Goal: Task Accomplishment & Management: Manage account settings

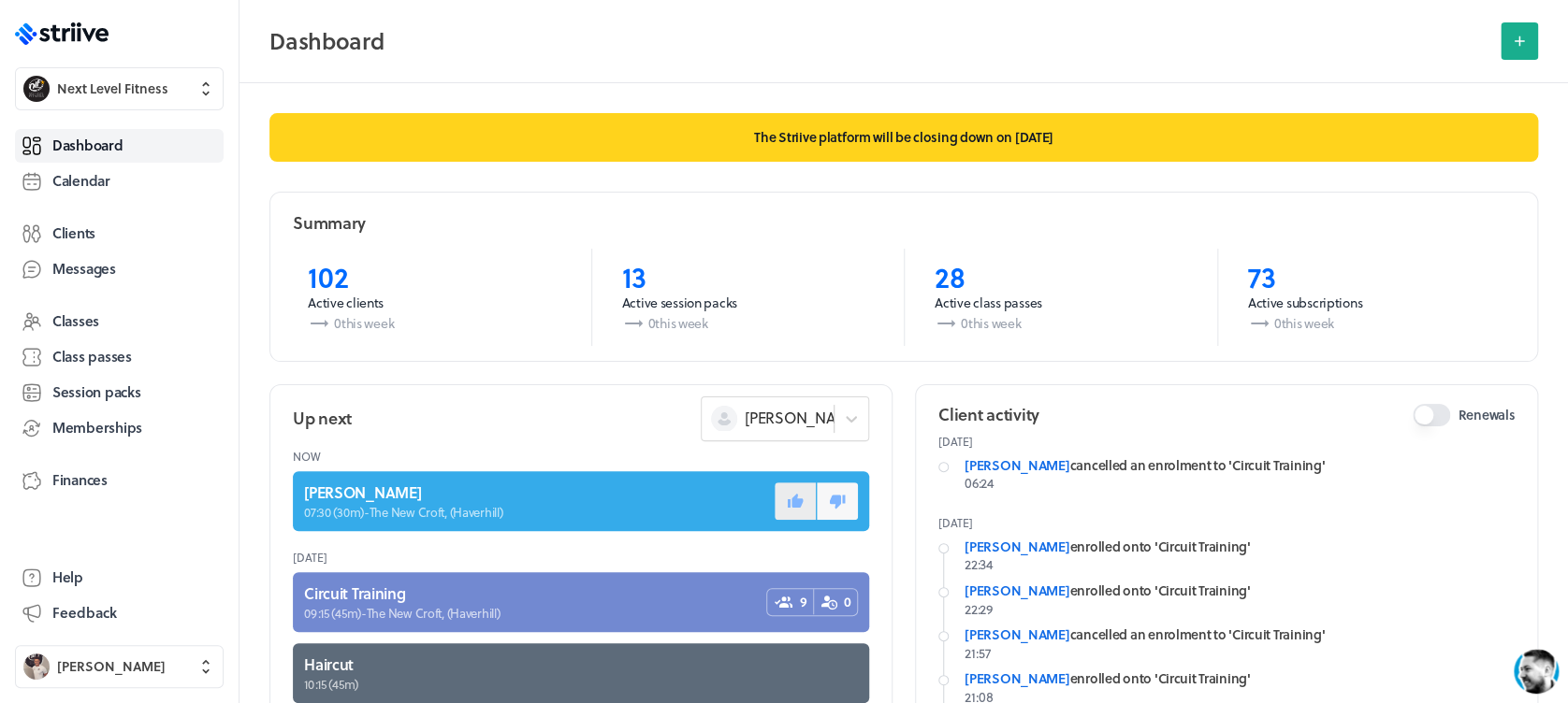
click at [774, 504] on button at bounding box center [795, 501] width 41 height 37
click at [117, 184] on link "Calendar" at bounding box center [119, 181] width 208 height 34
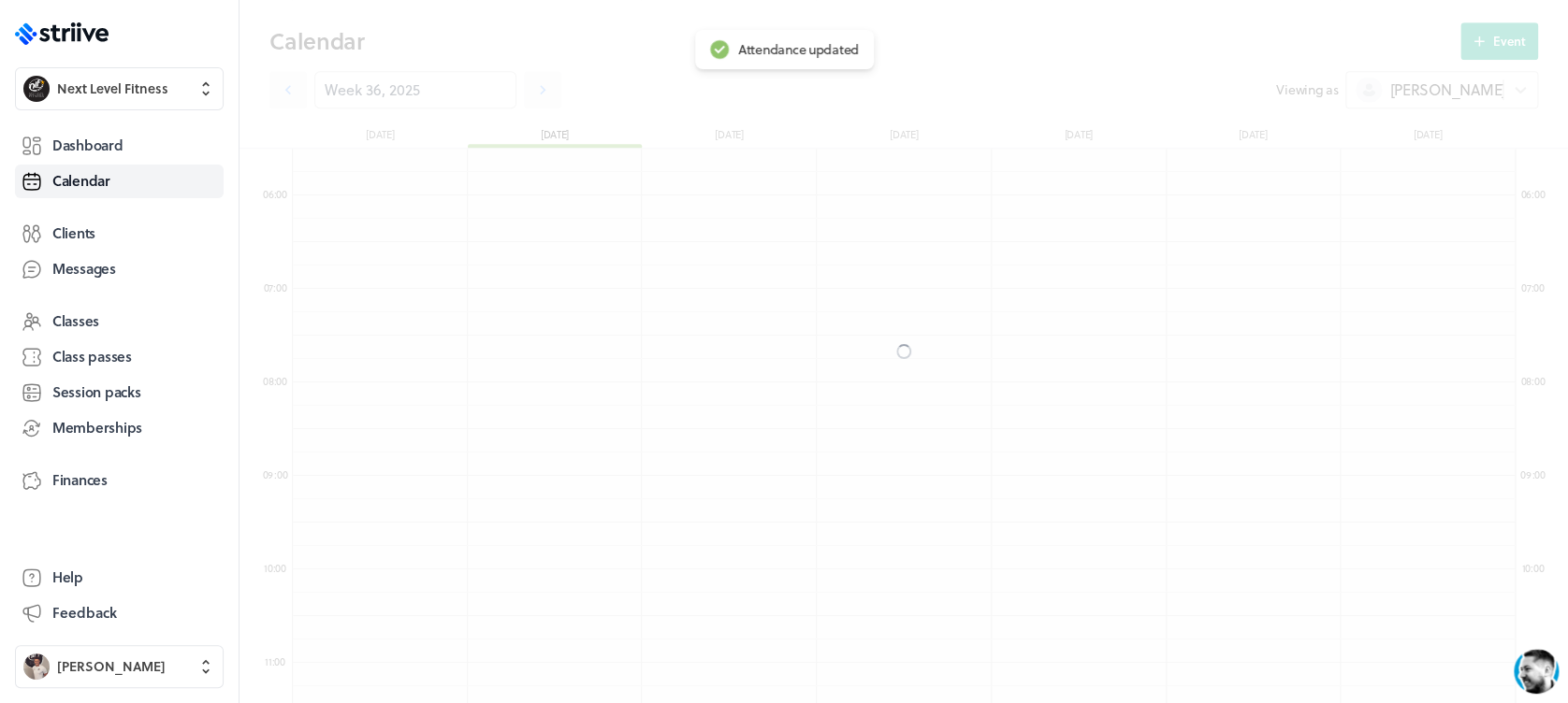
scroll to position [2243, 1222]
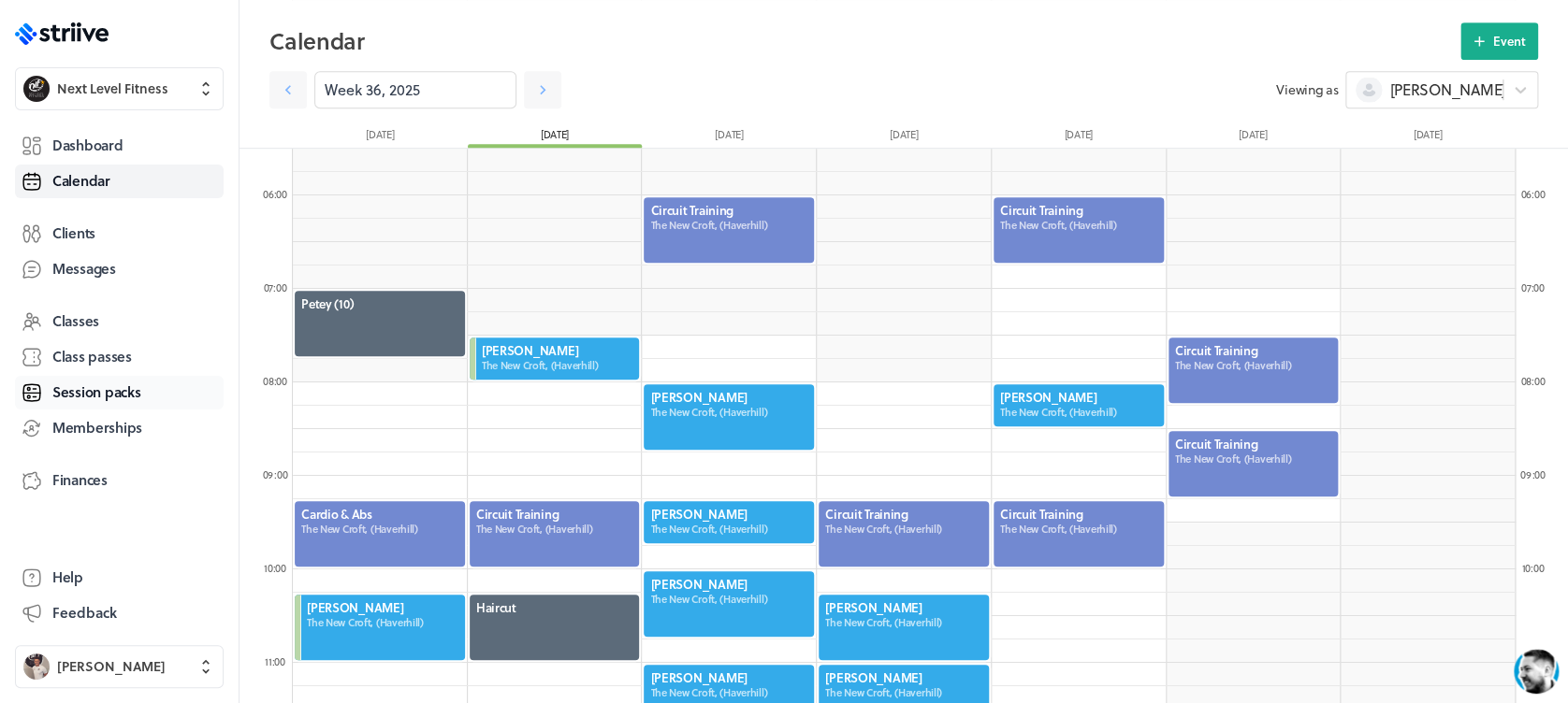
click at [140, 402] on link "Session packs" at bounding box center [119, 392] width 208 height 34
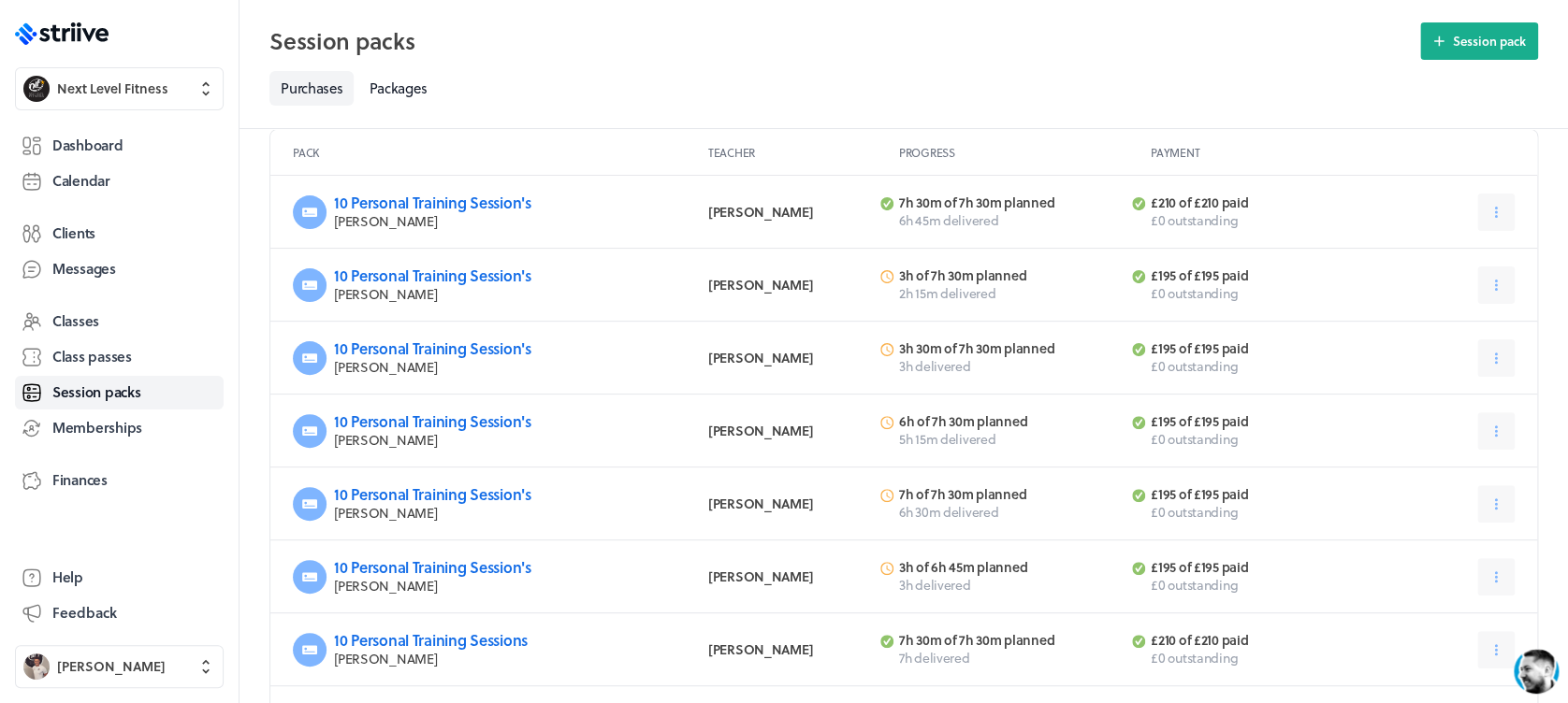
scroll to position [92, 0]
click at [59, 185] on span "Calendar" at bounding box center [82, 180] width 58 height 19
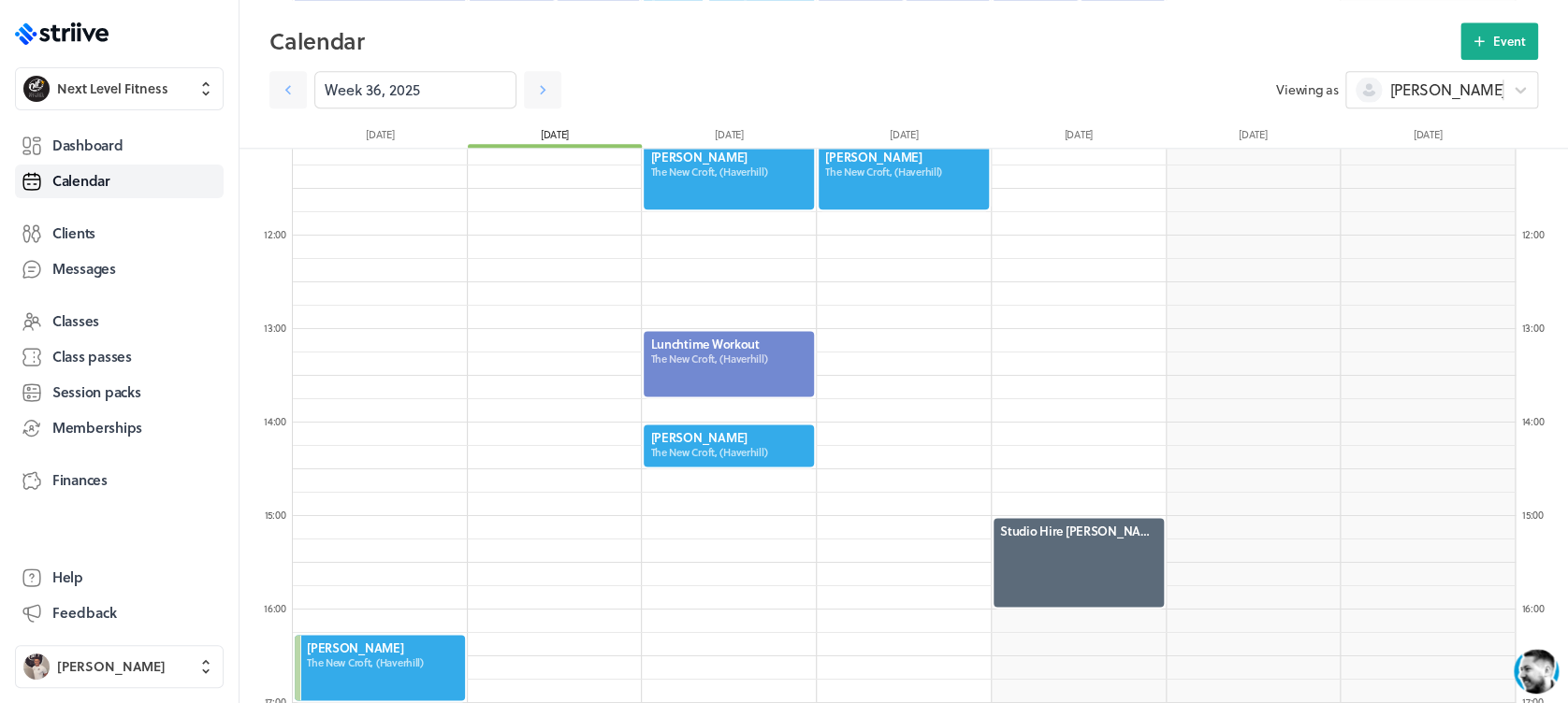
scroll to position [1025, 0]
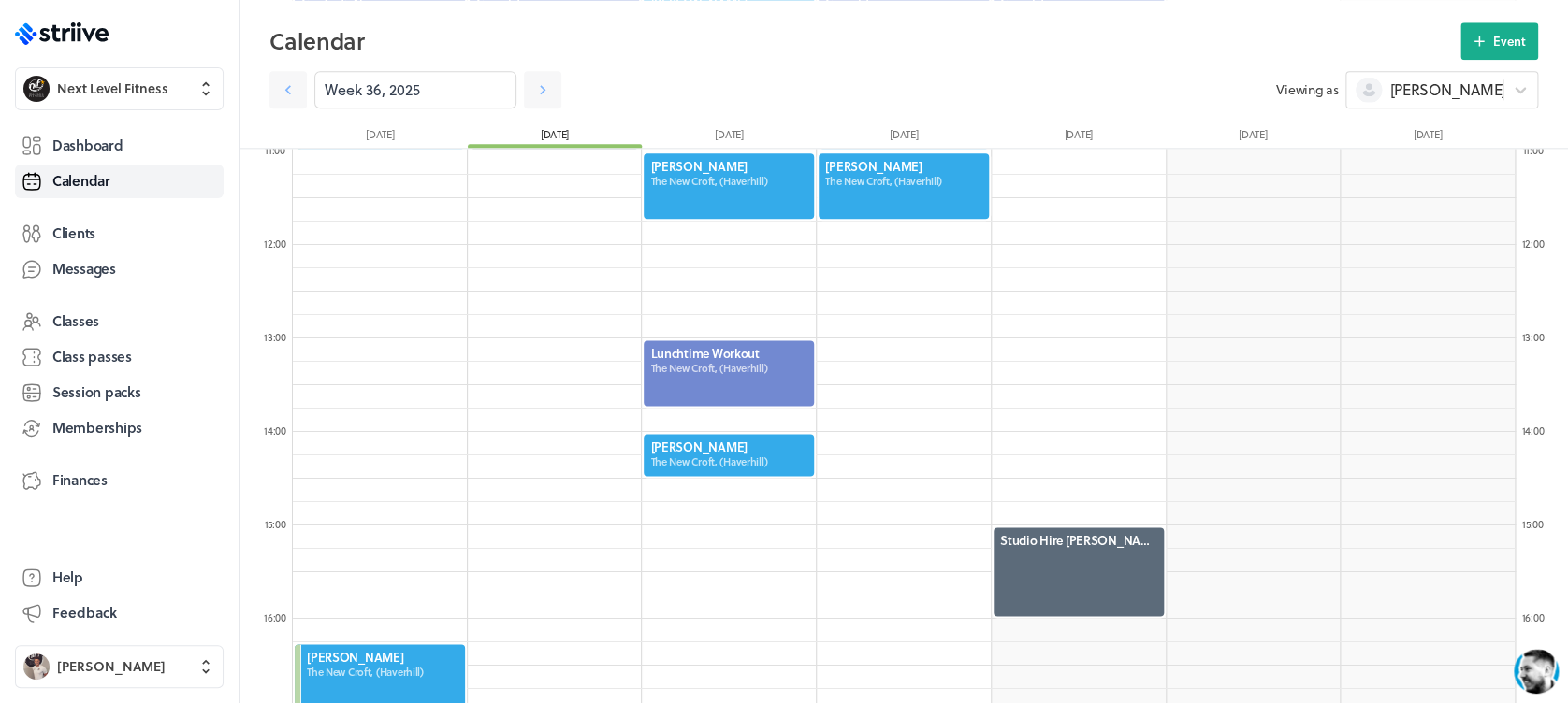
click at [773, 344] on div at bounding box center [728, 373] width 174 height 69
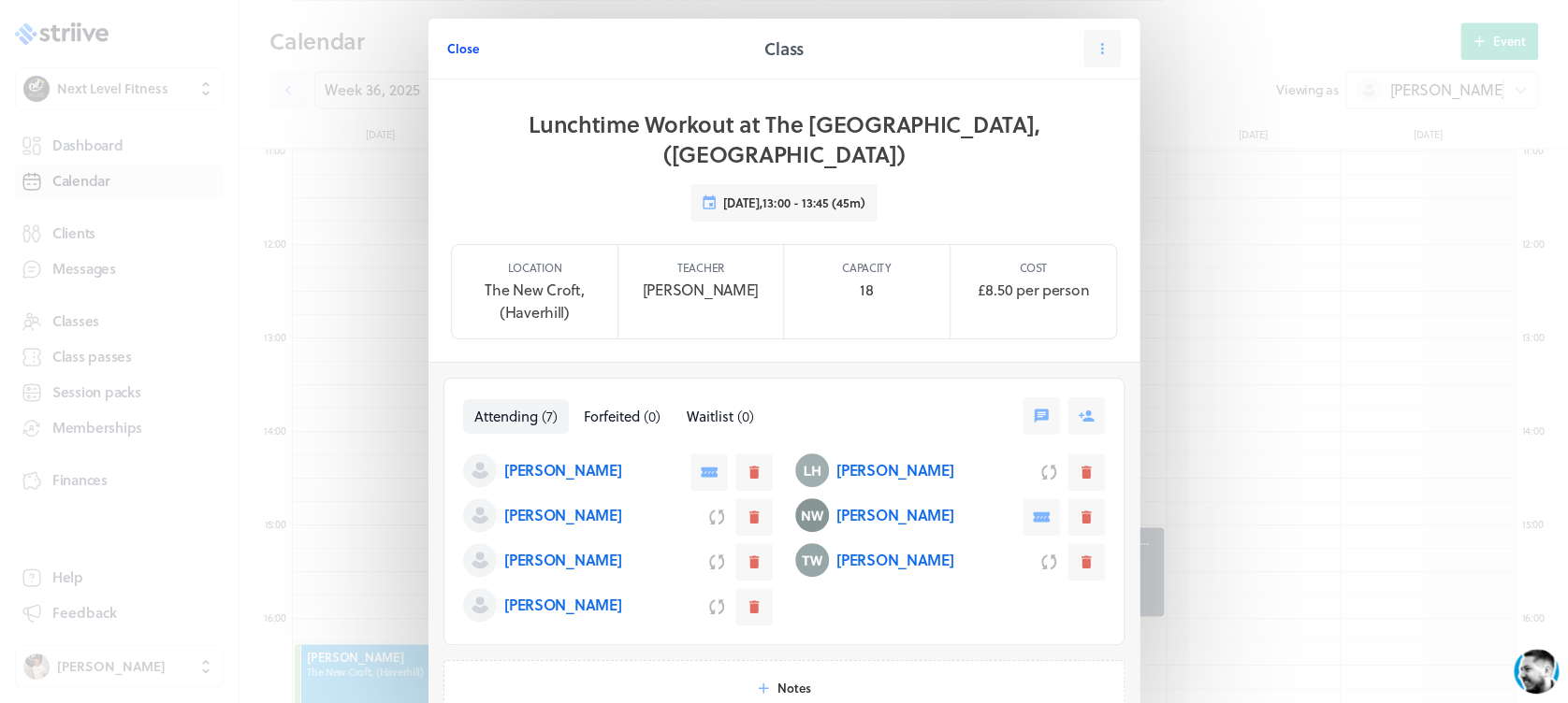
click at [462, 52] on span "Close" at bounding box center [463, 49] width 32 height 17
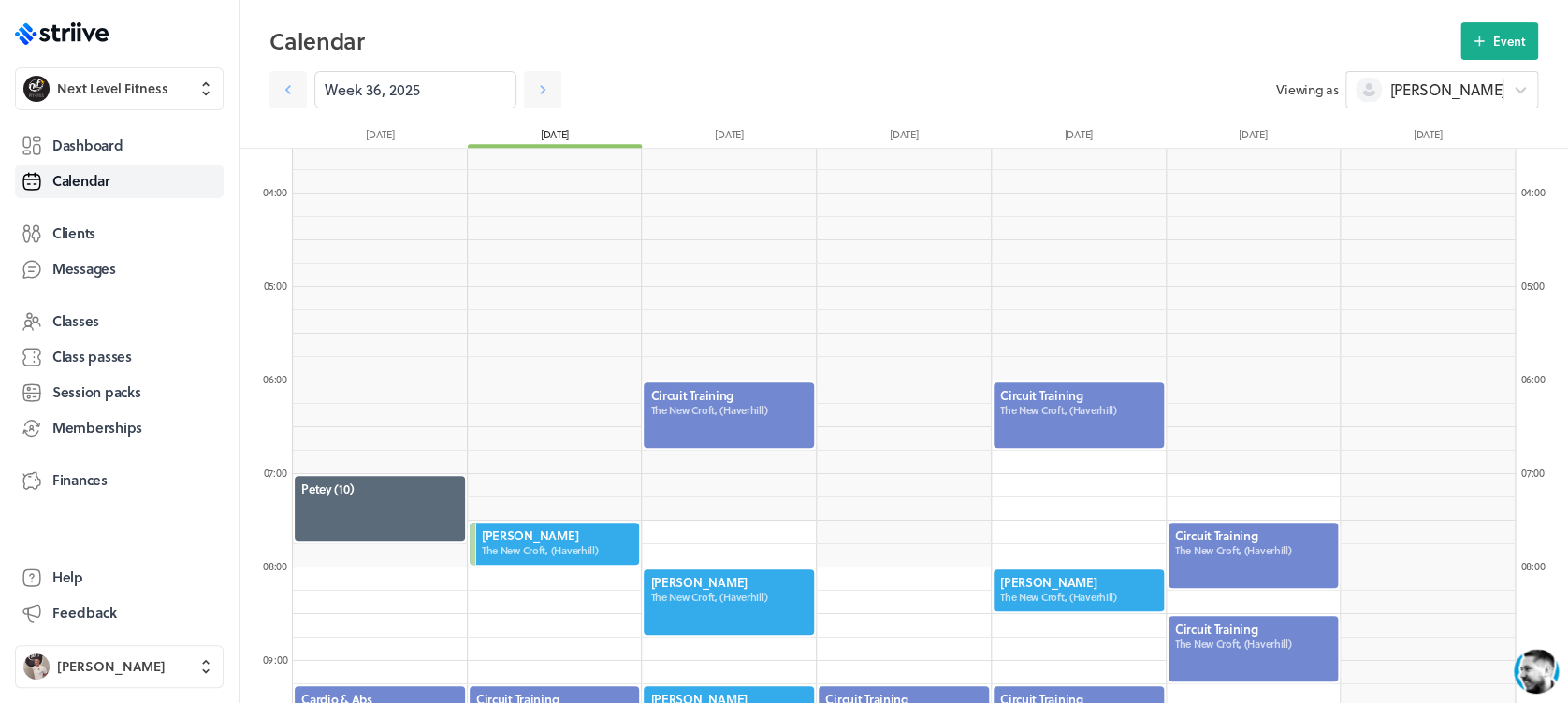
scroll to position [322, 0]
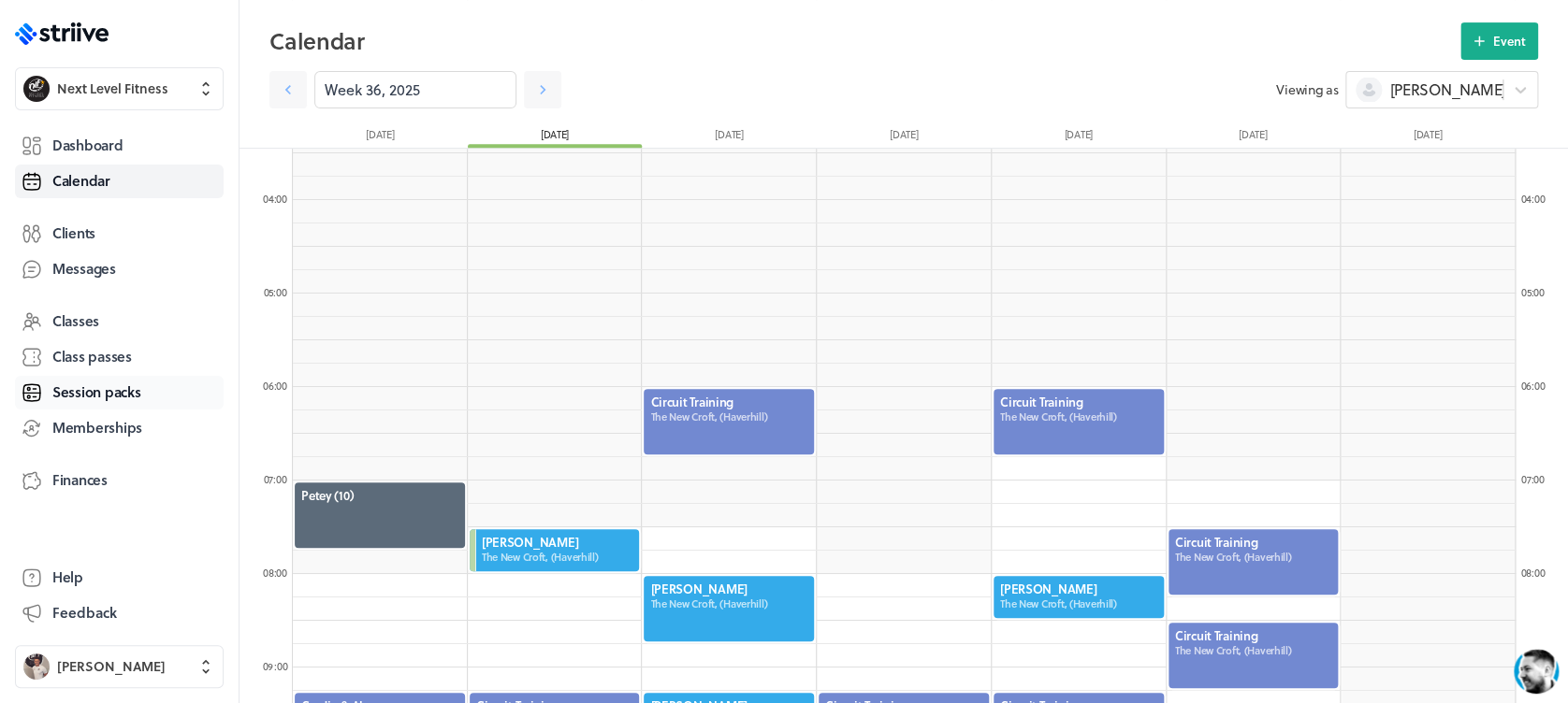
click at [67, 398] on span "Session packs" at bounding box center [97, 392] width 88 height 19
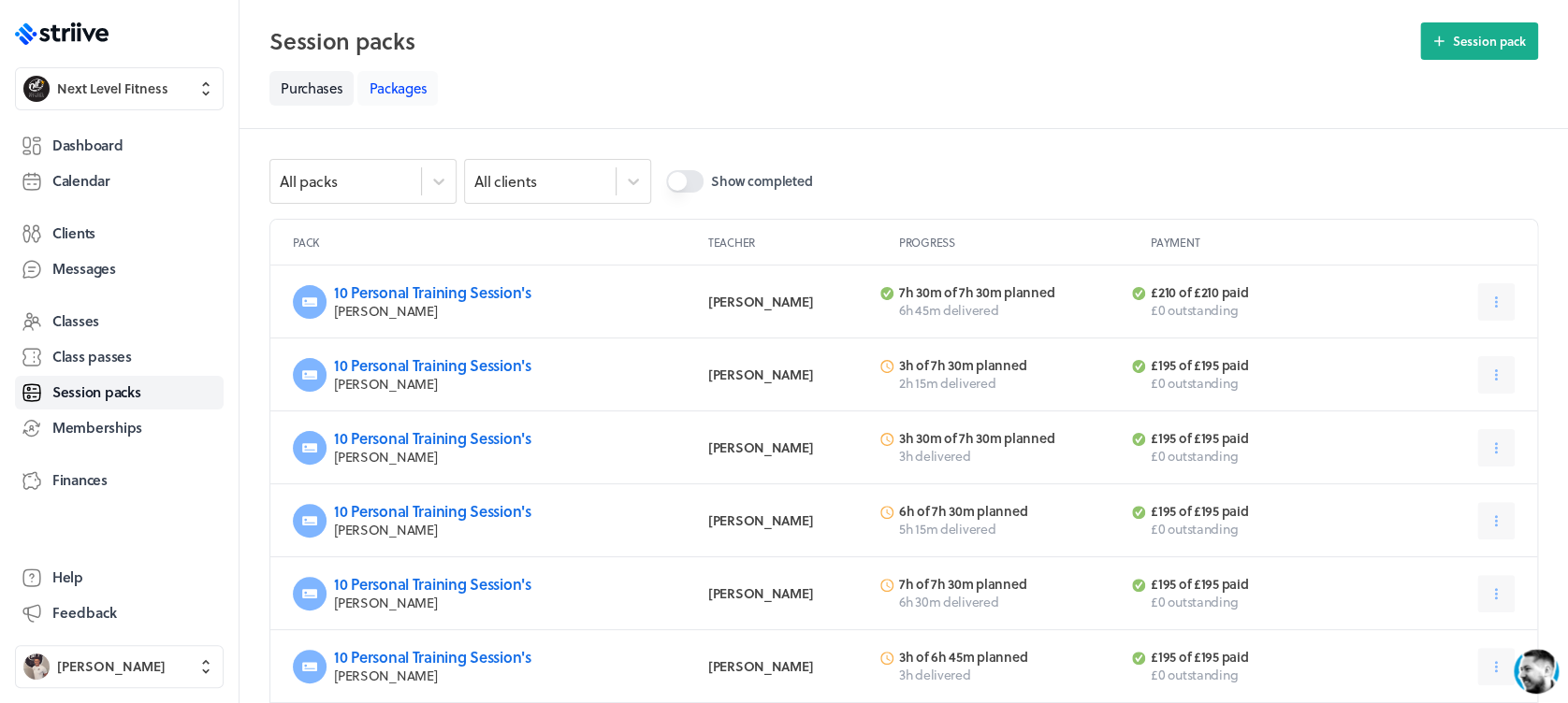
click at [388, 84] on link "Packages" at bounding box center [397, 88] width 81 height 35
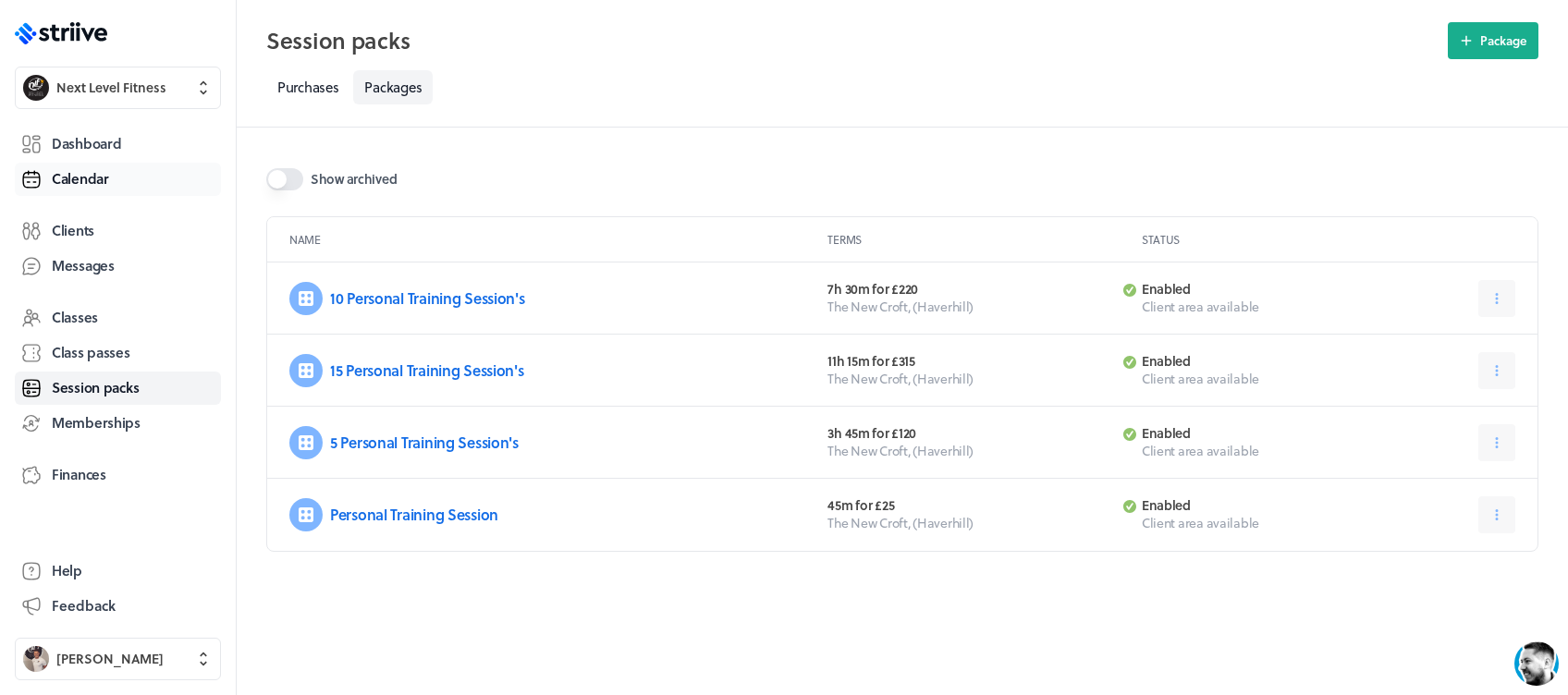
click at [93, 167] on link "Calendar" at bounding box center [118, 179] width 206 height 33
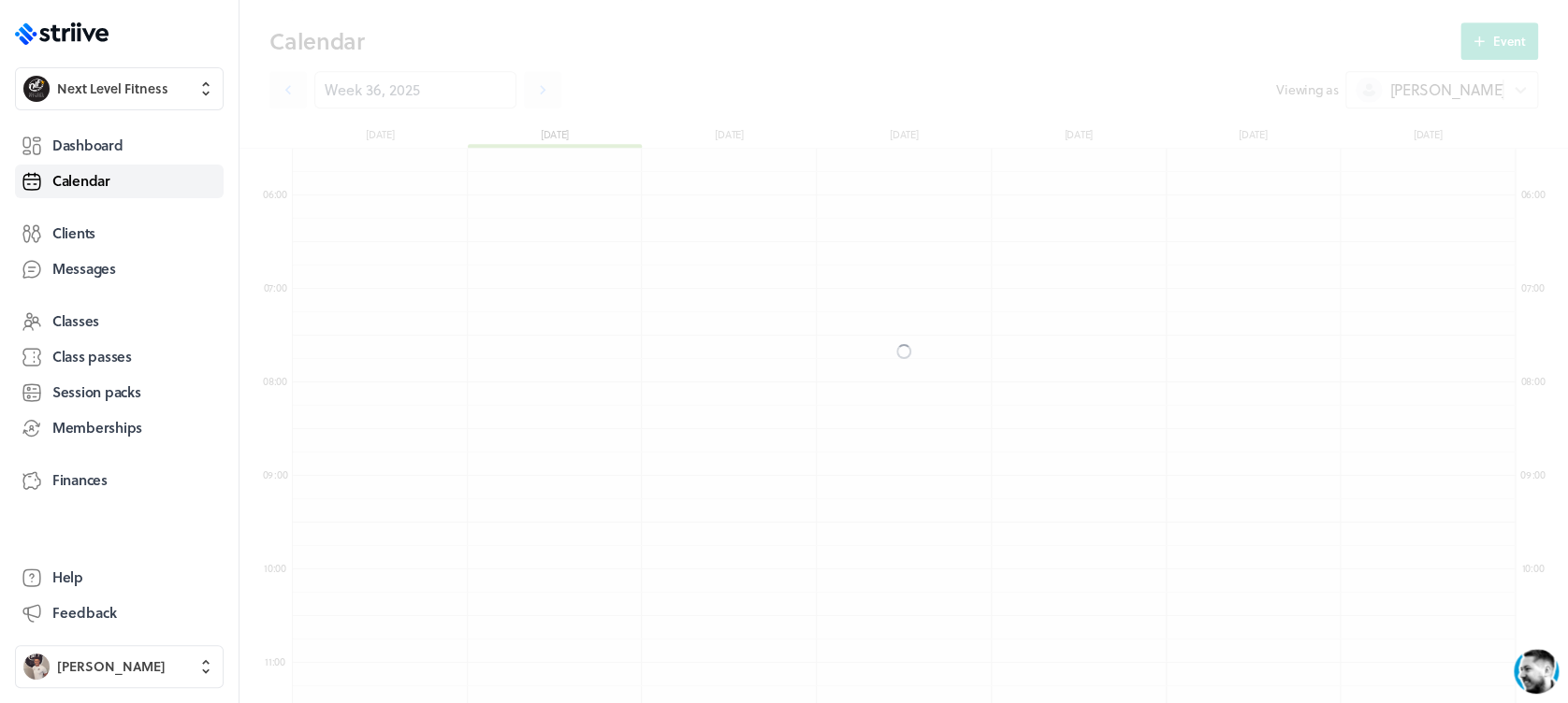
scroll to position [2243, 1222]
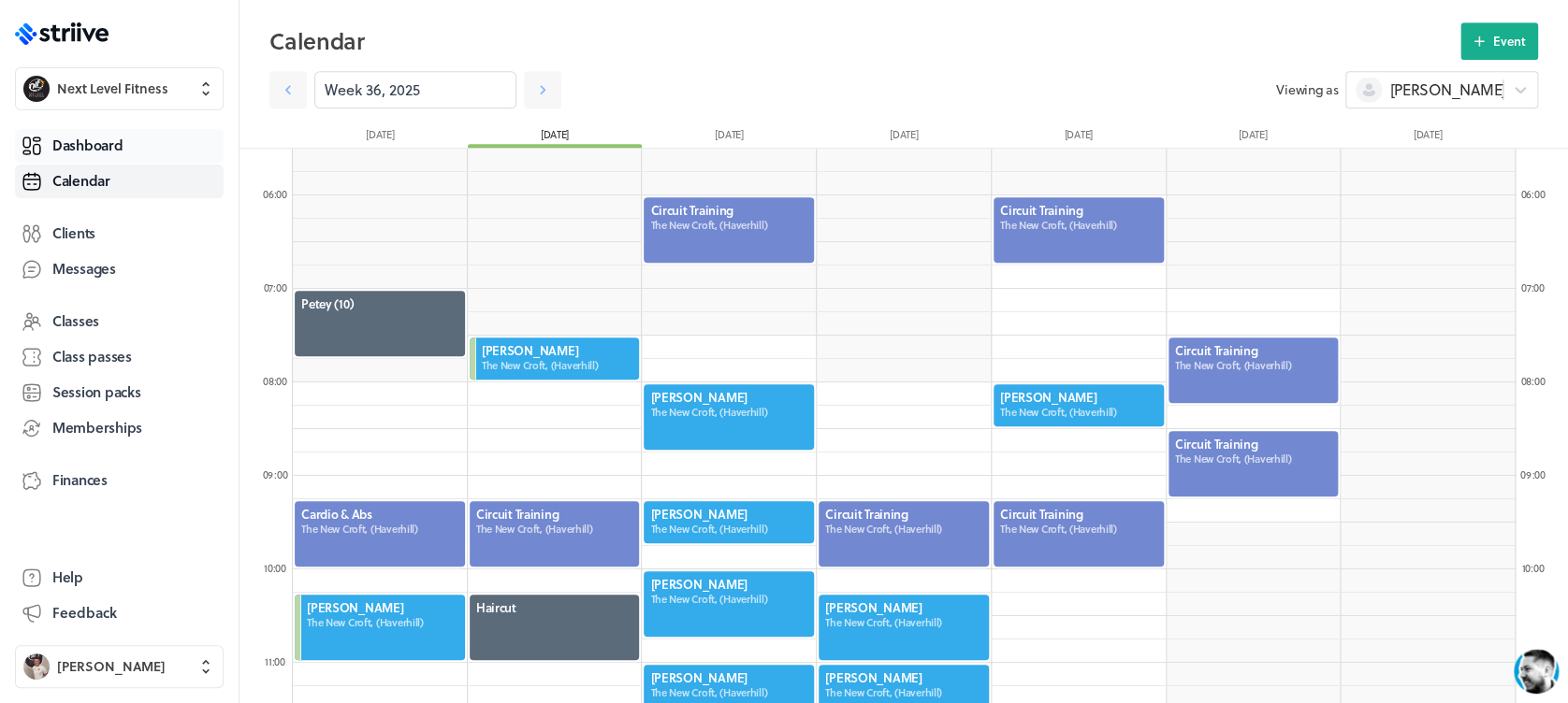
click at [141, 142] on link "Dashboard" at bounding box center [119, 146] width 208 height 34
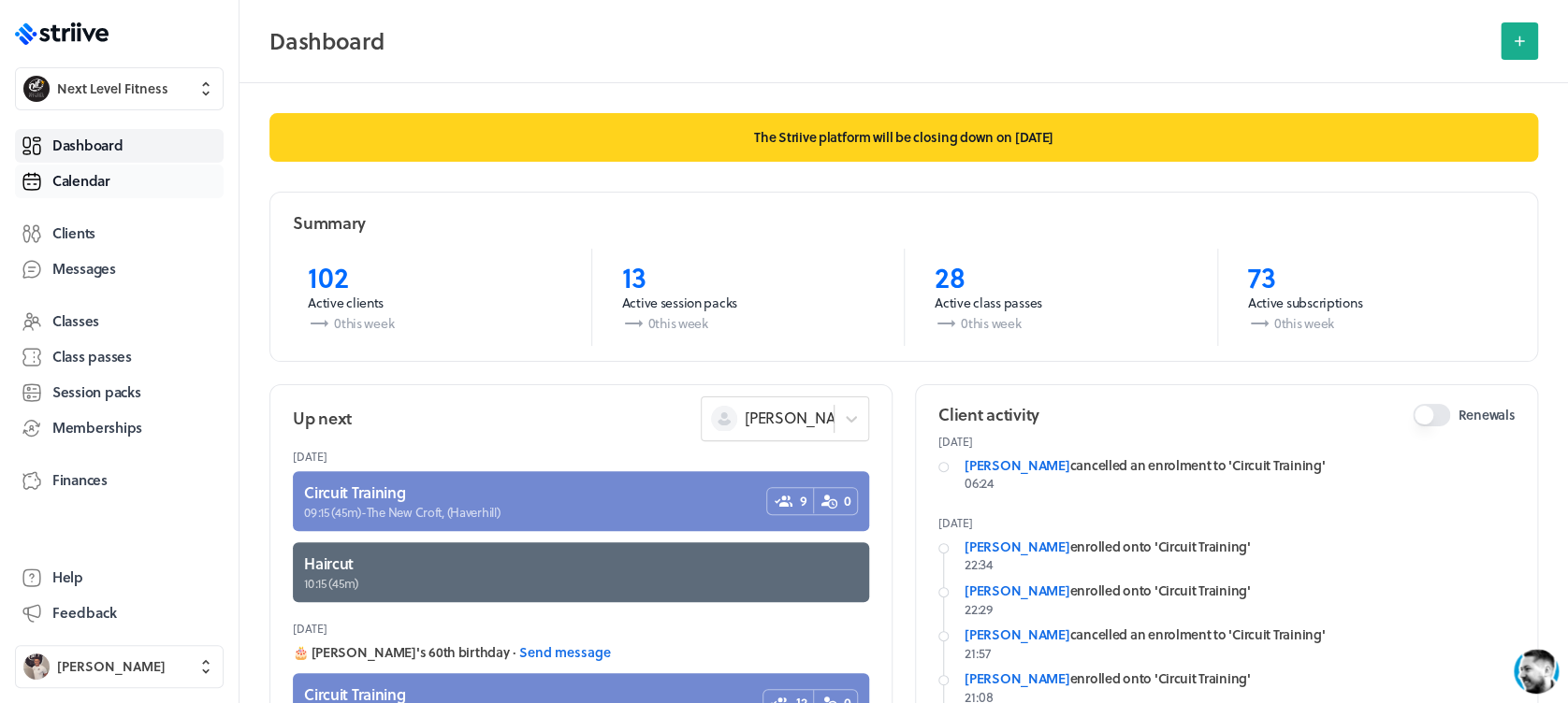
click at [122, 184] on link "Calendar" at bounding box center [119, 181] width 208 height 34
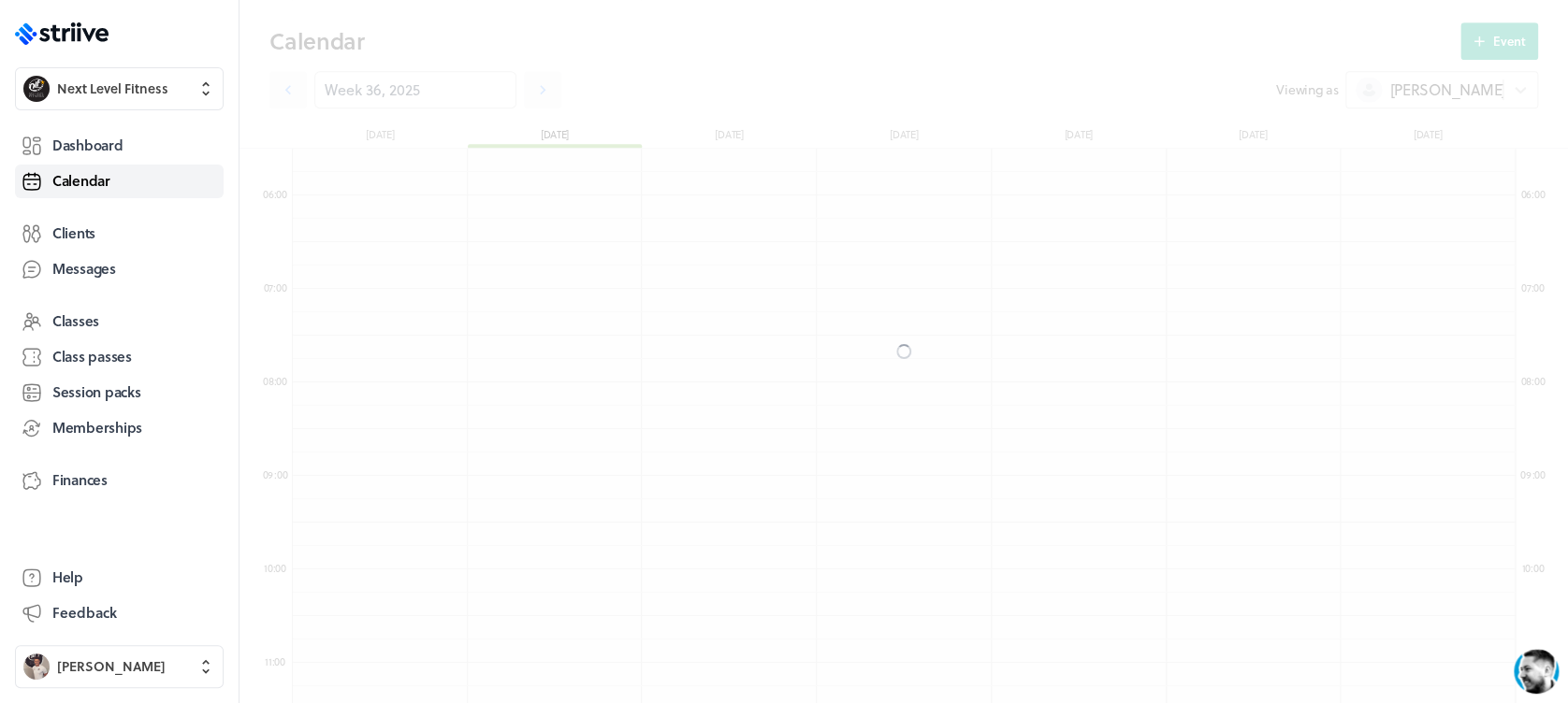
scroll to position [2243, 1222]
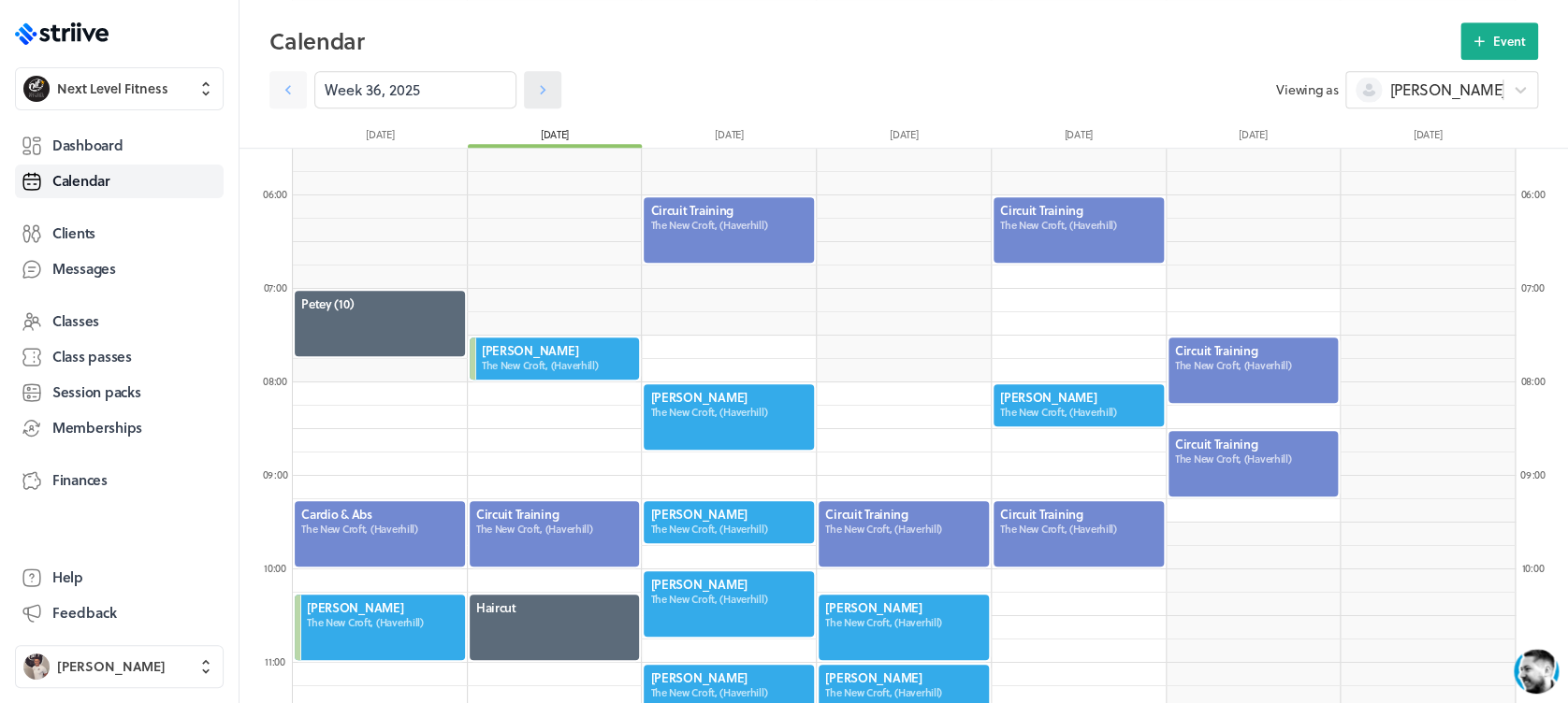
click at [534, 92] on icon at bounding box center [542, 89] width 18 height 18
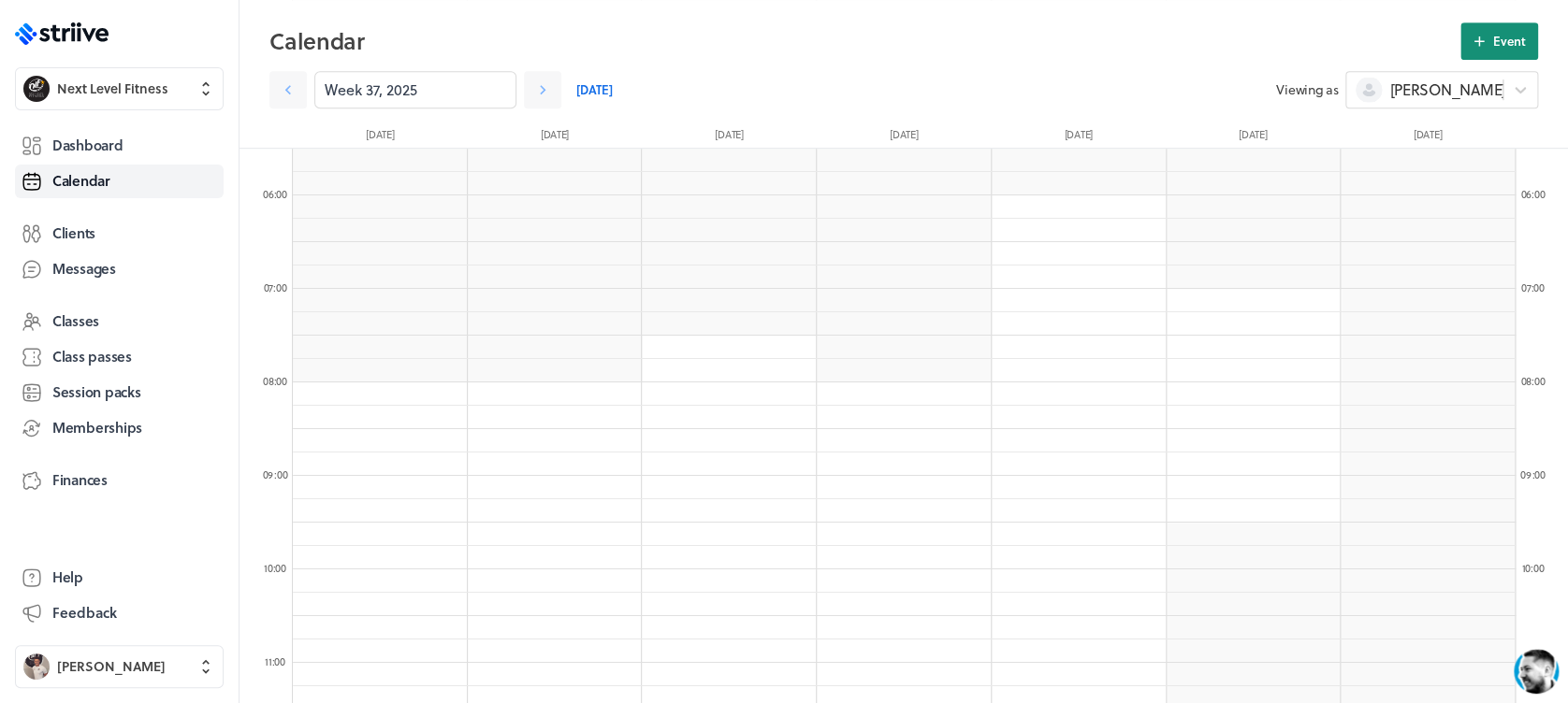
click at [1477, 44] on icon at bounding box center [1479, 41] width 17 height 17
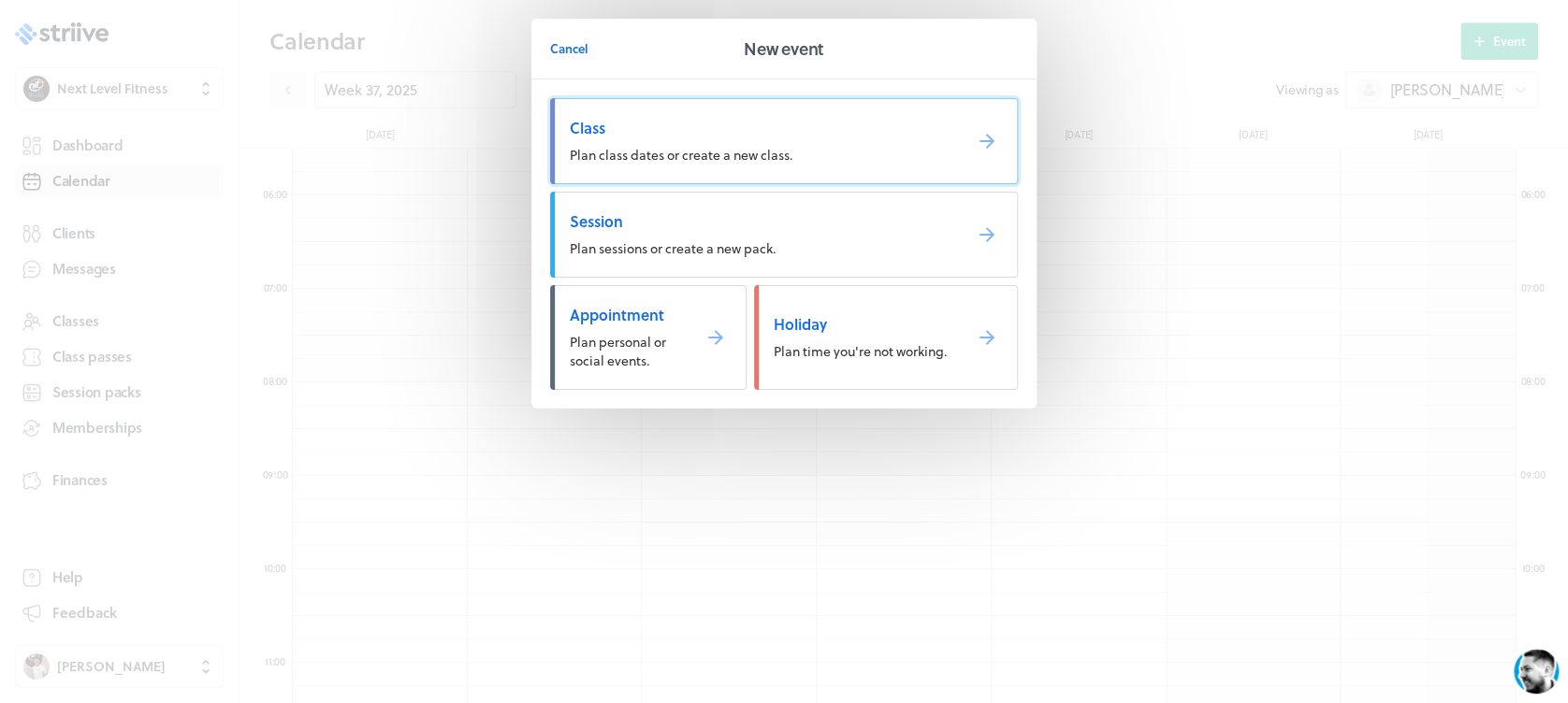
click at [657, 136] on span "Class" at bounding box center [758, 128] width 377 height 20
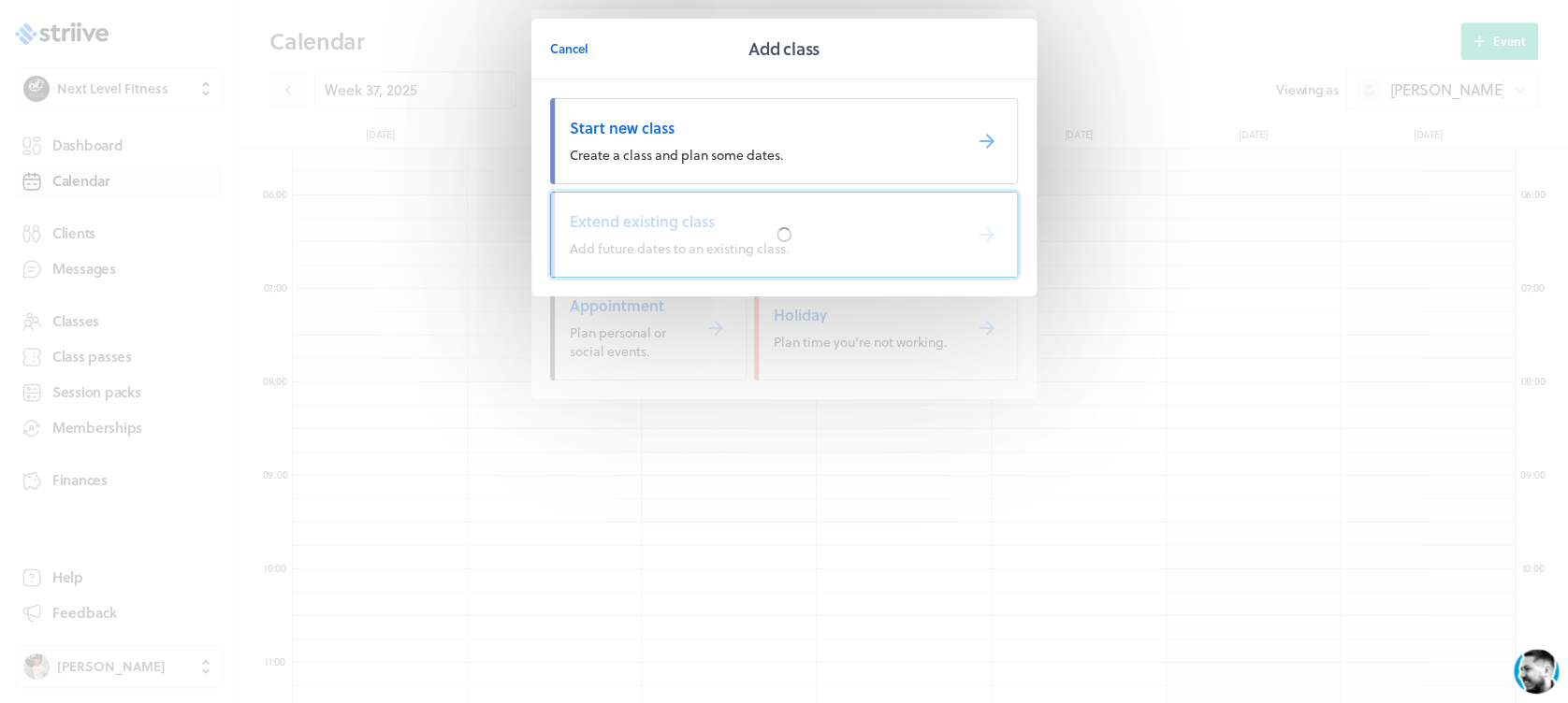
click at [688, 224] on span "Extend existing class" at bounding box center [758, 221] width 377 height 20
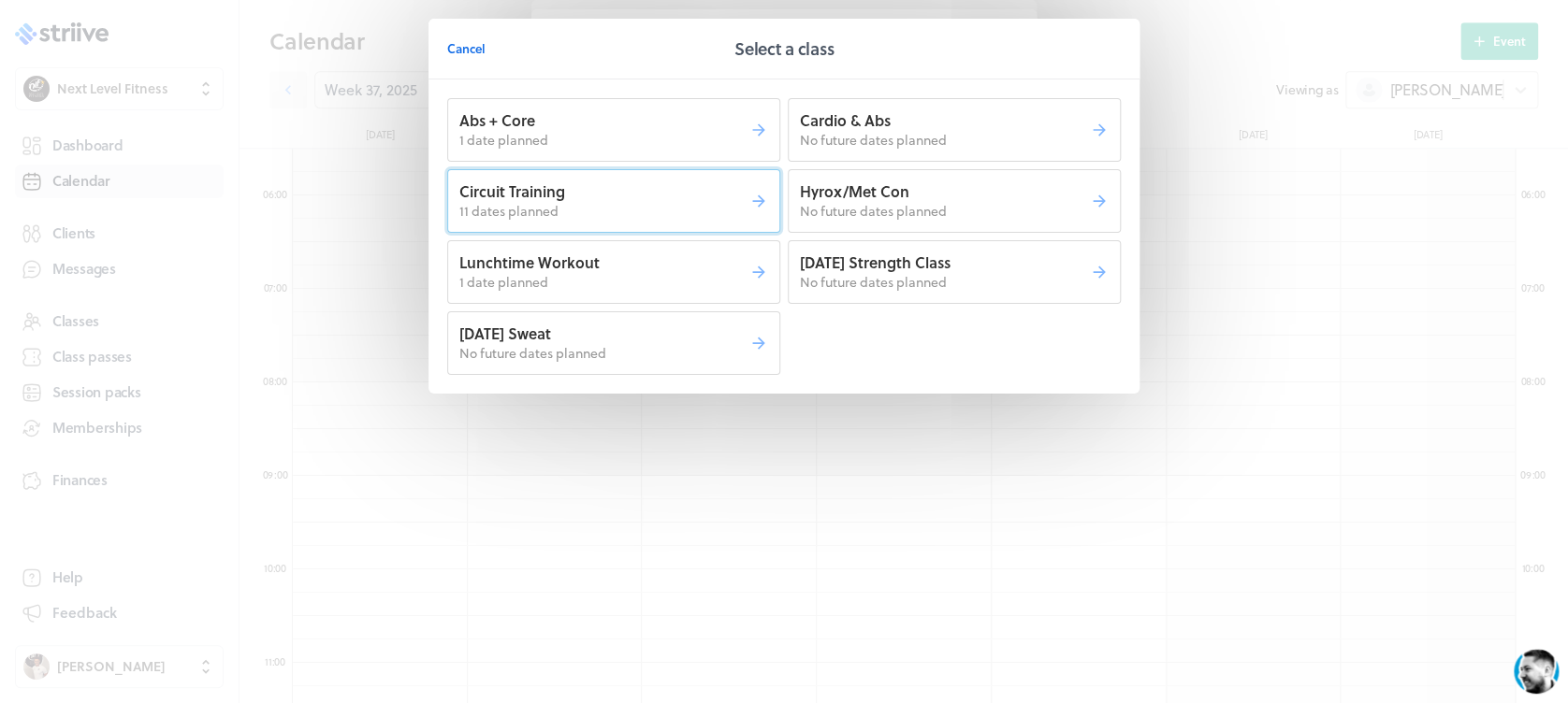
click at [686, 223] on button "Circuit Training 11 dates planned" at bounding box center [613, 200] width 333 height 63
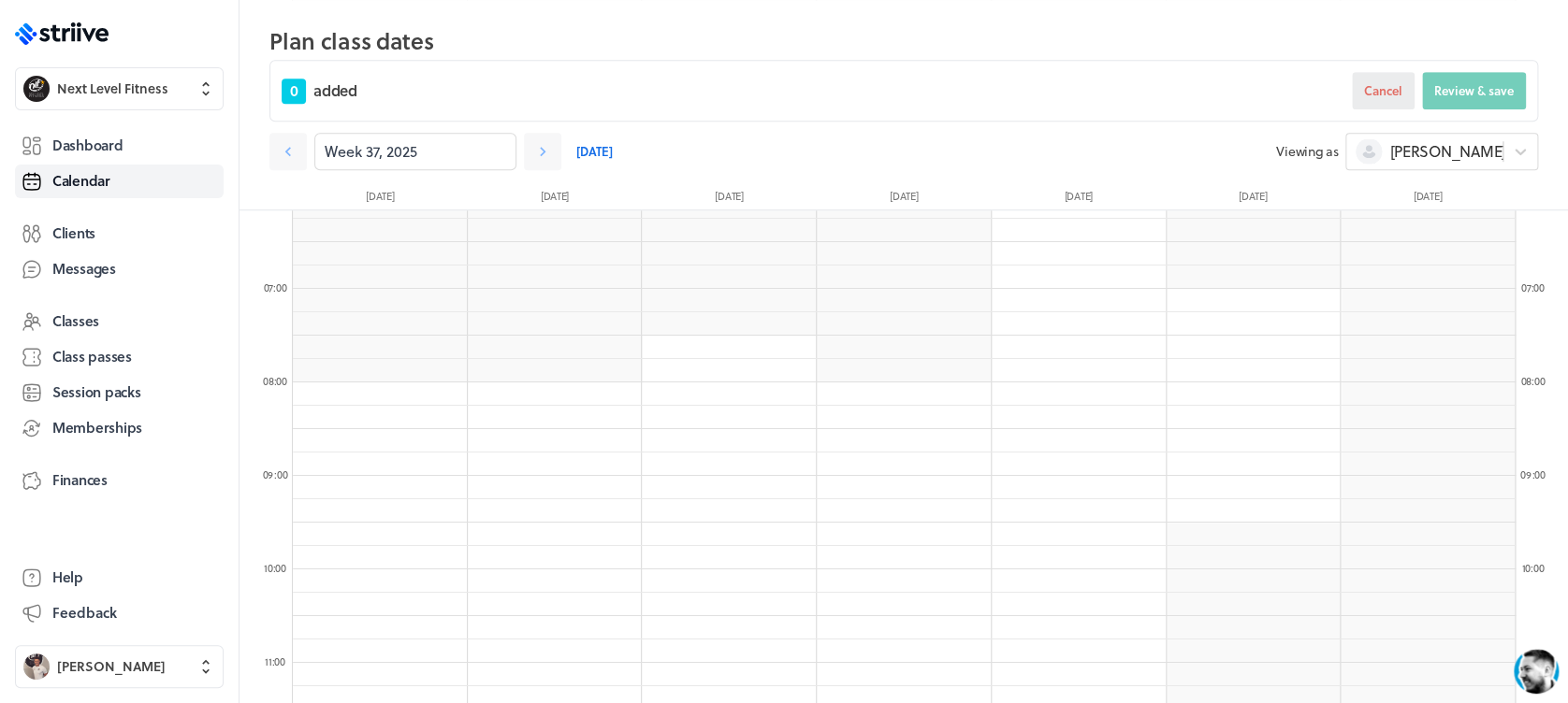
click at [1390, 91] on span "Cancel" at bounding box center [1383, 91] width 38 height 17
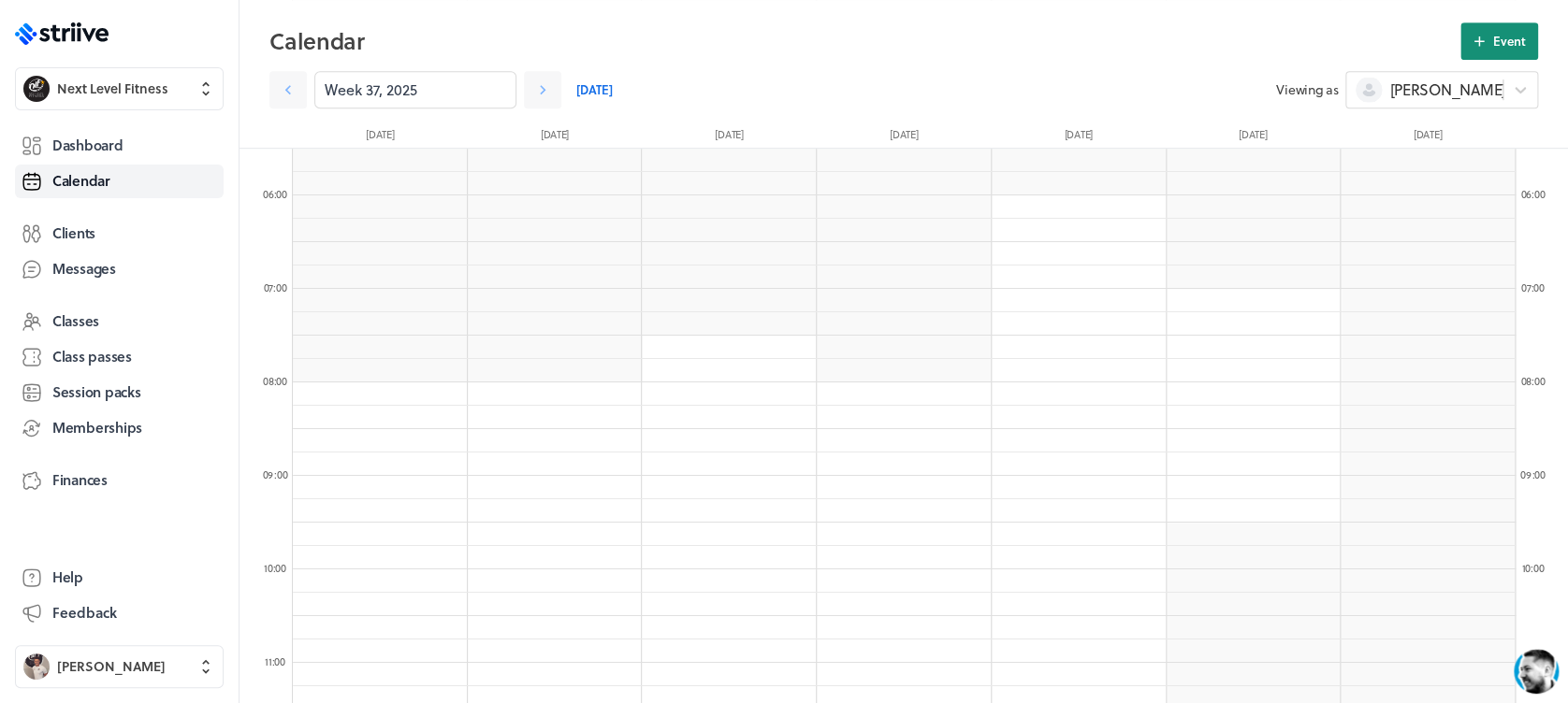
click at [1510, 37] on span "Event" at bounding box center [1509, 41] width 33 height 17
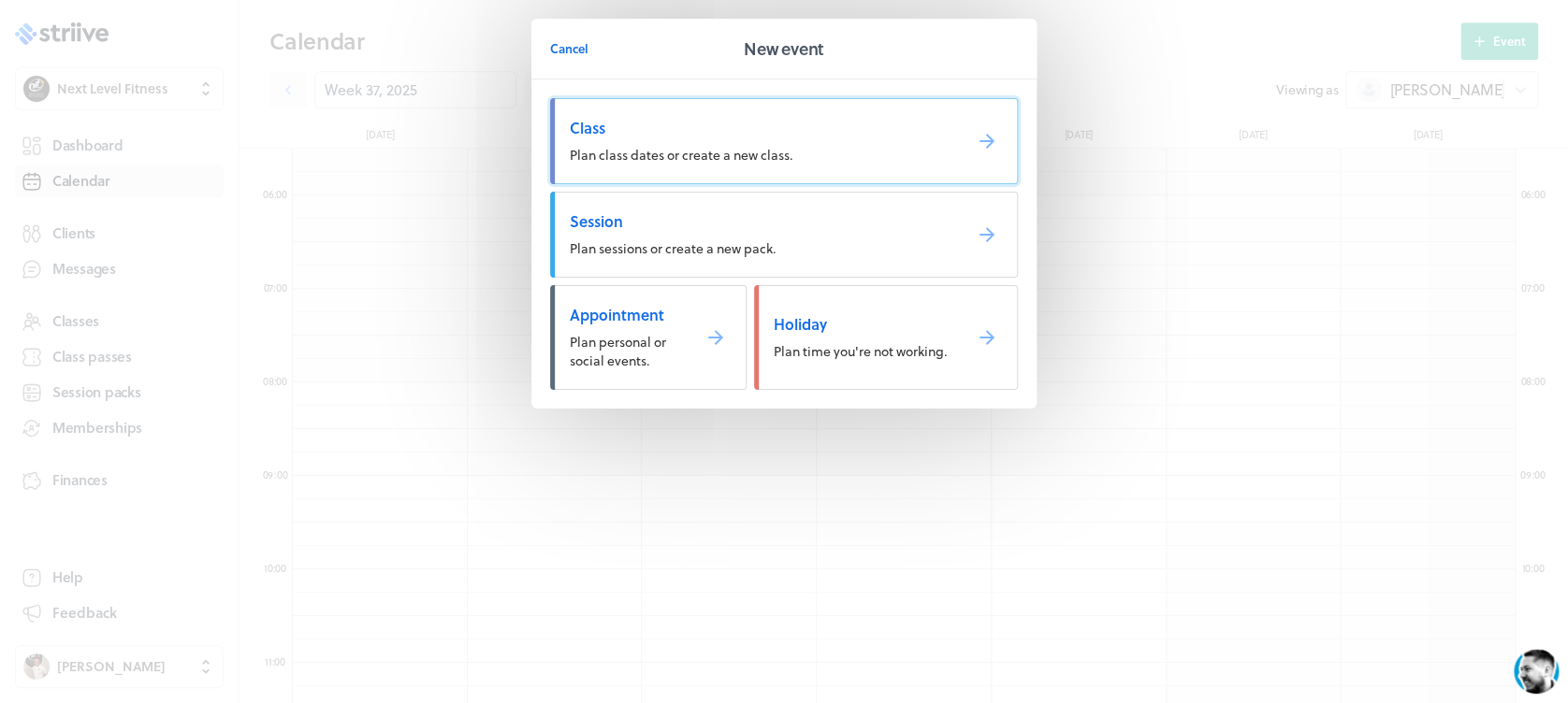
click at [736, 152] on span "Plan class dates or create a new class." at bounding box center [681, 154] width 223 height 19
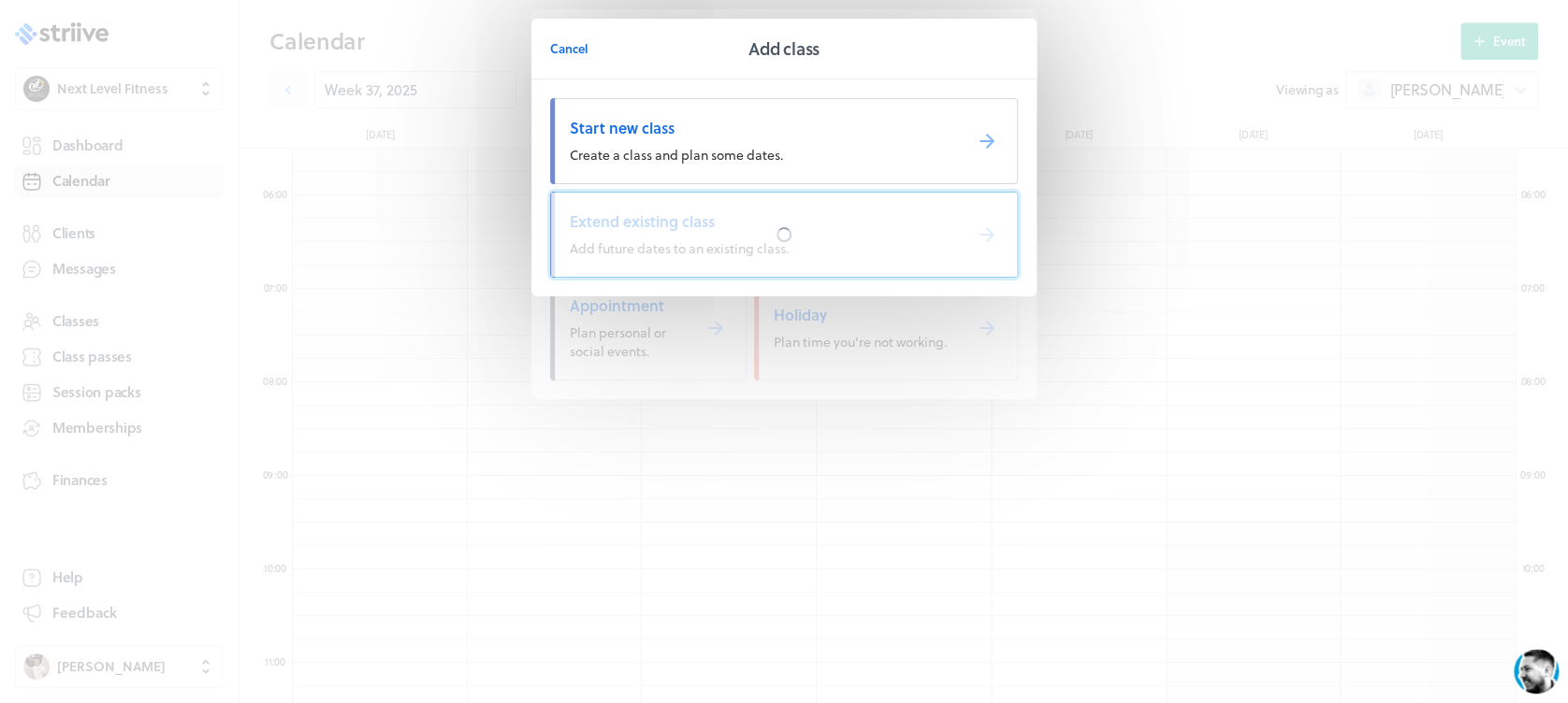
click at [736, 233] on link "Extend existing class Add future dates to an existing class." at bounding box center [783, 235] width 467 height 86
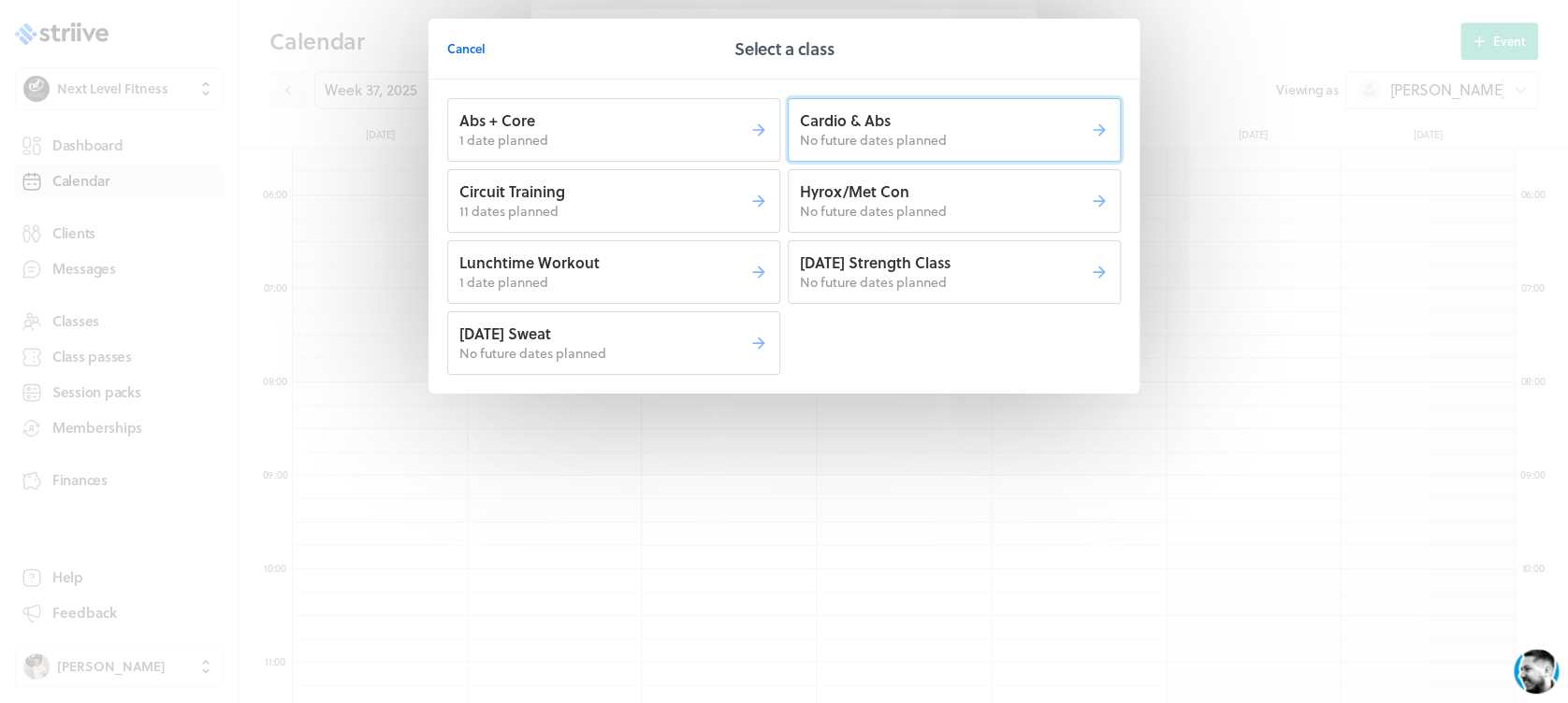
click at [902, 138] on span "No future dates planned" at bounding box center [872, 139] width 147 height 19
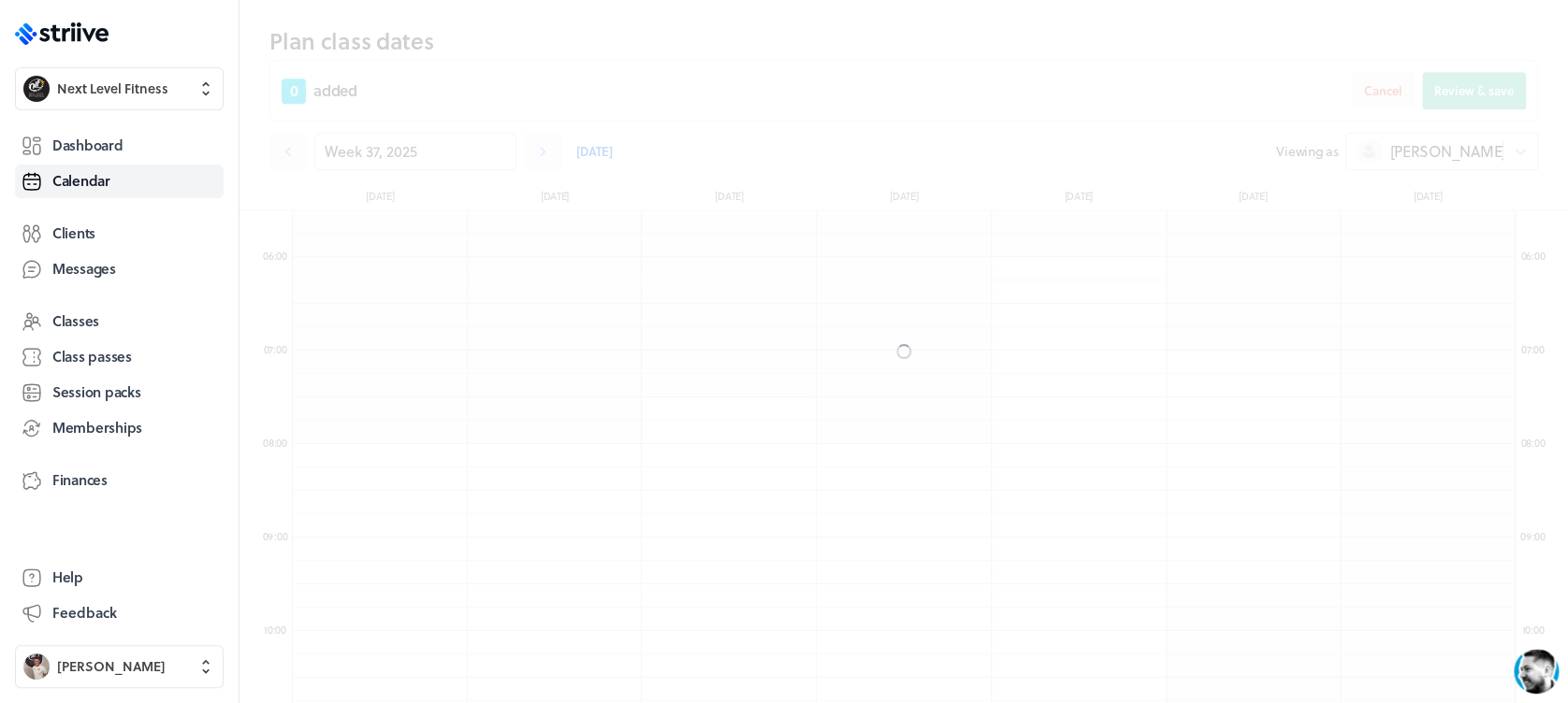
scroll to position [575, 0]
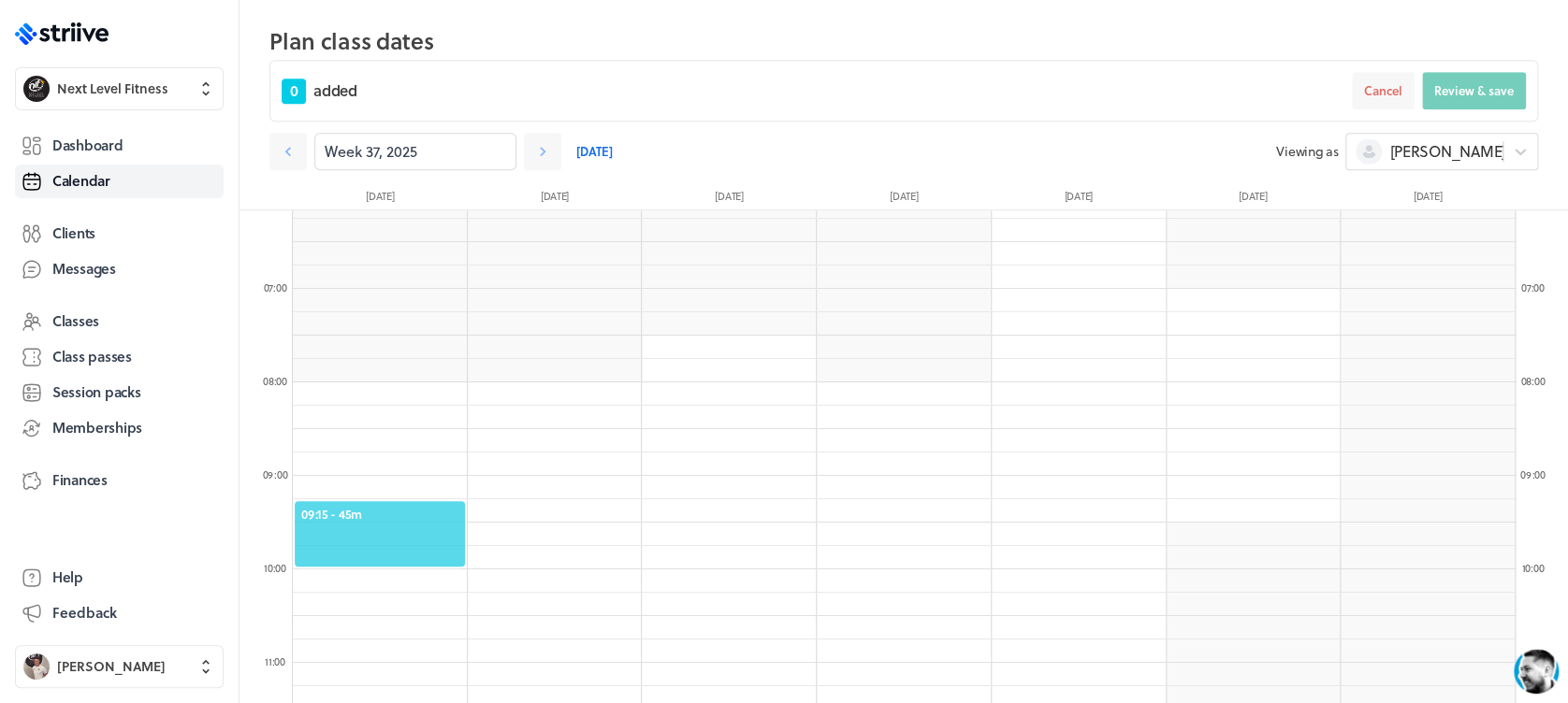
click at [434, 505] on span "09:15 - 45m" at bounding box center [380, 514] width 157 height 17
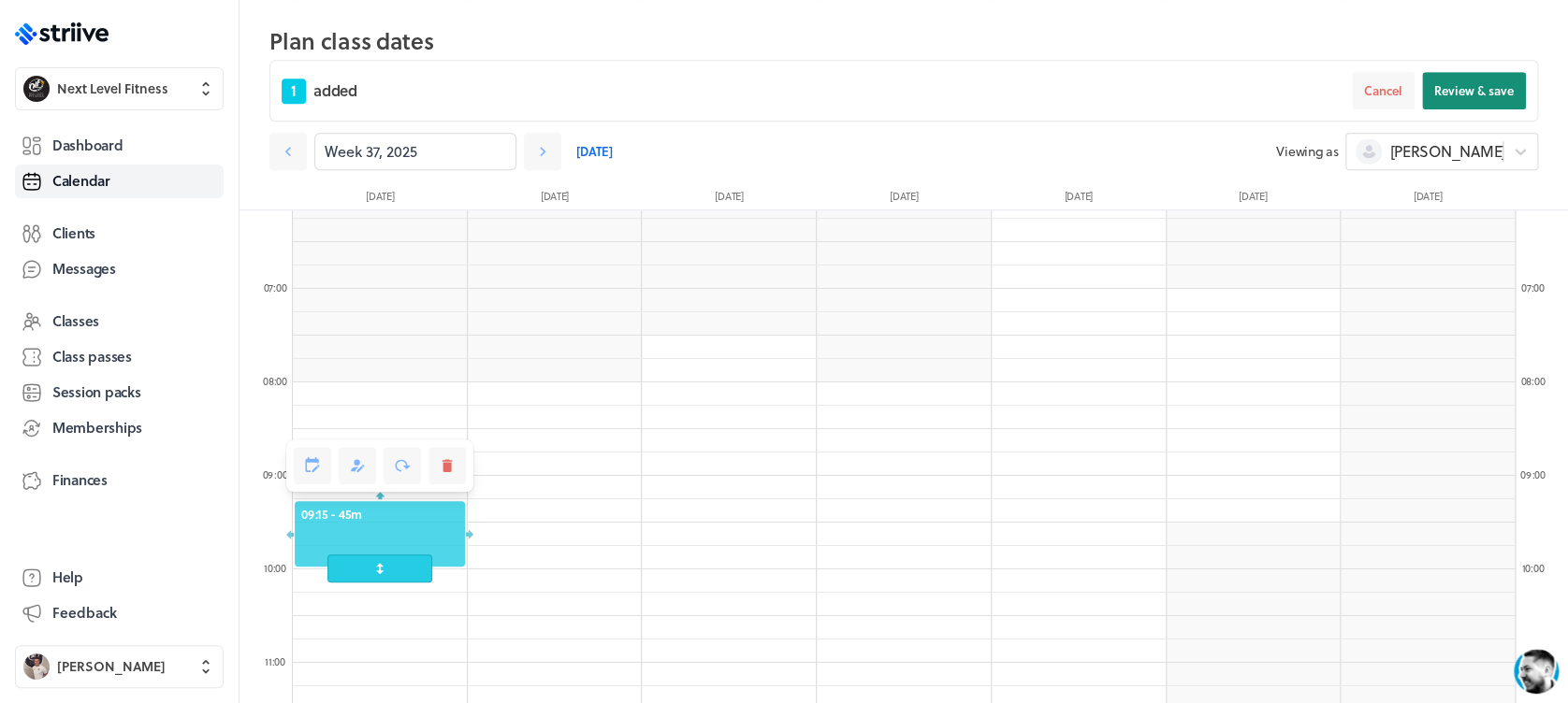
click at [1465, 105] on button "Review & save" at bounding box center [1474, 90] width 104 height 37
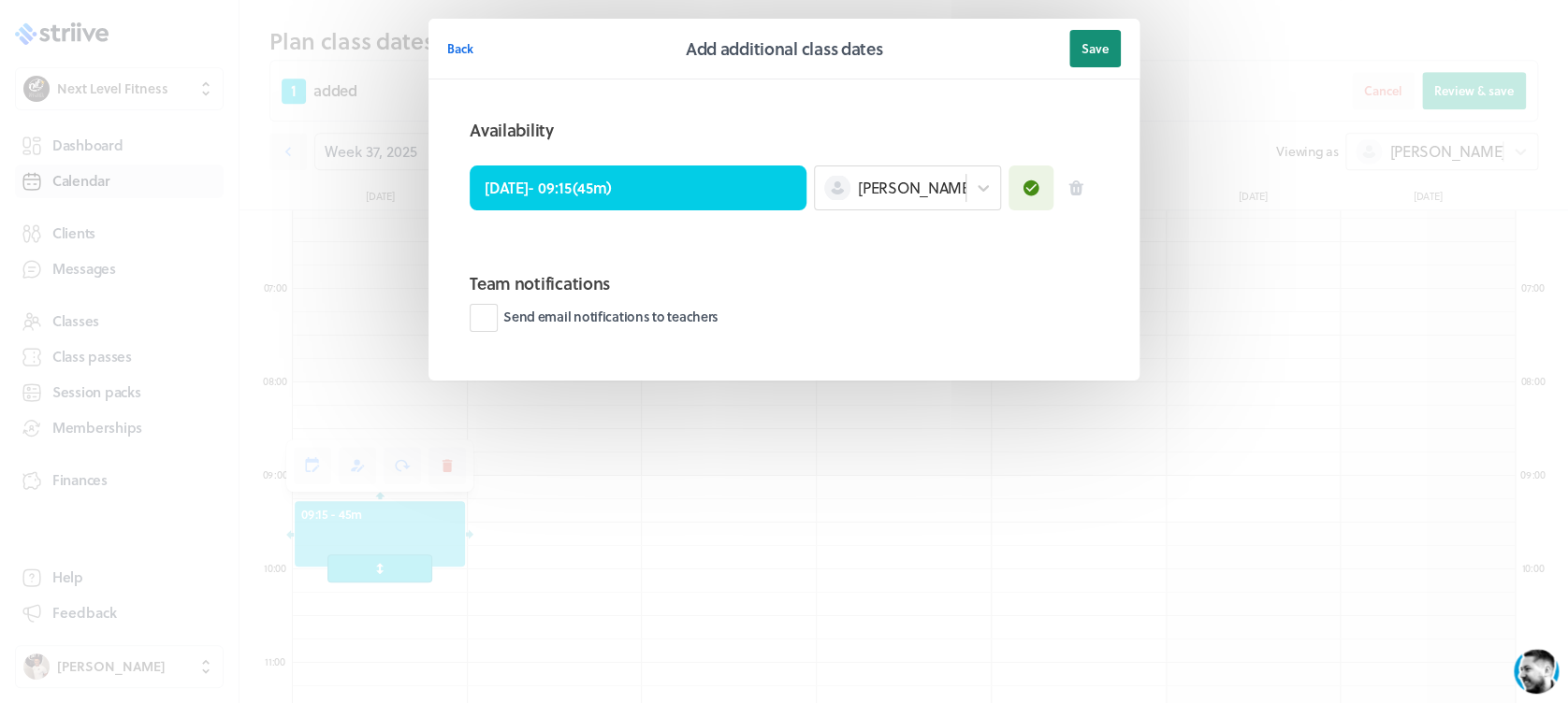
click at [1094, 59] on button "Save" at bounding box center [1095, 48] width 52 height 37
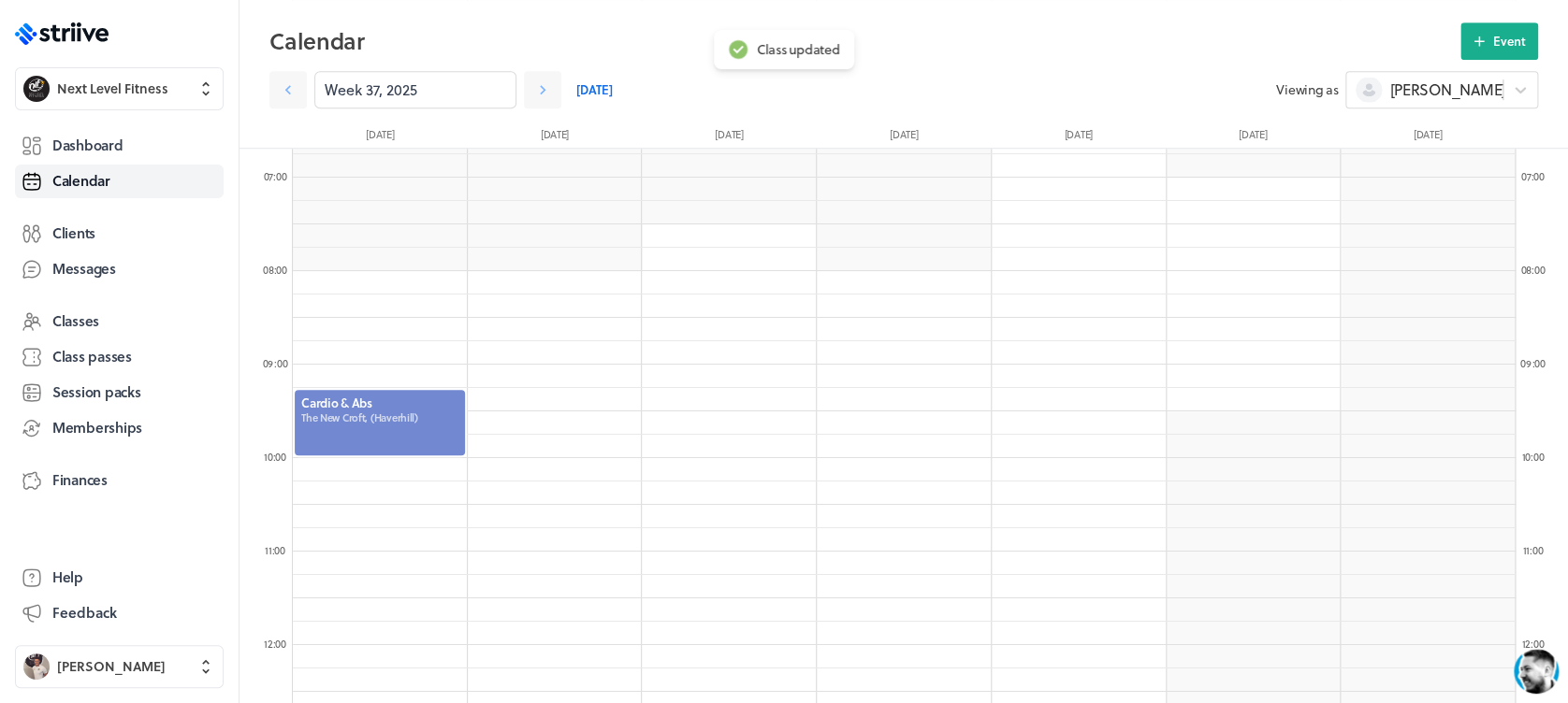
scroll to position [631, 0]
click at [384, 420] on div at bounding box center [379, 417] width 174 height 69
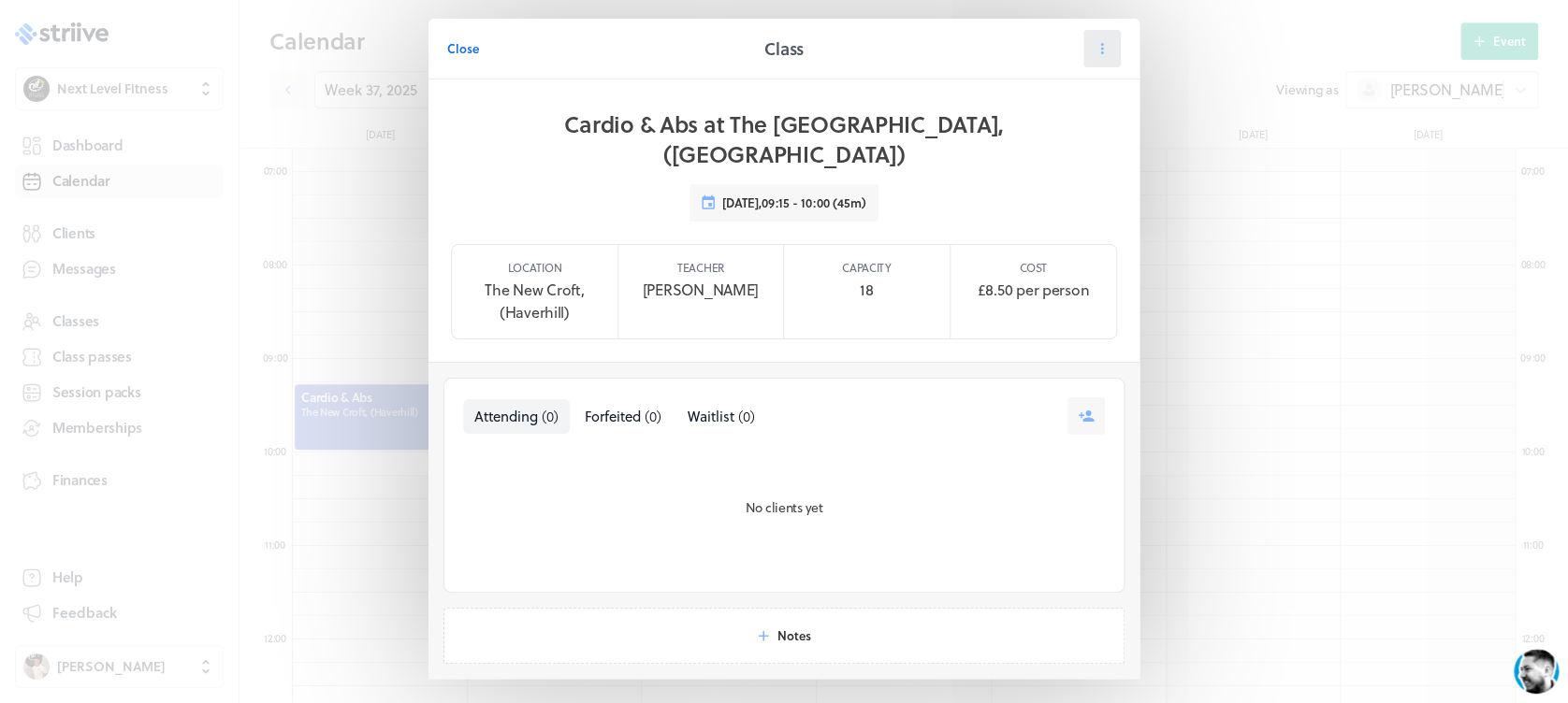
click at [1093, 53] on icon at bounding box center [1102, 49] width 17 height 17
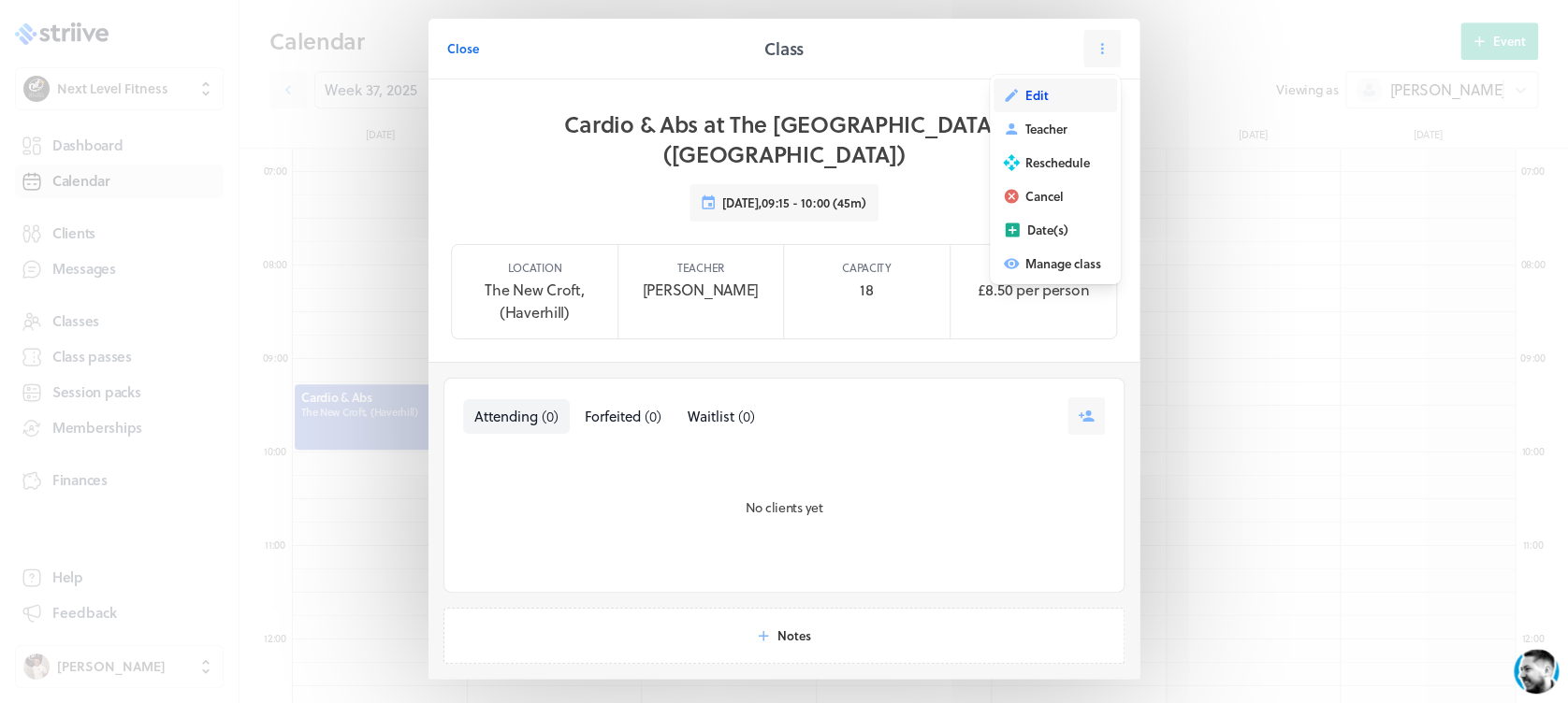
click at [1025, 100] on span "Edit" at bounding box center [1036, 96] width 23 height 17
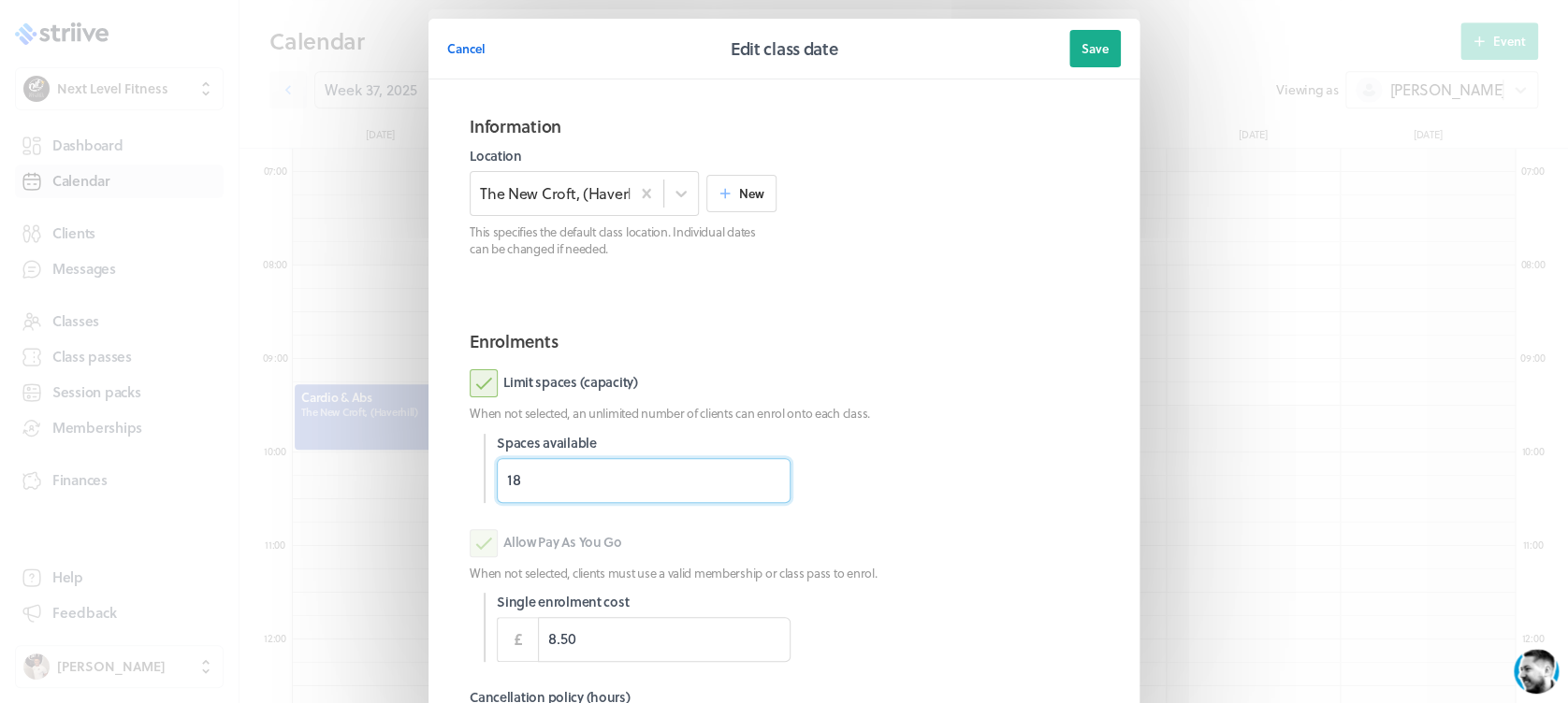
drag, startPoint x: 584, startPoint y: 486, endPoint x: 473, endPoint y: 486, distance: 111.0
click at [484, 486] on div "Spaces available 18" at bounding box center [791, 468] width 614 height 69
type input "12"
click at [981, 457] on div at bounding box center [952, 468] width 294 height 69
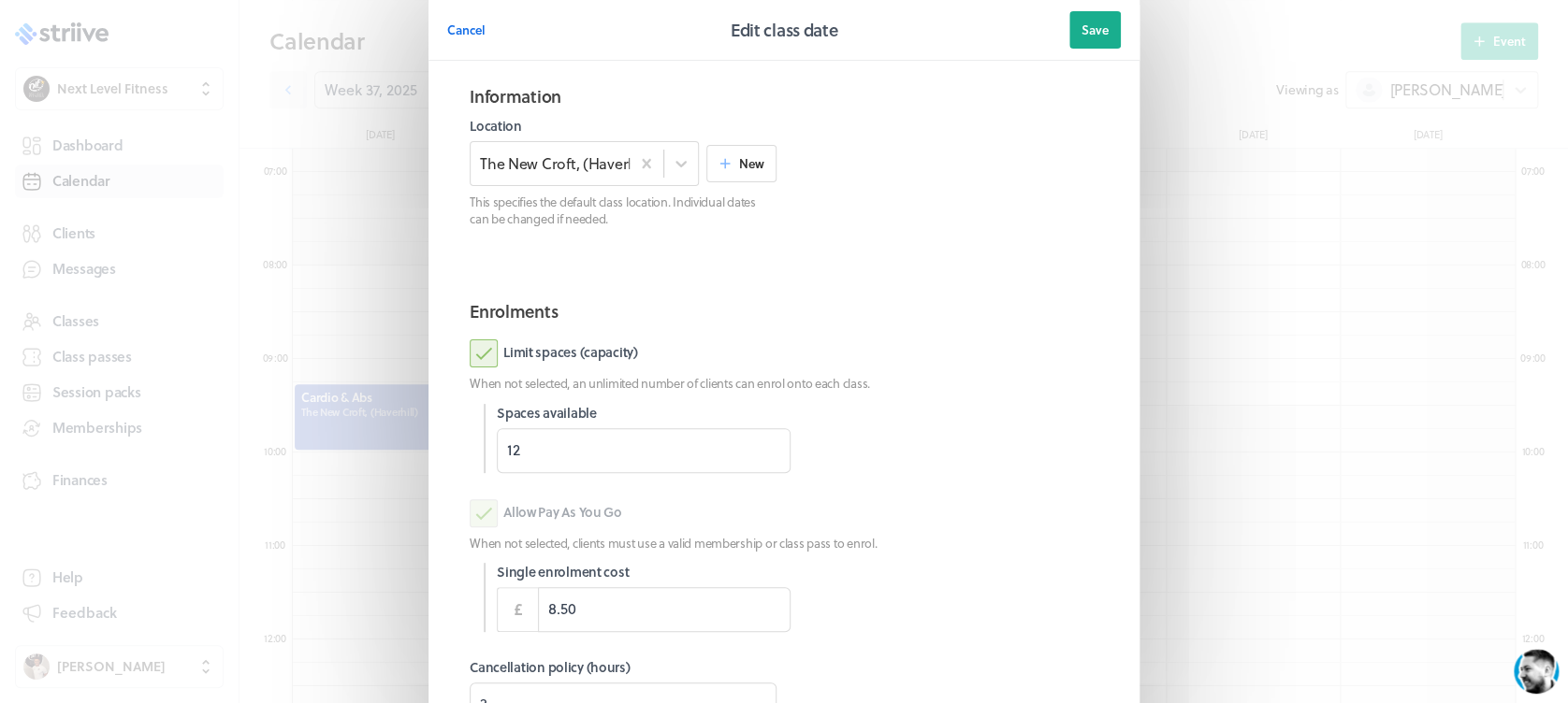
scroll to position [0, 0]
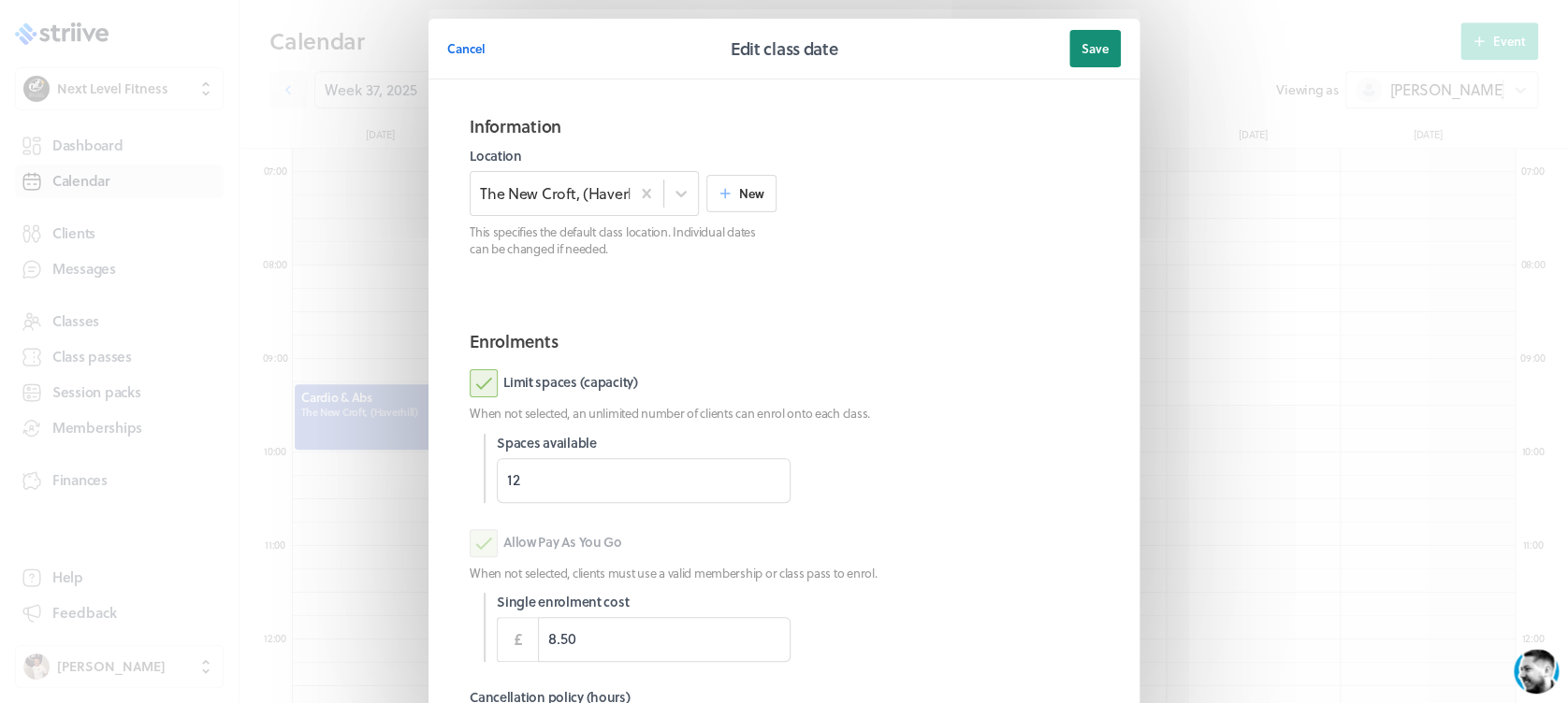
click at [1092, 42] on span "Save" at bounding box center [1095, 49] width 27 height 17
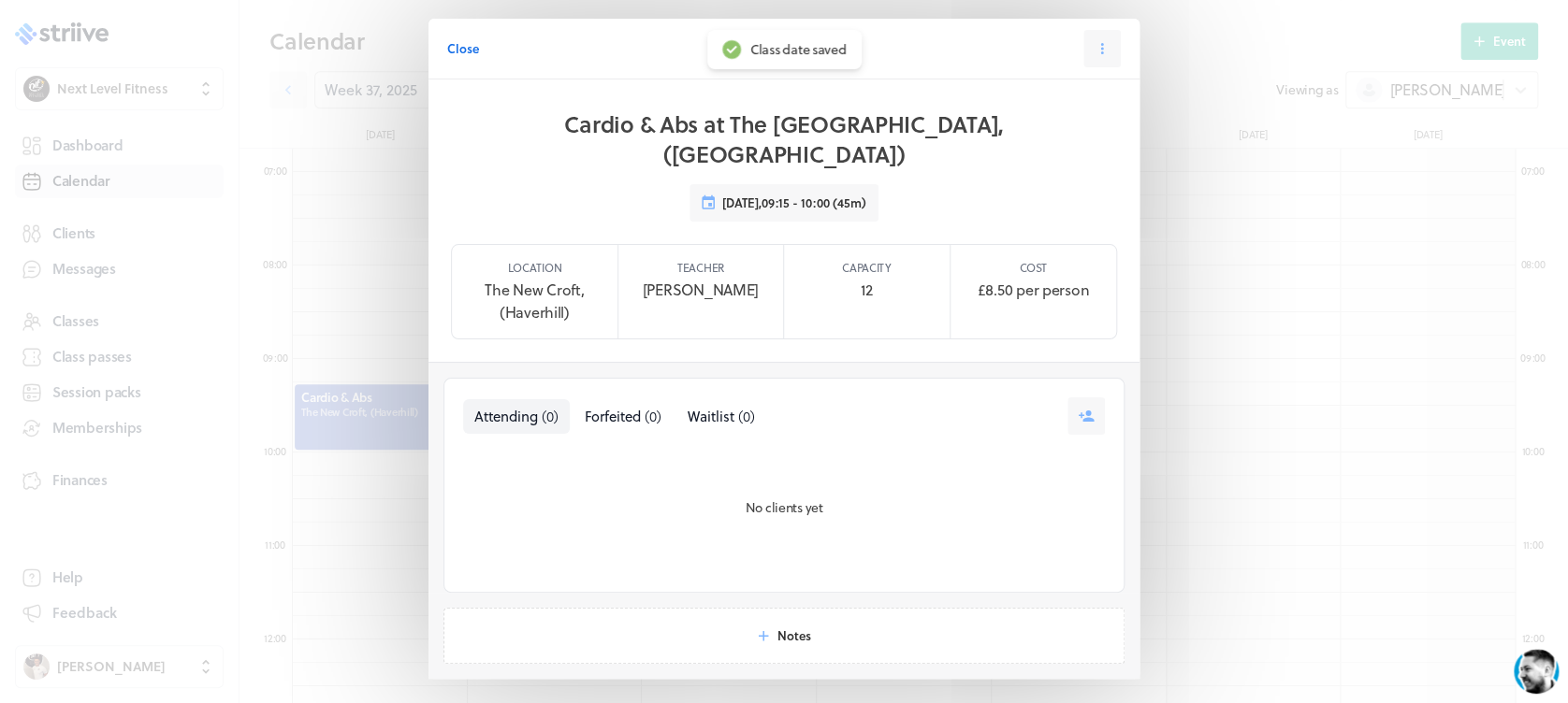
click at [468, 46] on div "Close" at bounding box center [601, 48] width 308 height 37
click at [447, 47] on span "Close" at bounding box center [463, 49] width 32 height 17
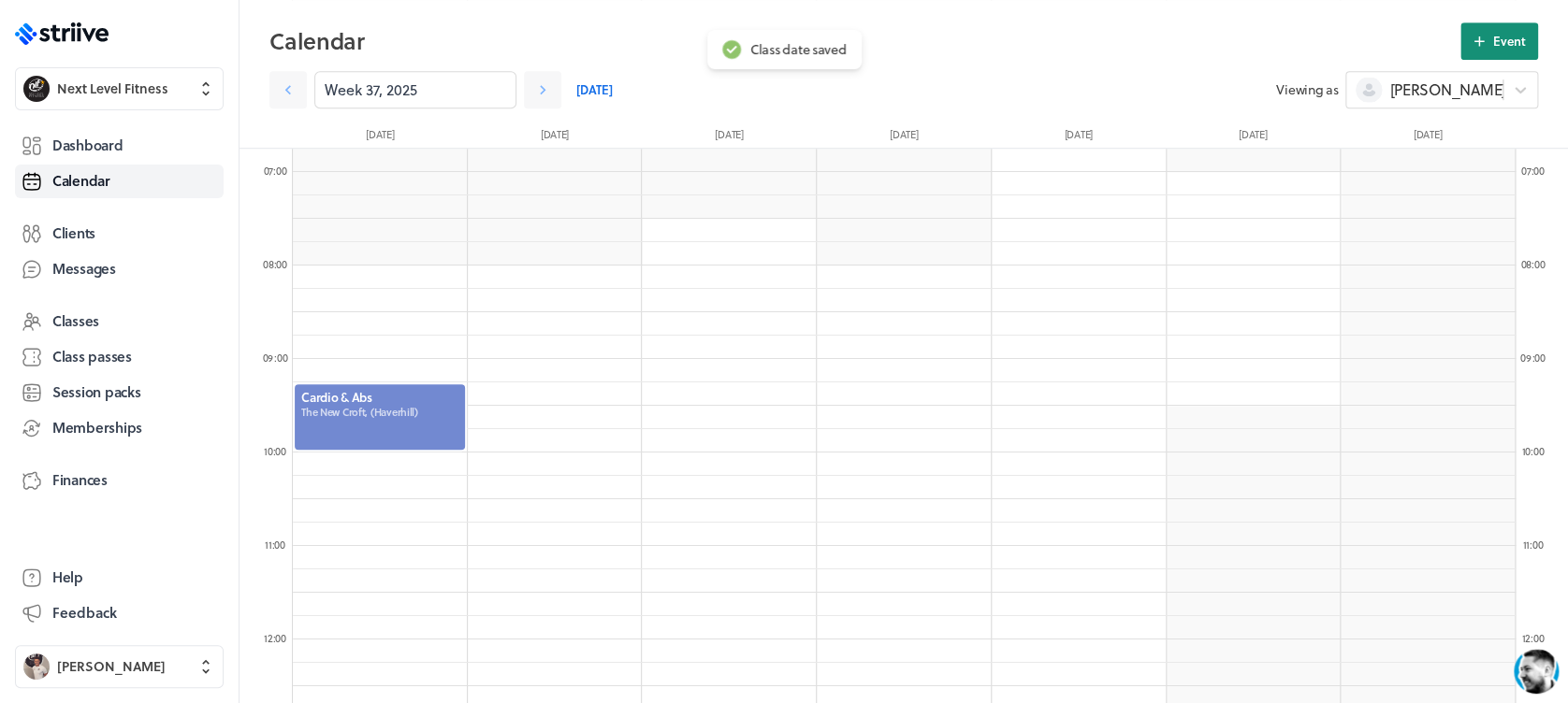
click at [1518, 37] on span "Event" at bounding box center [1509, 41] width 33 height 17
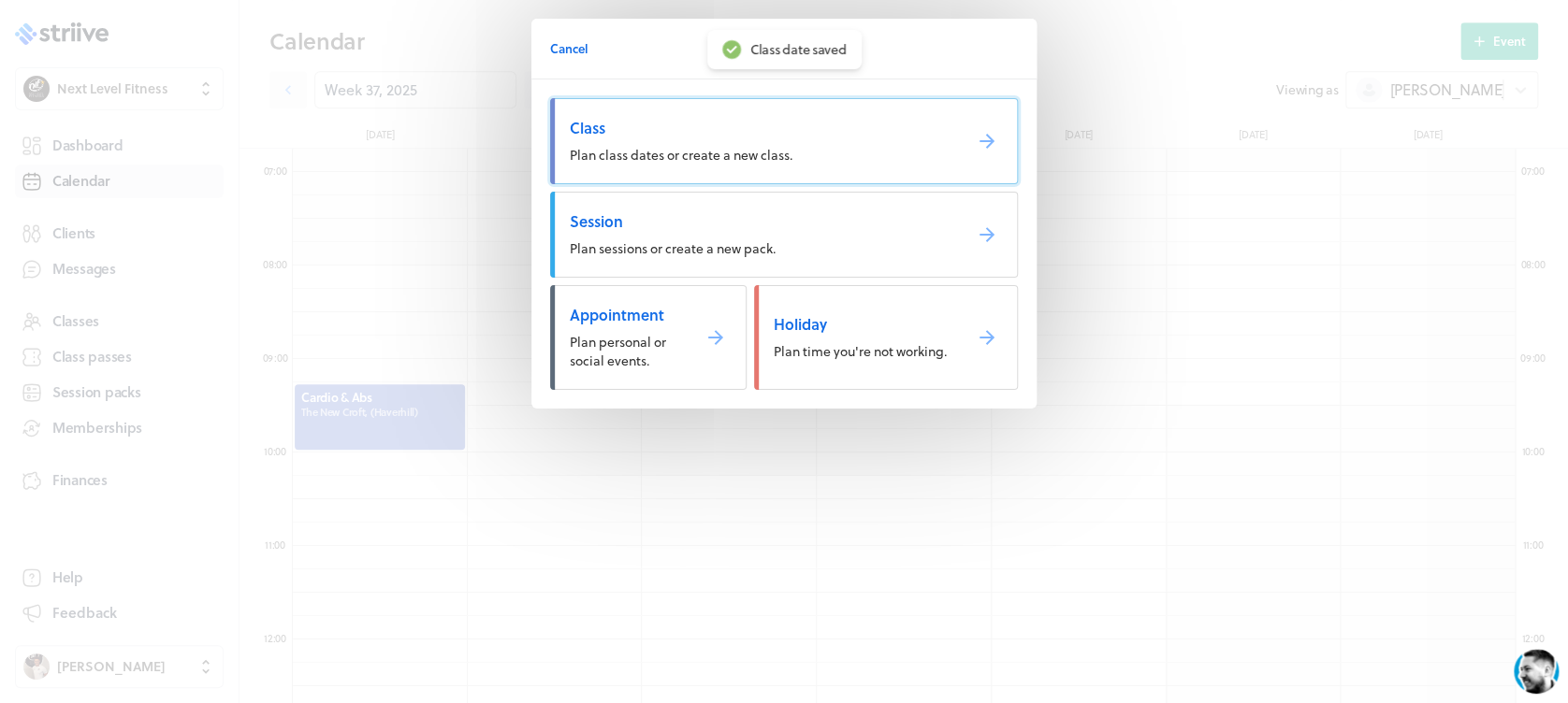
click at [723, 152] on span "Plan class dates or create a new class." at bounding box center [681, 154] width 223 height 19
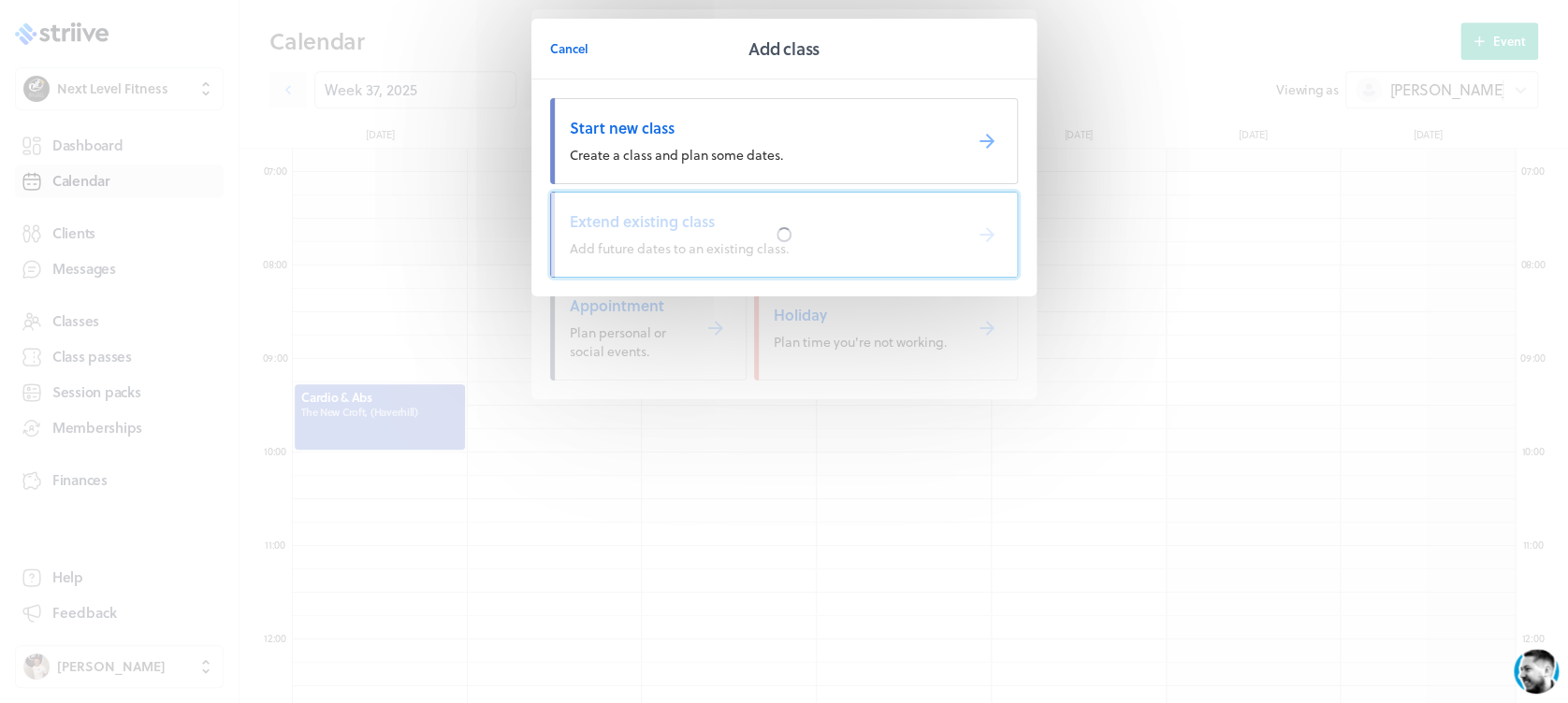
click at [737, 219] on div at bounding box center [783, 235] width 465 height 84
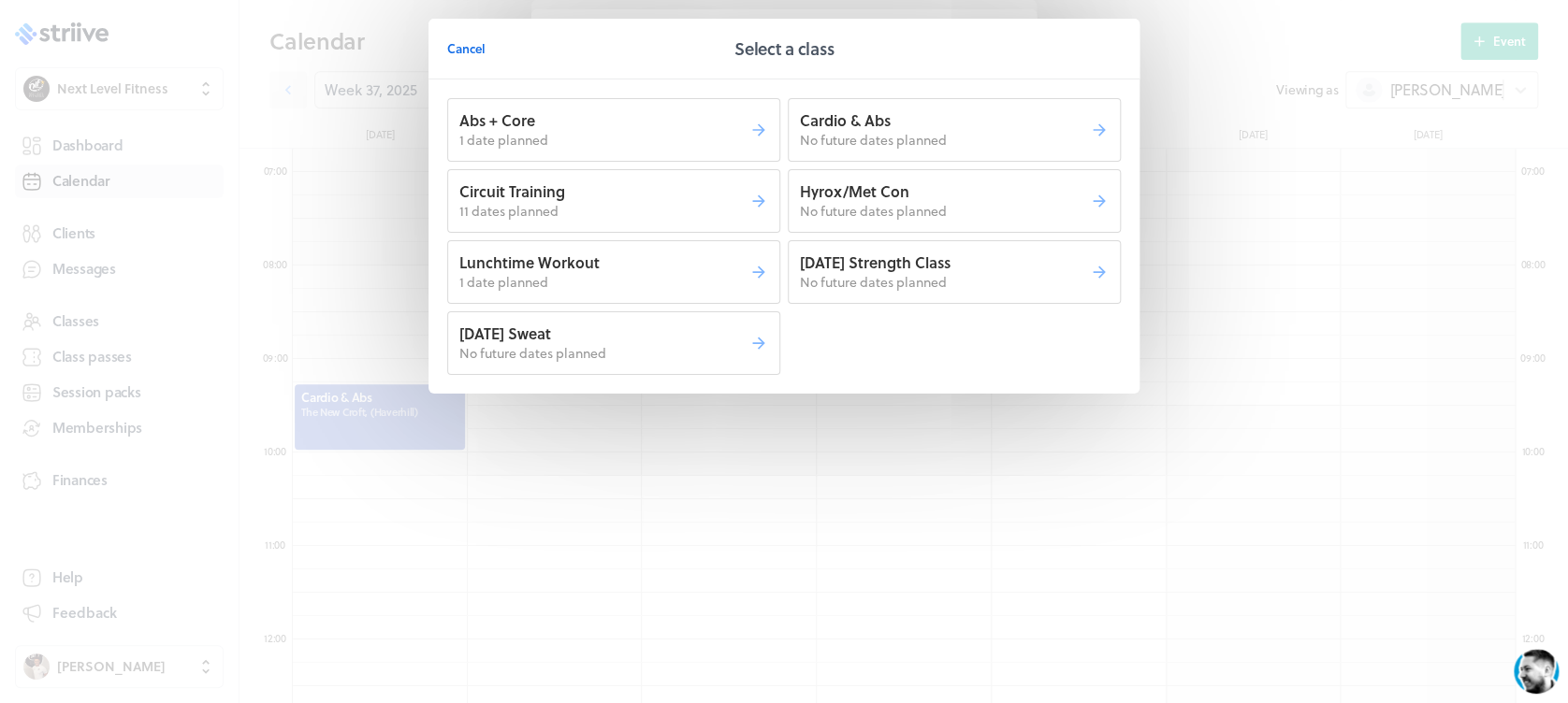
click at [730, 219] on p "11 dates planned" at bounding box center [605, 211] width 290 height 18
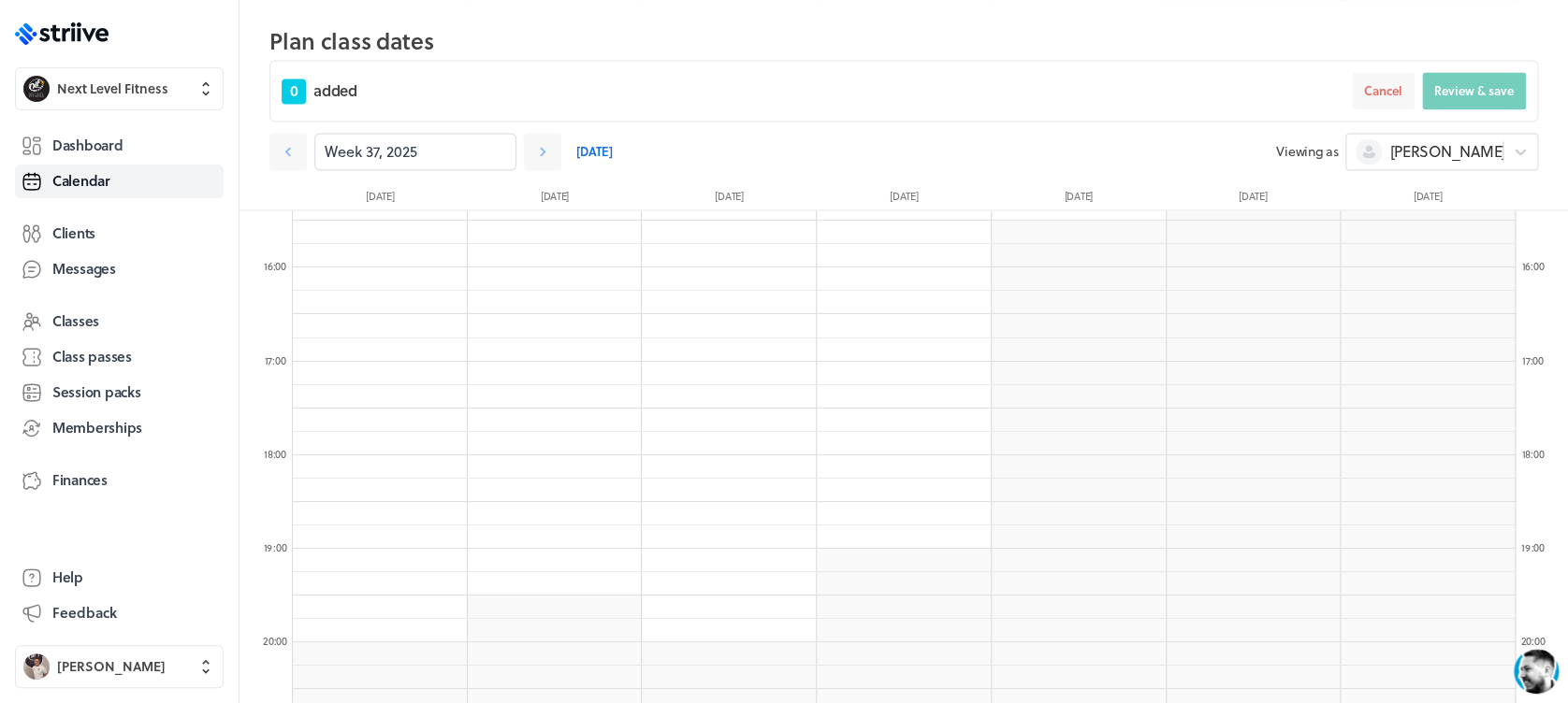
scroll to position [1441, 0]
click at [376, 482] on span "18:15 - 45m" at bounding box center [380, 491] width 157 height 17
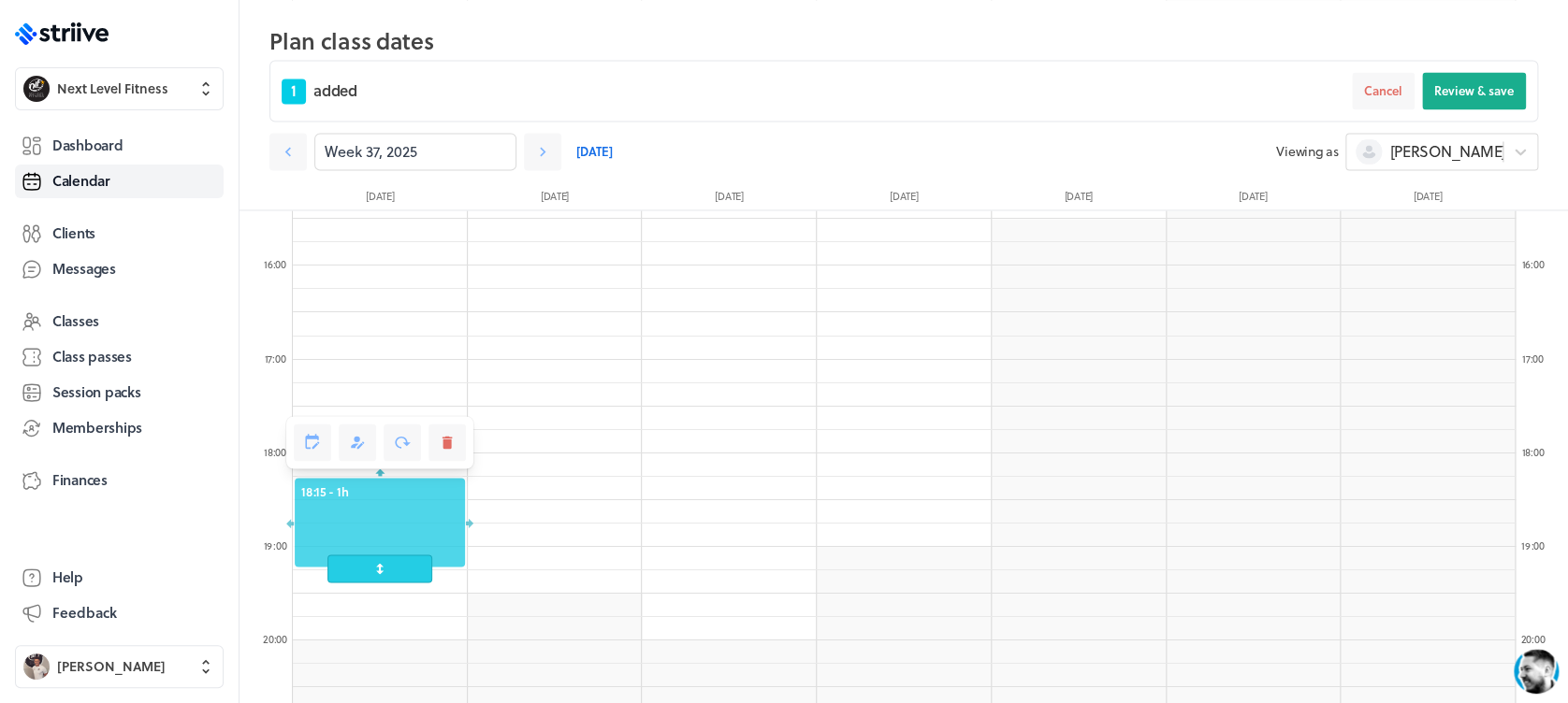
drag, startPoint x: 380, startPoint y: 549, endPoint x: 384, endPoint y: 561, distance: 12.6
click at [384, 561] on span at bounding box center [379, 568] width 104 height 28
click at [1489, 76] on button "Review & save" at bounding box center [1474, 90] width 104 height 37
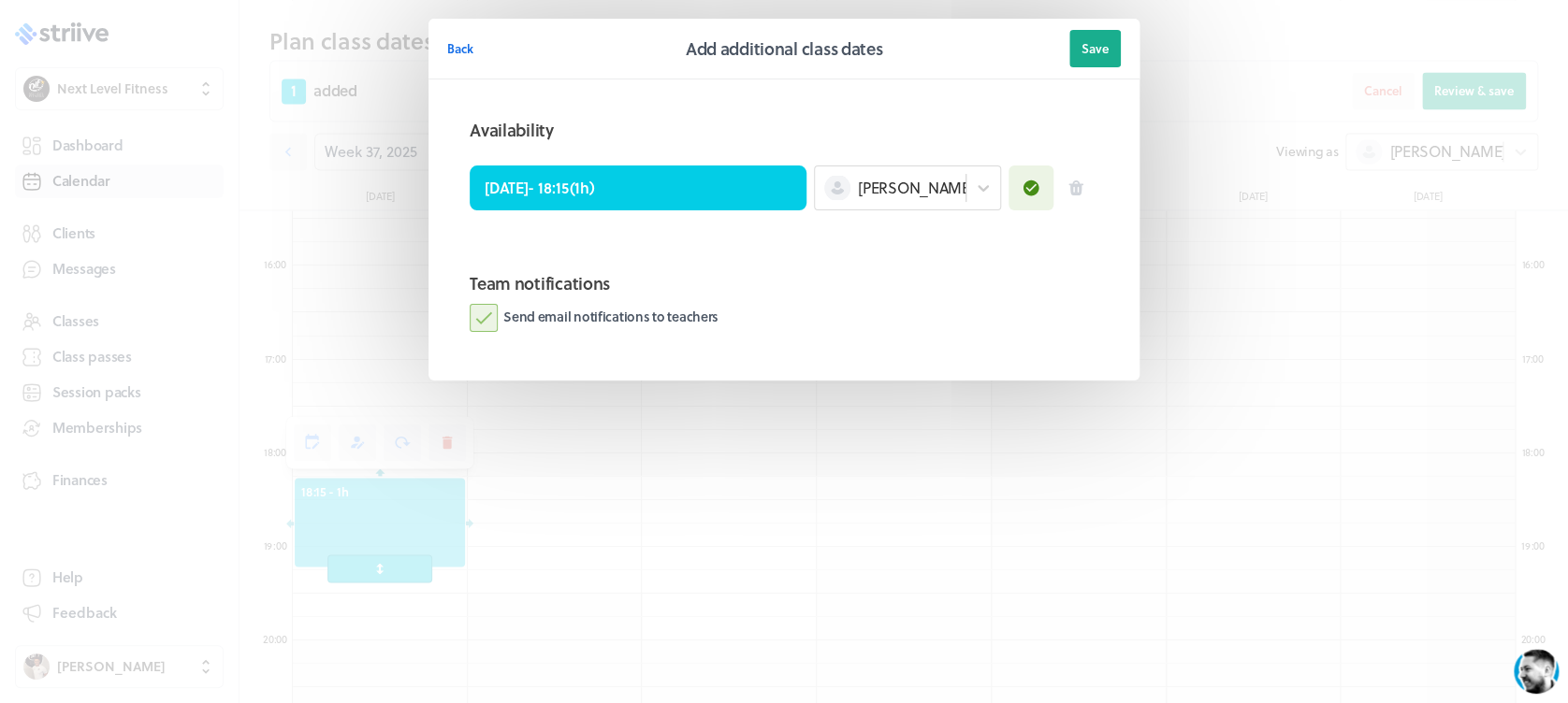
click at [475, 318] on label "Send email notifications to teachers" at bounding box center [593, 317] width 249 height 28
click at [0, 0] on input "Send email notifications to teachers" at bounding box center [0, 0] width 0 height 0
click at [1097, 42] on span "Save" at bounding box center [1095, 49] width 27 height 17
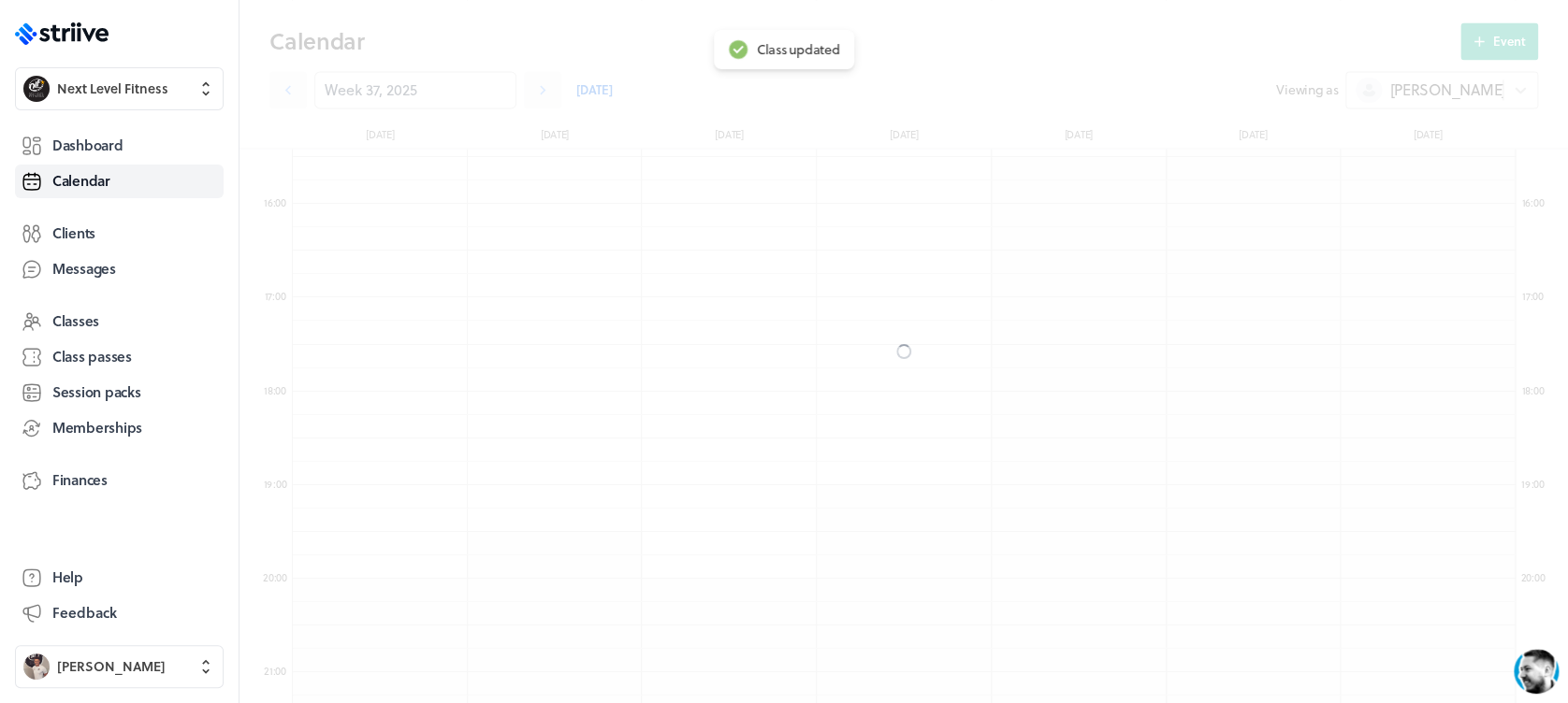
scroll to position [1379, 0]
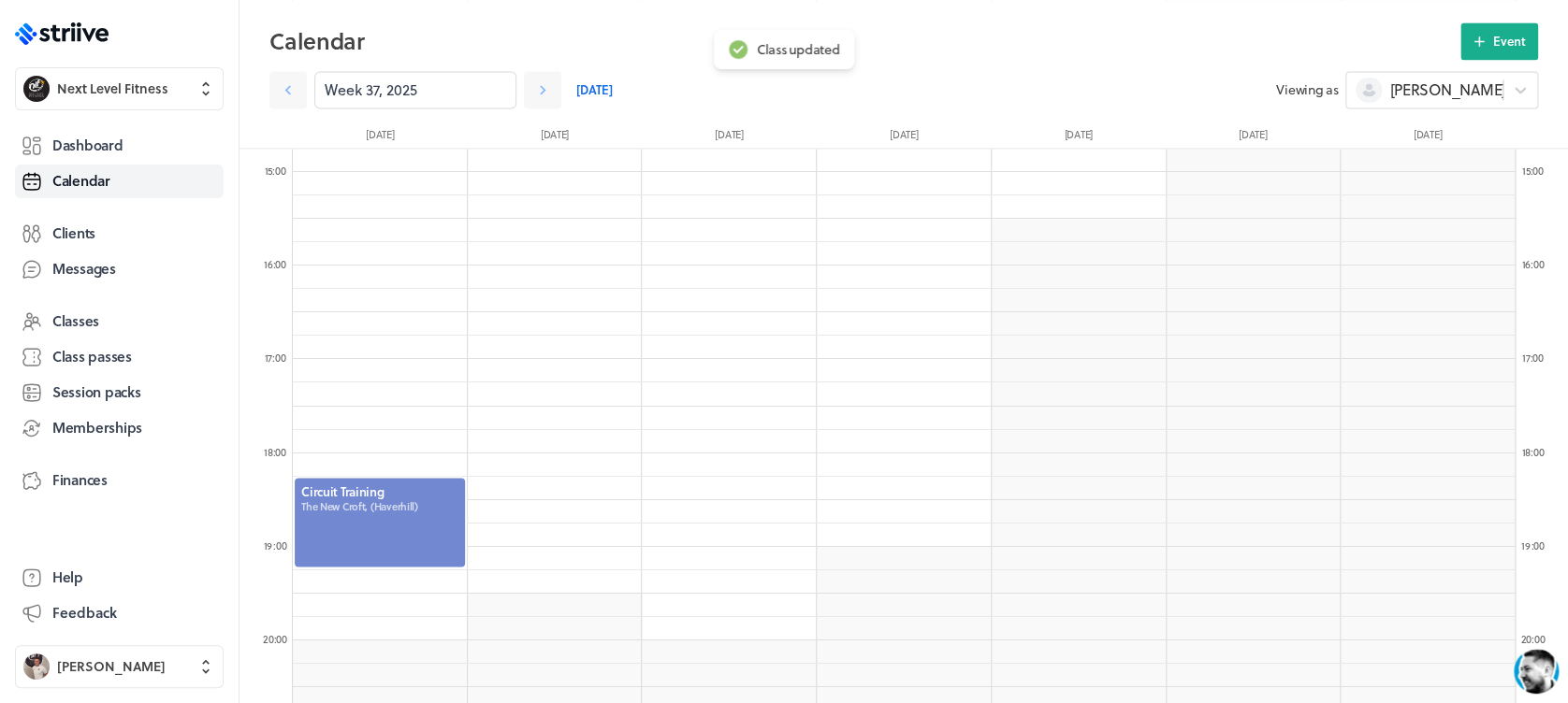
click at [412, 541] on div at bounding box center [379, 522] width 174 height 92
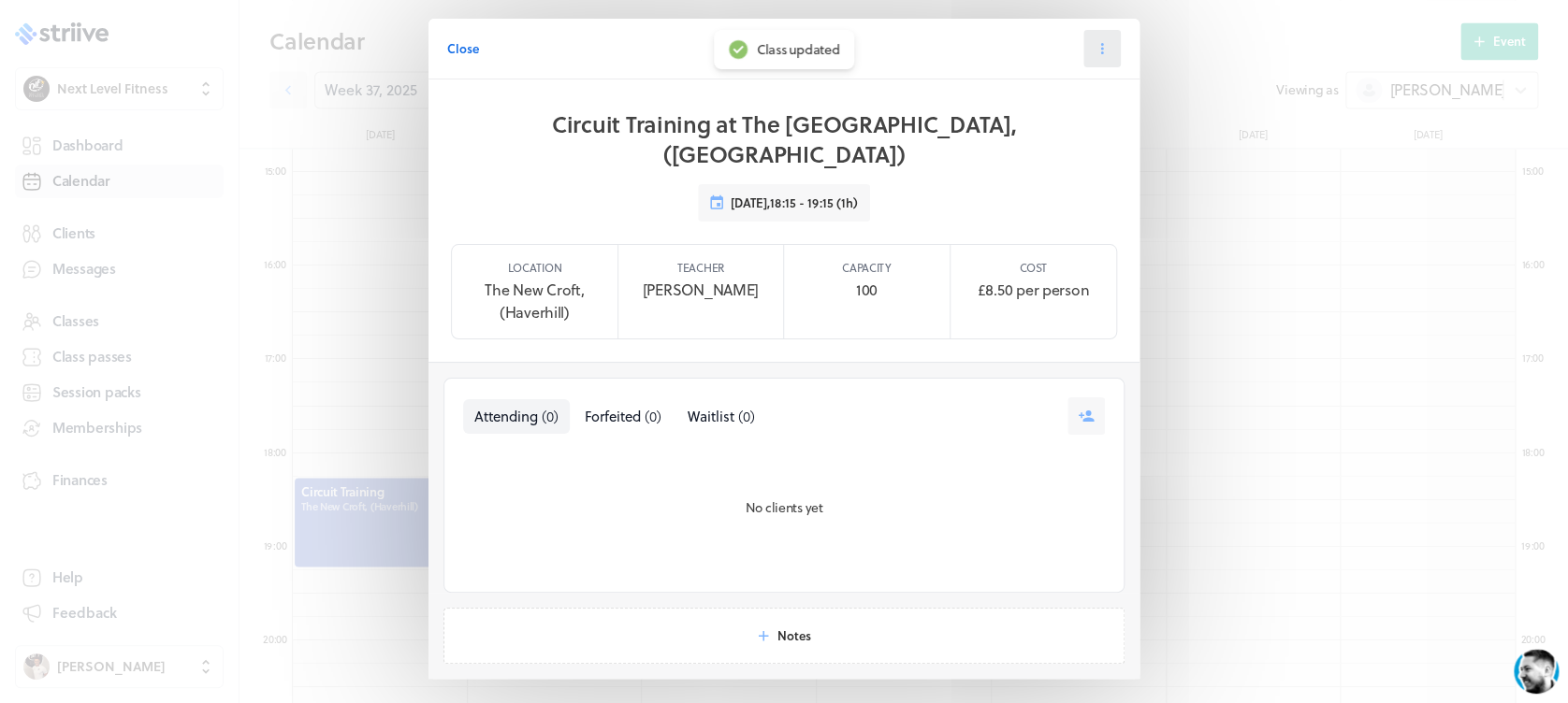
click at [1104, 41] on button at bounding box center [1102, 48] width 37 height 37
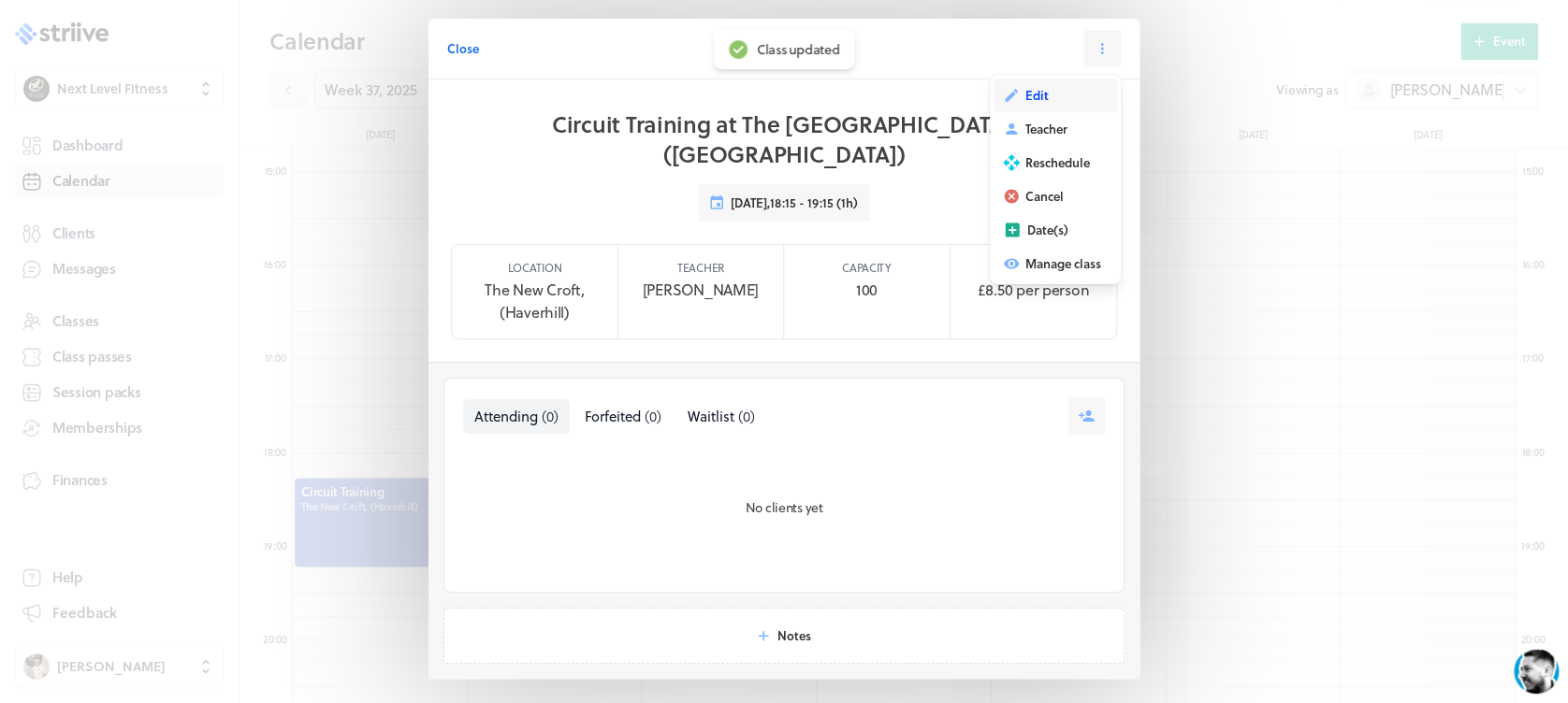
click at [1060, 90] on button "Edit" at bounding box center [1055, 95] width 124 height 34
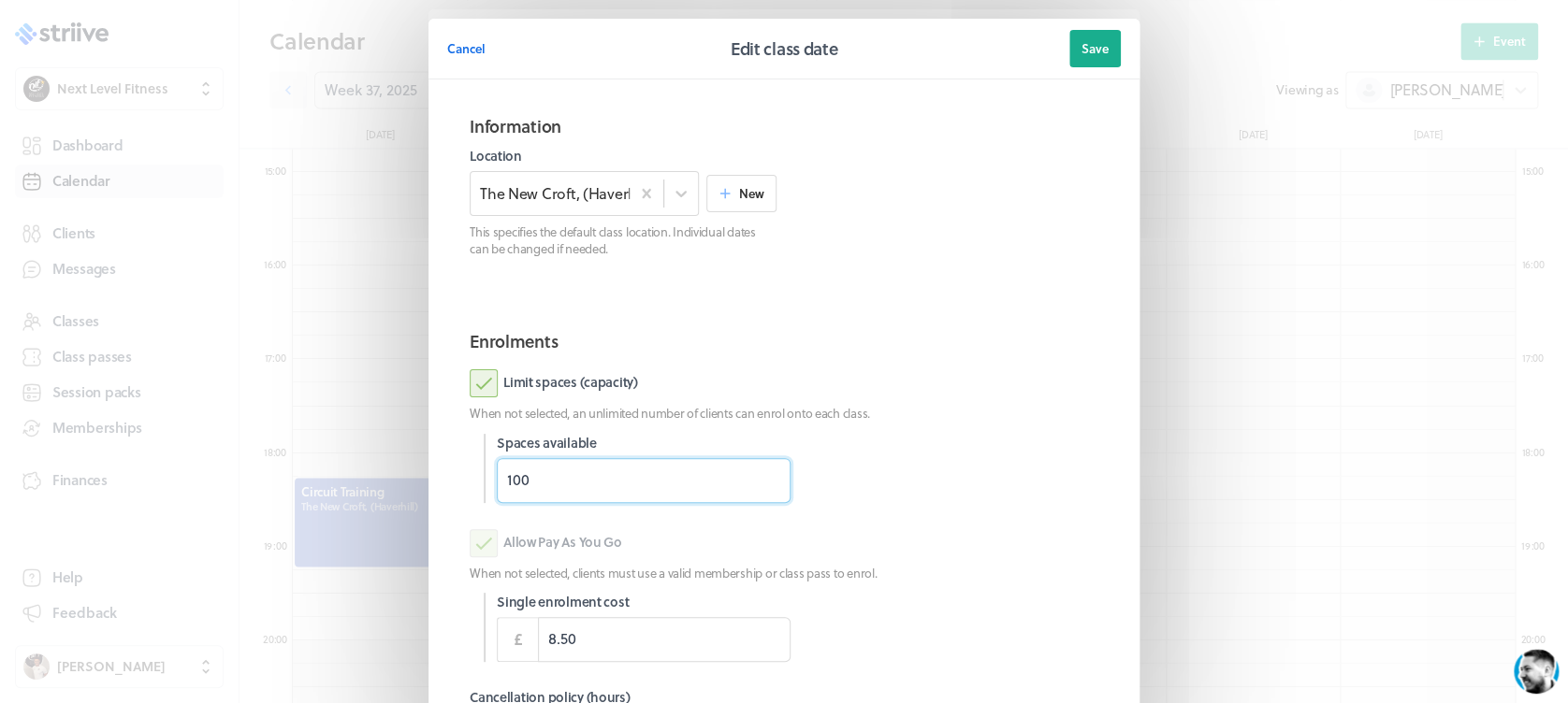
drag, startPoint x: 561, startPoint y: 487, endPoint x: 446, endPoint y: 486, distance: 115.0
click at [447, 486] on section "Enrolments Limit spaces (capacity) When not selected, an unlimited number of cl…" at bounding box center [784, 584] width 674 height 541
click at [988, 444] on div at bounding box center [952, 468] width 294 height 69
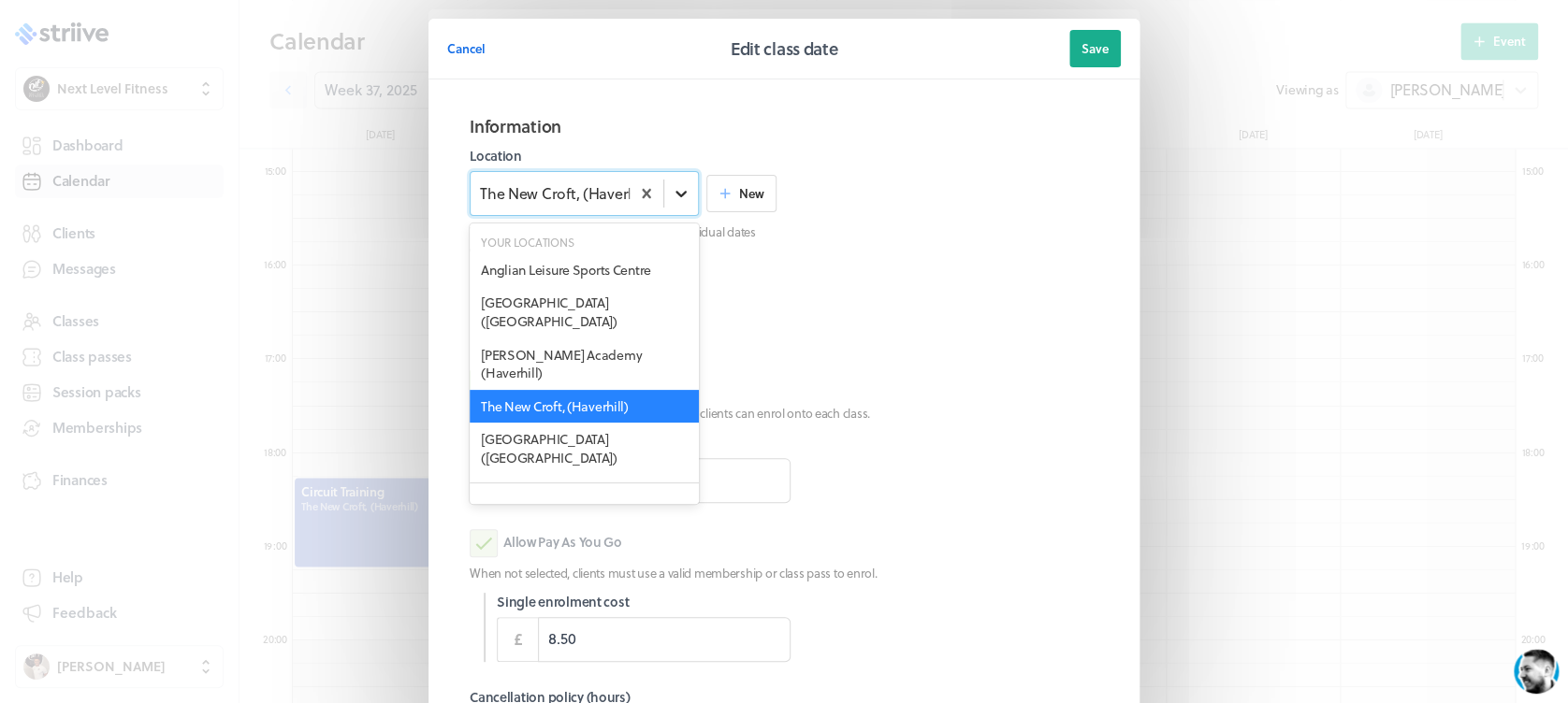
click at [672, 199] on icon at bounding box center [680, 193] width 18 height 18
click at [616, 356] on div "[PERSON_NAME] Academy (Haverhill)" at bounding box center [583, 364] width 229 height 52
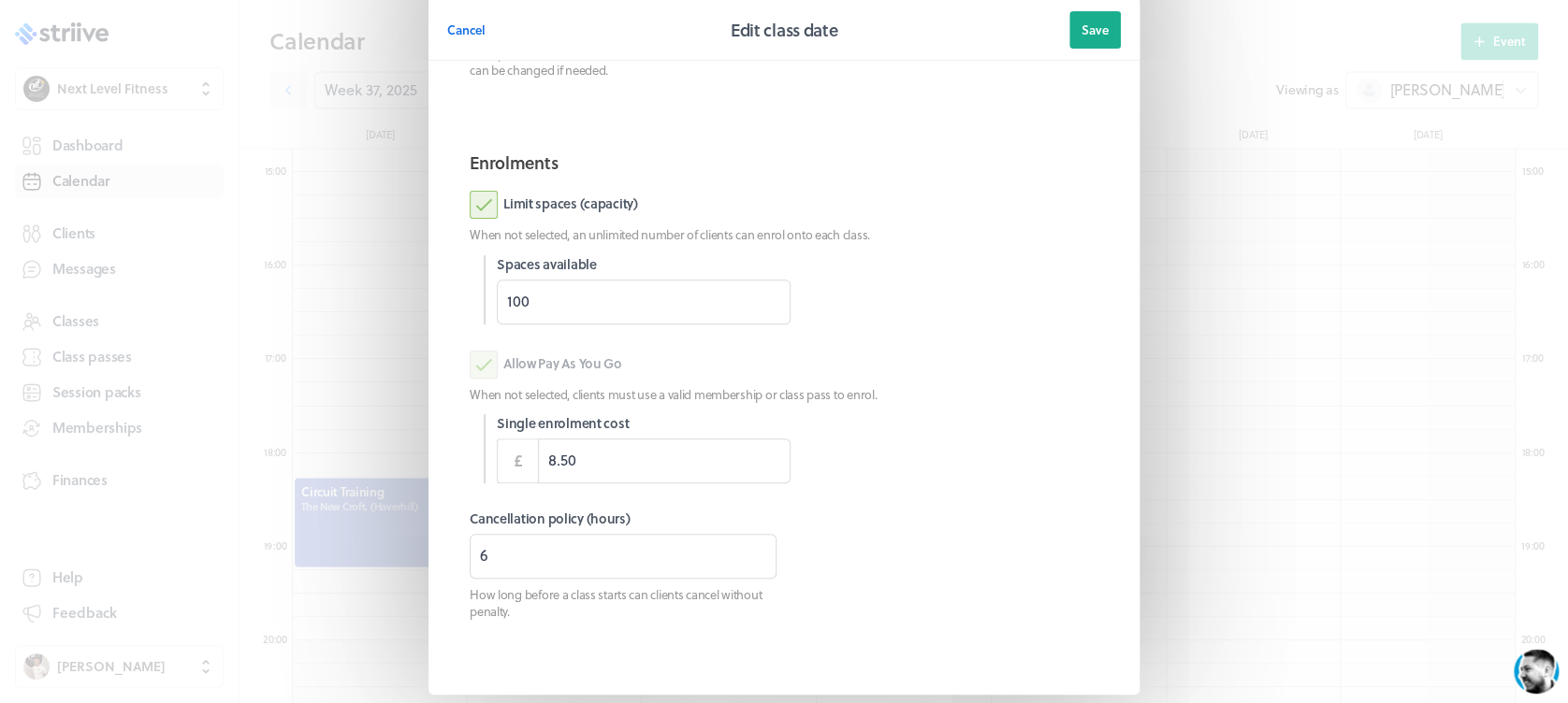
scroll to position [179, 0]
drag, startPoint x: 487, startPoint y: 571, endPoint x: 425, endPoint y: 569, distance: 62.0
click at [428, 569] on section "Information Location [PERSON_NAME][GEOGRAPHIC_DATA] ([GEOGRAPHIC_DATA]) New Thi…" at bounding box center [783, 297] width 711 height 794
type input "0"
click at [1077, 46] on button "Save" at bounding box center [1095, 30] width 52 height 37
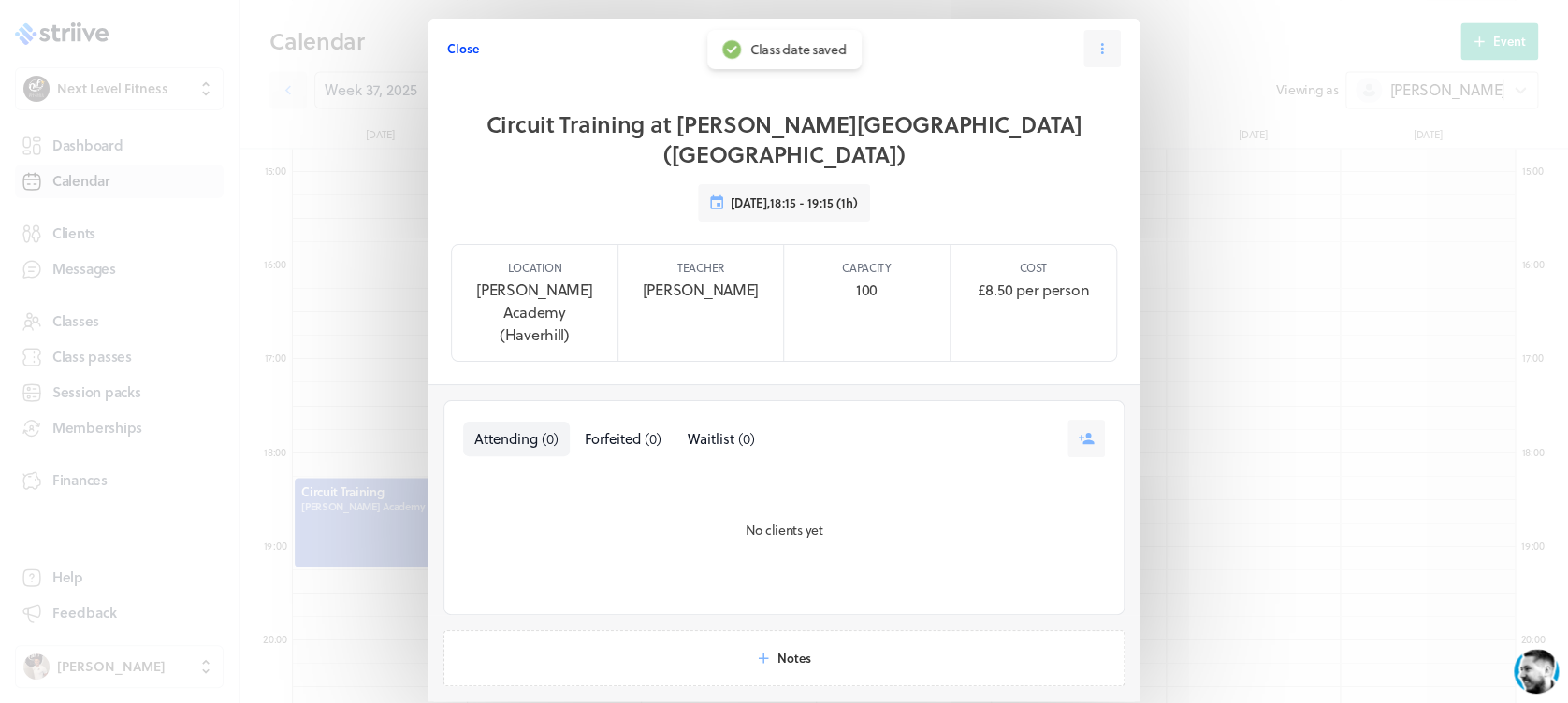
click at [447, 48] on span "Close" at bounding box center [463, 49] width 32 height 17
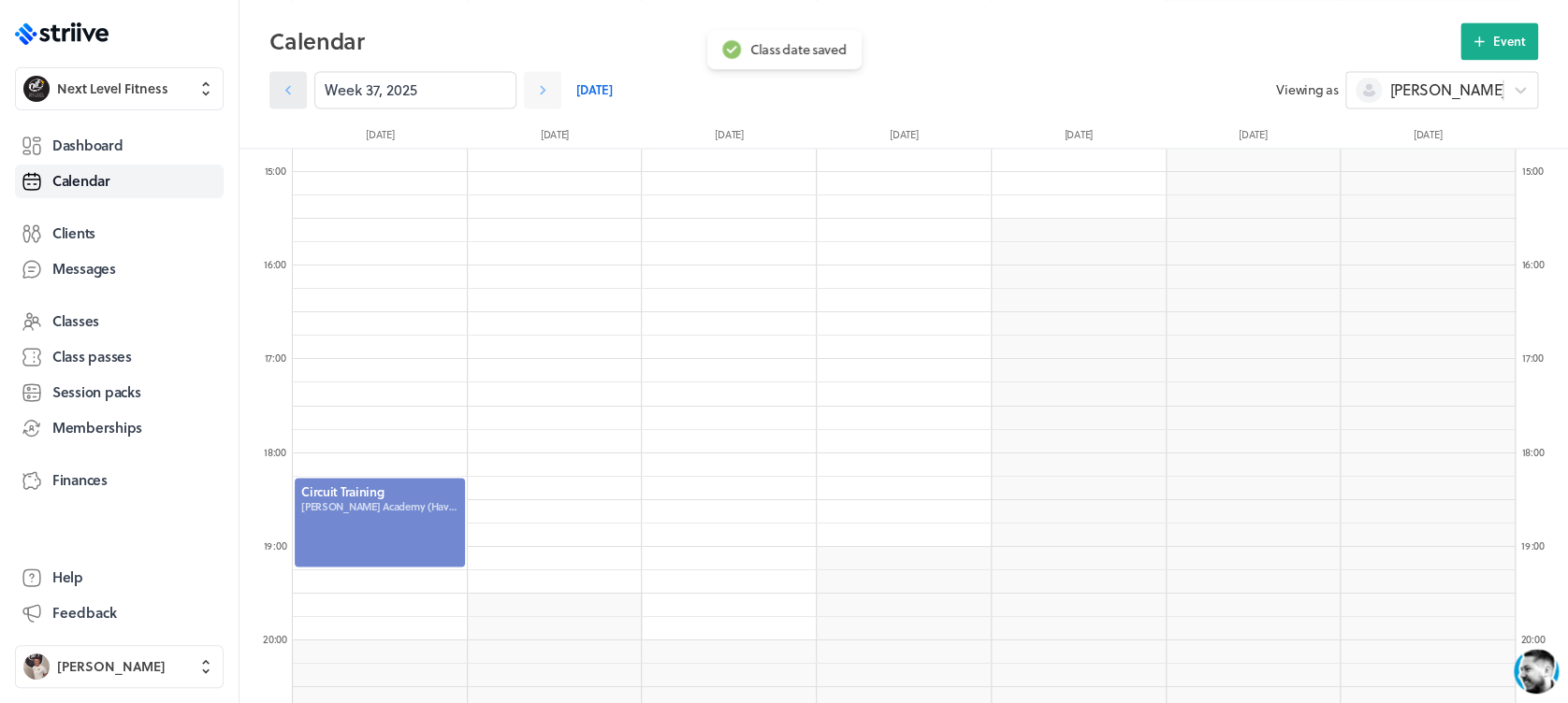
click at [305, 84] on link at bounding box center [288, 89] width 37 height 37
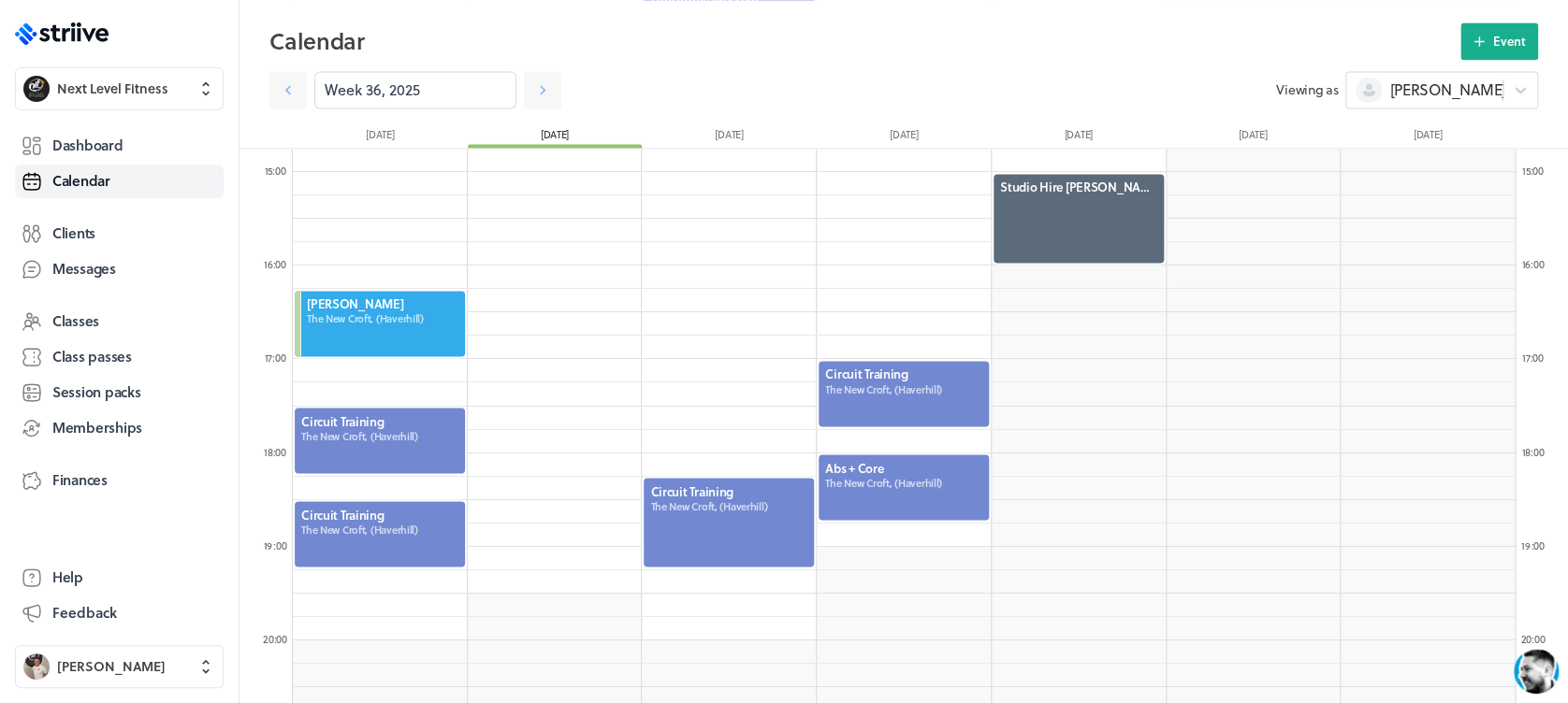
click at [730, 547] on div at bounding box center [728, 522] width 174 height 92
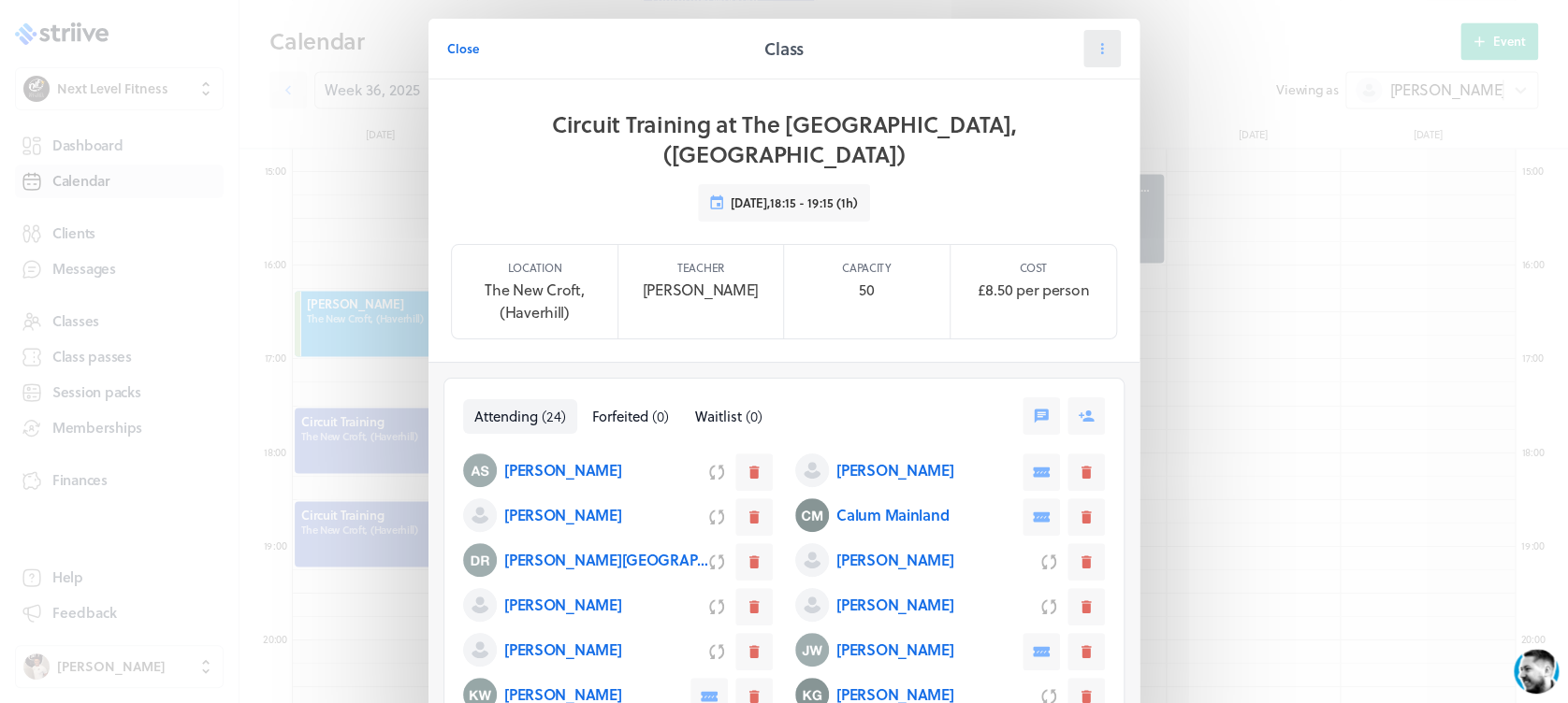
click at [1095, 45] on icon at bounding box center [1102, 49] width 17 height 17
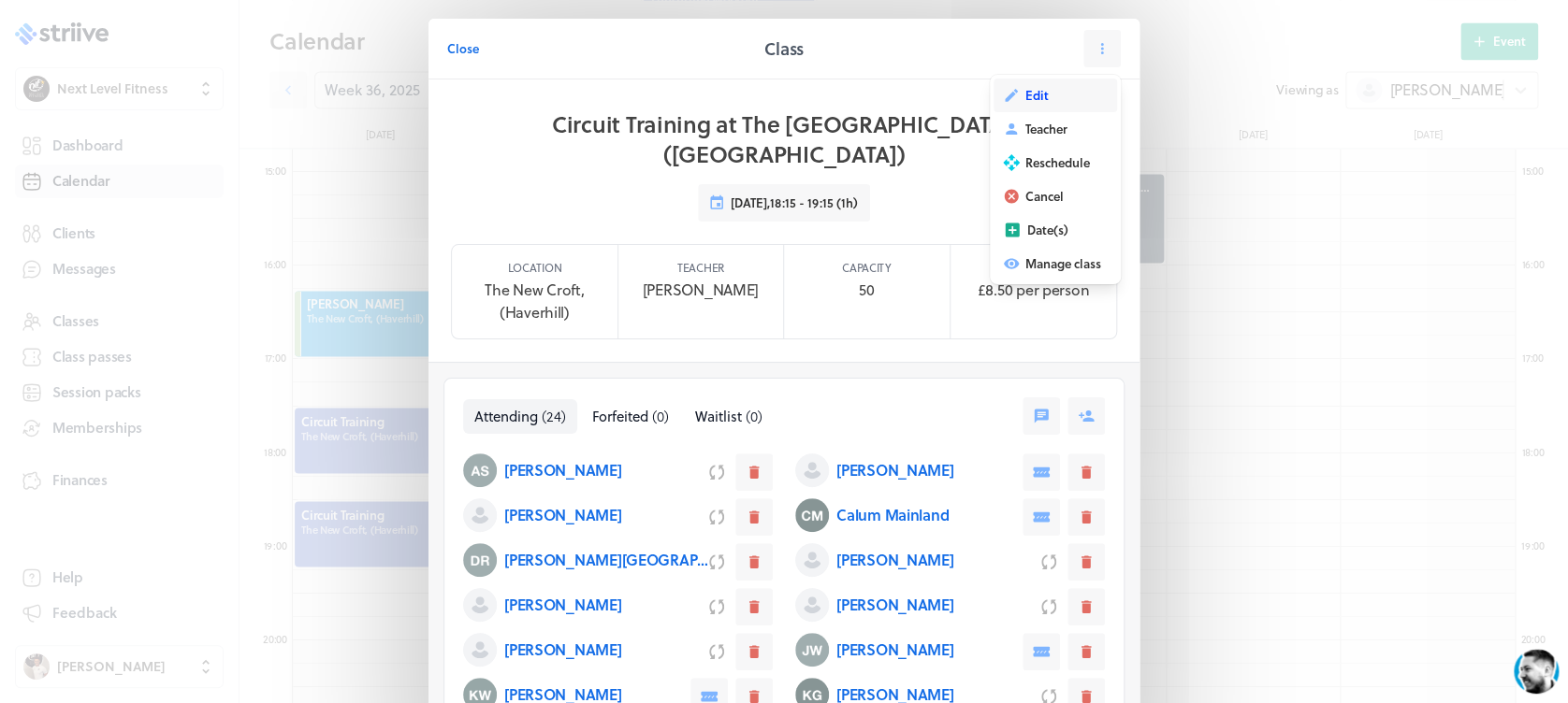
click at [1045, 101] on button "Edit" at bounding box center [1055, 95] width 124 height 34
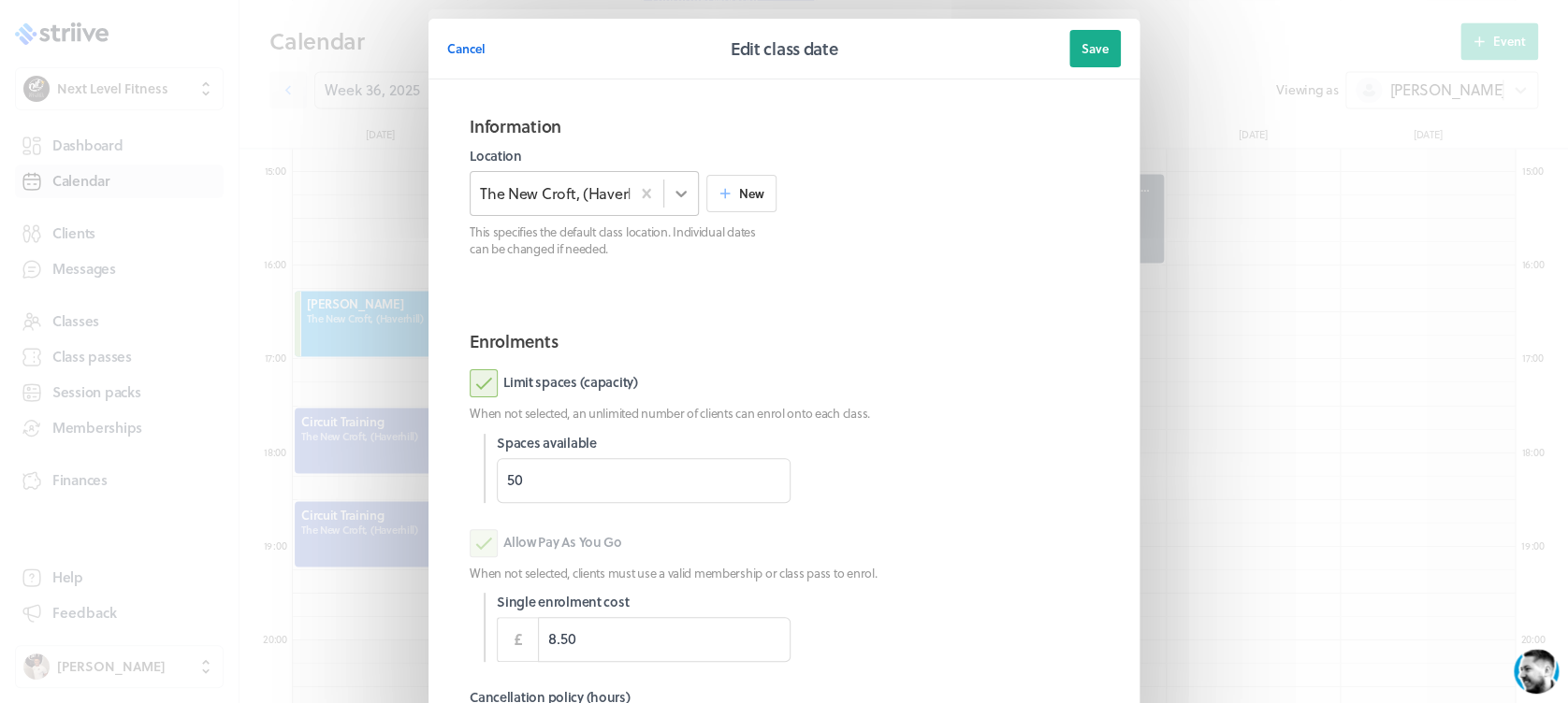
click at [675, 204] on div at bounding box center [680, 193] width 34 height 34
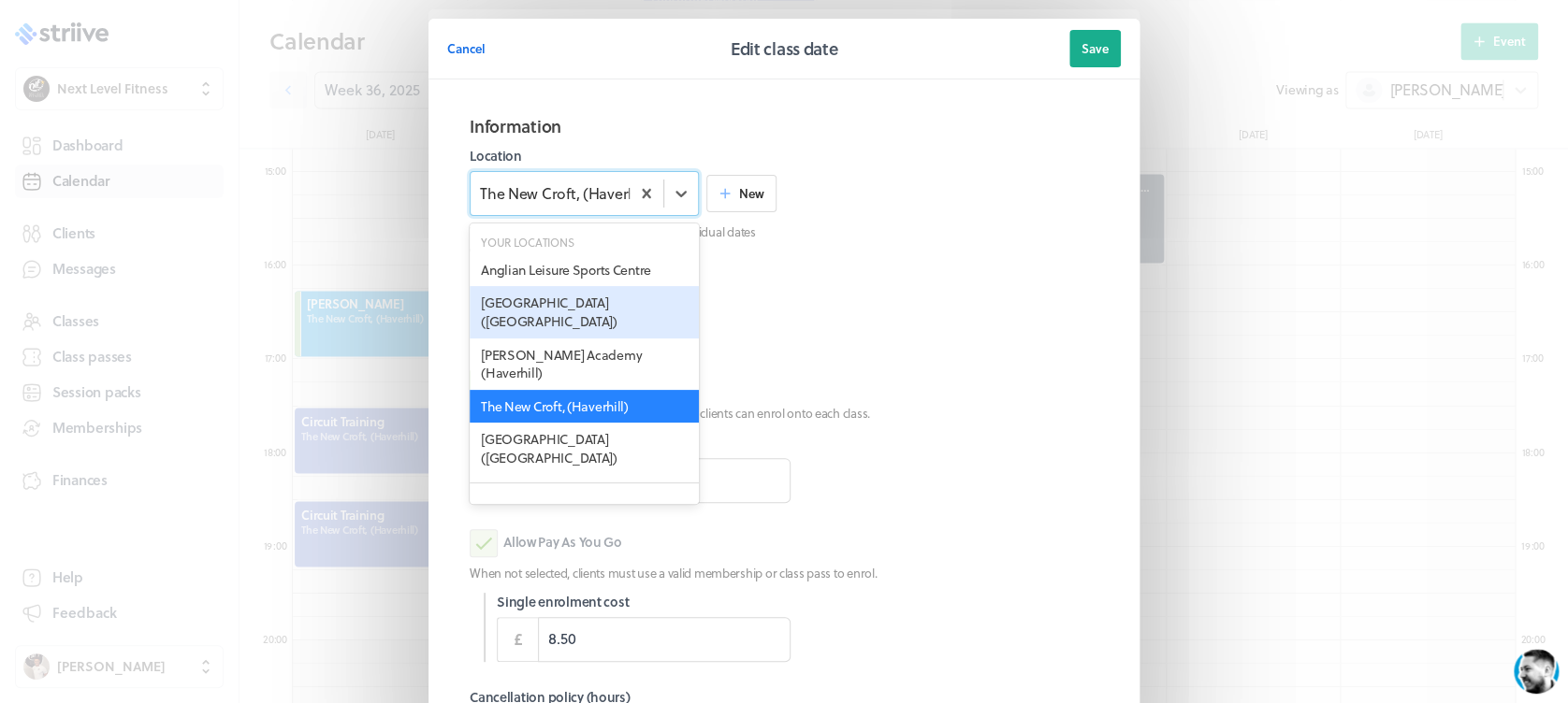
click at [620, 299] on div "[GEOGRAPHIC_DATA] ([GEOGRAPHIC_DATA])" at bounding box center [583, 312] width 229 height 52
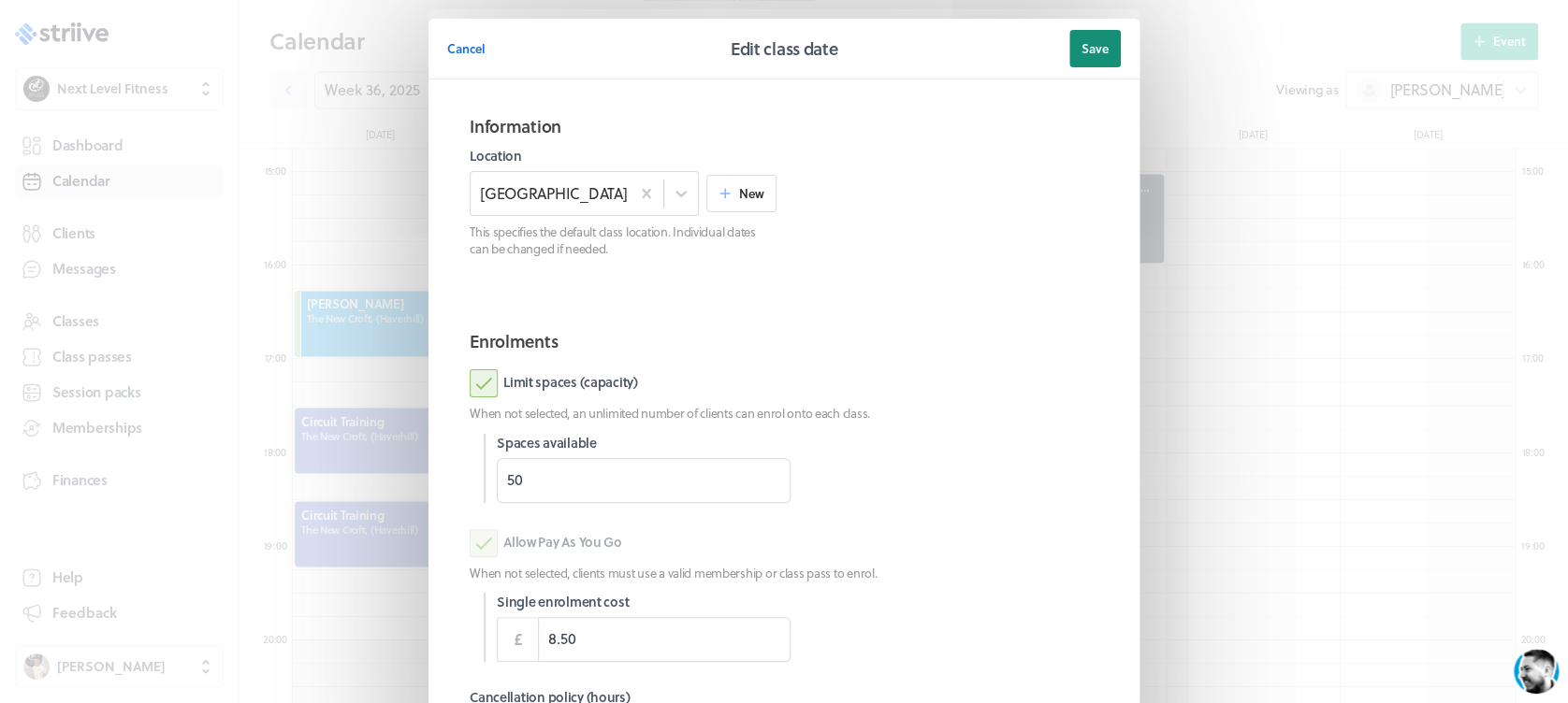
click at [1087, 38] on button "Save" at bounding box center [1095, 48] width 52 height 37
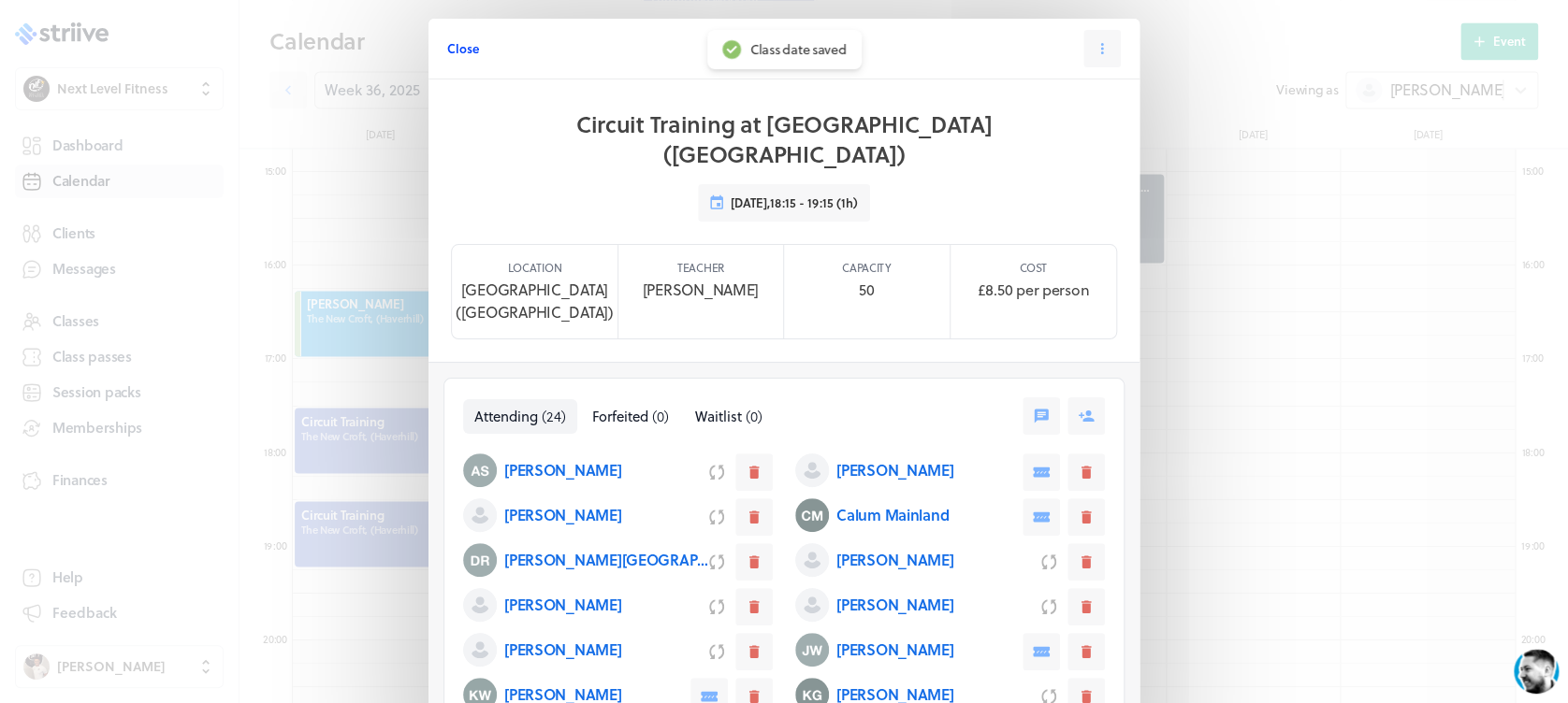
click at [447, 41] on span "Close" at bounding box center [463, 49] width 32 height 17
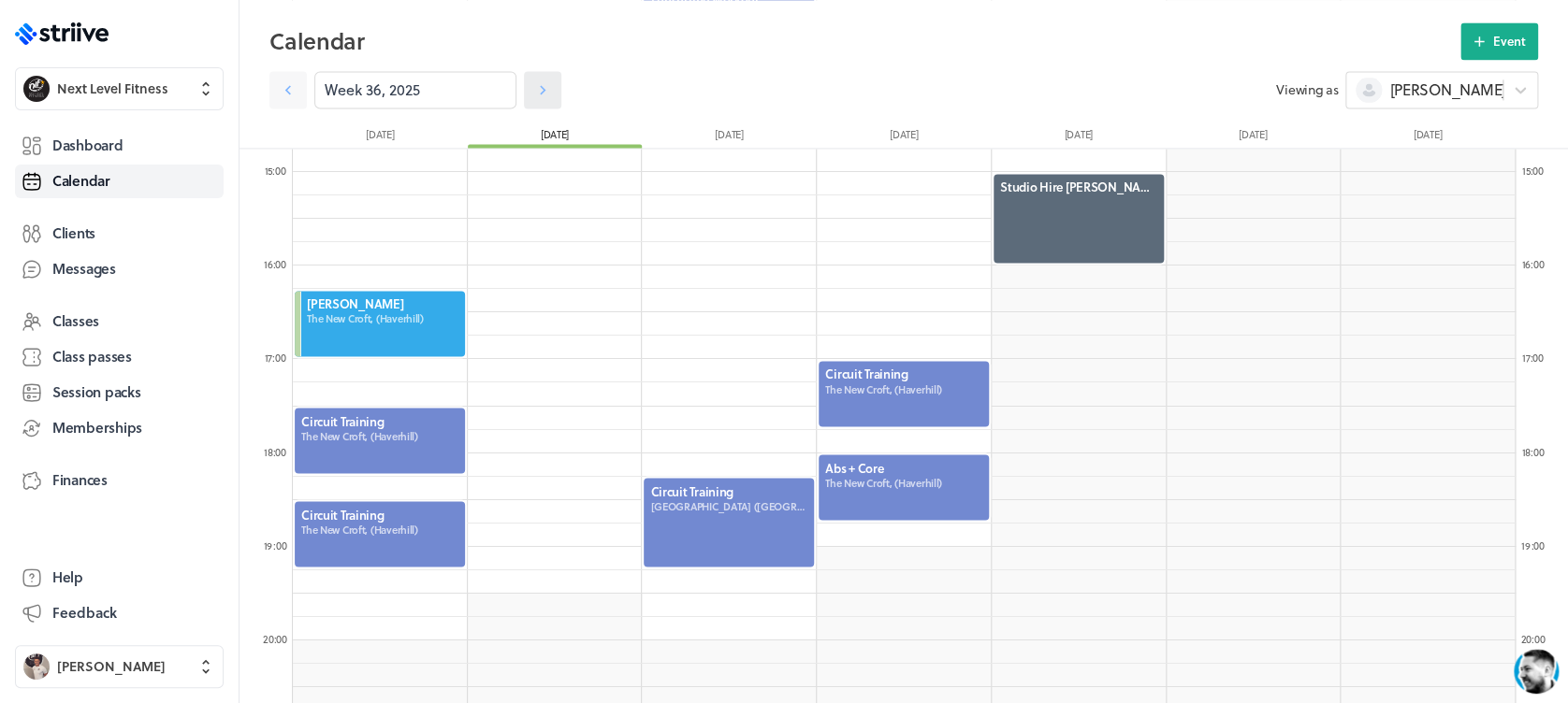
click at [534, 84] on icon at bounding box center [542, 89] width 18 height 18
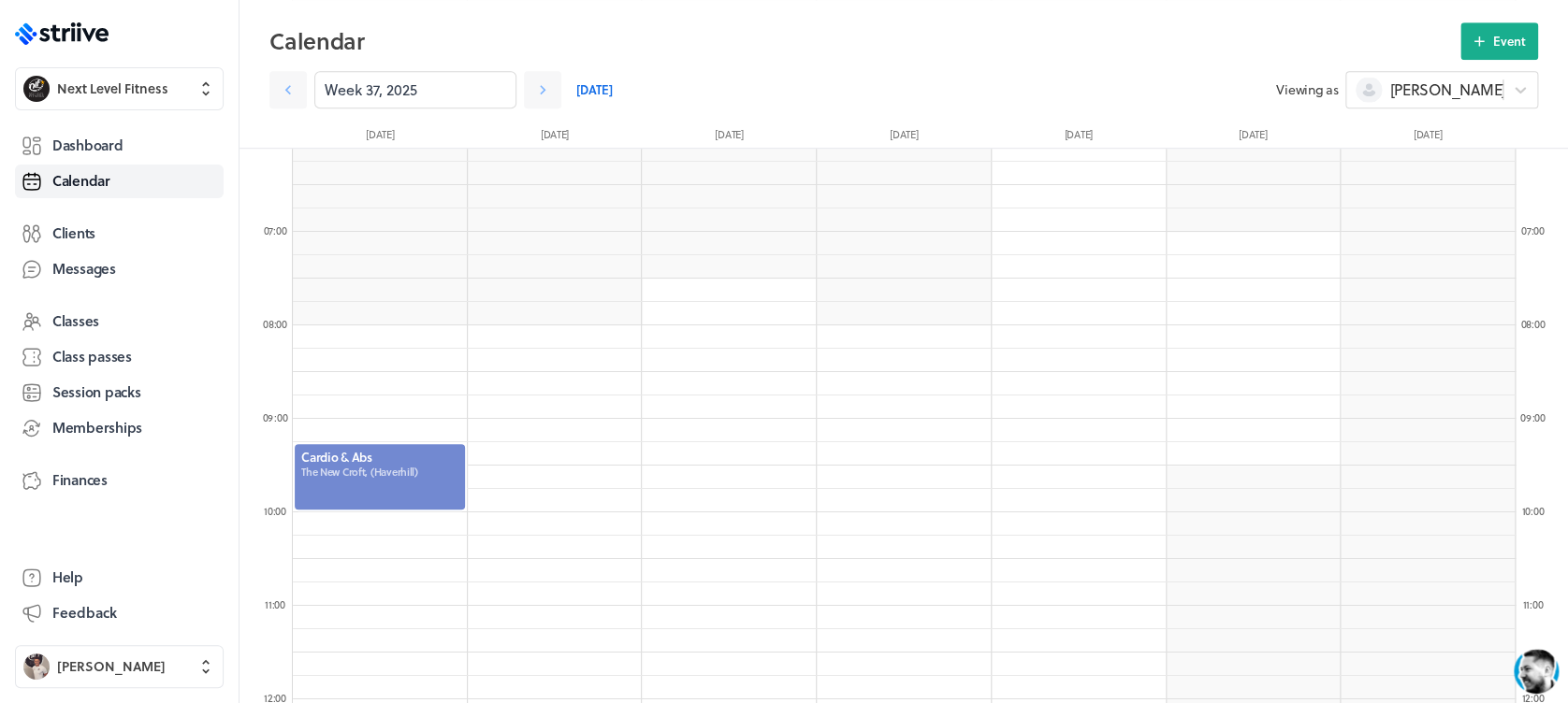
scroll to position [488, 0]
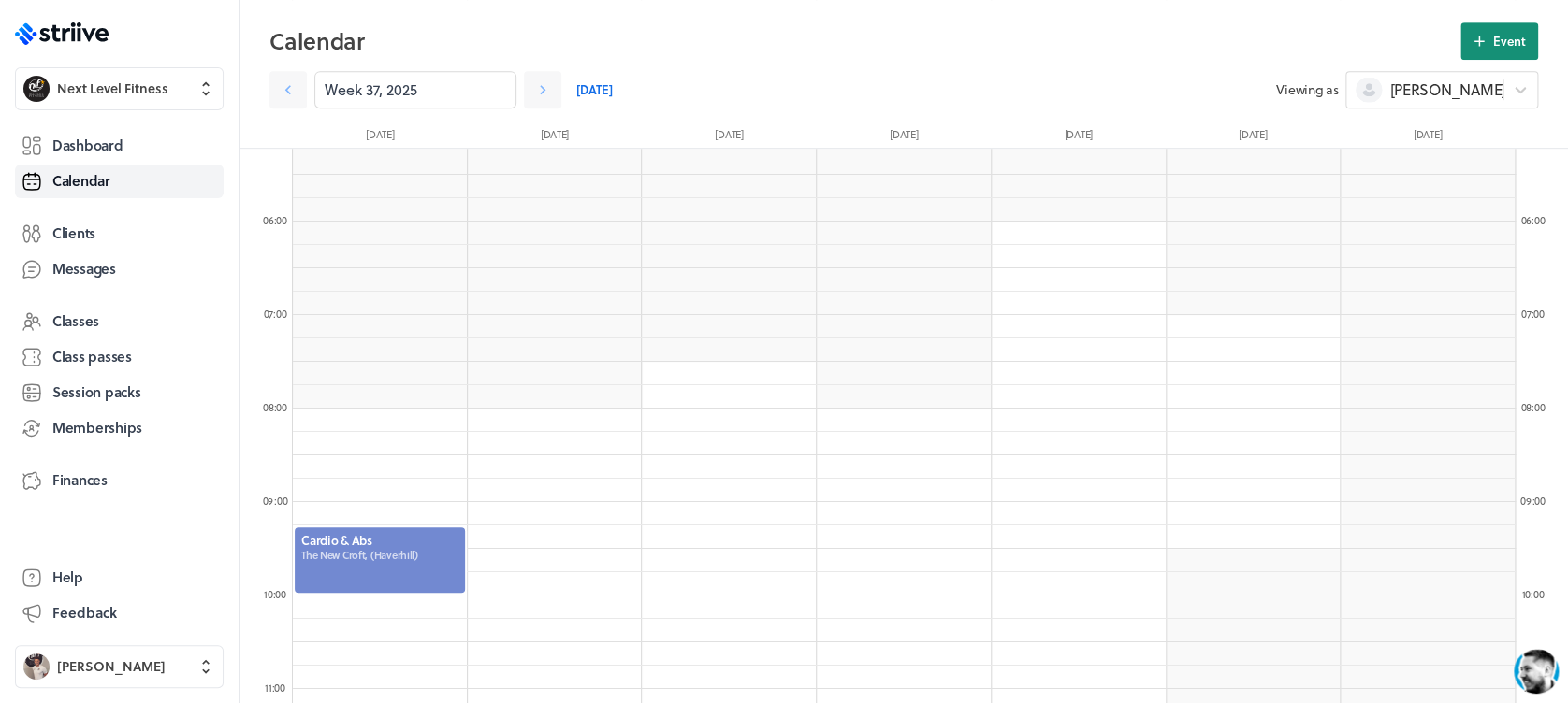
click at [1505, 49] on span "Event" at bounding box center [1509, 41] width 33 height 17
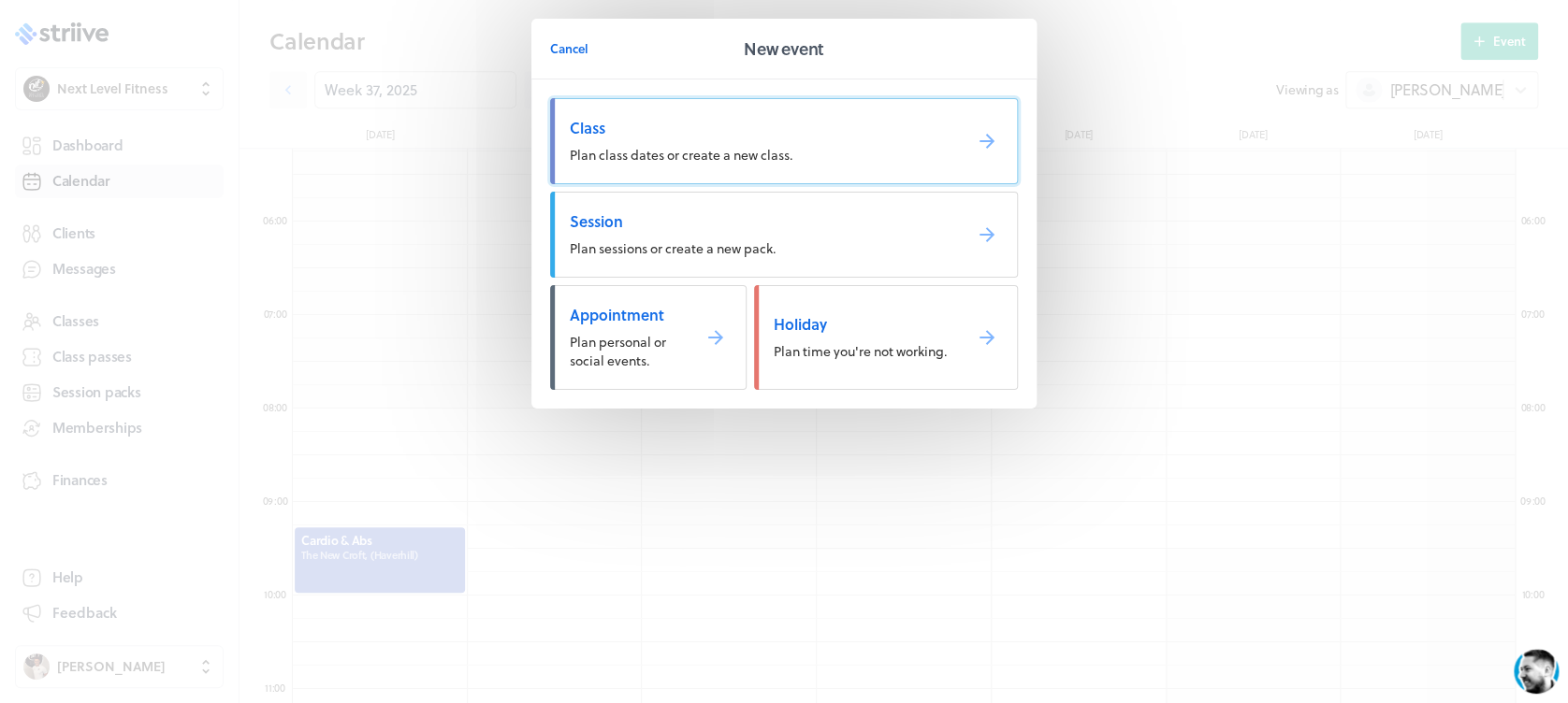
click at [699, 143] on link "Class Plan class dates or create a new class." at bounding box center [783, 141] width 467 height 86
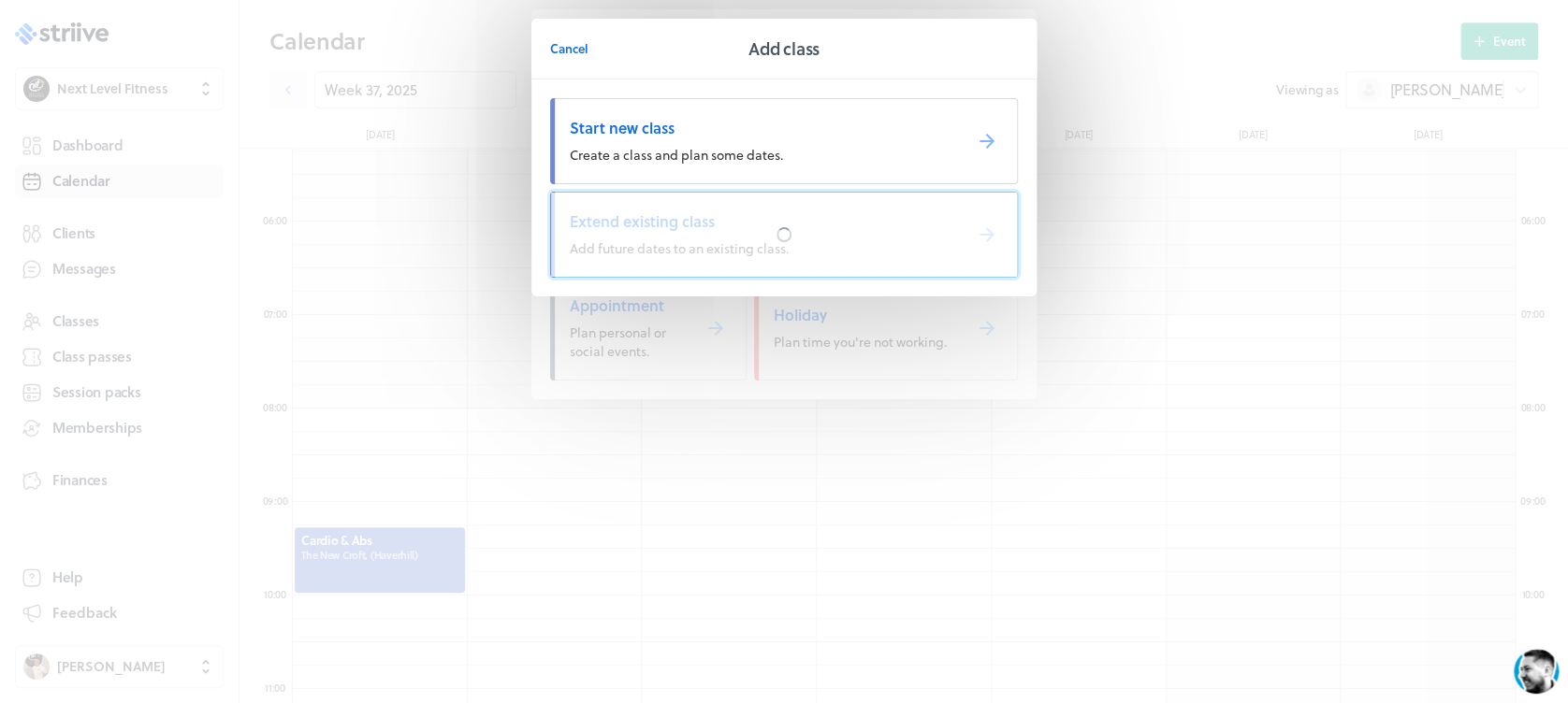
click at [687, 221] on div at bounding box center [783, 235] width 465 height 84
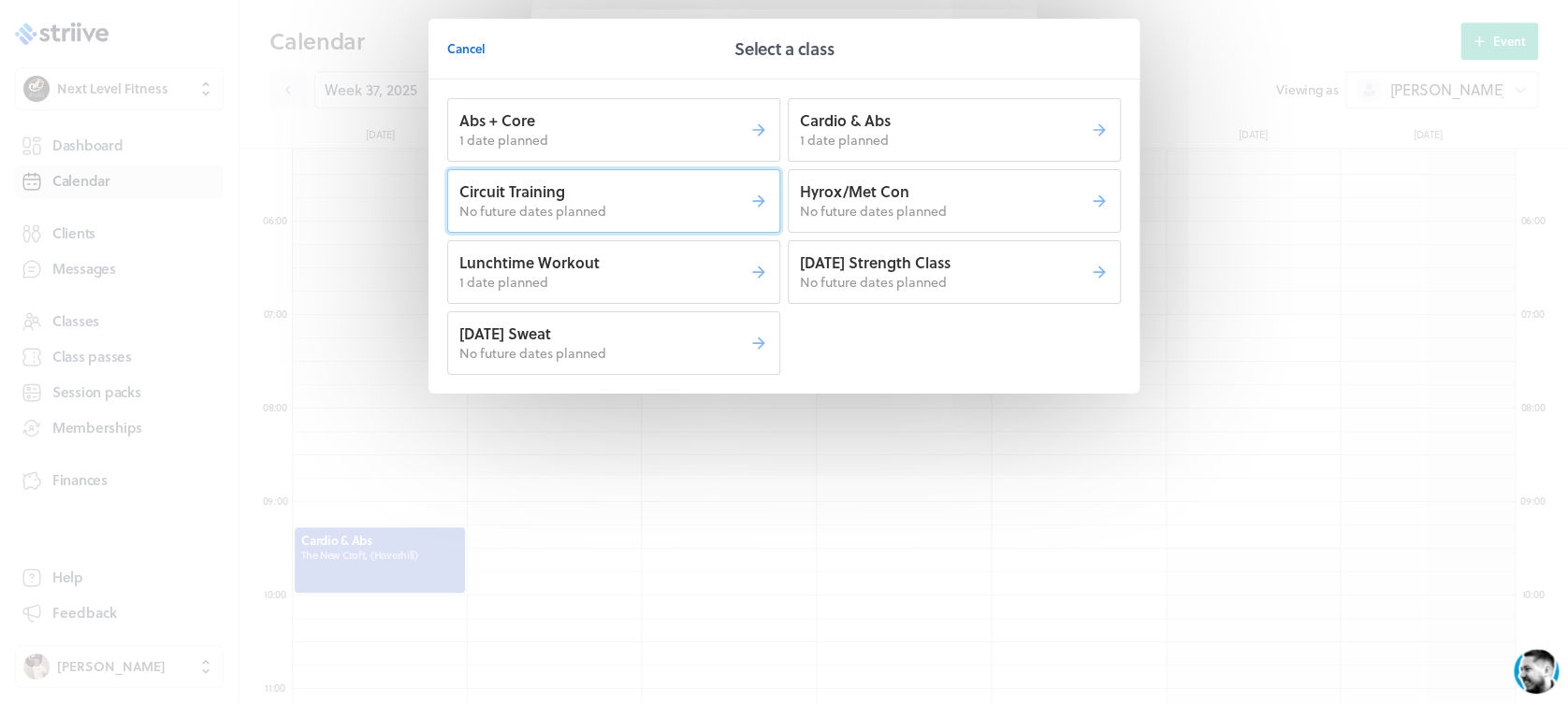
click at [672, 218] on p "No future dates planned" at bounding box center [605, 211] width 290 height 18
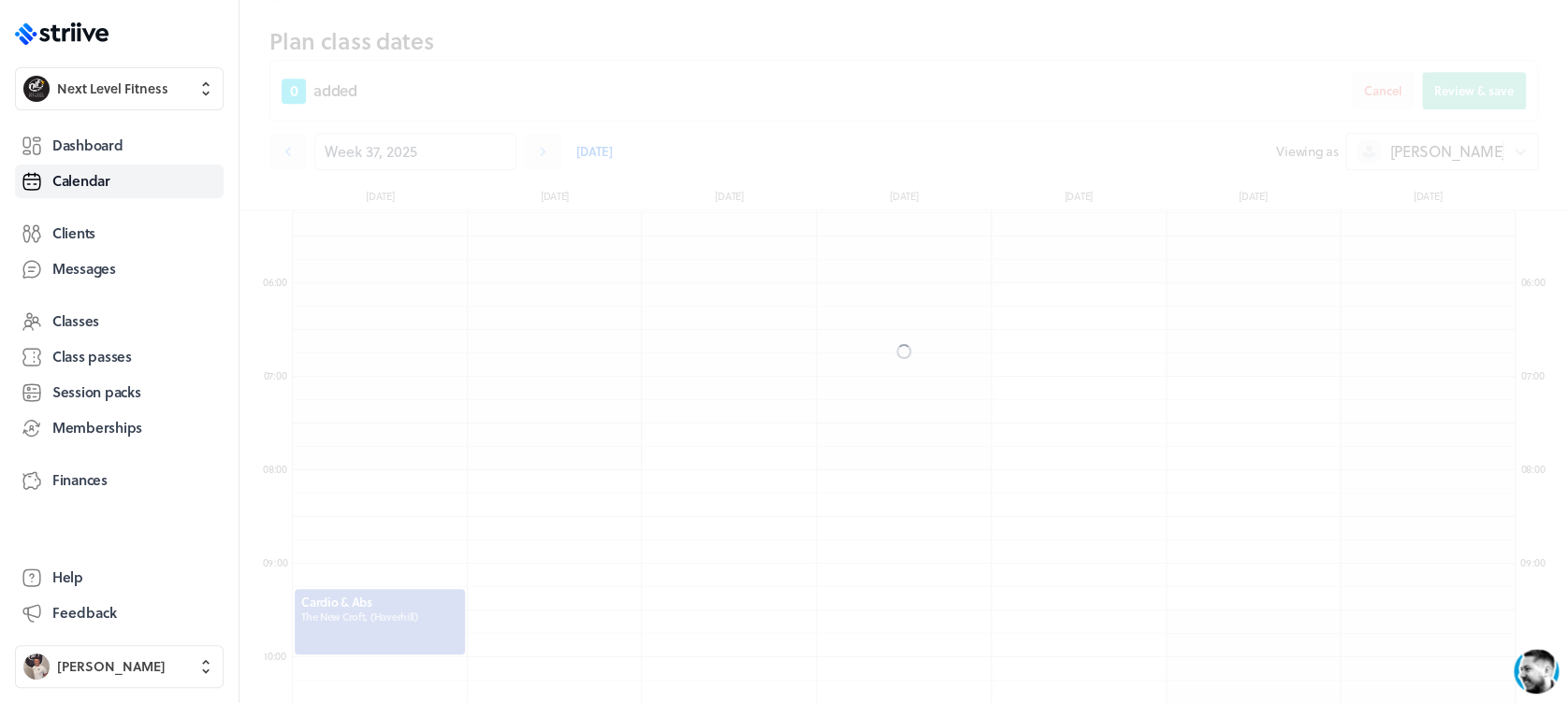
scroll to position [550, 0]
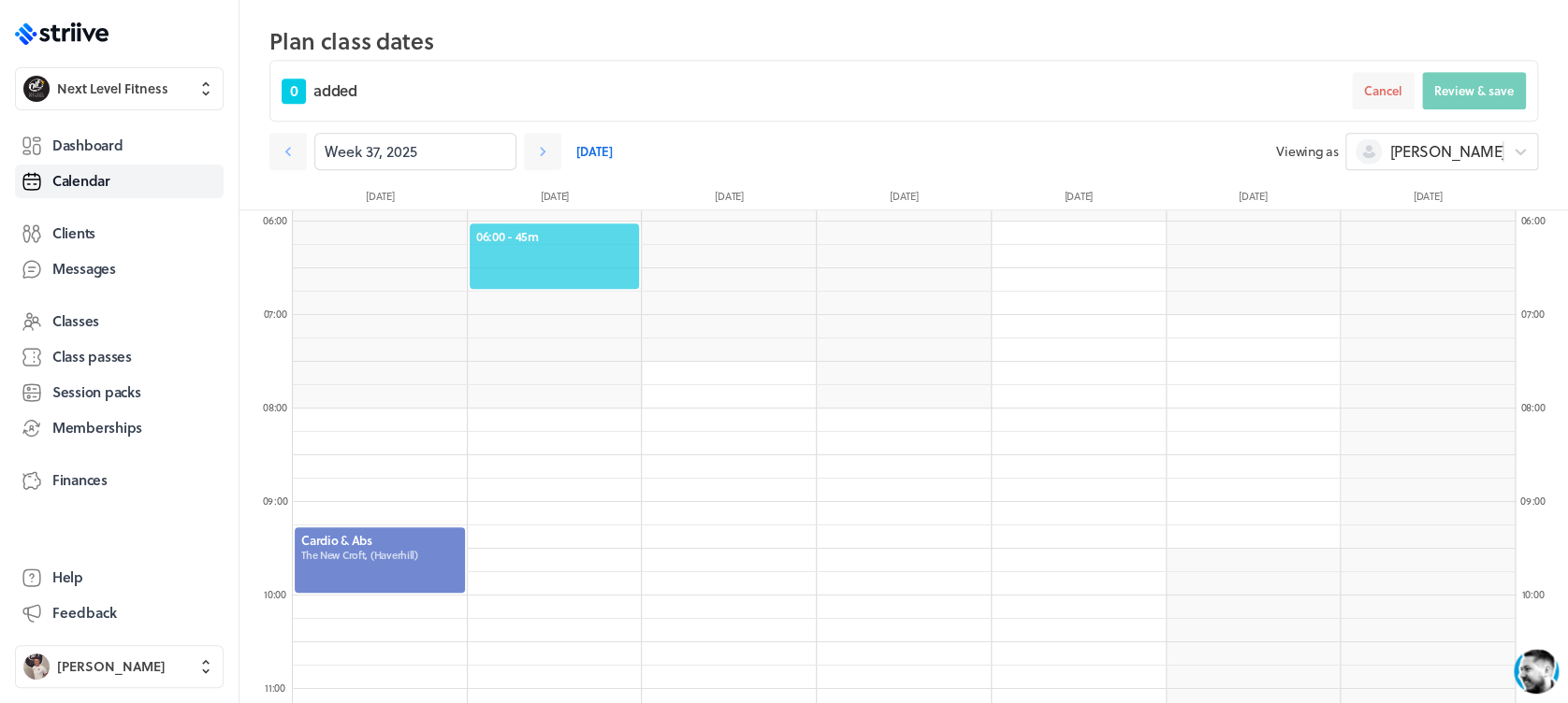
click at [582, 240] on span "06:00 - 45m" at bounding box center [555, 237] width 157 height 17
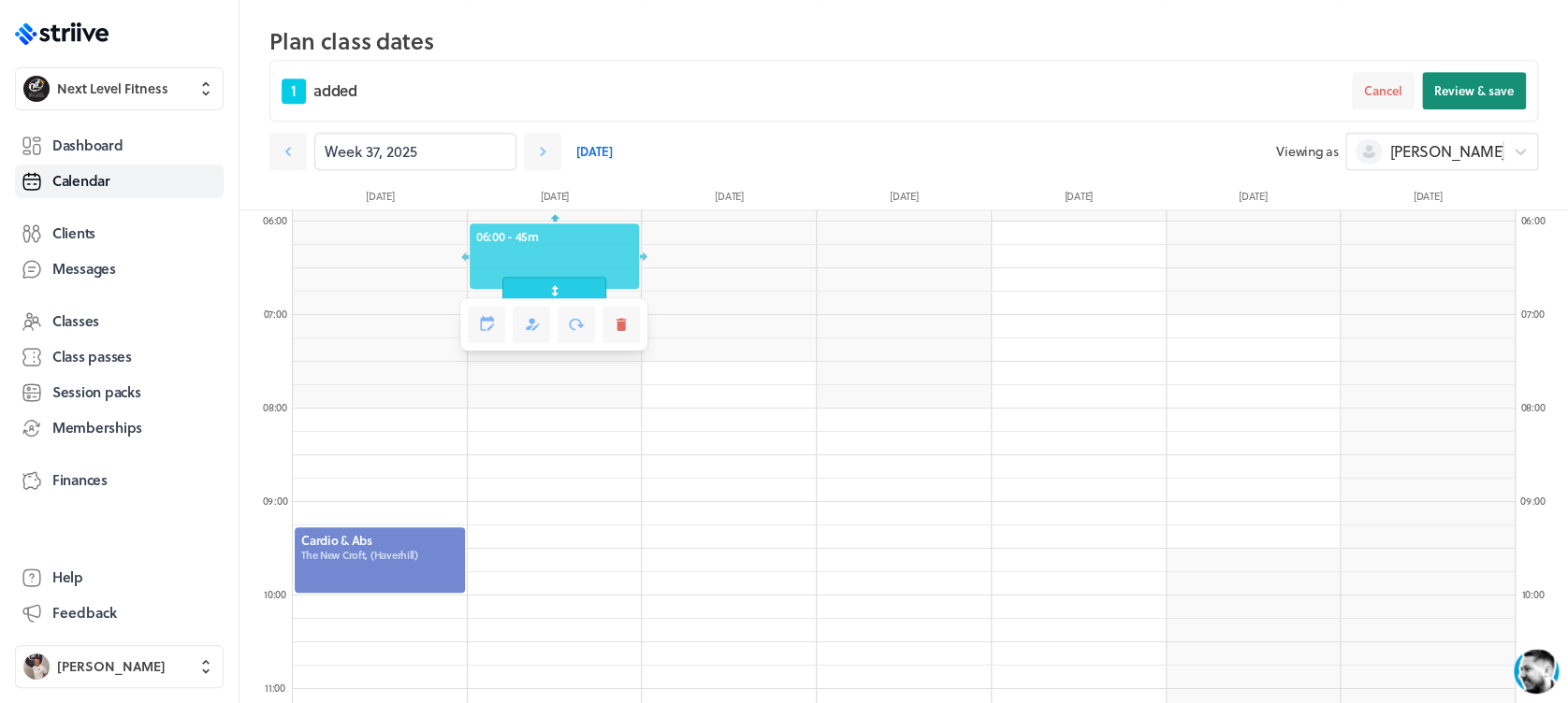
click at [1484, 85] on span "Review & save" at bounding box center [1473, 91] width 80 height 17
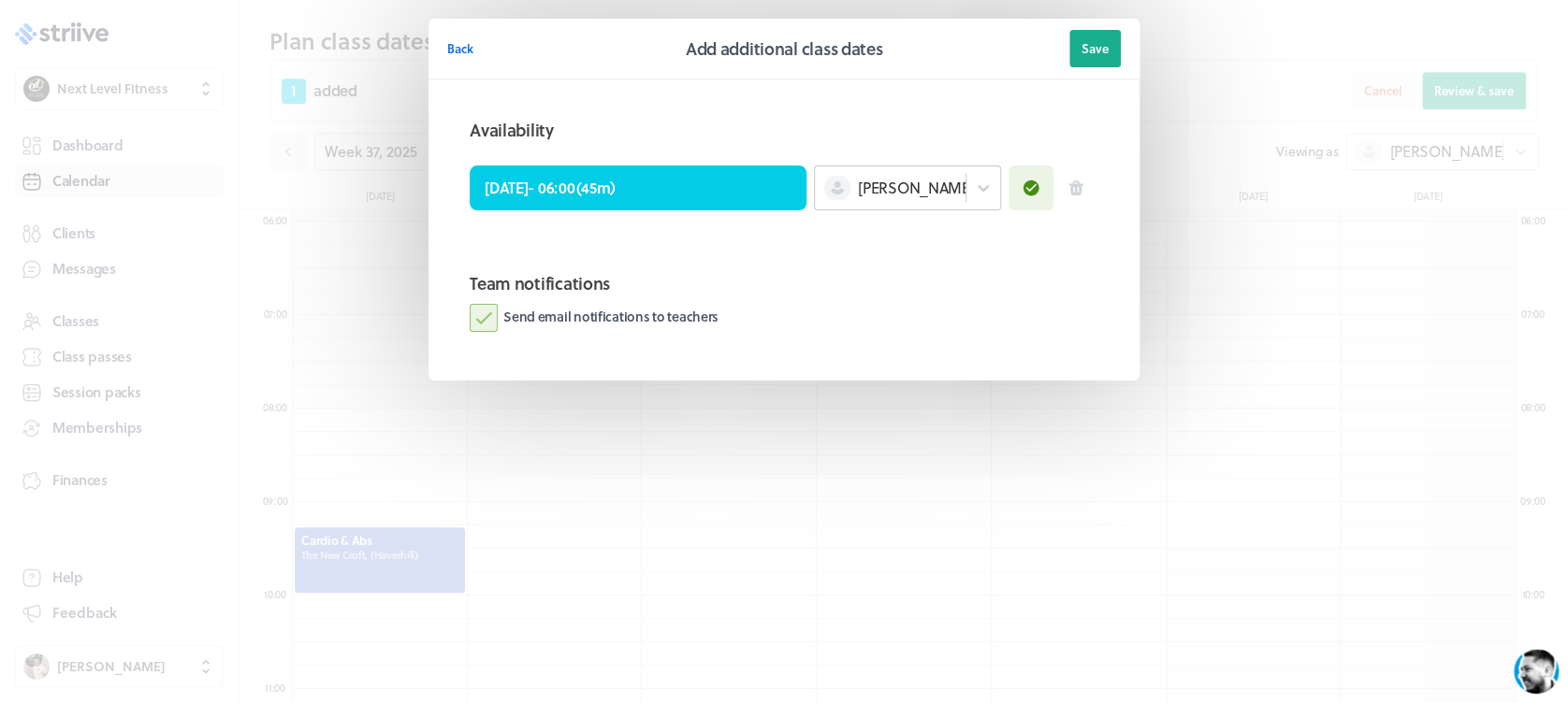
click at [959, 179] on div "[PERSON_NAME]" at bounding box center [890, 187] width 151 height 24
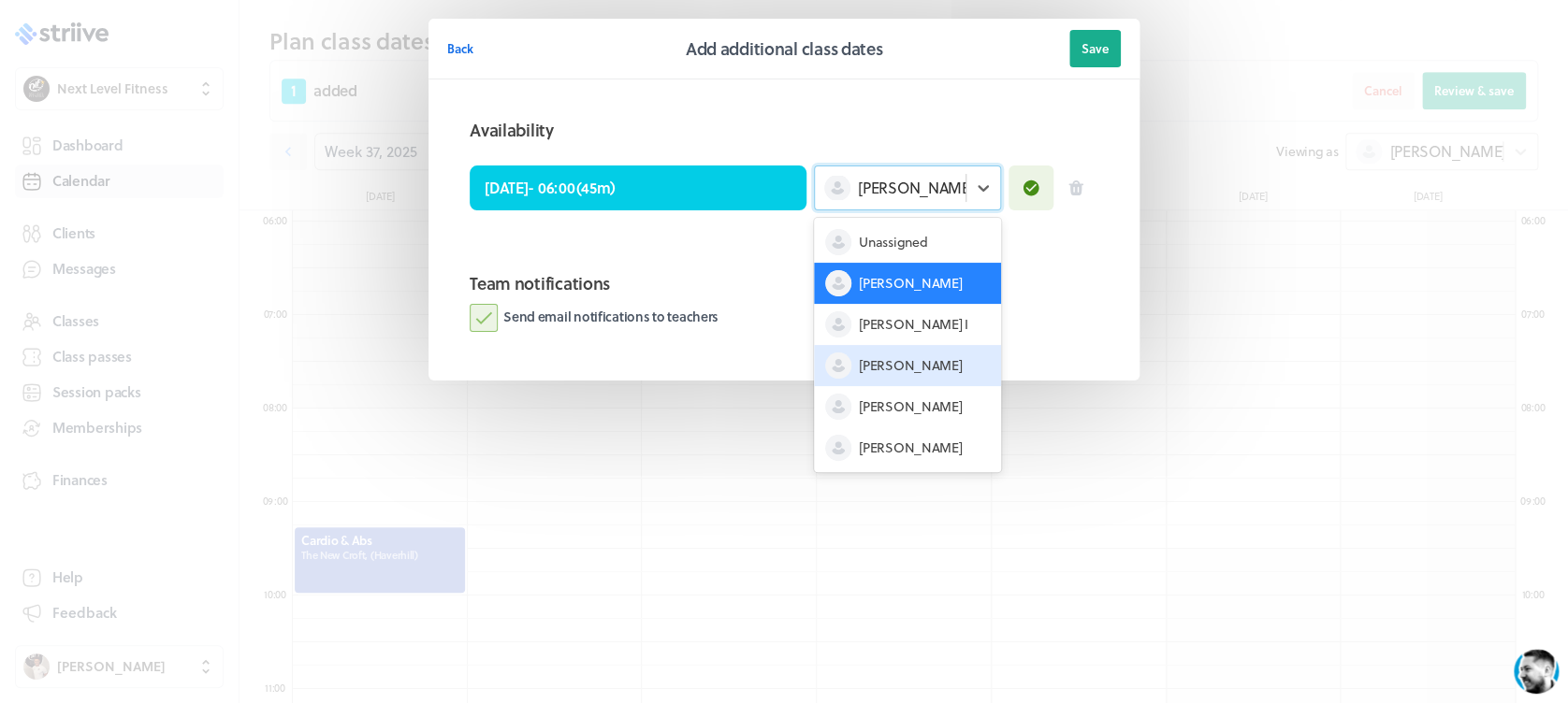
click at [944, 361] on div "[PERSON_NAME]" at bounding box center [907, 365] width 187 height 41
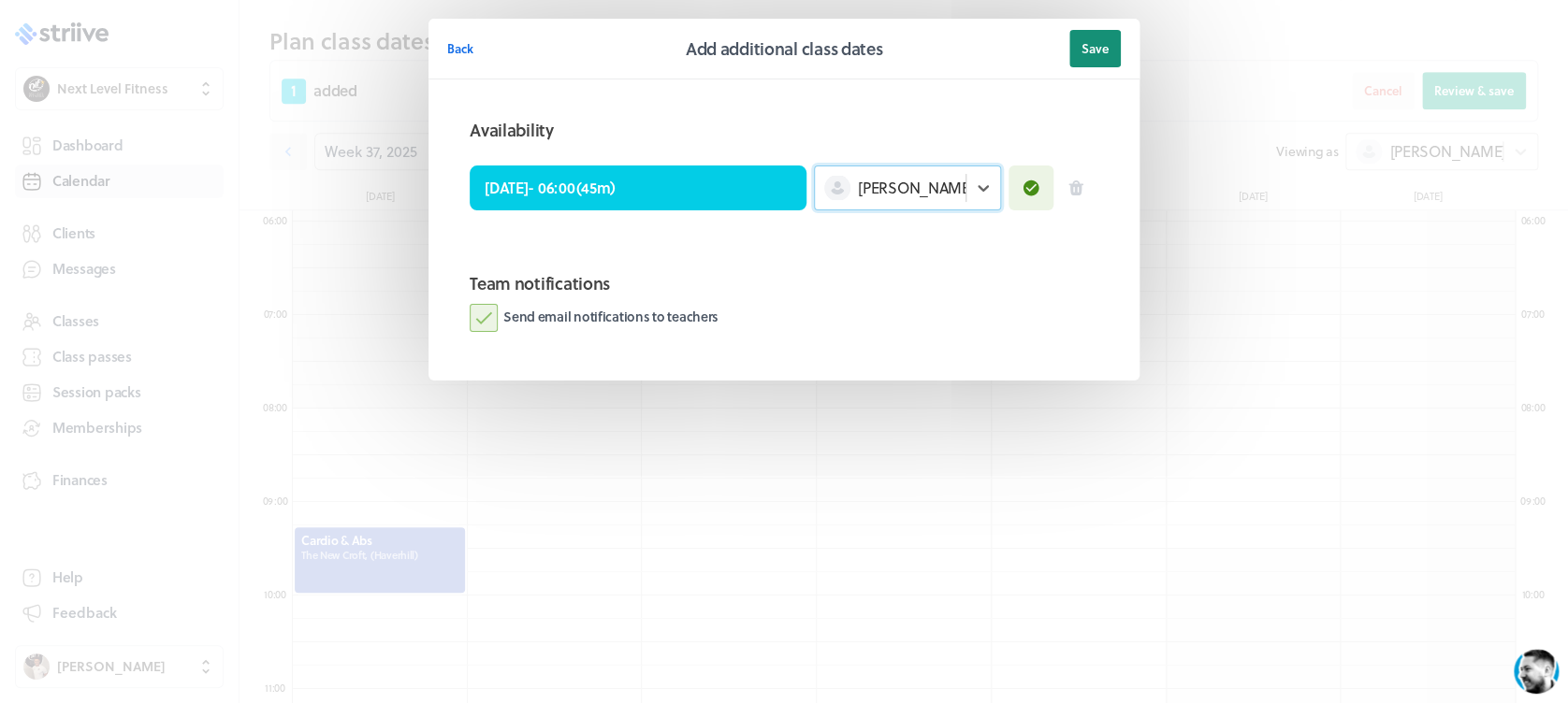
click at [1096, 50] on span "Save" at bounding box center [1095, 49] width 27 height 17
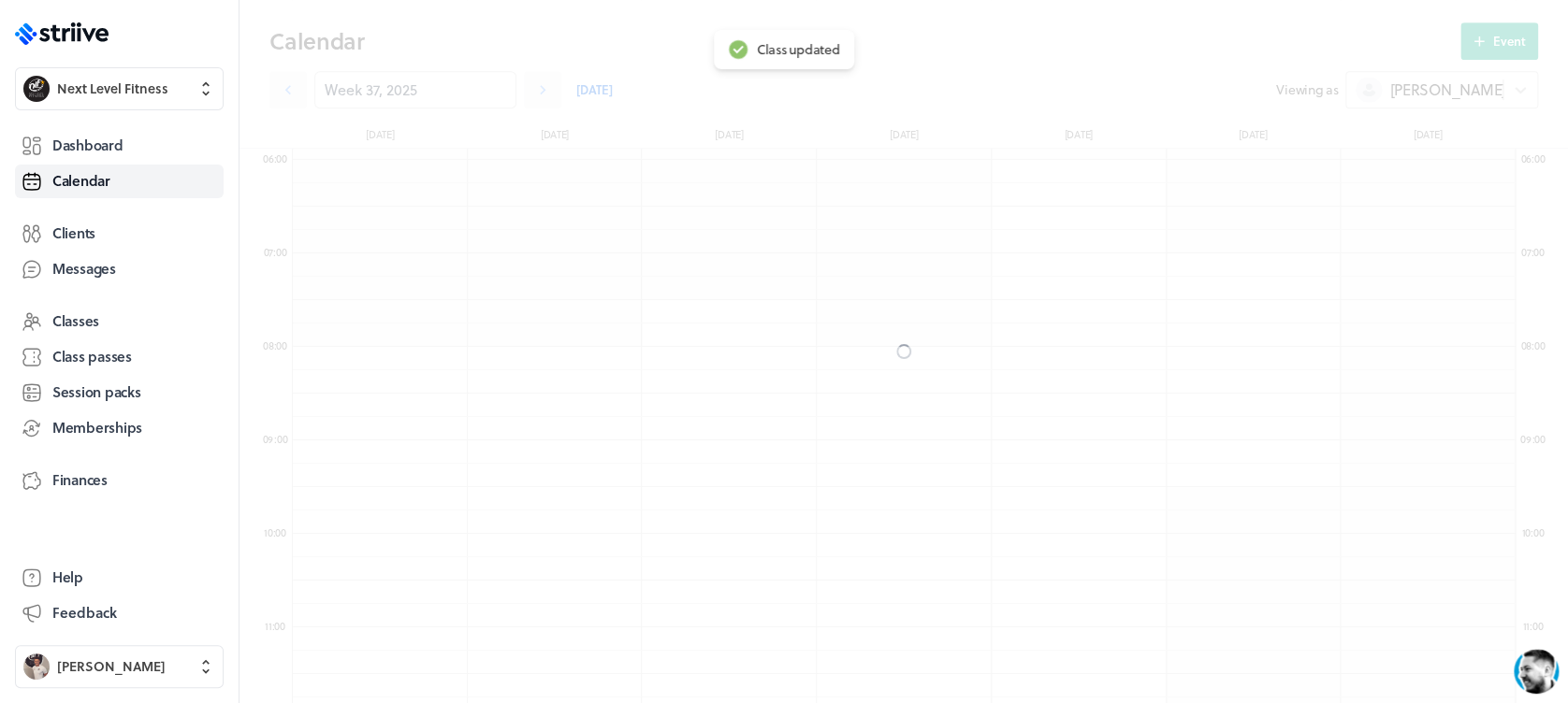
scroll to position [488, 0]
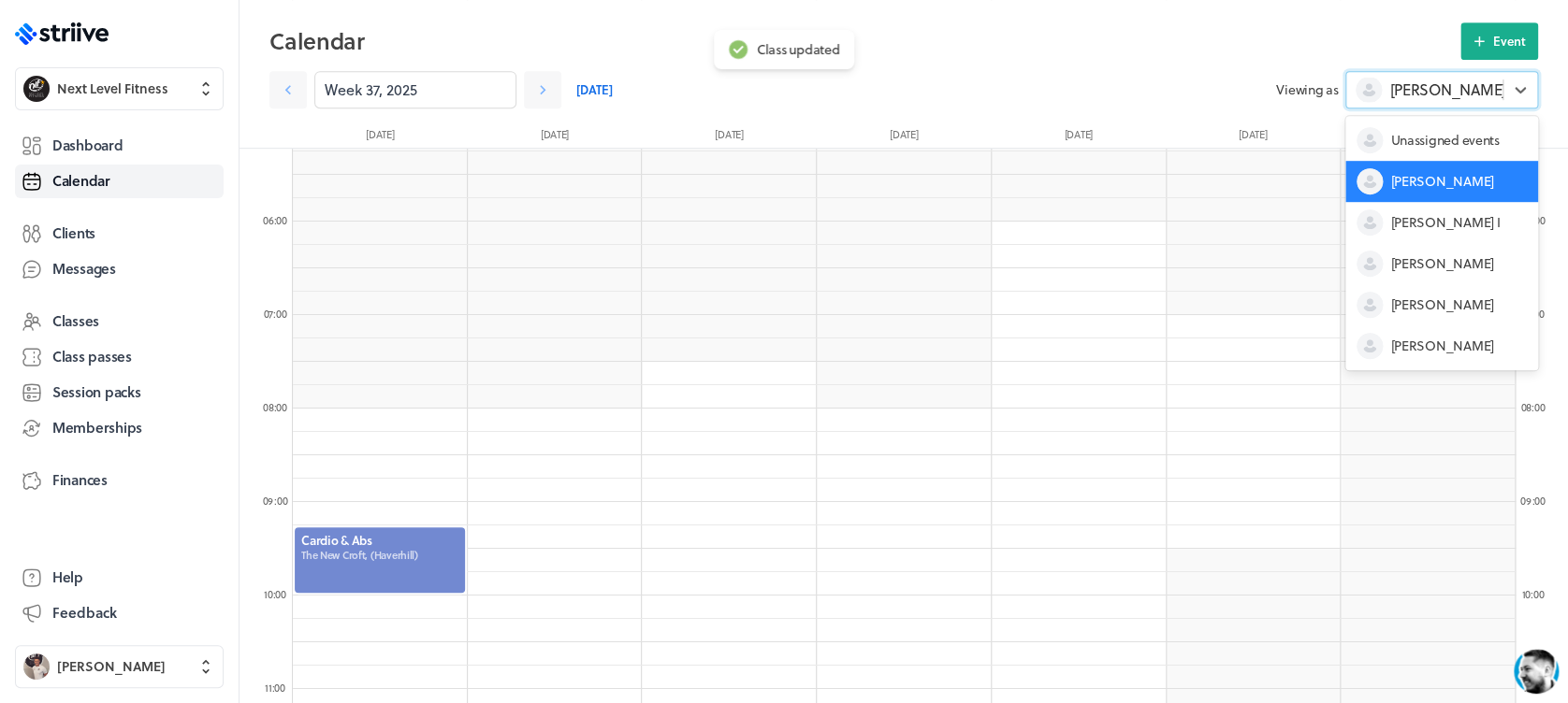
click at [1438, 105] on div "[PERSON_NAME]" at bounding box center [1441, 89] width 193 height 37
click at [1427, 254] on span "[PERSON_NAME]" at bounding box center [1440, 263] width 103 height 18
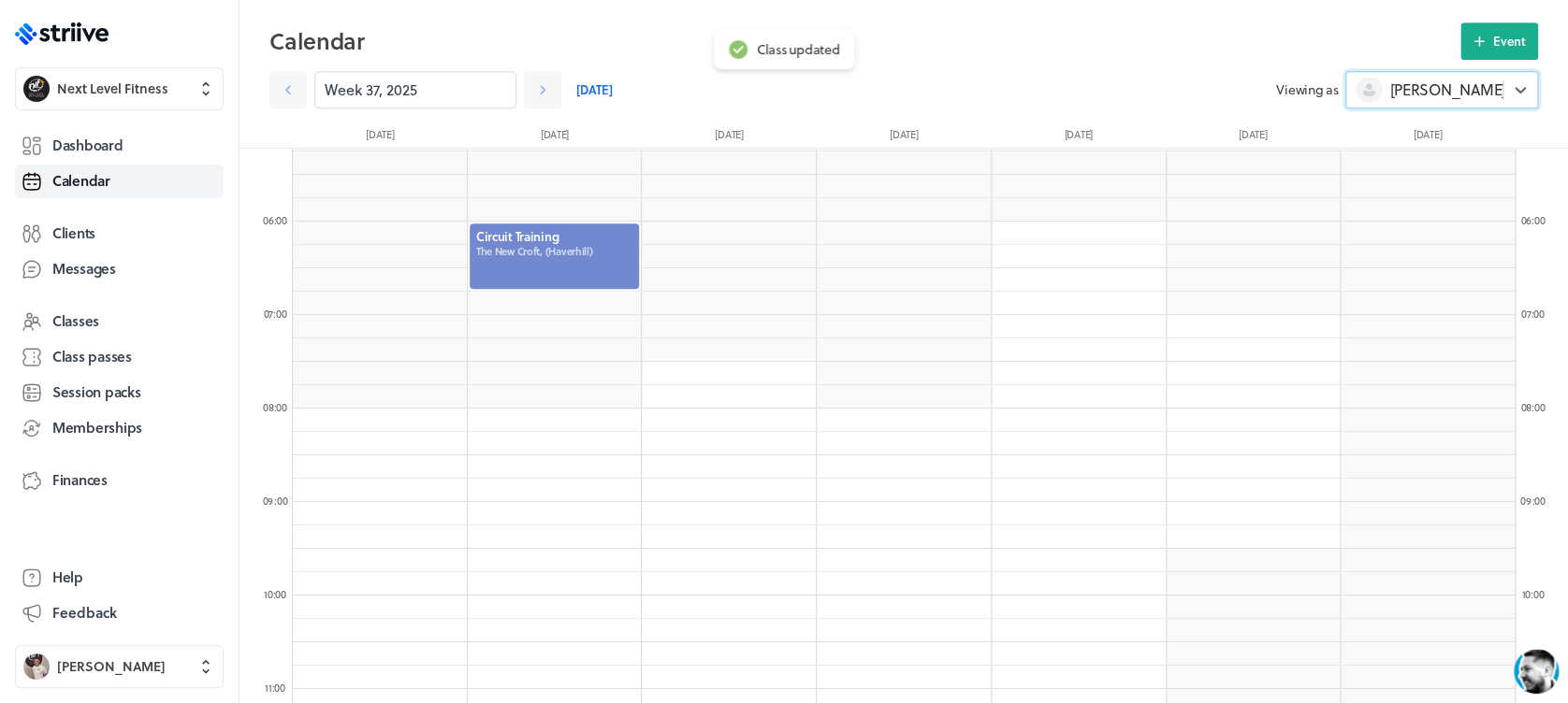
click at [553, 243] on div at bounding box center [554, 256] width 174 height 69
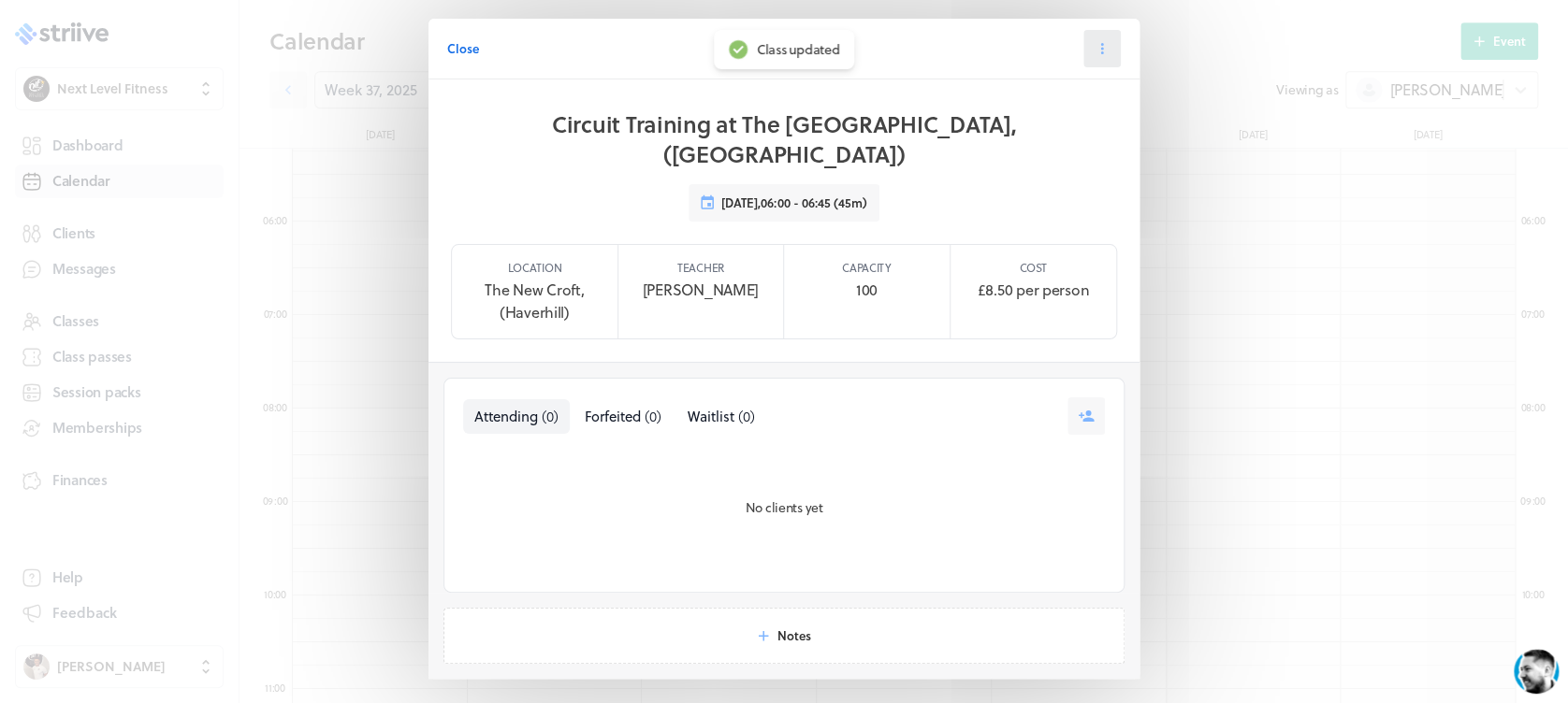
click at [1093, 45] on icon at bounding box center [1102, 49] width 17 height 17
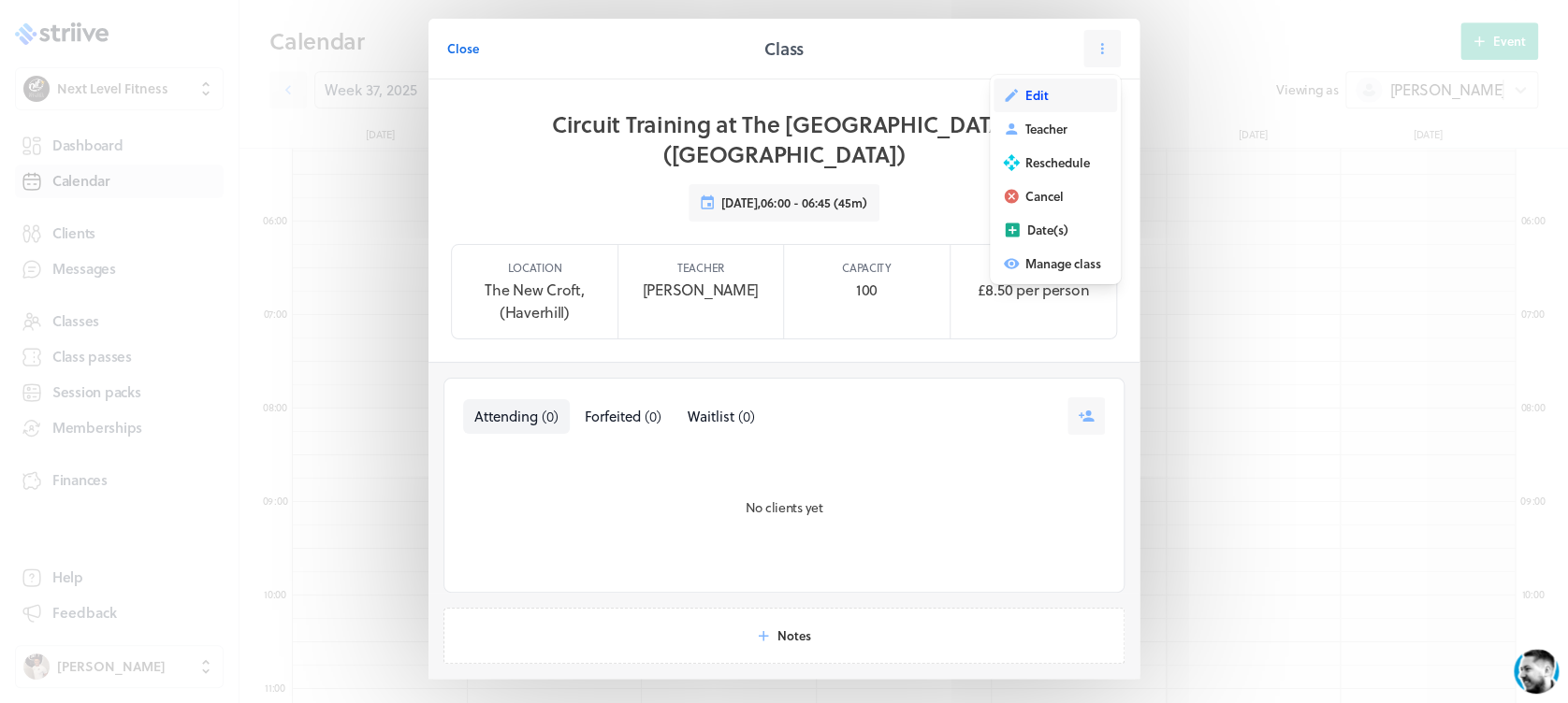
click at [1033, 97] on span "Edit" at bounding box center [1036, 96] width 23 height 17
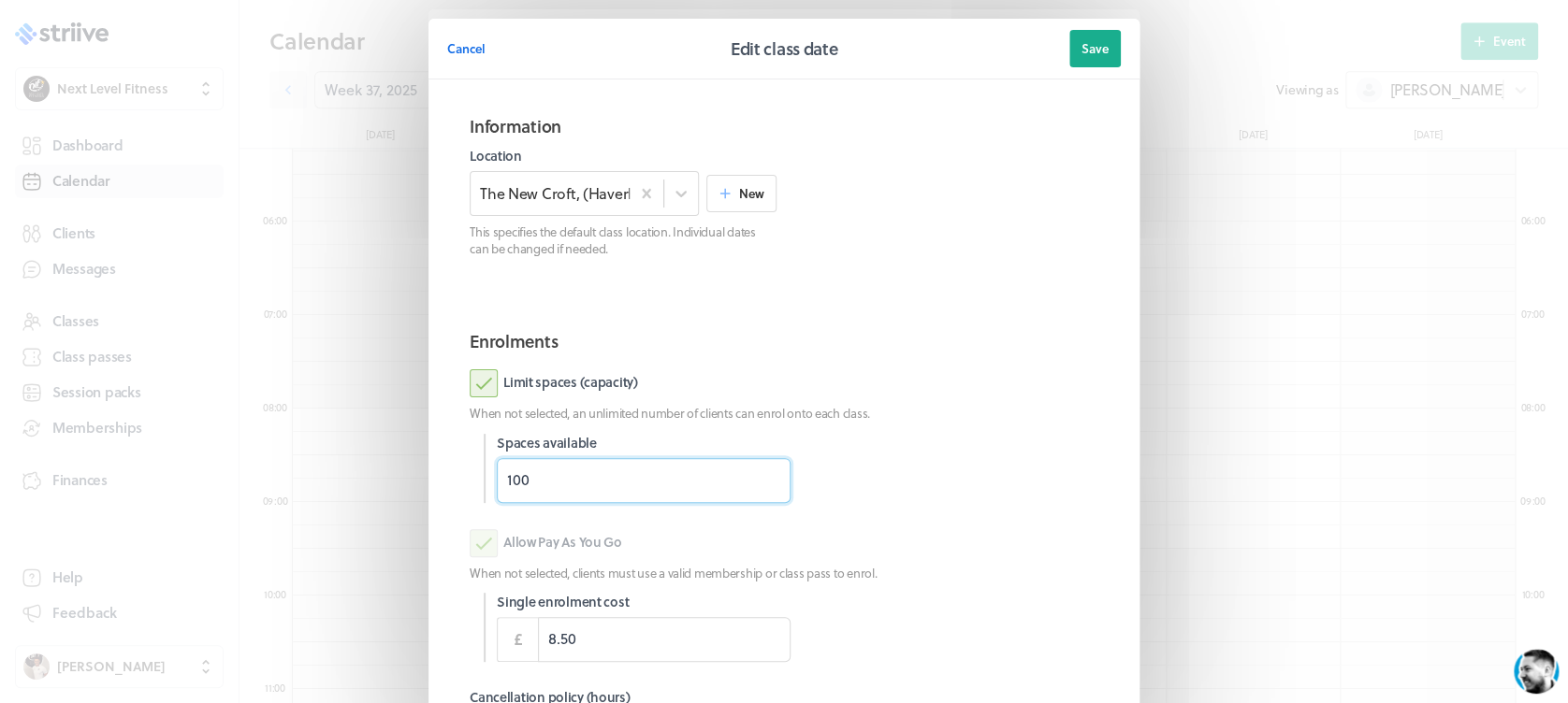
drag, startPoint x: 544, startPoint y: 498, endPoint x: 440, endPoint y: 501, distance: 104.0
click at [447, 501] on section "Enrolments Limit spaces (capacity) When not selected, an unlimited number of cl…" at bounding box center [784, 584] width 674 height 541
type input "12"
click at [921, 360] on section "Enrolments Limit spaces (capacity) When not selected, an unlimited number of cl…" at bounding box center [784, 584] width 674 height 541
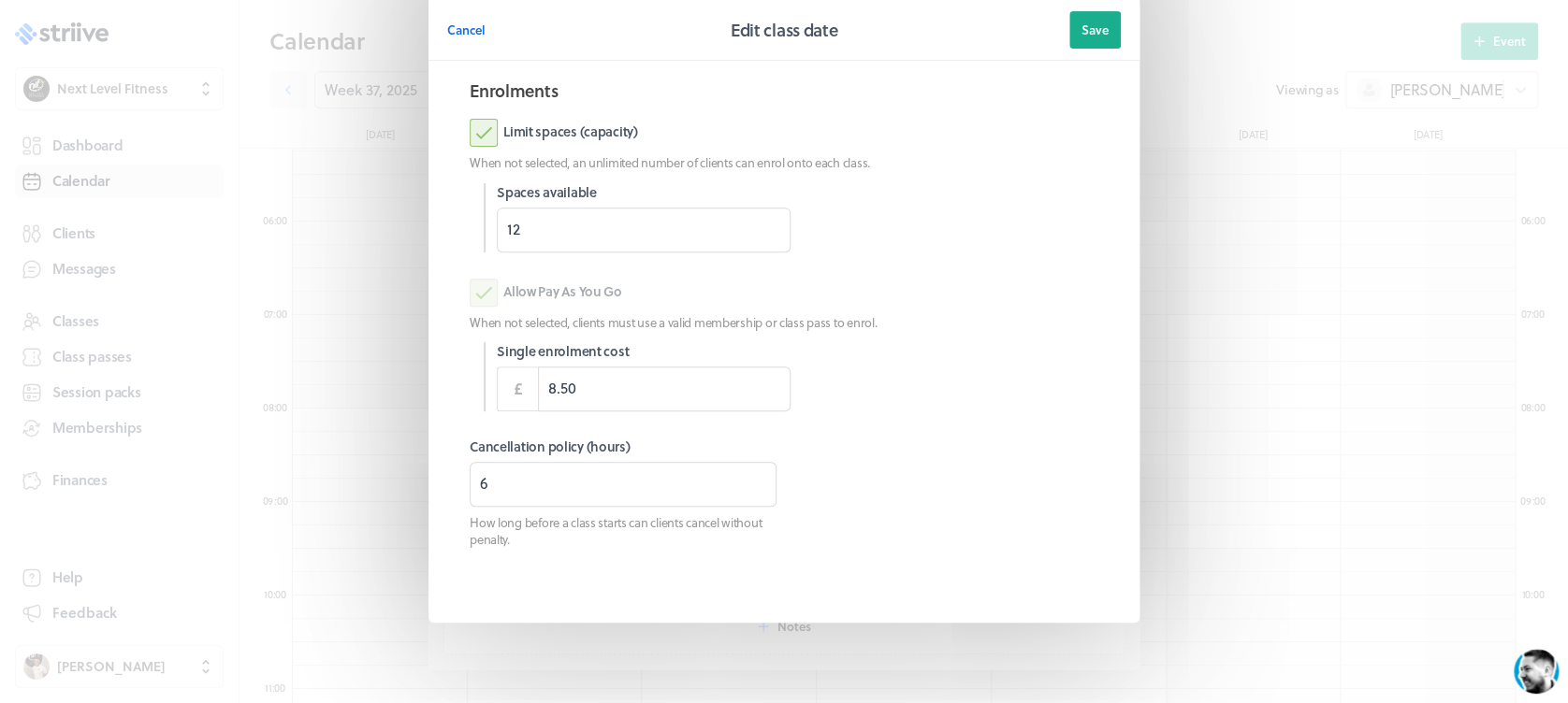
scroll to position [263, 0]
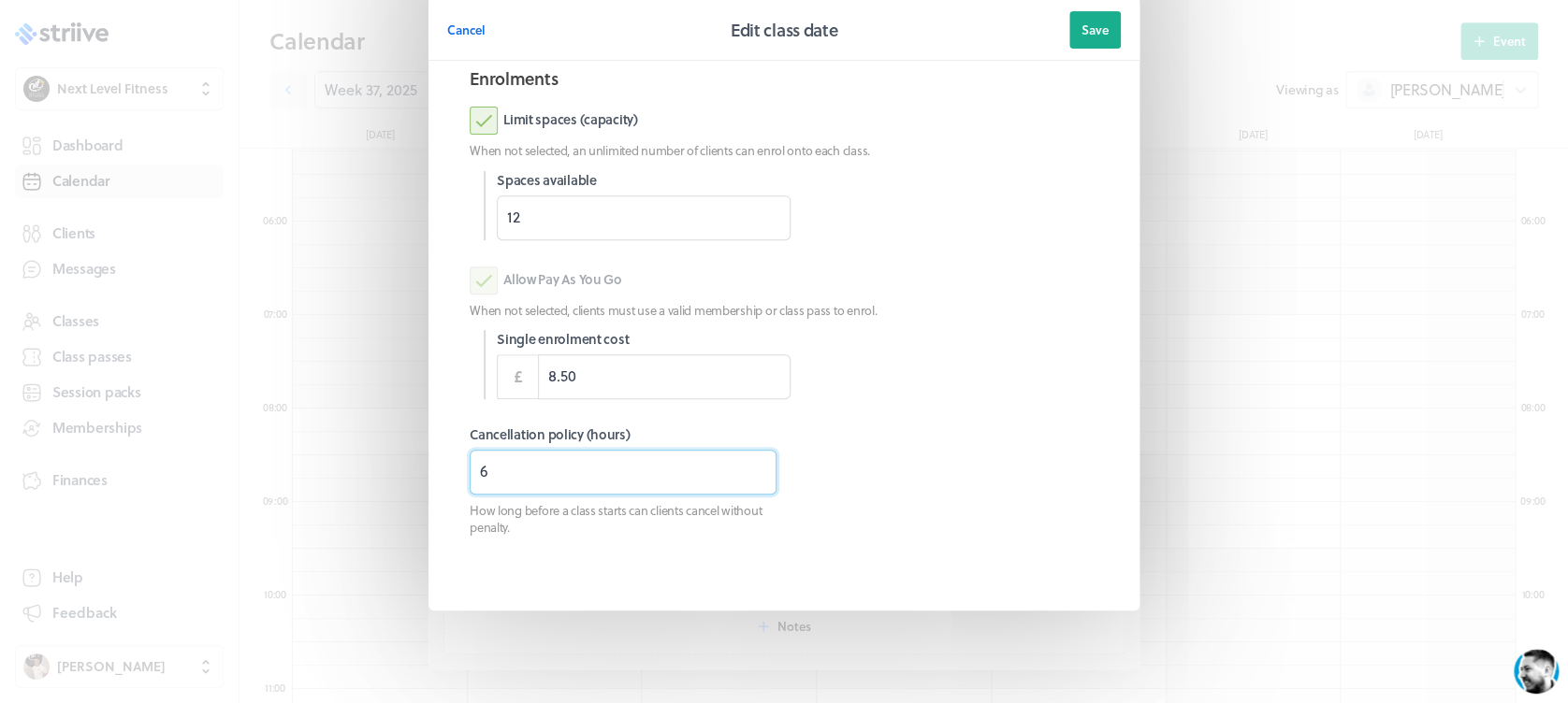
drag, startPoint x: 533, startPoint y: 461, endPoint x: 400, endPoint y: 481, distance: 134.5
click at [410, 481] on section "Cancel Edit class date Save Information Location The [GEOGRAPHIC_DATA], (Haverh…" at bounding box center [784, 221] width 748 height 967
type input "8"
click at [1081, 29] on span "Save" at bounding box center [1095, 30] width 27 height 17
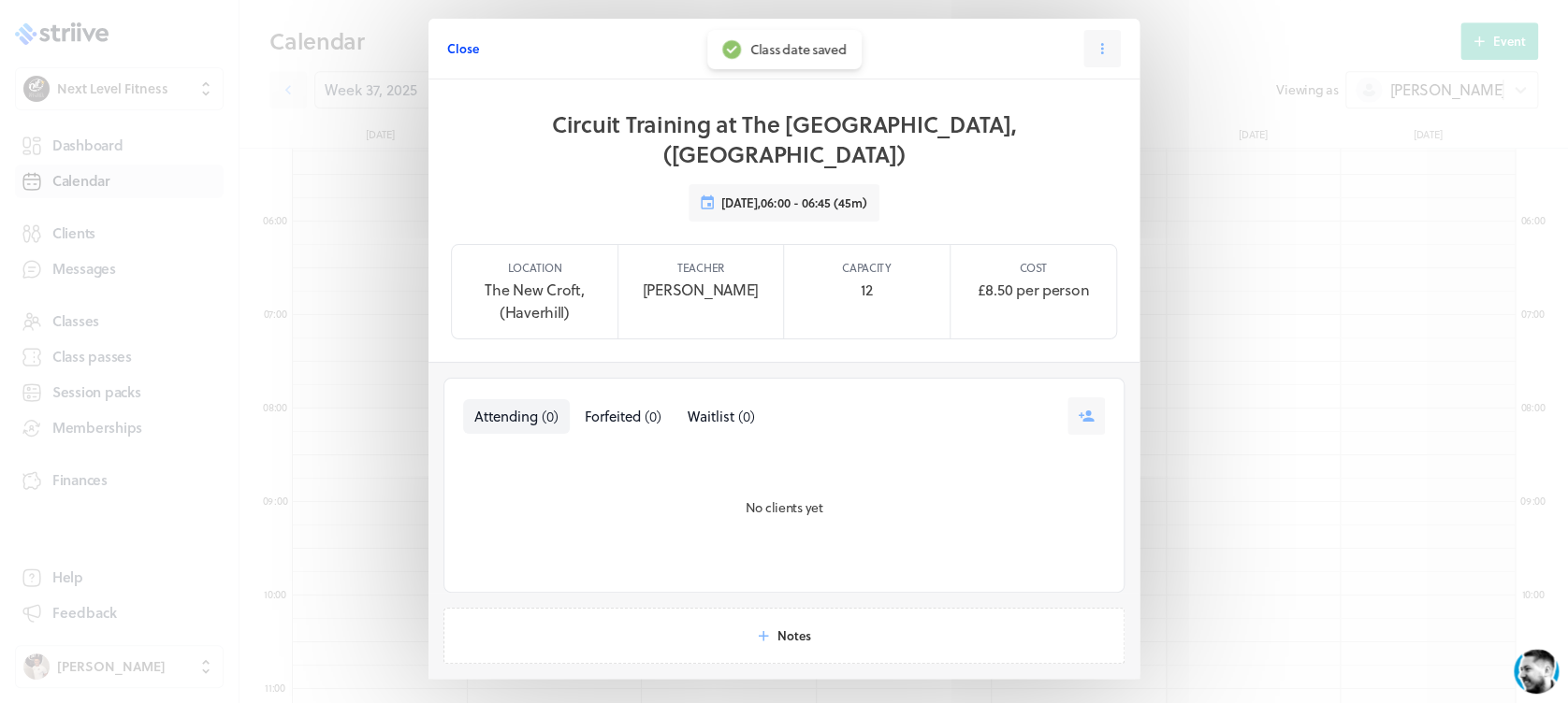
click at [447, 37] on button "Close" at bounding box center [463, 48] width 32 height 37
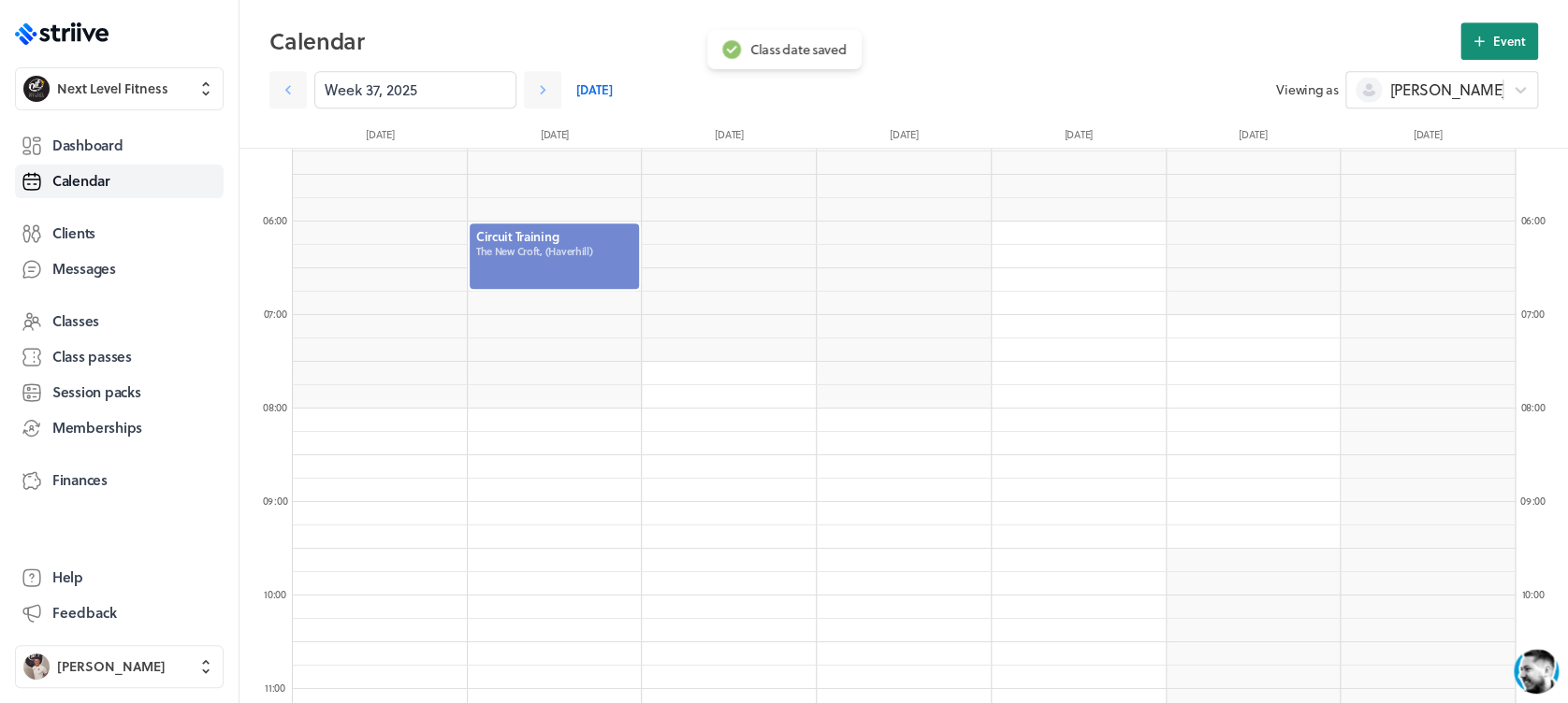
click at [1487, 33] on icon at bounding box center [1479, 41] width 17 height 17
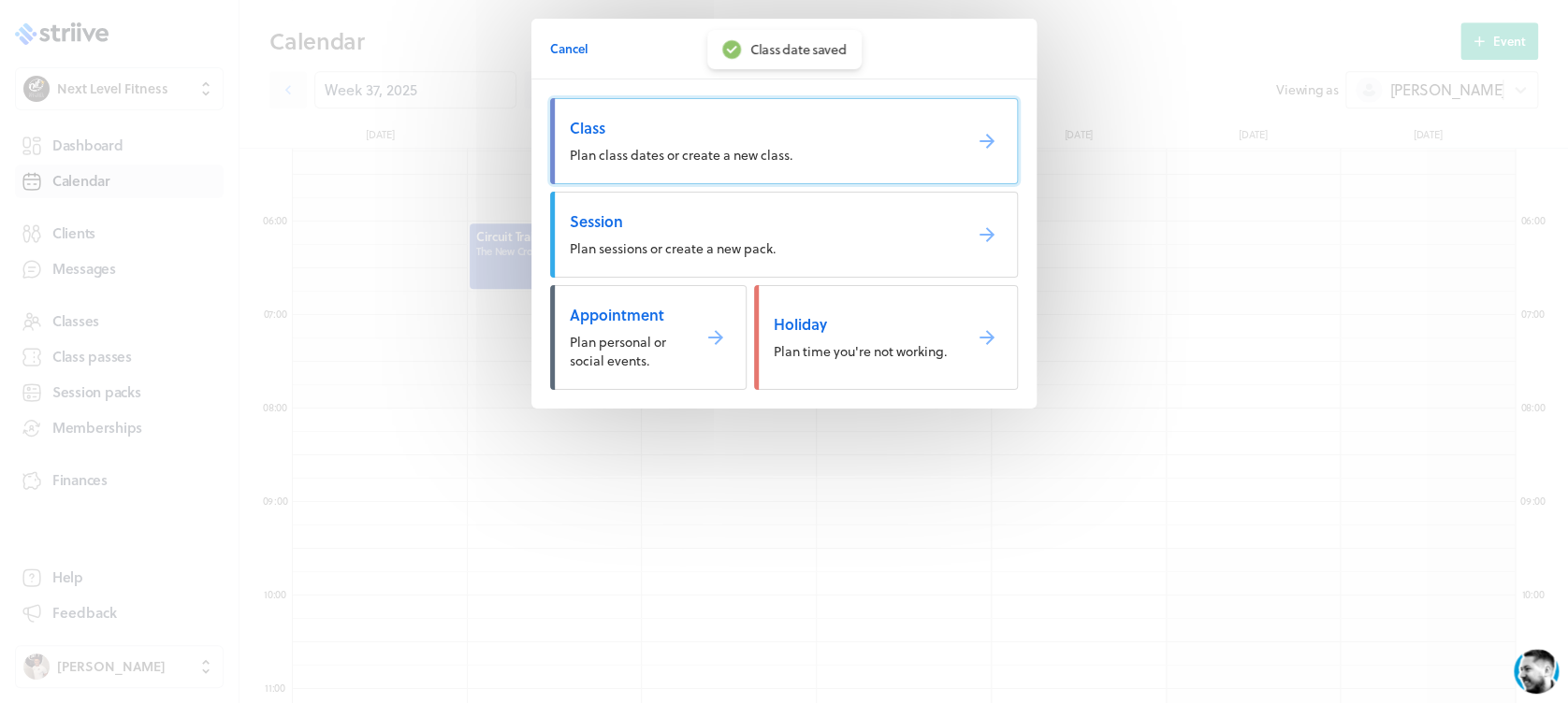
click at [850, 120] on span "Class" at bounding box center [758, 128] width 377 height 20
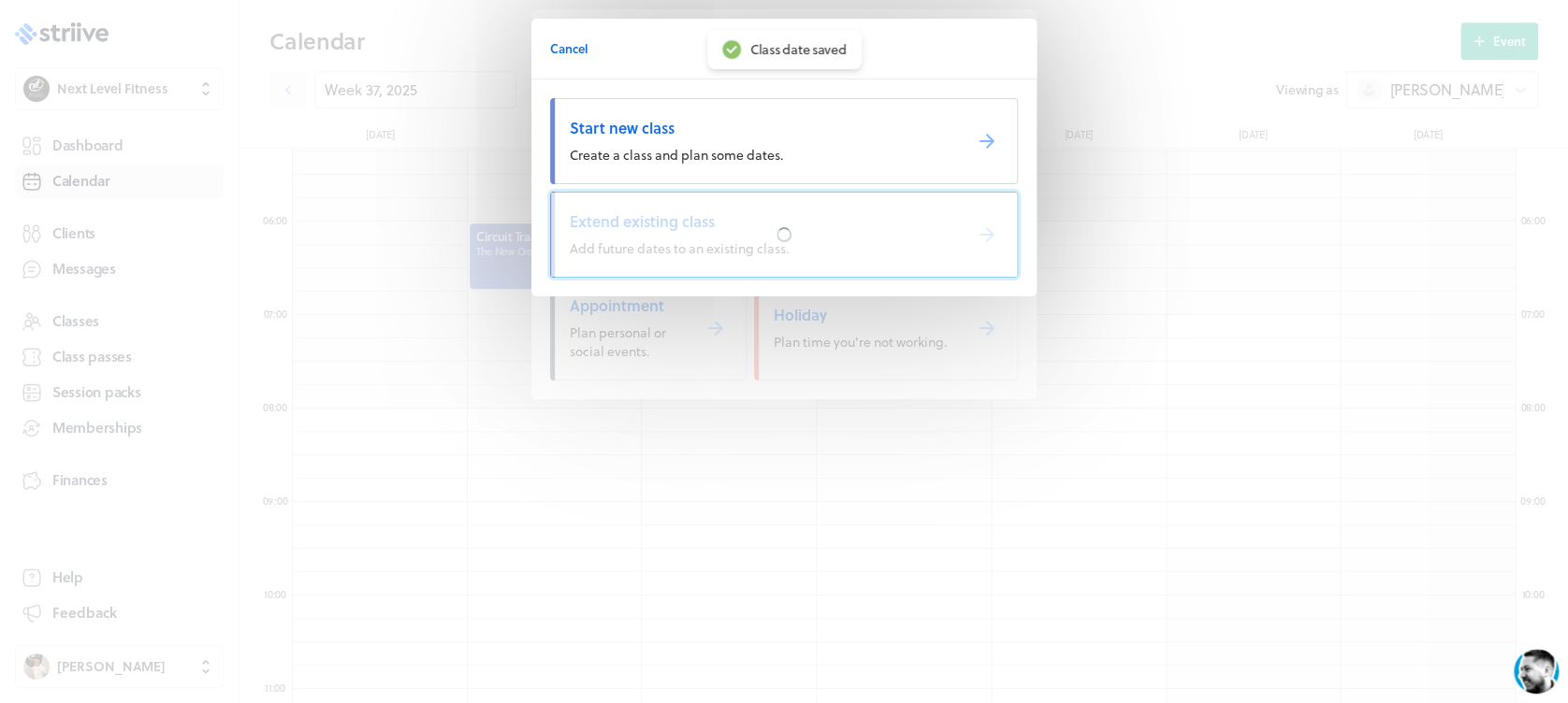
click at [708, 241] on div at bounding box center [783, 235] width 465 height 84
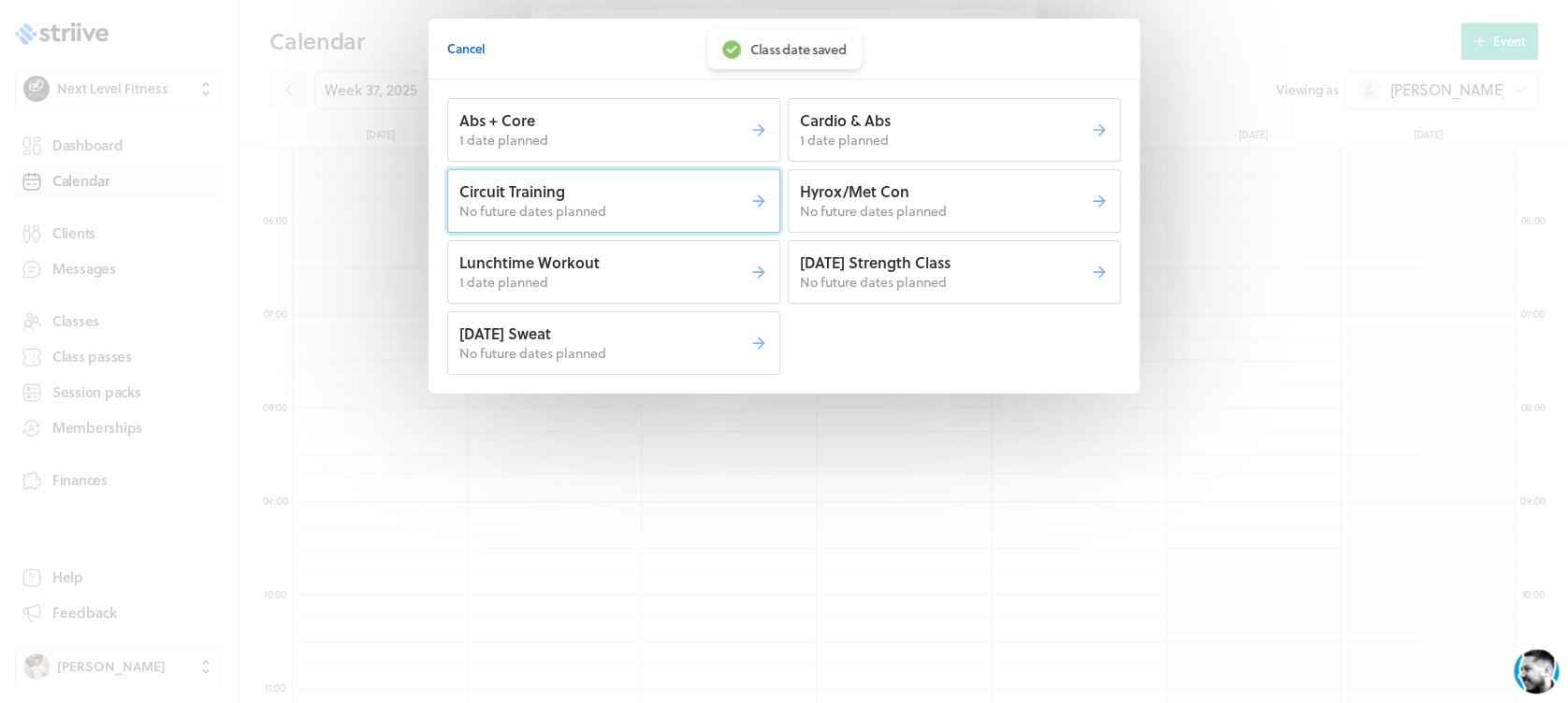
click at [664, 217] on p "No future dates planned" at bounding box center [605, 211] width 290 height 18
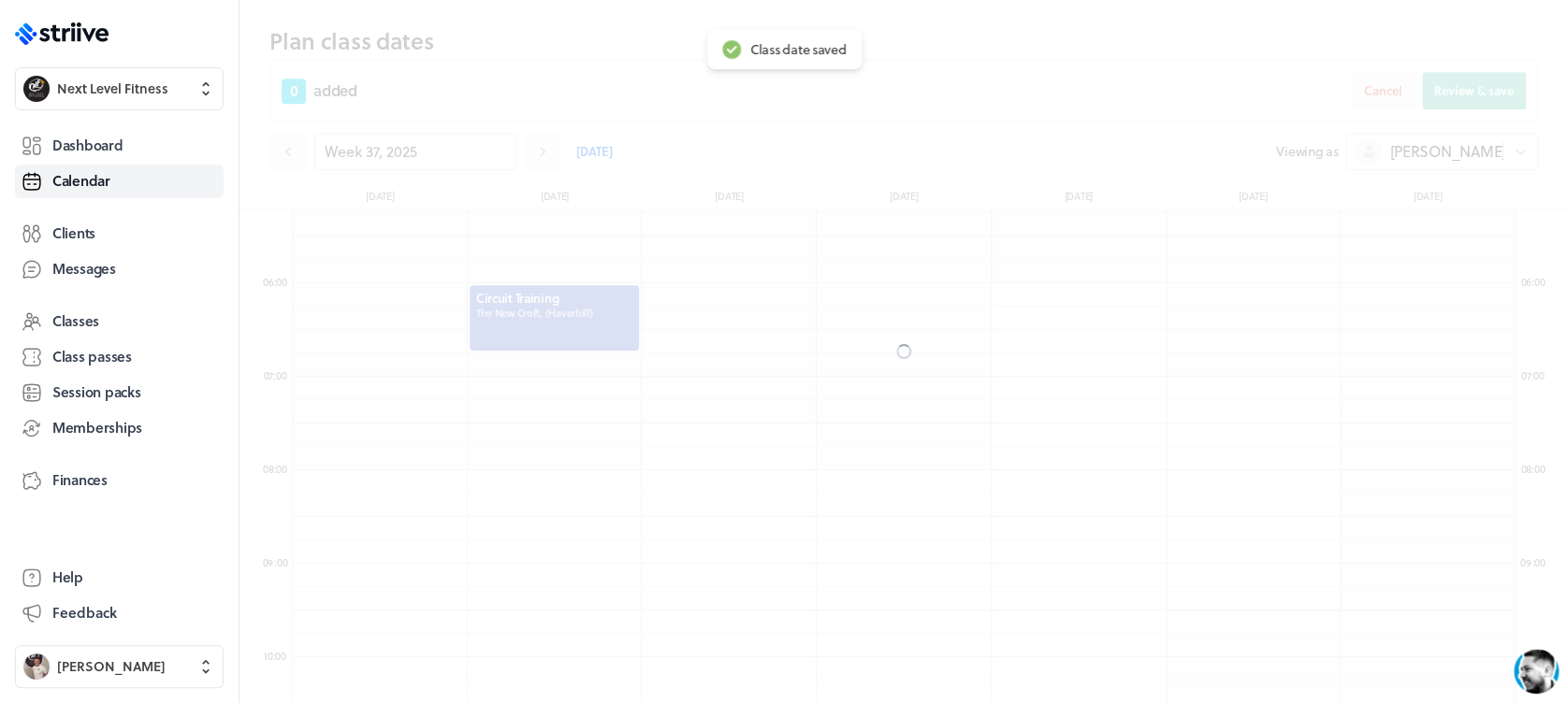
scroll to position [550, 0]
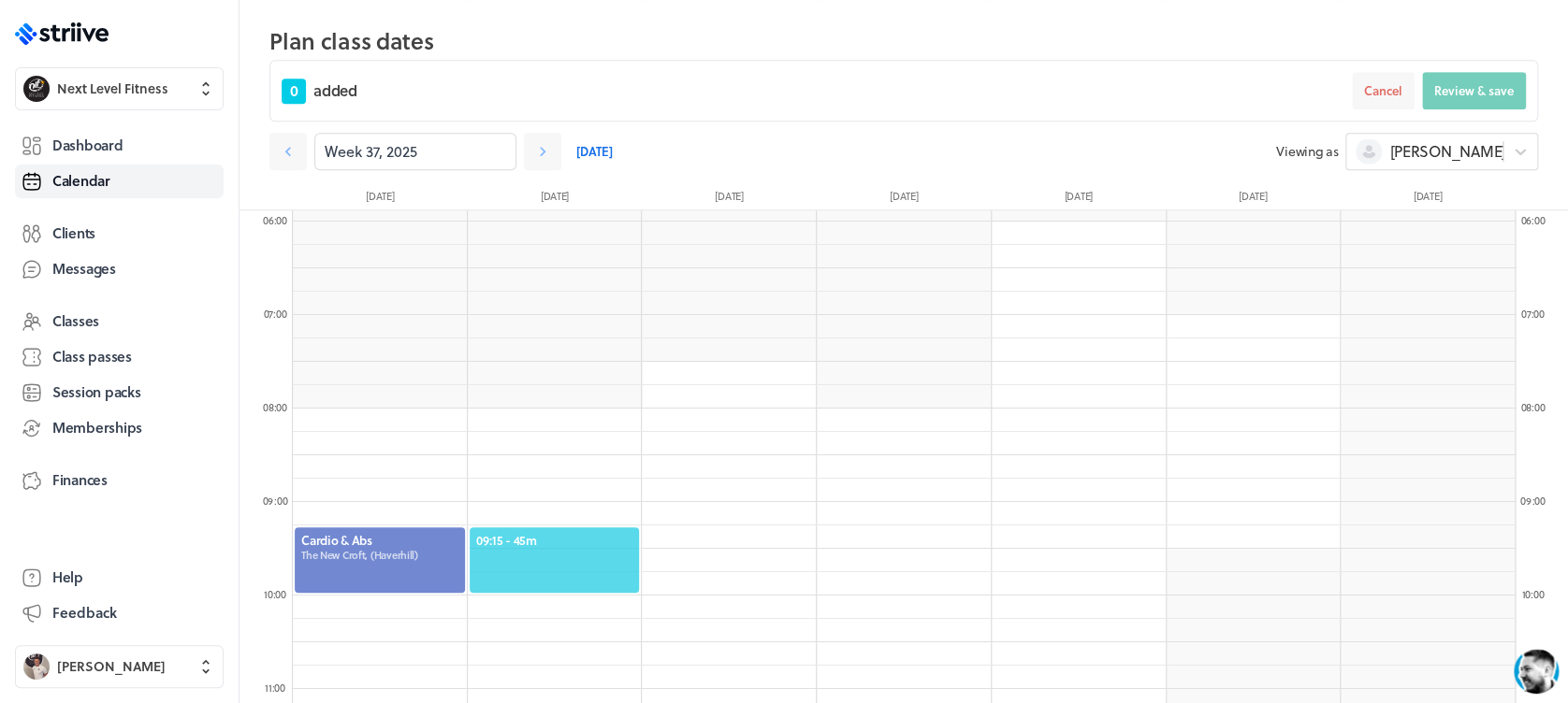
click at [599, 537] on span "09:15 - 45m" at bounding box center [555, 541] width 157 height 17
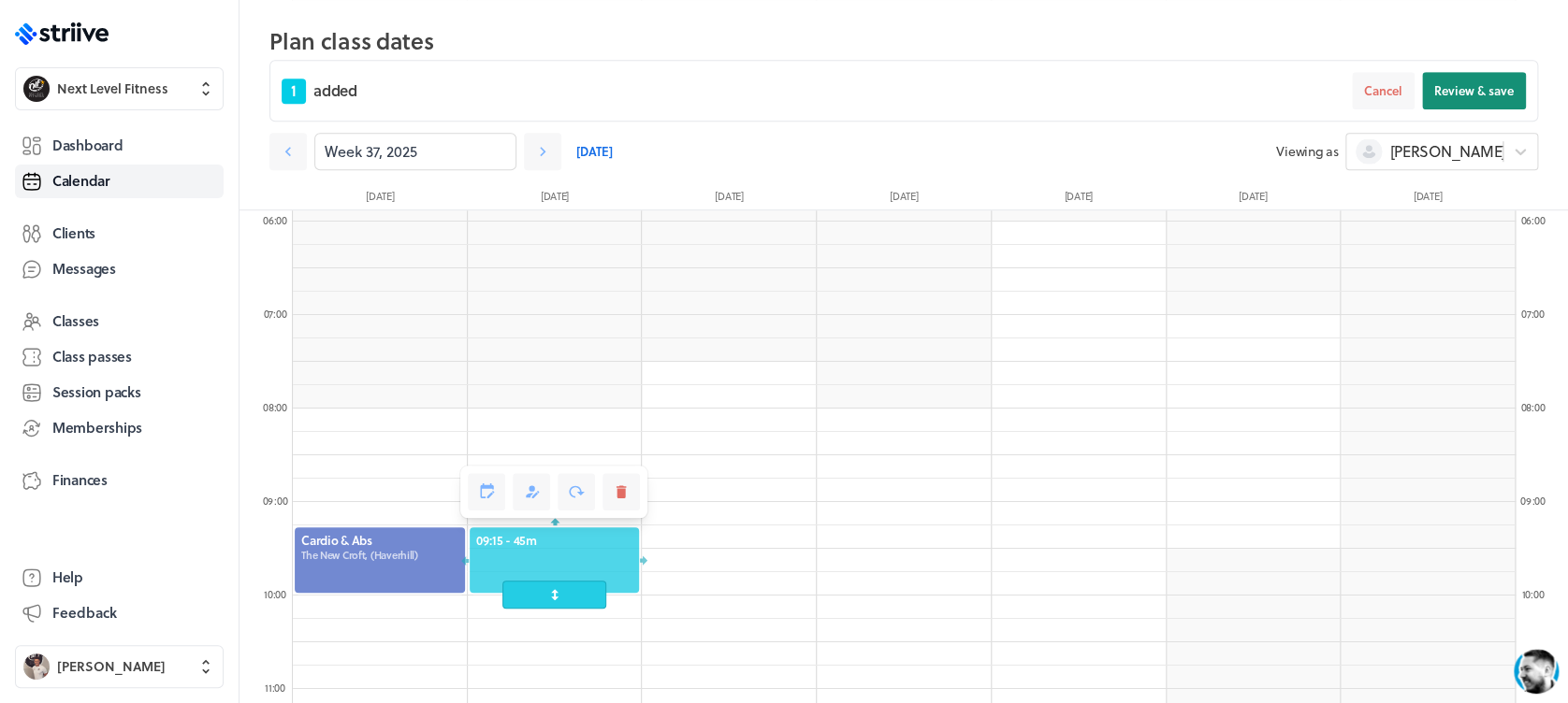
click at [1487, 83] on span "Review & save" at bounding box center [1473, 91] width 80 height 17
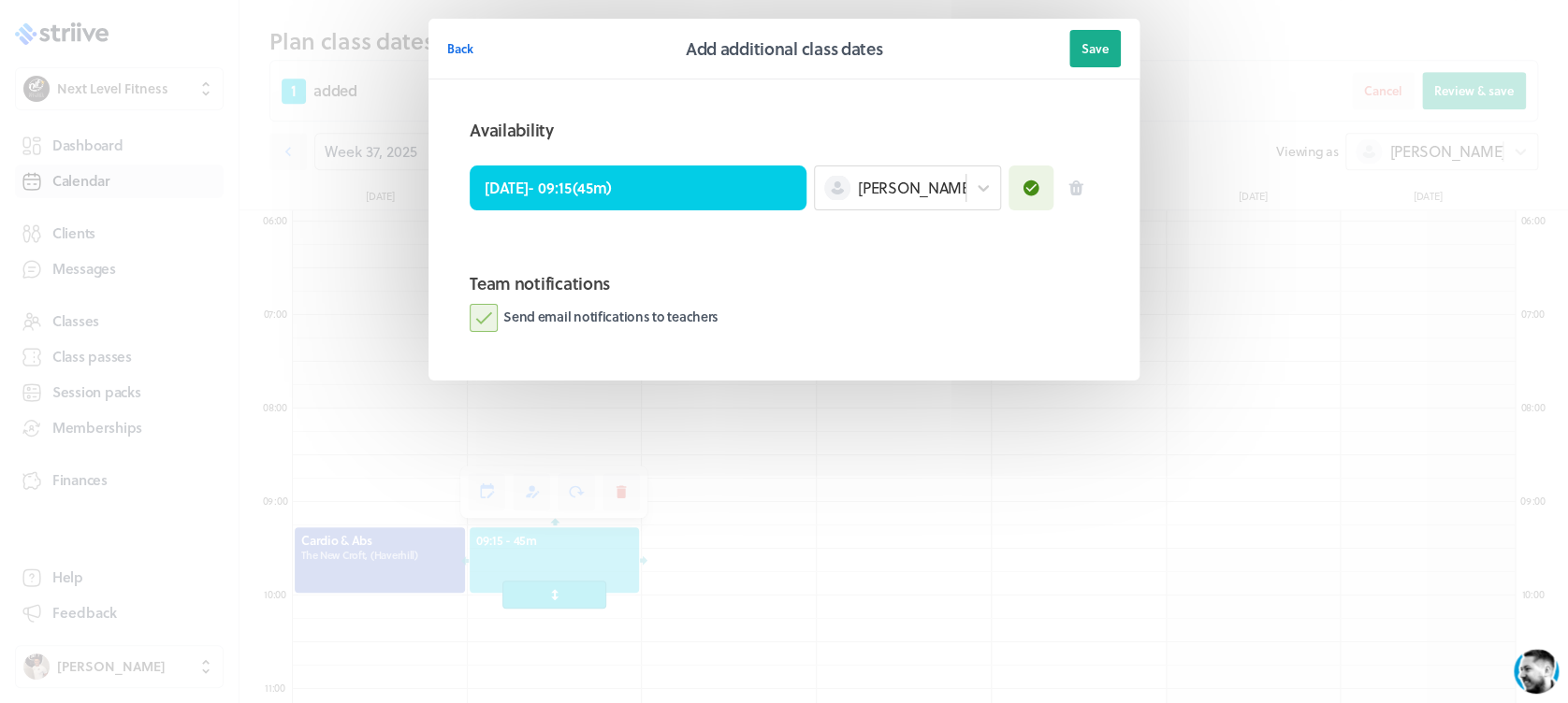
click at [473, 311] on label "Send email notifications to teachers" at bounding box center [593, 317] width 249 height 28
click at [0, 0] on input "Send email notifications to teachers" at bounding box center [0, 0] width 0 height 0
click at [1100, 43] on span "Save" at bounding box center [1095, 49] width 27 height 17
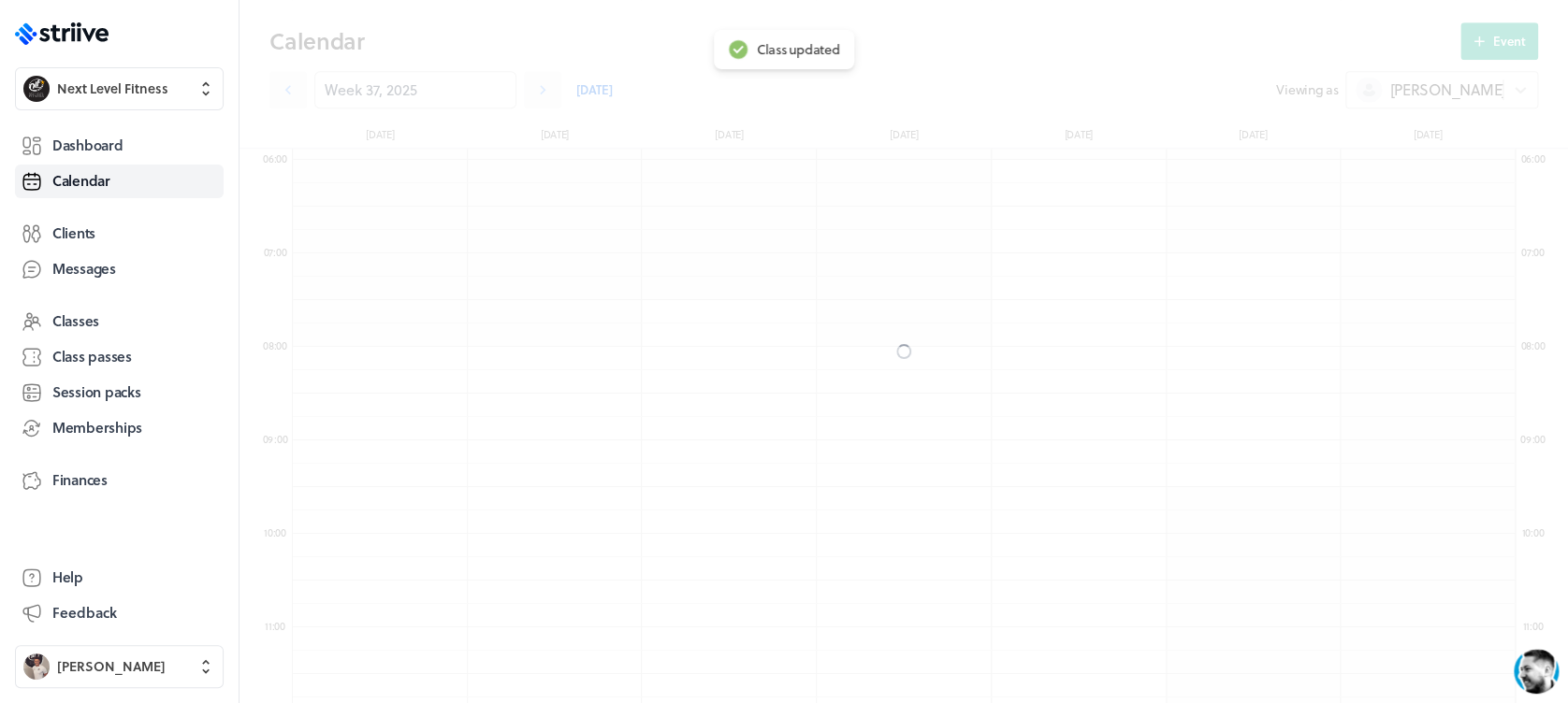
scroll to position [488, 0]
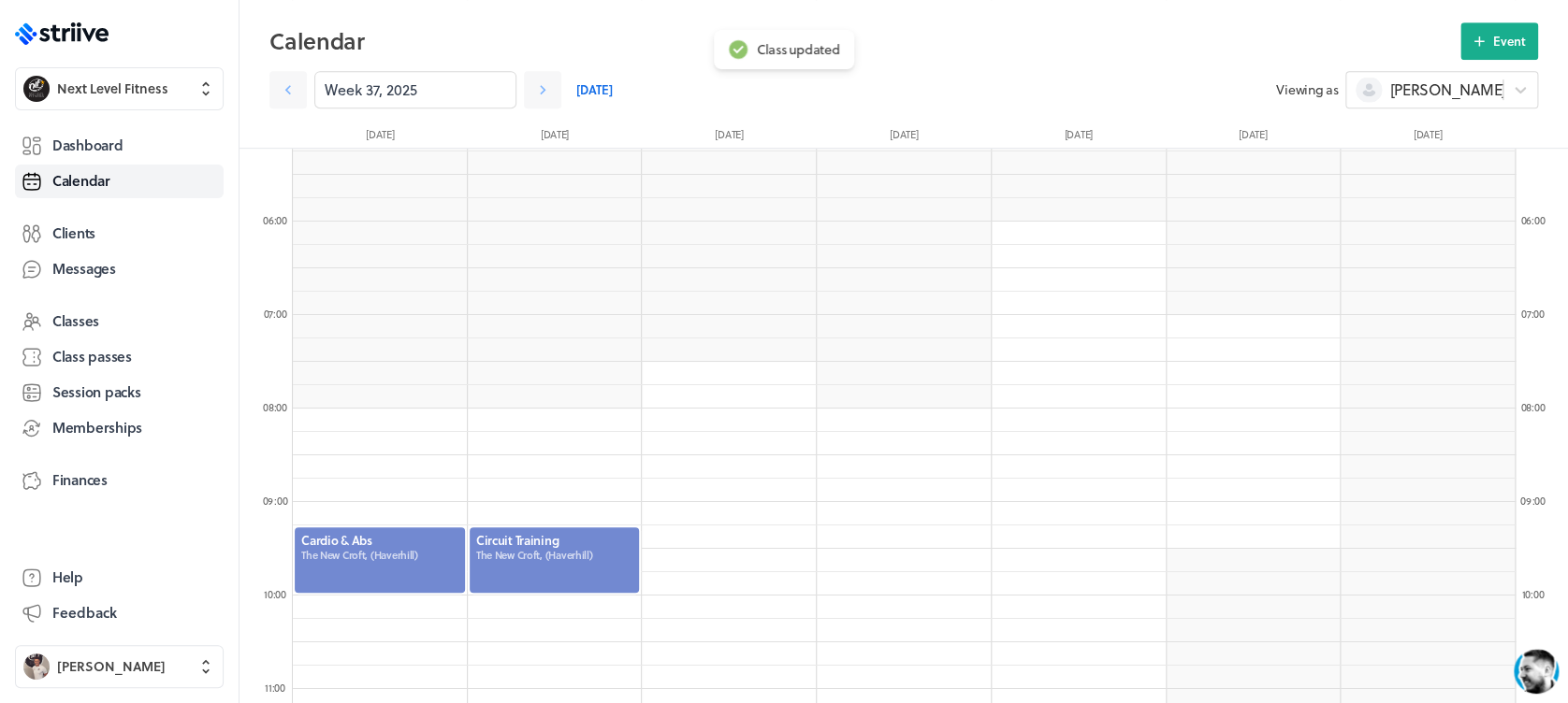
click at [592, 544] on div at bounding box center [554, 560] width 174 height 69
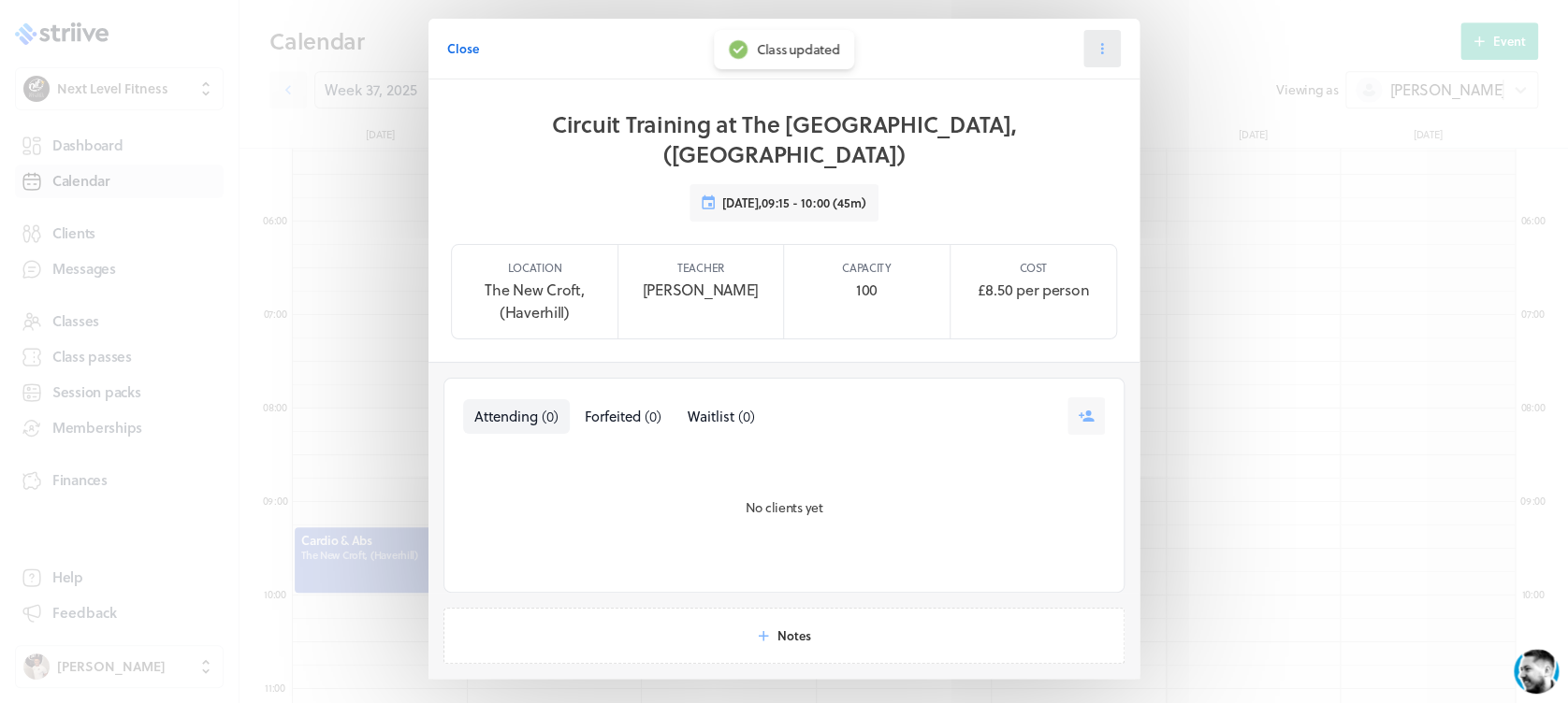
click at [1093, 45] on icon at bounding box center [1102, 49] width 17 height 17
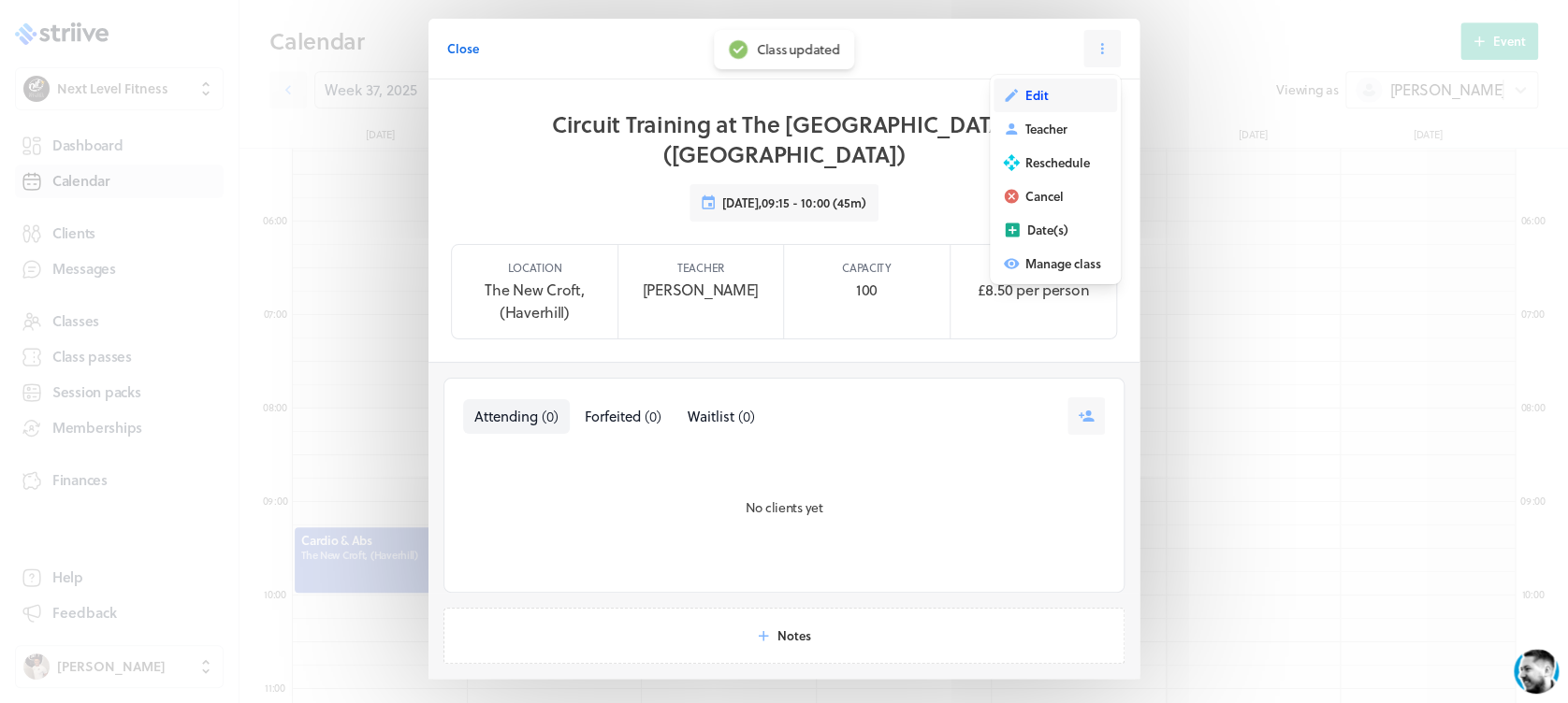
click at [1032, 97] on span "Edit" at bounding box center [1036, 96] width 23 height 17
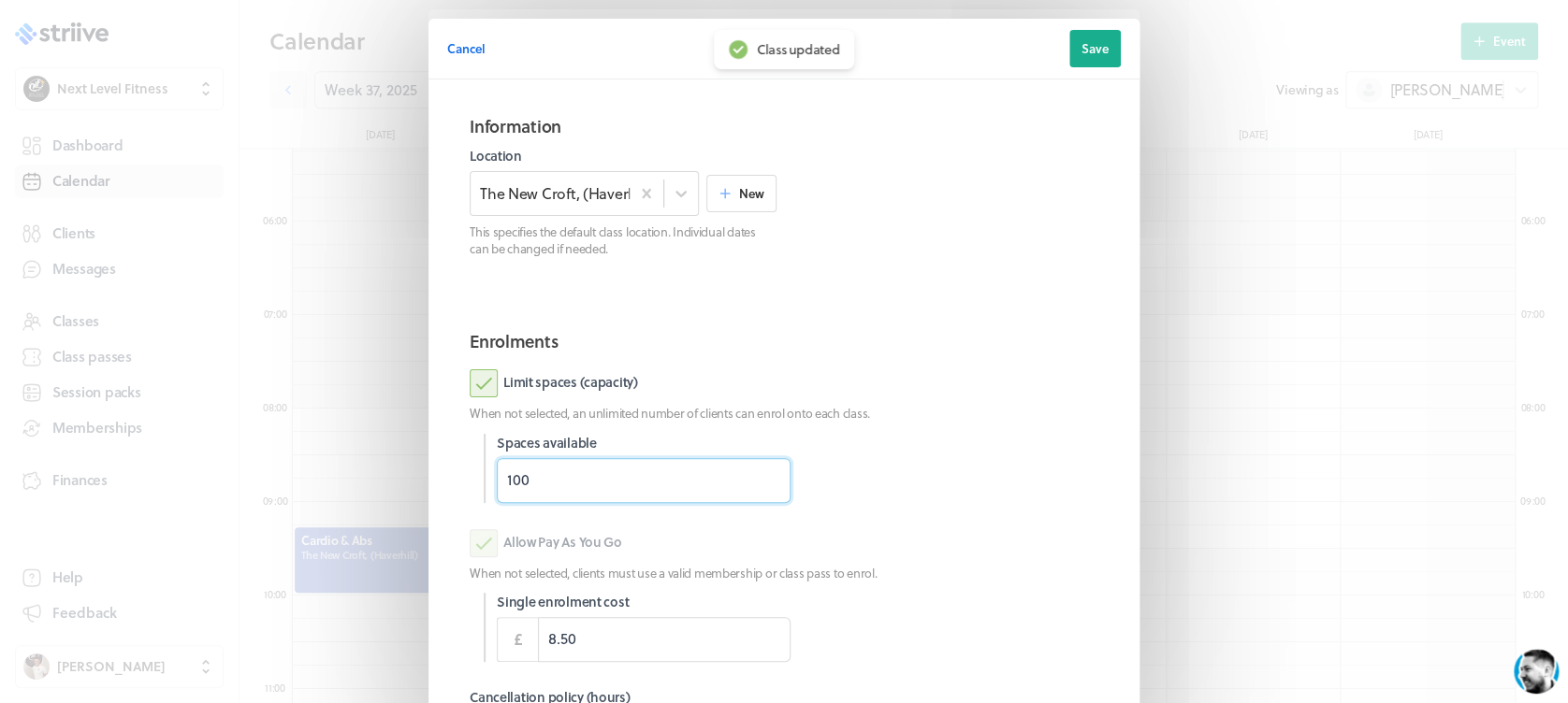
drag, startPoint x: 564, startPoint y: 491, endPoint x: 425, endPoint y: 504, distance: 139.6
click at [428, 504] on section "Information Location The [GEOGRAPHIC_DATA], ([GEOGRAPHIC_DATA]) New This specif…" at bounding box center [783, 477] width 711 height 794
type input "12"
click at [958, 411] on p "When not selected, an unlimited number of clients can enrol onto each class." at bounding box center [783, 413] width 629 height 17
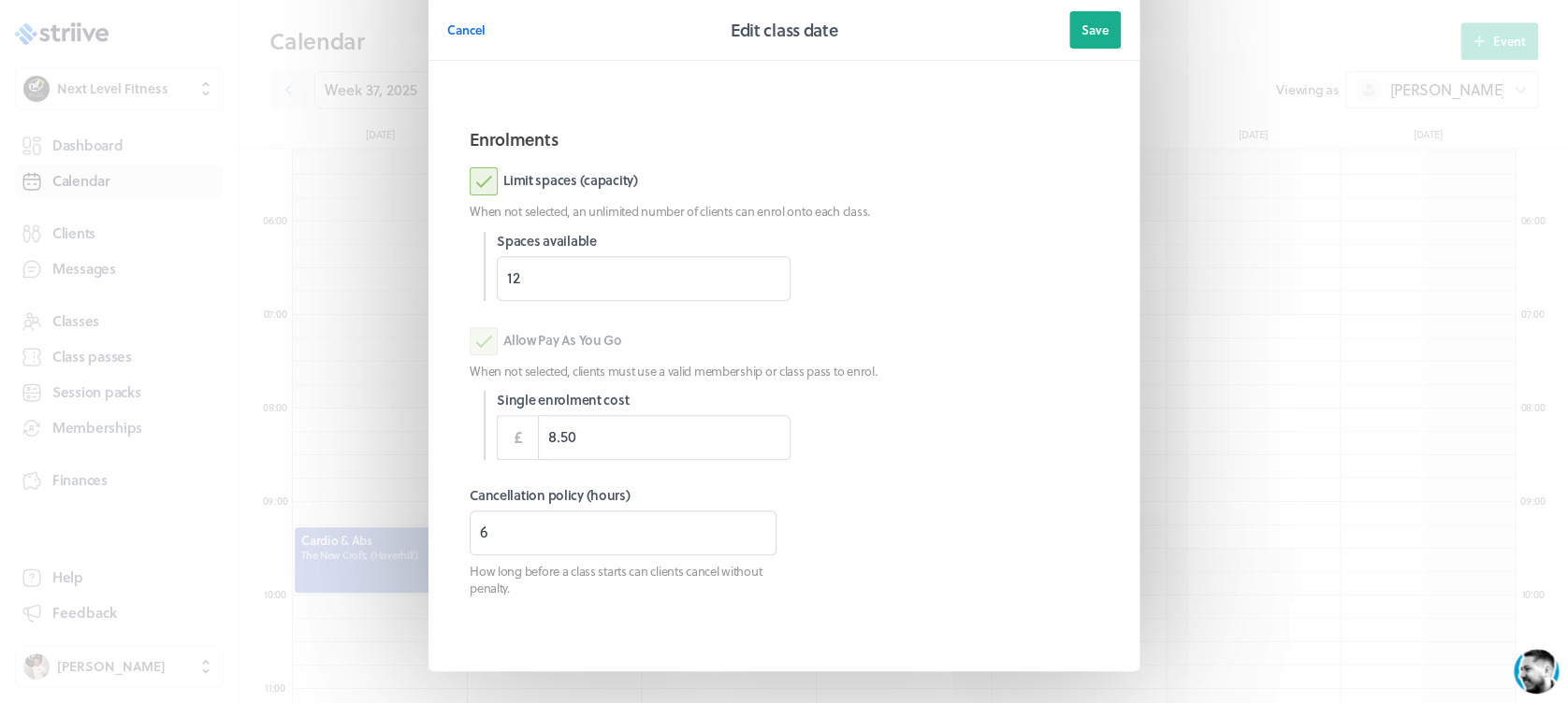
scroll to position [263, 0]
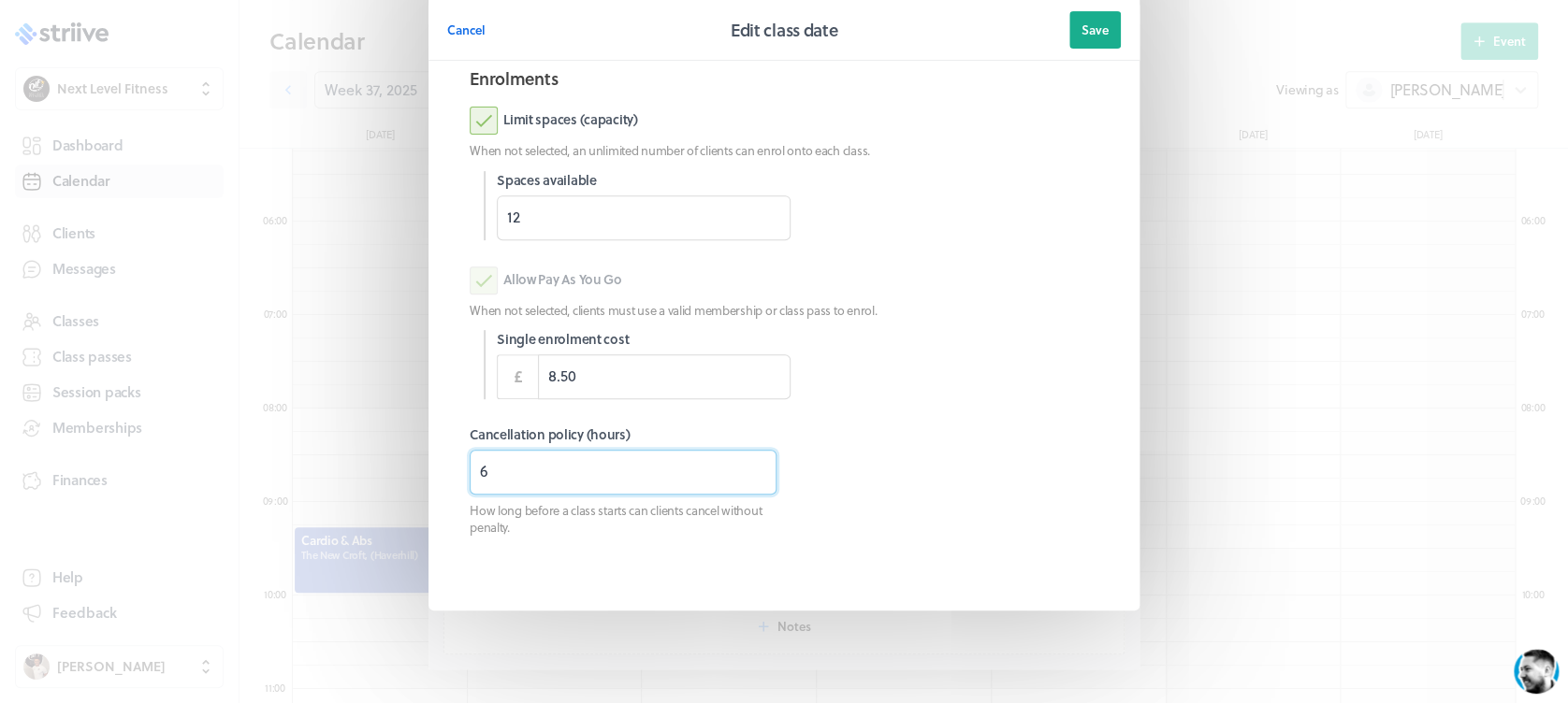
drag, startPoint x: 530, startPoint y: 457, endPoint x: 443, endPoint y: 468, distance: 87.7
click at [447, 468] on section "Enrolments Limit spaces (capacity) When not selected, an unlimited number of cl…" at bounding box center [784, 321] width 674 height 541
type input "3"
click at [1081, 36] on span "Save" at bounding box center [1095, 30] width 27 height 17
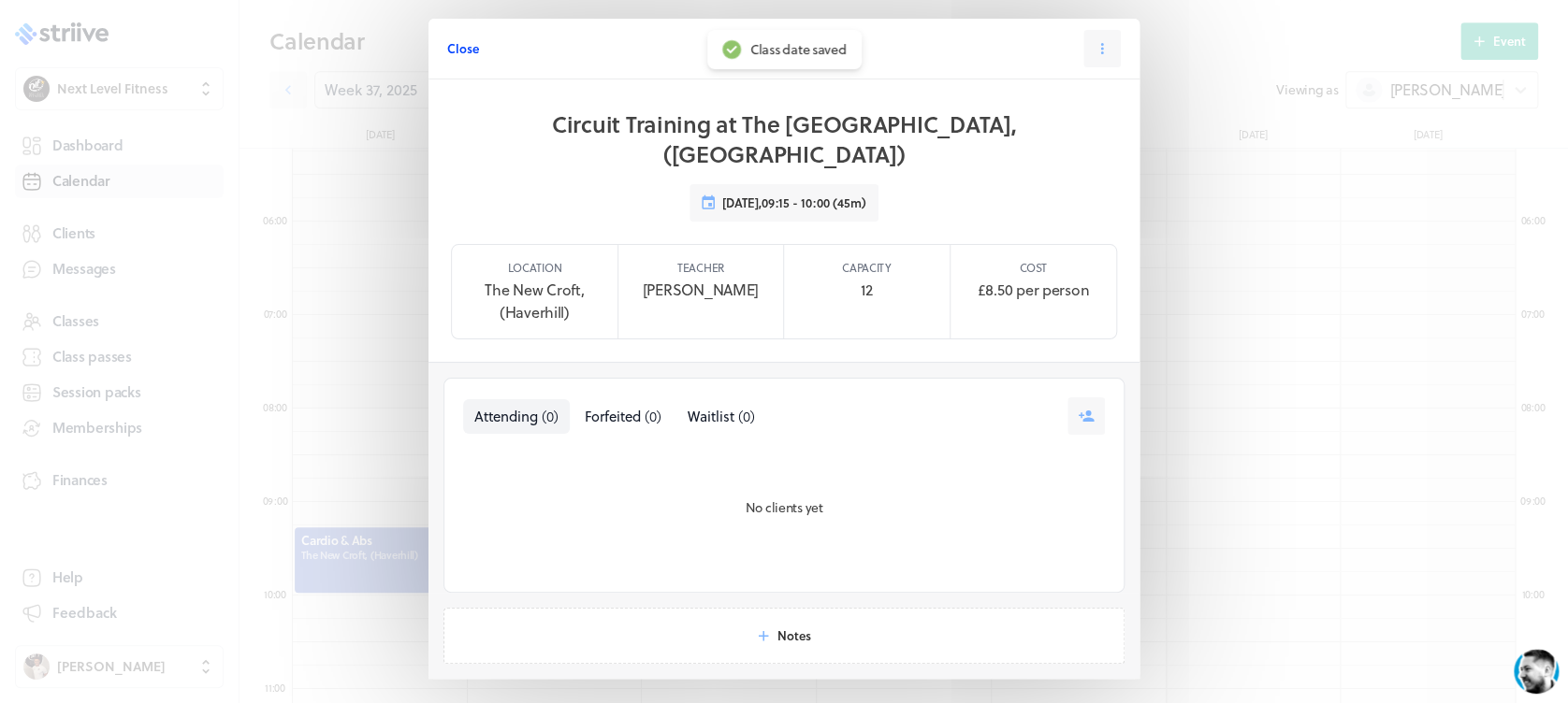
click at [463, 45] on span "Close" at bounding box center [463, 49] width 32 height 17
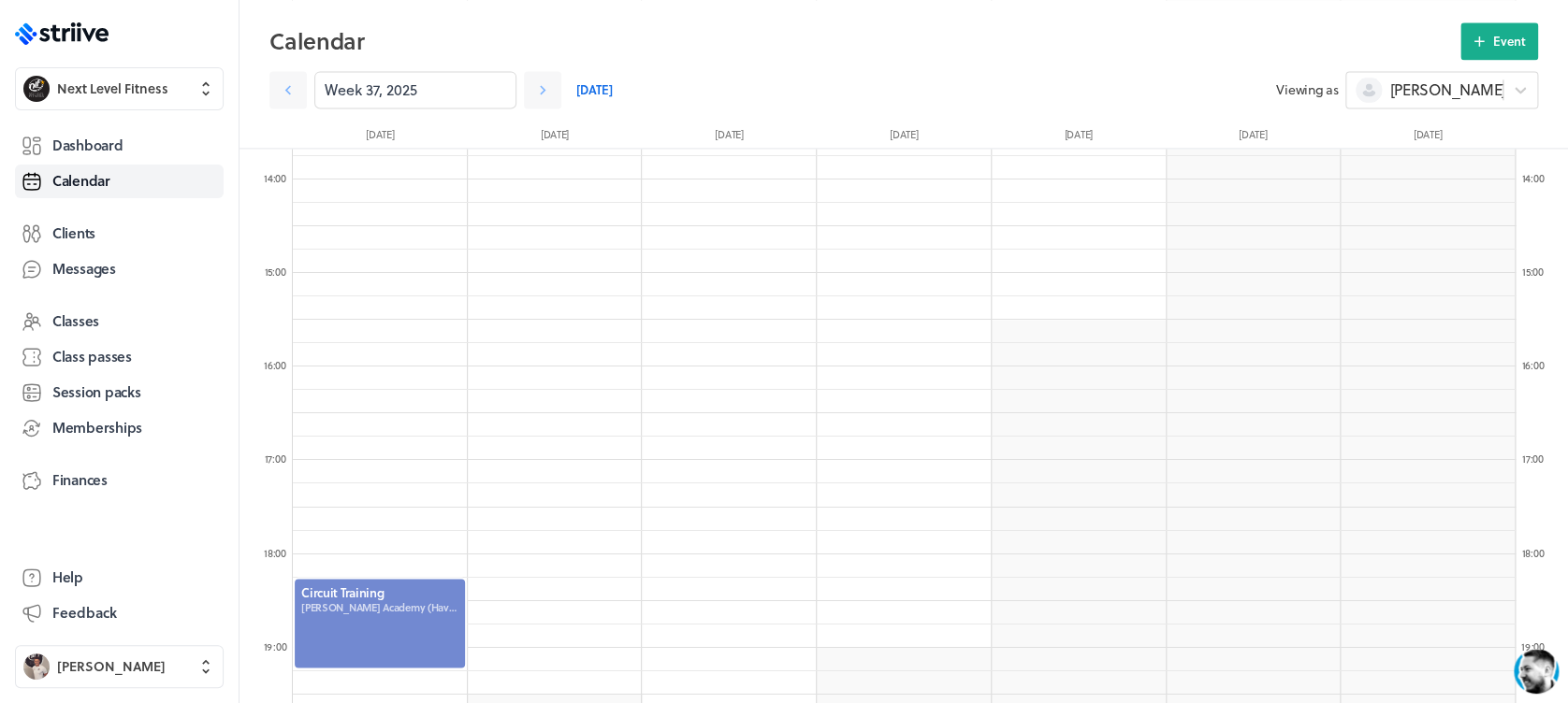
scroll to position [1289, 0]
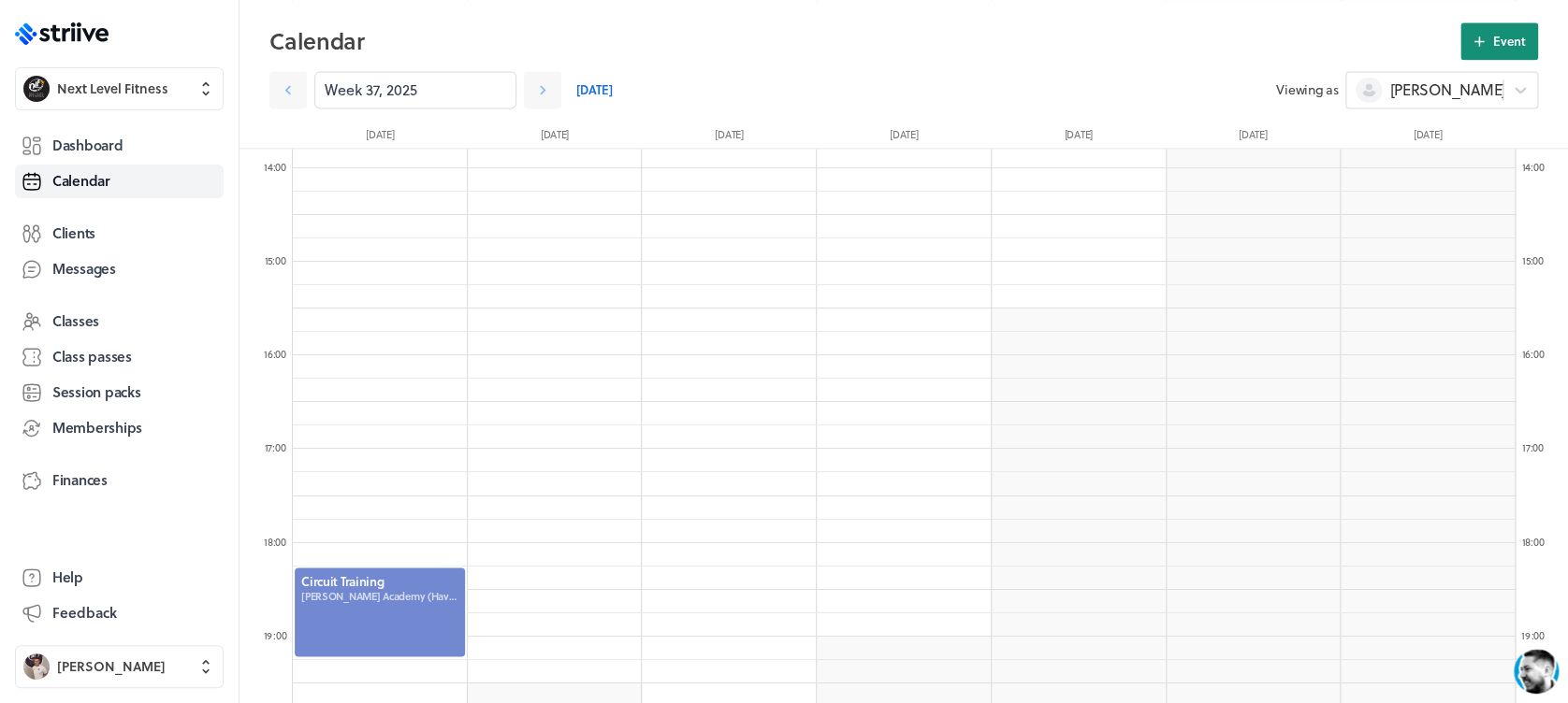
click at [1501, 53] on button "Event" at bounding box center [1499, 40] width 78 height 37
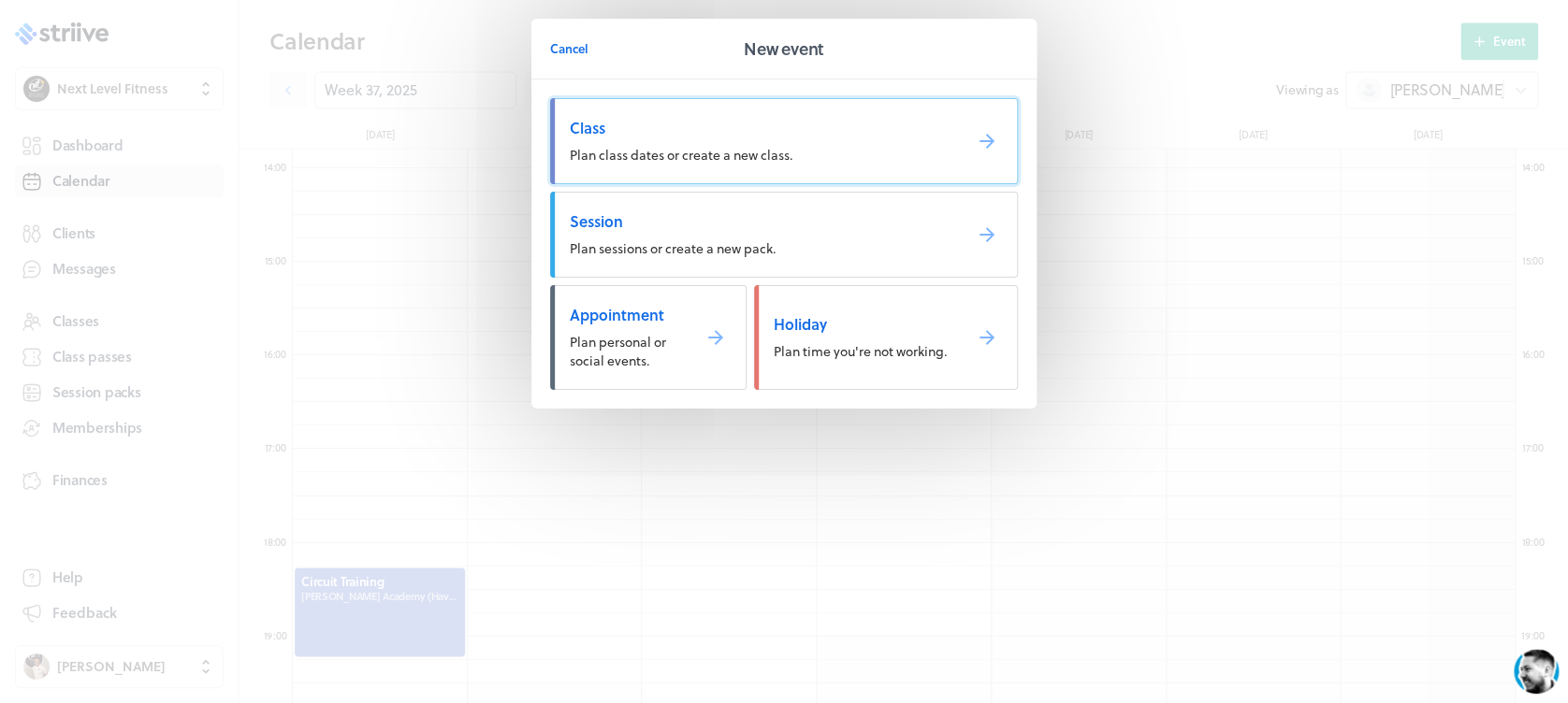
click at [795, 153] on link "Class Plan class dates or create a new class." at bounding box center [783, 141] width 467 height 86
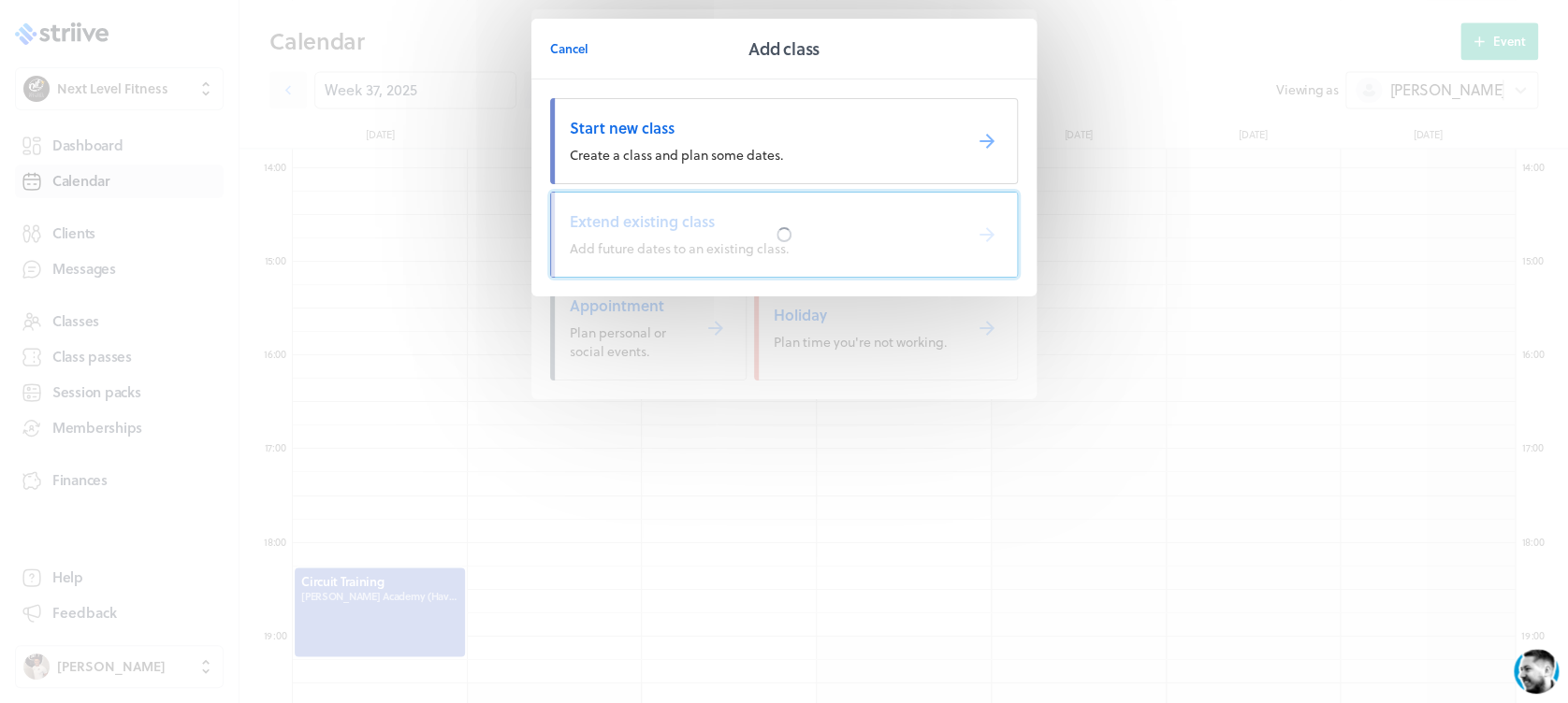
click at [804, 209] on div at bounding box center [783, 235] width 465 height 84
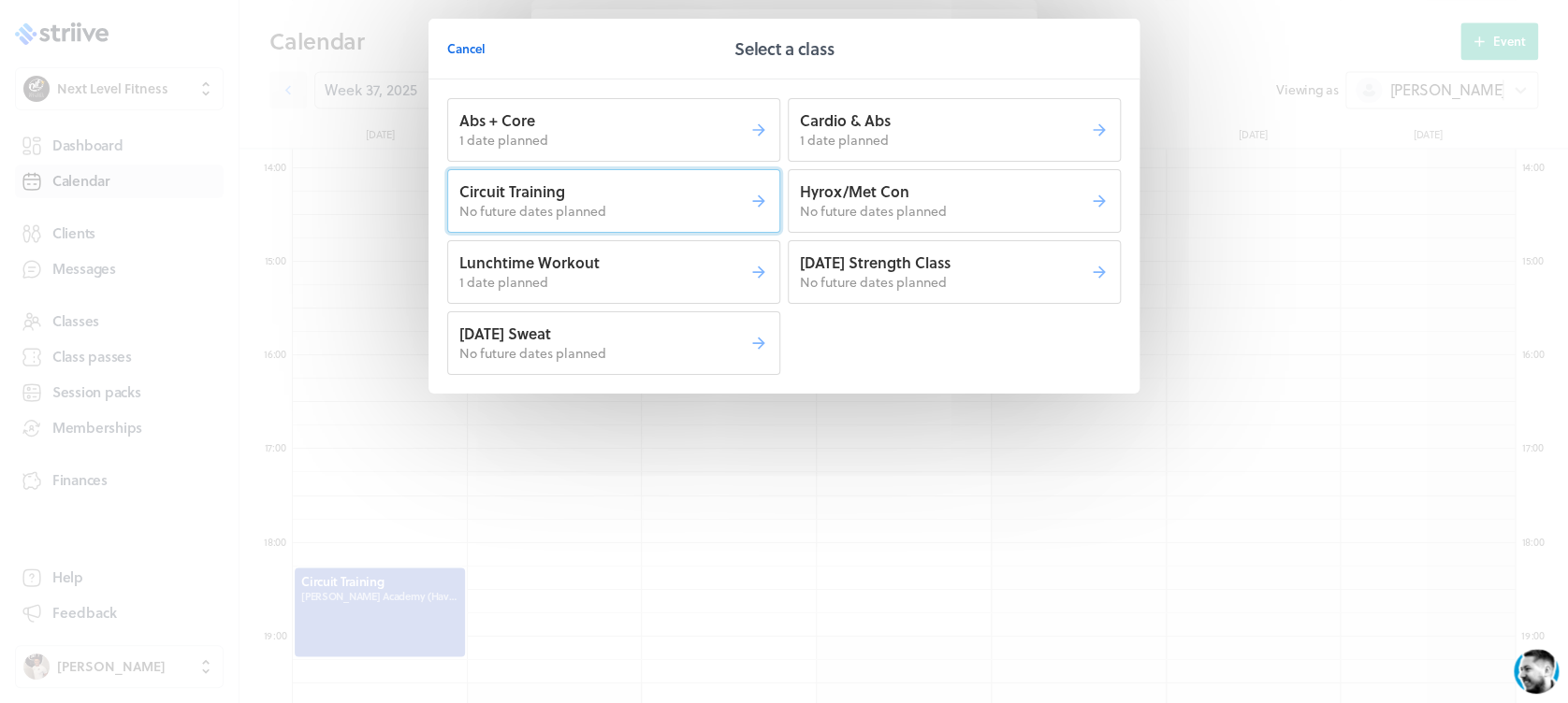
click at [689, 208] on p "No future dates planned" at bounding box center [605, 211] width 290 height 18
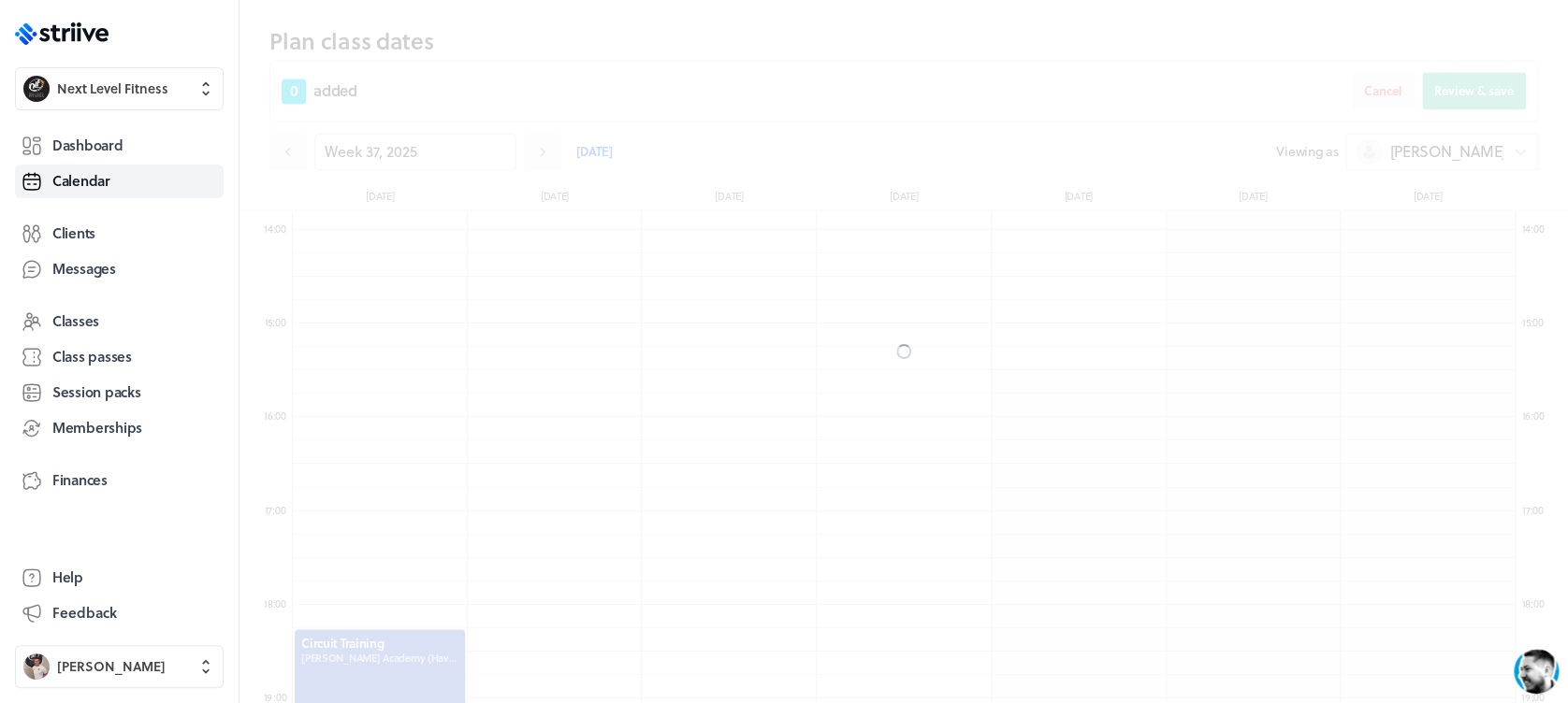
scroll to position [1350, 0]
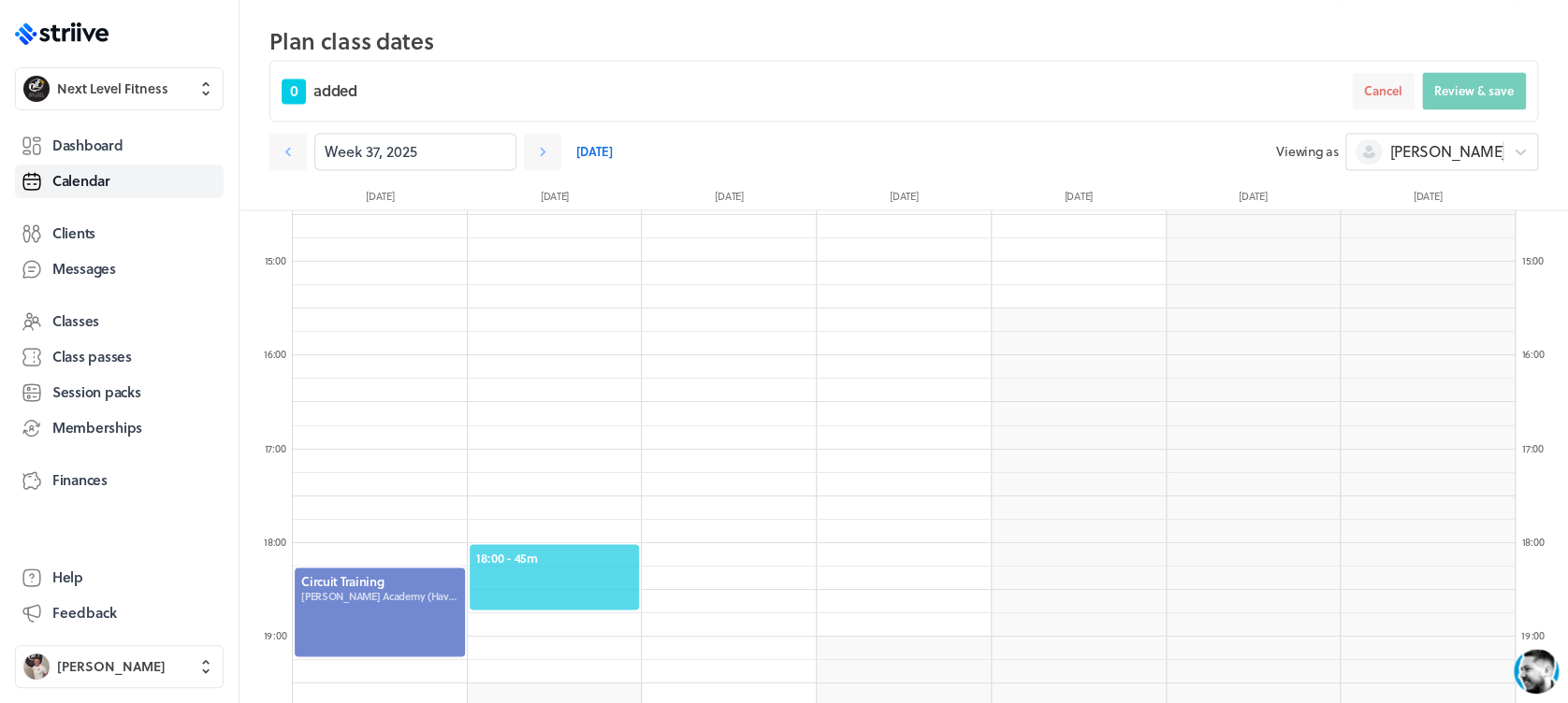
click at [594, 549] on span "18:00 - 45m" at bounding box center [555, 557] width 157 height 17
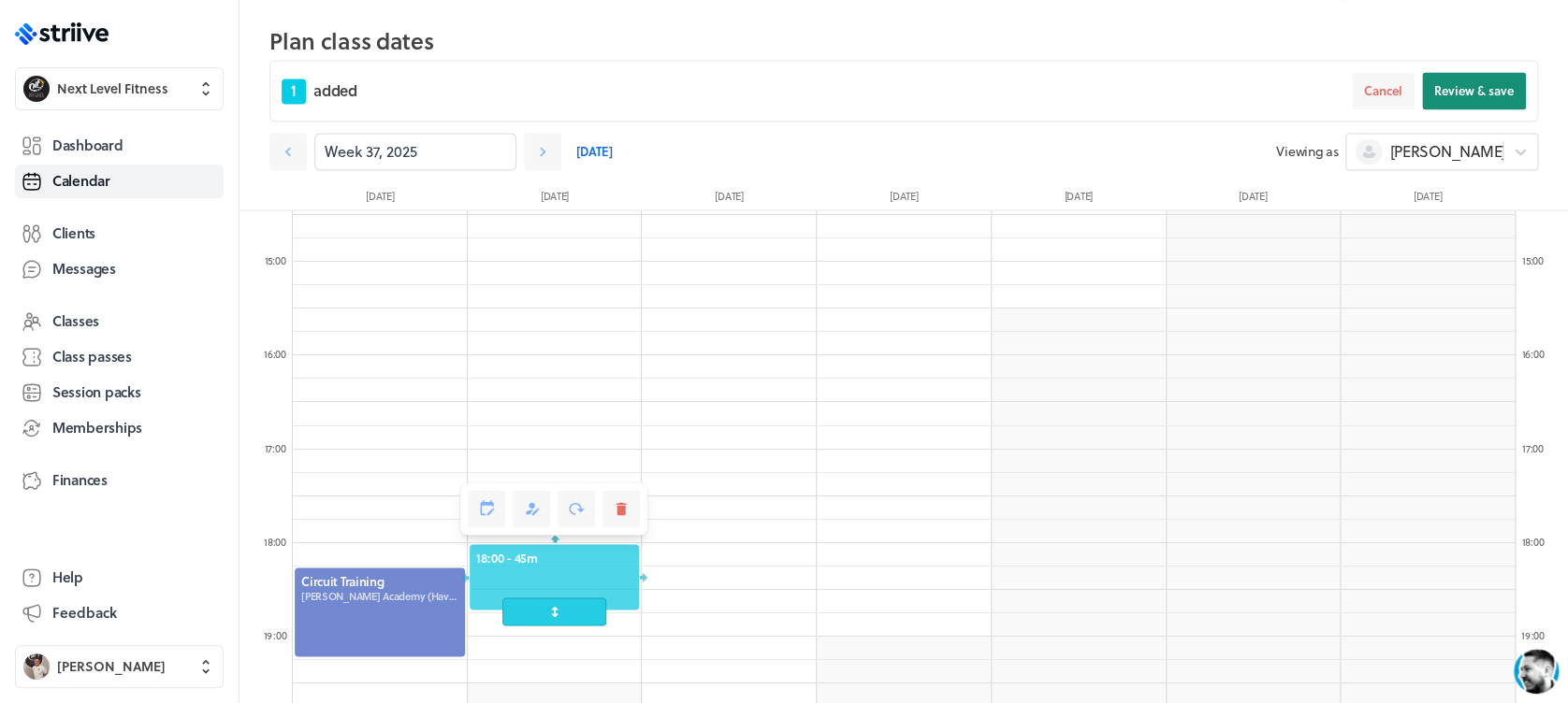
click at [1455, 82] on span "Review & save" at bounding box center [1473, 91] width 80 height 17
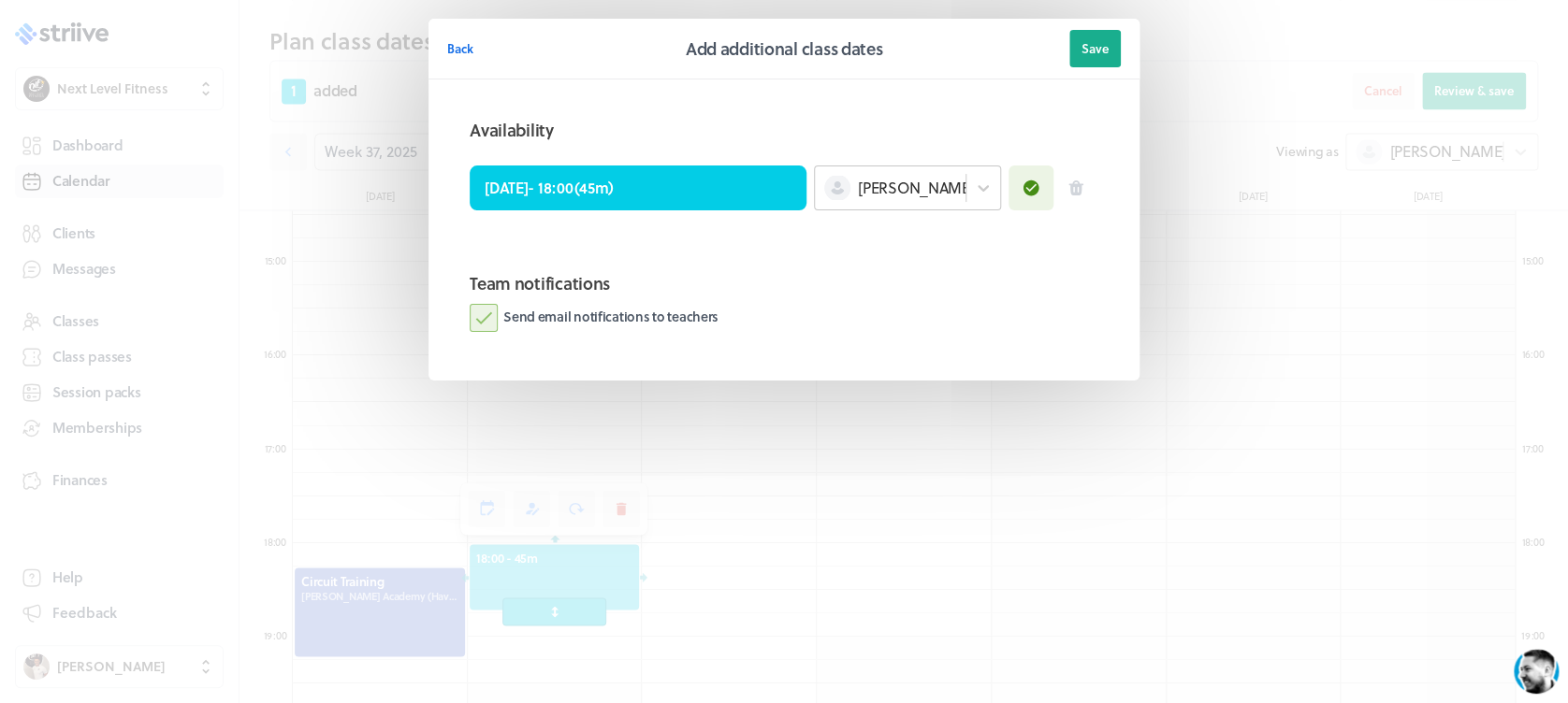
click at [903, 199] on div "[PERSON_NAME]" at bounding box center [890, 187] width 151 height 24
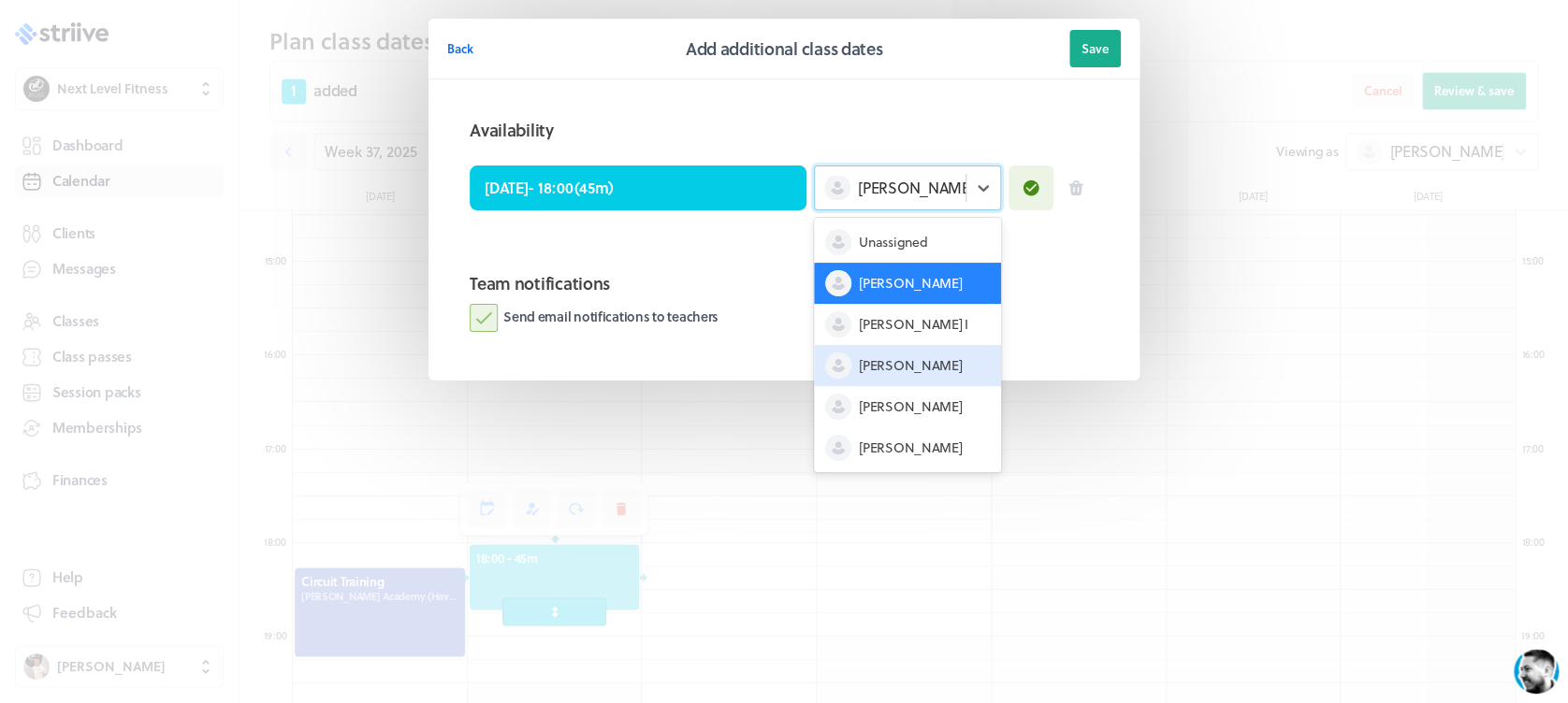
click at [920, 356] on div "[PERSON_NAME]" at bounding box center [907, 365] width 187 height 41
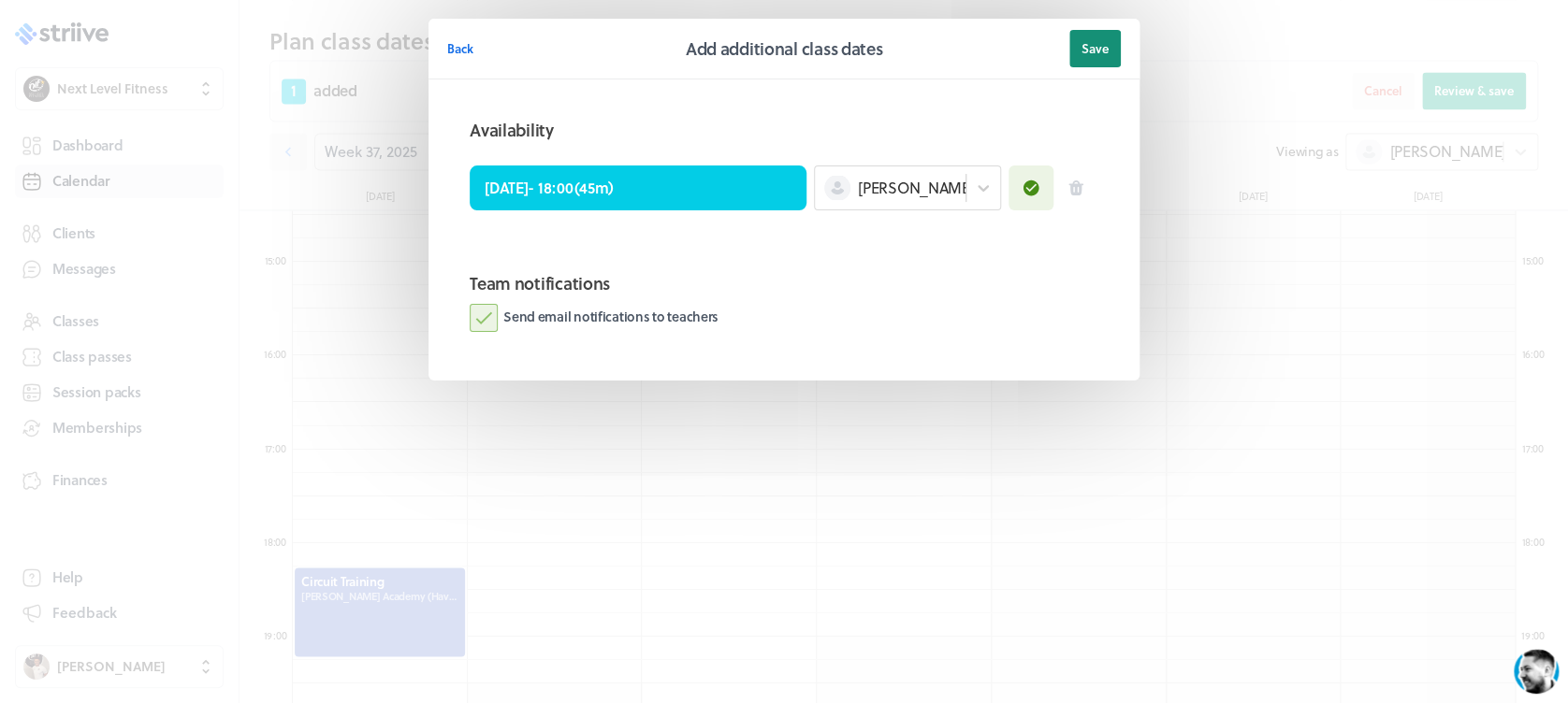
click at [1087, 46] on span "Save" at bounding box center [1095, 49] width 27 height 17
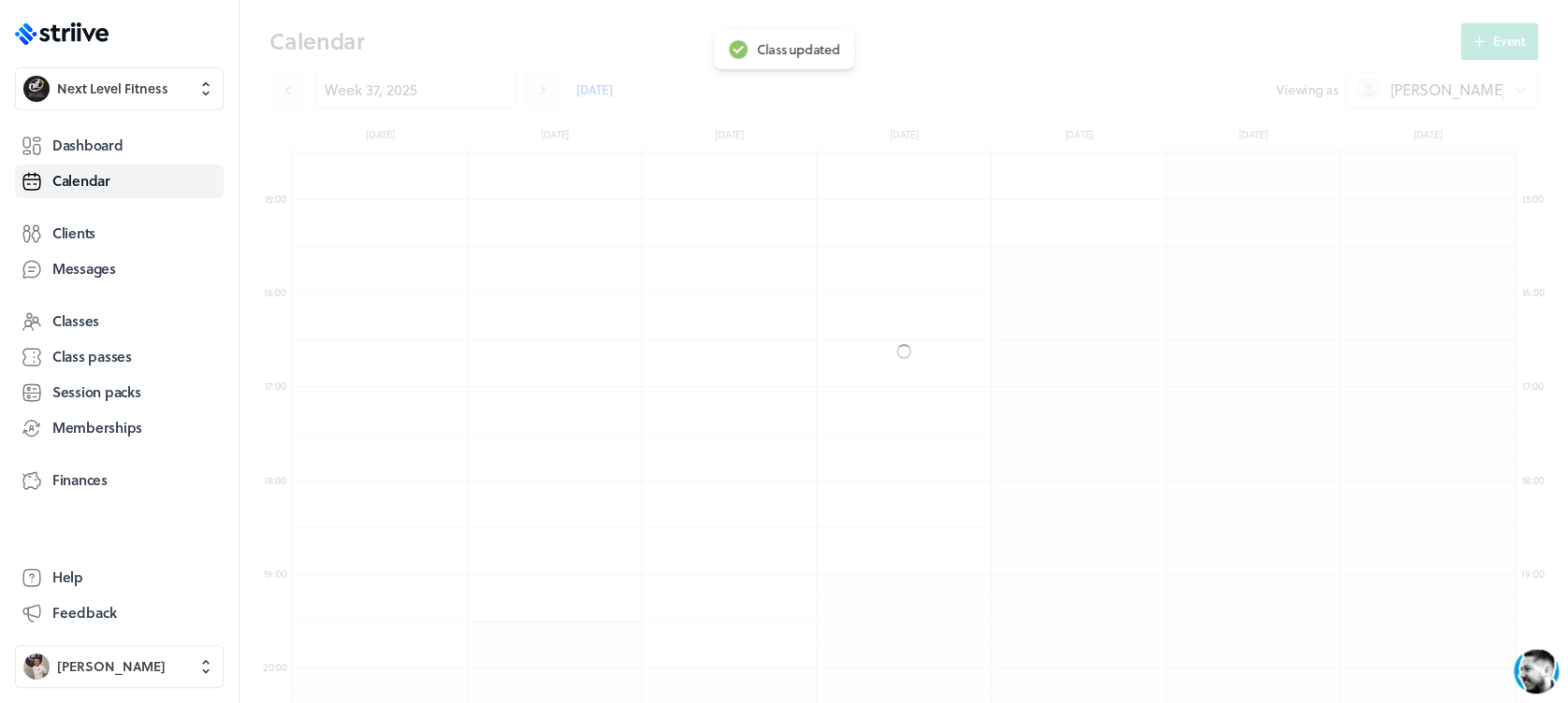
scroll to position [1289, 0]
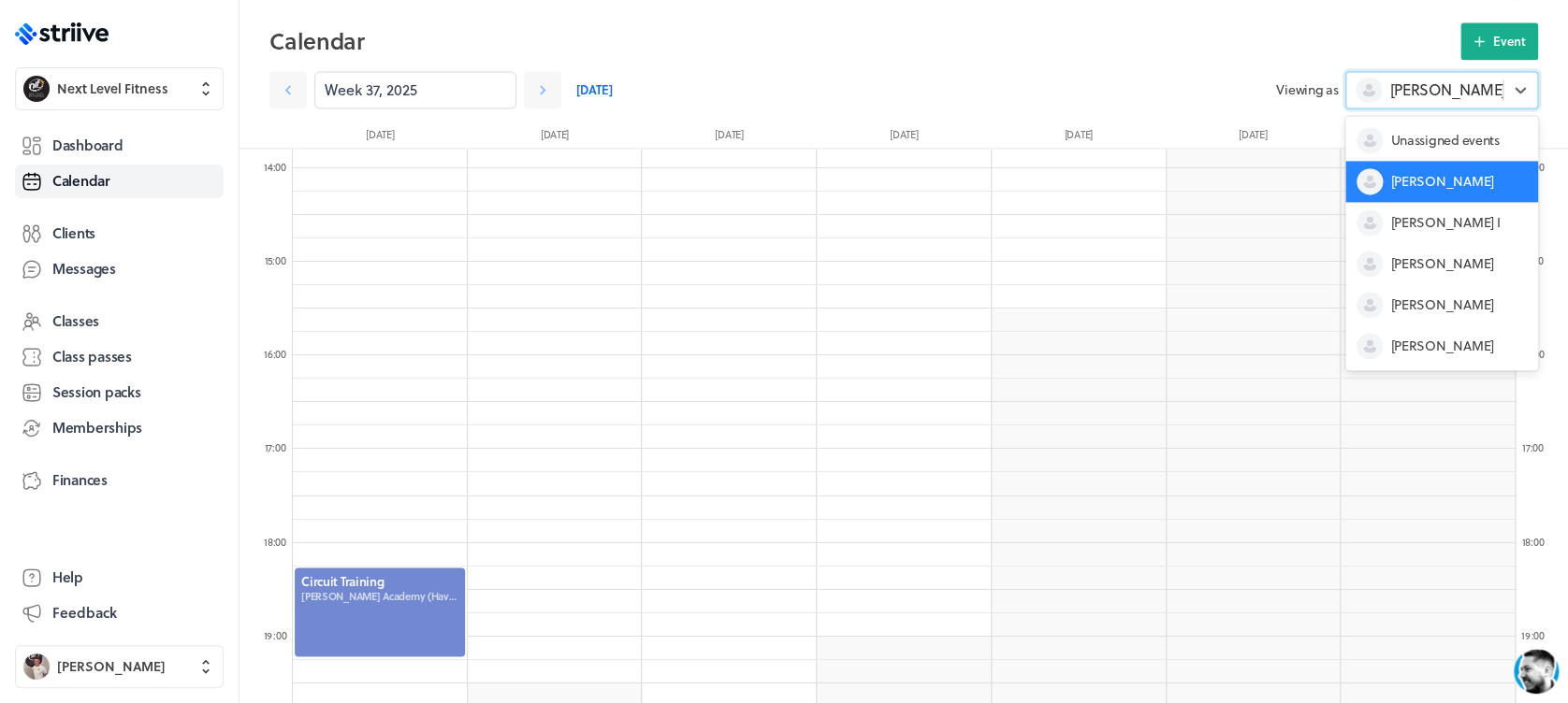
click at [1403, 95] on span "[PERSON_NAME]" at bounding box center [1446, 89] width 116 height 20
click at [1404, 254] on span "[PERSON_NAME]" at bounding box center [1440, 263] width 103 height 18
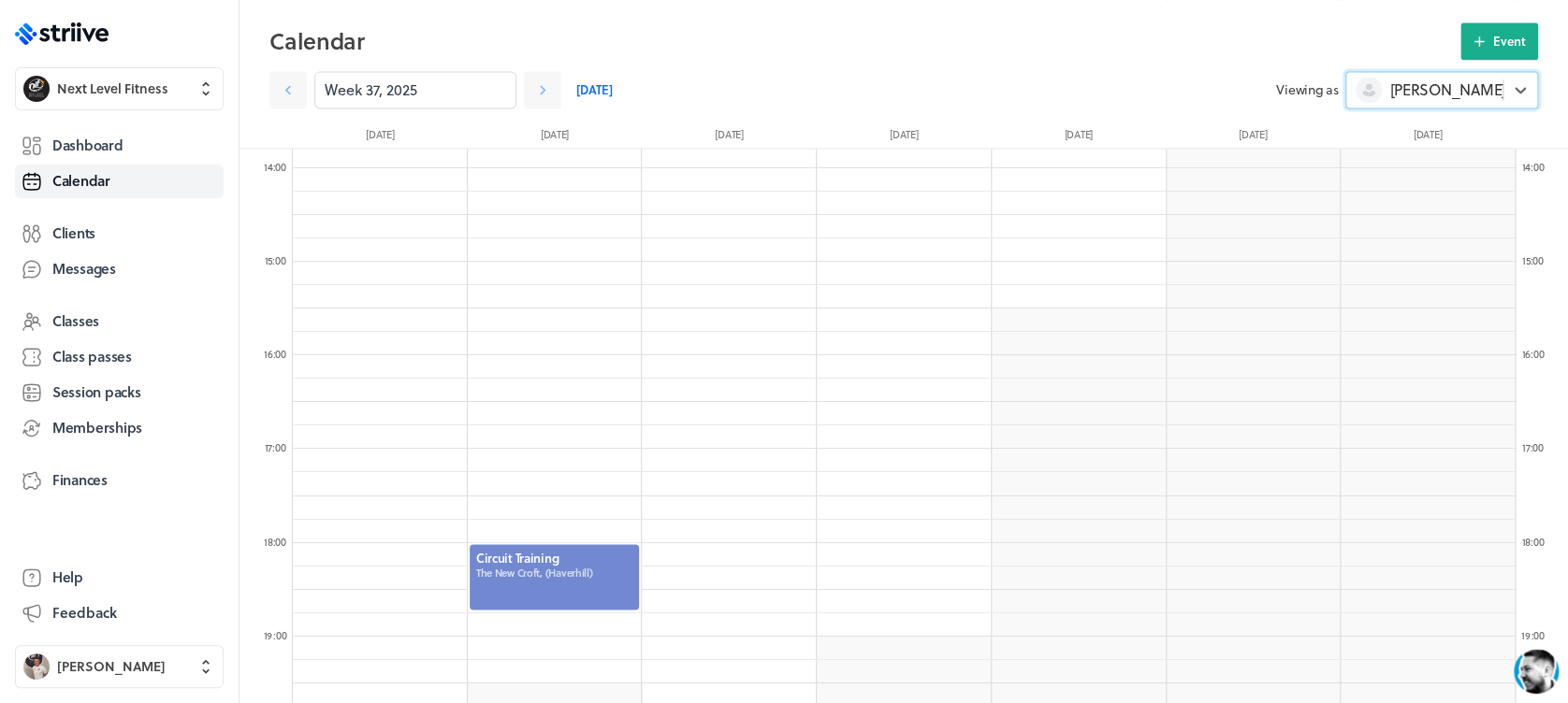
click at [554, 556] on div at bounding box center [554, 576] width 174 height 69
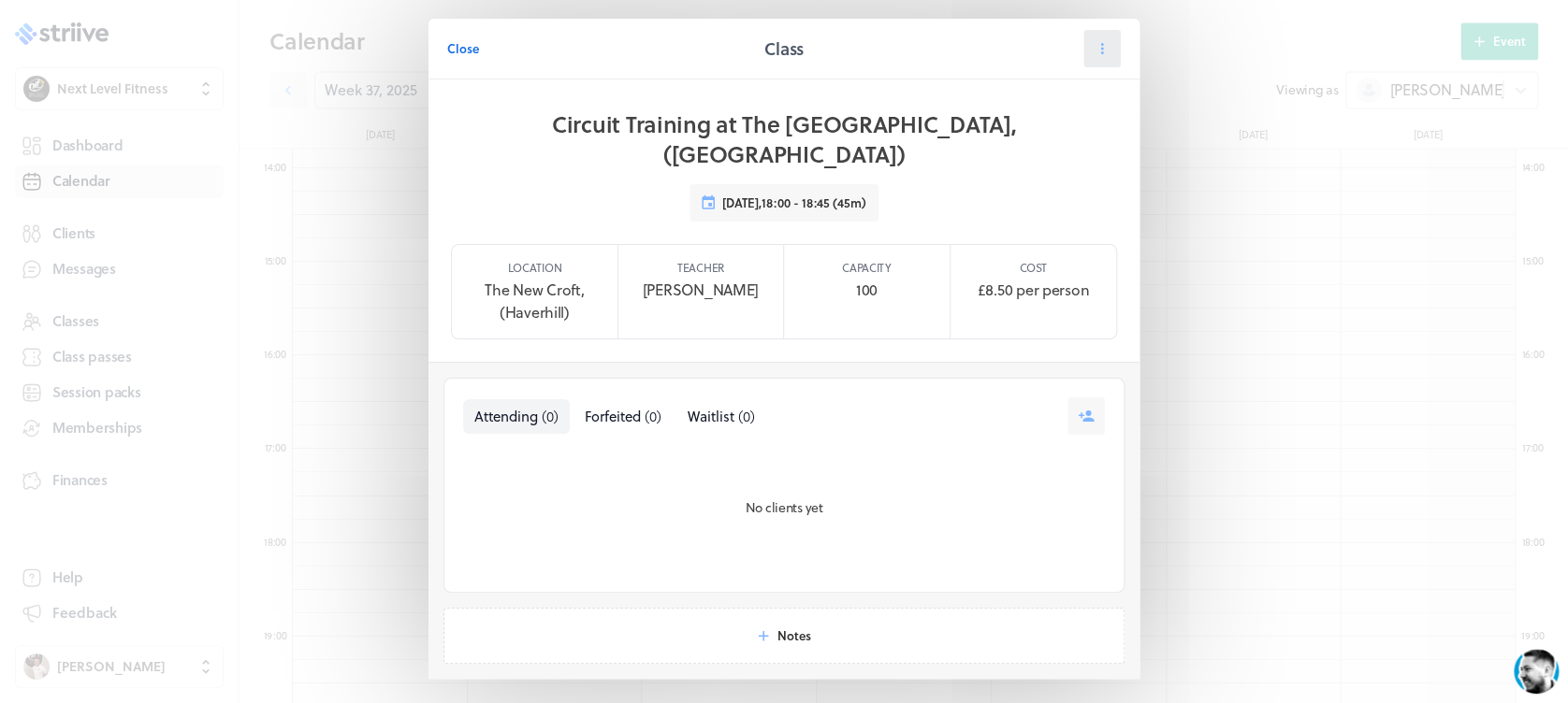
click at [1093, 50] on icon at bounding box center [1102, 49] width 17 height 17
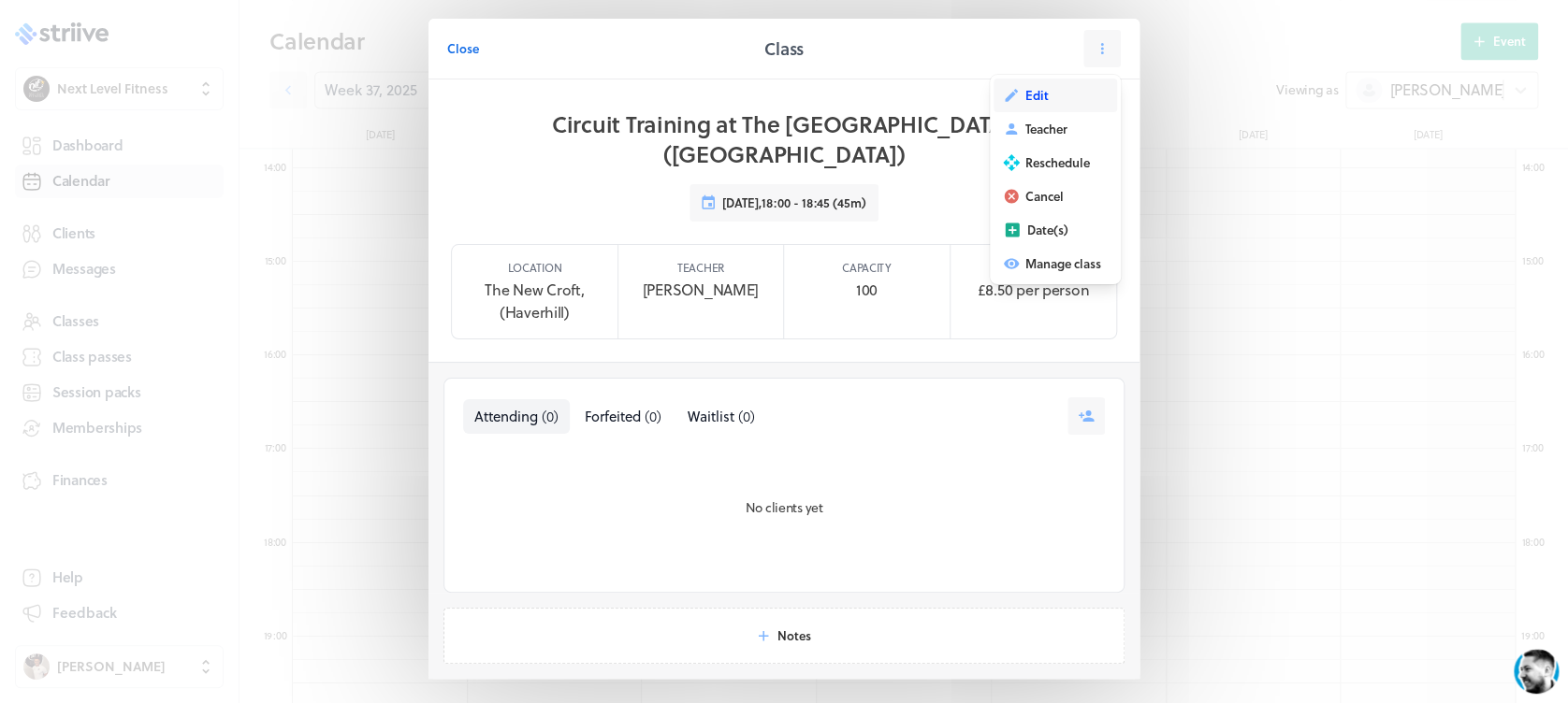
click at [1040, 90] on button "Edit" at bounding box center [1055, 95] width 124 height 34
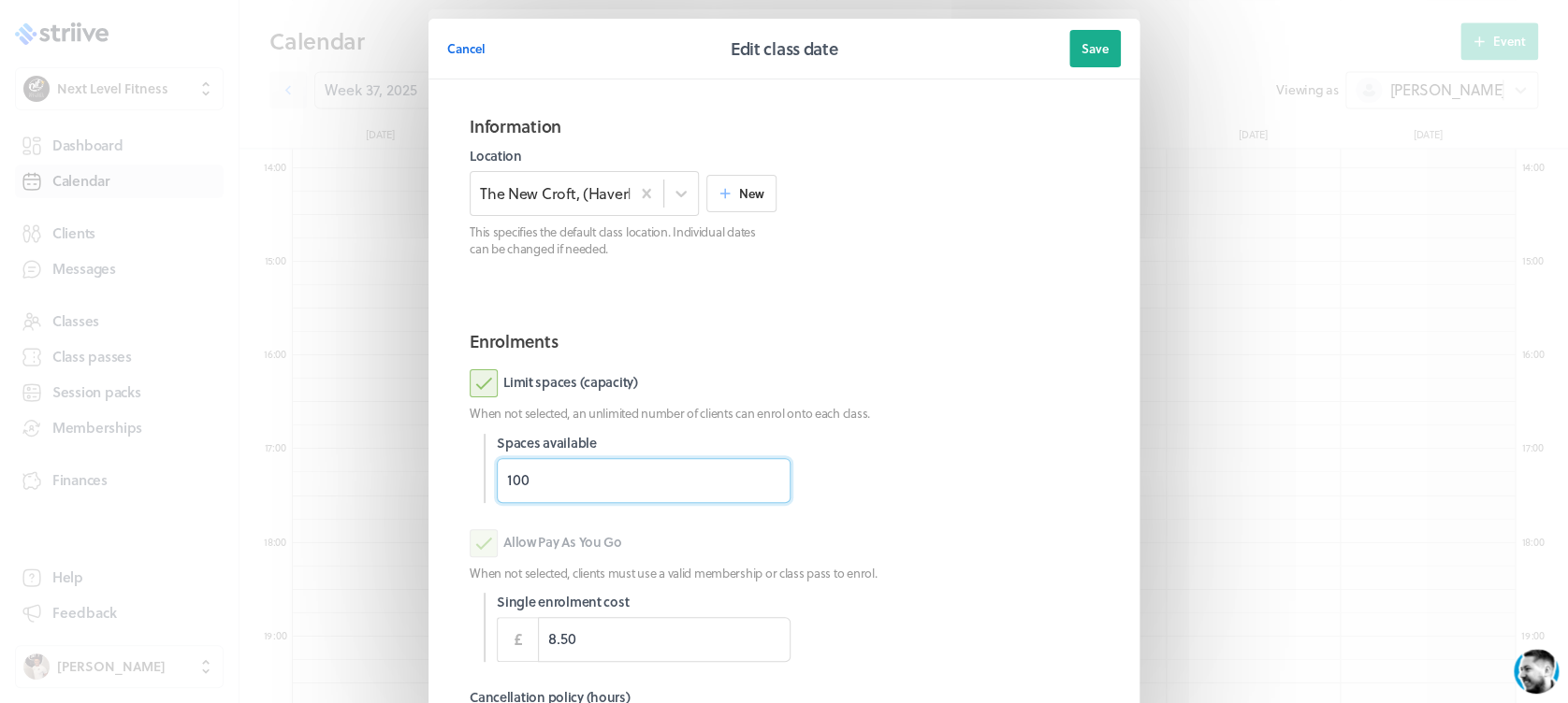
drag, startPoint x: 542, startPoint y: 486, endPoint x: 456, endPoint y: 488, distance: 86.0
click at [469, 486] on div "Spaces available 100" at bounding box center [783, 468] width 629 height 69
type input "12"
click at [1003, 461] on div at bounding box center [952, 468] width 294 height 69
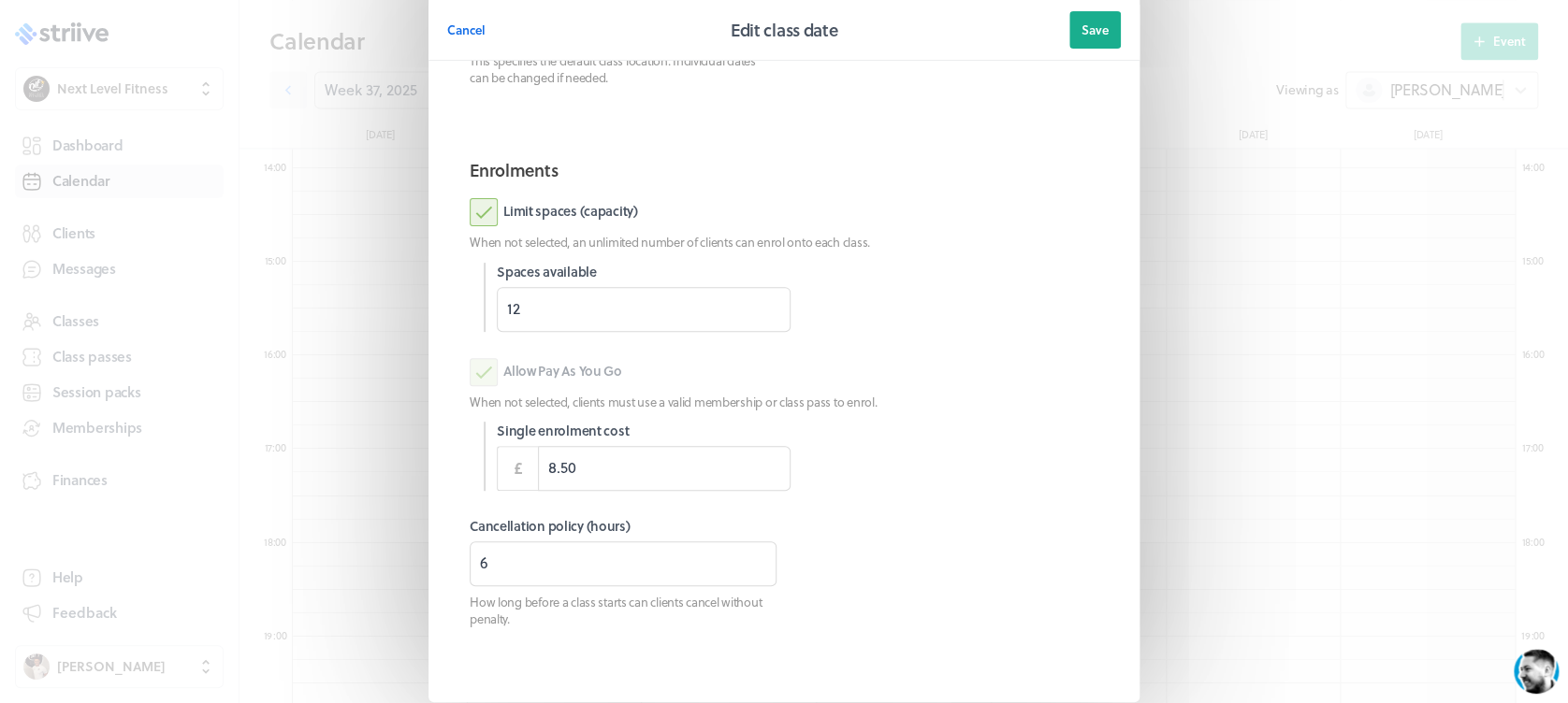
scroll to position [213, 0]
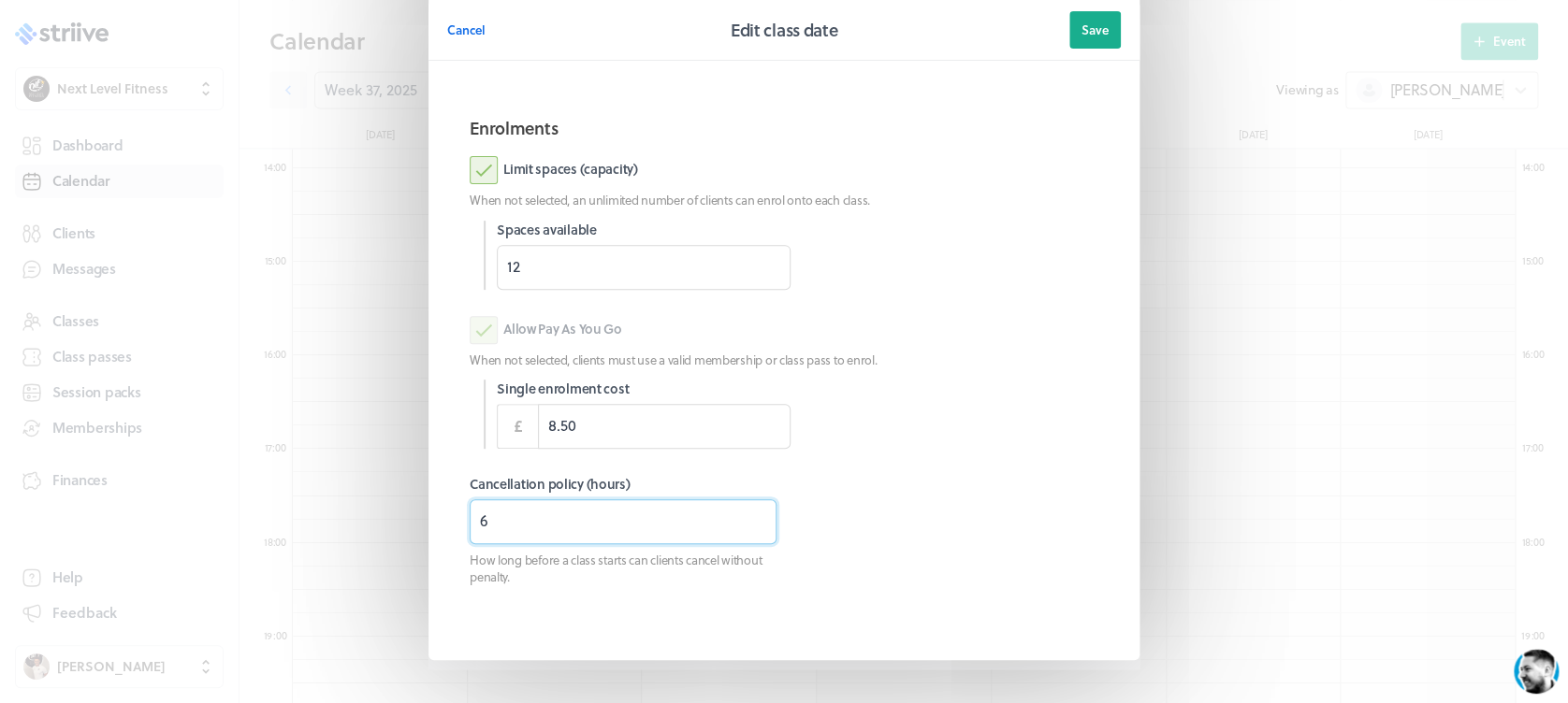
drag, startPoint x: 500, startPoint y: 520, endPoint x: 456, endPoint y: 525, distance: 44.3
click at [469, 521] on input "6" at bounding box center [623, 522] width 307 height 45
type input "3"
click at [1088, 21] on span "Save" at bounding box center [1095, 30] width 27 height 17
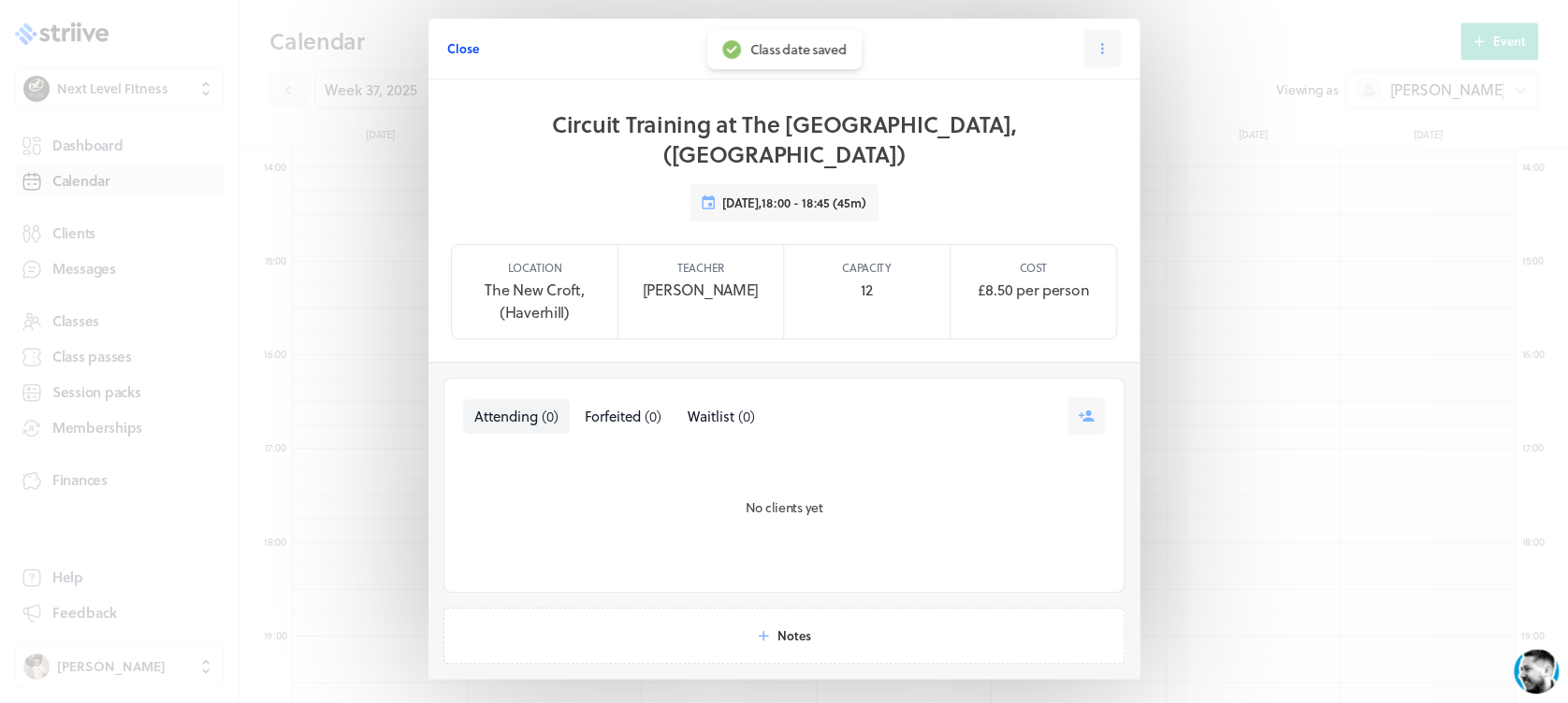
click at [447, 45] on span "Close" at bounding box center [463, 49] width 32 height 17
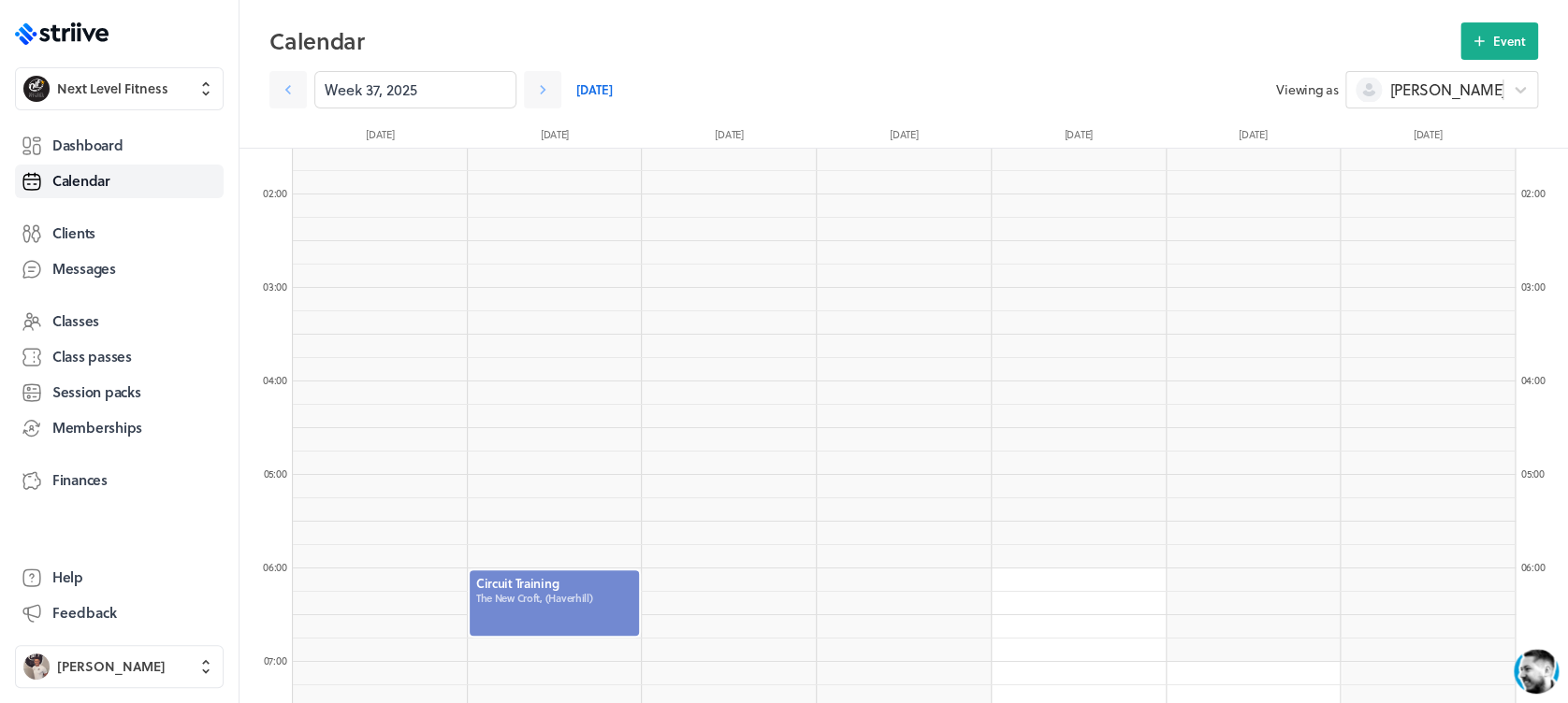
scroll to position [148, 0]
click at [1474, 44] on icon at bounding box center [1479, 41] width 17 height 17
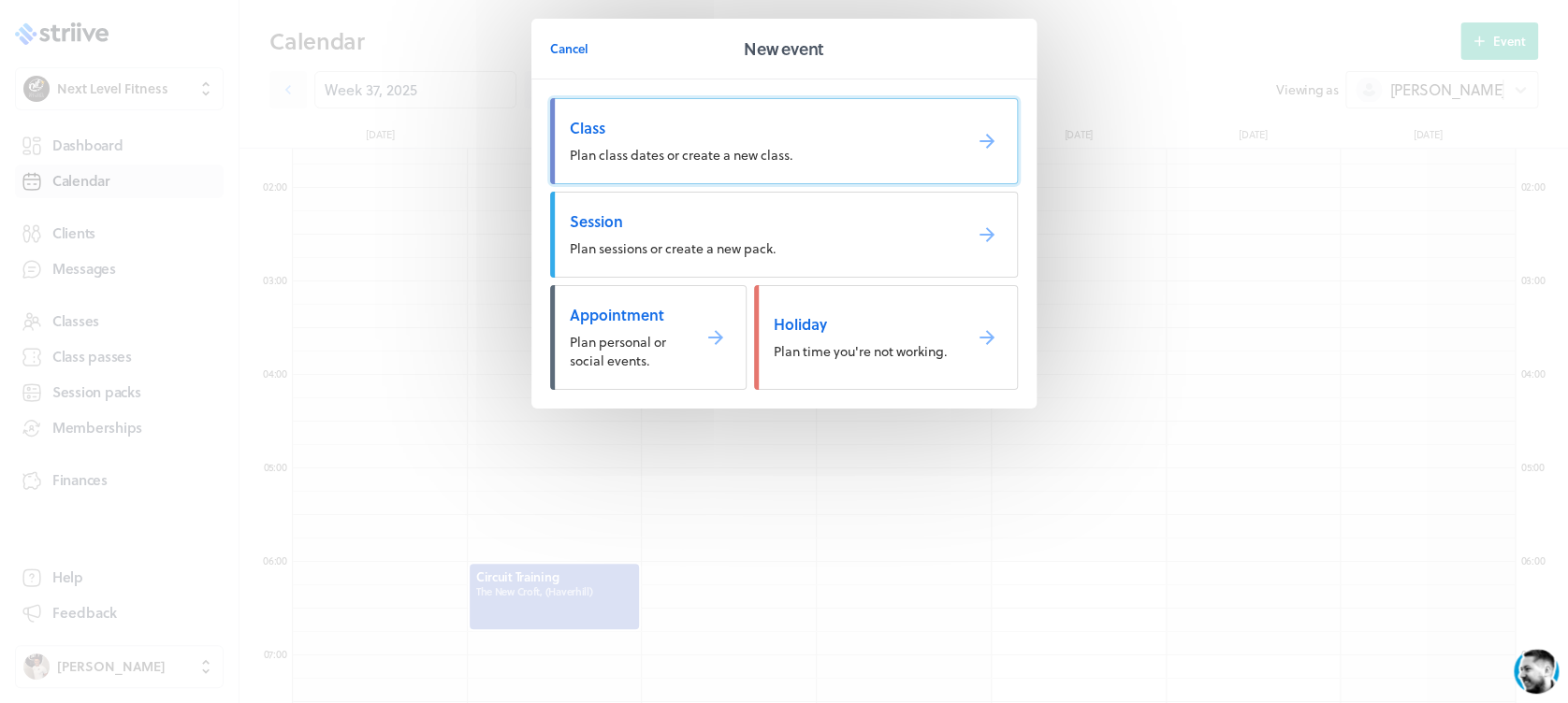
click at [890, 127] on span "Class" at bounding box center [758, 128] width 377 height 20
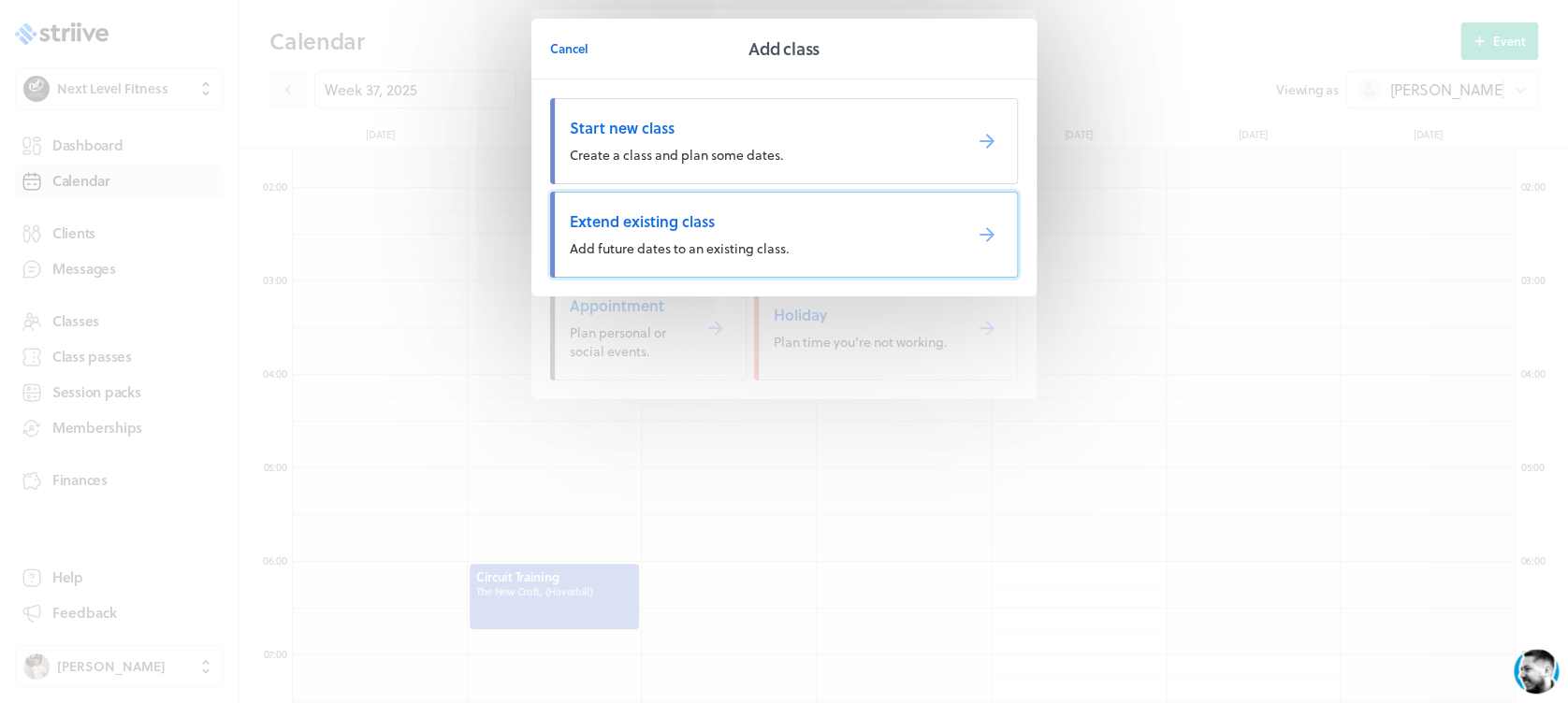
click at [708, 229] on span "Extend existing class" at bounding box center [758, 221] width 377 height 20
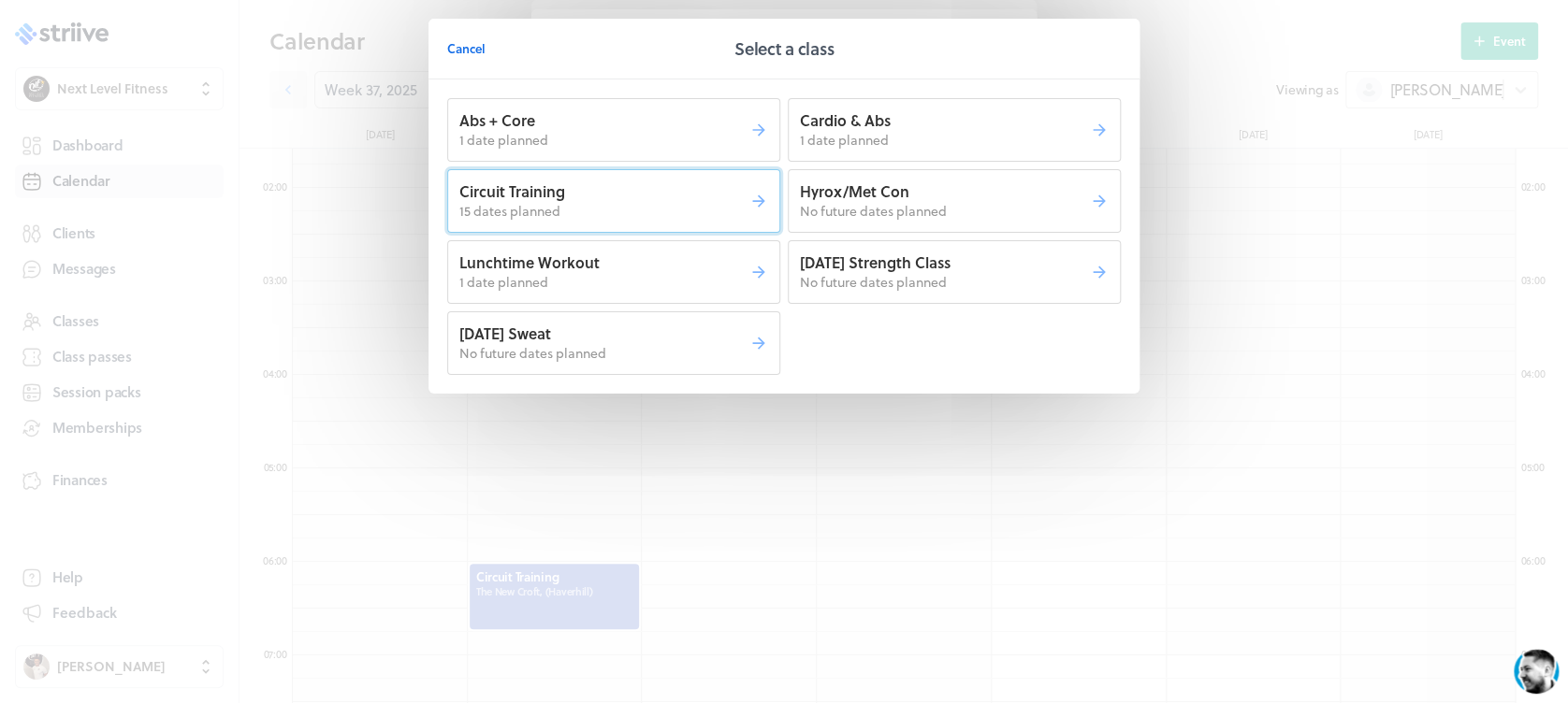
click at [693, 219] on p "15 dates planned" at bounding box center [605, 211] width 290 height 18
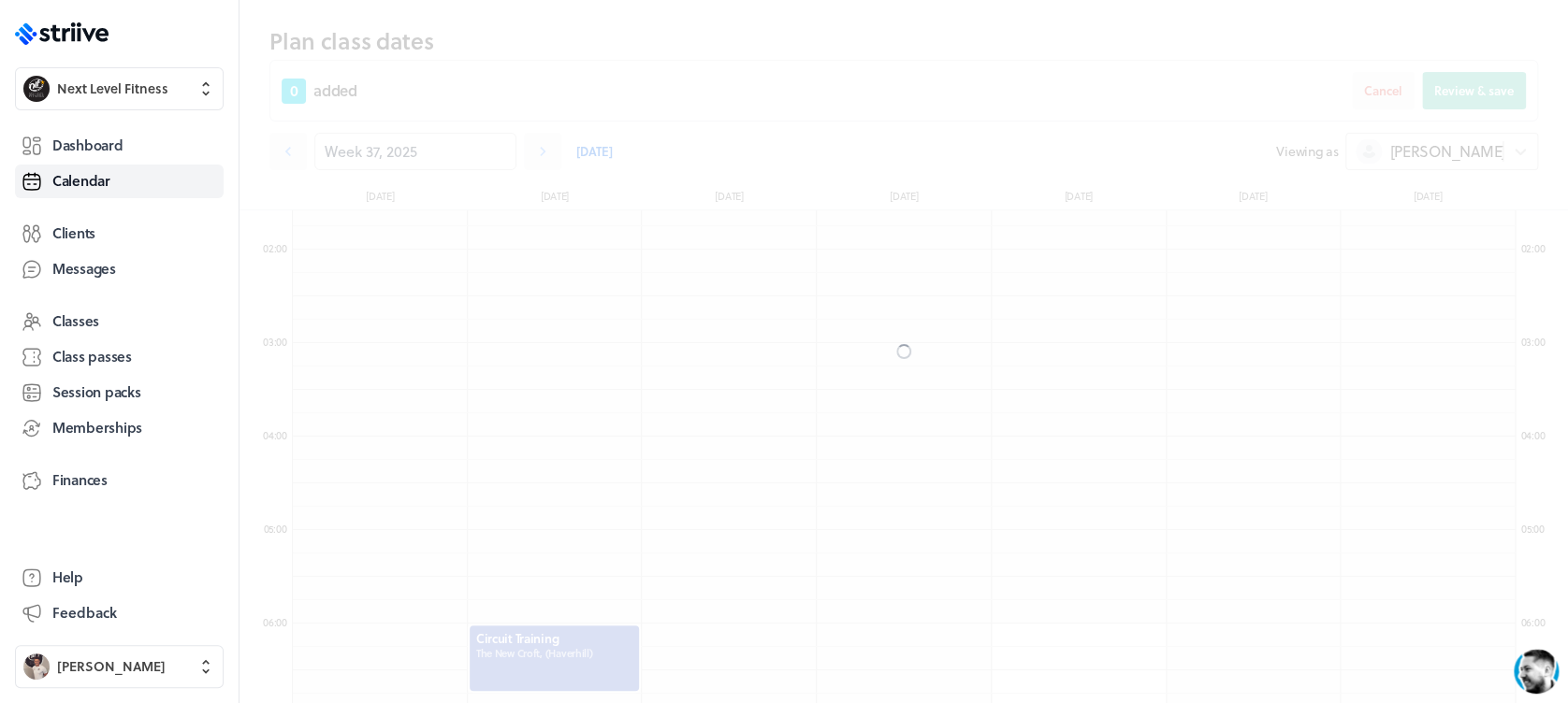
scroll to position [209, 0]
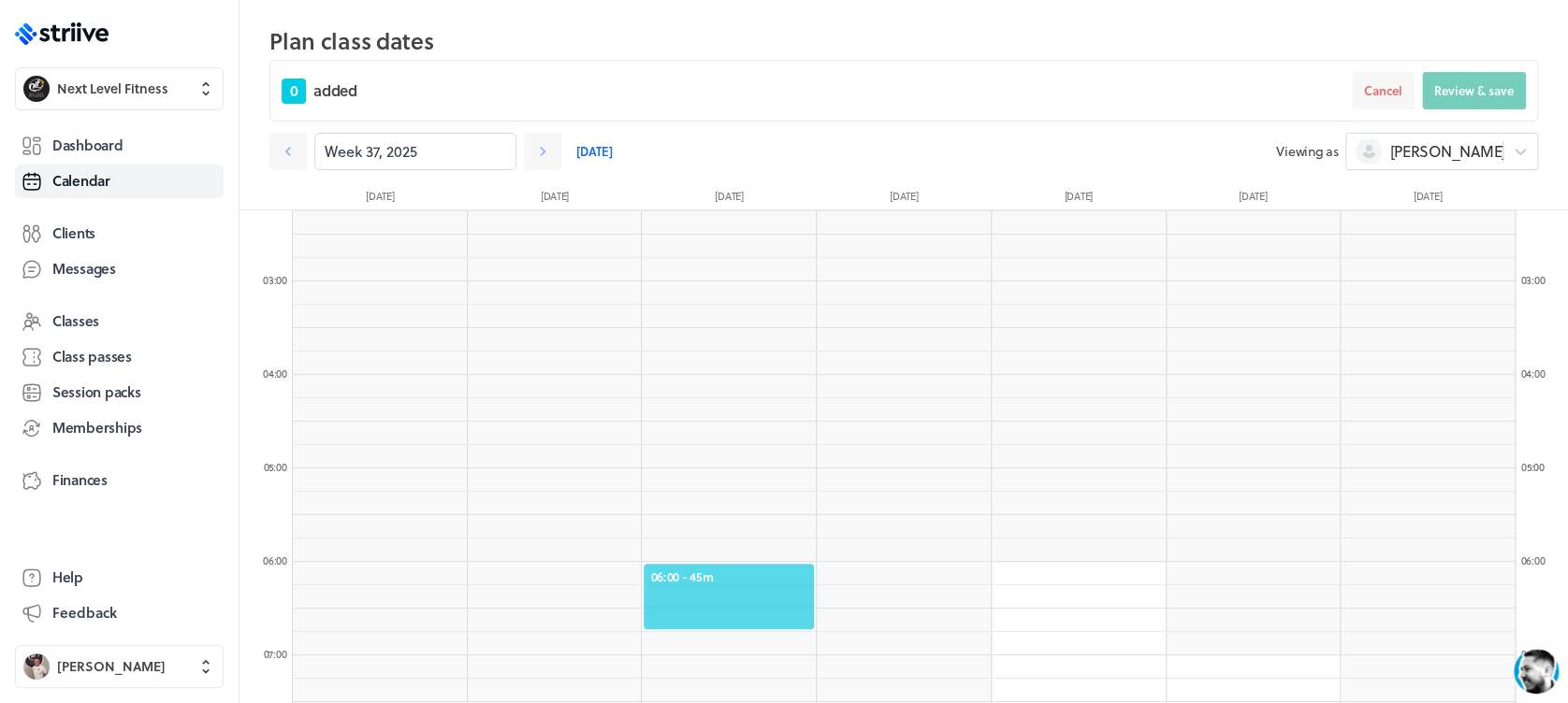
click at [739, 569] on span "06:00 - 45m" at bounding box center [728, 577] width 157 height 17
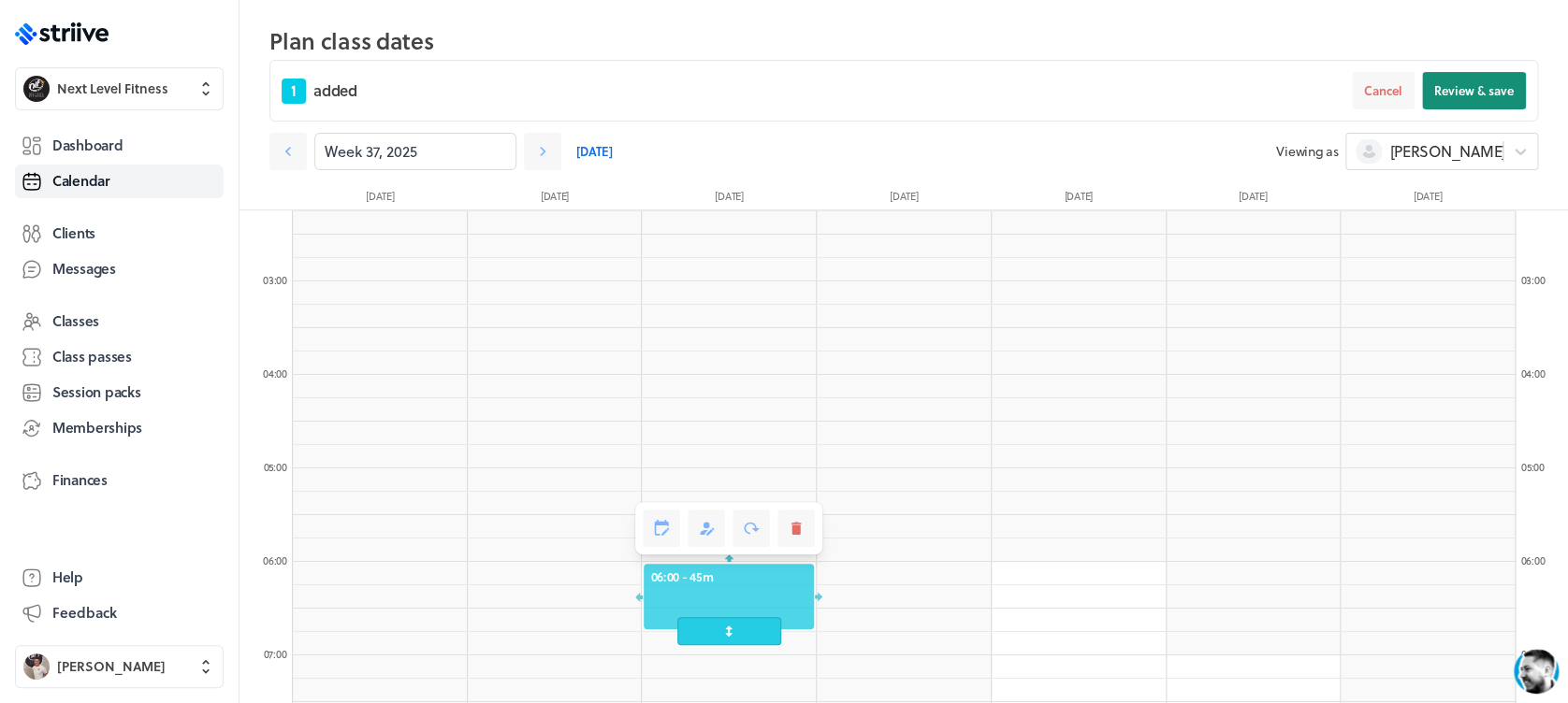
click at [1470, 80] on button "Review & save" at bounding box center [1474, 90] width 104 height 37
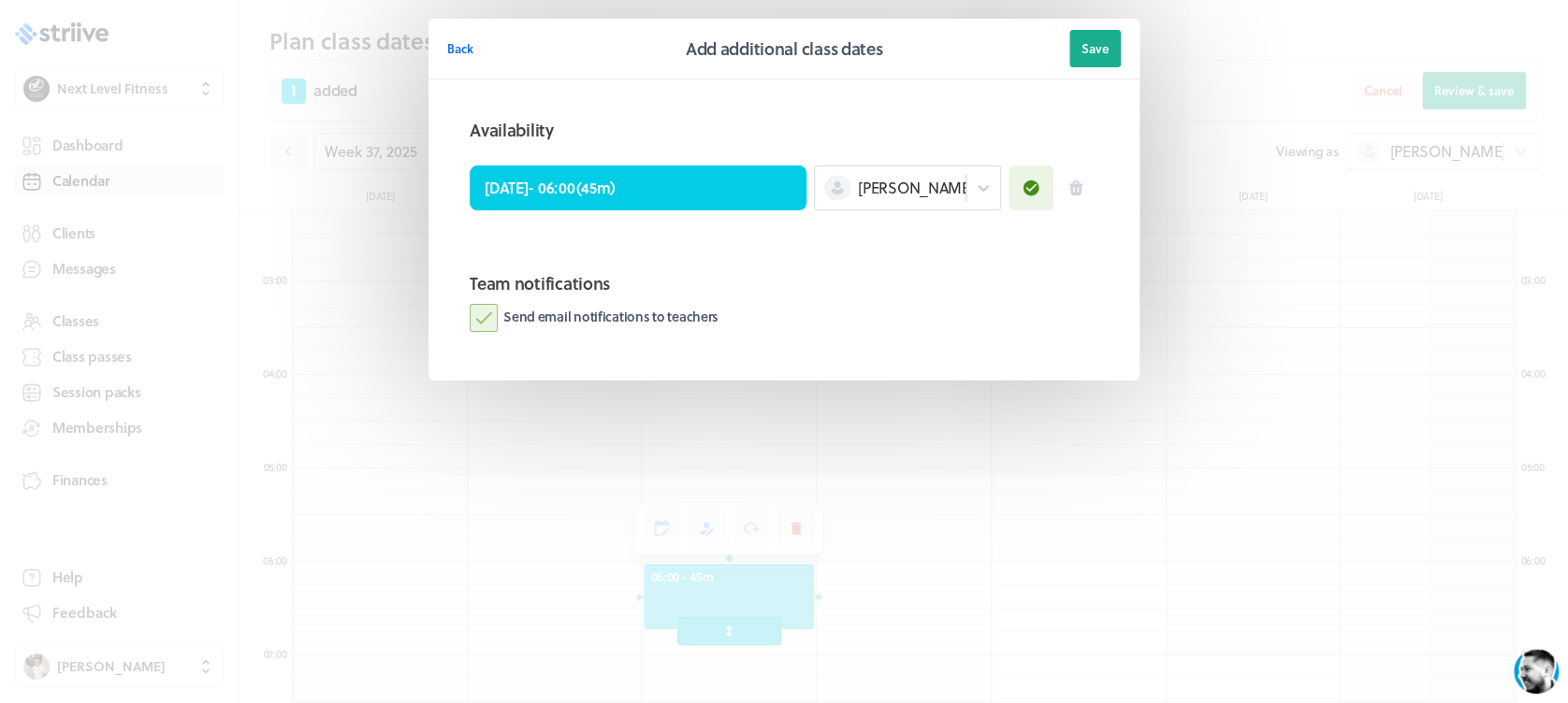
click at [487, 315] on label "Send email notifications to teachers" at bounding box center [593, 317] width 249 height 28
click at [0, 0] on input "Send email notifications to teachers" at bounding box center [0, 0] width 0 height 0
click at [1107, 47] on span "Save" at bounding box center [1095, 49] width 27 height 17
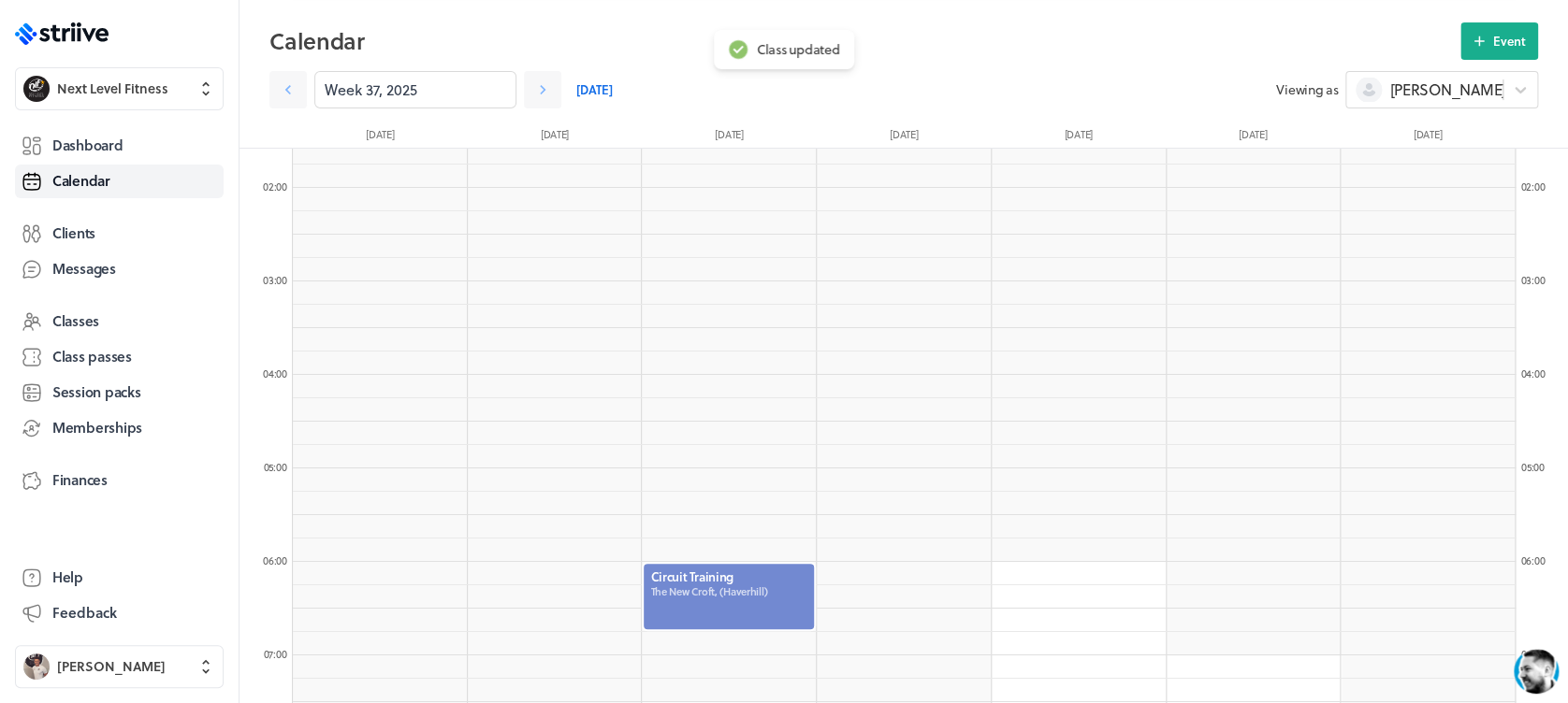
click at [704, 583] on div at bounding box center [728, 597] width 174 height 69
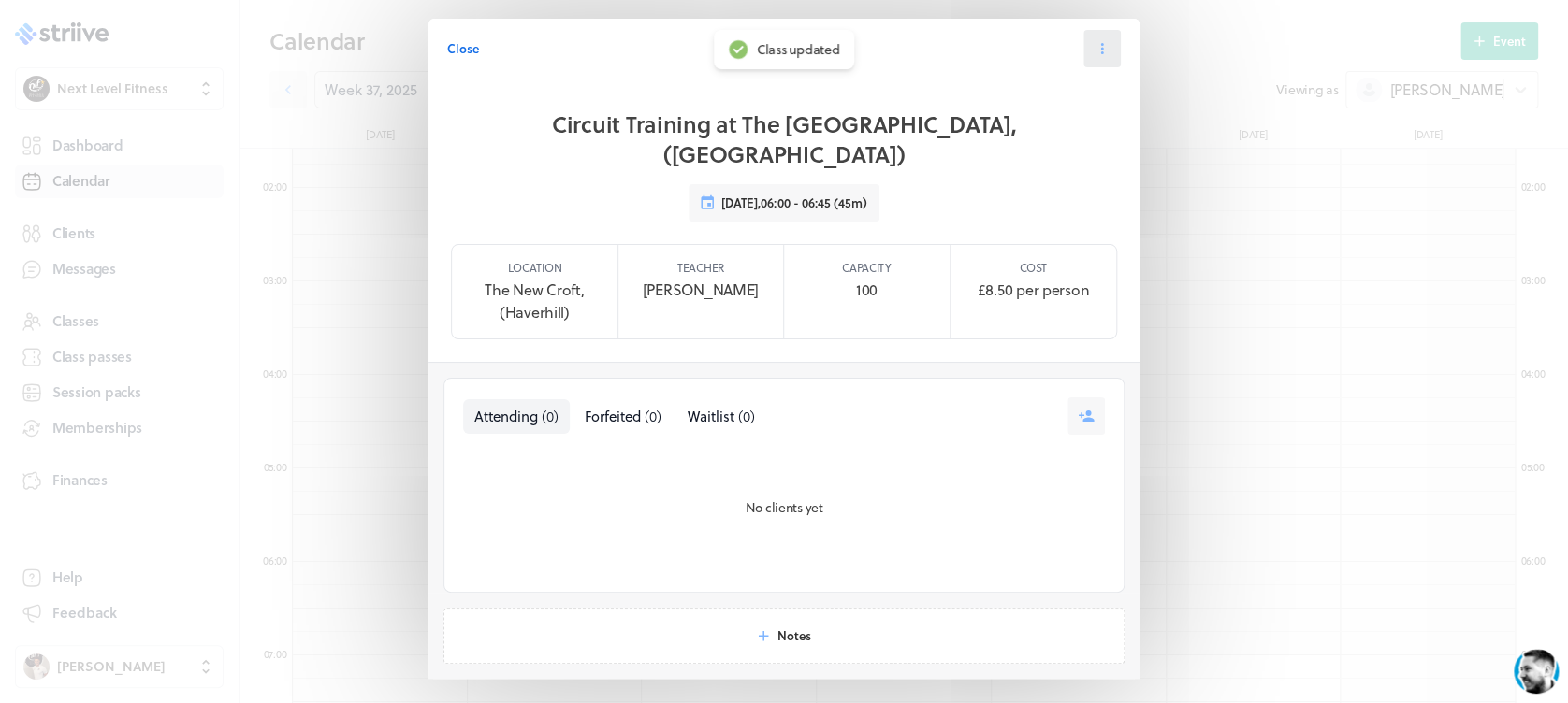
click at [1083, 39] on button at bounding box center [1102, 48] width 37 height 37
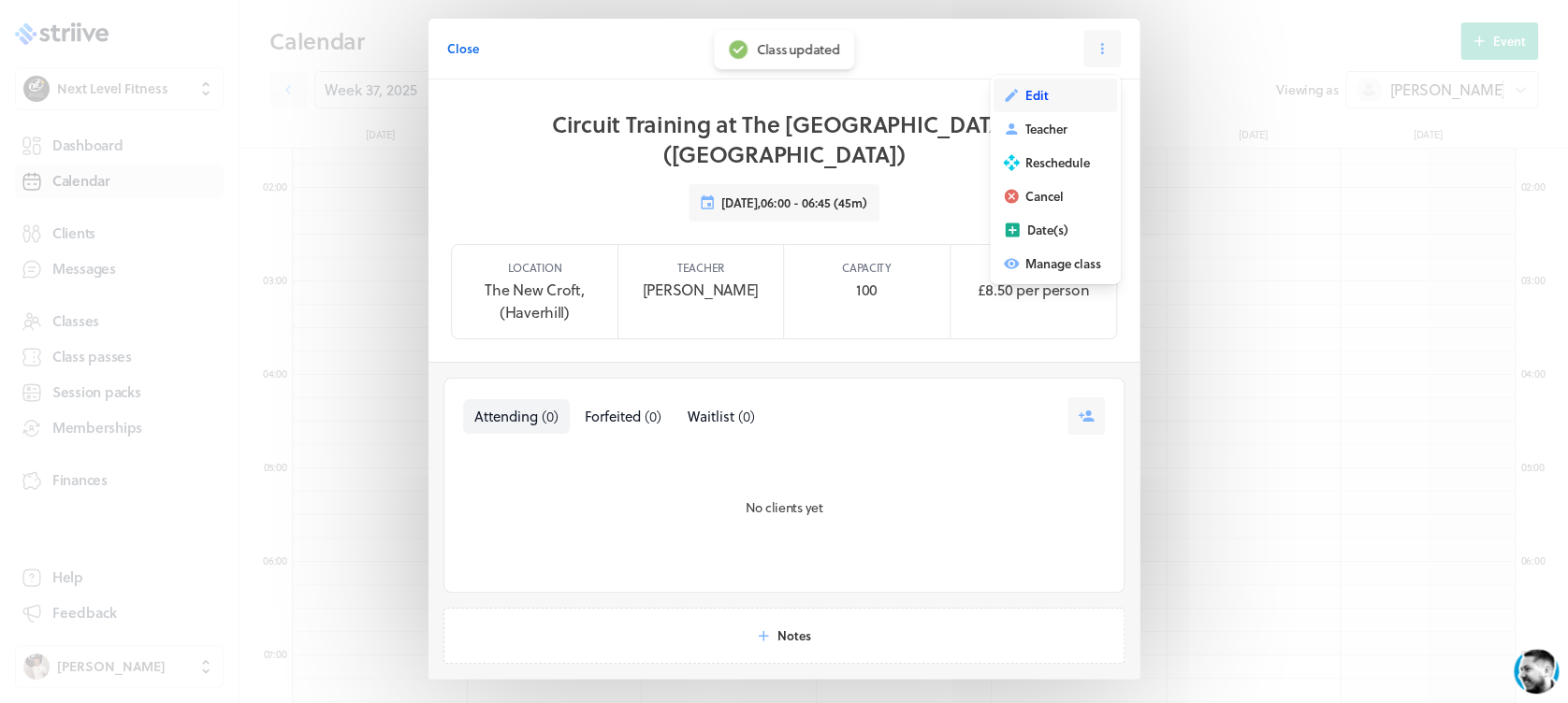
click at [1038, 99] on button "Edit" at bounding box center [1055, 95] width 124 height 34
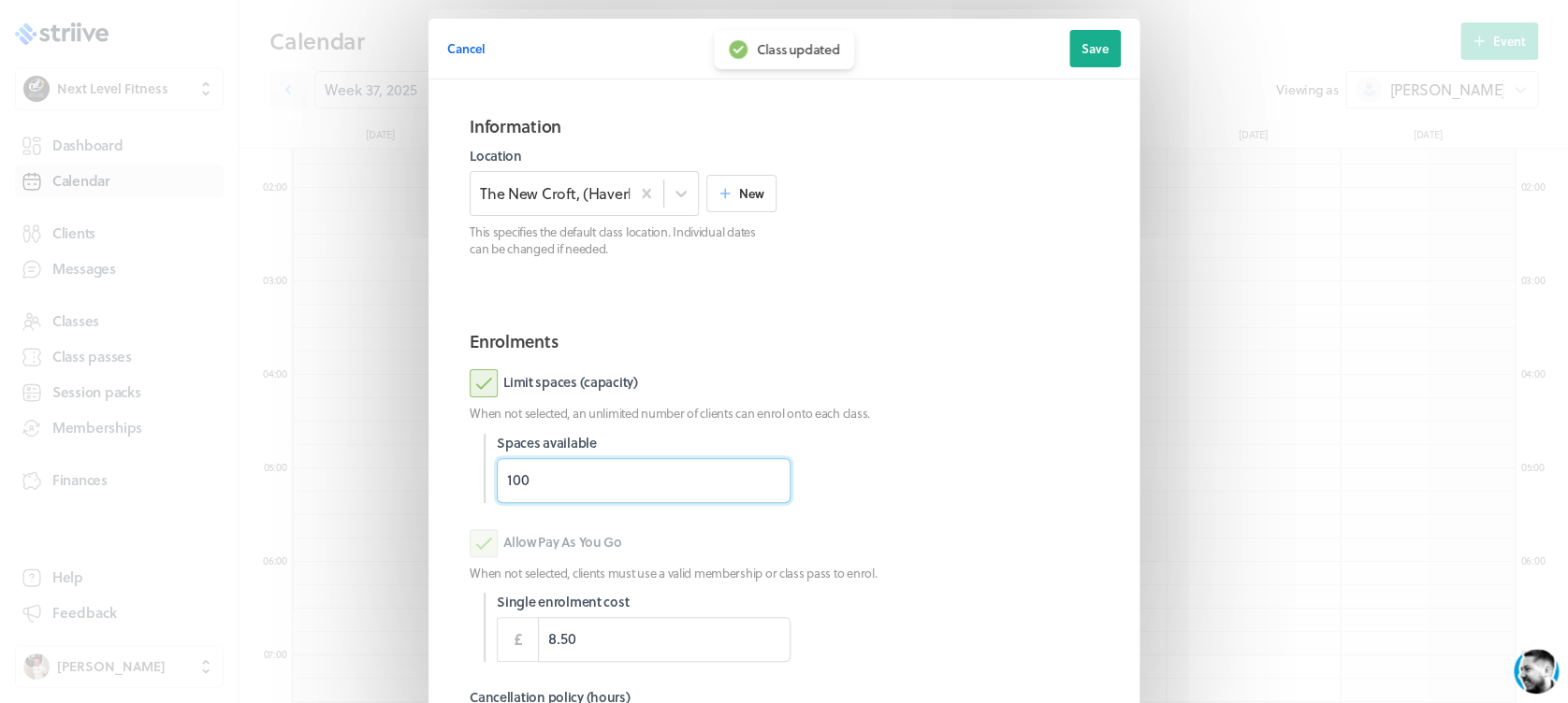
drag, startPoint x: 562, startPoint y: 482, endPoint x: 398, endPoint y: 500, distance: 165.0
click at [398, 500] on div "Cancel Edit class date Save Information Location The [GEOGRAPHIC_DATA], (Haverh…" at bounding box center [784, 483] width 1568 height 967
type input "12"
click at [962, 419] on p "When not selected, an unlimited number of clients can enrol onto each class." at bounding box center [783, 413] width 629 height 17
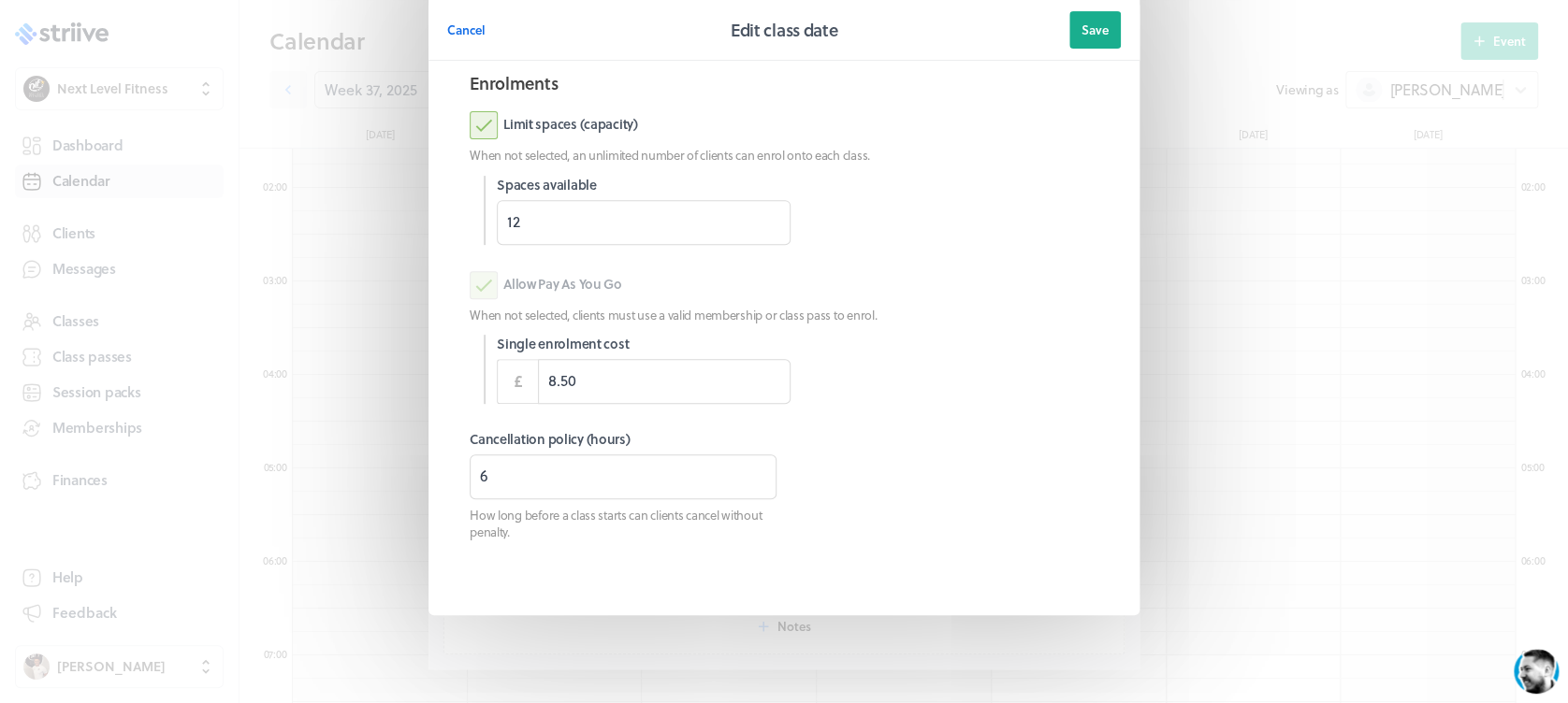
scroll to position [263, 0]
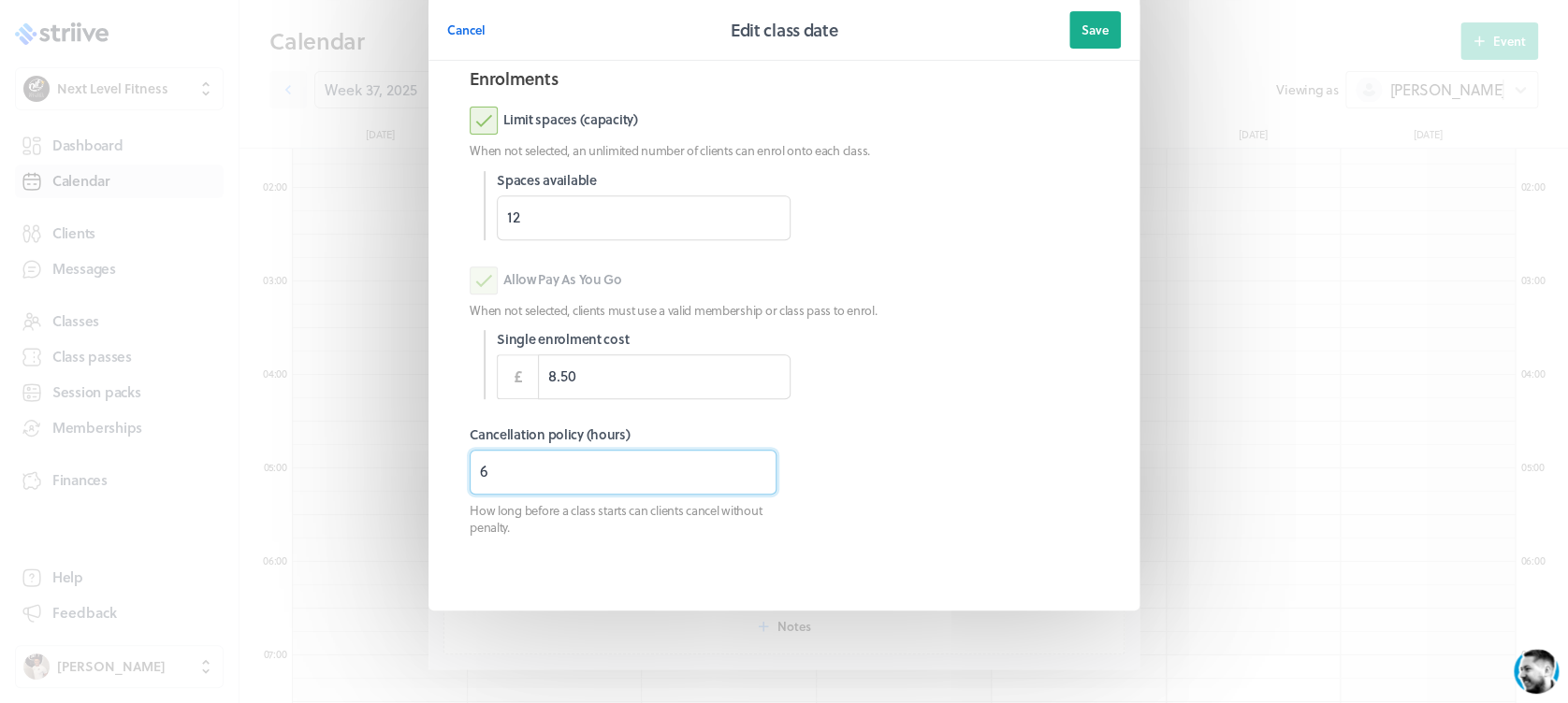
drag, startPoint x: 495, startPoint y: 476, endPoint x: 422, endPoint y: 481, distance: 73.2
click at [428, 481] on section "Information Location The [GEOGRAPHIC_DATA], ([GEOGRAPHIC_DATA]) New This specif…" at bounding box center [783, 214] width 711 height 794
type input "3"
type input "8"
click at [1080, 39] on button "Save" at bounding box center [1095, 30] width 52 height 37
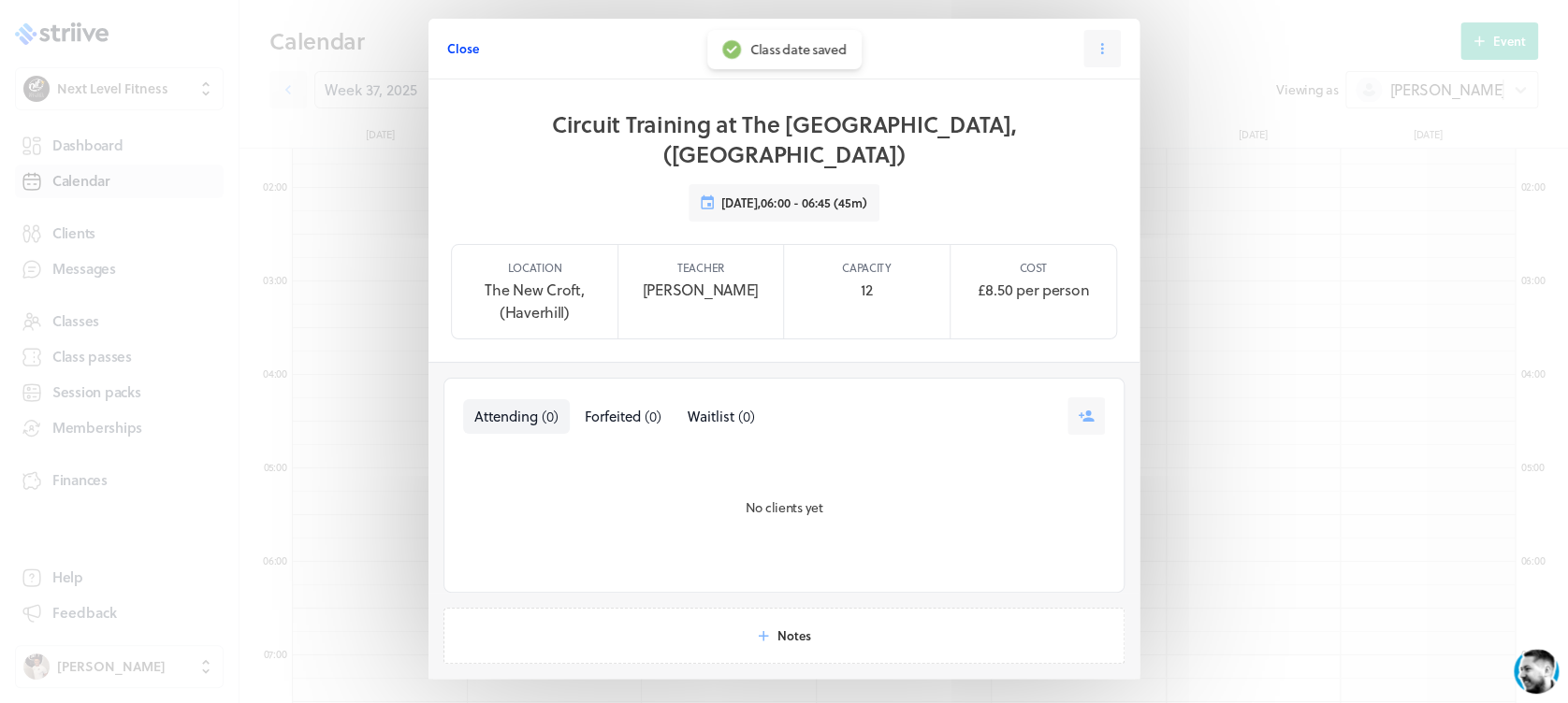
click at [463, 50] on span "Close" at bounding box center [463, 49] width 32 height 17
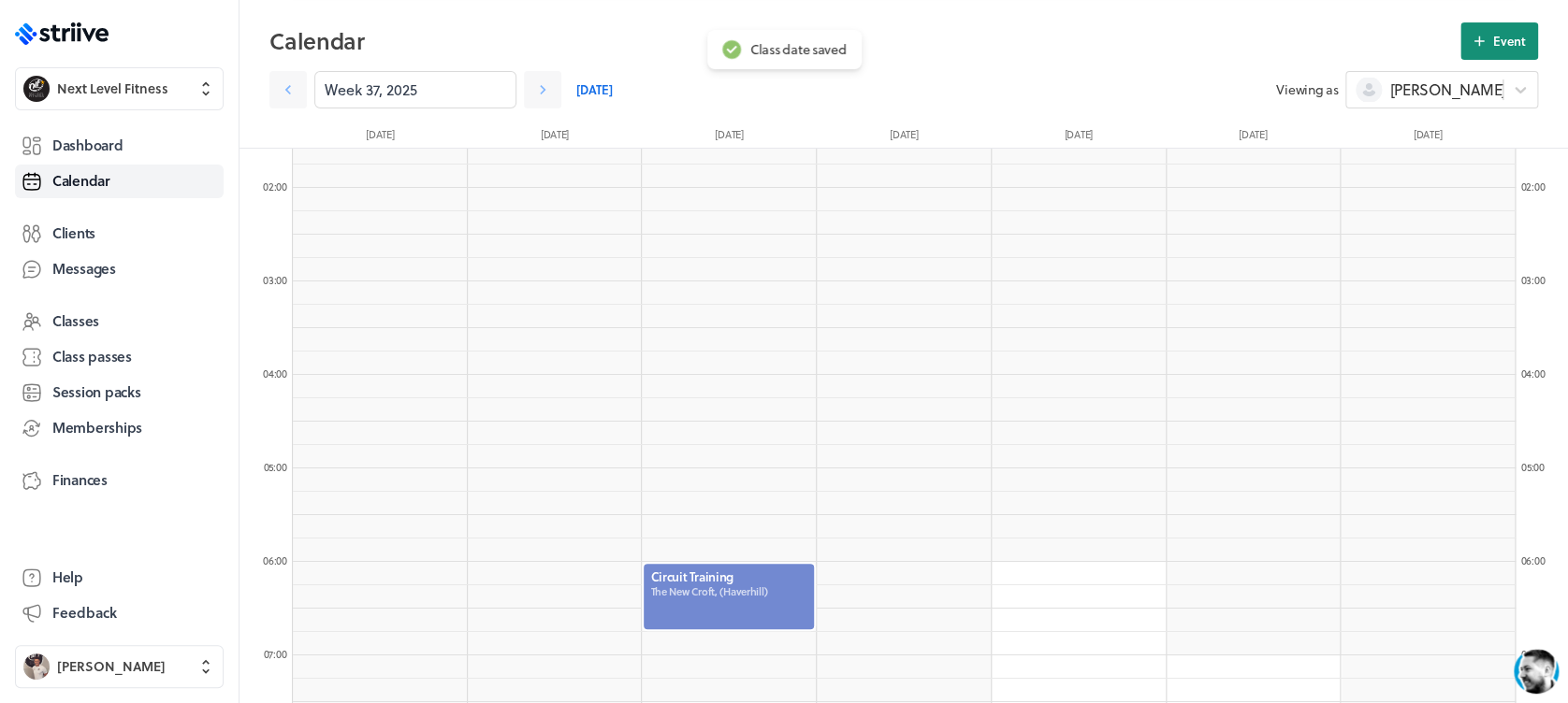
click at [1512, 33] on span "Event" at bounding box center [1509, 41] width 33 height 17
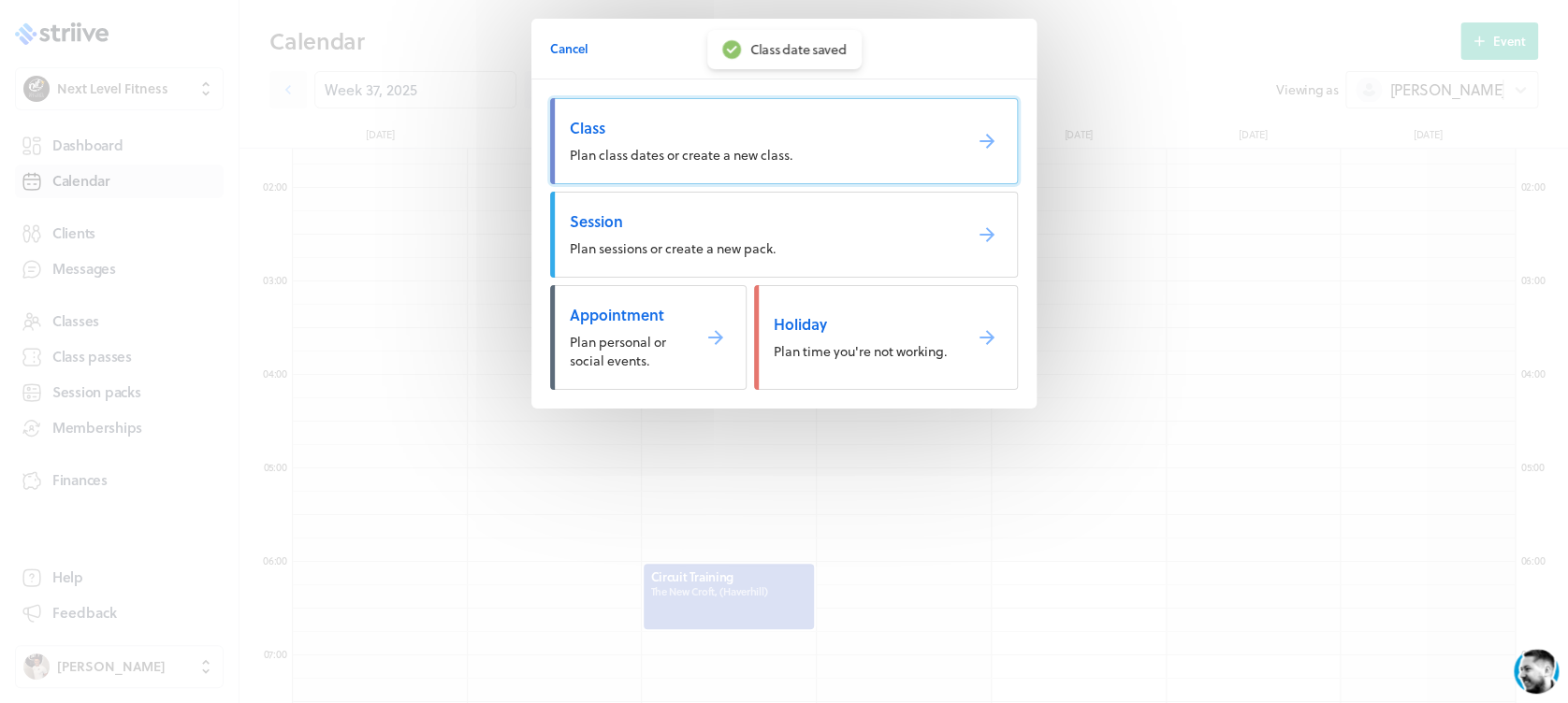
click at [654, 166] on link "Class Plan class dates or create a new class." at bounding box center [783, 141] width 467 height 86
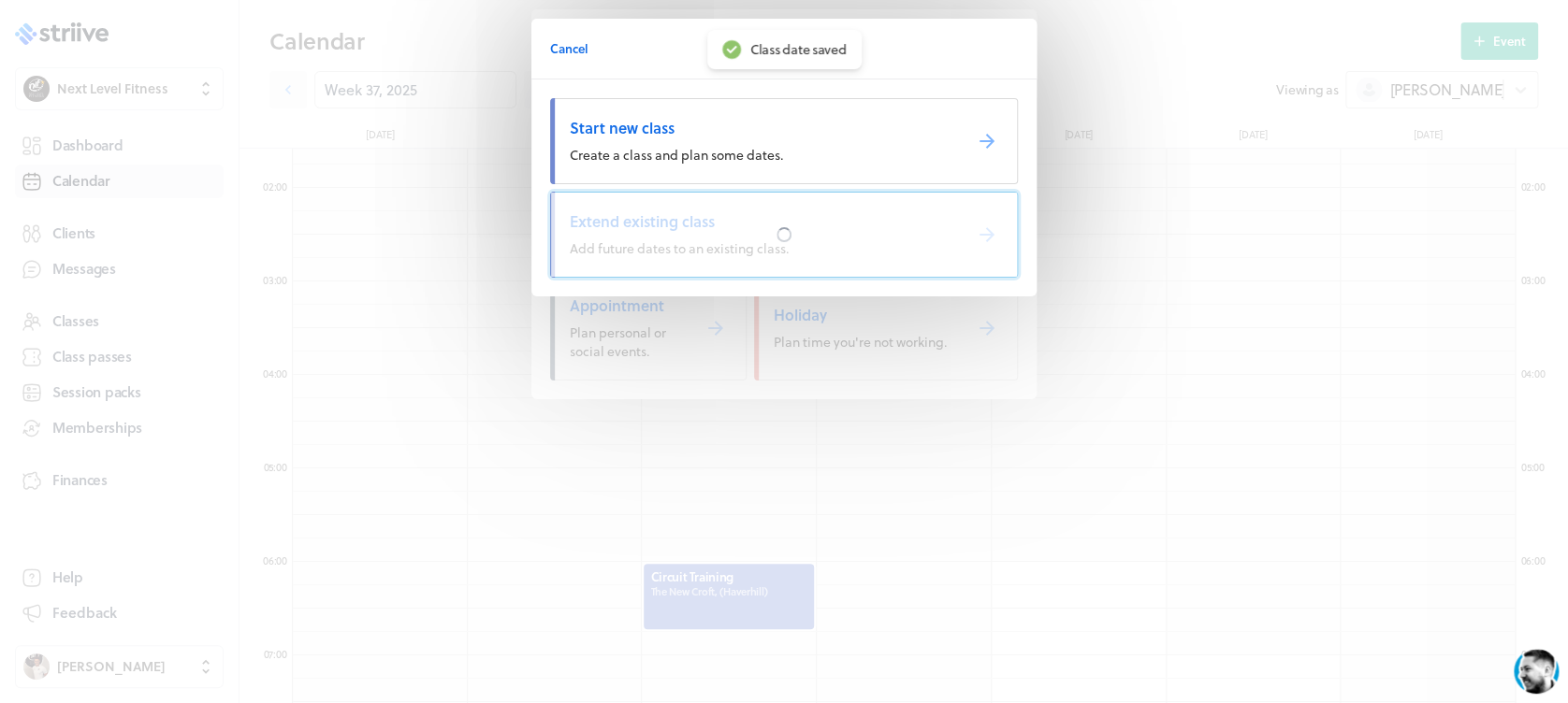
click at [661, 247] on div at bounding box center [783, 235] width 465 height 84
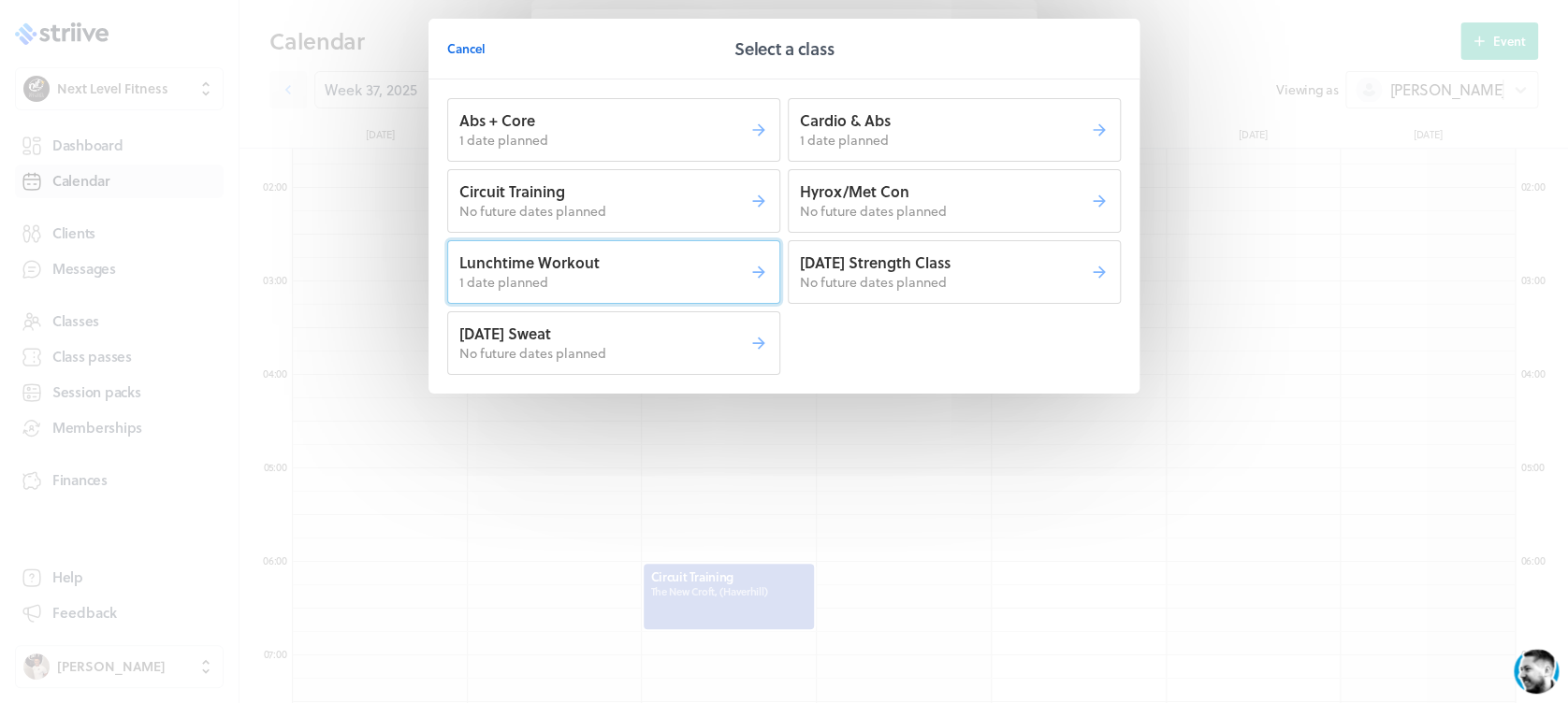
click at [695, 260] on p "Lunchtime Workout" at bounding box center [605, 262] width 290 height 20
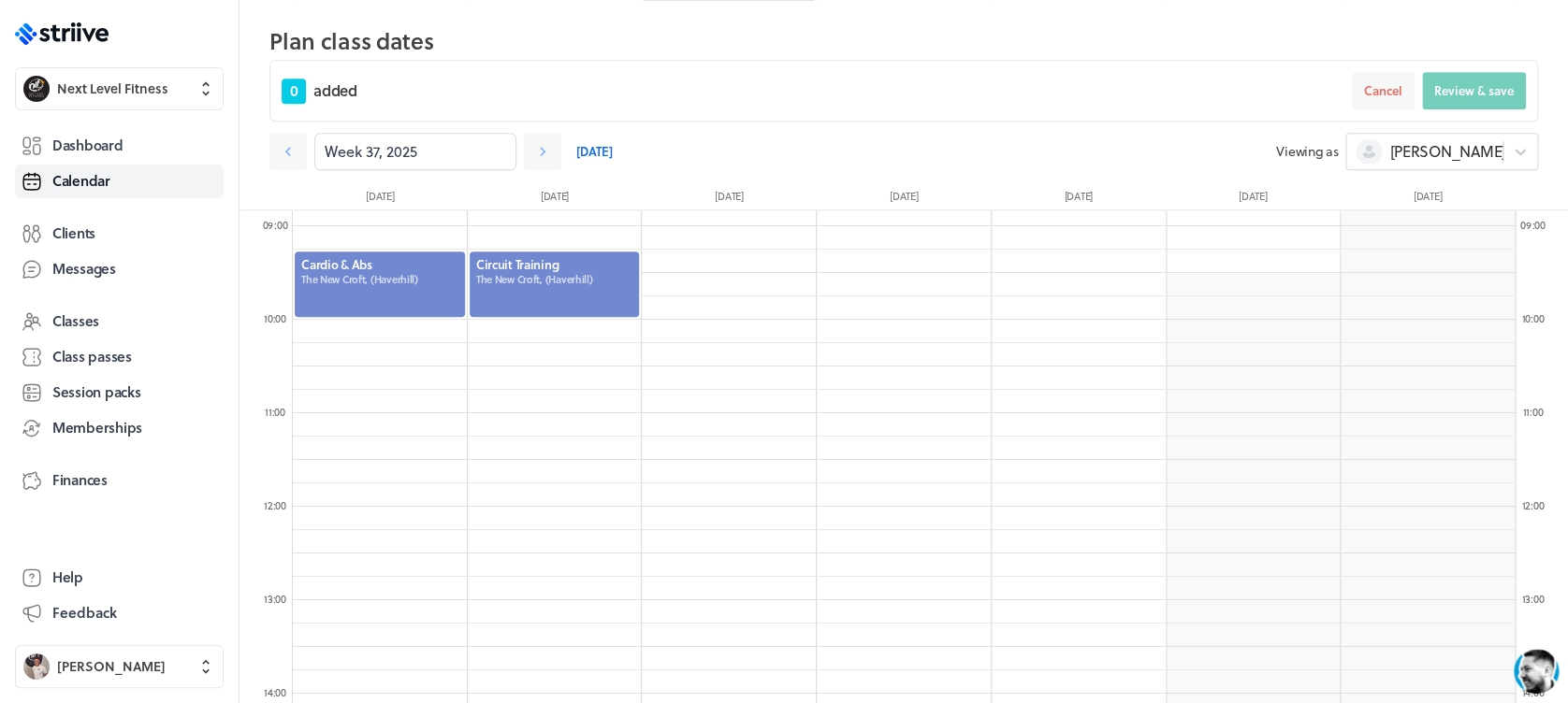
scroll to position [857, 0]
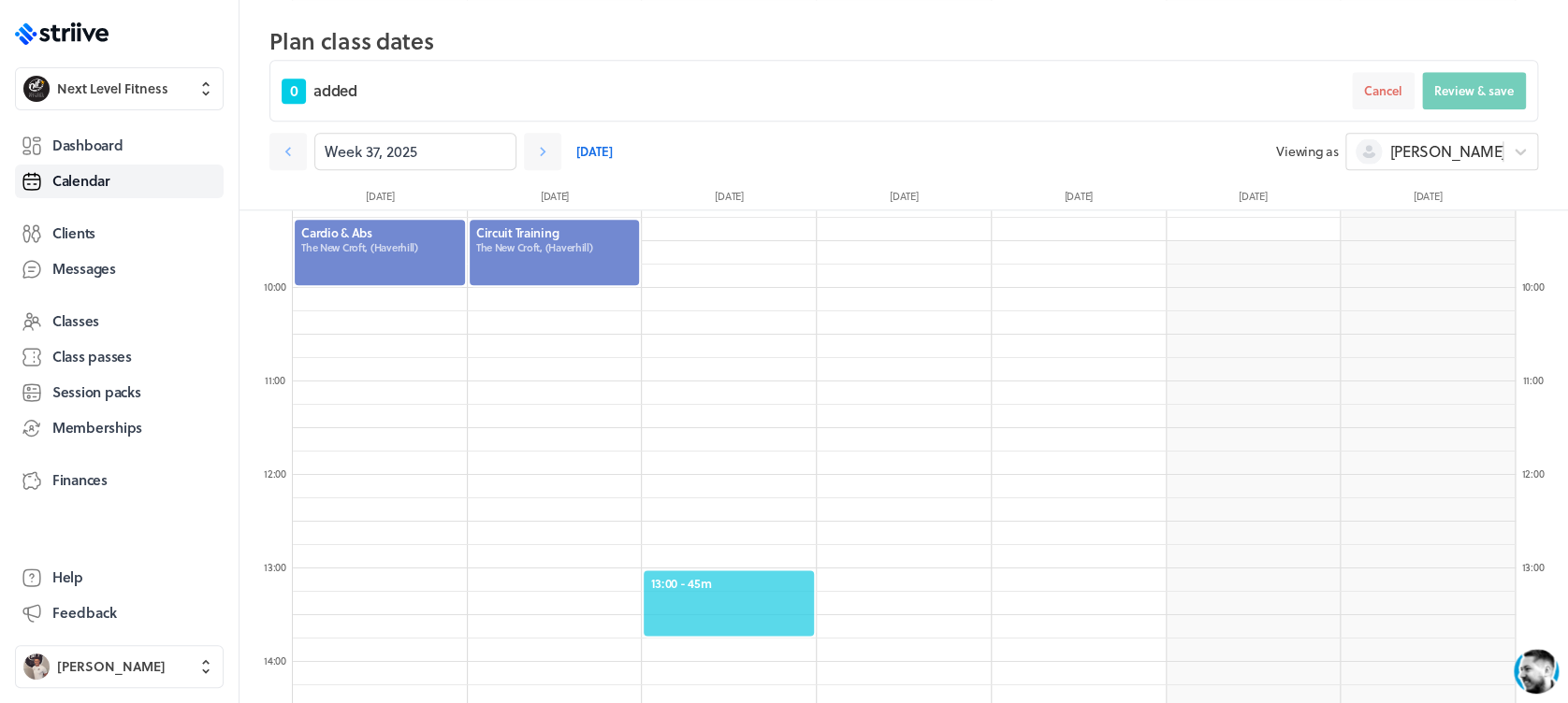
click at [742, 574] on span "13:00 - 45m" at bounding box center [728, 583] width 157 height 17
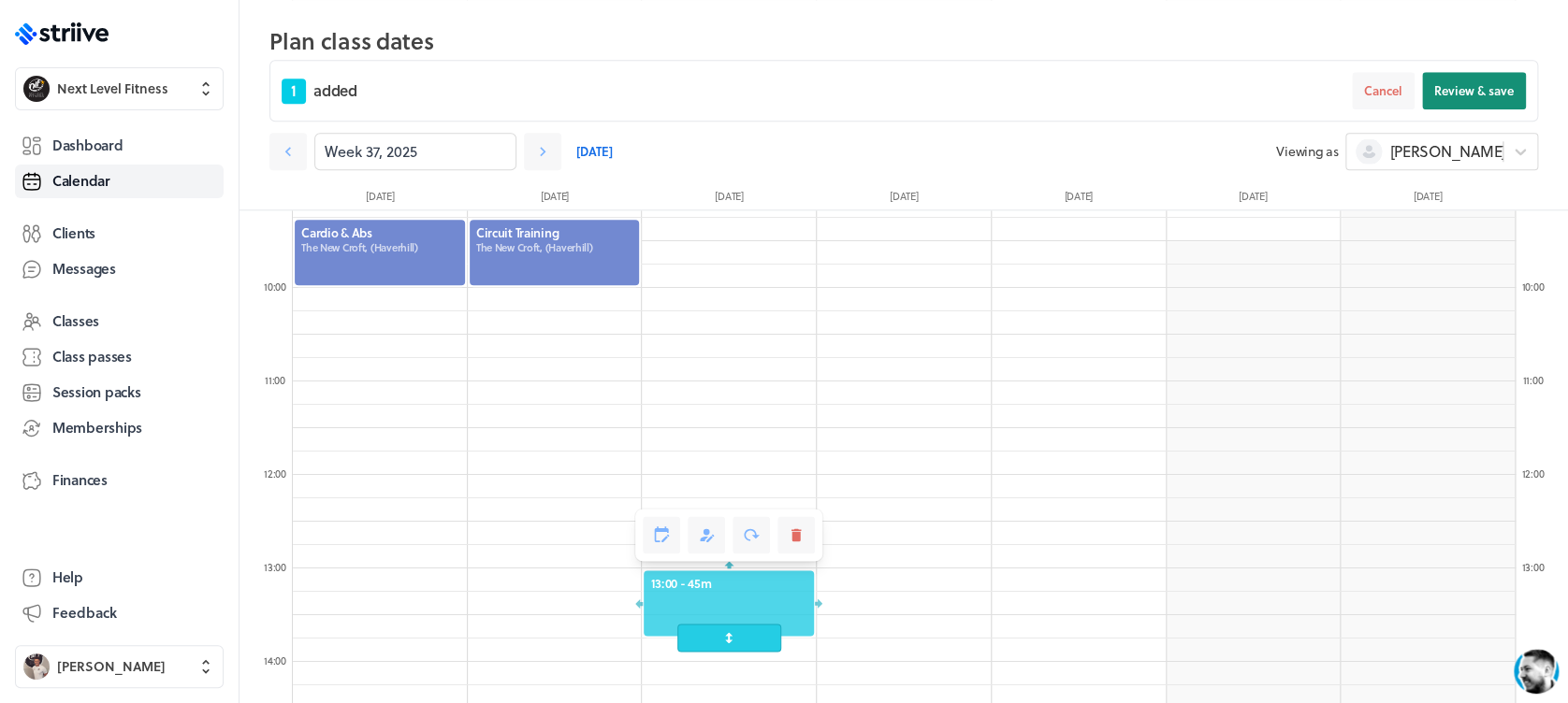
click at [1458, 85] on span "Review & save" at bounding box center [1473, 91] width 80 height 17
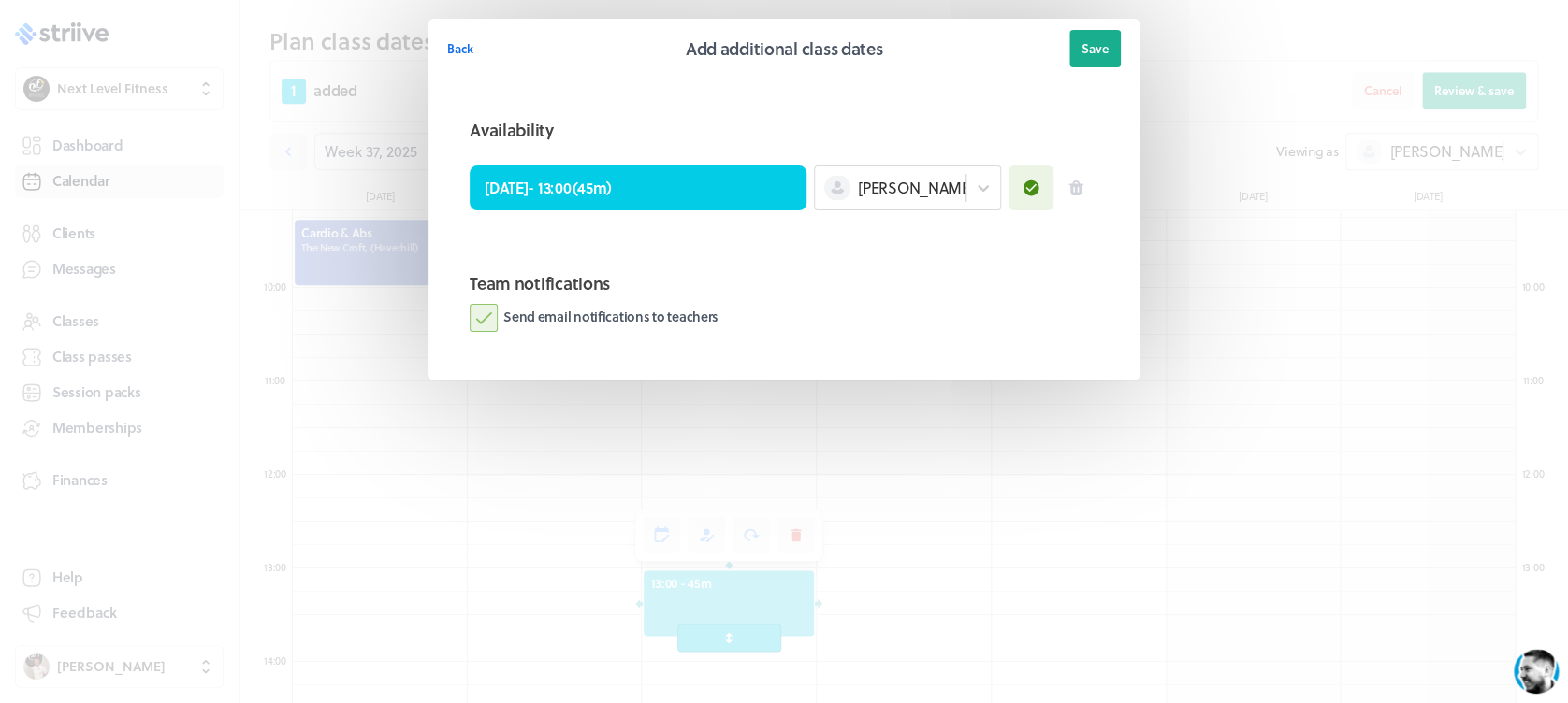
click at [481, 315] on label "Send email notifications to teachers" at bounding box center [593, 317] width 249 height 28
click at [0, 0] on input "Send email notifications to teachers" at bounding box center [0, 0] width 0 height 0
click at [1109, 46] on button "Save" at bounding box center [1095, 48] width 52 height 37
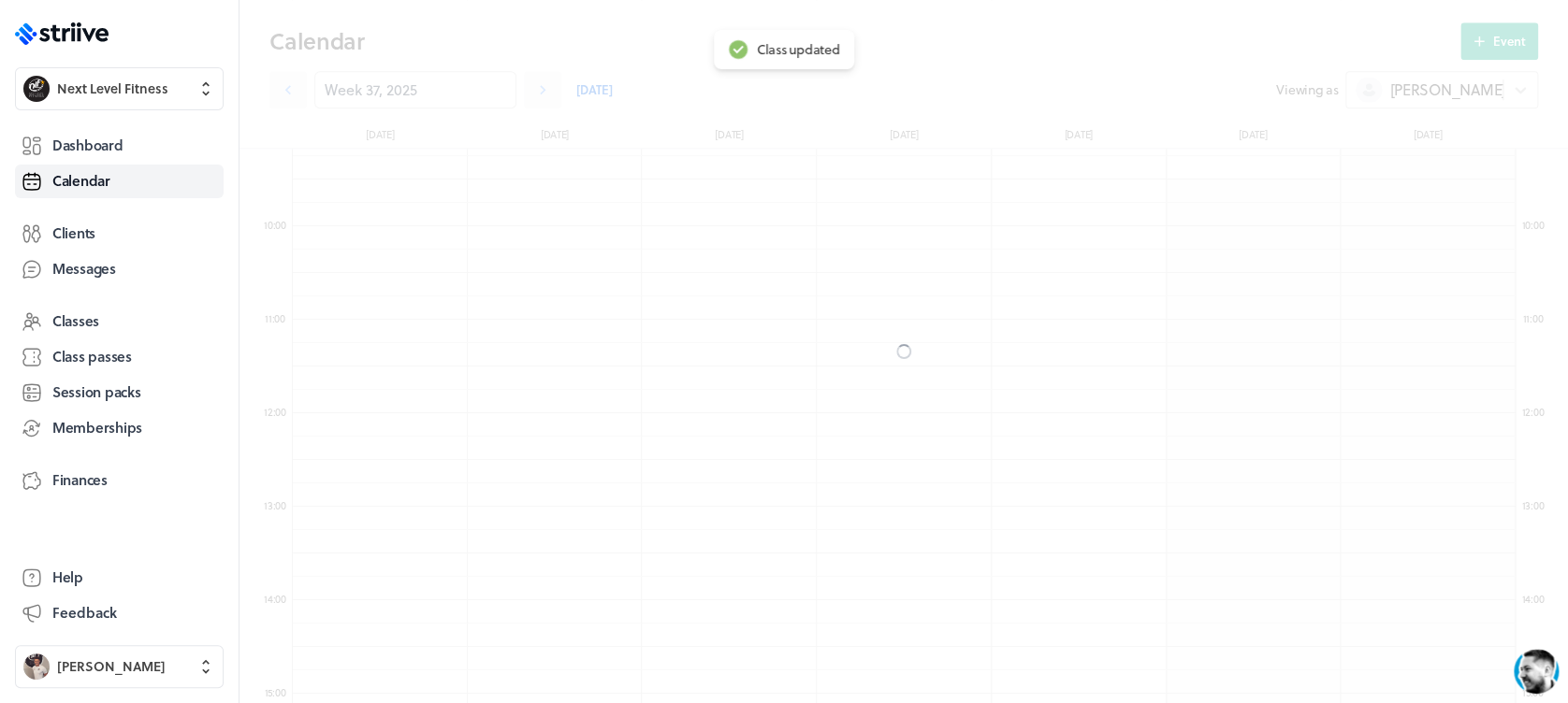
scroll to position [795, 0]
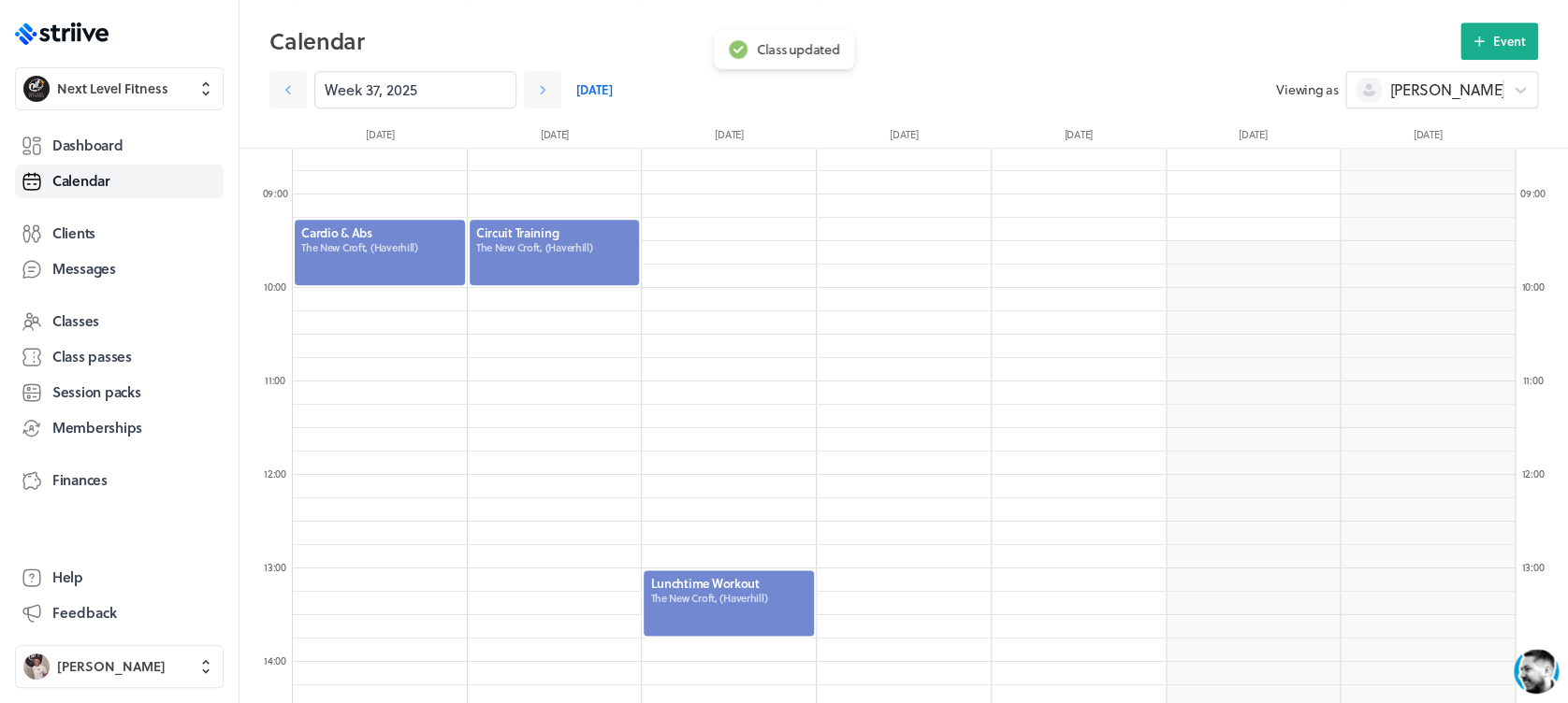
click at [778, 598] on div at bounding box center [728, 603] width 174 height 69
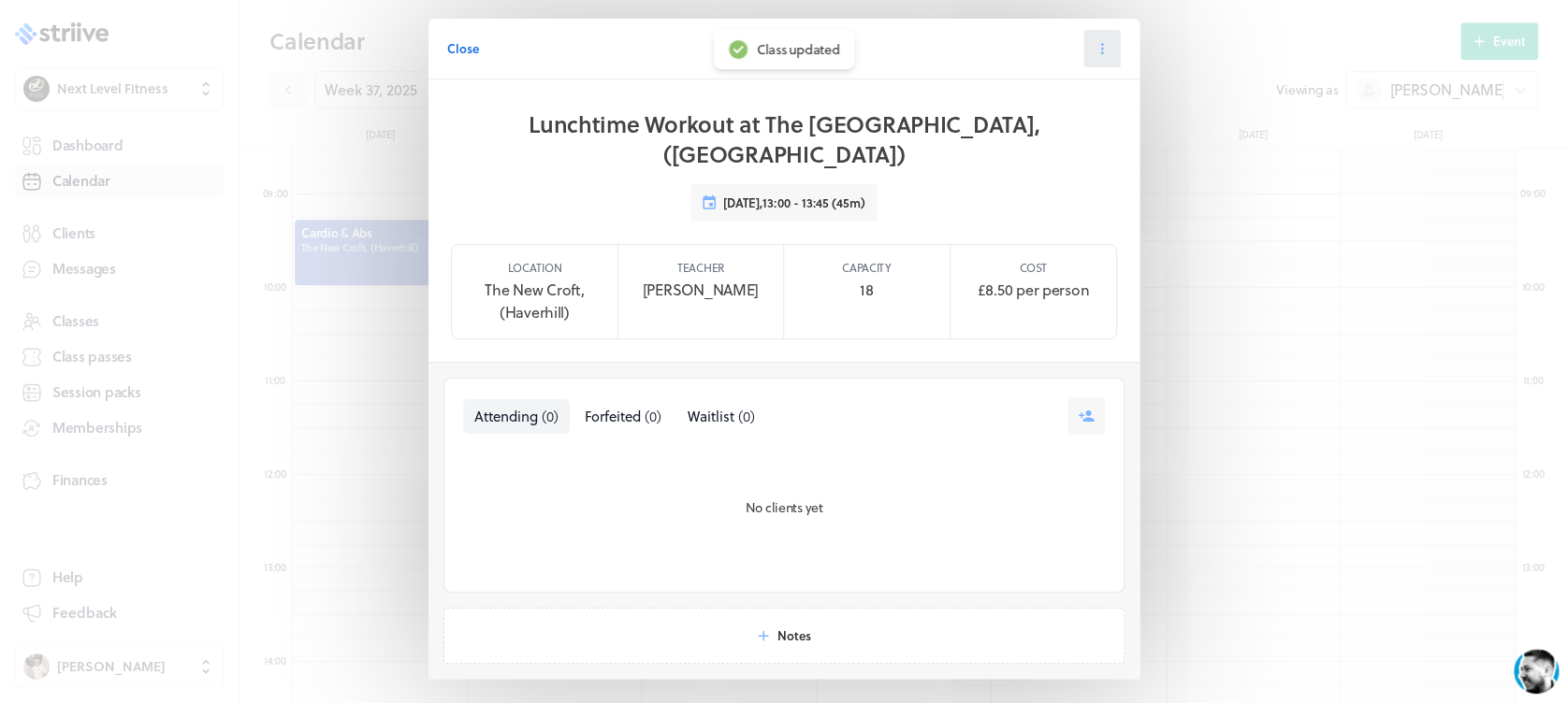
click at [1098, 47] on icon at bounding box center [1102, 49] width 17 height 17
click at [1037, 97] on span "Edit" at bounding box center [1036, 96] width 23 height 17
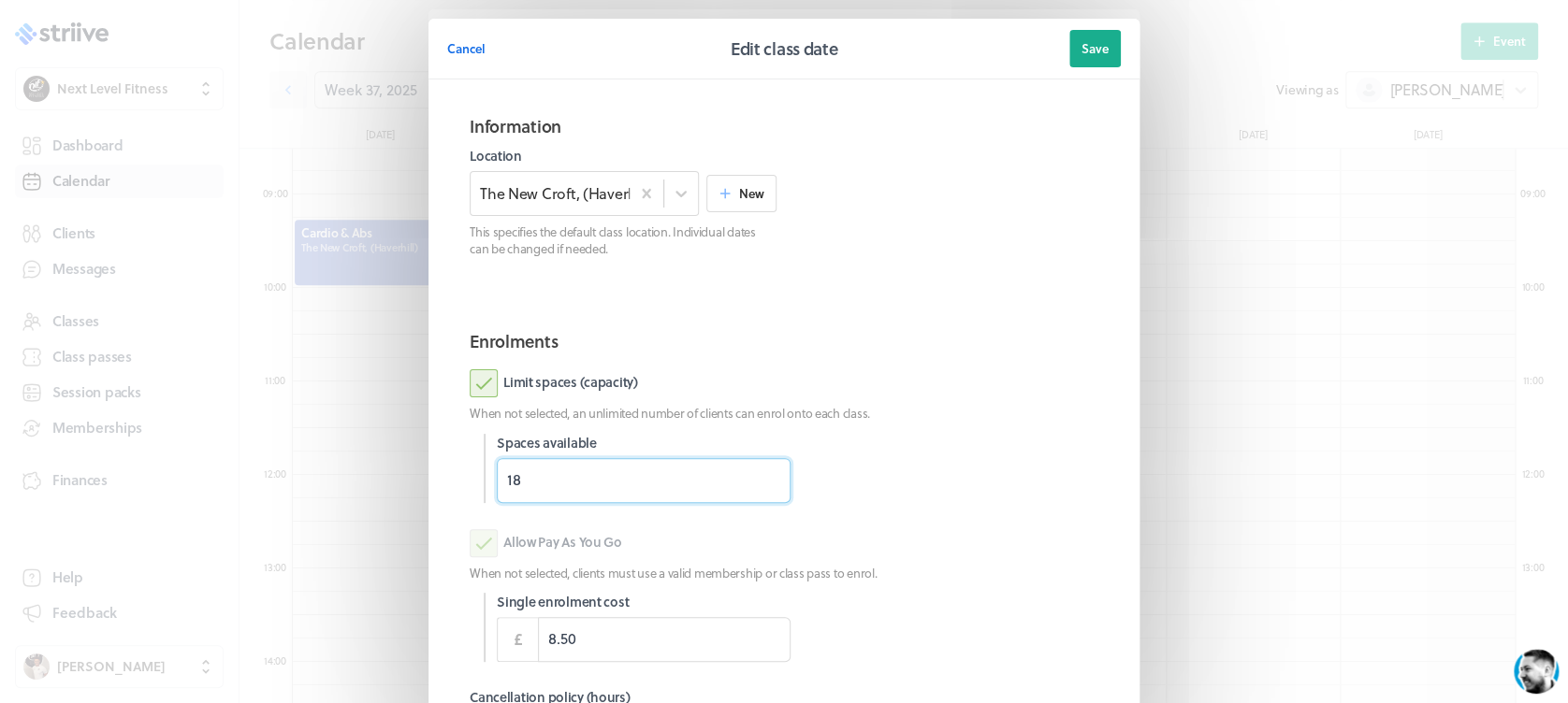
drag, startPoint x: 588, startPoint y: 472, endPoint x: 407, endPoint y: 490, distance: 181.9
click at [410, 490] on section "Cancel Edit class date Save Information Location The [GEOGRAPHIC_DATA], (Haverh…" at bounding box center [784, 483] width 748 height 967
type input "12"
click at [966, 425] on div "Limit spaces (capacity) When not selected, an unlimited number of clients can e…" at bounding box center [783, 435] width 629 height 132
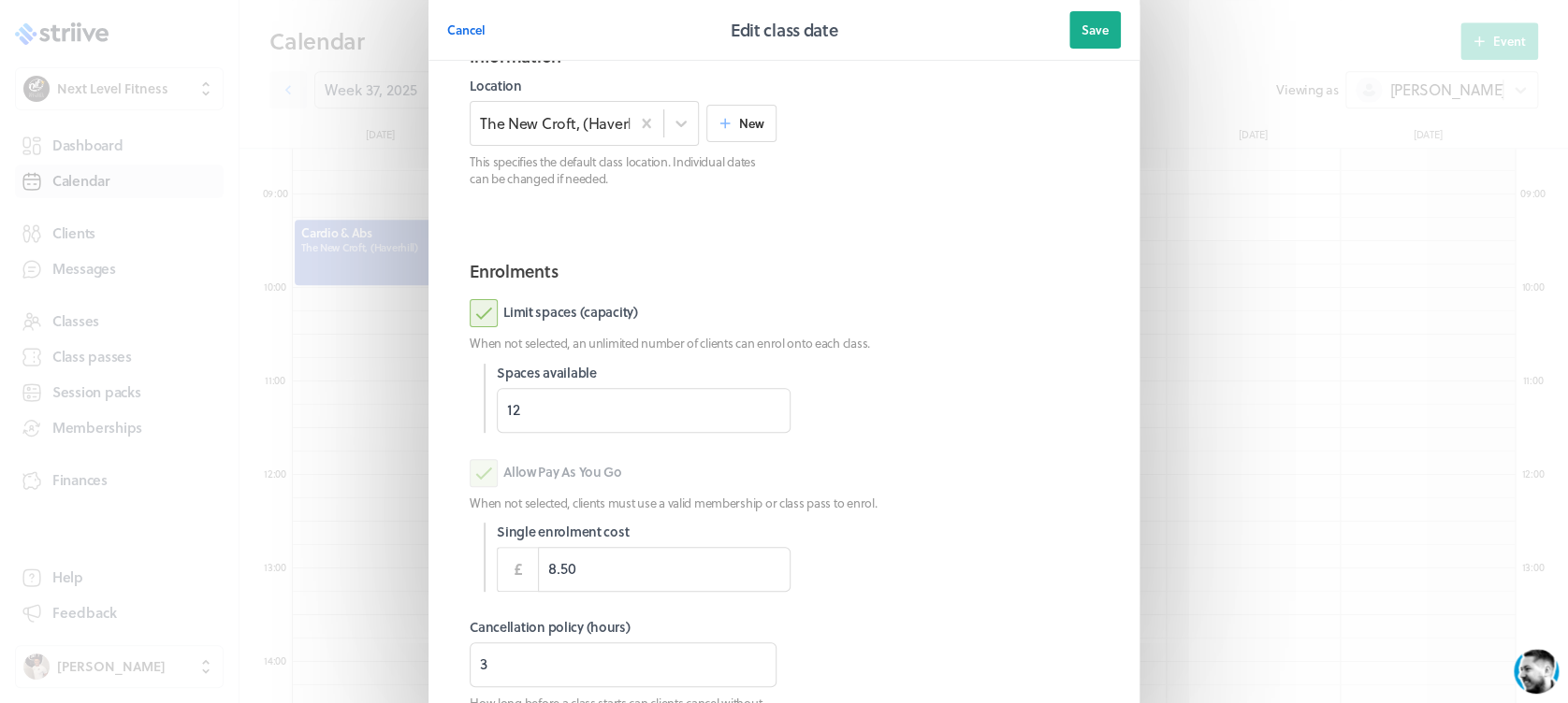
scroll to position [263, 0]
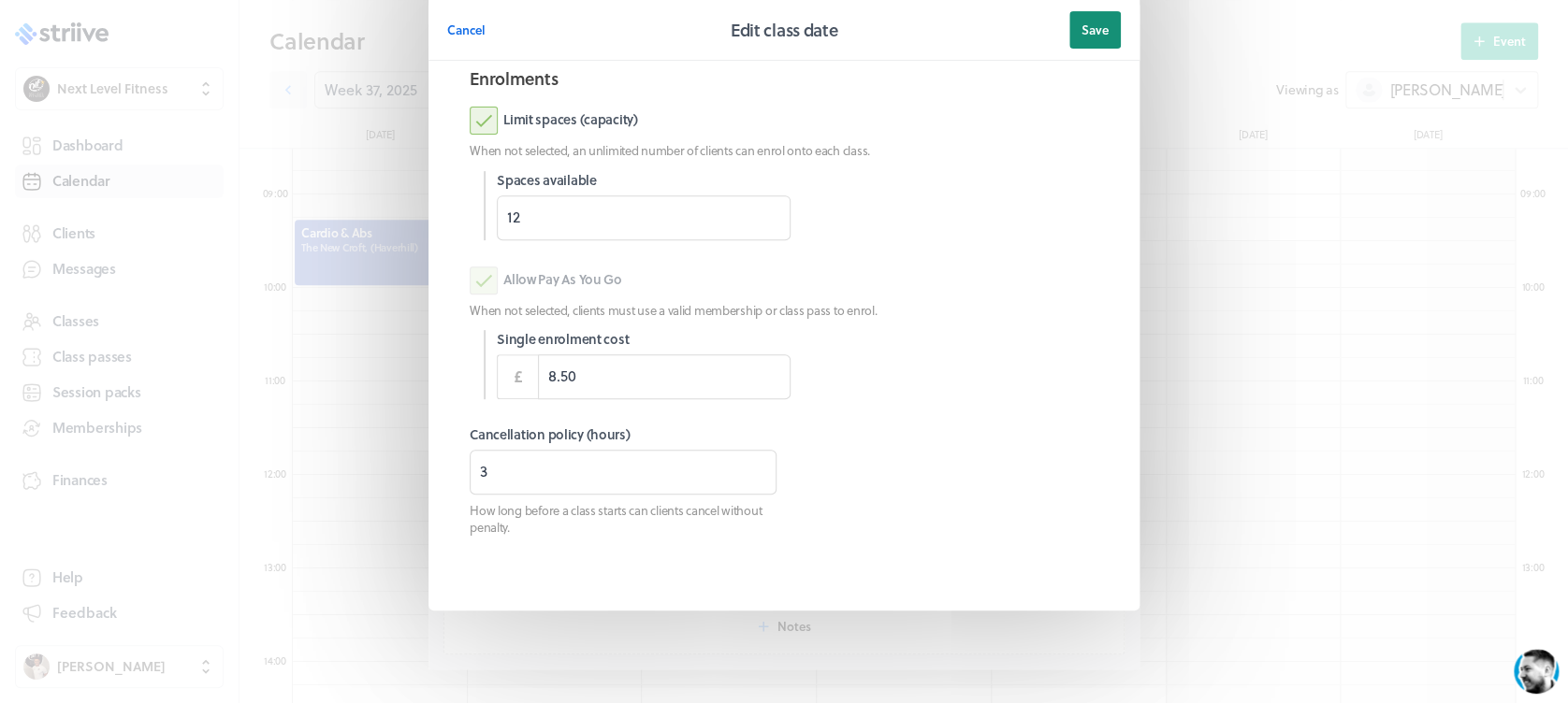
click at [1071, 38] on button "Save" at bounding box center [1095, 30] width 52 height 37
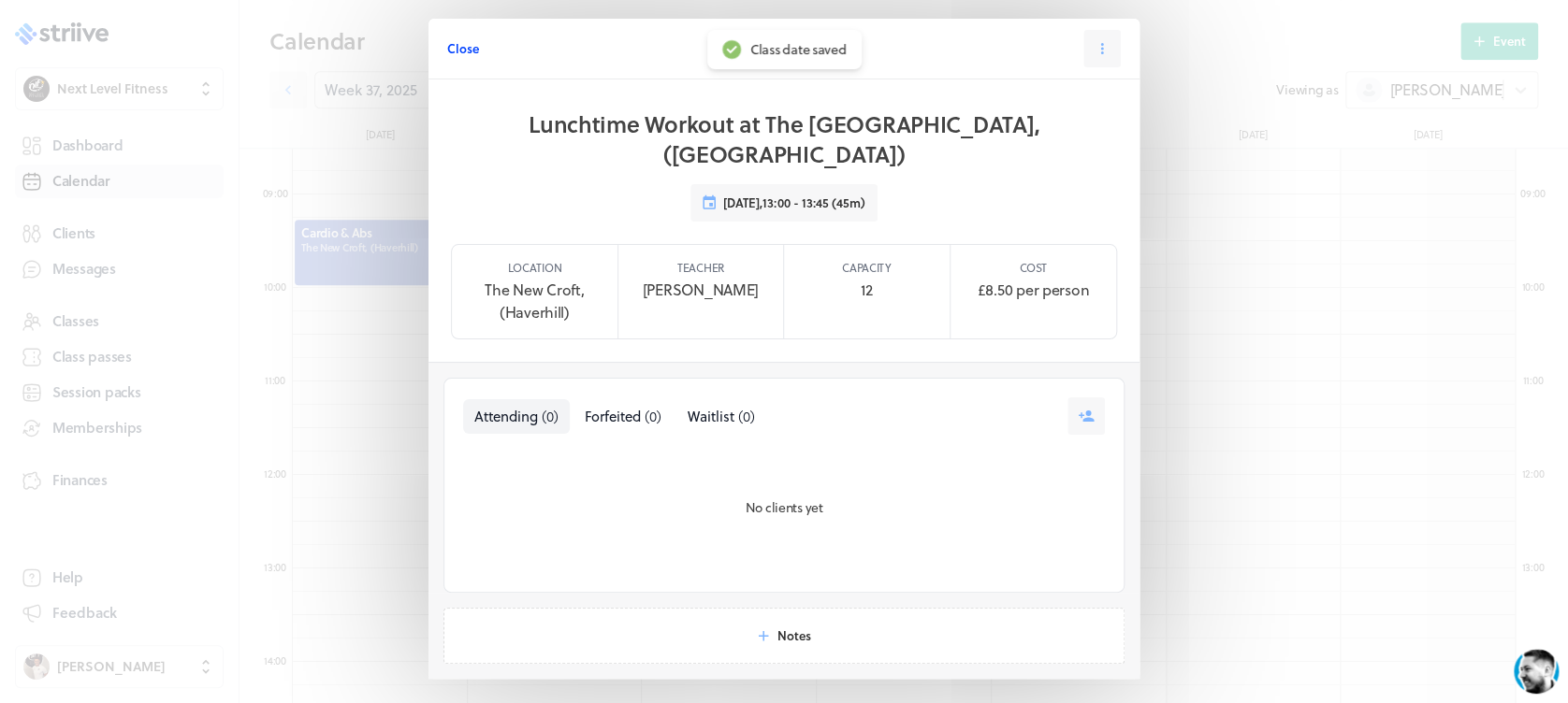
click at [463, 55] on span "Close" at bounding box center [463, 49] width 32 height 17
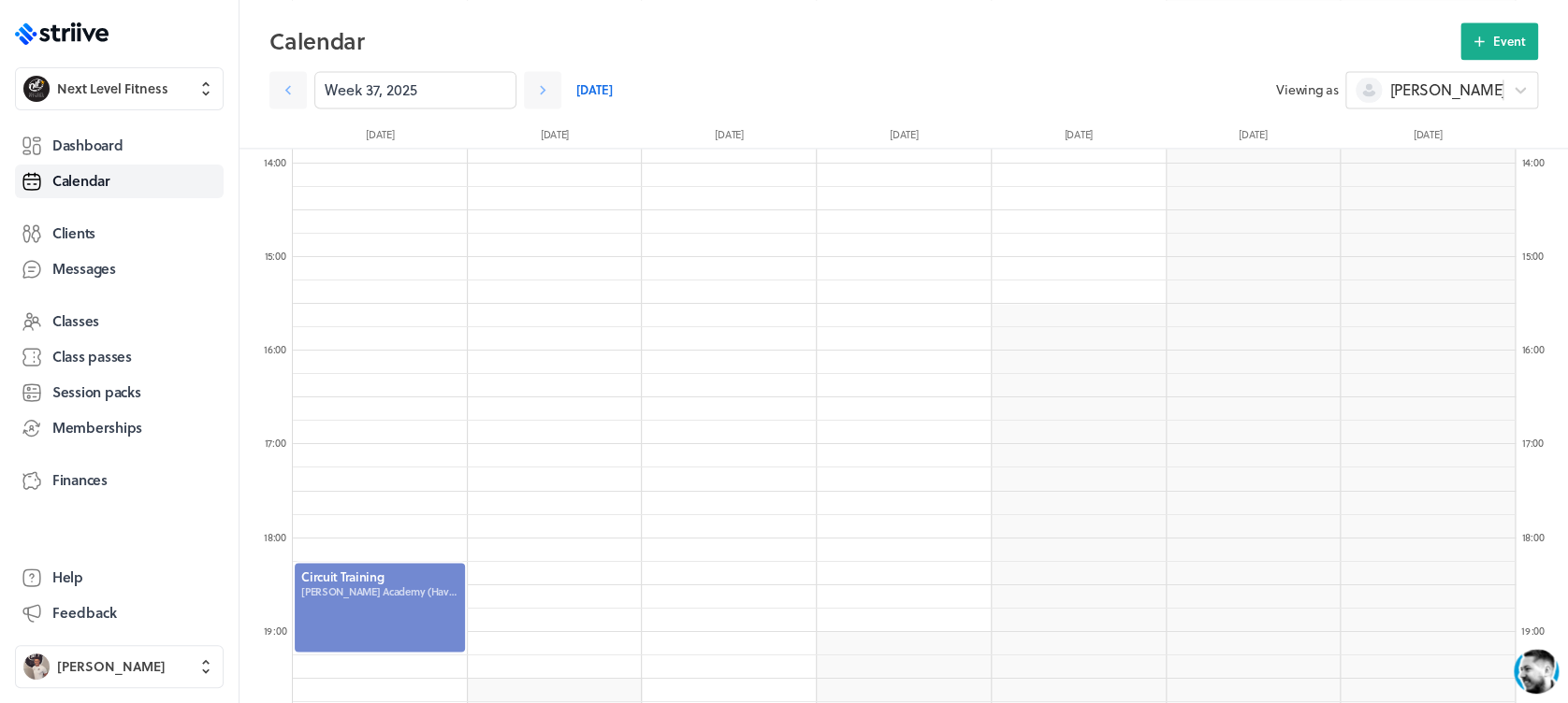
scroll to position [1345, 0]
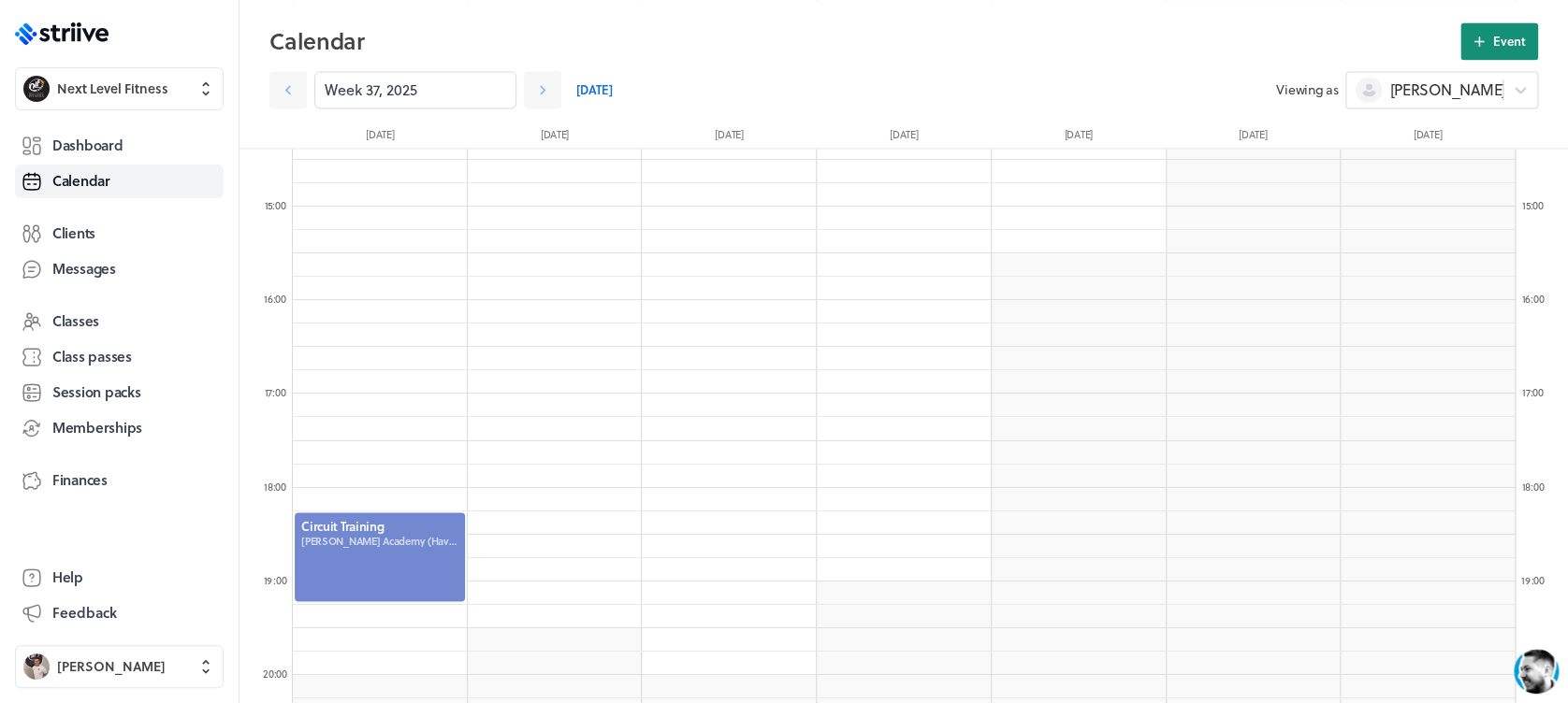
click at [1484, 45] on icon at bounding box center [1479, 41] width 17 height 17
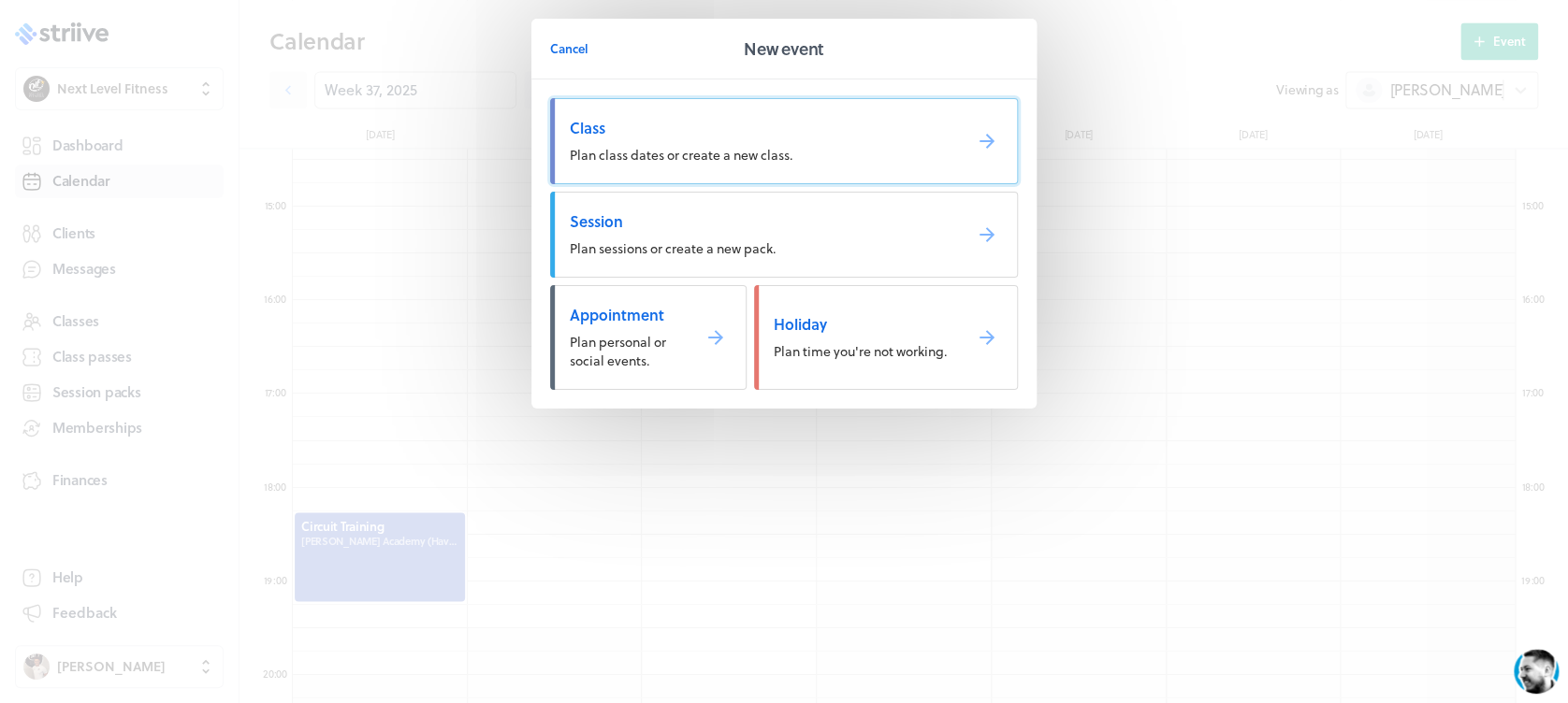
click at [748, 164] on span "Plan class dates or create a new class." at bounding box center [681, 154] width 223 height 19
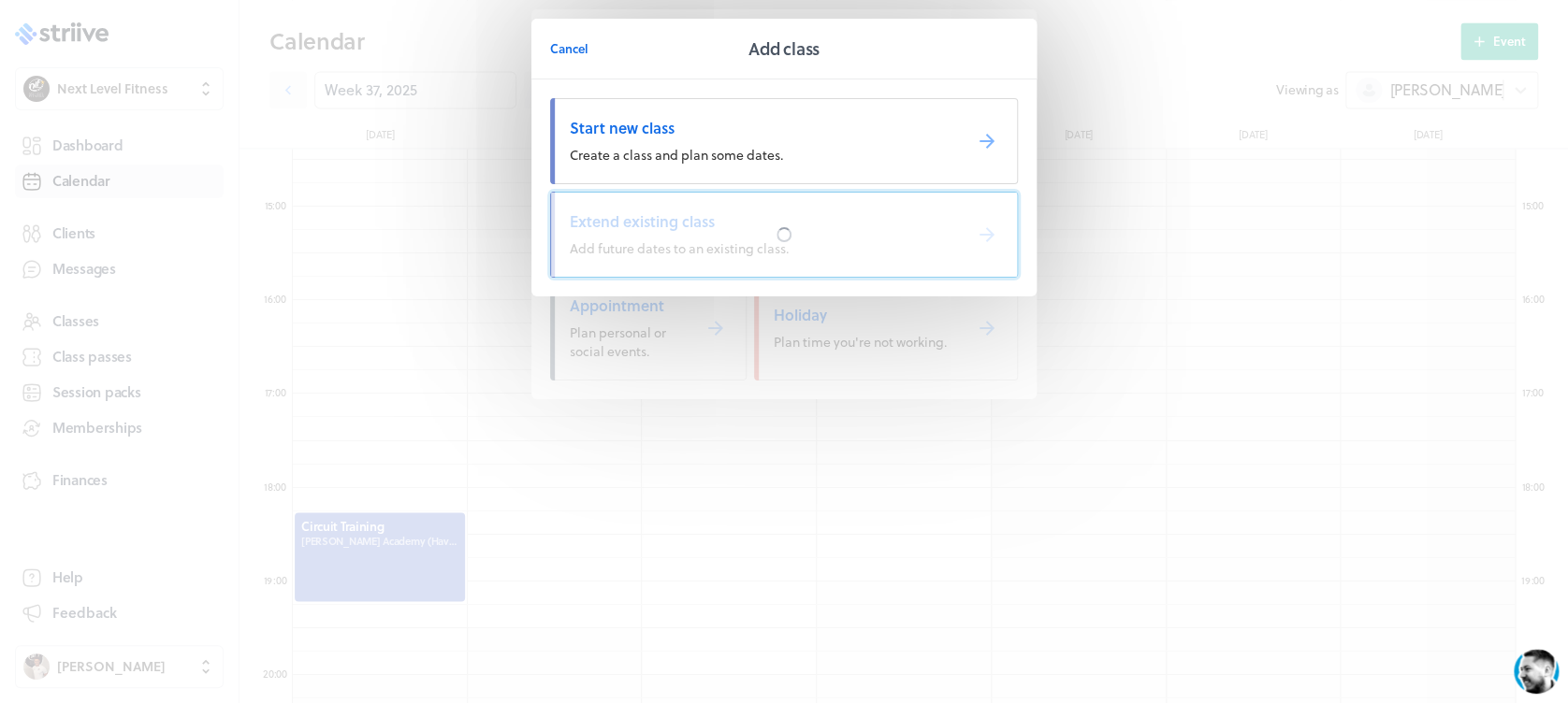
click at [767, 211] on div at bounding box center [783, 235] width 465 height 84
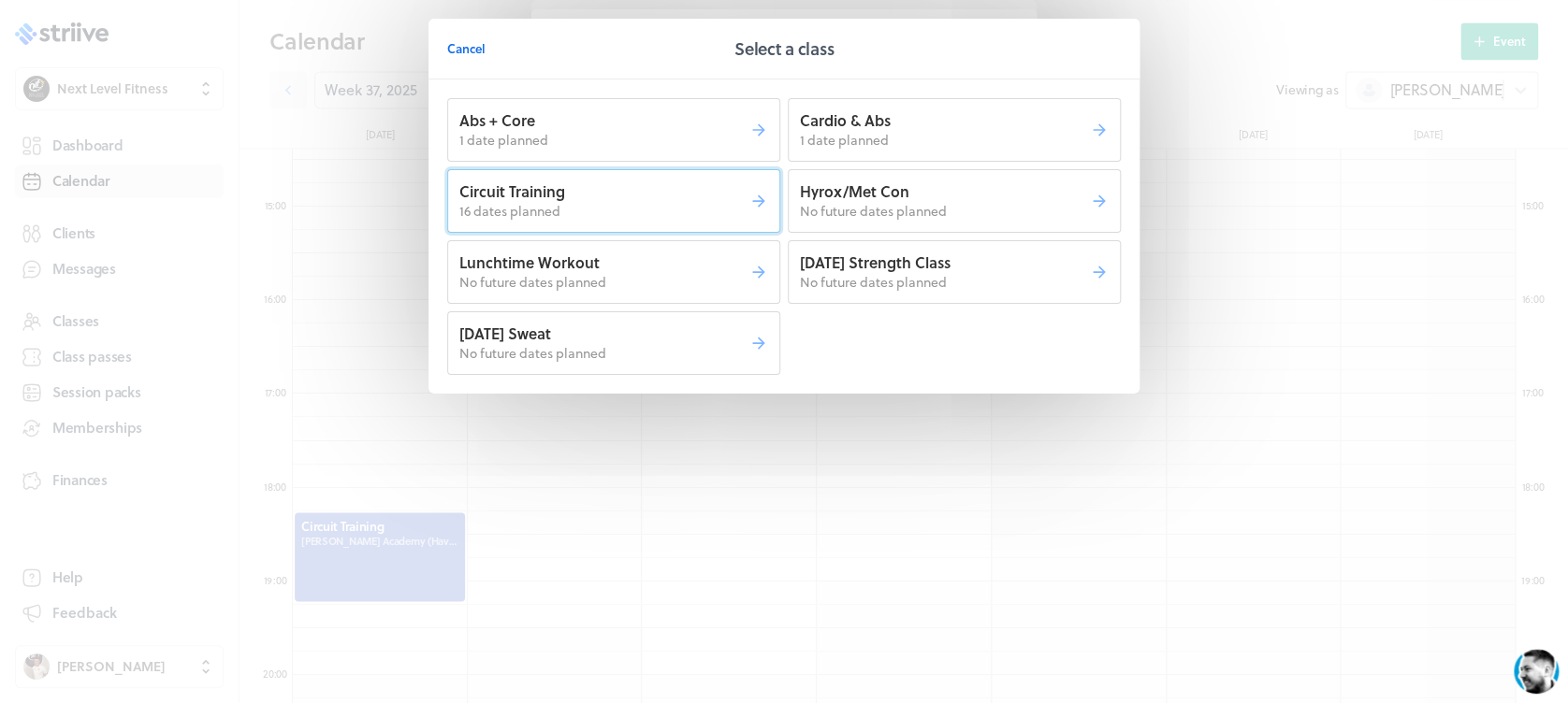
click at [683, 194] on p "Circuit Training" at bounding box center [605, 191] width 290 height 20
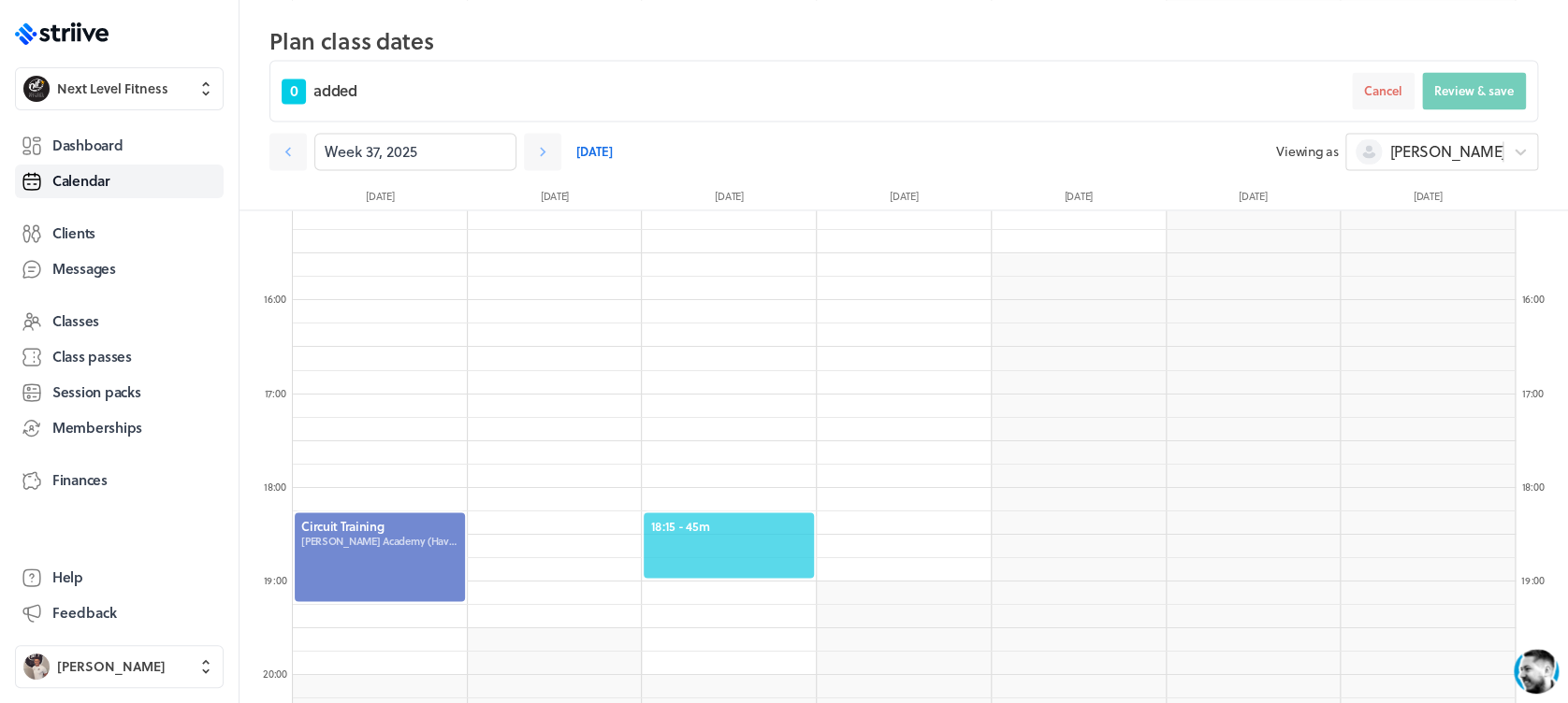
click at [725, 527] on span "18:15 - 45m" at bounding box center [728, 526] width 157 height 17
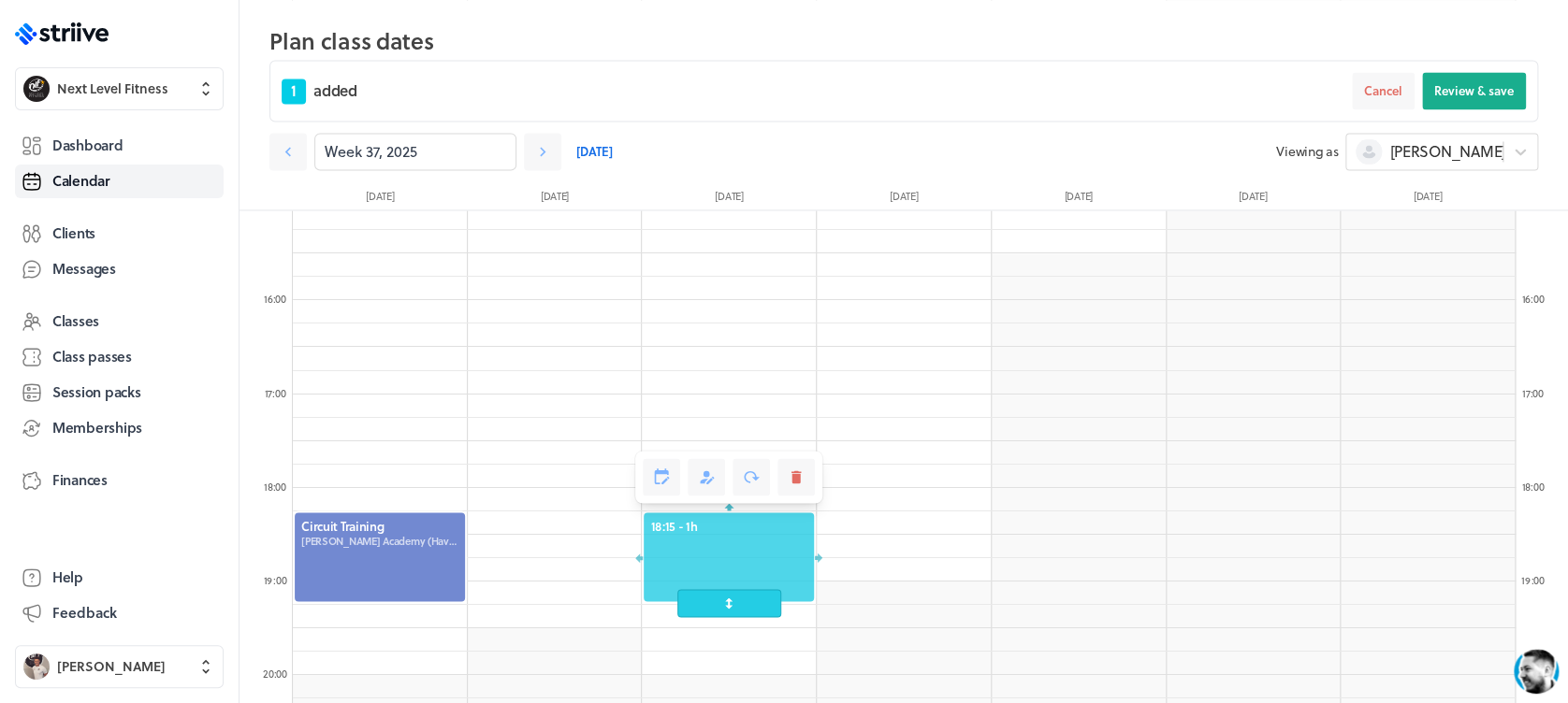
drag, startPoint x: 732, startPoint y: 580, endPoint x: 732, endPoint y: 598, distance: 18.0
click at [732, 598] on span at bounding box center [729, 602] width 104 height 28
click at [1444, 92] on span "Review & save" at bounding box center [1473, 91] width 80 height 17
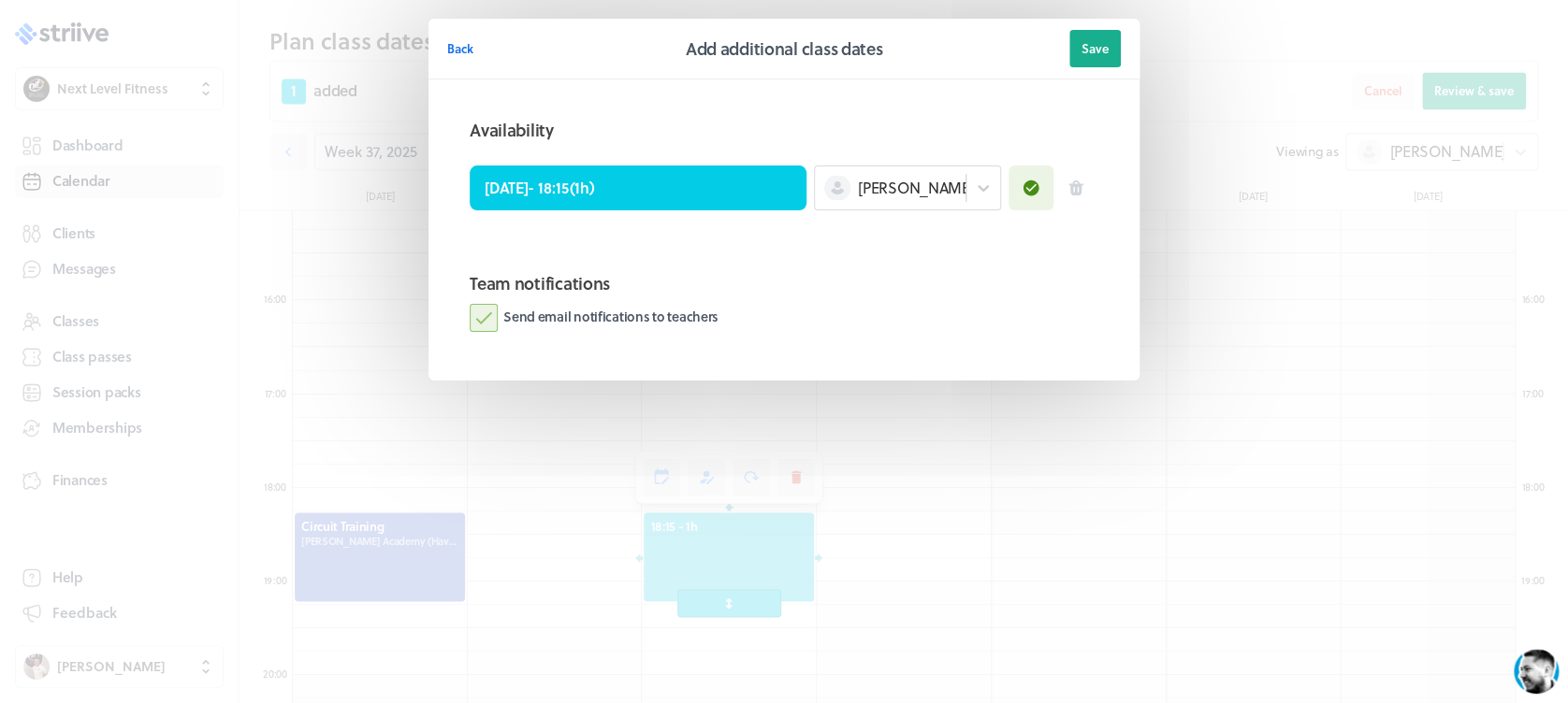
click at [485, 323] on label "Send email notifications to teachers" at bounding box center [593, 317] width 249 height 28
click at [0, 0] on input "Send email notifications to teachers" at bounding box center [0, 0] width 0 height 0
click at [1087, 57] on button "Save" at bounding box center [1095, 48] width 52 height 37
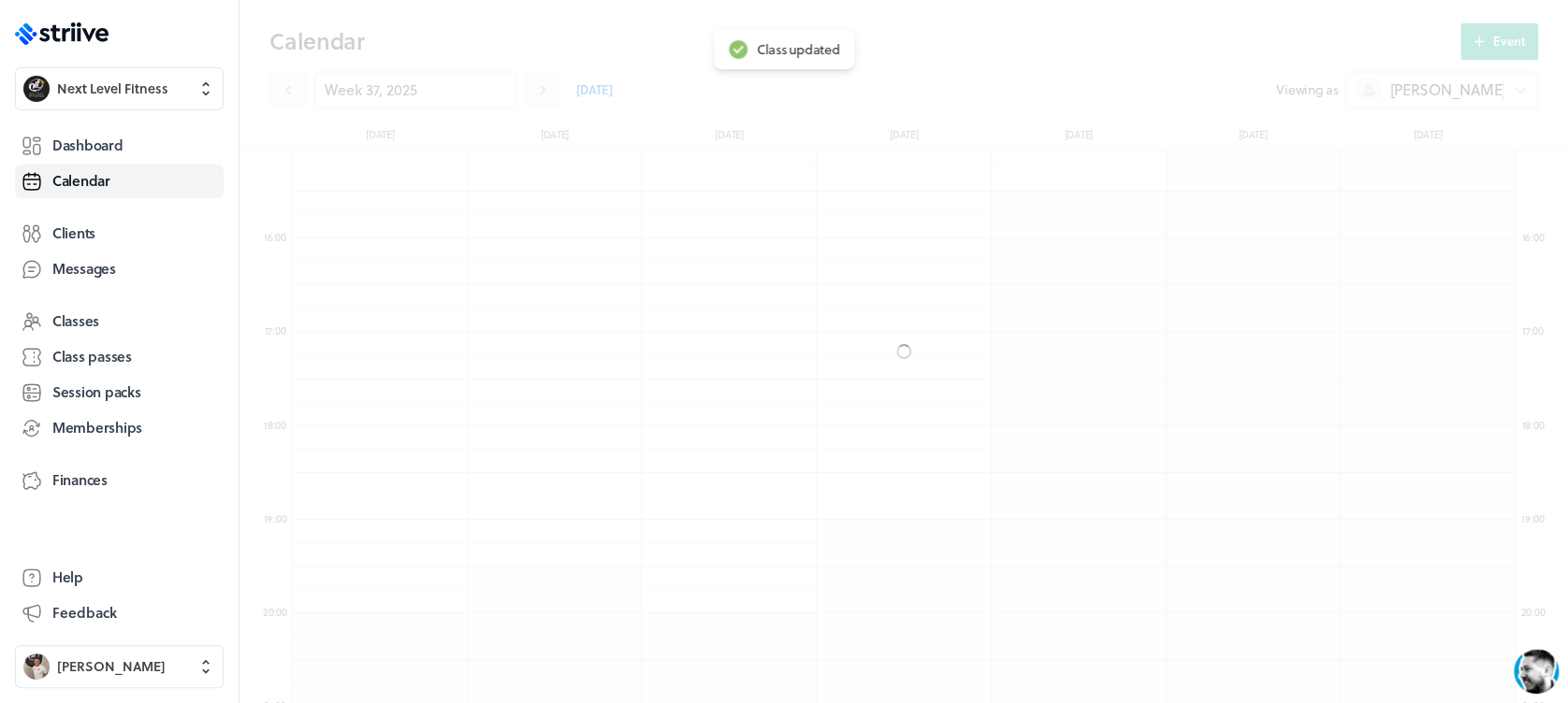
scroll to position [1345, 0]
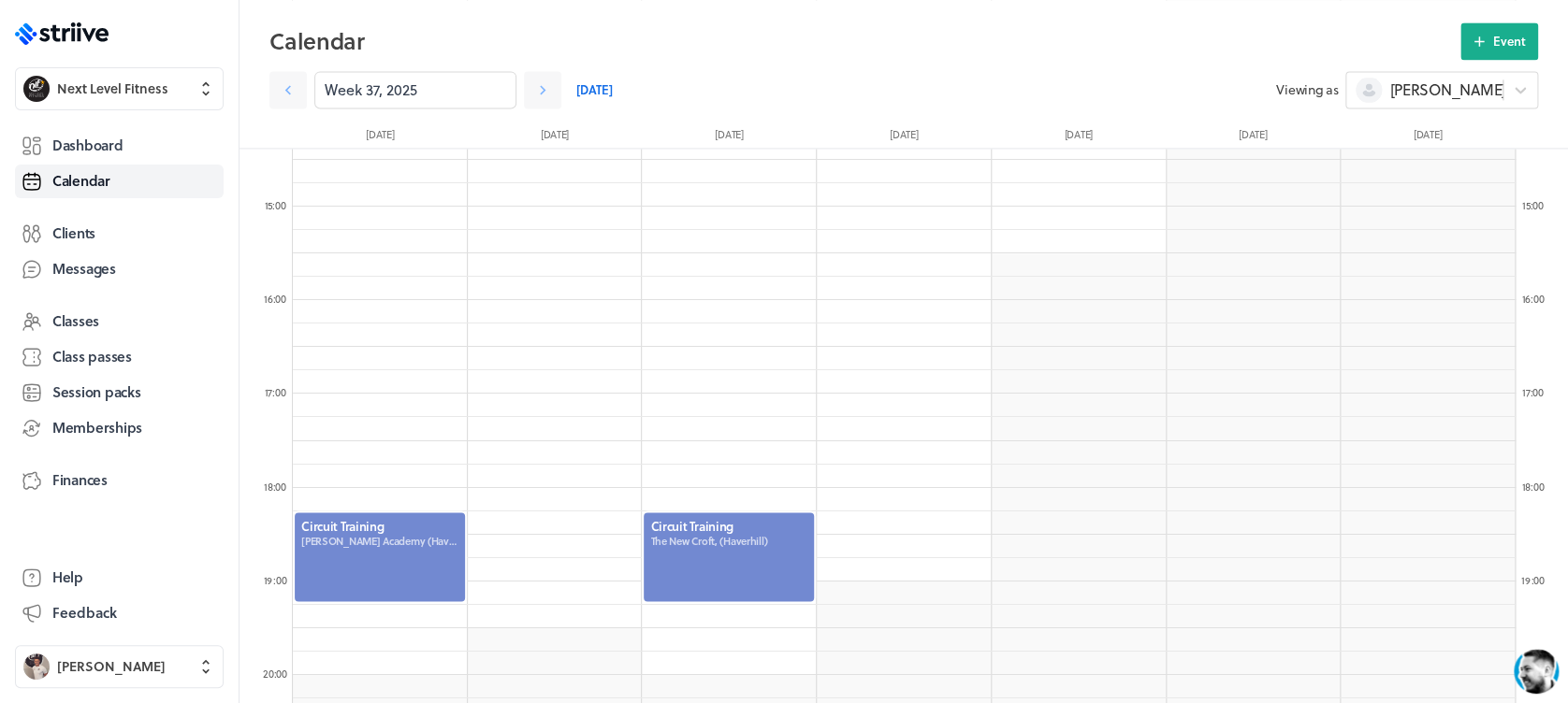
click at [738, 548] on div at bounding box center [728, 556] width 174 height 92
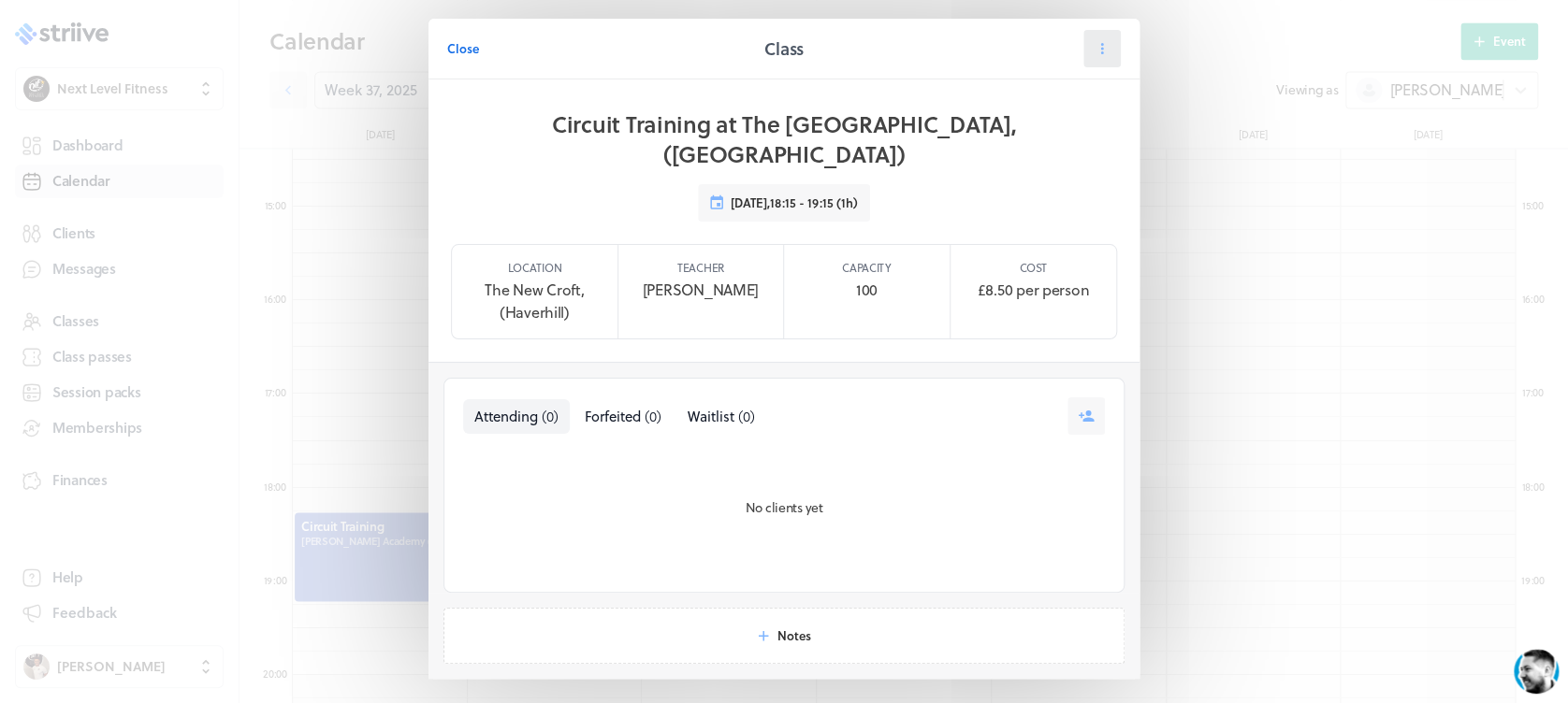
click at [1096, 42] on icon at bounding box center [1102, 49] width 17 height 17
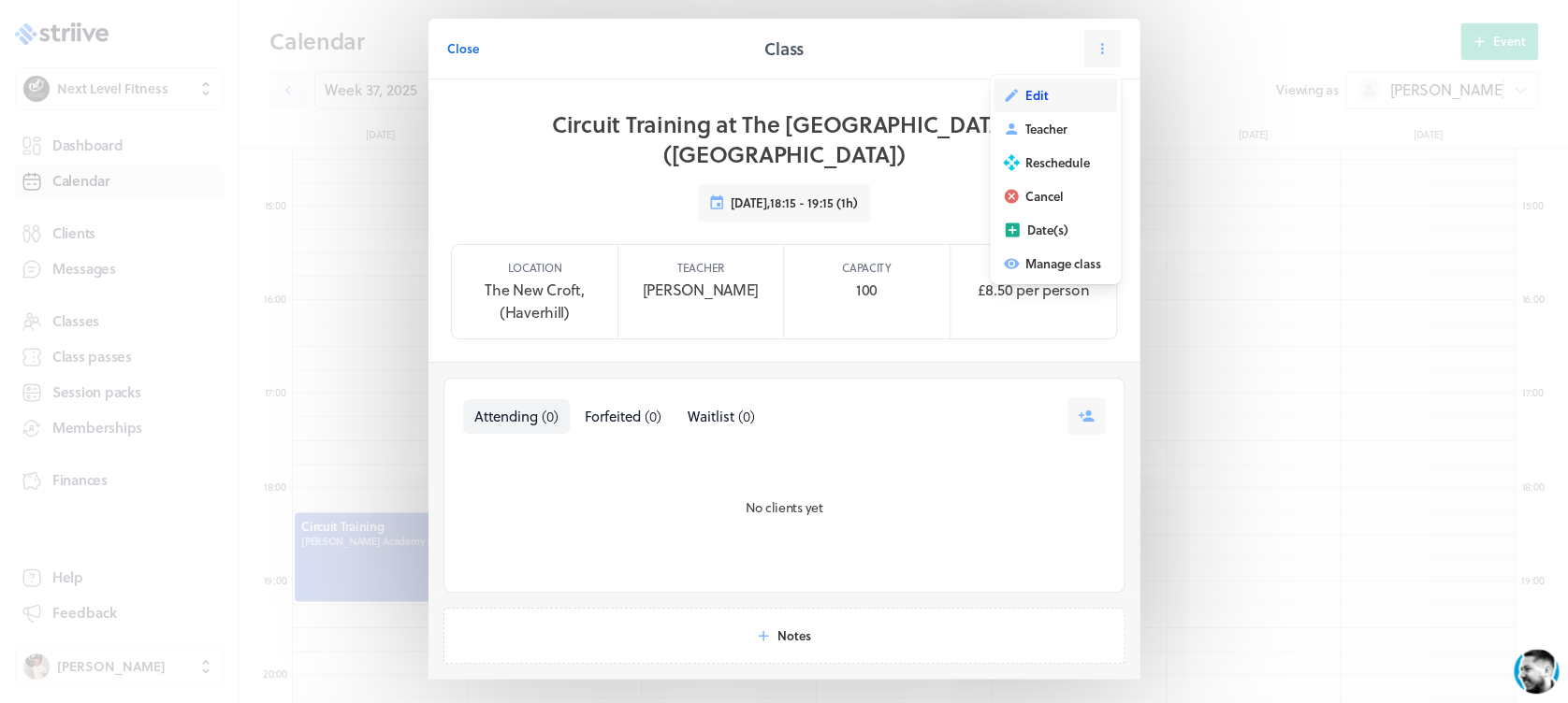
click at [1025, 92] on span "Edit" at bounding box center [1036, 96] width 23 height 17
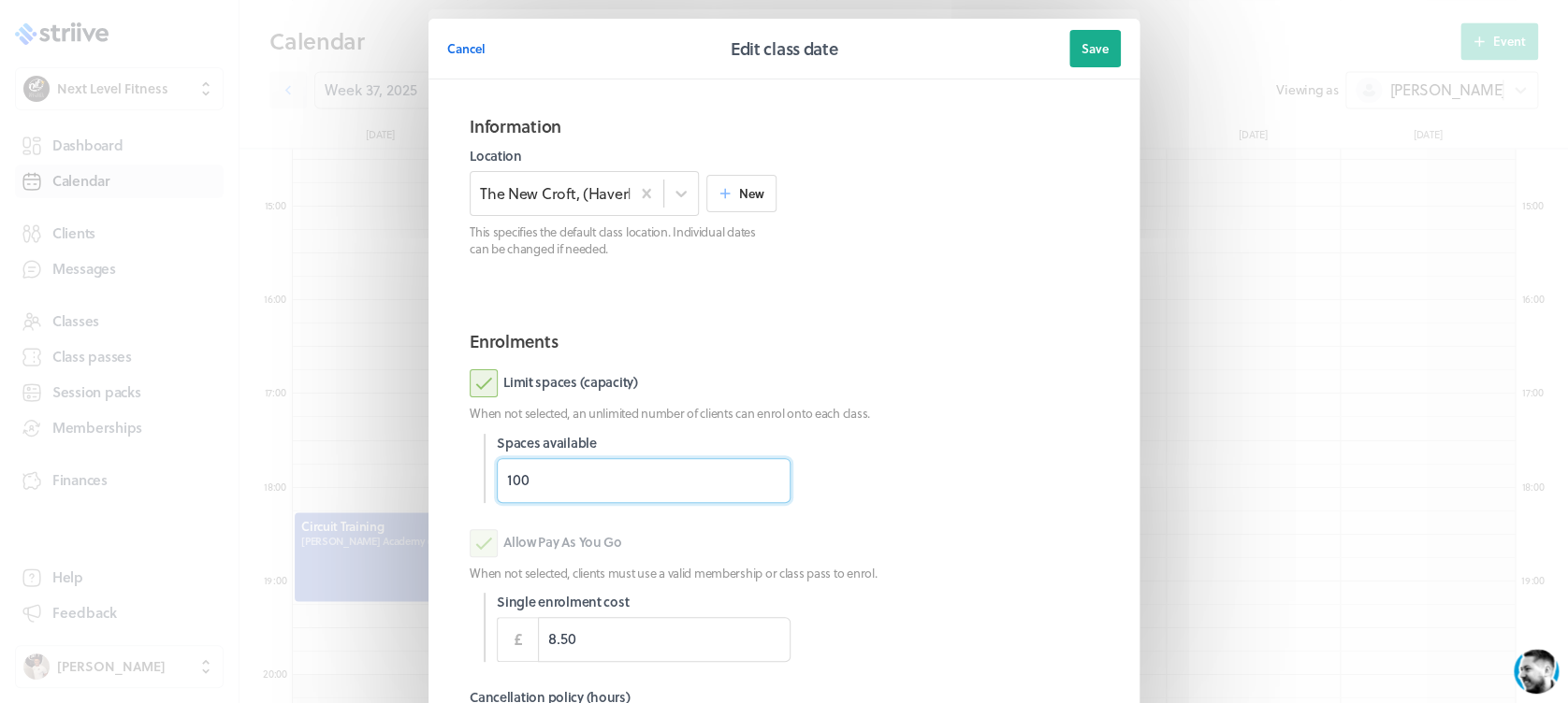
drag, startPoint x: 551, startPoint y: 486, endPoint x: 428, endPoint y: 490, distance: 123.1
click at [428, 490] on section "Information Location The [GEOGRAPHIC_DATA], ([GEOGRAPHIC_DATA]) New This specif…" at bounding box center [783, 477] width 711 height 794
type input "12"
click at [1028, 400] on div "Limit spaces (capacity) When not selected, an unlimited number of clients can e…" at bounding box center [783, 435] width 629 height 132
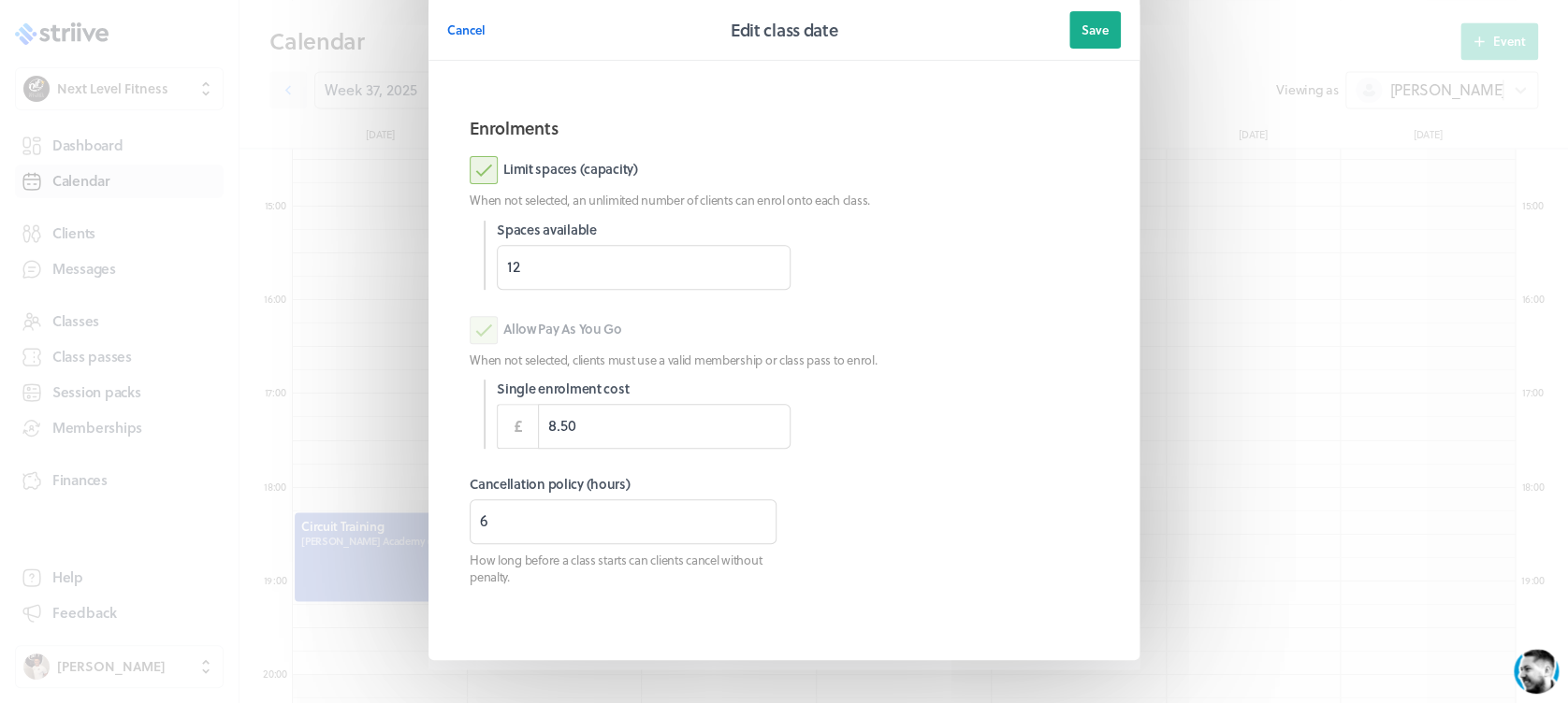
scroll to position [230, 0]
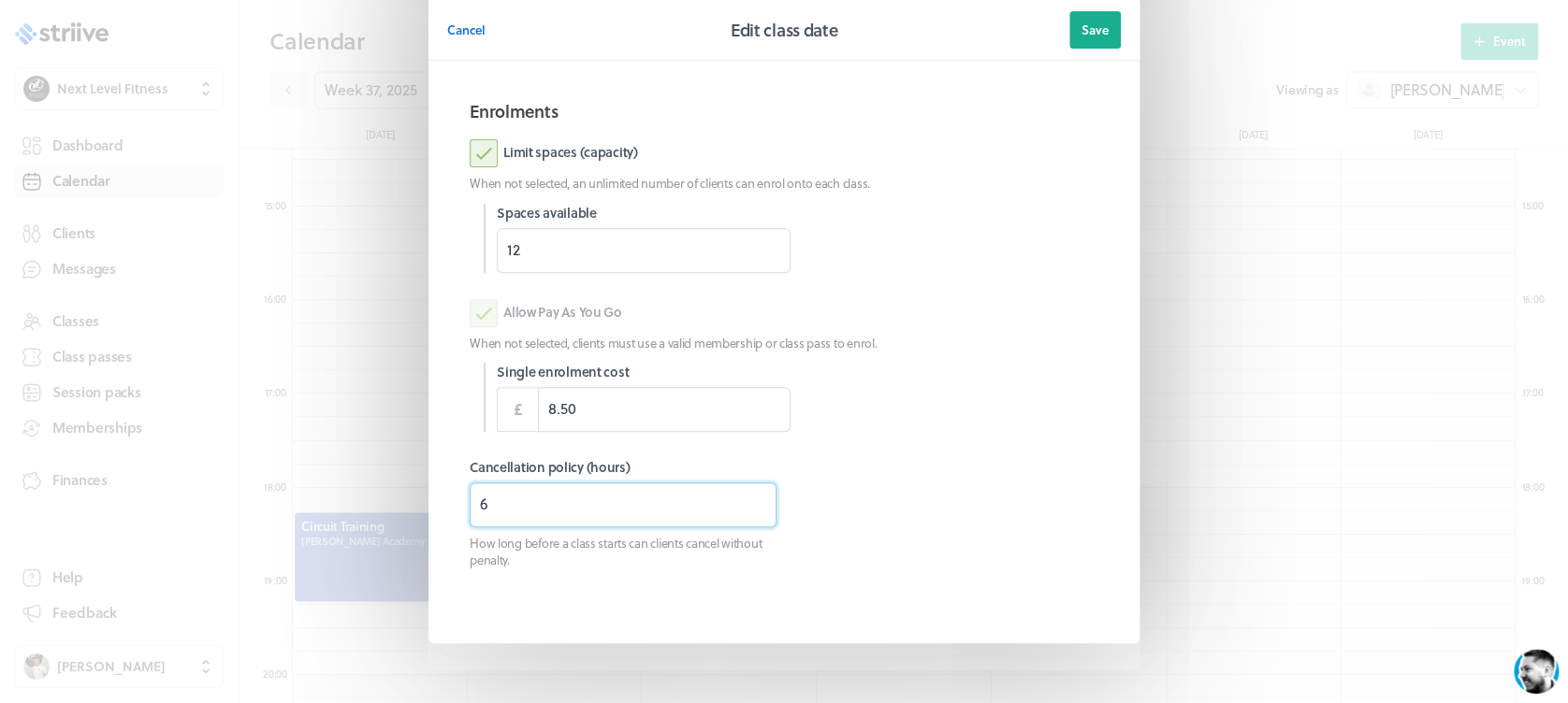
drag, startPoint x: 392, startPoint y: 518, endPoint x: 384, endPoint y: 520, distance: 8.2
click at [384, 520] on div "Cancel Edit class date Save Information Location The [GEOGRAPHIC_DATA], (Haverh…" at bounding box center [784, 253] width 1568 height 967
type input "3"
click at [457, 37] on span "Cancel" at bounding box center [466, 30] width 38 height 17
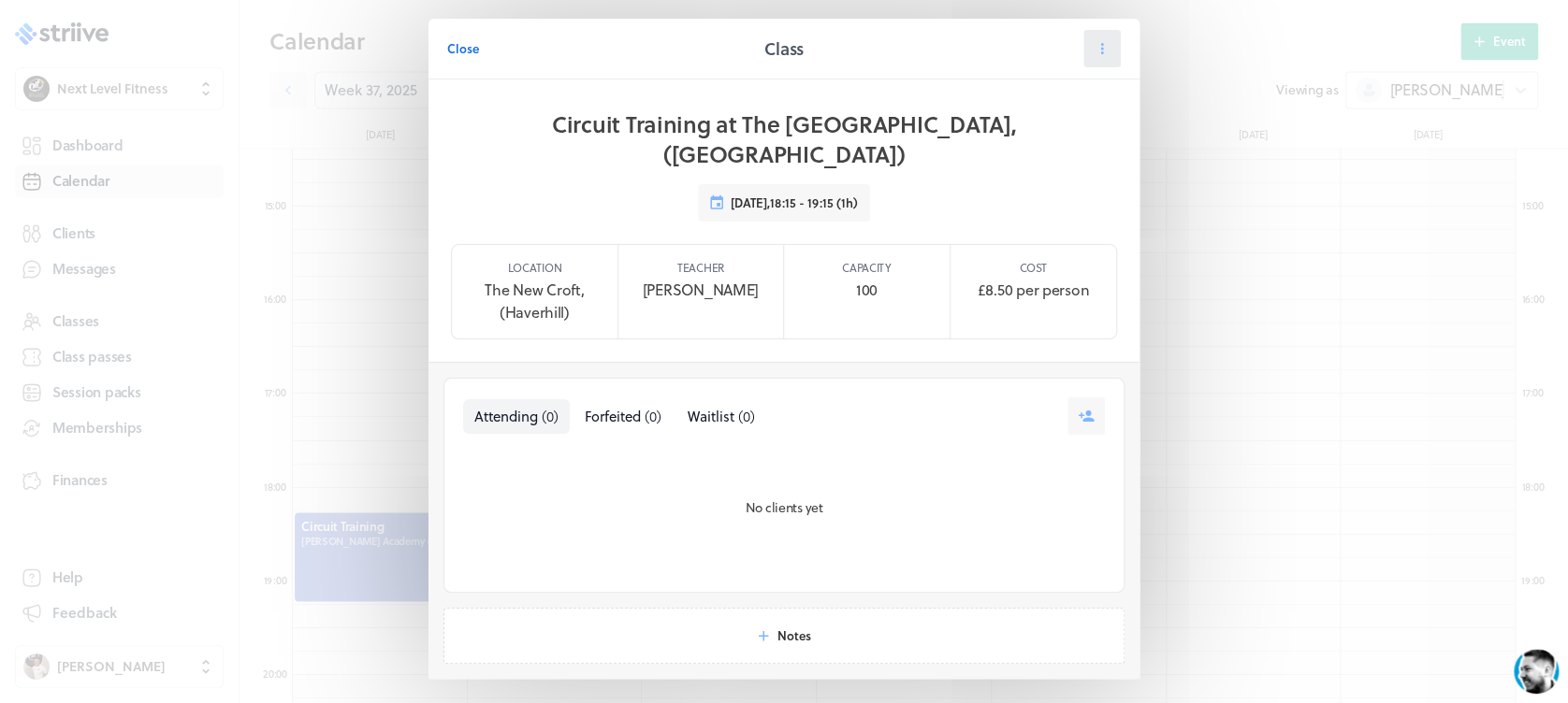
click at [1096, 49] on icon at bounding box center [1102, 49] width 17 height 17
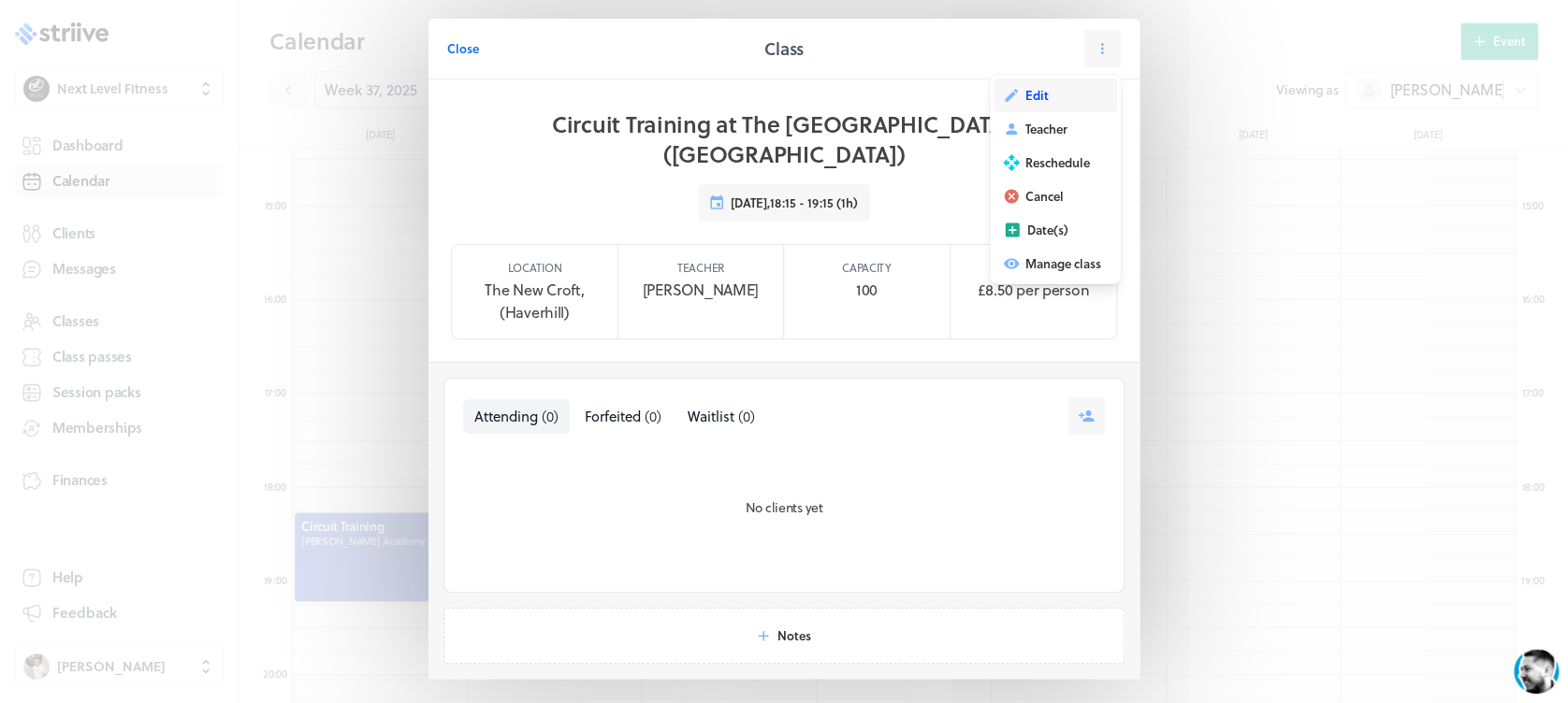
click at [1043, 93] on button "Edit" at bounding box center [1055, 95] width 124 height 34
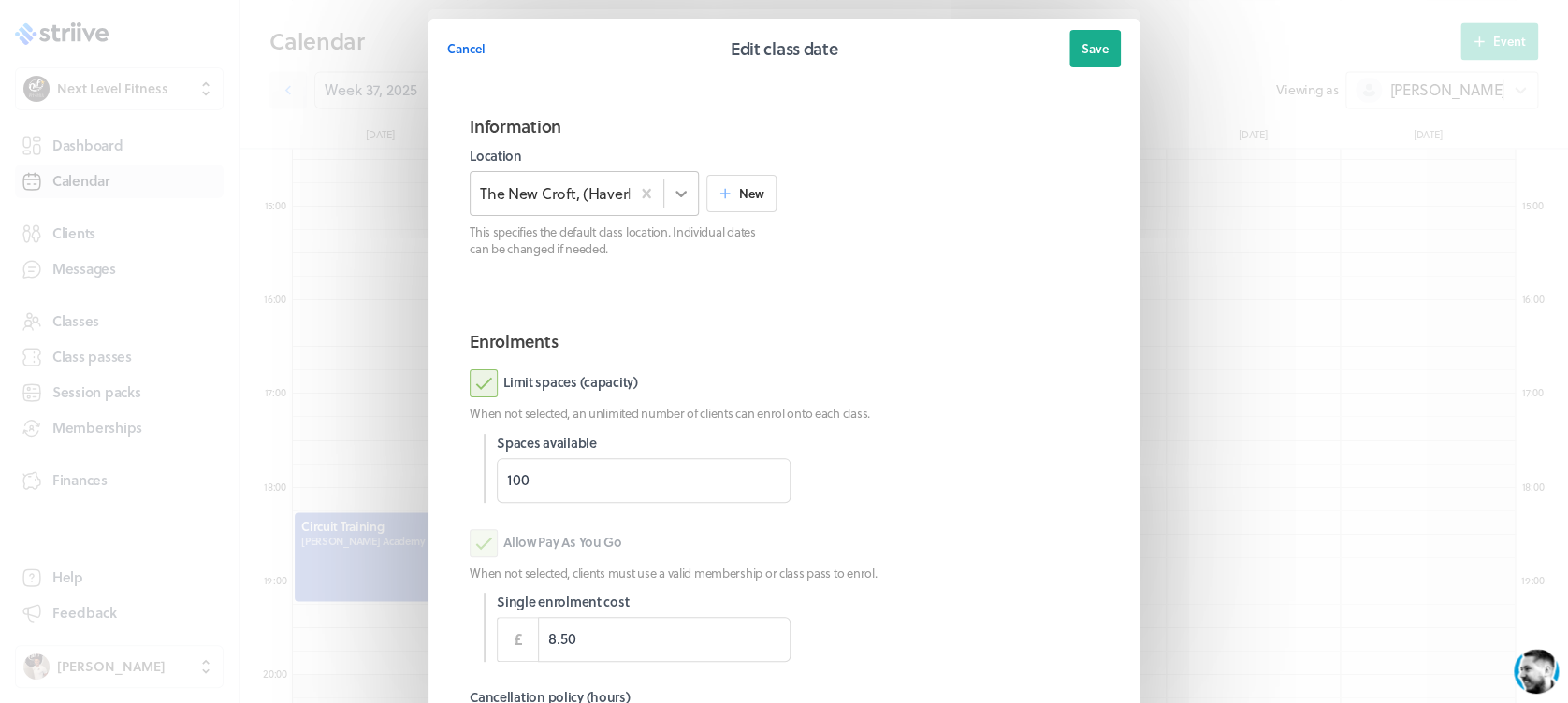
click at [672, 199] on icon at bounding box center [680, 193] width 18 height 18
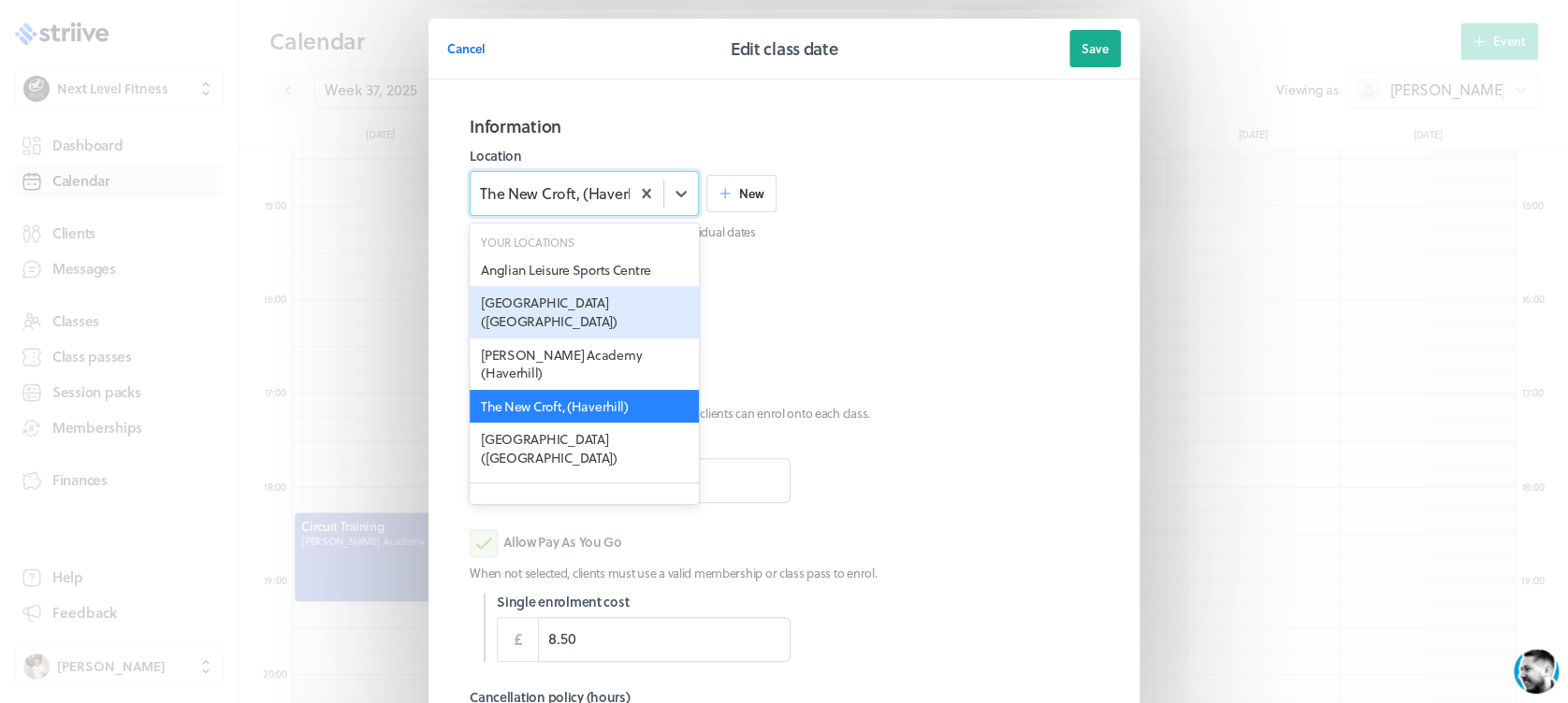
click at [630, 312] on div "[GEOGRAPHIC_DATA] ([GEOGRAPHIC_DATA])" at bounding box center [583, 312] width 229 height 52
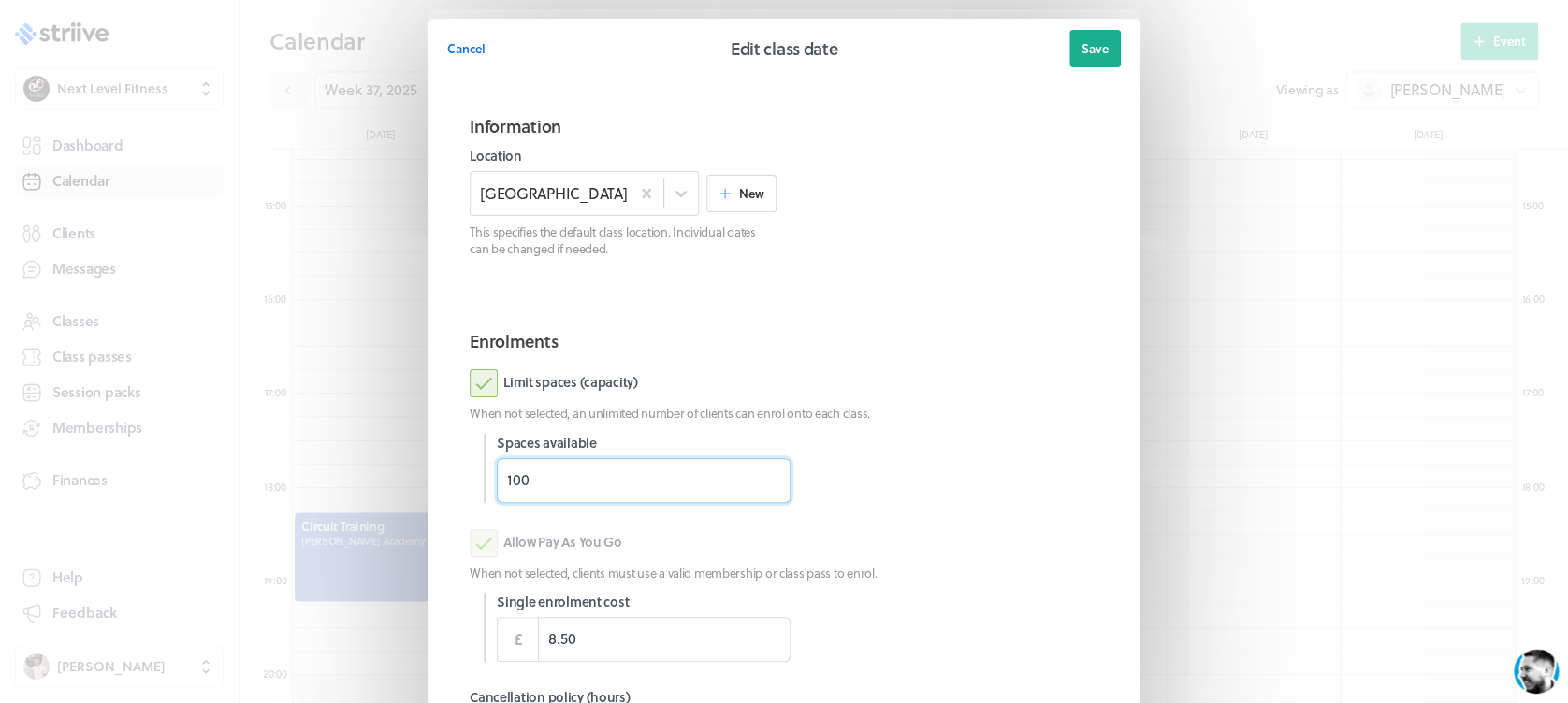
drag, startPoint x: 529, startPoint y: 491, endPoint x: 426, endPoint y: 506, distance: 104.1
click at [428, 506] on section "Information Location [GEOGRAPHIC_DATA] ([GEOGRAPHIC_DATA]) New This specifies t…" at bounding box center [783, 477] width 711 height 794
type input "100"
click at [1035, 510] on section "Enrolments Limit spaces (capacity) When not selected, an unlimited number of cl…" at bounding box center [784, 584] width 674 height 541
click at [1547, 310] on div "Cancel Edit class date Save Information Location [GEOGRAPHIC_DATA] ([GEOGRAPHIC…" at bounding box center [784, 483] width 1568 height 967
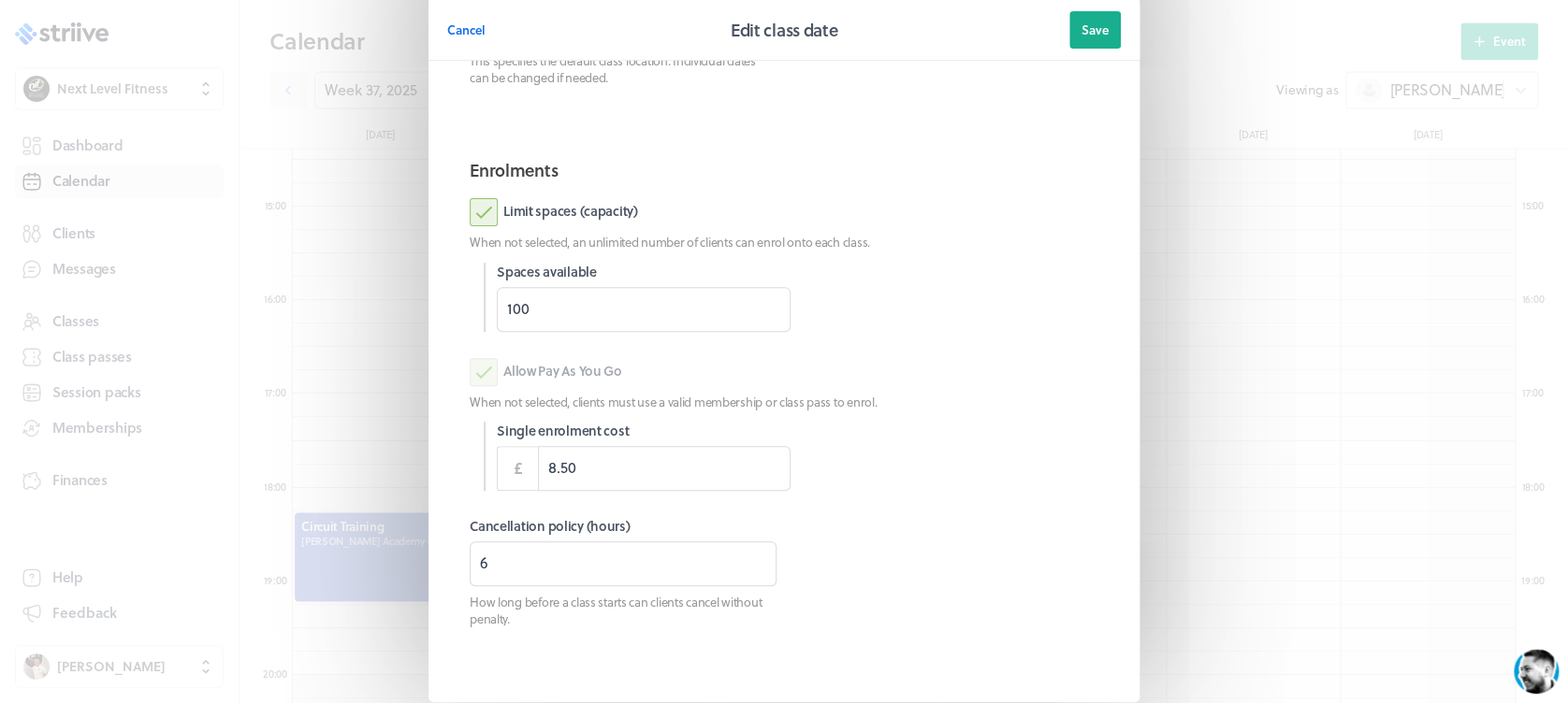
scroll to position [173, 0]
drag, startPoint x: 491, startPoint y: 577, endPoint x: 404, endPoint y: 584, distance: 87.3
click at [410, 584] on section "Cancel Edit class date Save Information Location [GEOGRAPHIC_DATA] ([GEOGRAPHIC…" at bounding box center [784, 311] width 748 height 967
type input "3"
type input "0"
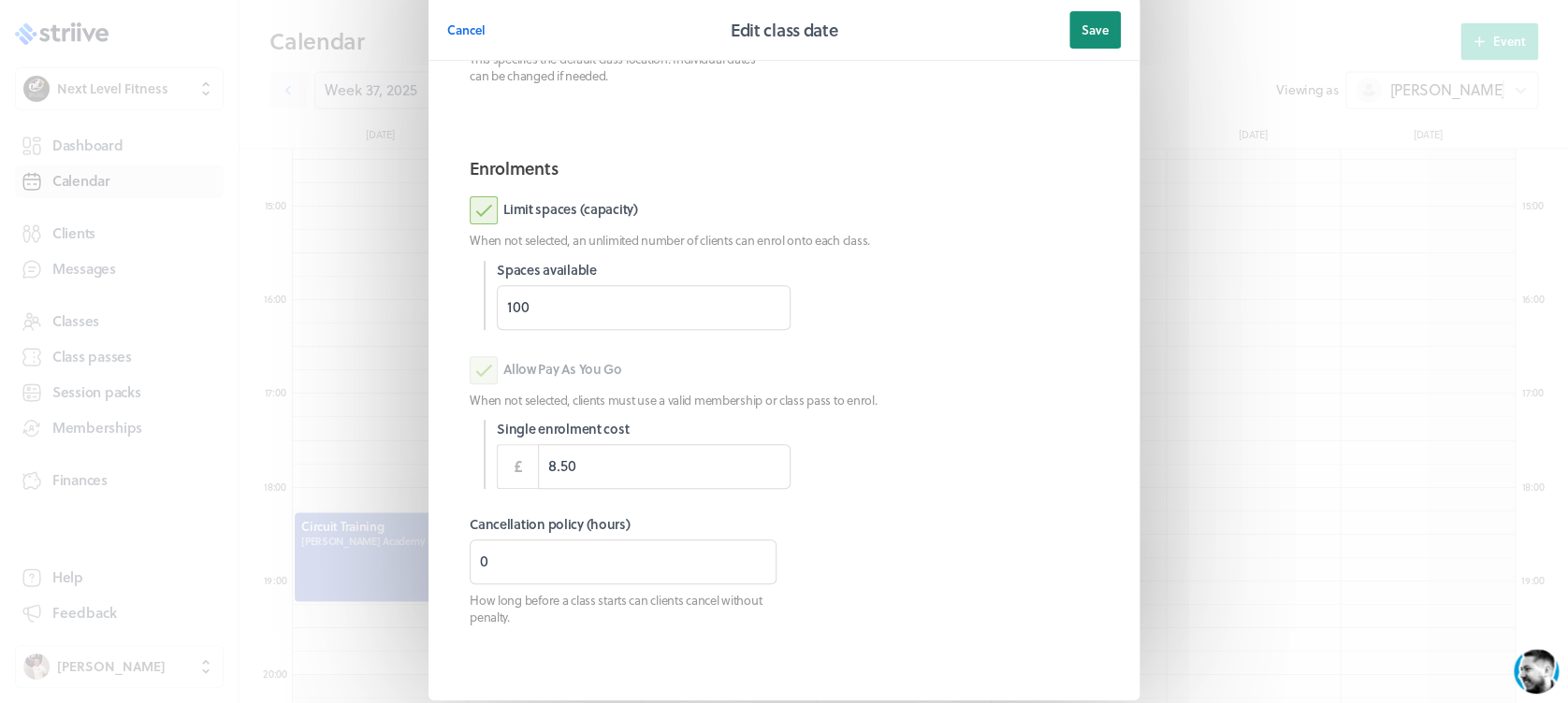
click at [1077, 38] on button "Save" at bounding box center [1095, 30] width 52 height 37
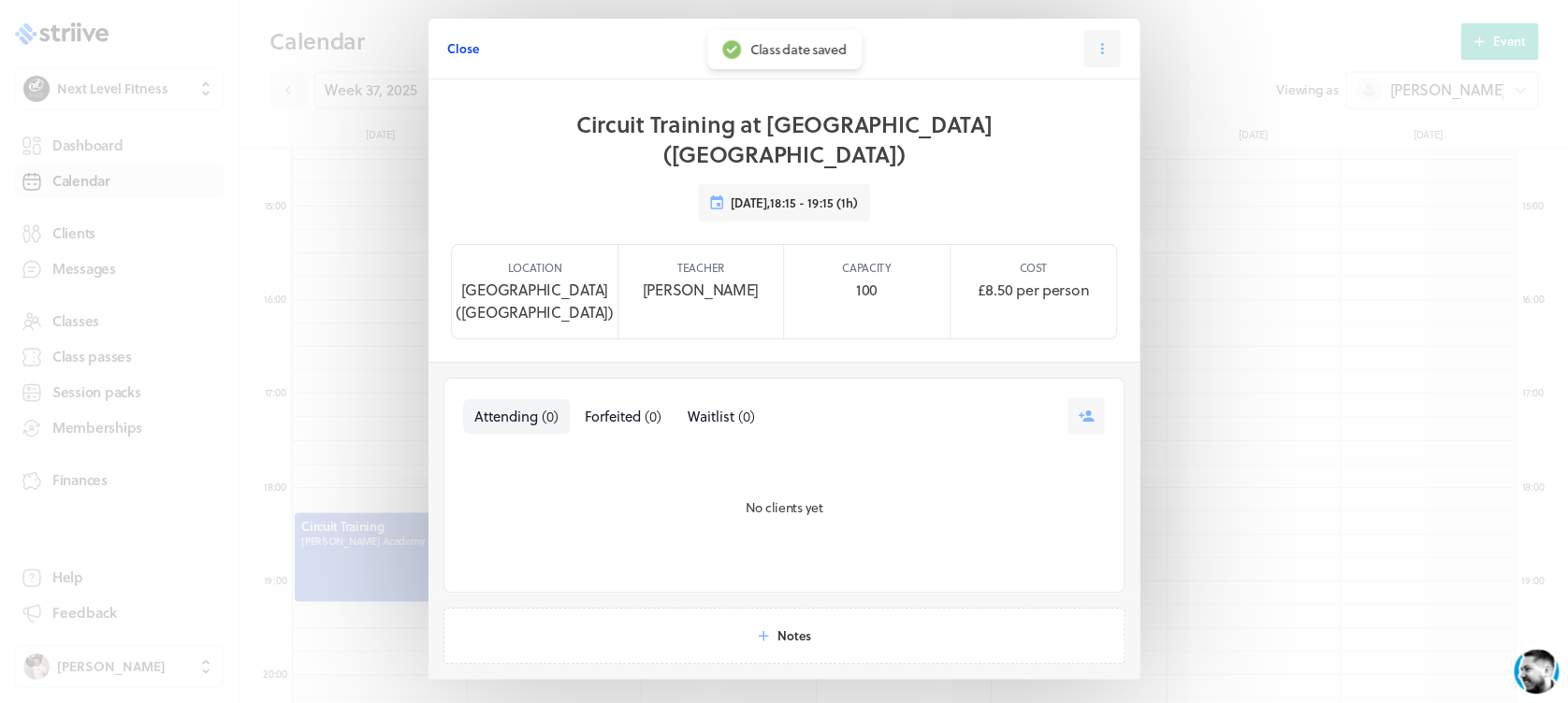
click at [463, 51] on span "Close" at bounding box center [463, 49] width 32 height 17
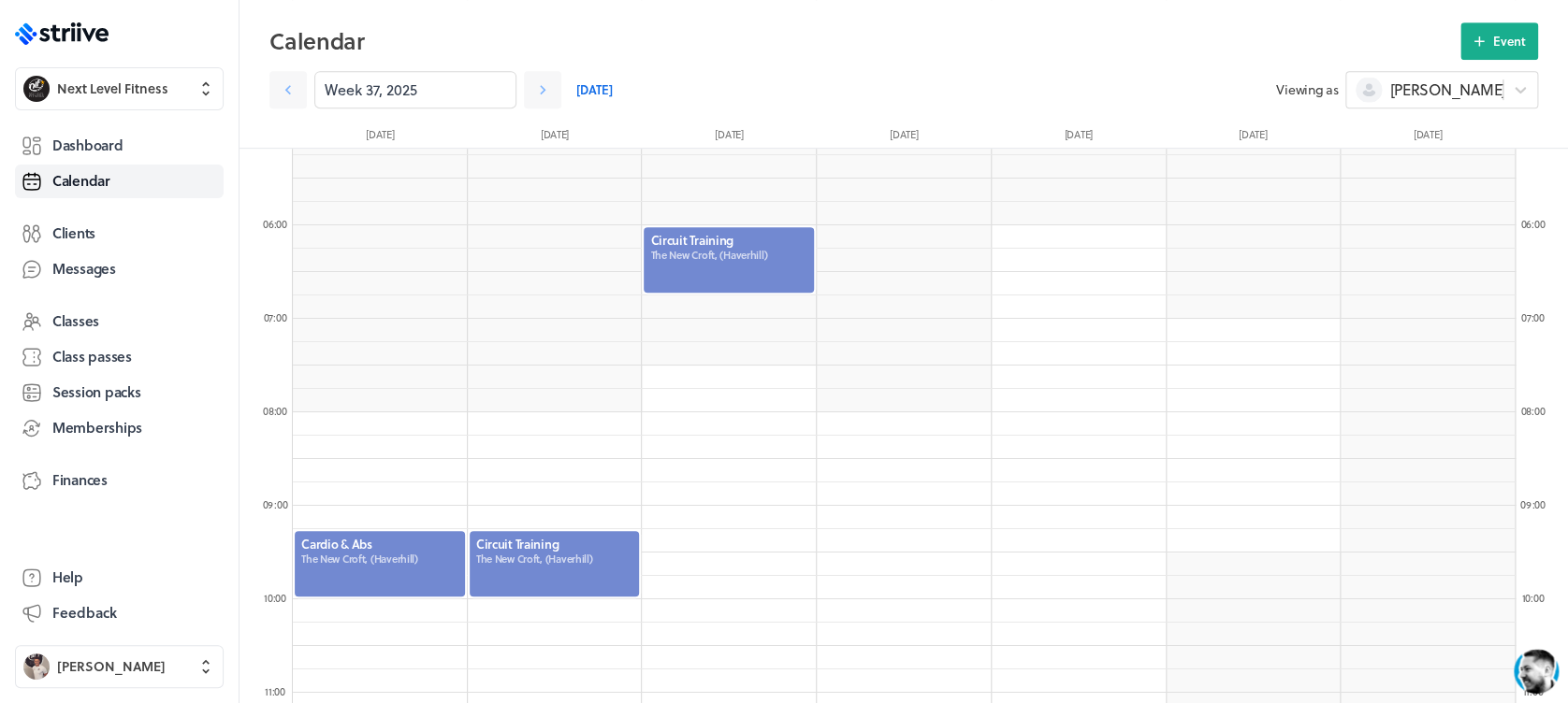
scroll to position [471, 0]
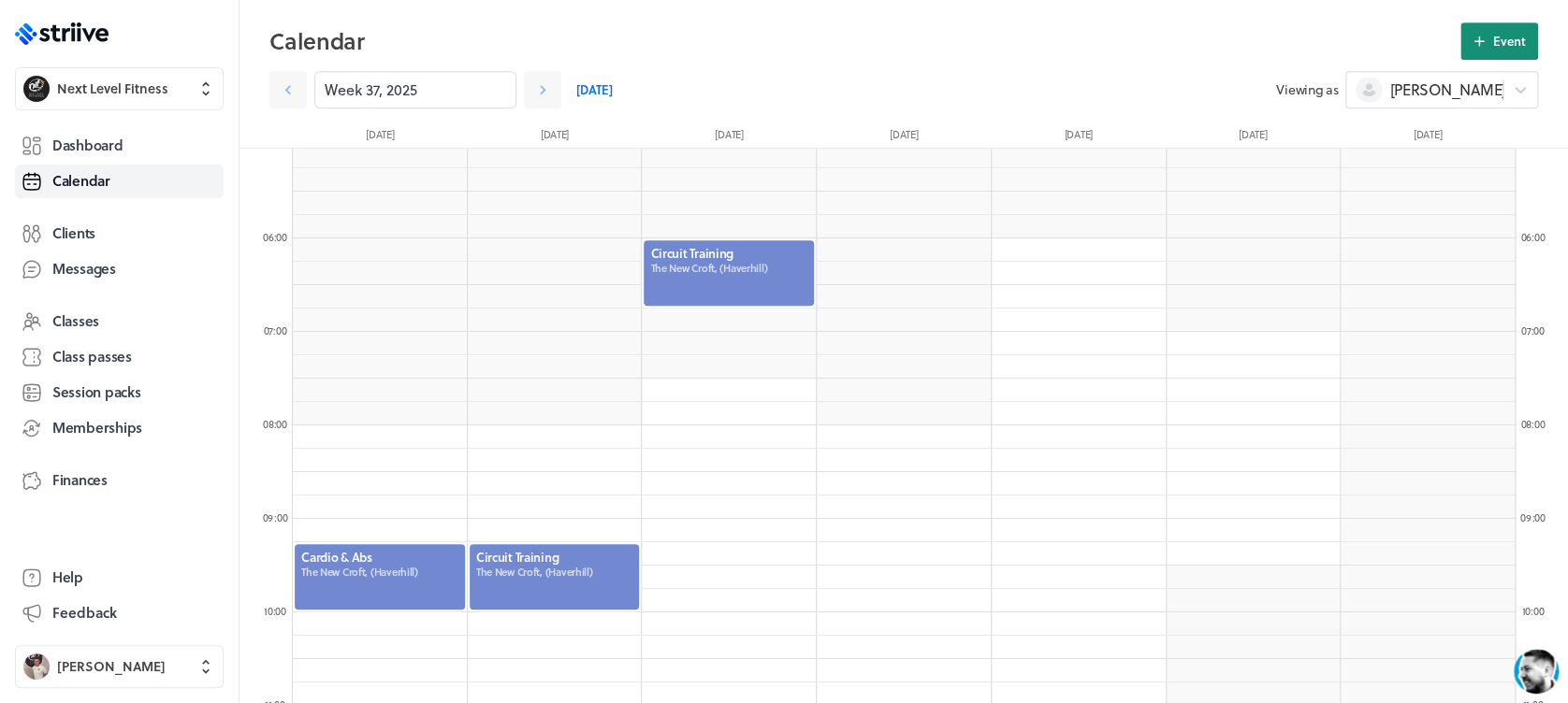
click at [1480, 46] on icon at bounding box center [1479, 41] width 17 height 17
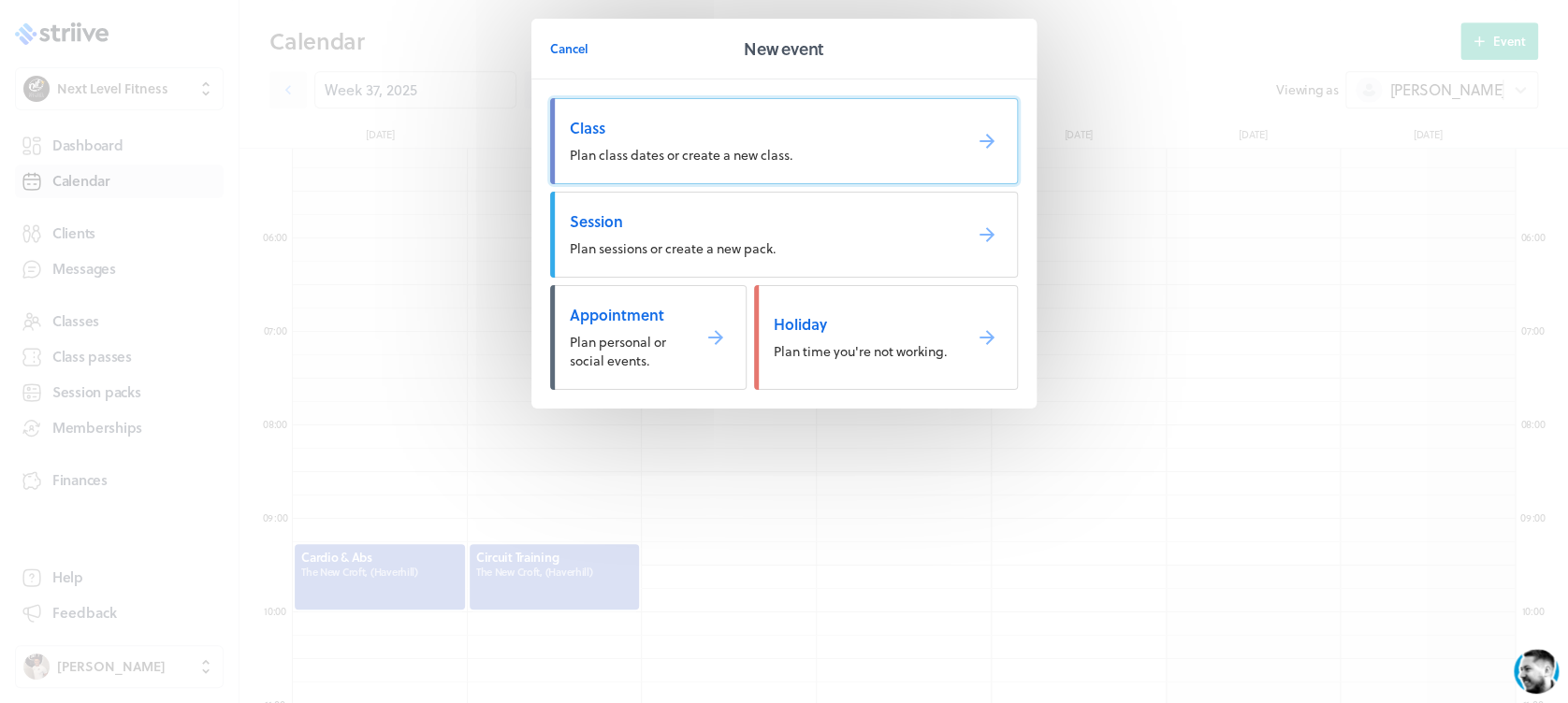
click at [852, 152] on link "Class Plan class dates or create a new class." at bounding box center [783, 141] width 467 height 86
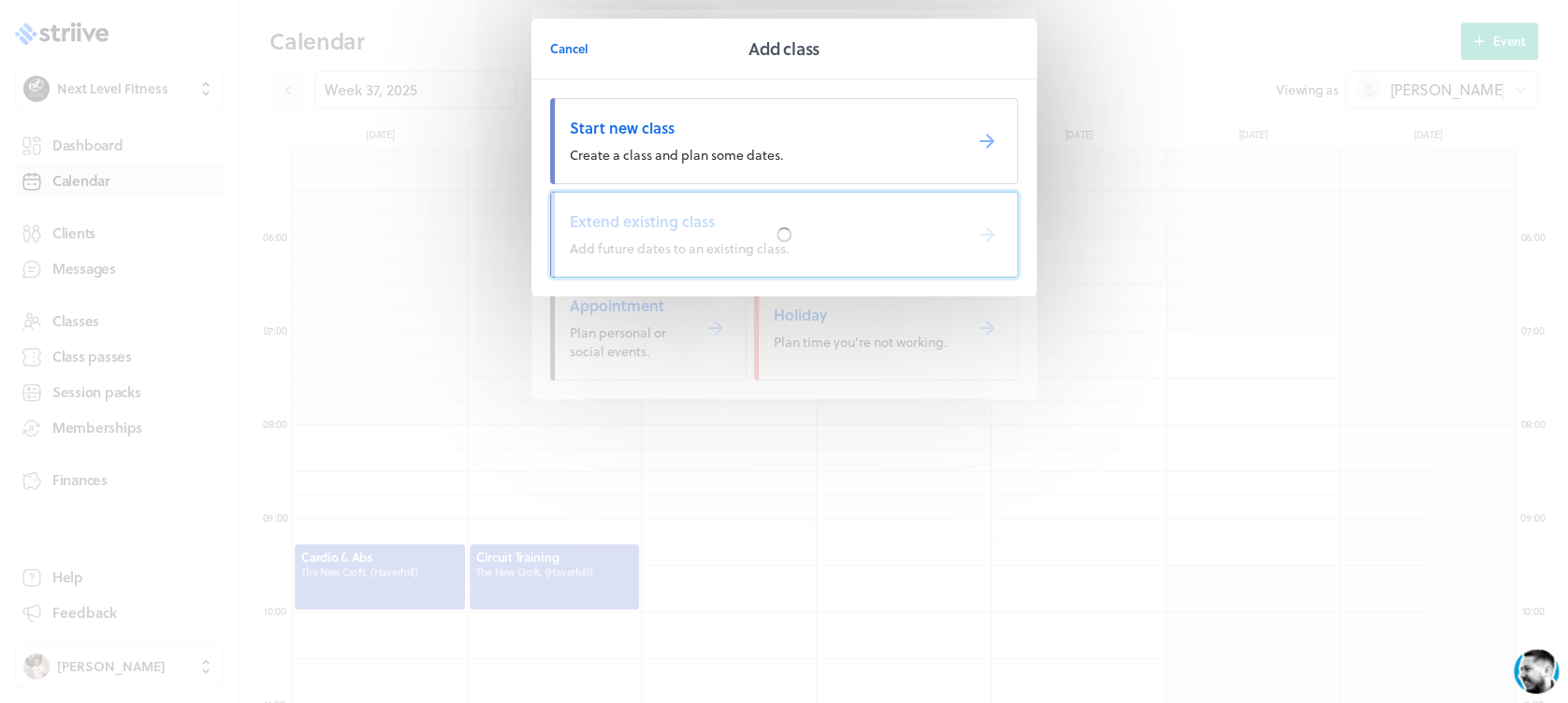
click at [861, 249] on div at bounding box center [783, 235] width 465 height 84
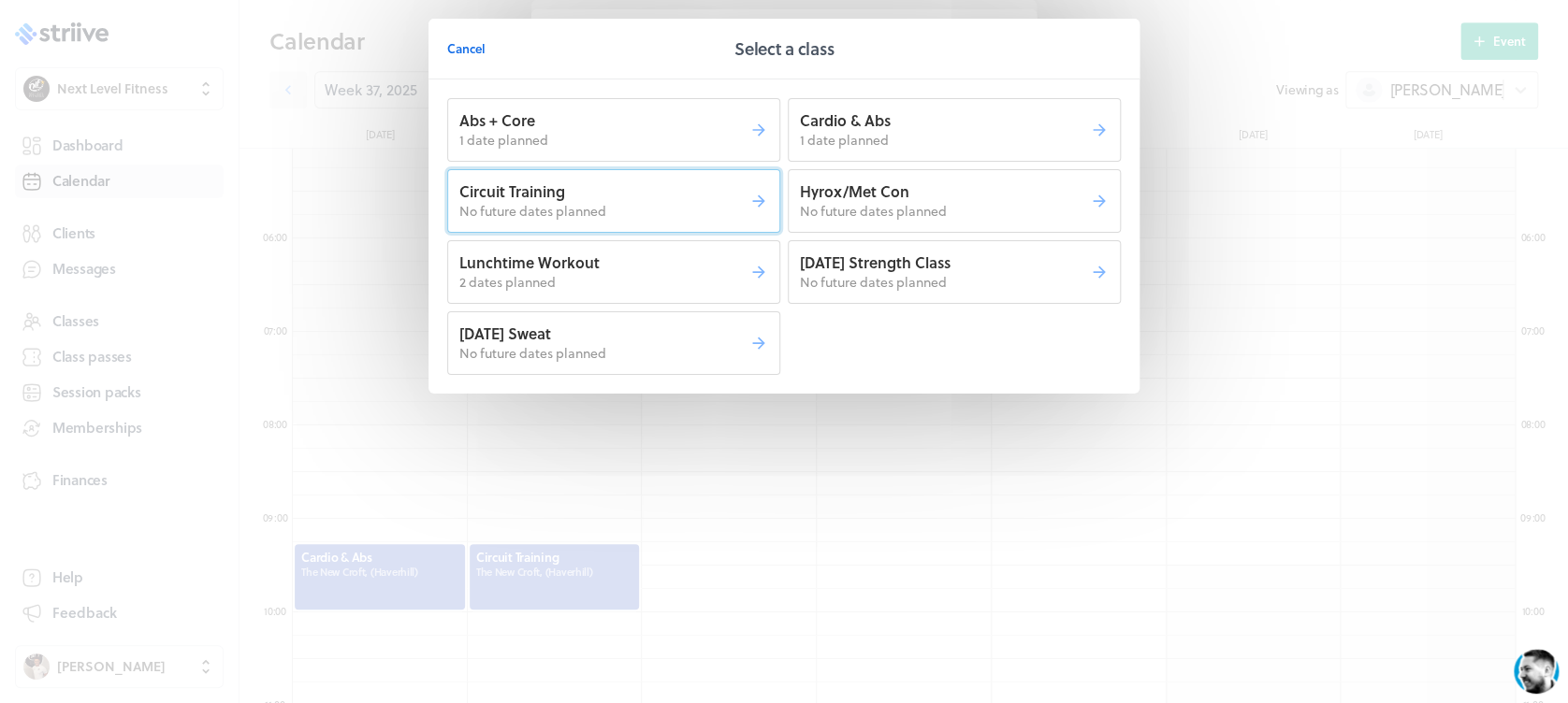
click at [688, 205] on p "No future dates planned" at bounding box center [605, 211] width 290 height 18
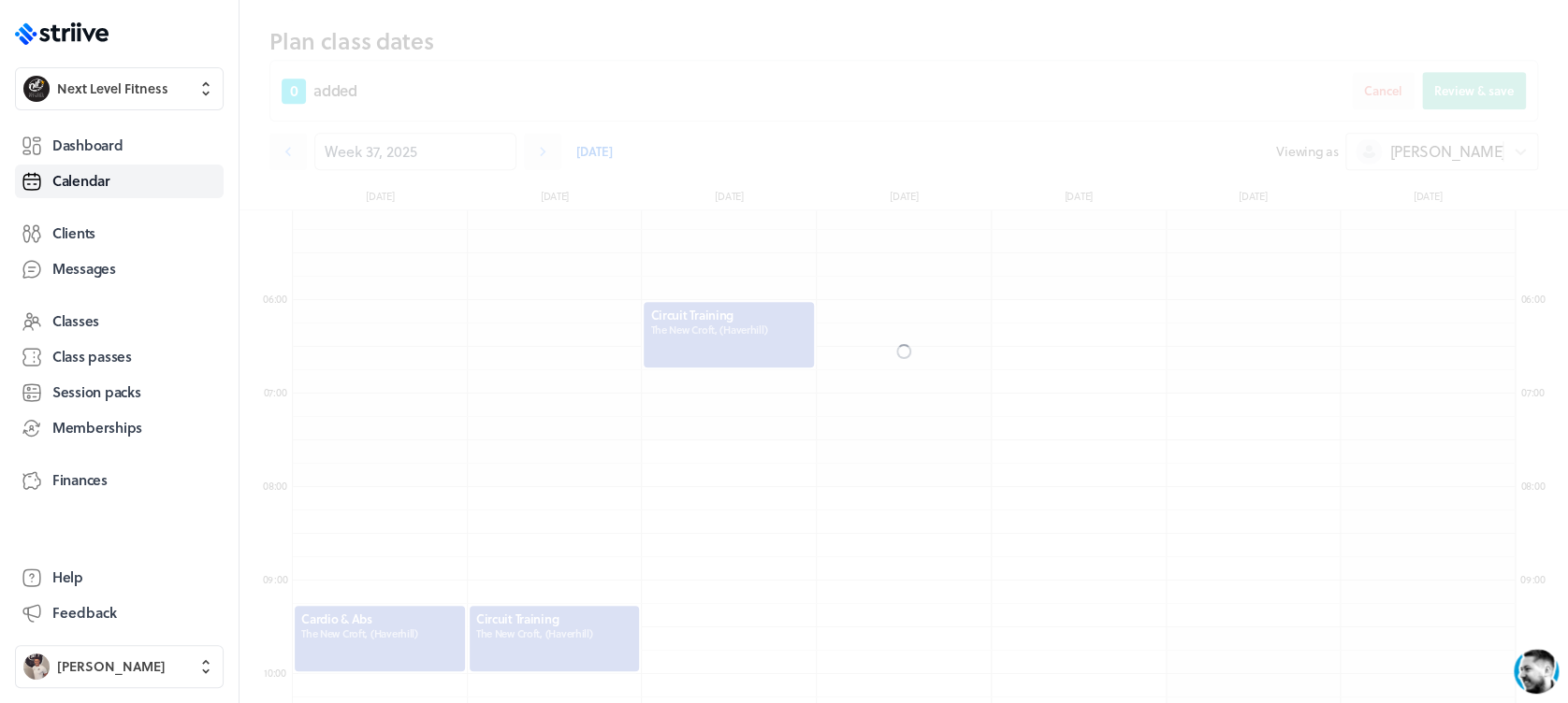
scroll to position [533, 0]
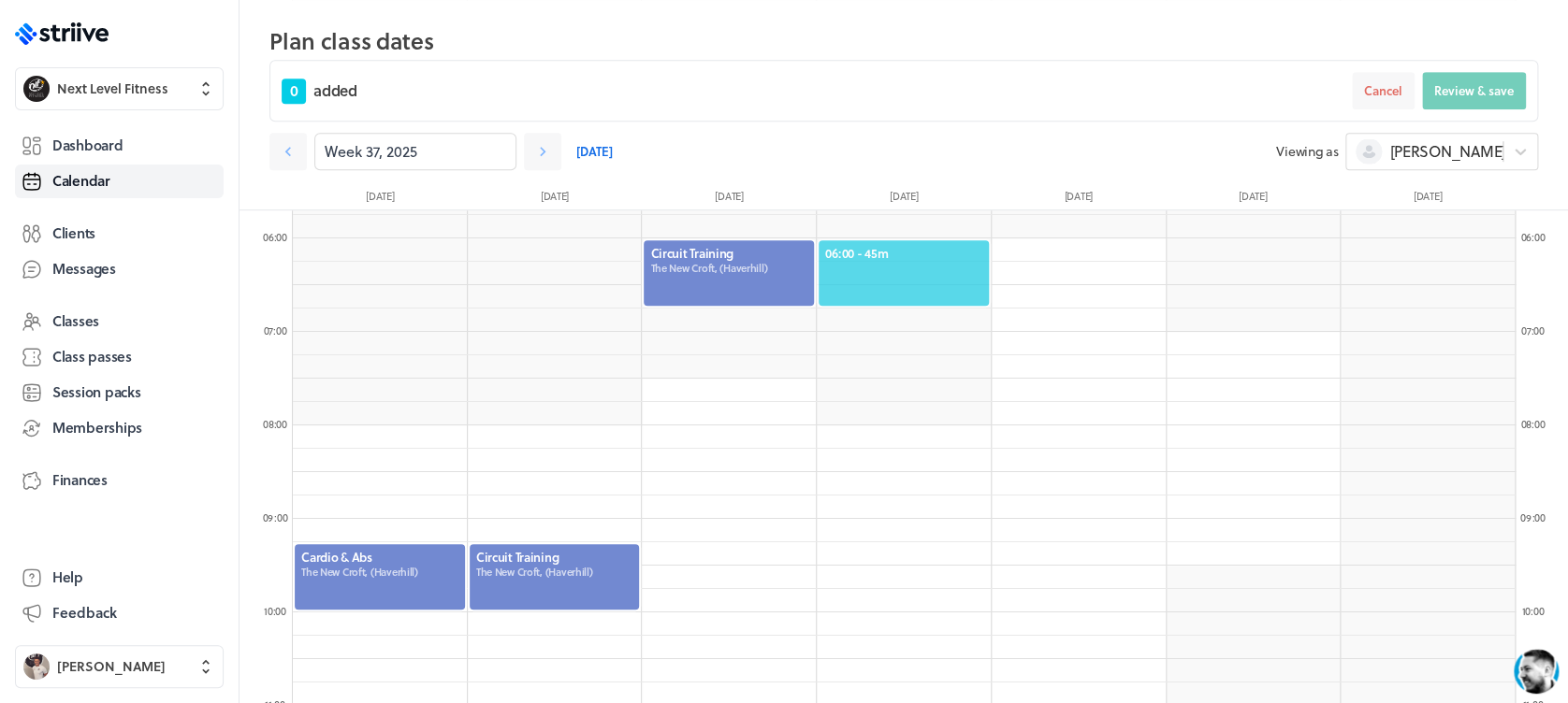
click at [899, 250] on span "06:00 - 45m" at bounding box center [904, 253] width 157 height 17
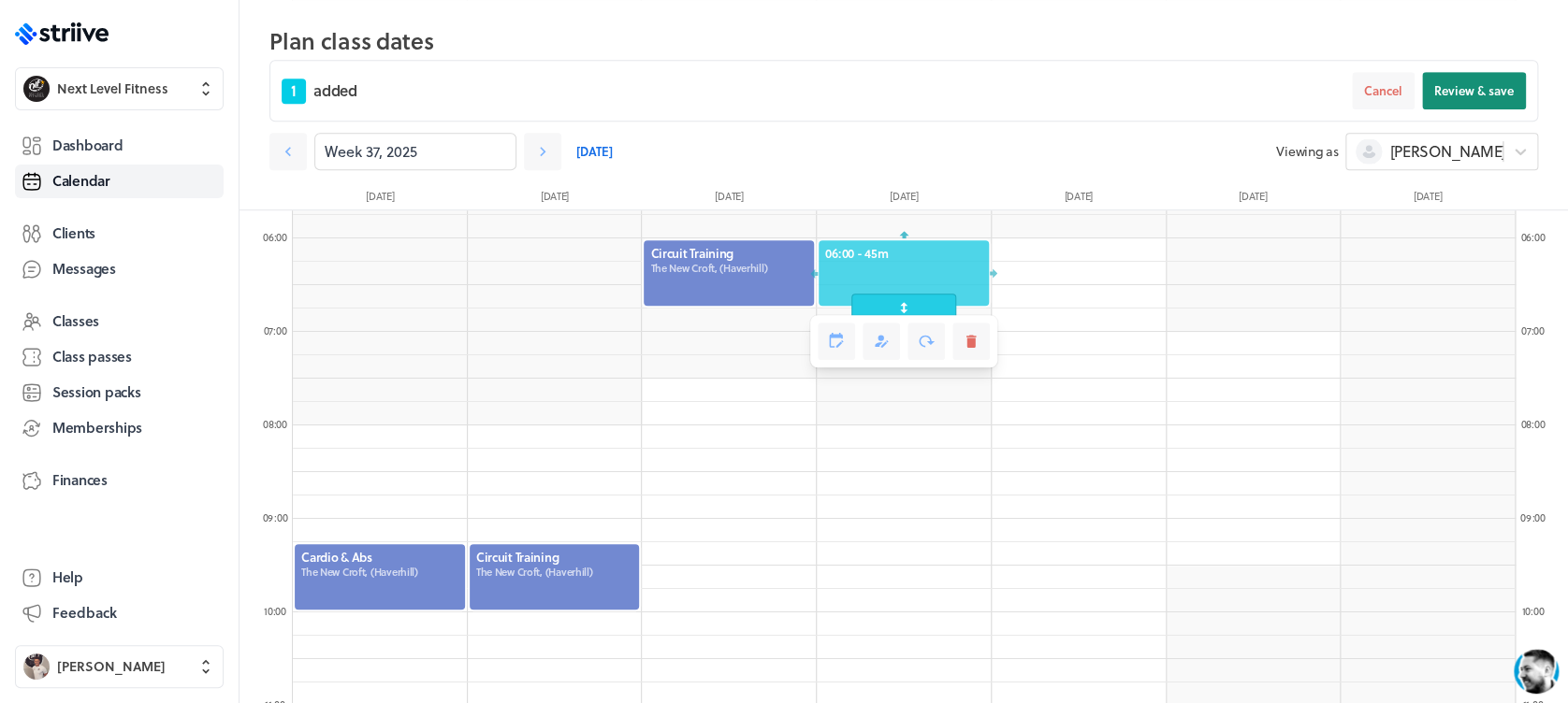
click at [1495, 88] on span "Review & save" at bounding box center [1473, 91] width 80 height 17
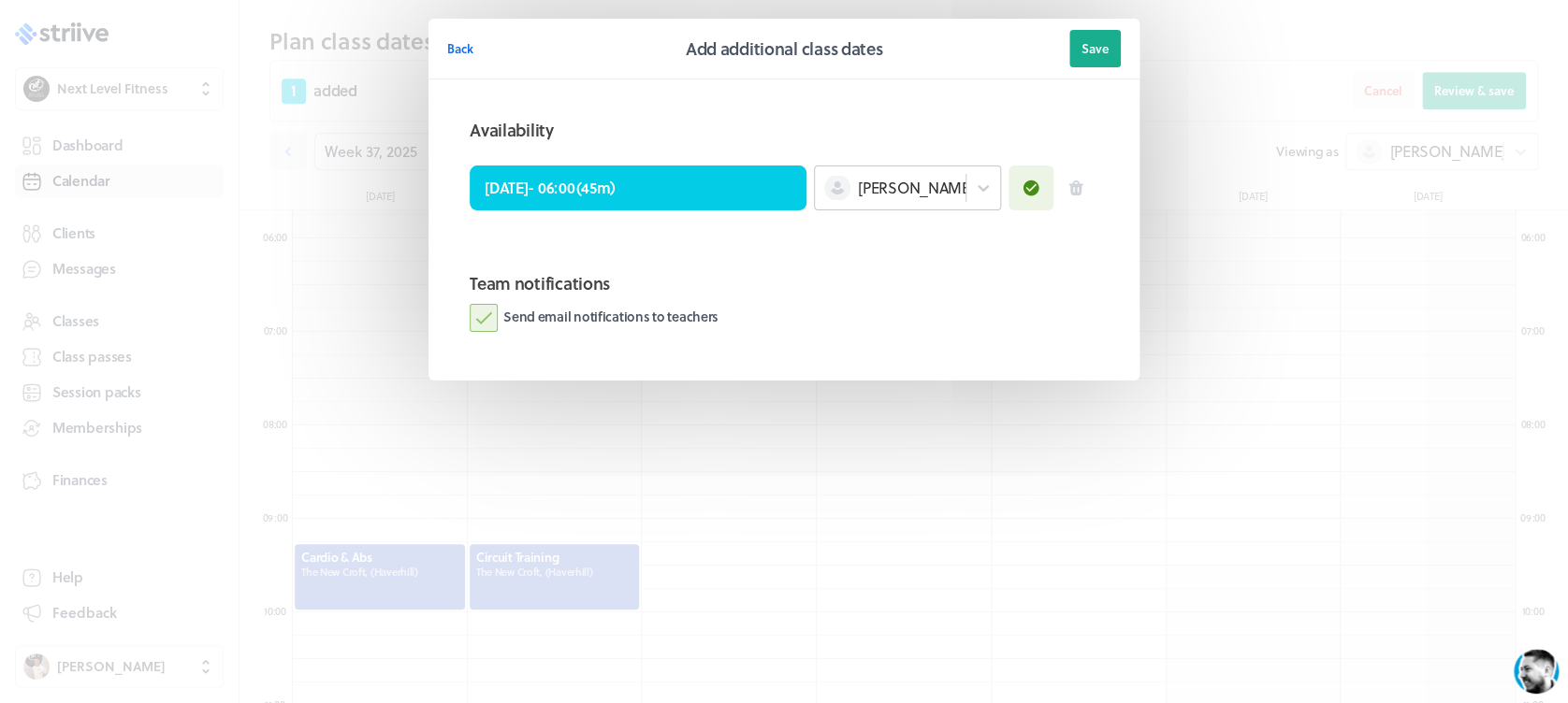
click at [887, 195] on span "[PERSON_NAME]" at bounding box center [915, 187] width 116 height 20
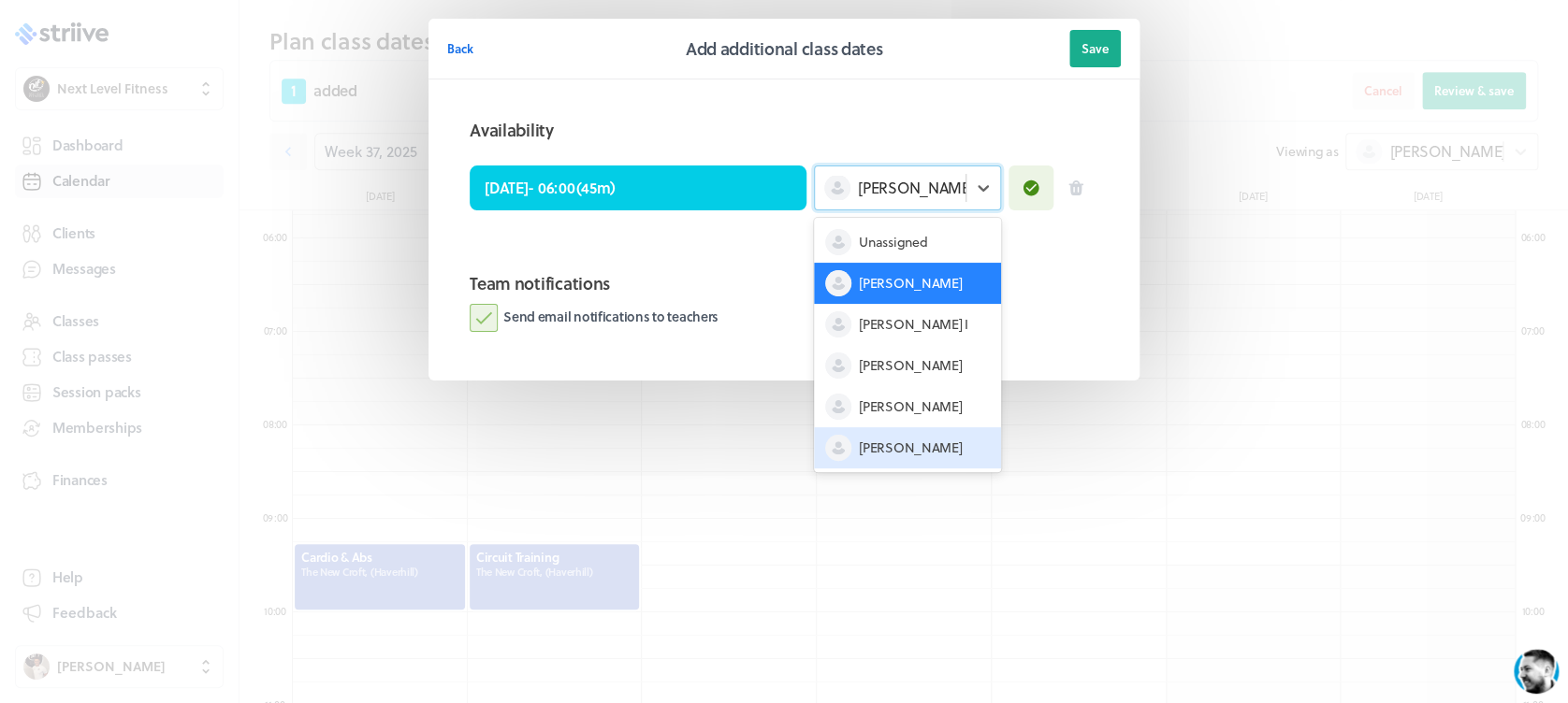
click at [905, 434] on div "[PERSON_NAME]" at bounding box center [907, 447] width 187 height 41
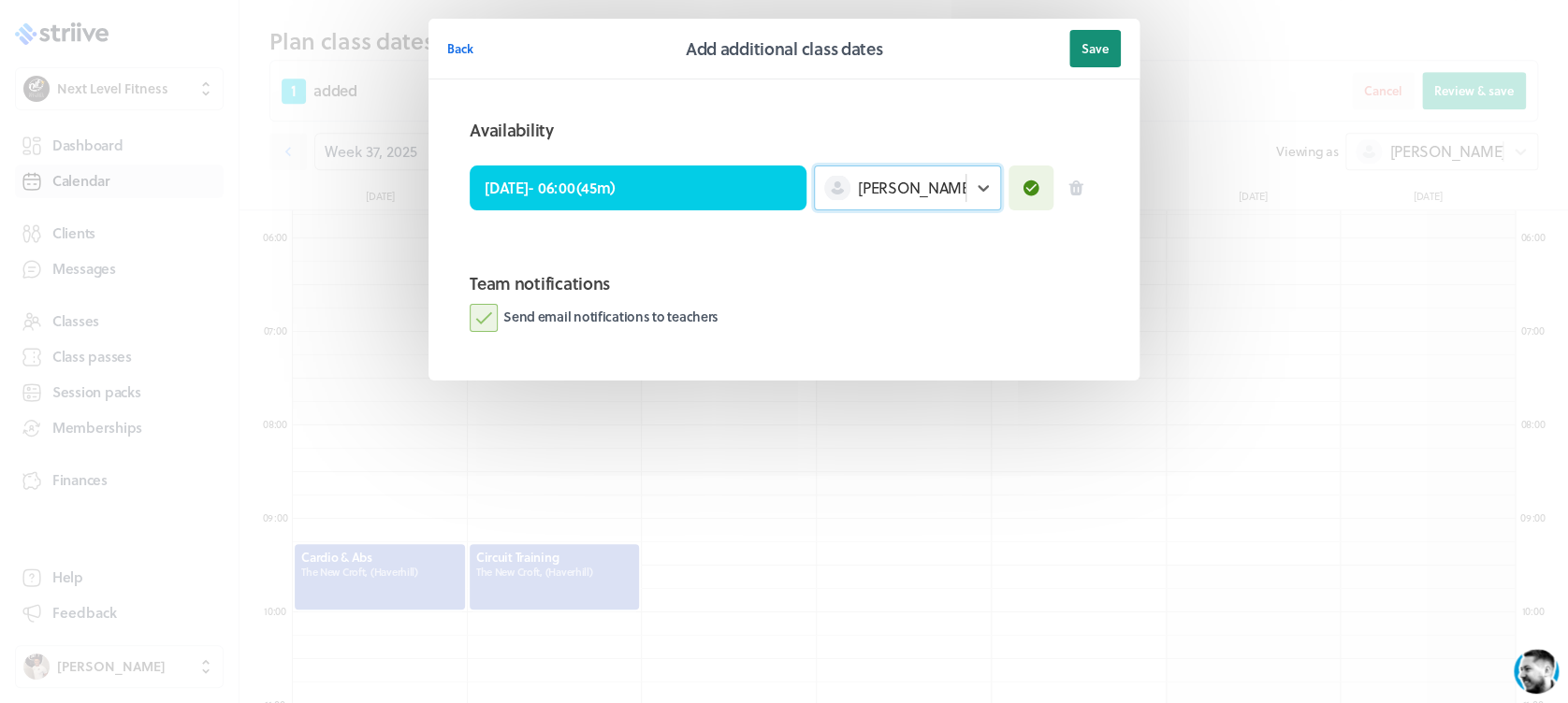
click at [1092, 43] on span "Save" at bounding box center [1095, 49] width 27 height 17
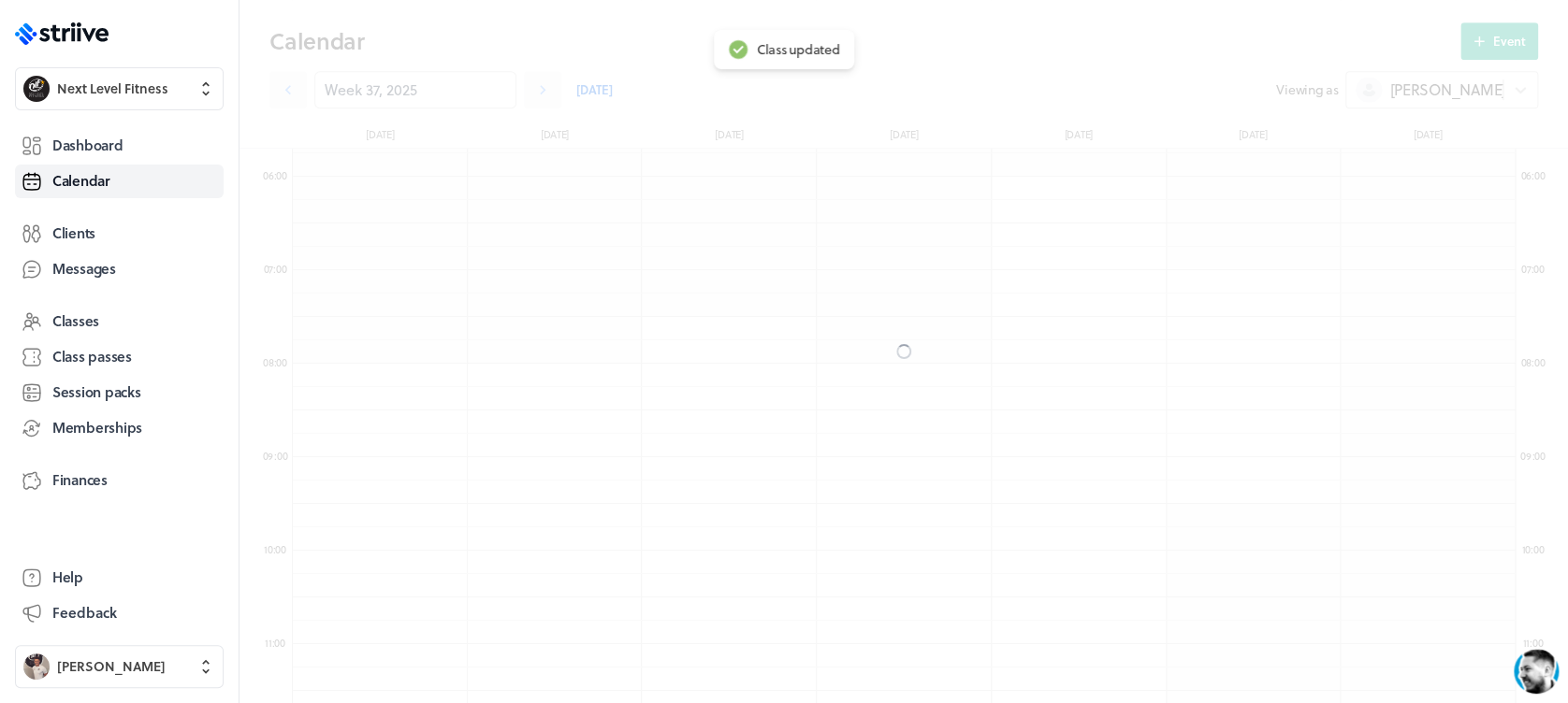
scroll to position [471, 0]
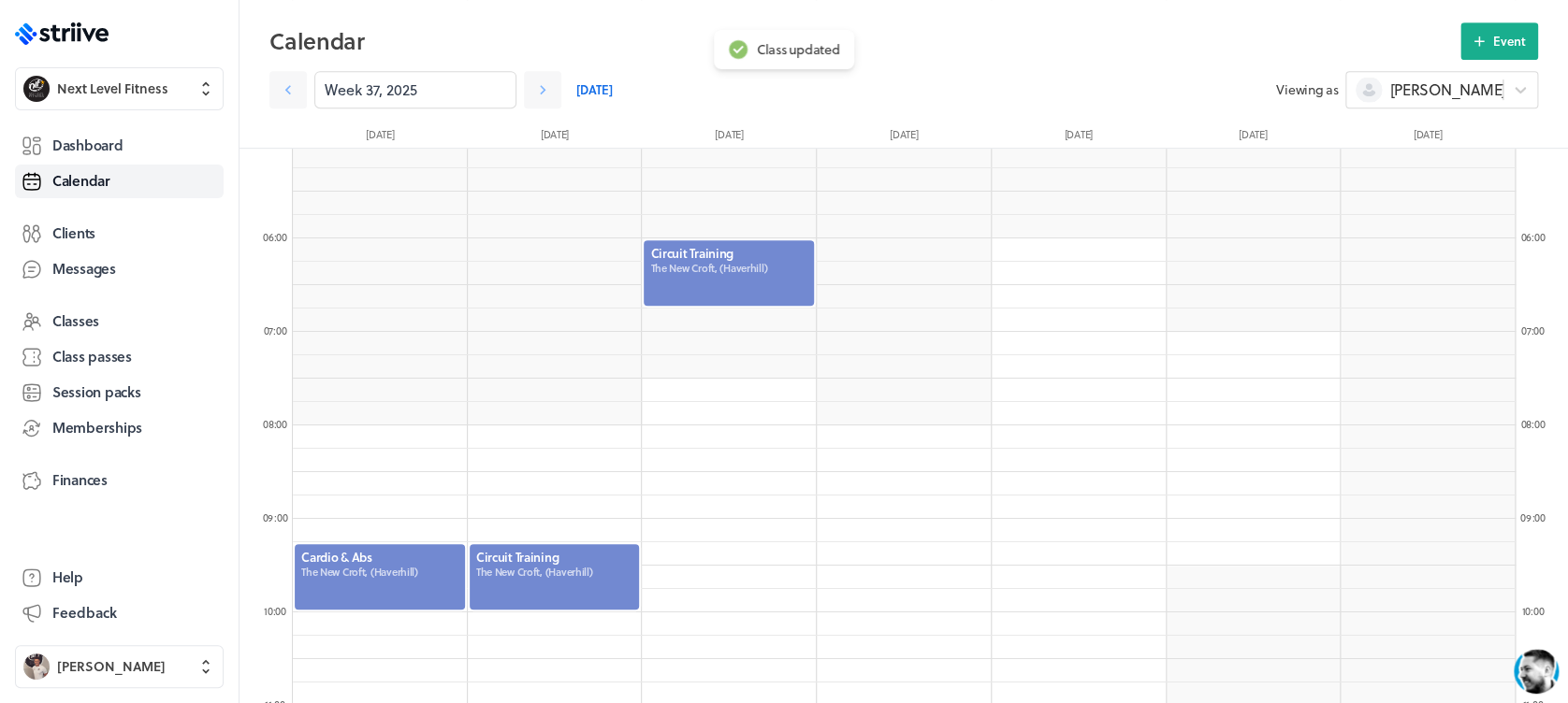
click at [1460, 96] on div "[PERSON_NAME]" at bounding box center [1424, 89] width 156 height 24
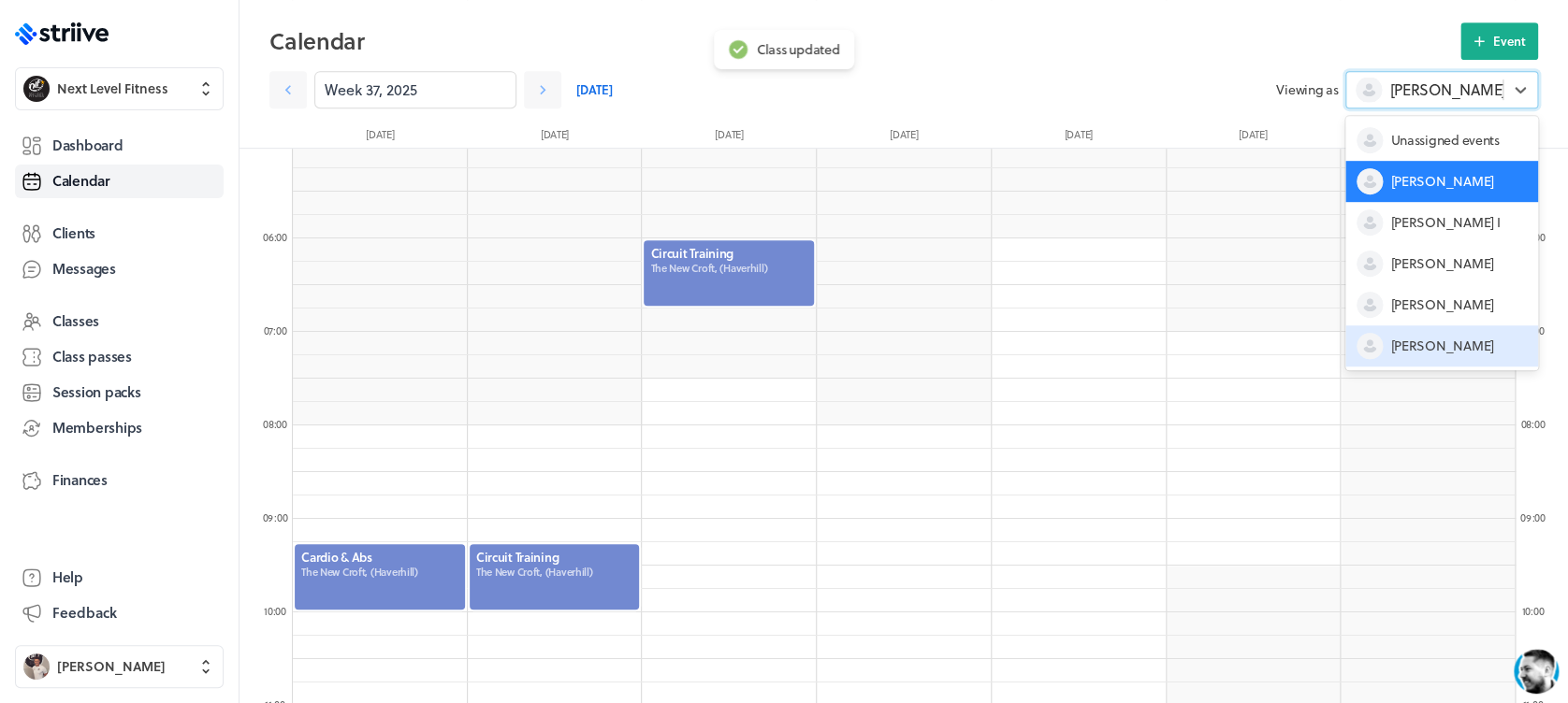
click at [1426, 341] on span "[PERSON_NAME]" at bounding box center [1440, 345] width 103 height 18
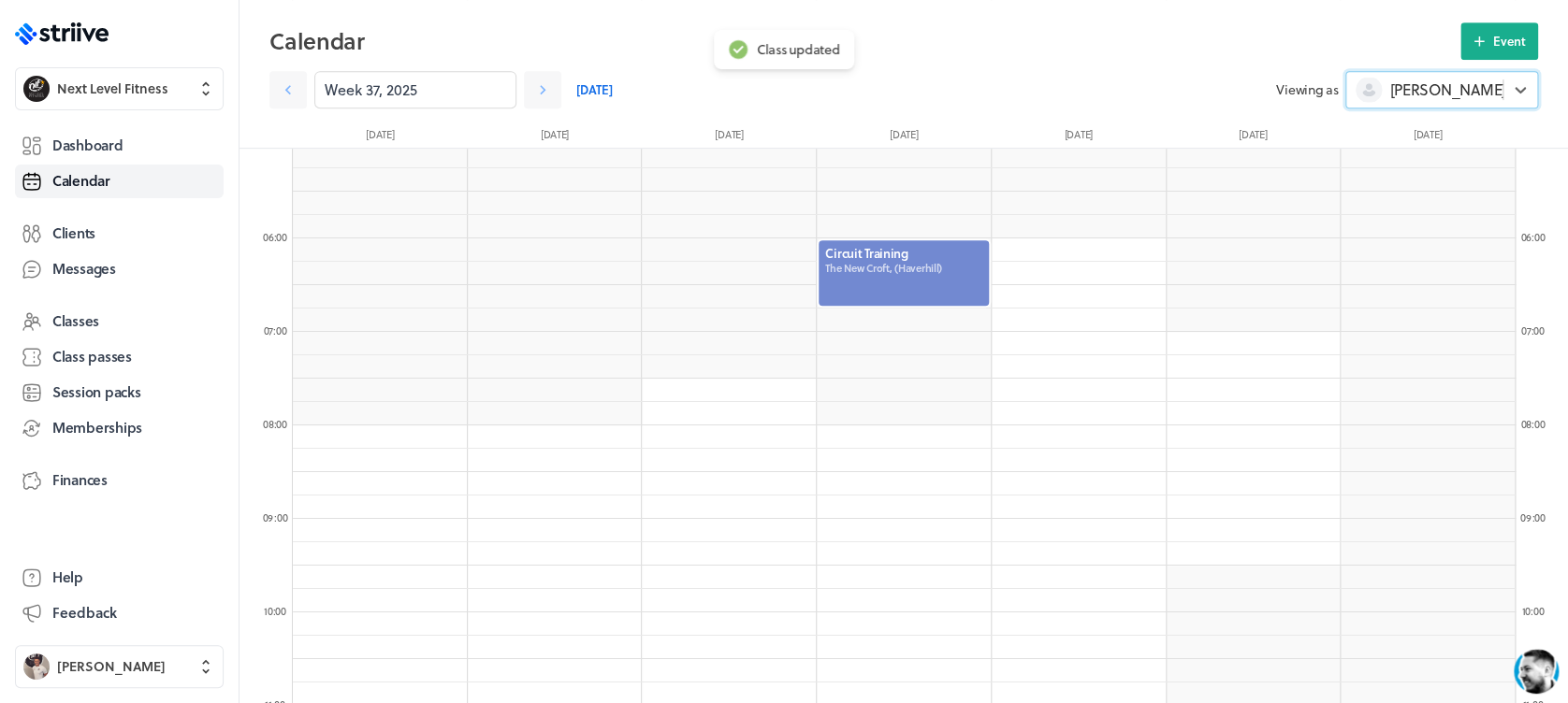
click at [896, 269] on div at bounding box center [903, 273] width 174 height 69
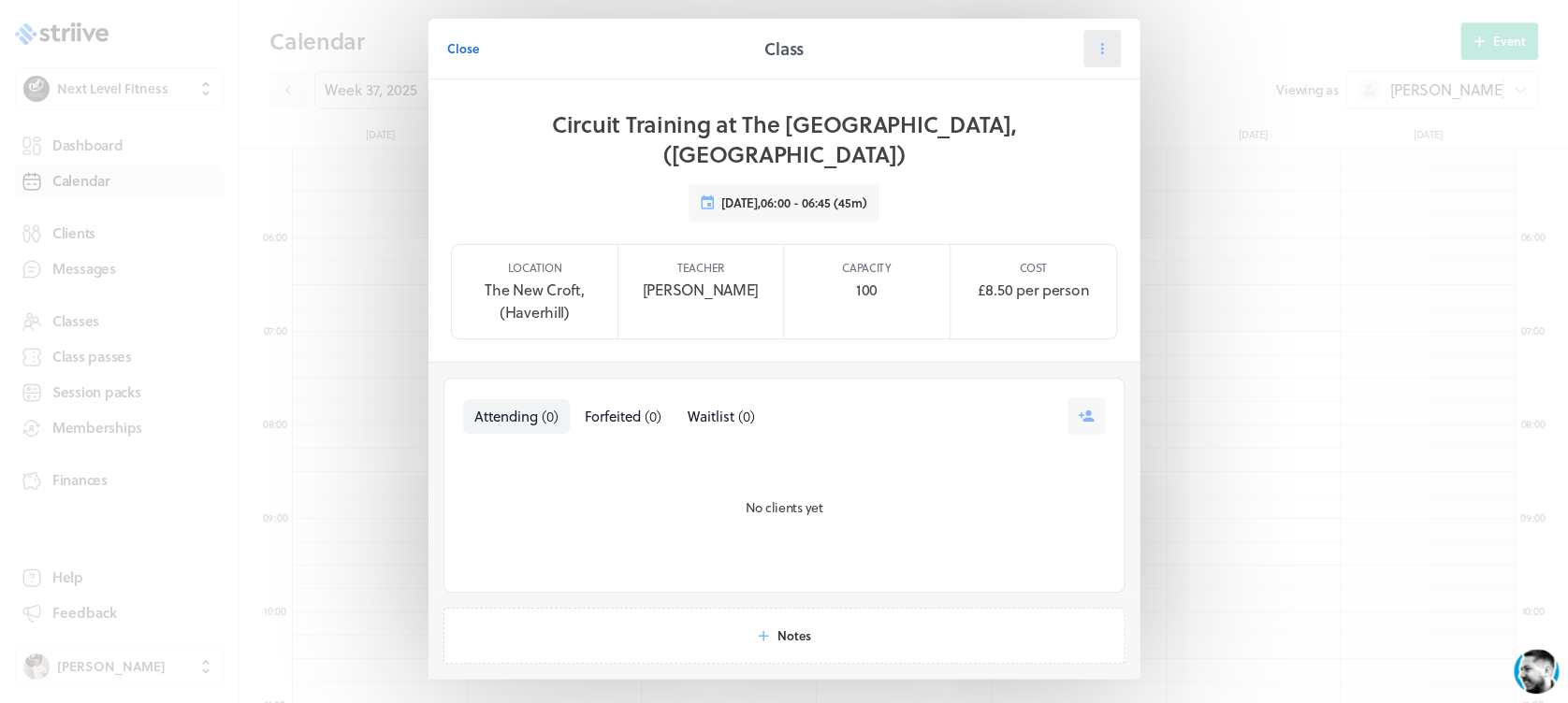
click at [1093, 45] on icon at bounding box center [1102, 49] width 17 height 17
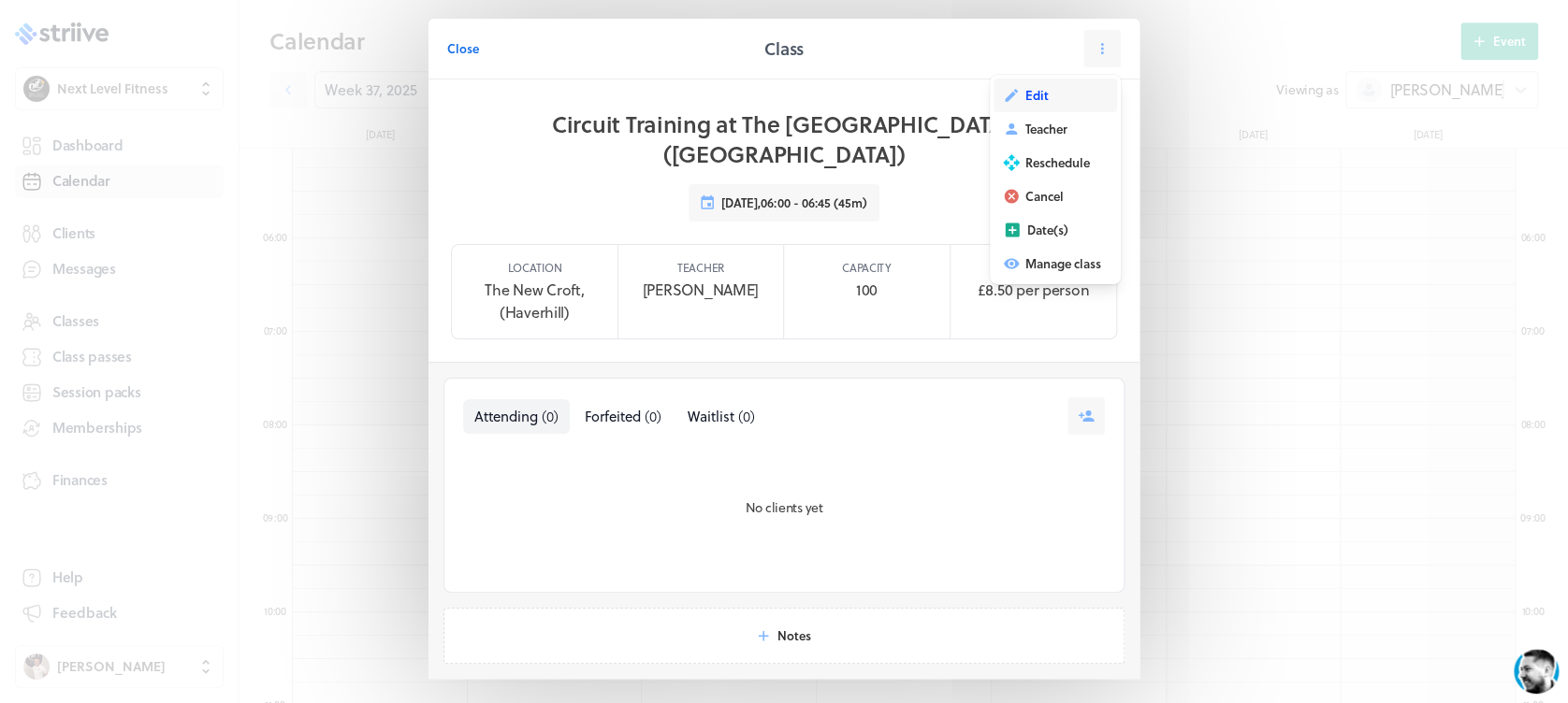
click at [1049, 100] on button "Edit" at bounding box center [1055, 95] width 124 height 34
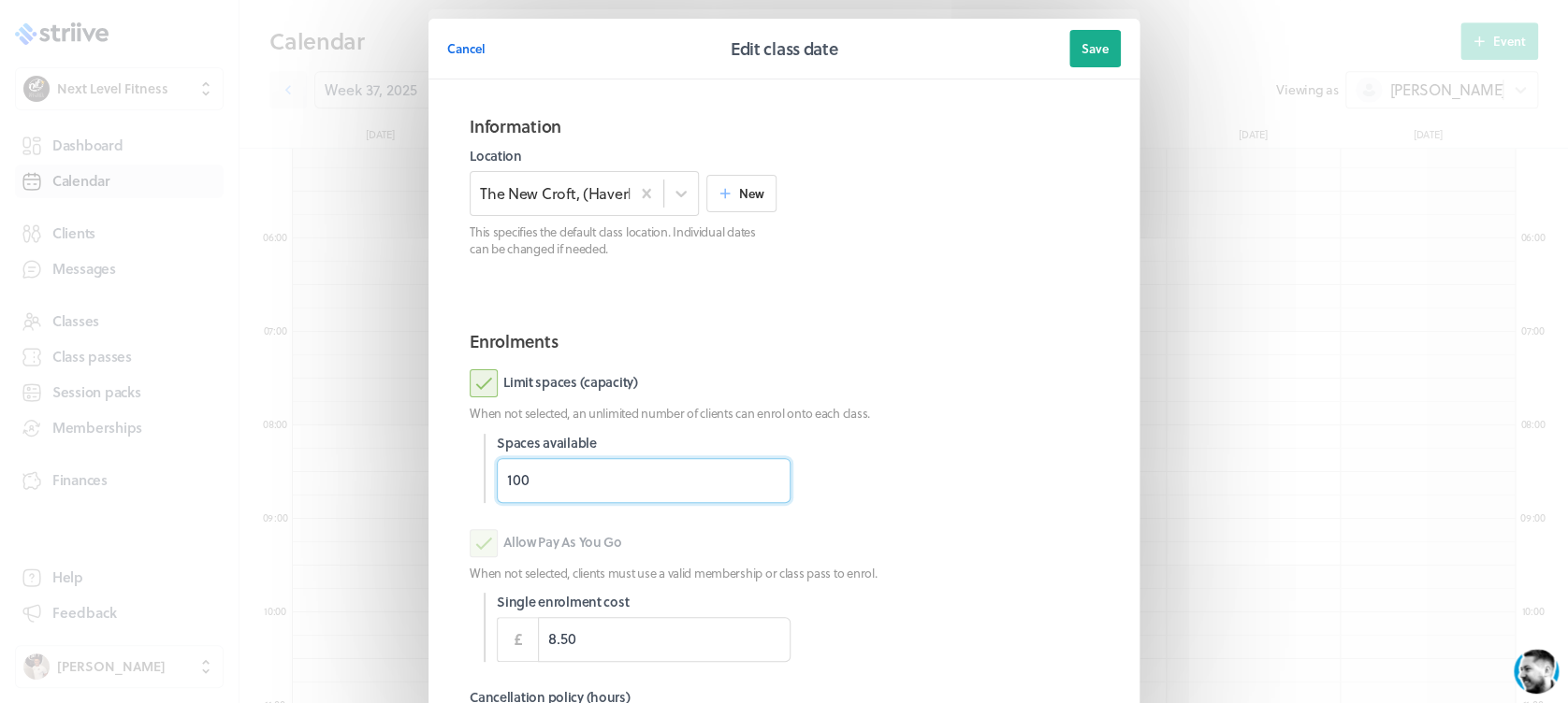
drag, startPoint x: 456, startPoint y: 484, endPoint x: 401, endPoint y: 494, distance: 55.9
click at [410, 494] on section "Cancel Edit class date Save Information Location The [GEOGRAPHIC_DATA], (Haverh…" at bounding box center [784, 483] width 748 height 967
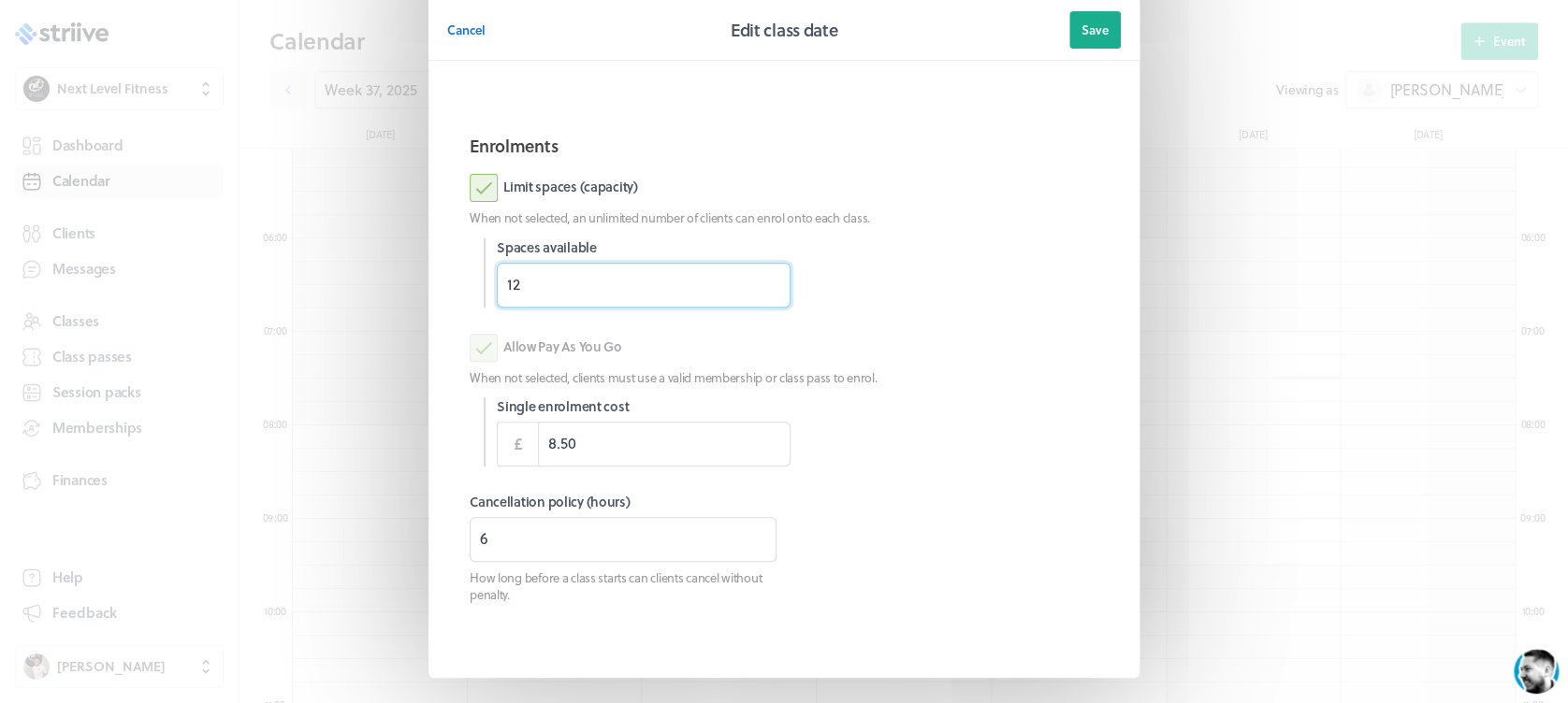
scroll to position [263, 0]
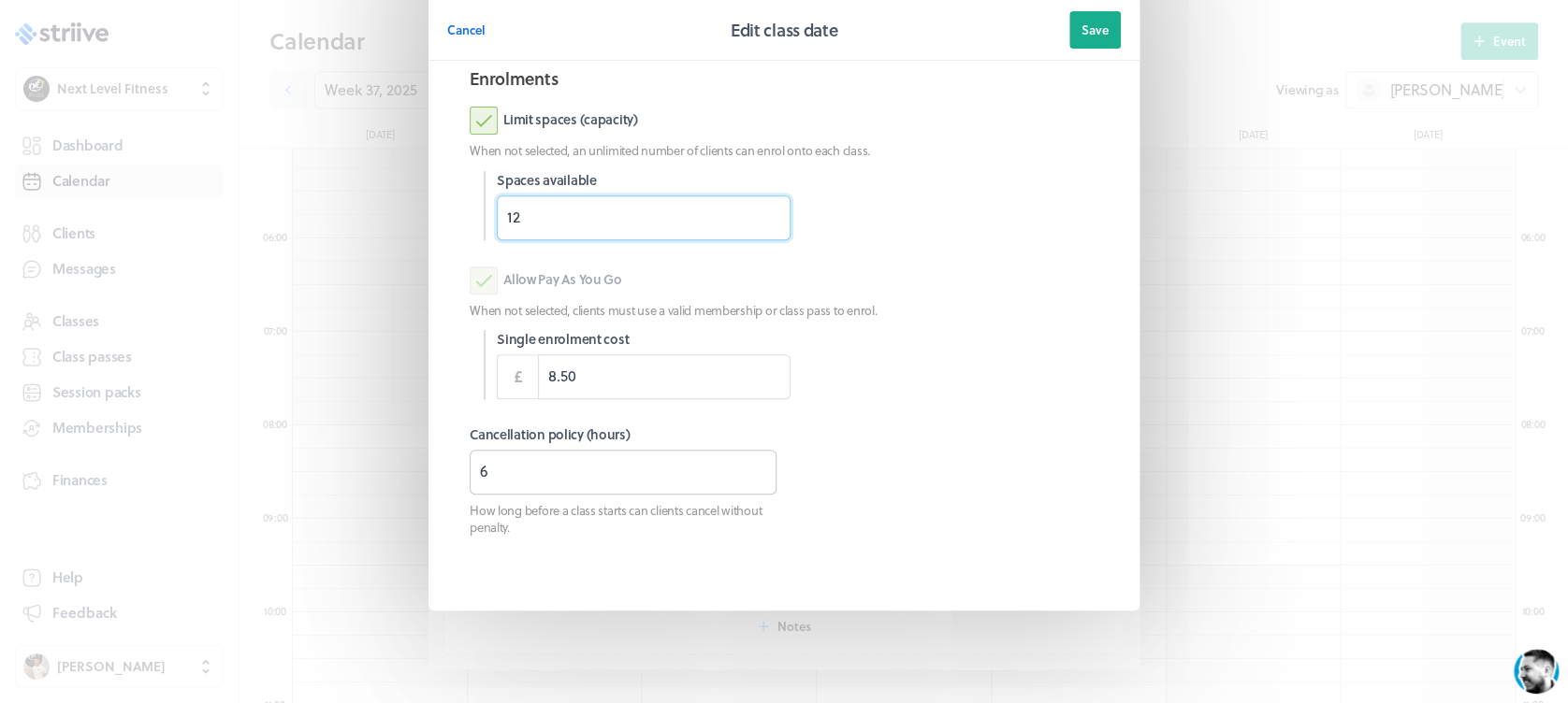
type input "12"
drag, startPoint x: 501, startPoint y: 477, endPoint x: 430, endPoint y: 477, distance: 71.0
click at [430, 477] on section "Information Location The [GEOGRAPHIC_DATA], ([GEOGRAPHIC_DATA]) New This specif…" at bounding box center [783, 214] width 711 height 794
type input "8"
click at [1109, 46] on button "Save" at bounding box center [1095, 30] width 52 height 37
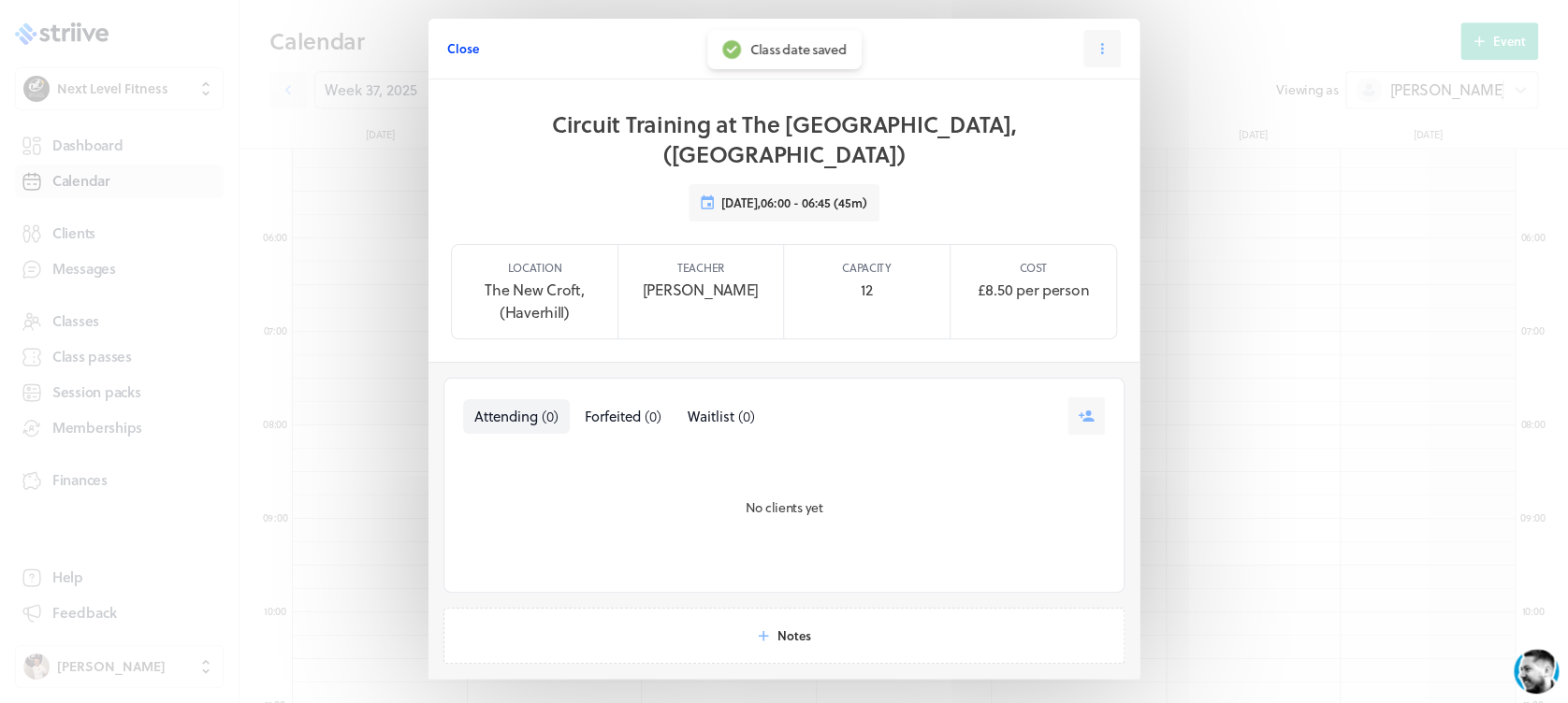
click at [453, 53] on span "Close" at bounding box center [463, 49] width 32 height 17
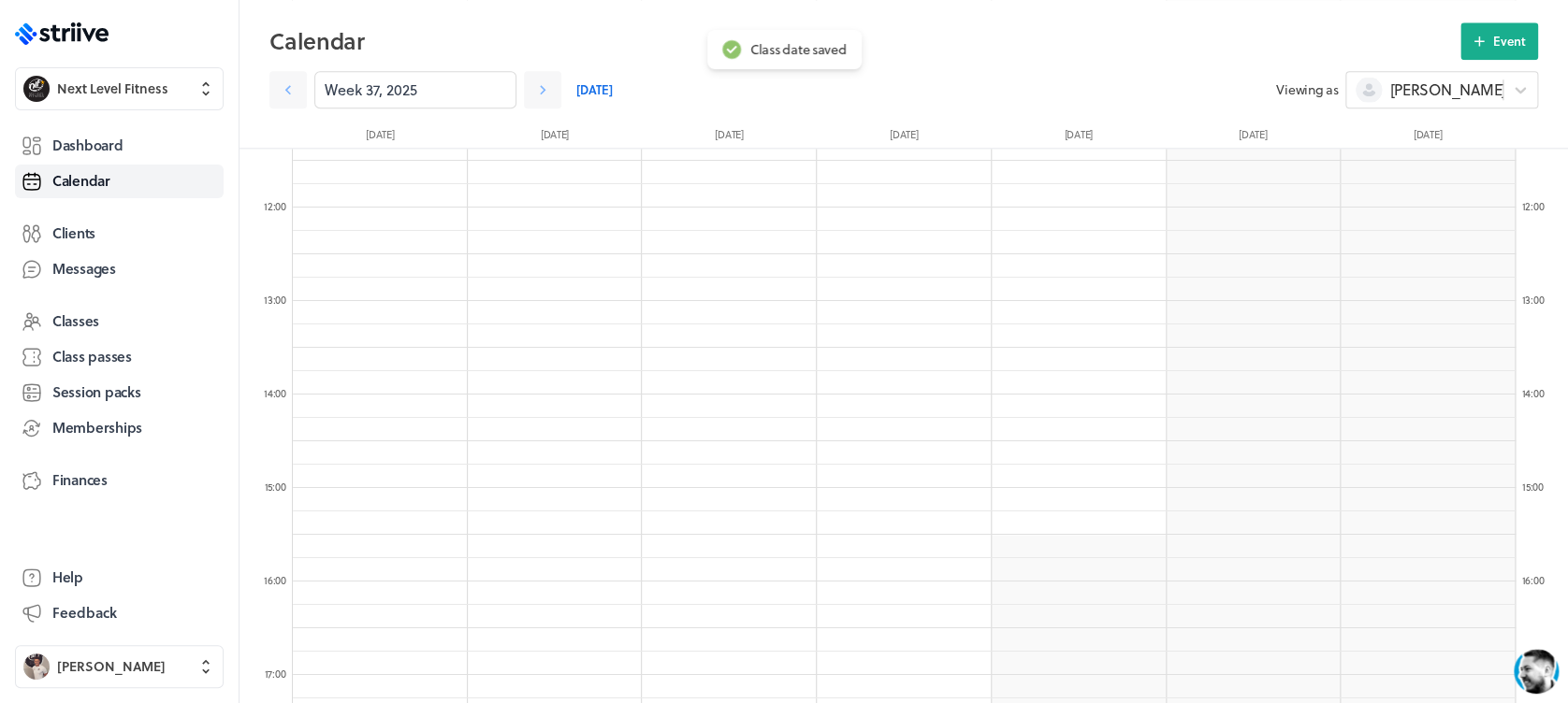
scroll to position [1042, 0]
click at [1495, 45] on span "Event" at bounding box center [1509, 41] width 33 height 17
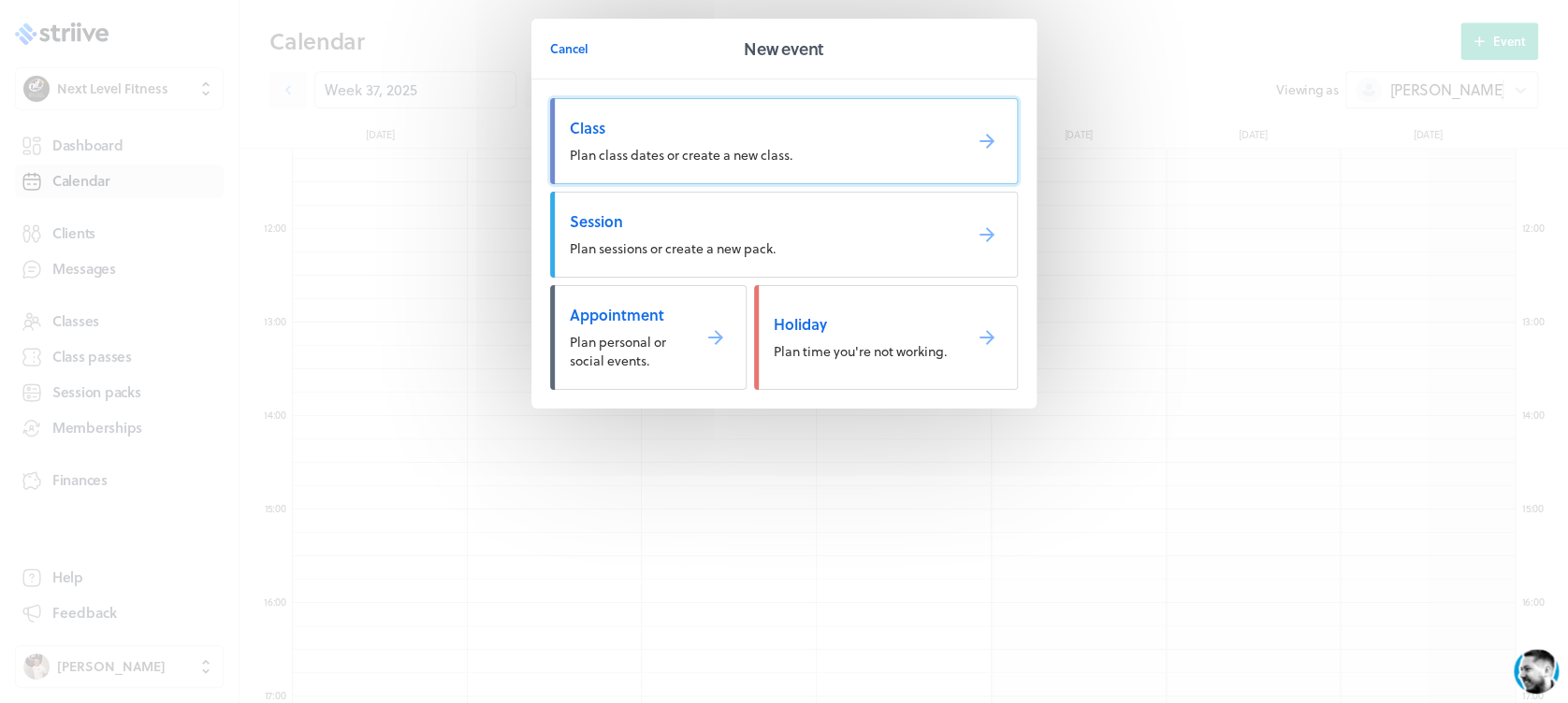
click at [796, 118] on span "Class" at bounding box center [758, 128] width 377 height 20
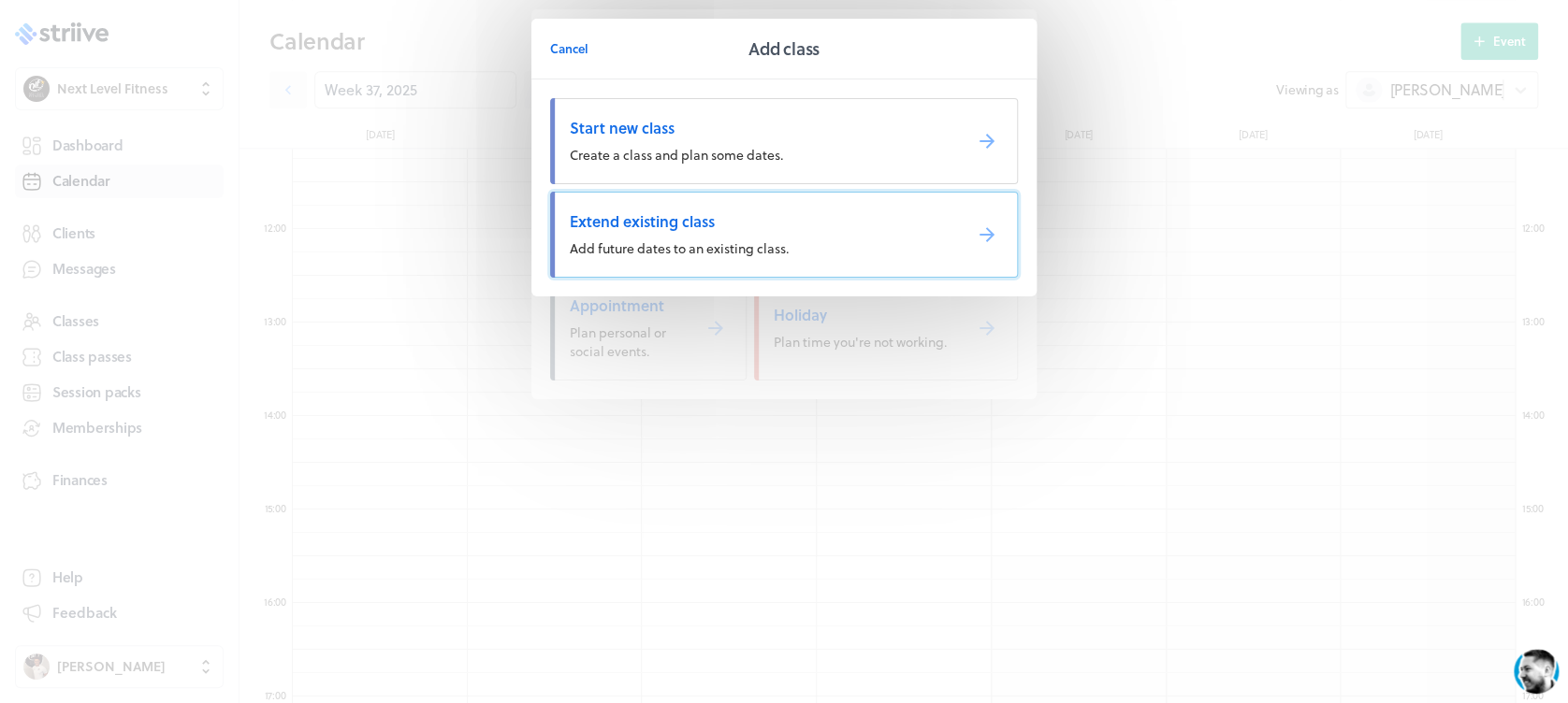
click at [725, 241] on span "Add future dates to an existing class." at bounding box center [679, 248] width 219 height 19
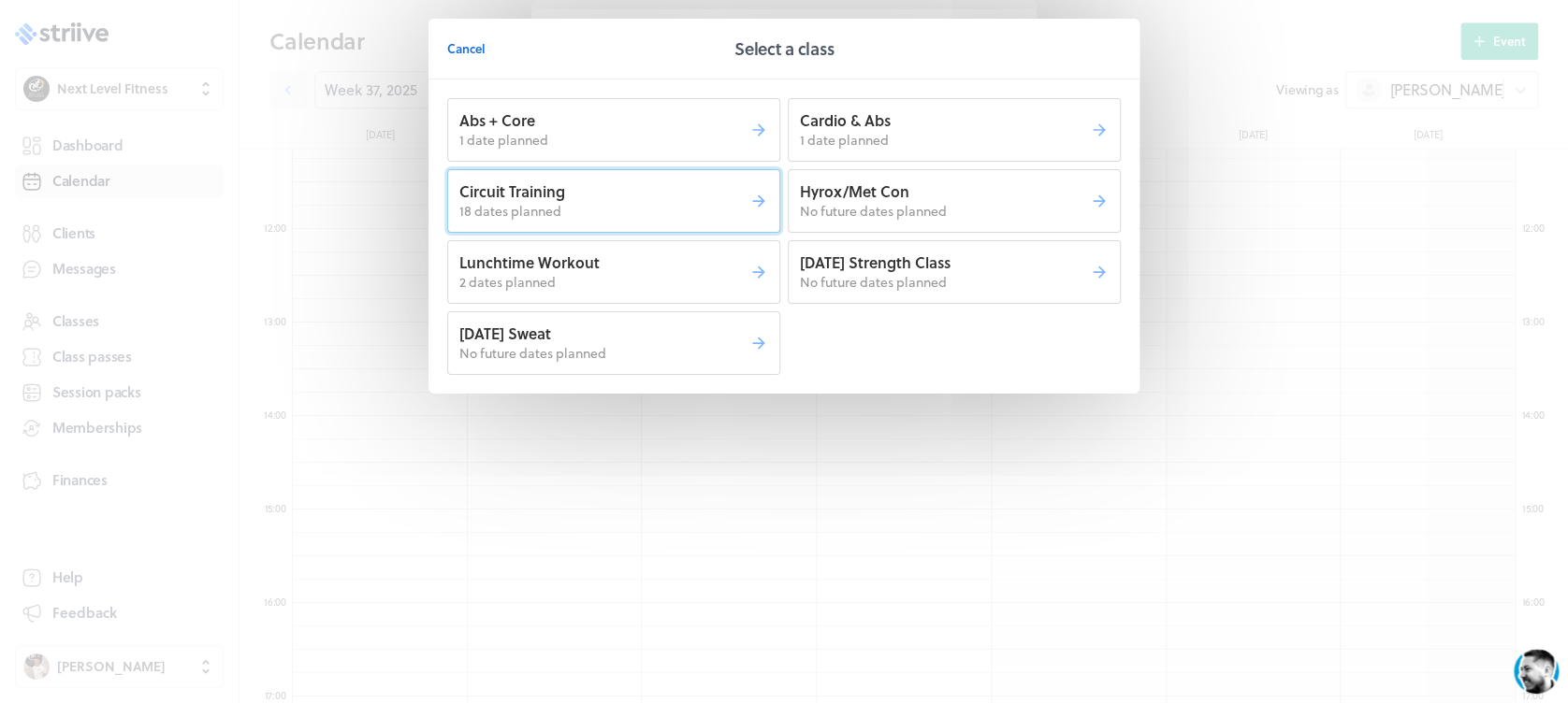
click at [678, 211] on p "18 dates planned" at bounding box center [605, 211] width 290 height 18
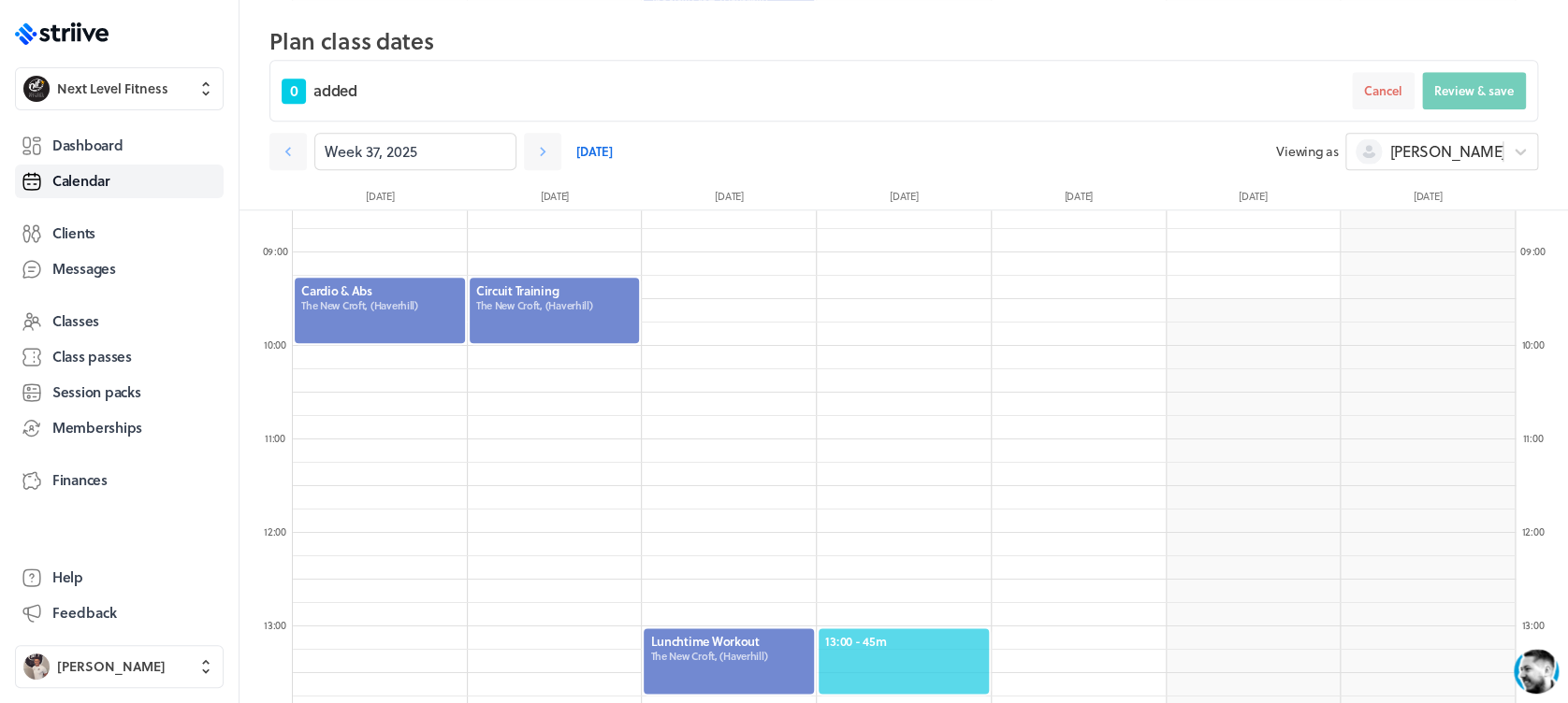
scroll to position [755, 0]
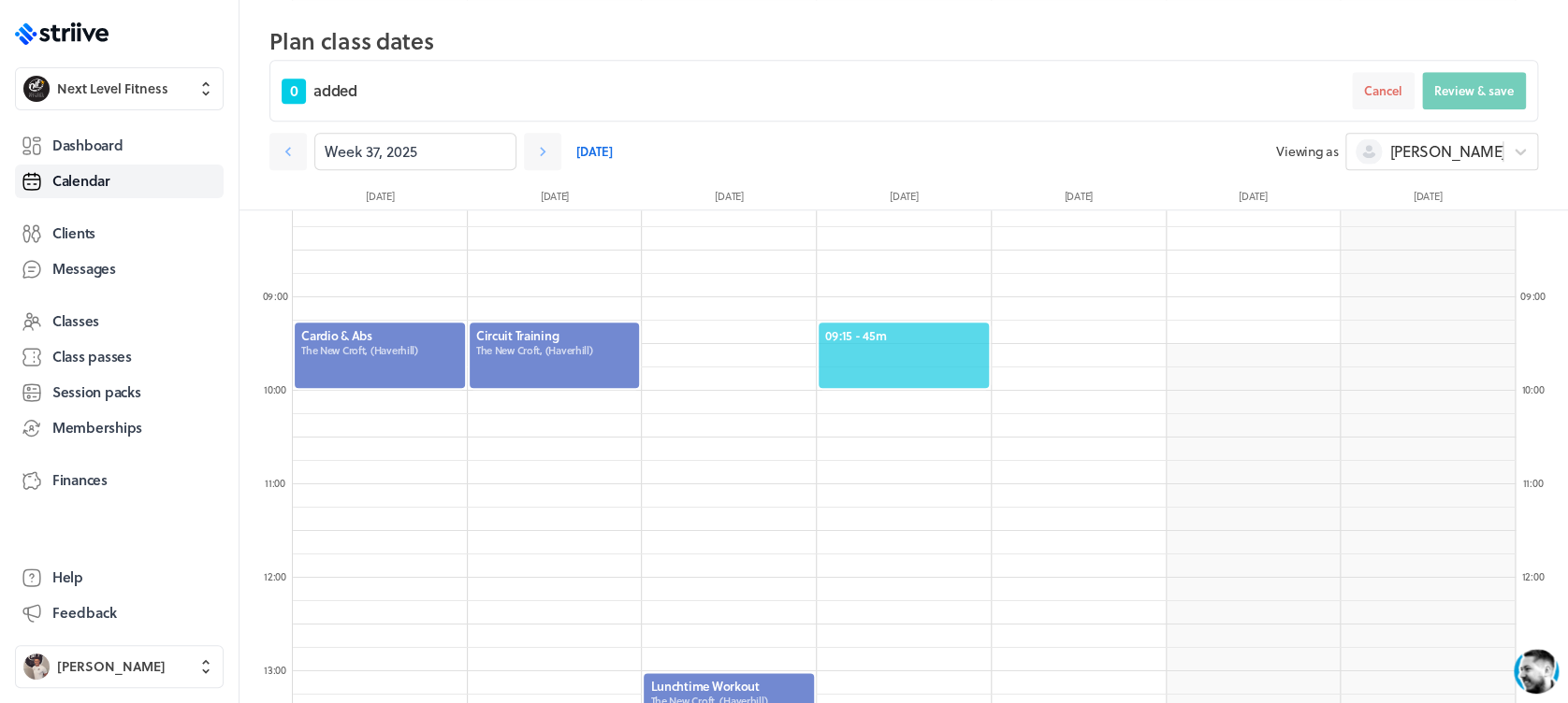
click at [930, 341] on span "09:15 - 45m" at bounding box center [904, 336] width 157 height 17
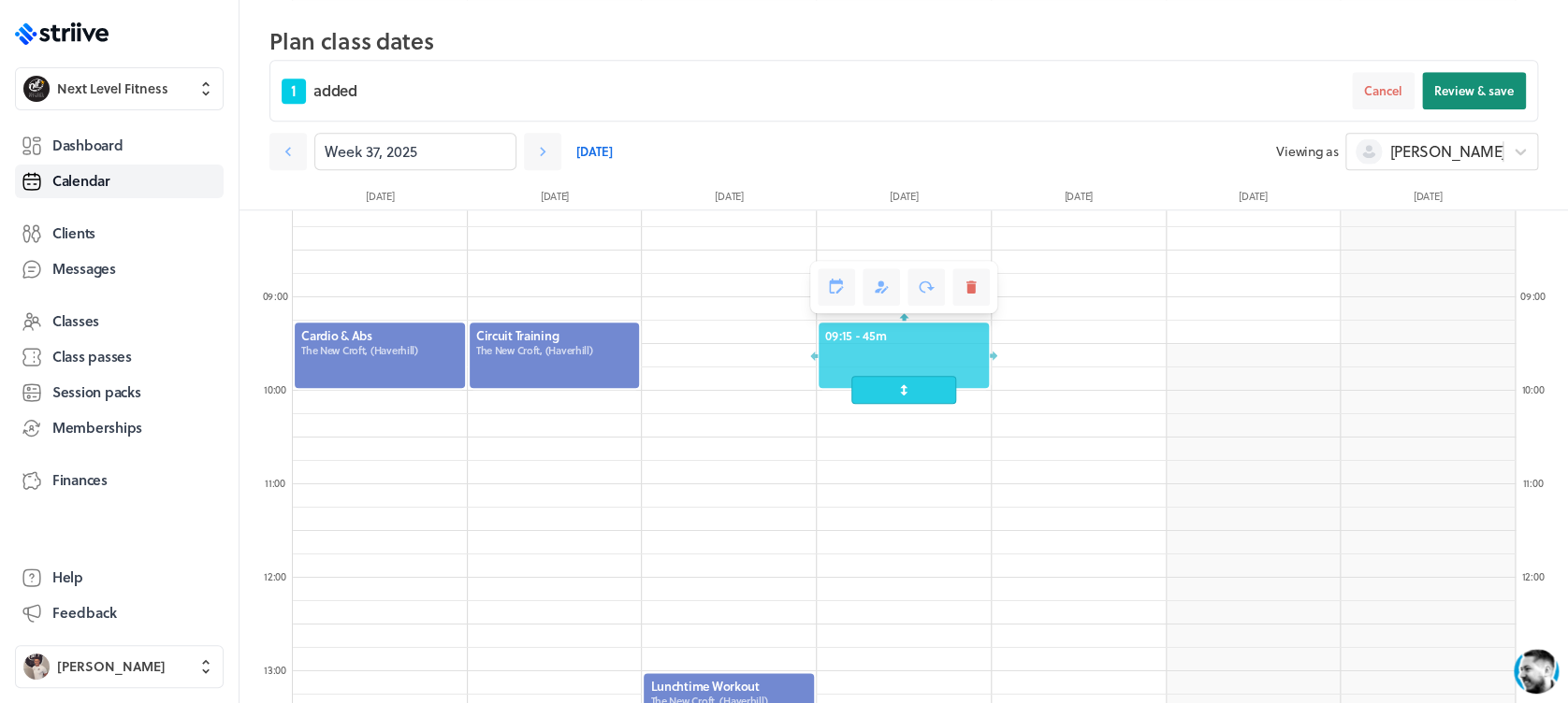
click at [1461, 77] on button "Review & save" at bounding box center [1474, 90] width 104 height 37
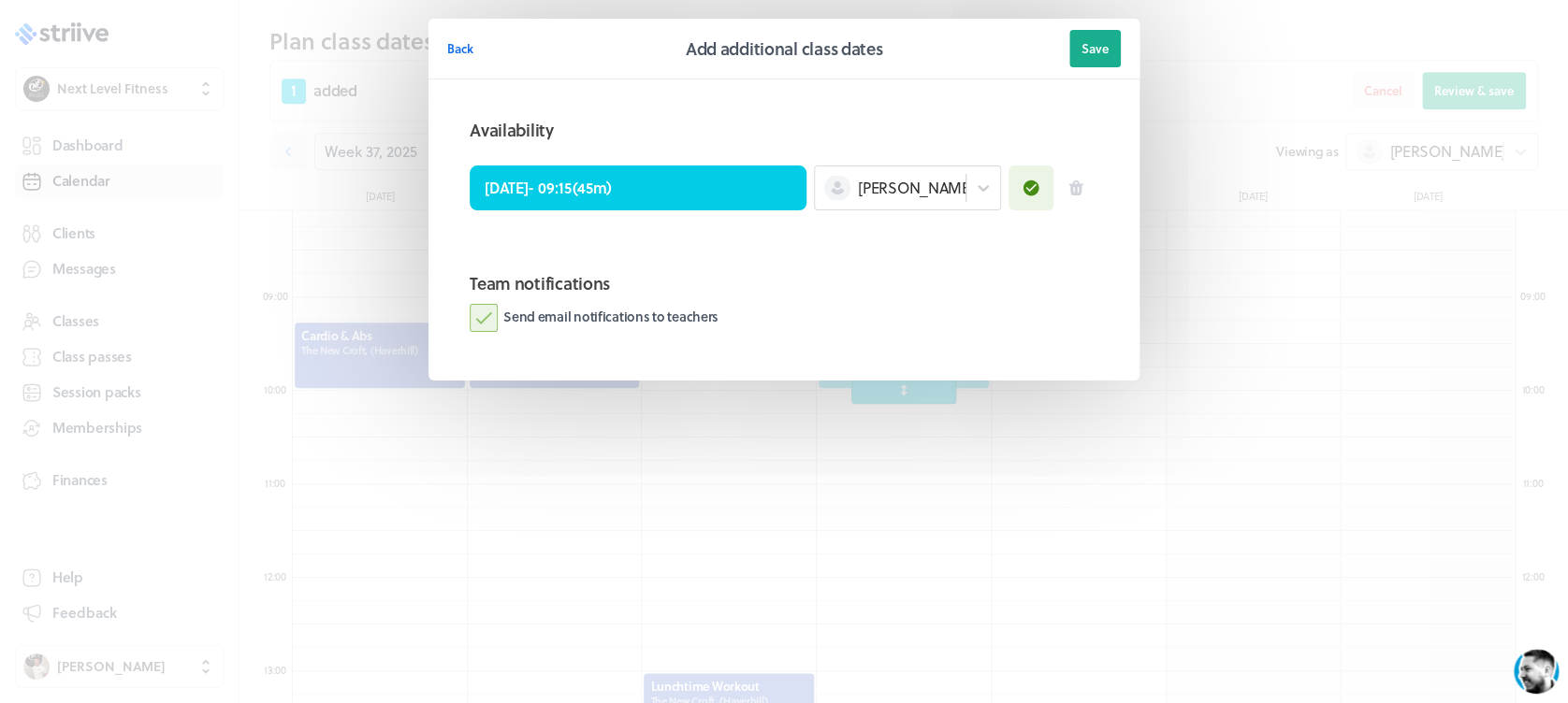
click at [476, 322] on label "Send email notifications to teachers" at bounding box center [593, 317] width 249 height 28
click at [0, 0] on input "Send email notifications to teachers" at bounding box center [0, 0] width 0 height 0
click at [1083, 41] on span "Save" at bounding box center [1095, 49] width 27 height 17
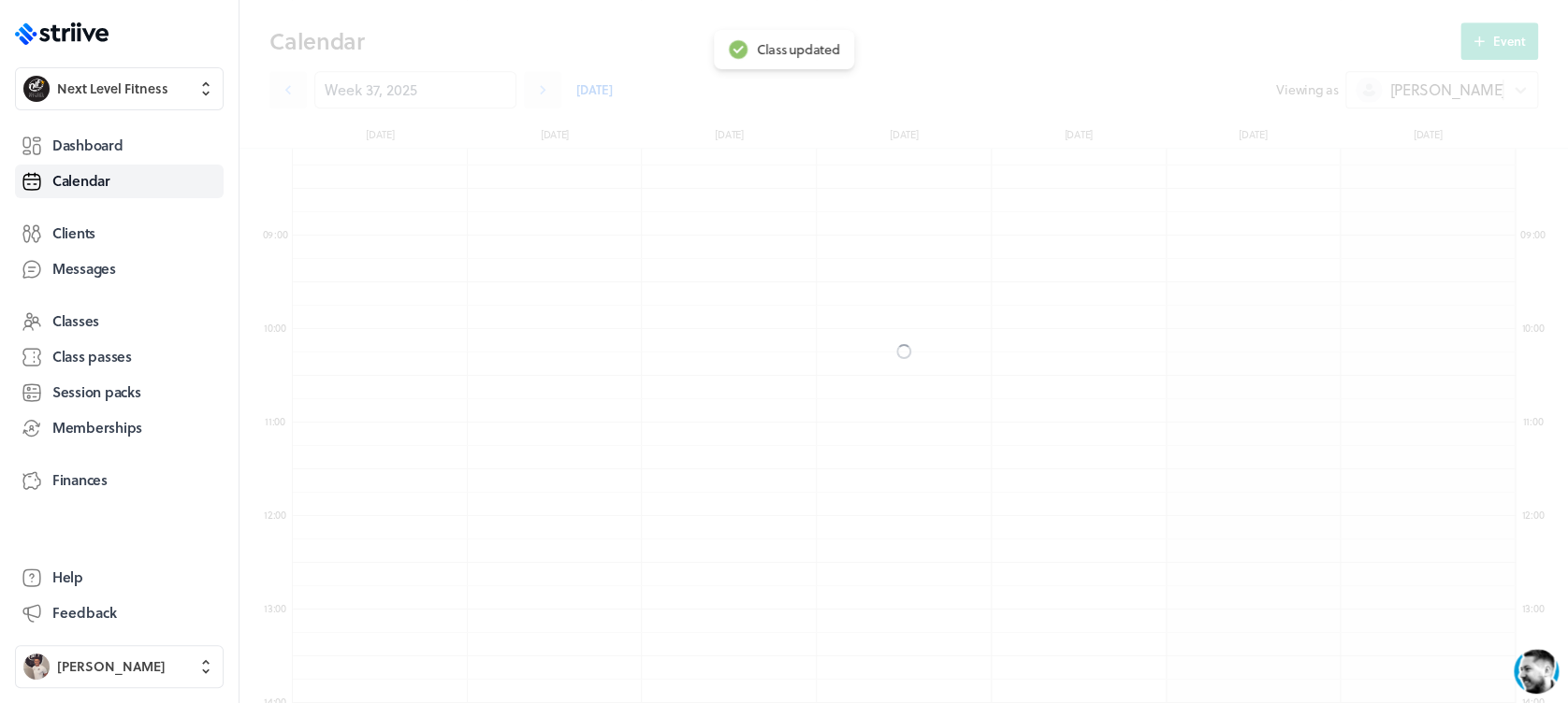
scroll to position [692, 0]
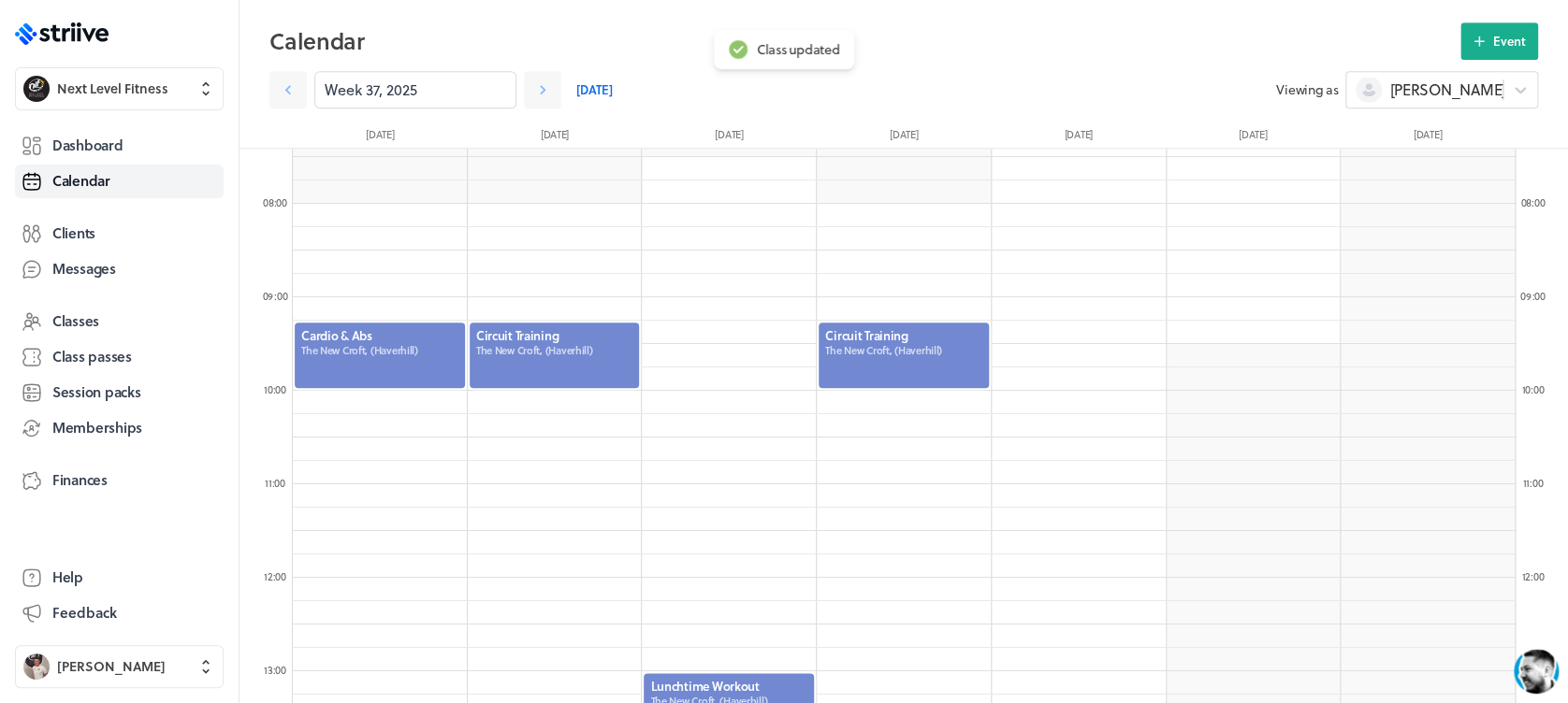
click at [938, 372] on div at bounding box center [903, 355] width 174 height 69
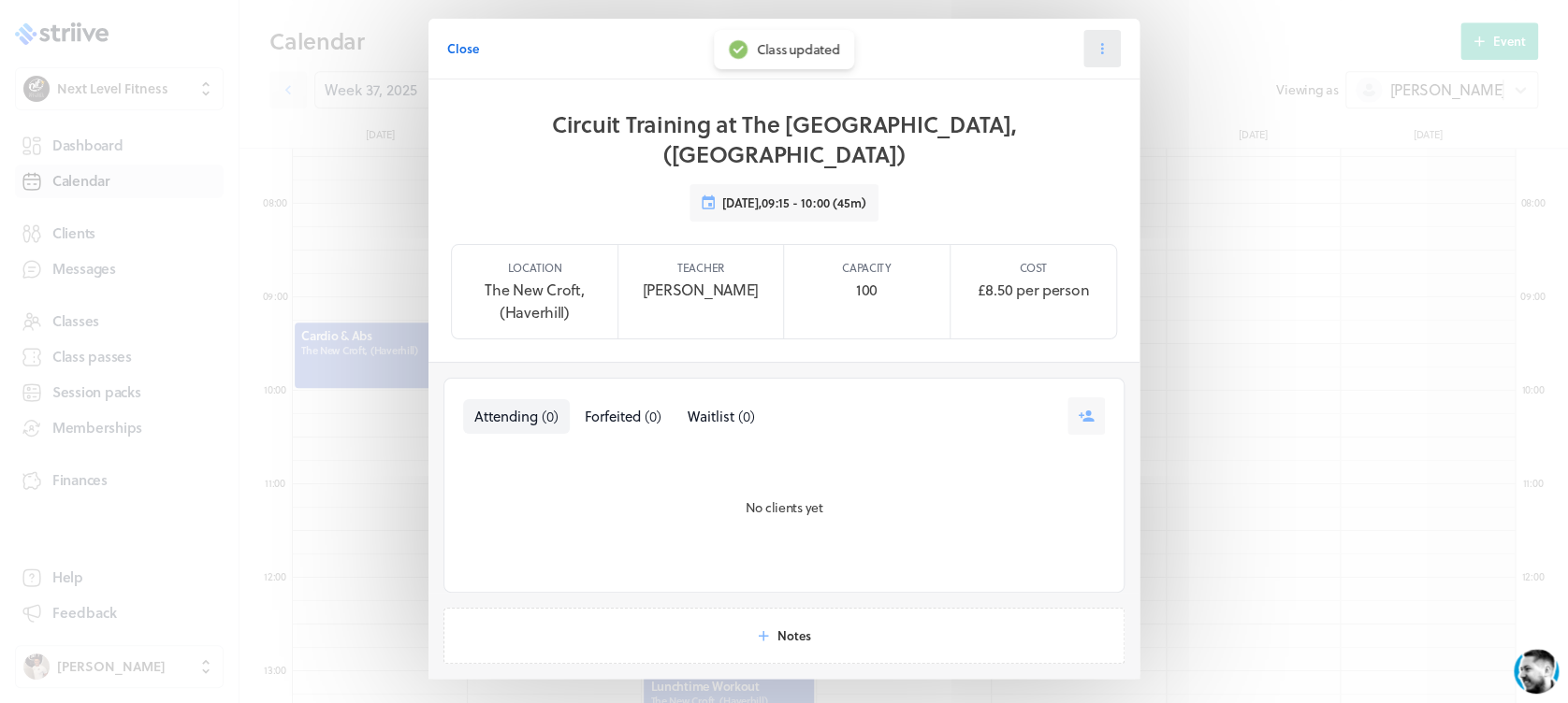
click at [1084, 59] on button at bounding box center [1102, 48] width 37 height 37
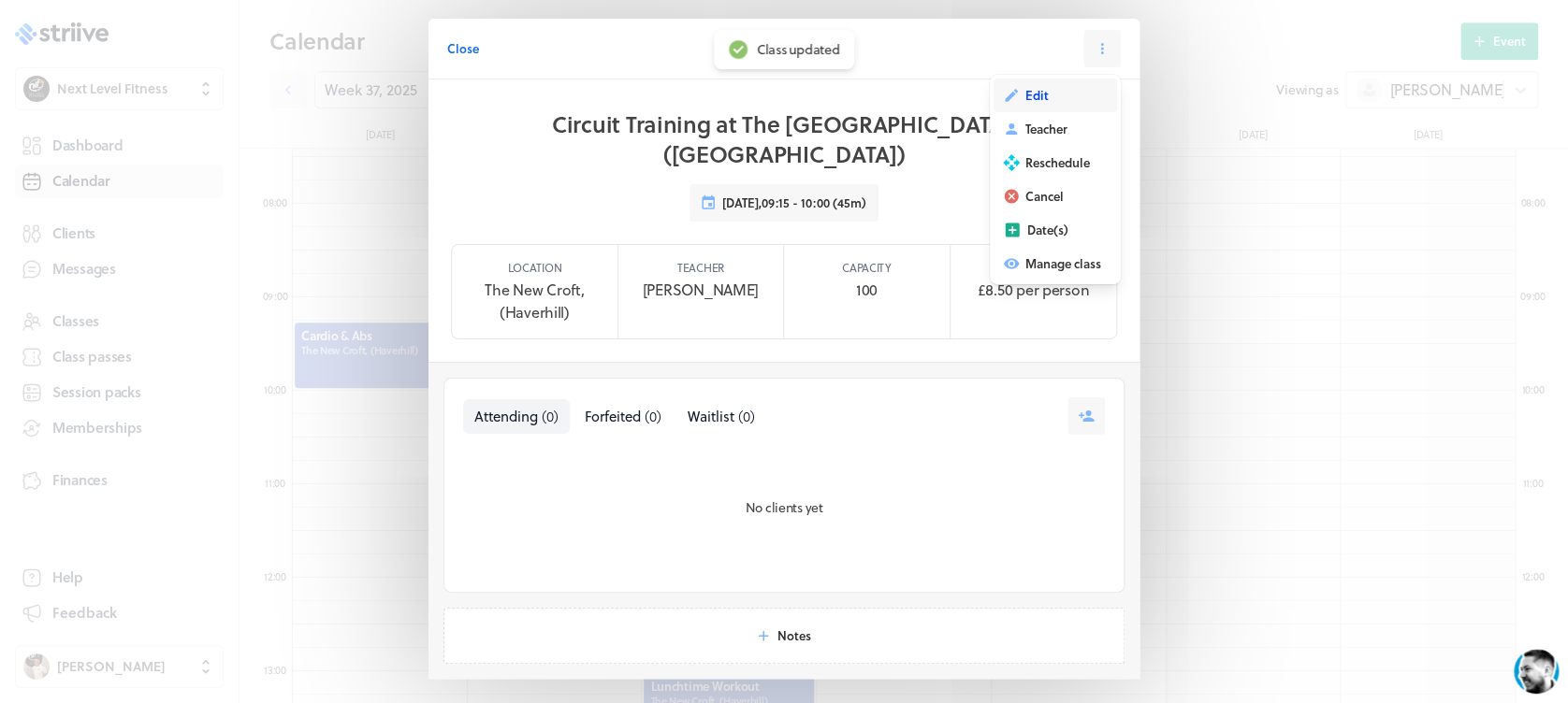
click at [1025, 101] on span "Edit" at bounding box center [1036, 96] width 23 height 17
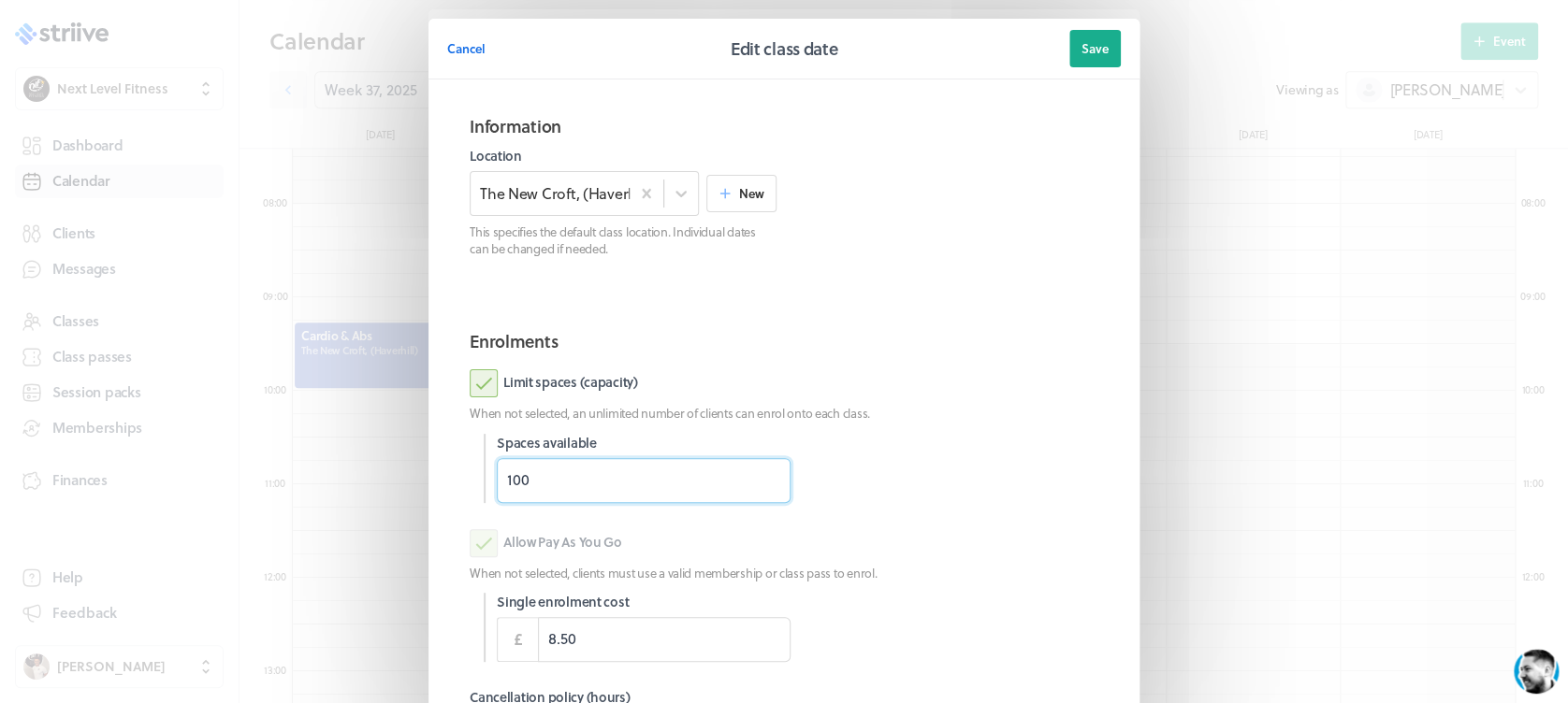
drag, startPoint x: 459, startPoint y: 487, endPoint x: 418, endPoint y: 491, distance: 41.2
click at [428, 491] on section "Information Location The [GEOGRAPHIC_DATA], ([GEOGRAPHIC_DATA]) New This specif…" at bounding box center [783, 477] width 711 height 794
type input "12"
click at [1042, 398] on div "Limit spaces (capacity) When not selected, an unlimited number of clients can e…" at bounding box center [783, 435] width 629 height 132
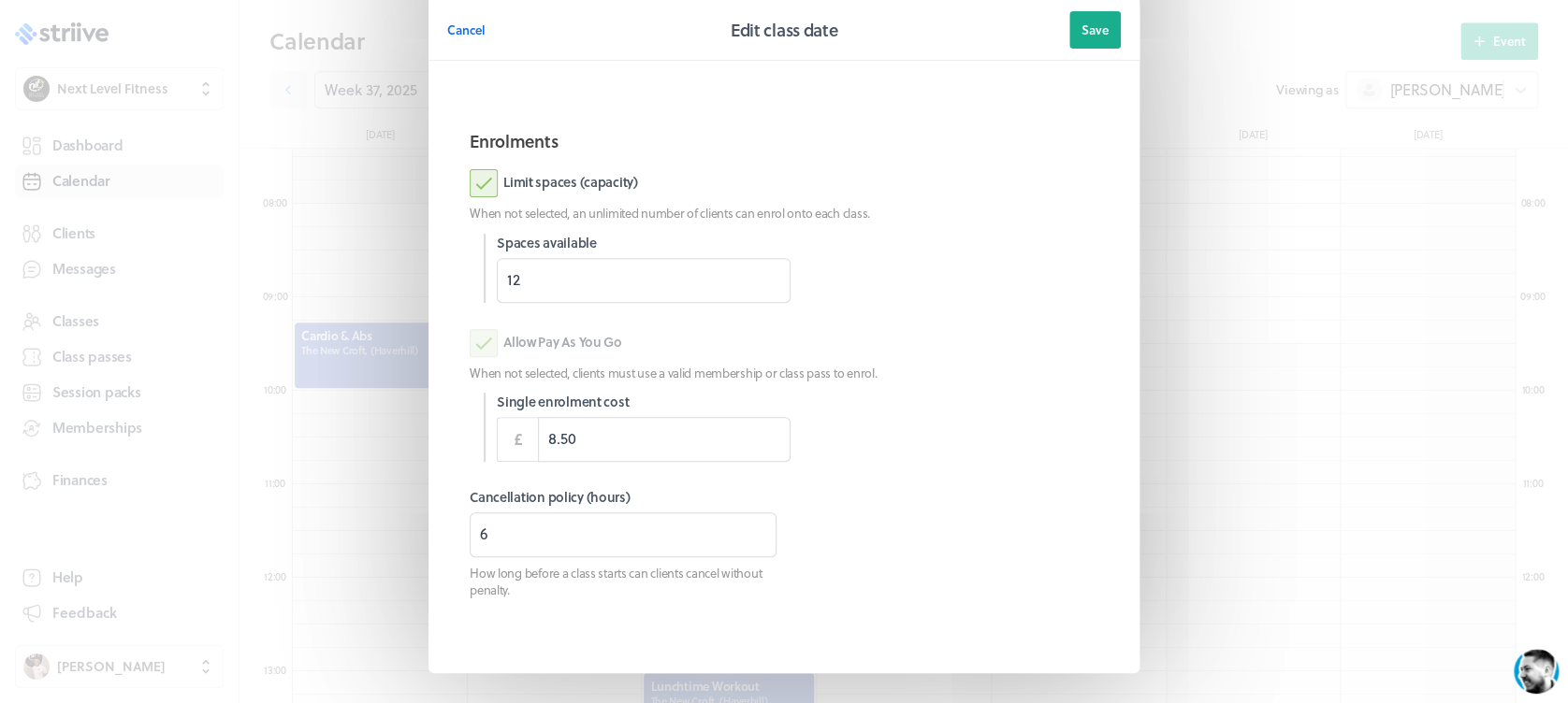
scroll to position [263, 0]
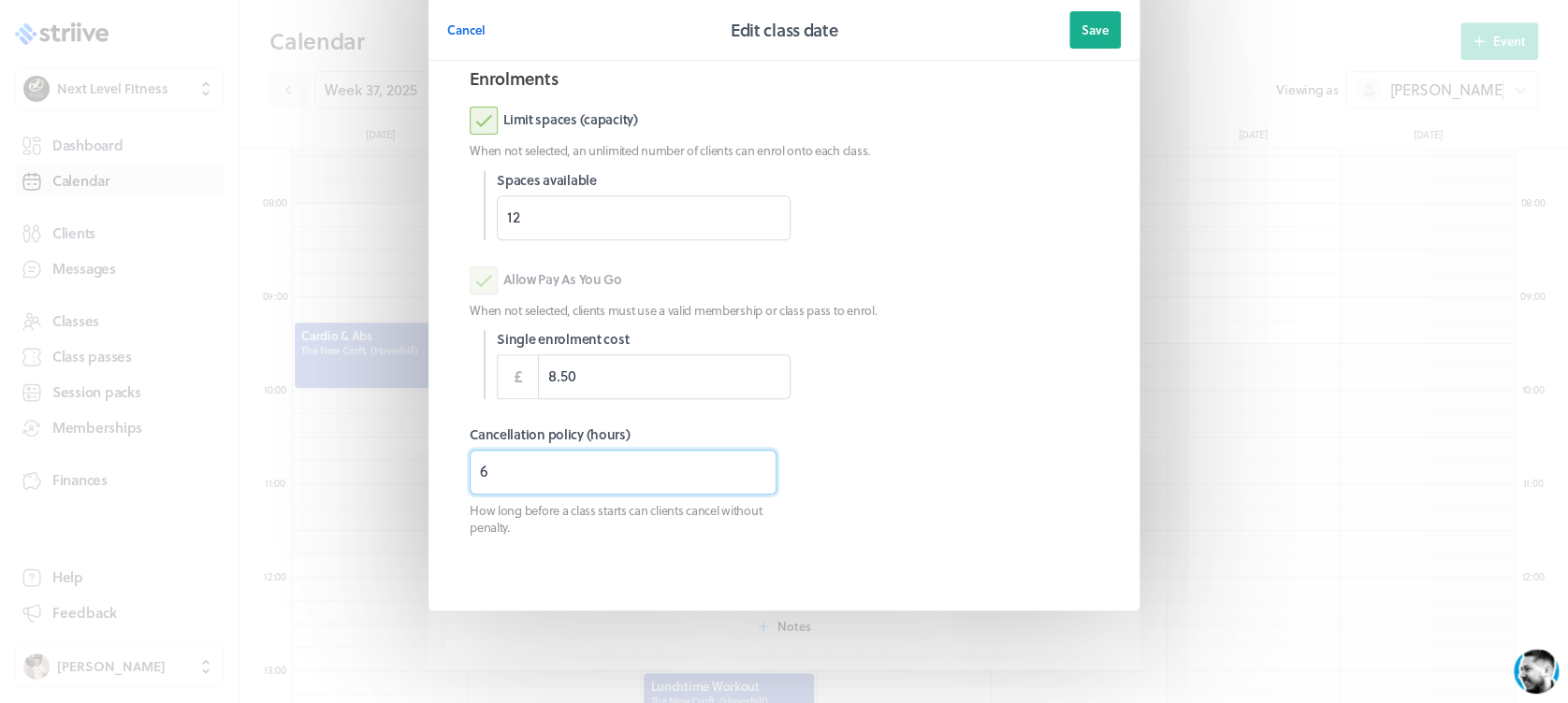
click at [429, 478] on section "Information Location The [GEOGRAPHIC_DATA], ([GEOGRAPHIC_DATA]) New This specif…" at bounding box center [783, 214] width 711 height 794
type input "3"
click at [1087, 47] on button "Save" at bounding box center [1095, 30] width 52 height 37
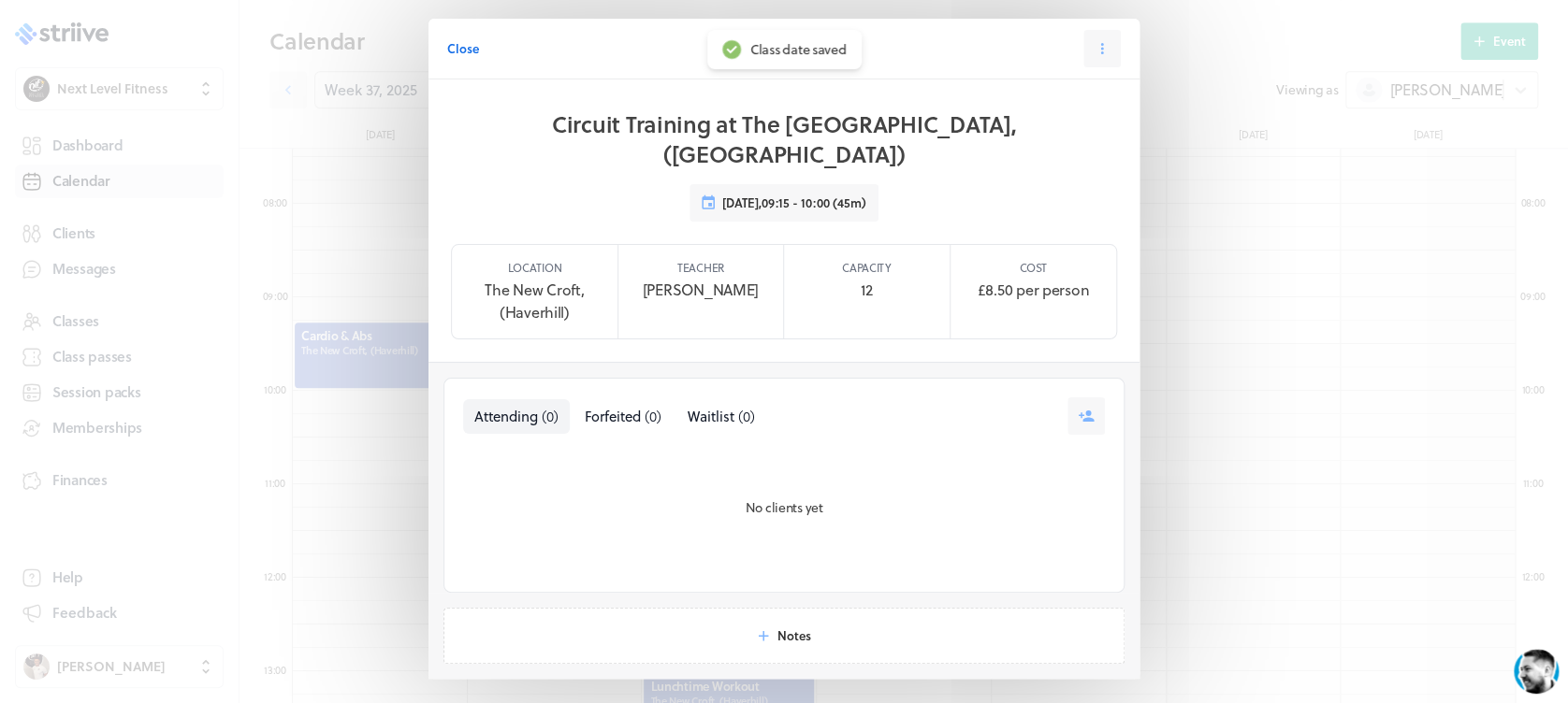
click at [456, 56] on button "Close" at bounding box center [463, 48] width 32 height 37
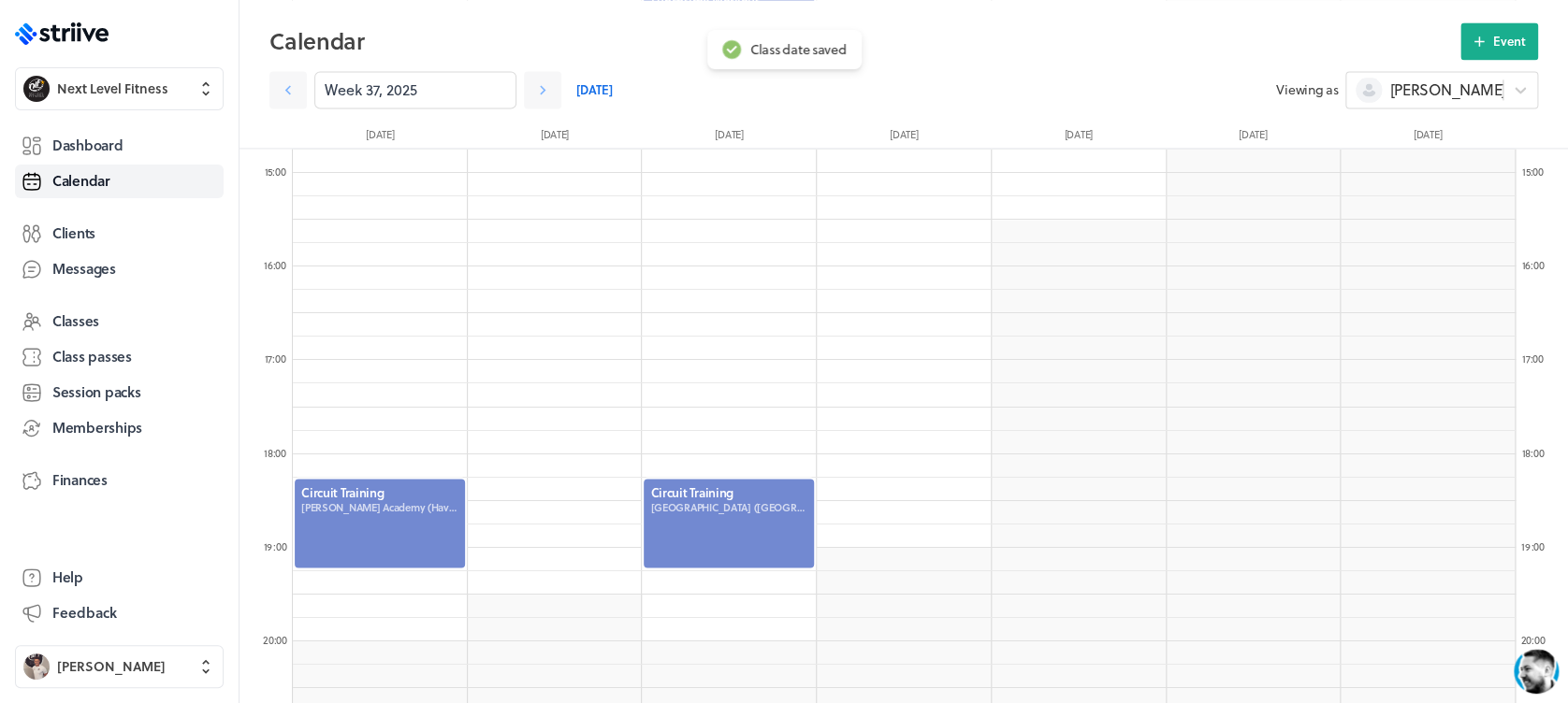
scroll to position [1382, 0]
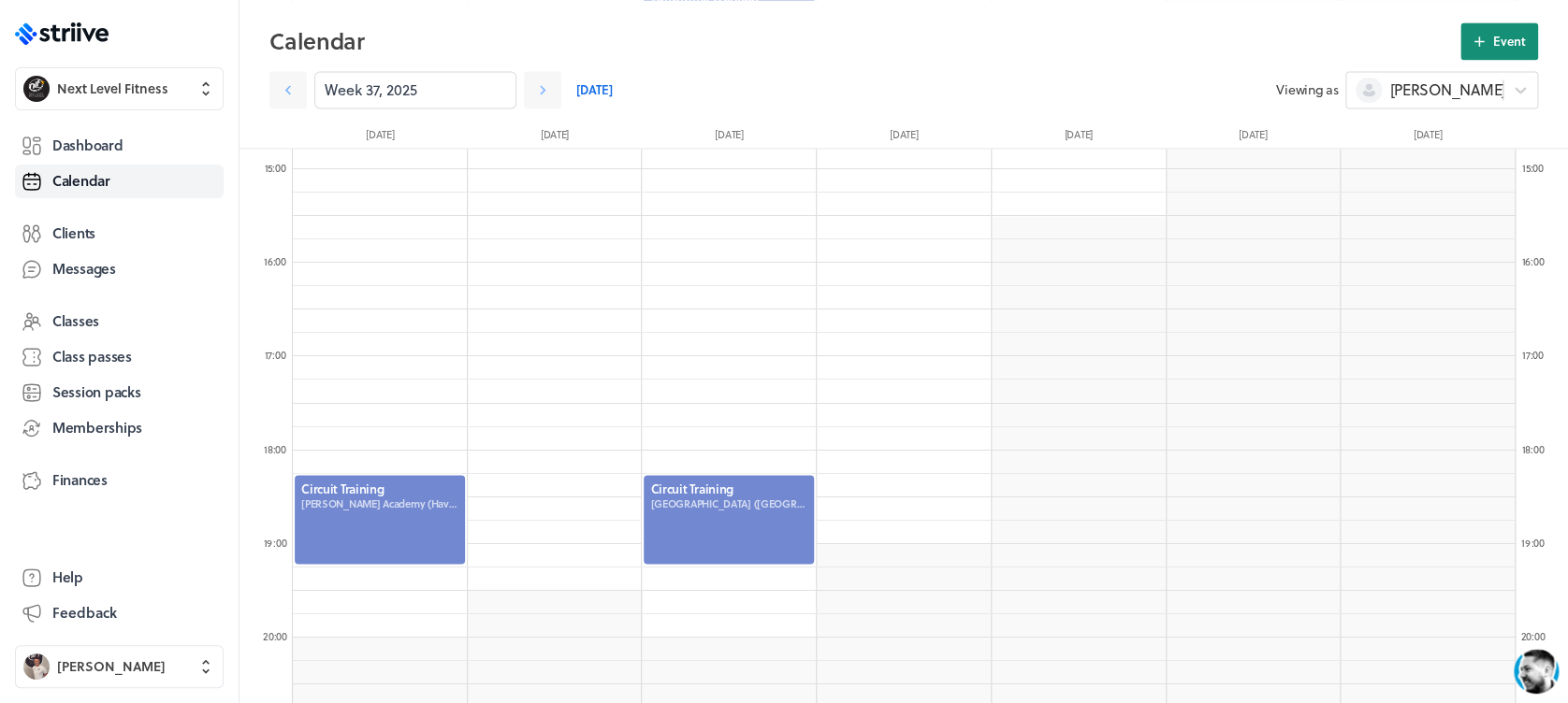
click at [1479, 37] on icon at bounding box center [1479, 41] width 11 height 11
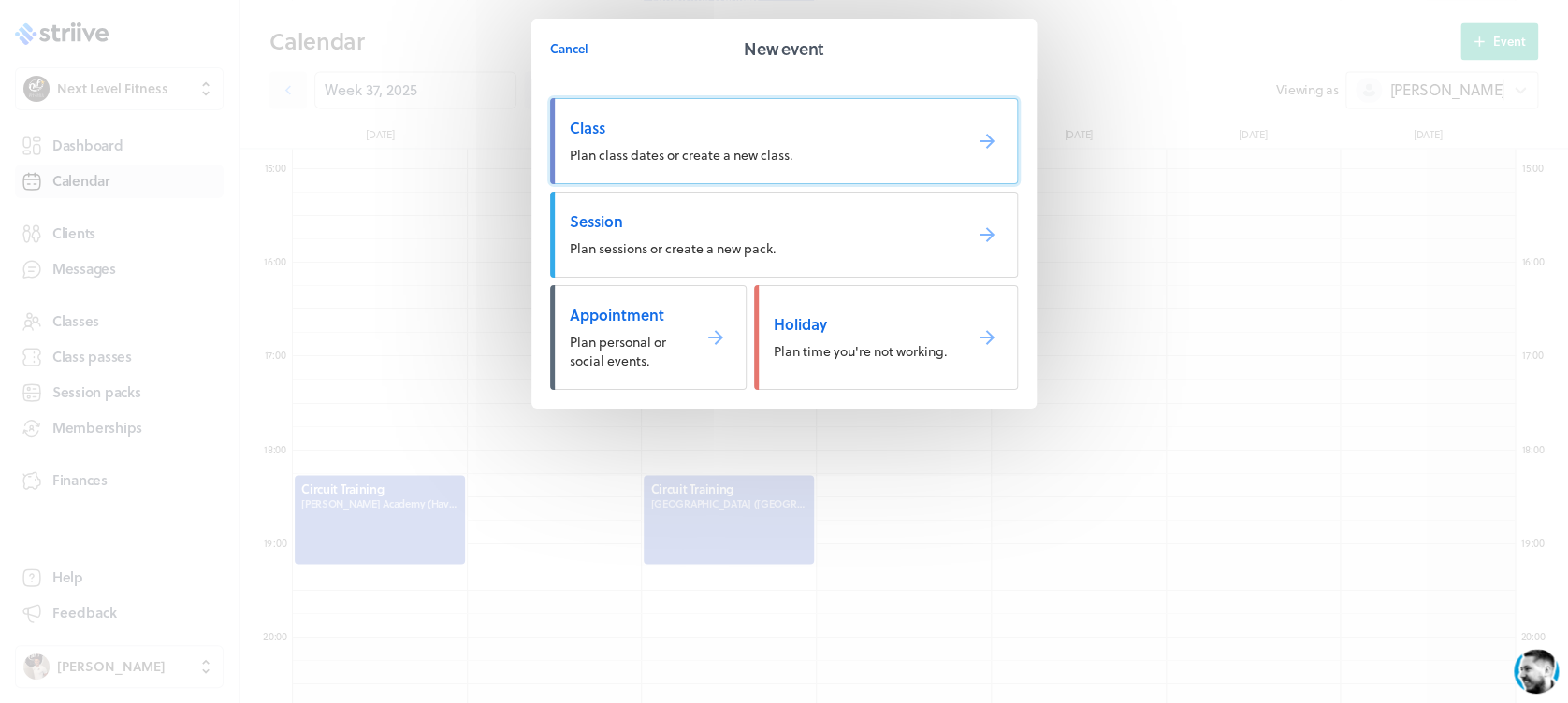
click at [771, 135] on span "Class" at bounding box center [758, 128] width 377 height 20
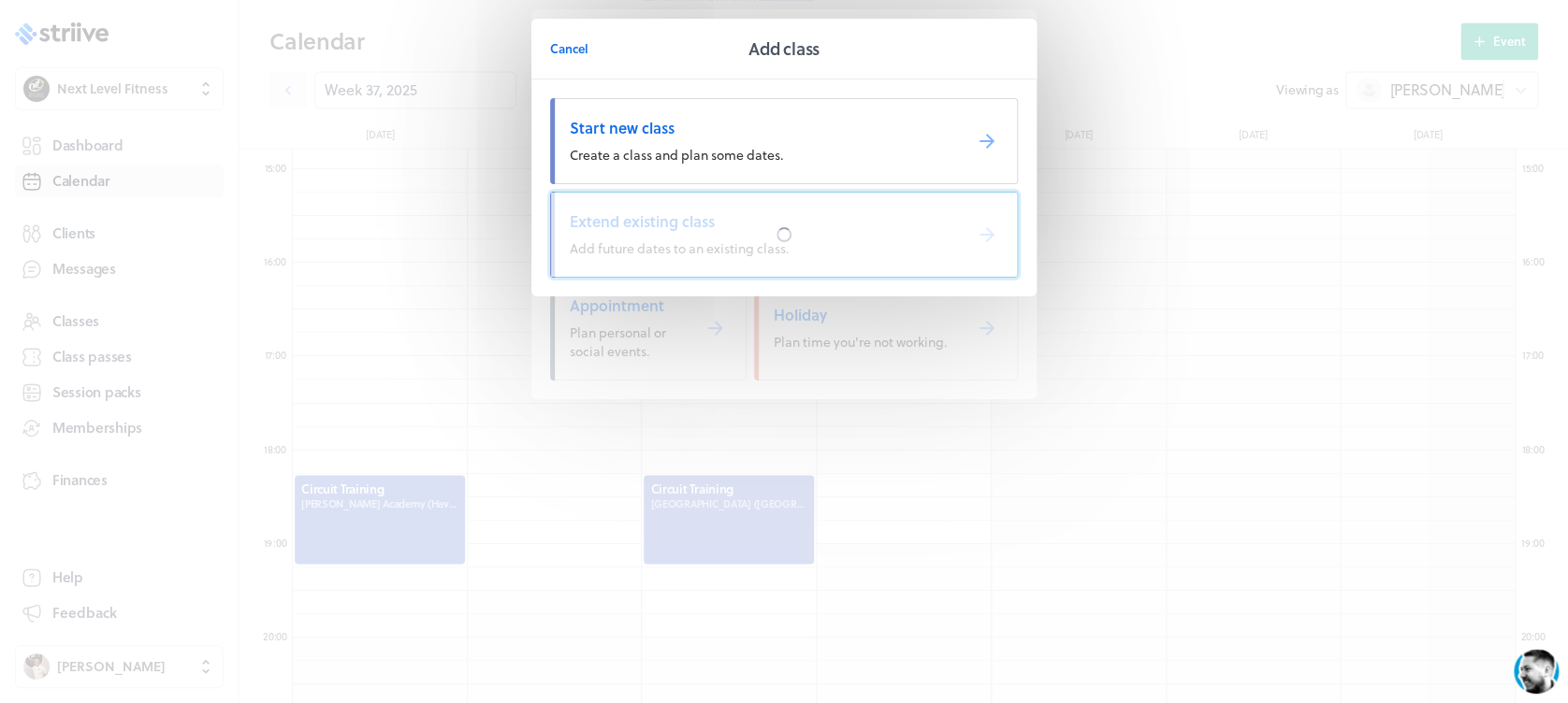
click at [754, 231] on span "Extend existing class" at bounding box center [758, 221] width 377 height 20
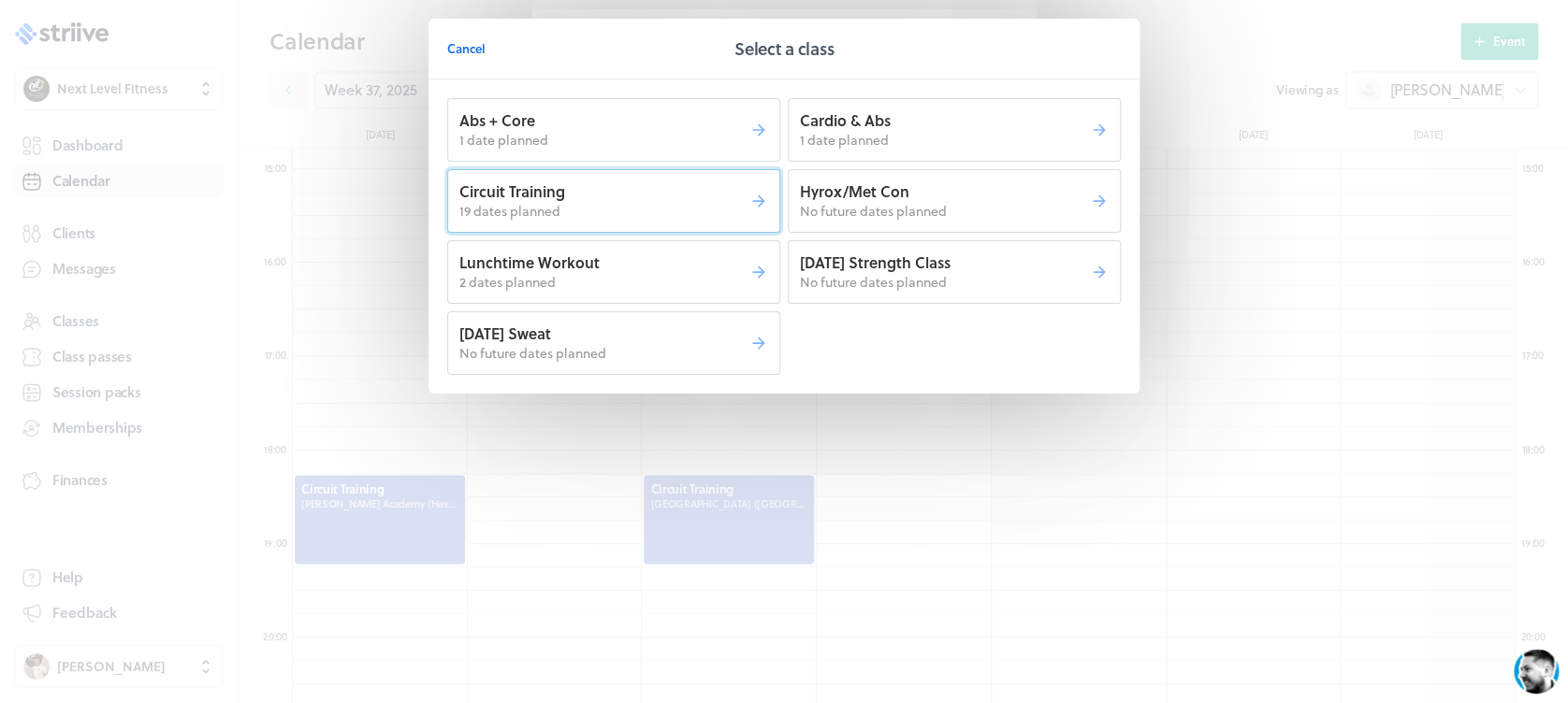
click at [684, 204] on p "19 dates planned" at bounding box center [605, 211] width 290 height 18
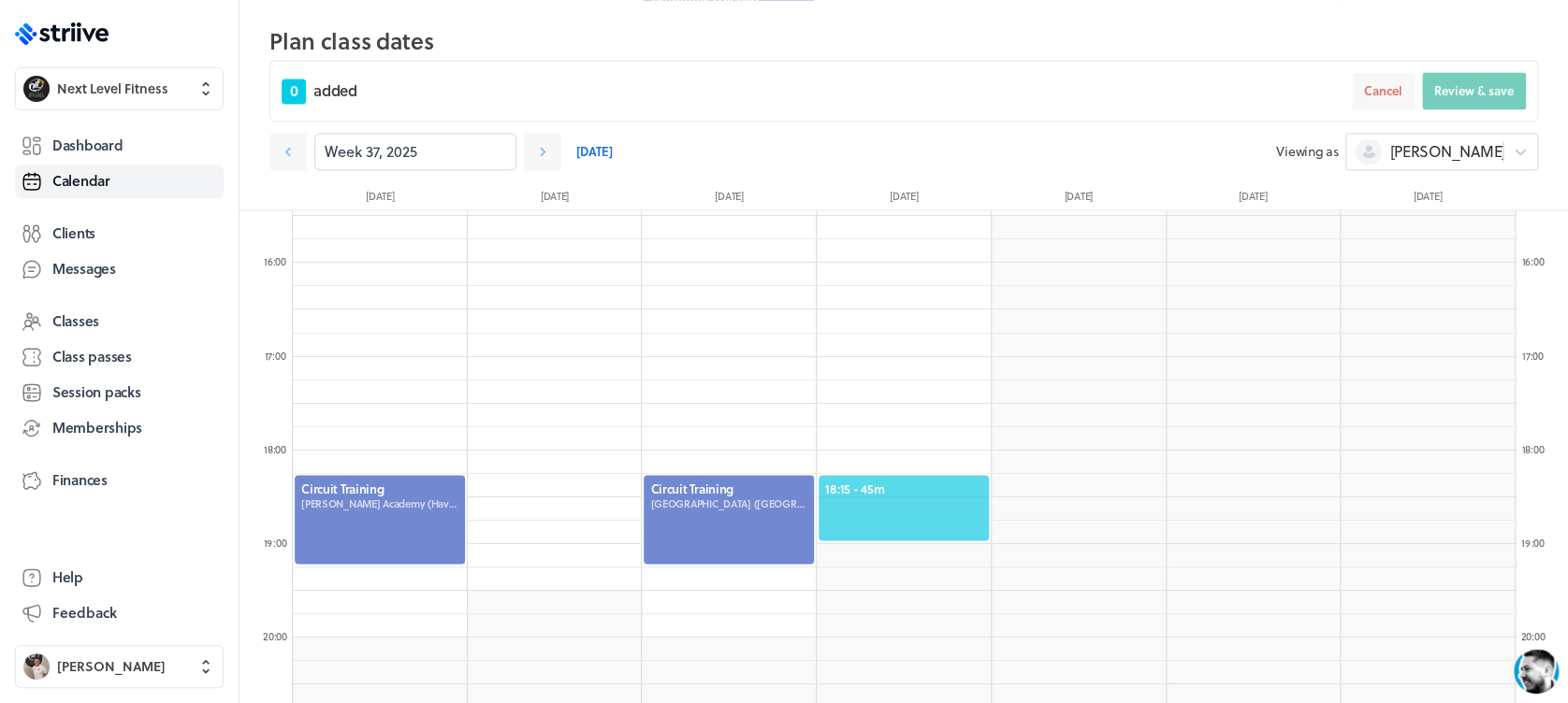
click at [939, 483] on span "18:15 - 45m" at bounding box center [904, 488] width 157 height 17
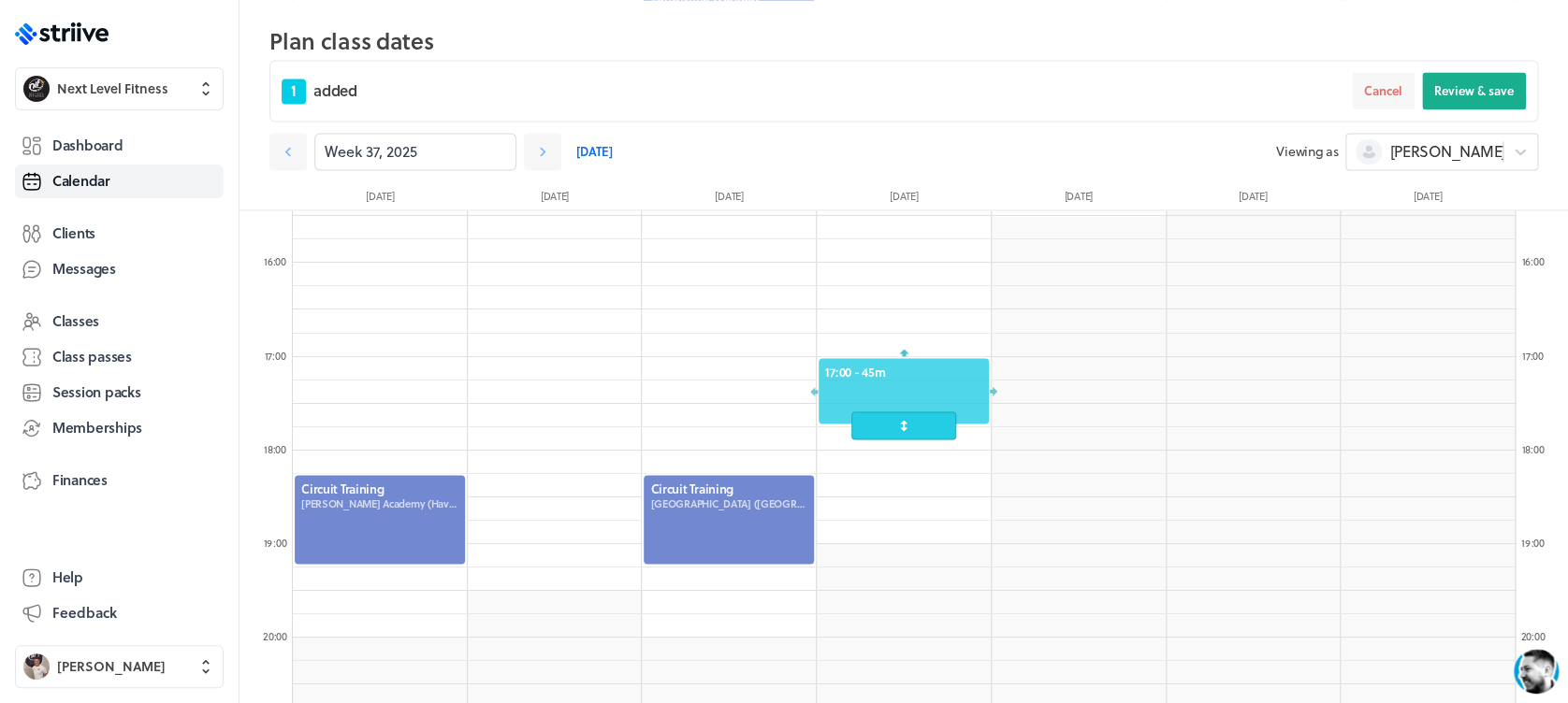
drag, startPoint x: 938, startPoint y: 516, endPoint x: 931, endPoint y: 418, distance: 98.2
click at [931, 418] on div "17:00 - 45m" at bounding box center [903, 390] width 174 height 69
click at [1459, 75] on button "Review & save" at bounding box center [1474, 90] width 104 height 37
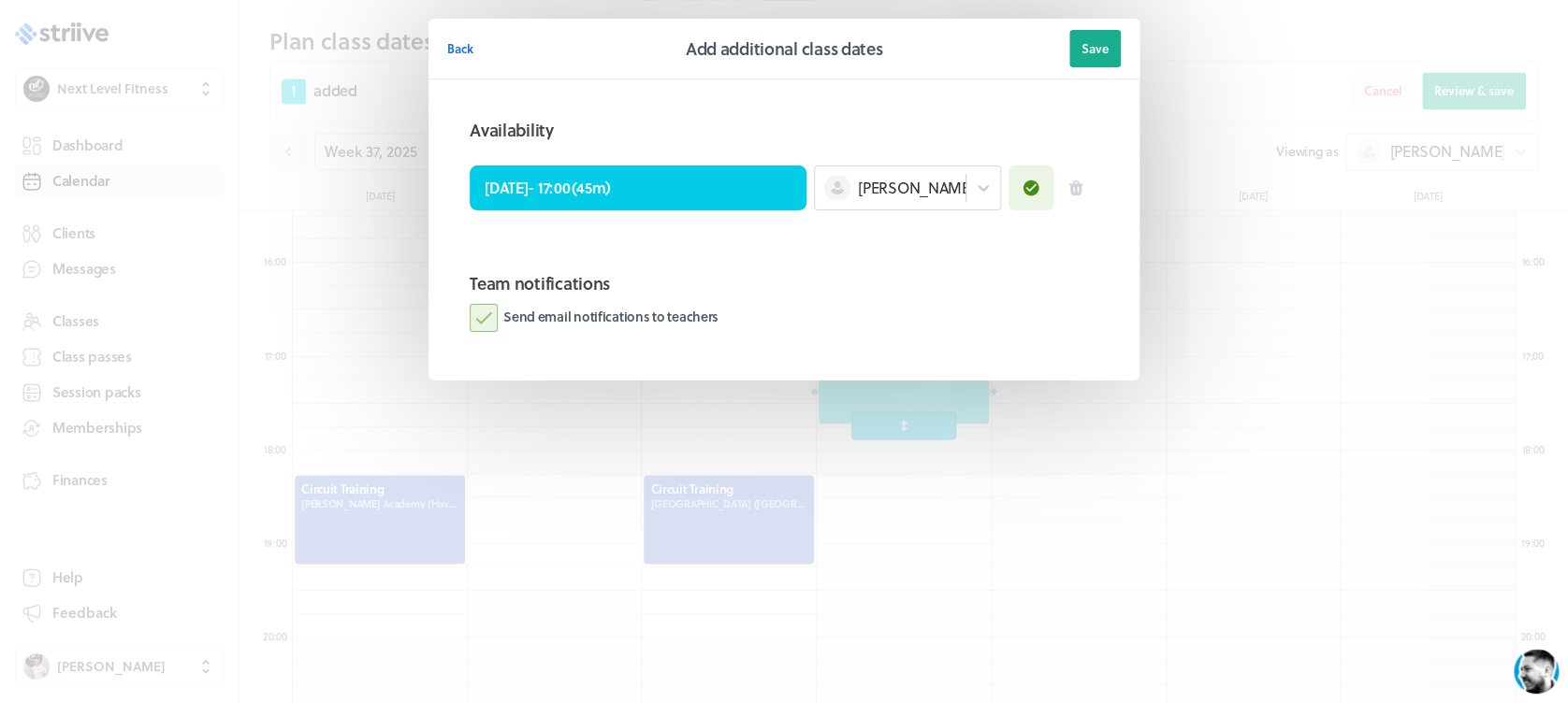
click at [482, 315] on label "Send email notifications to teachers" at bounding box center [593, 317] width 249 height 28
click at [0, 0] on input "Send email notifications to teachers" at bounding box center [0, 0] width 0 height 0
click at [1102, 59] on button "Save" at bounding box center [1095, 48] width 52 height 37
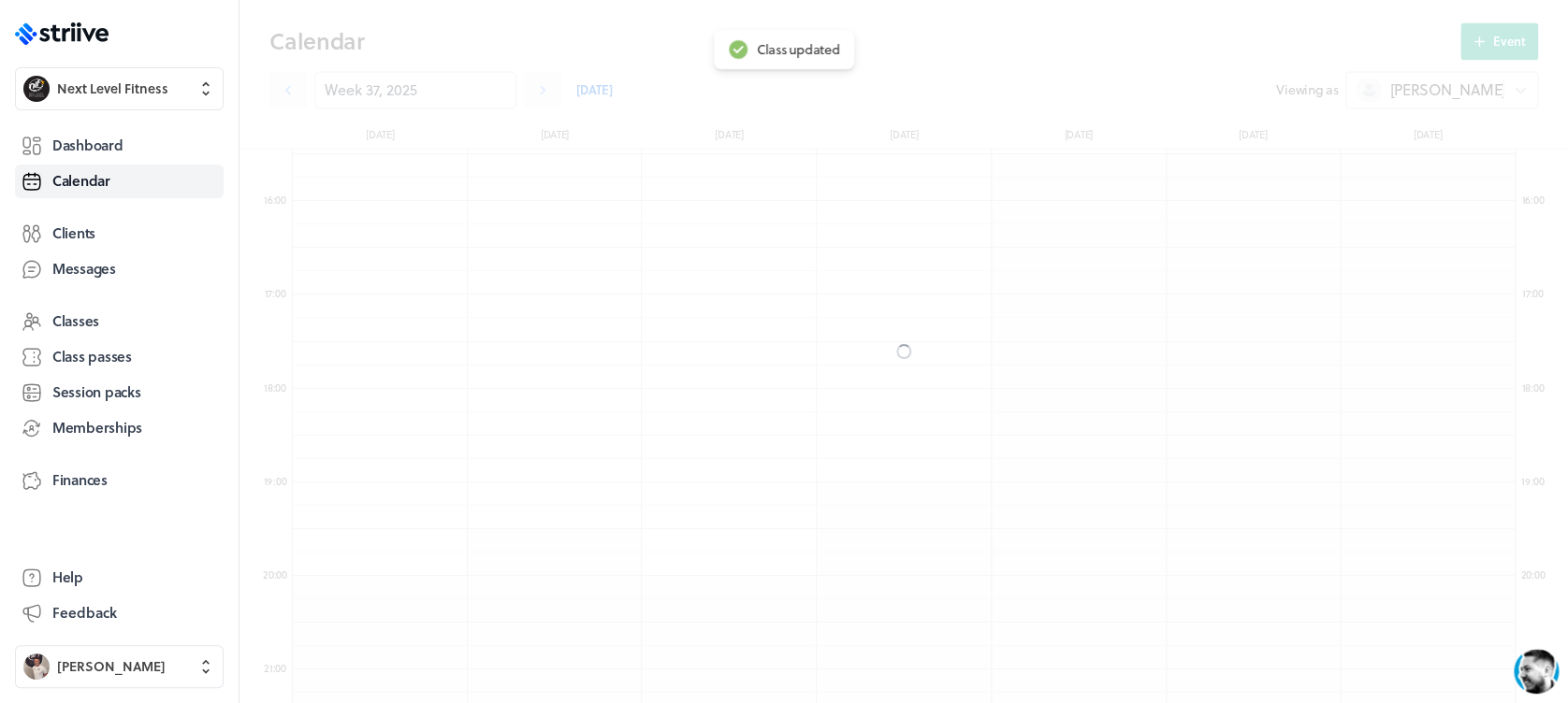
scroll to position [1382, 0]
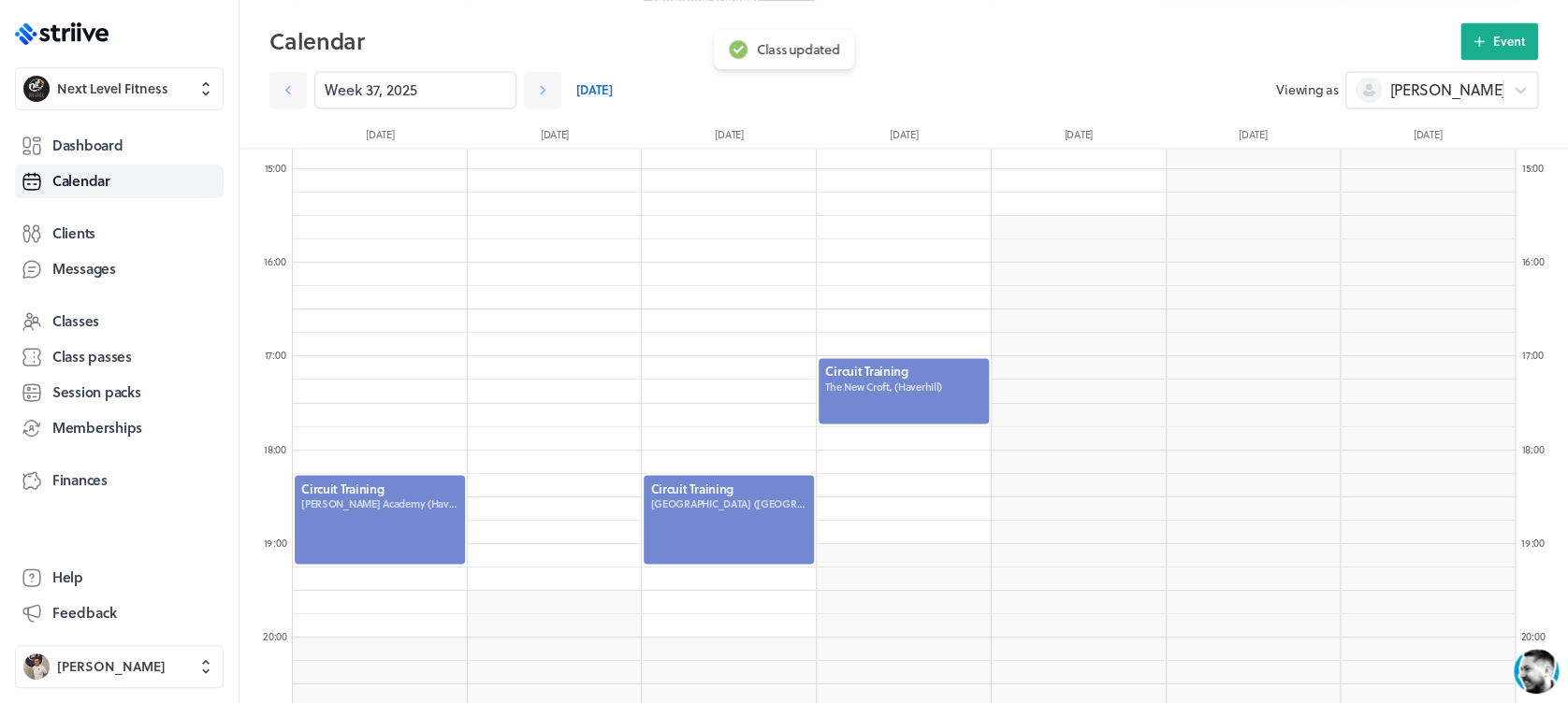
click at [939, 374] on div at bounding box center [903, 390] width 174 height 69
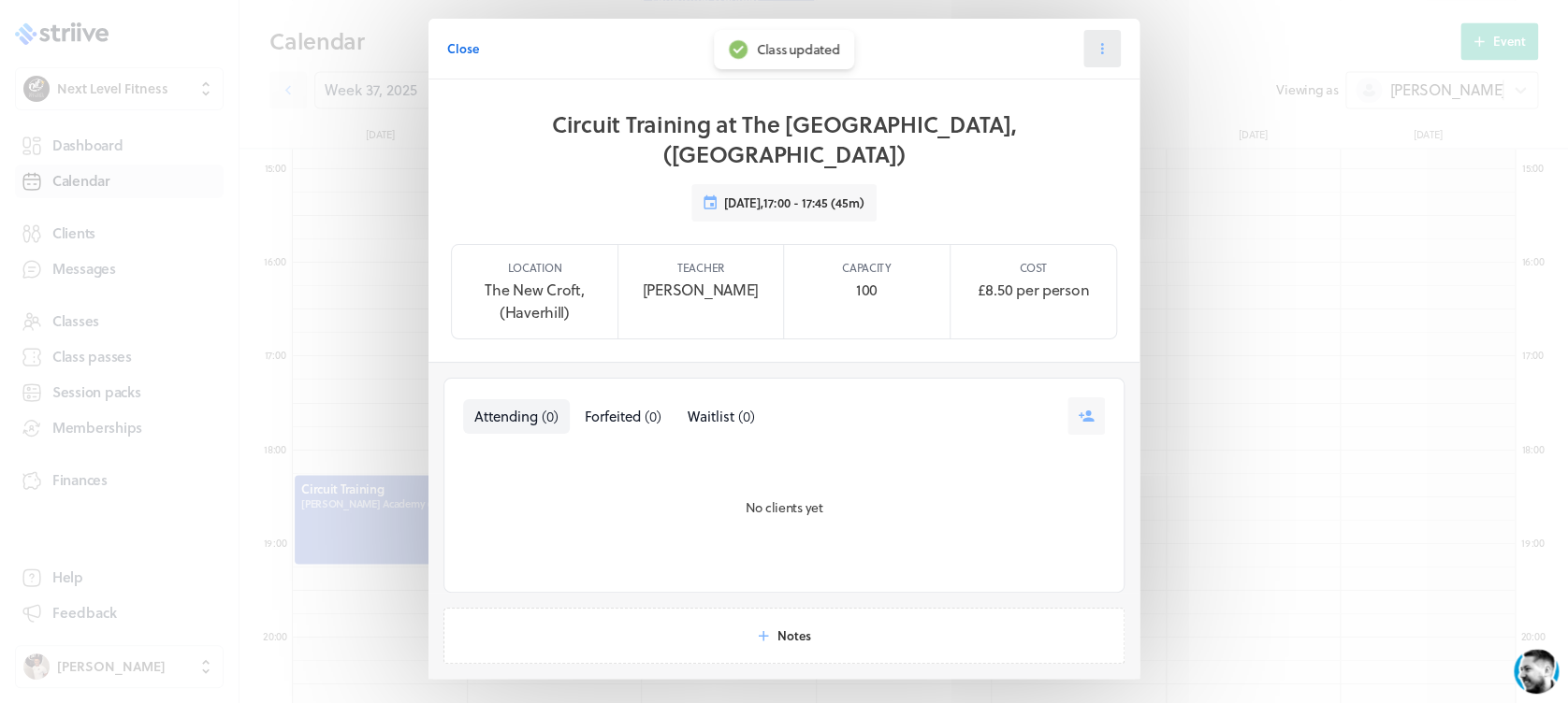
click at [1095, 50] on icon at bounding box center [1102, 49] width 17 height 17
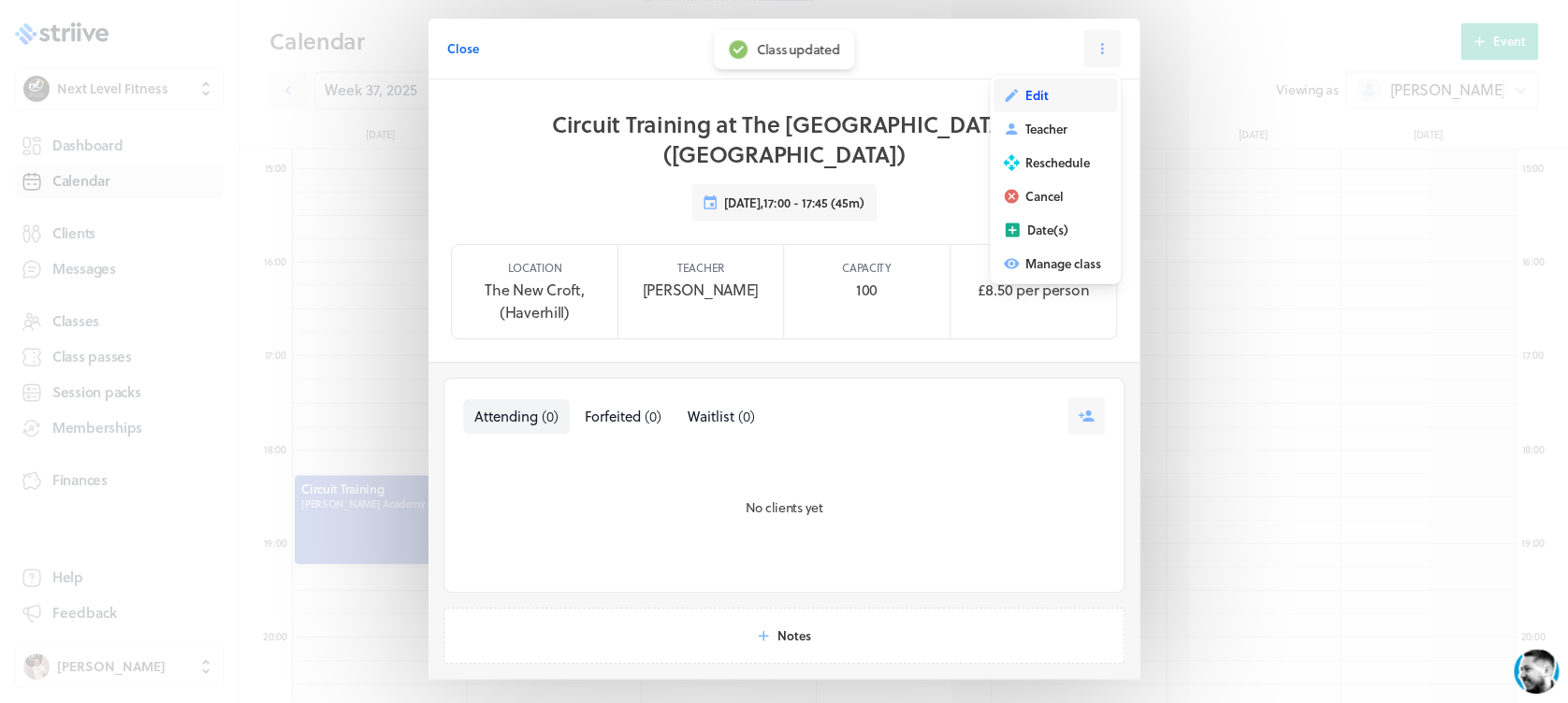
click at [1062, 83] on button "Edit" at bounding box center [1055, 95] width 124 height 34
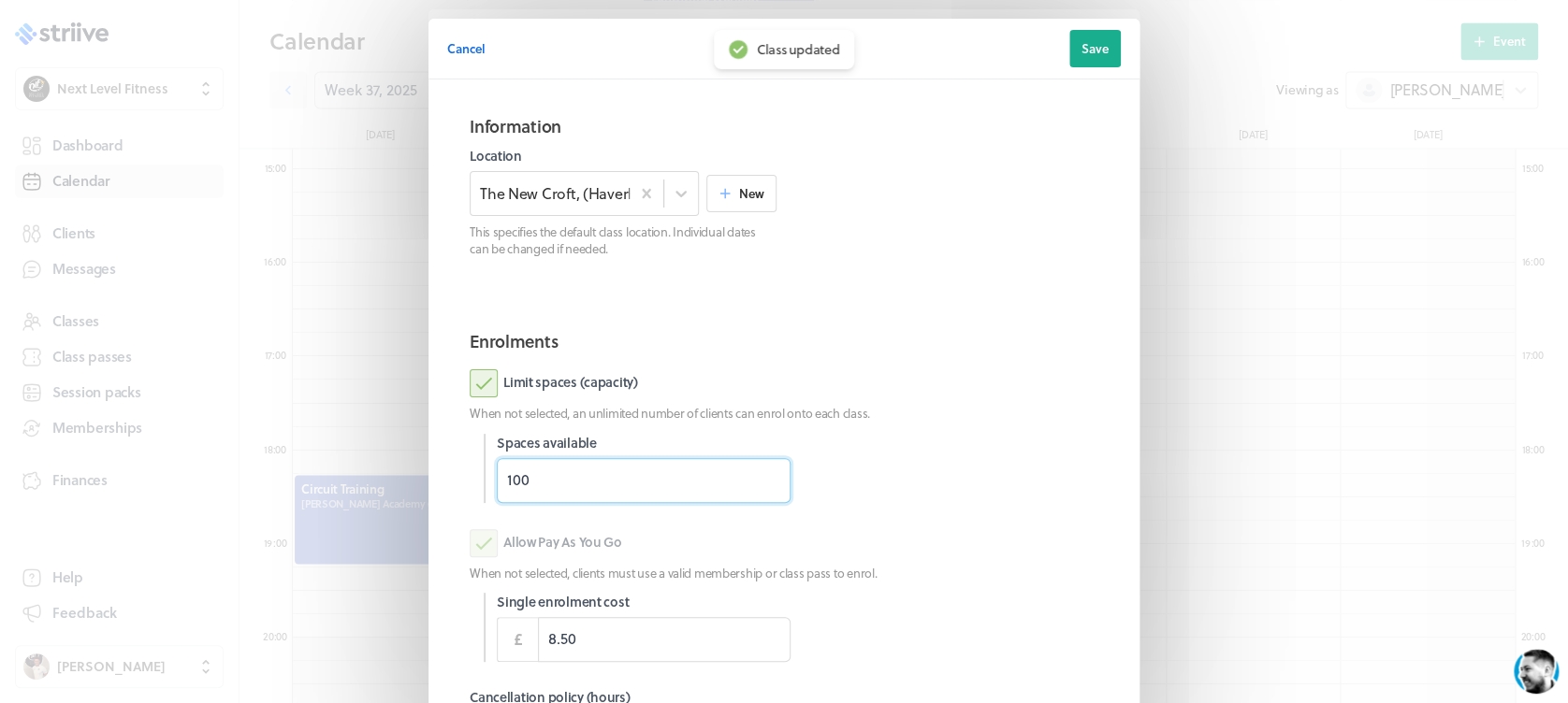
drag, startPoint x: 547, startPoint y: 486, endPoint x: 437, endPoint y: 491, distance: 110.1
click at [447, 491] on section "Enrolments Limit spaces (capacity) When not selected, an unlimited number of cl…" at bounding box center [784, 584] width 674 height 541
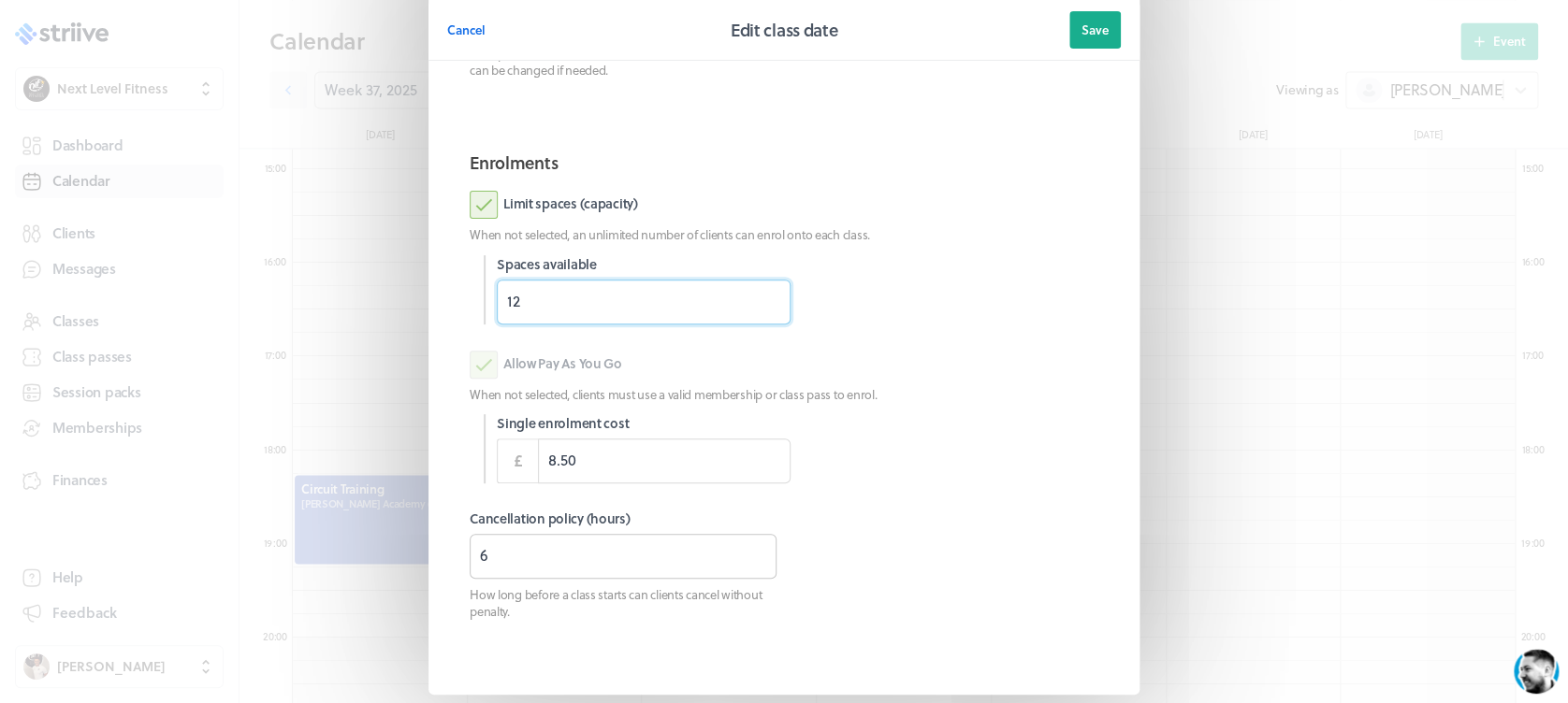
type input "12"
drag, startPoint x: 497, startPoint y: 560, endPoint x: 421, endPoint y: 561, distance: 76.0
click at [428, 561] on section "Information Location The [GEOGRAPHIC_DATA], ([GEOGRAPHIC_DATA]) New This specif…" at bounding box center [783, 298] width 711 height 794
type input "3"
click at [1094, 43] on button "Save" at bounding box center [1095, 30] width 52 height 37
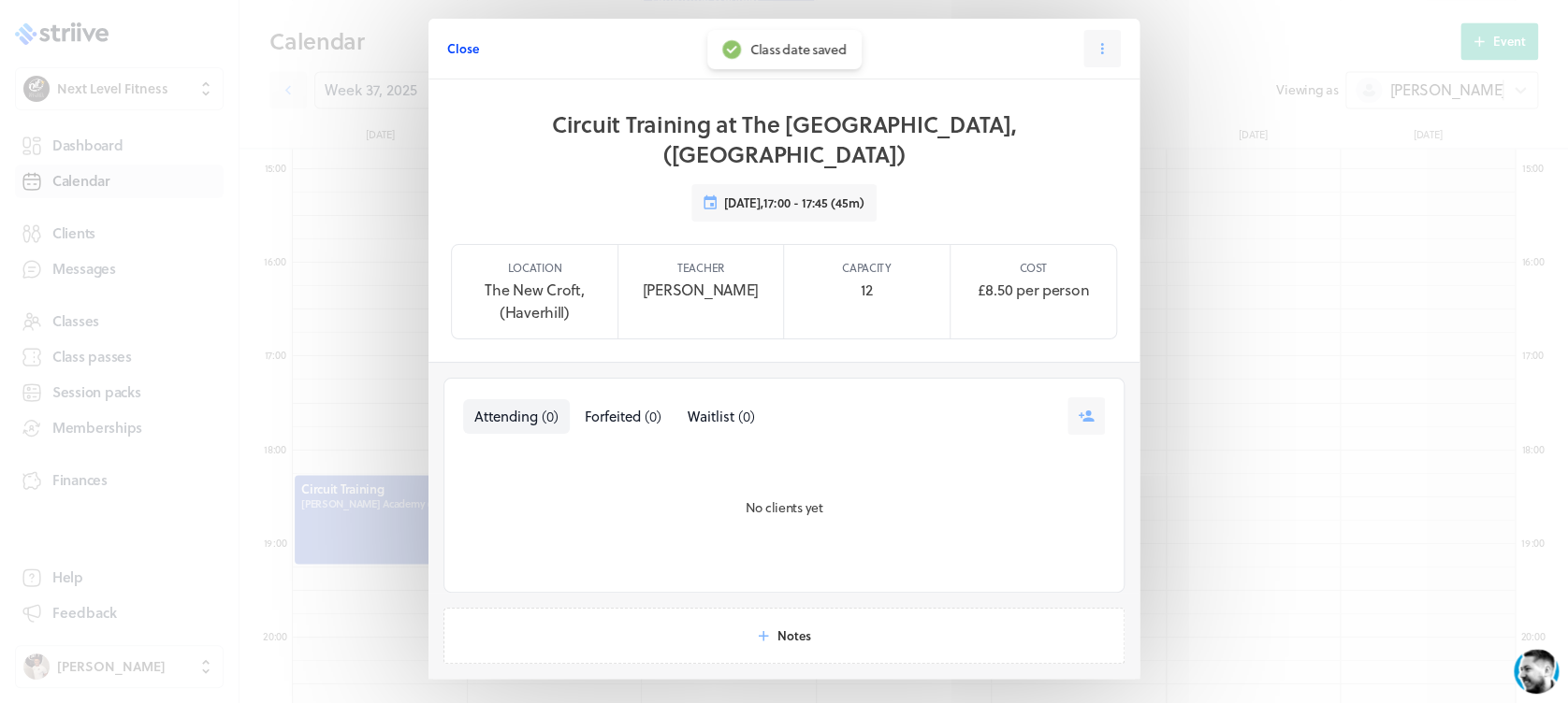
click at [453, 40] on span "Close" at bounding box center [463, 49] width 32 height 17
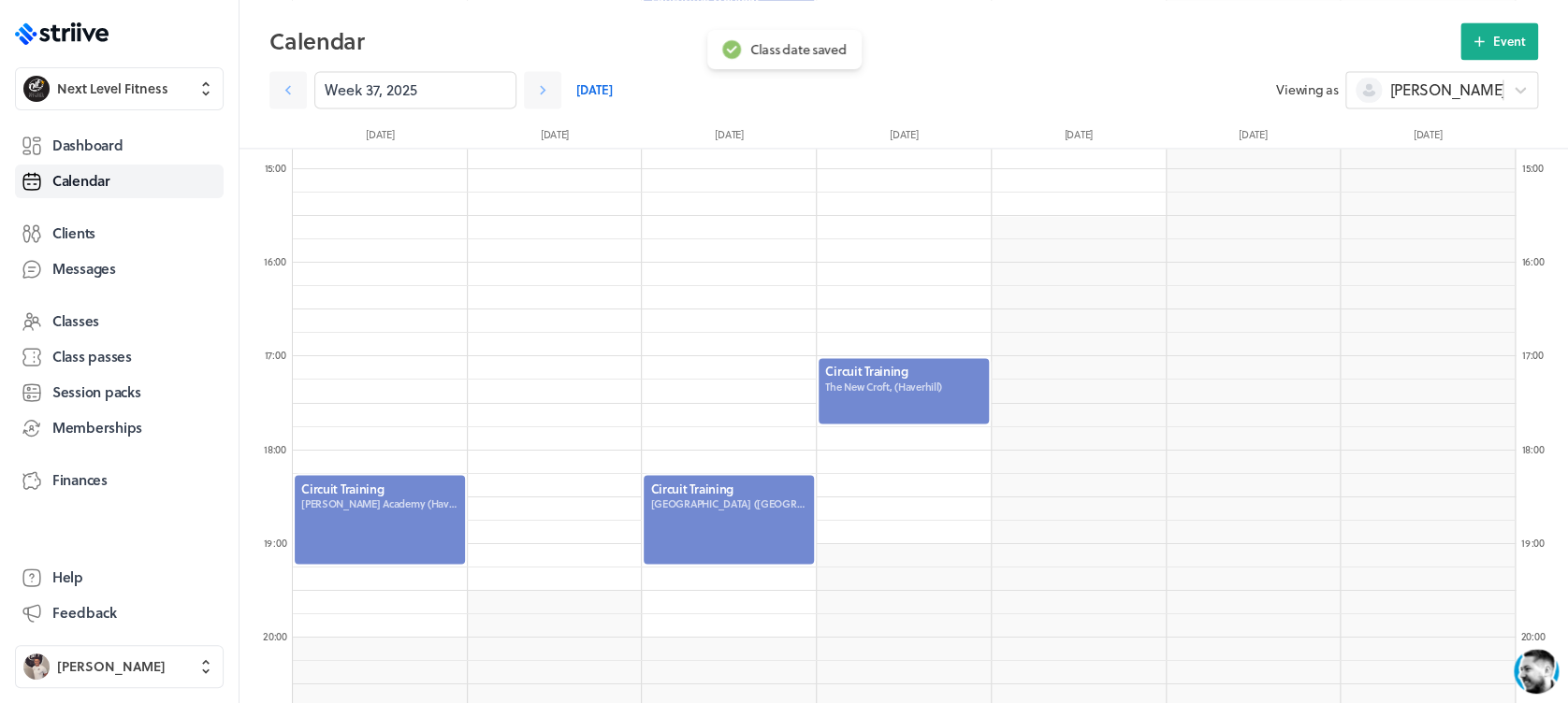
click at [1491, 18] on header "Calendar Event Week 37, 2025 [DATE] Viewing as [PERSON_NAME] [DATE] [DATE] [DAT…" at bounding box center [904, 74] width 1328 height 149
click at [1490, 45] on button "Event" at bounding box center [1499, 40] width 78 height 37
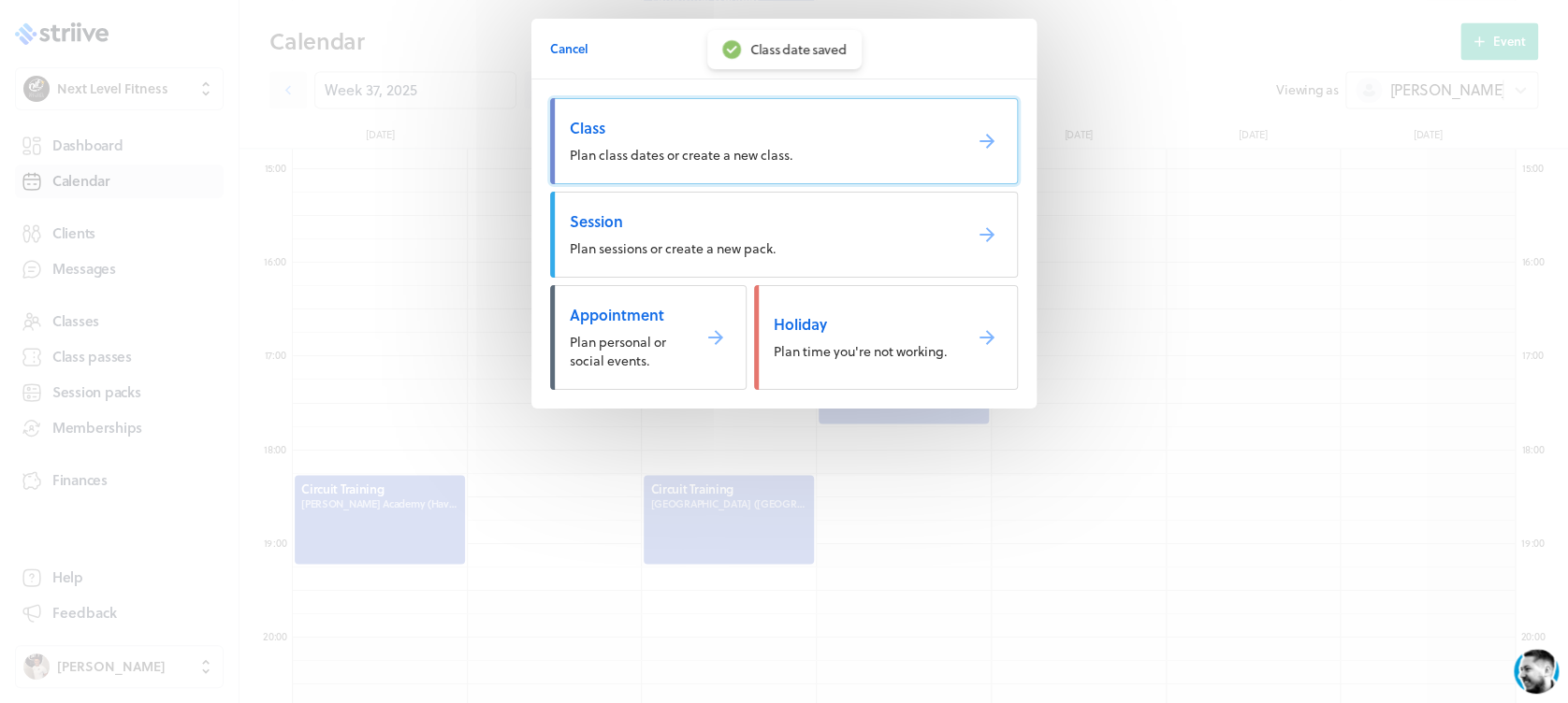
click at [828, 120] on span "Class" at bounding box center [758, 128] width 377 height 20
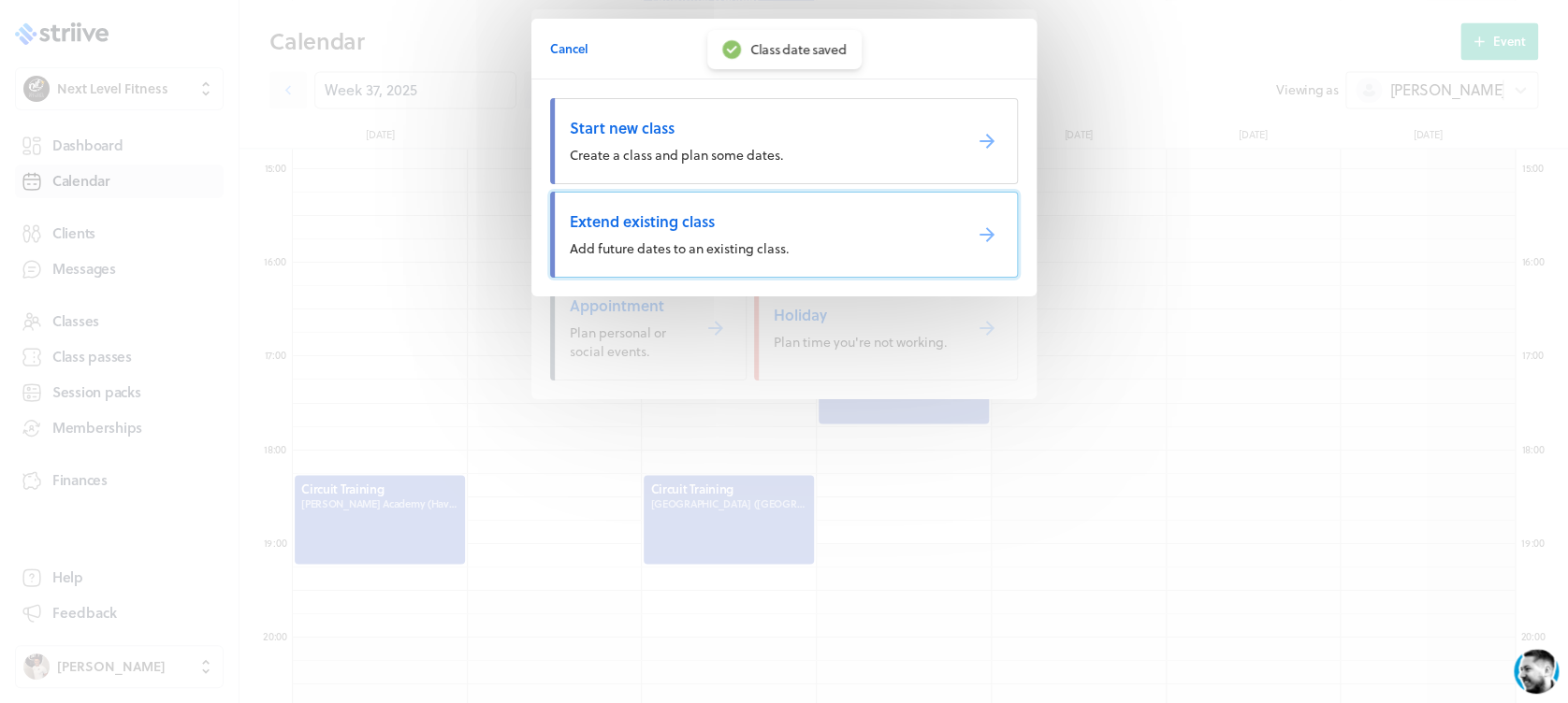
click at [777, 226] on span "Extend existing class" at bounding box center [758, 221] width 377 height 20
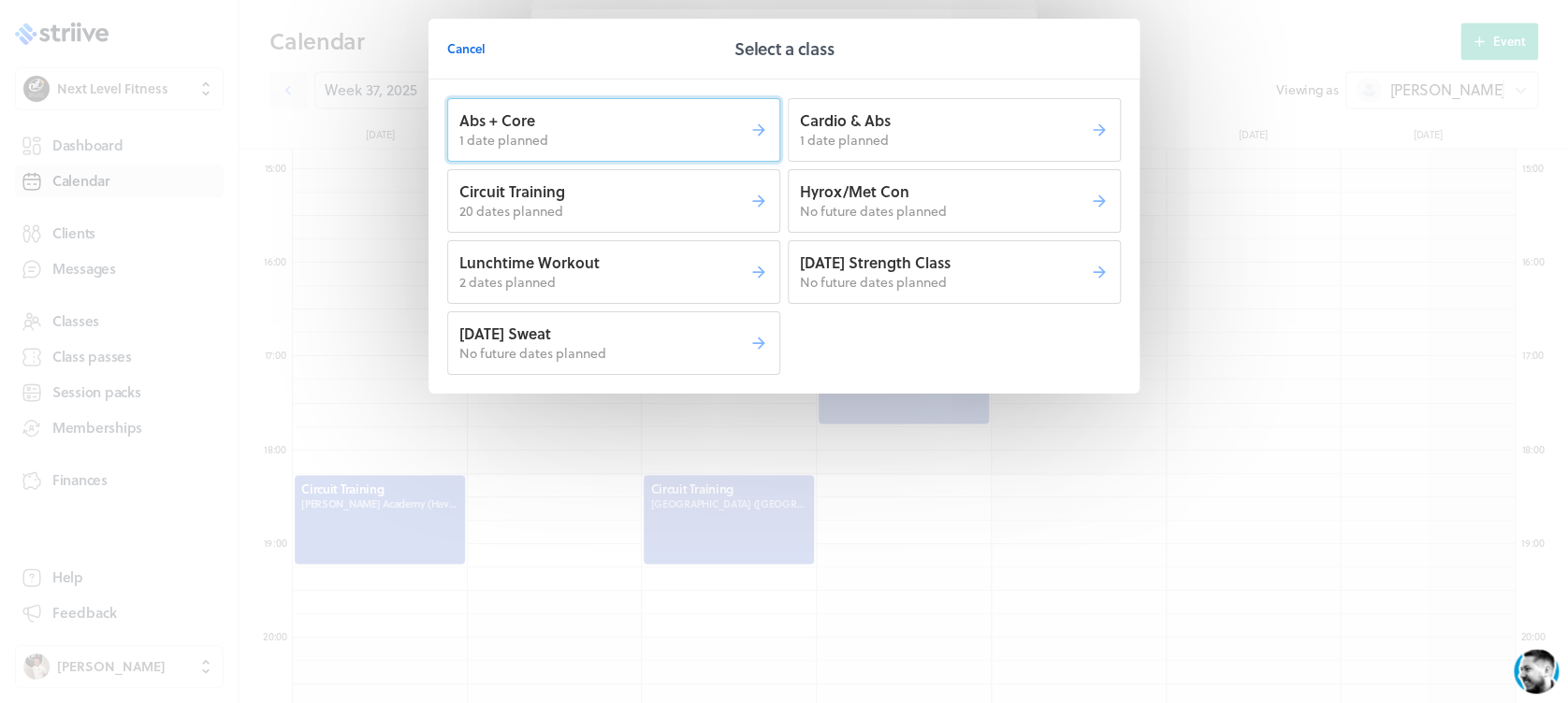
click at [627, 150] on button "Abs + Core 1 date planned" at bounding box center [613, 129] width 333 height 63
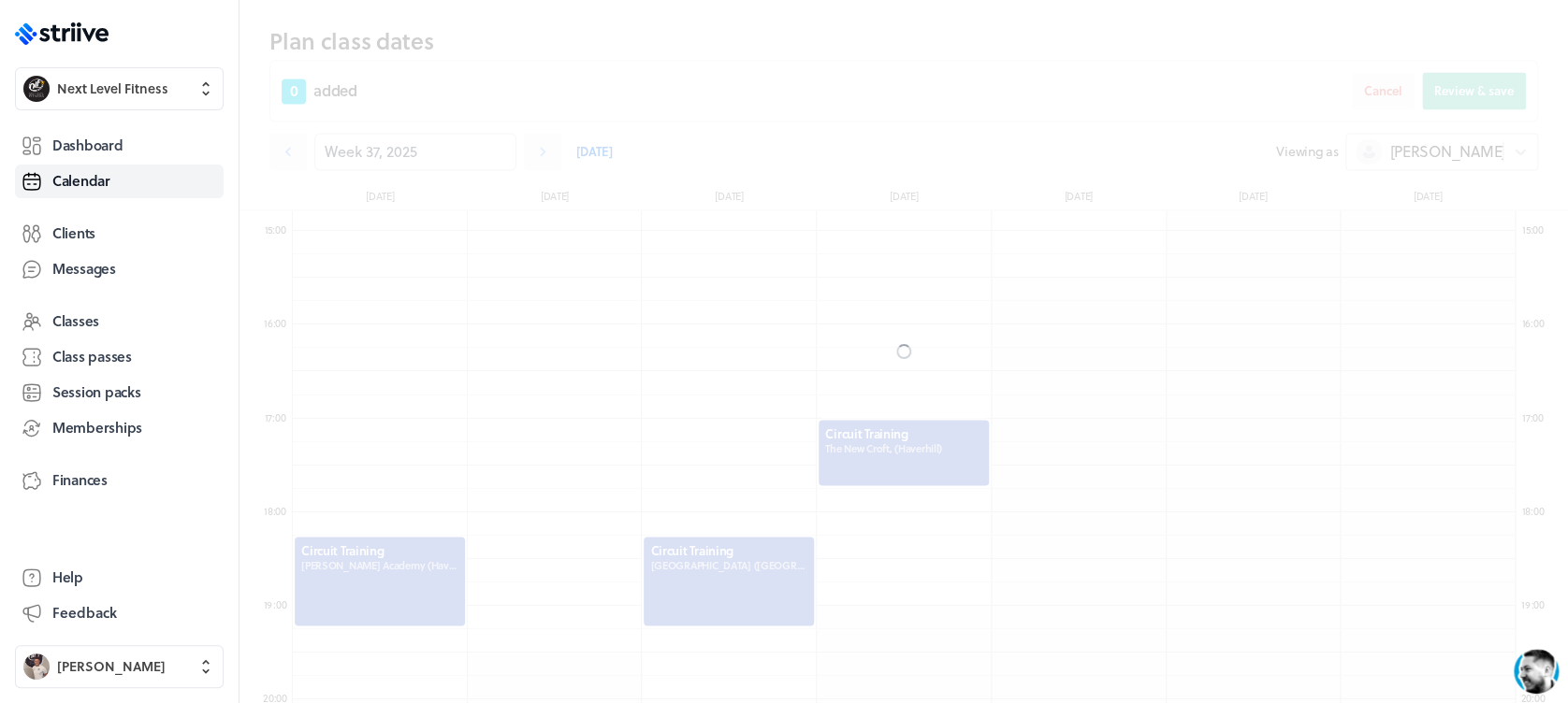
scroll to position [1443, 0]
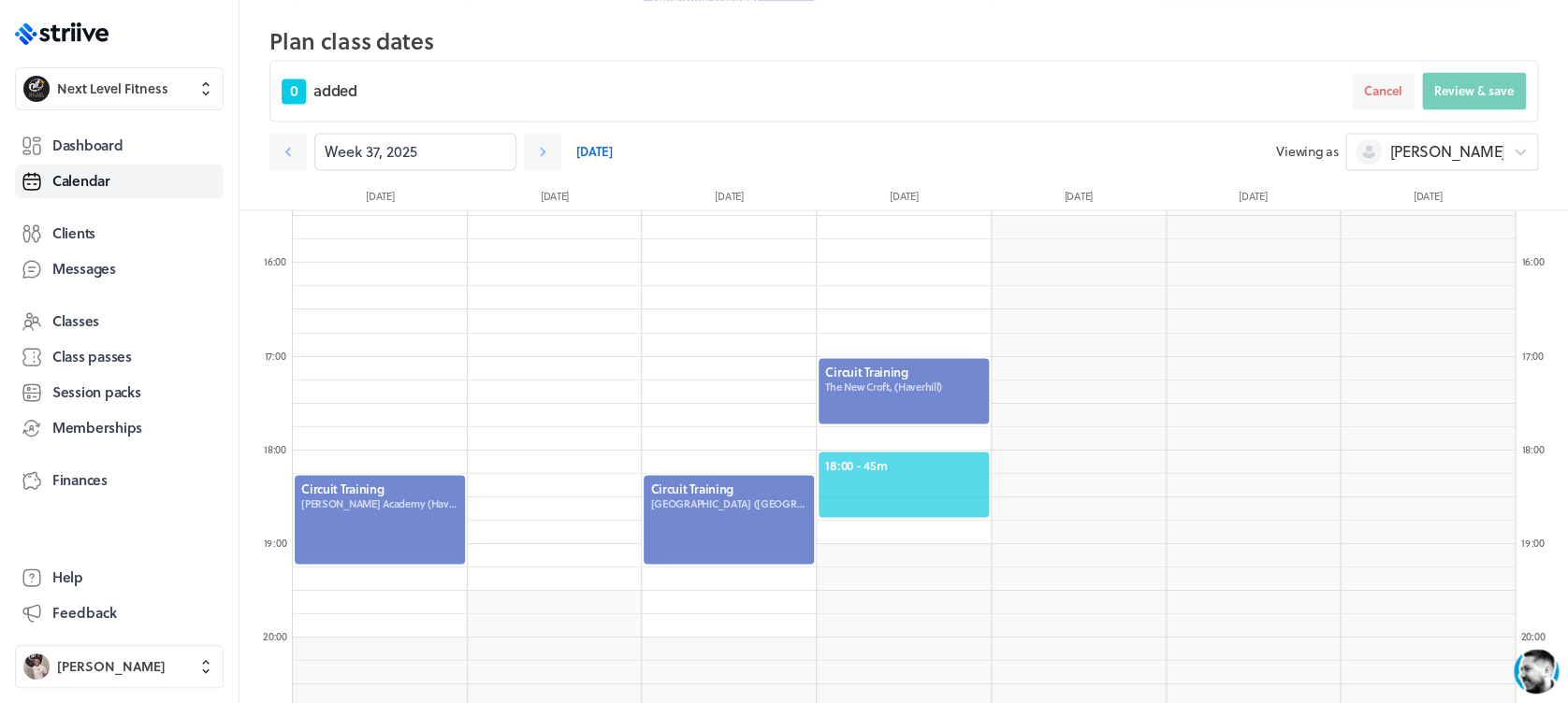
click at [907, 465] on span "18:00 - 45m" at bounding box center [904, 465] width 157 height 17
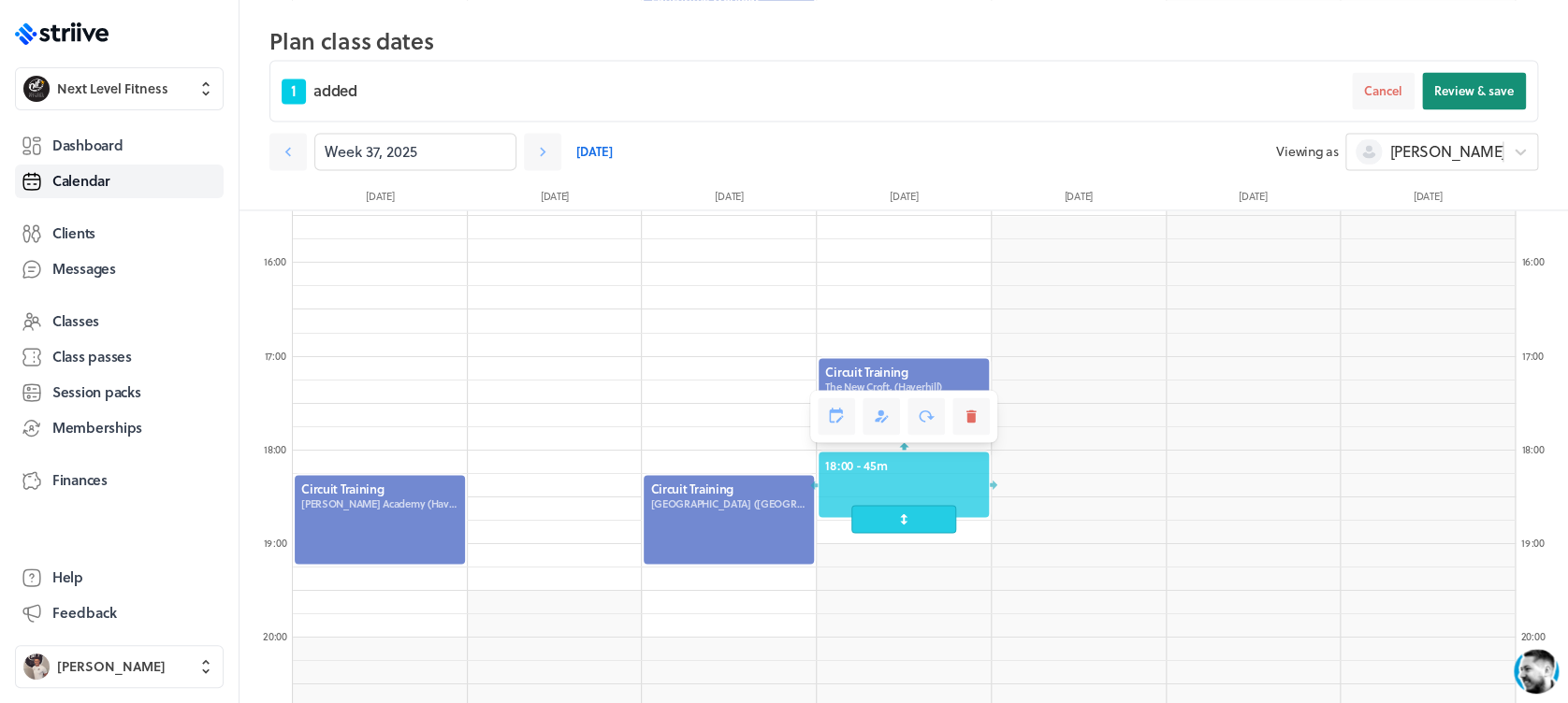
click at [1435, 94] on span "Review & save" at bounding box center [1473, 91] width 80 height 17
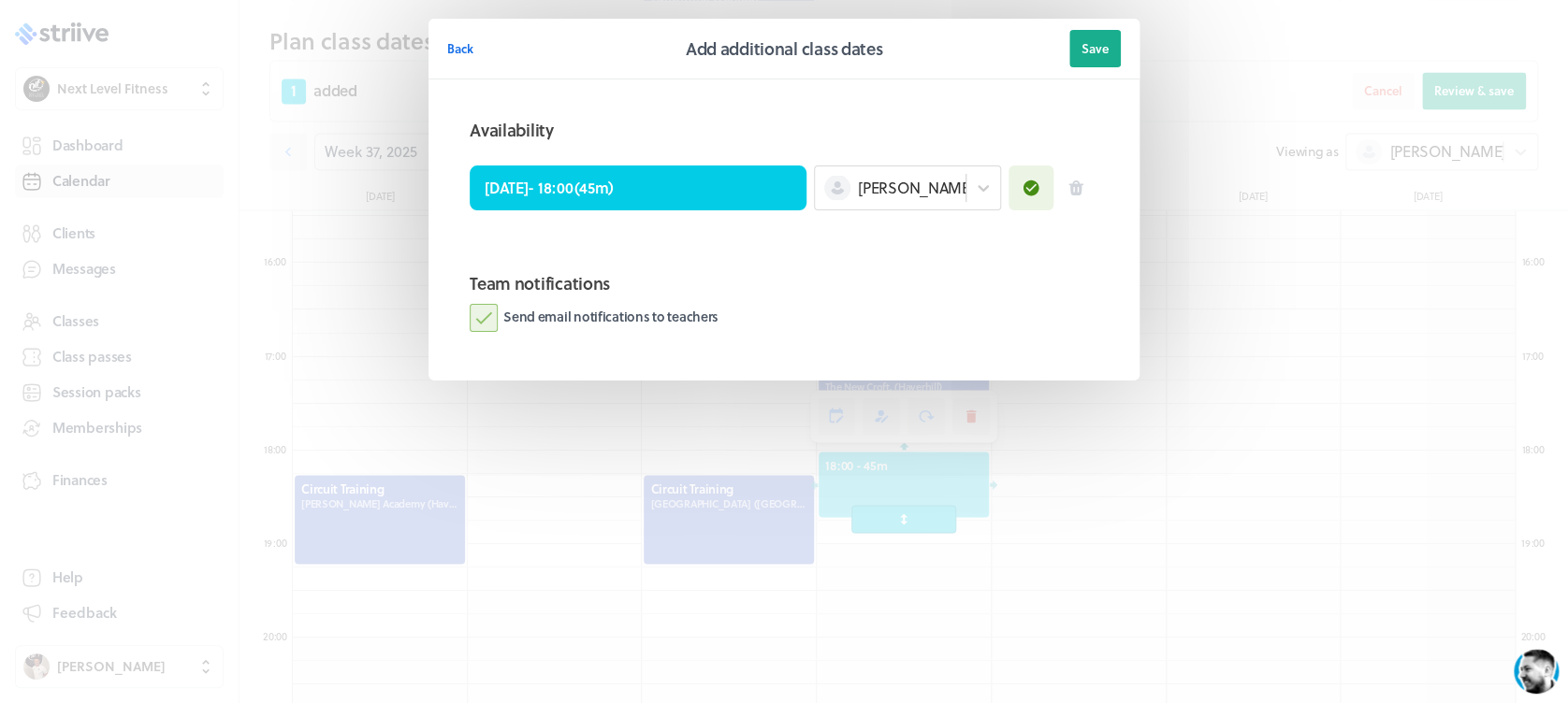
click at [477, 329] on label "Send email notifications to teachers" at bounding box center [593, 317] width 249 height 28
click at [0, 0] on input "Send email notifications to teachers" at bounding box center [0, 0] width 0 height 0
click at [1104, 55] on span "Save" at bounding box center [1095, 49] width 27 height 17
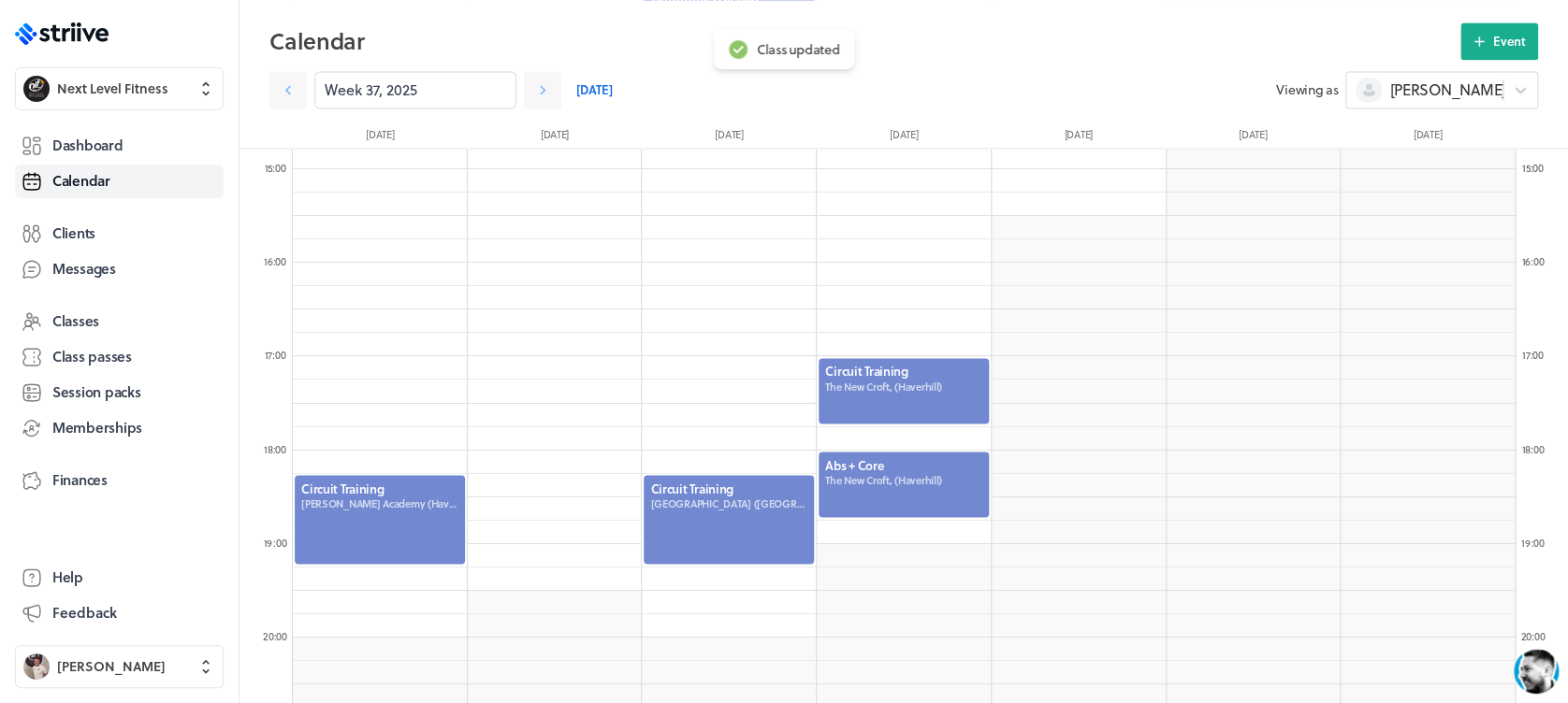
click at [921, 493] on div at bounding box center [903, 484] width 174 height 69
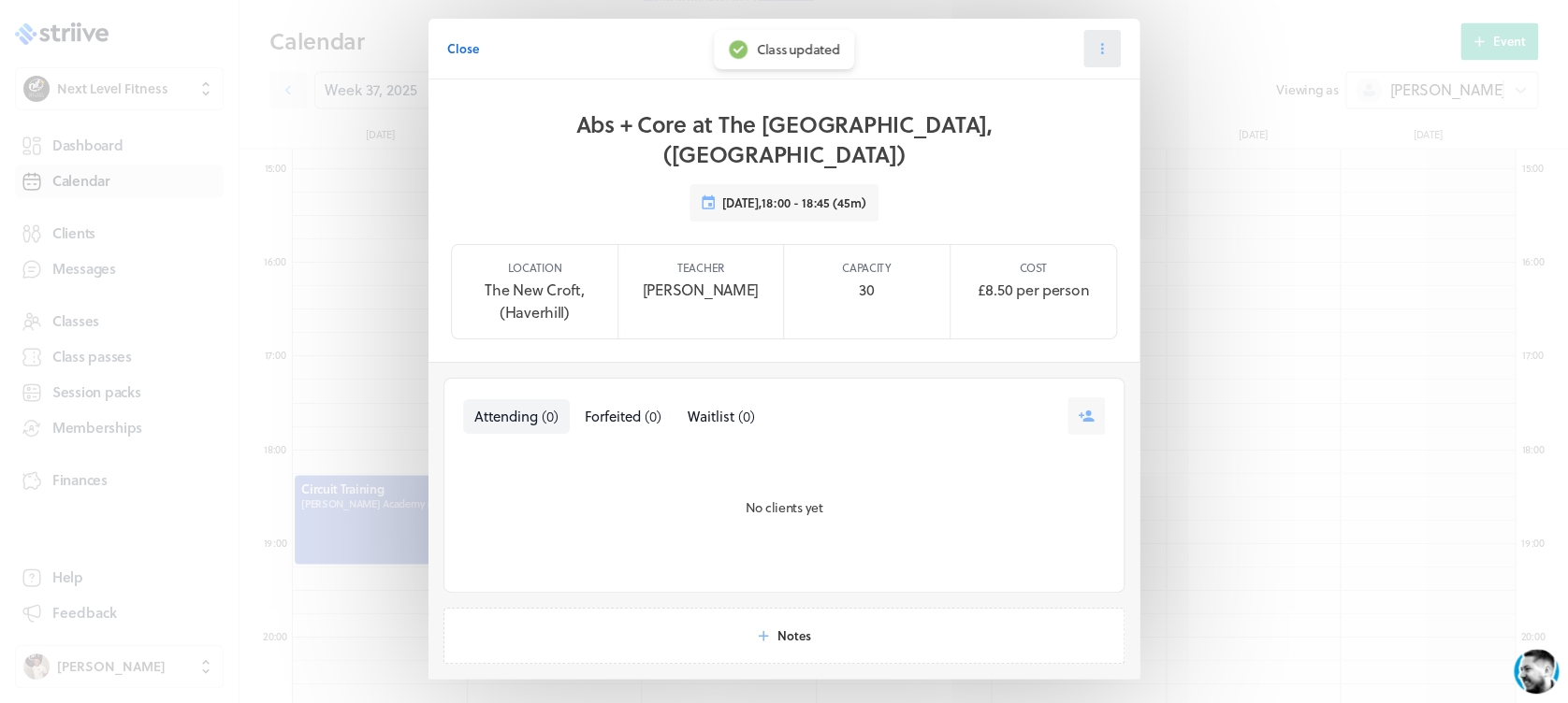
click at [1092, 37] on button at bounding box center [1102, 48] width 37 height 37
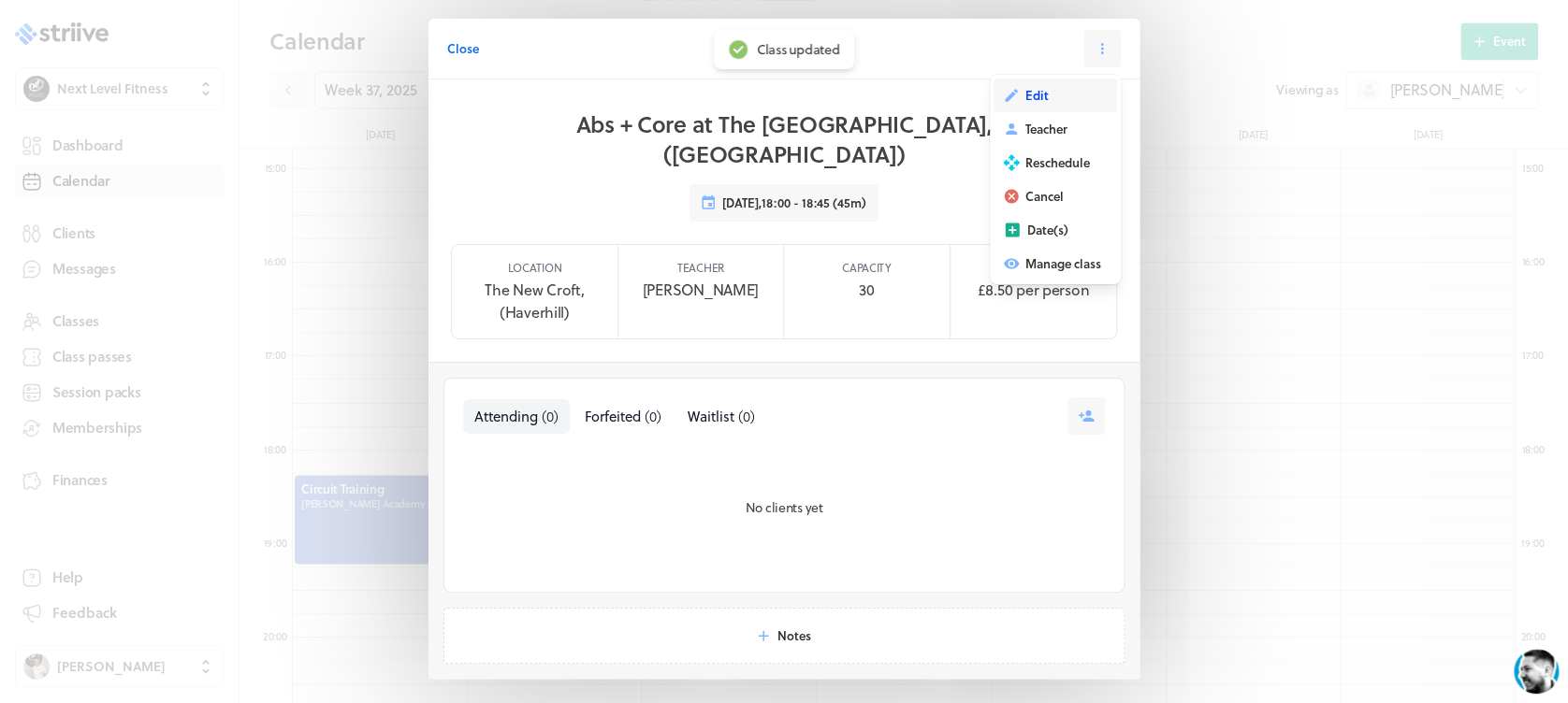
click at [1044, 101] on button "Edit" at bounding box center [1055, 95] width 124 height 34
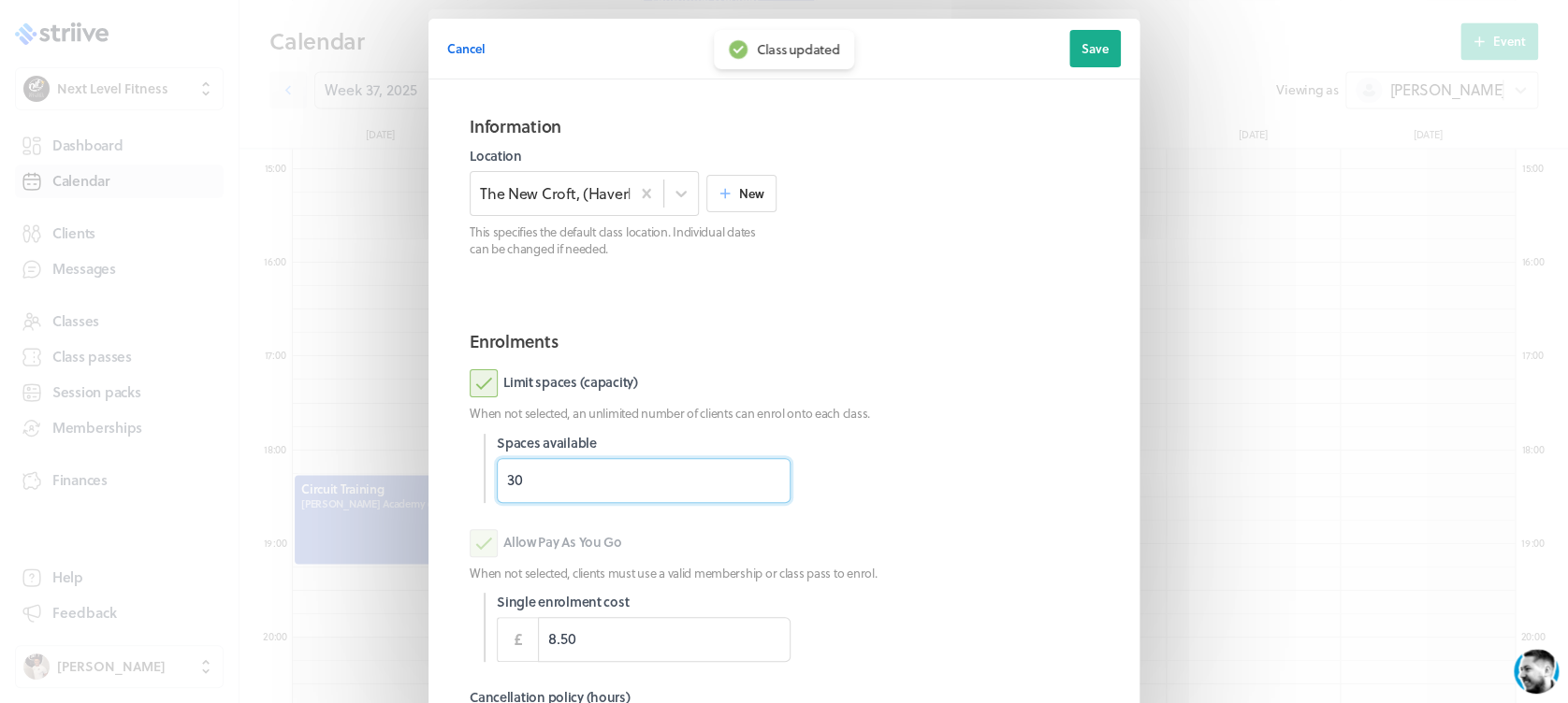
drag, startPoint x: 569, startPoint y: 490, endPoint x: 427, endPoint y: 493, distance: 142.0
click at [428, 492] on section "Information Location The [GEOGRAPHIC_DATA], ([GEOGRAPHIC_DATA]) New This specif…" at bounding box center [783, 477] width 711 height 794
type input "20"
click at [1028, 430] on div "Limit spaces (capacity) When not selected, an unlimited number of clients can e…" at bounding box center [783, 435] width 629 height 132
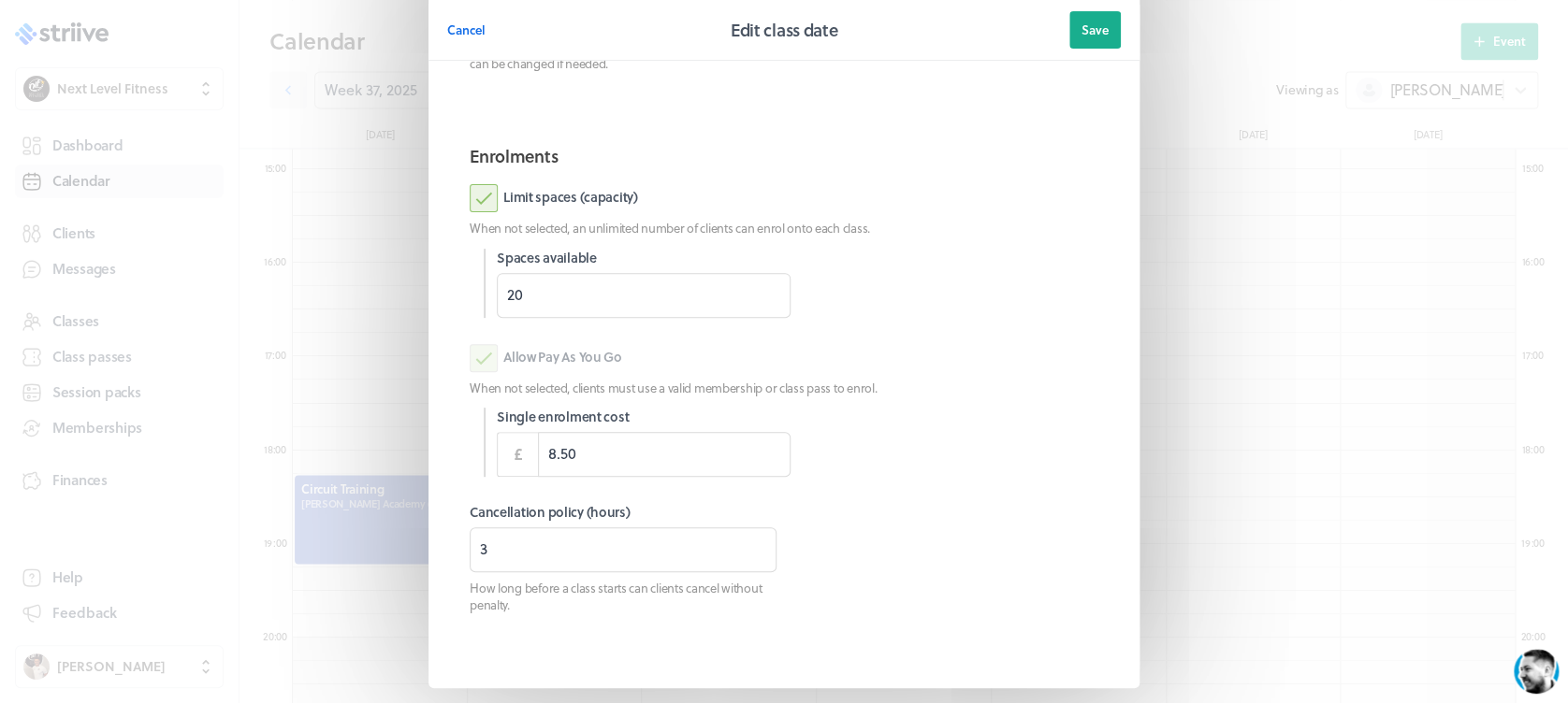
scroll to position [263, 0]
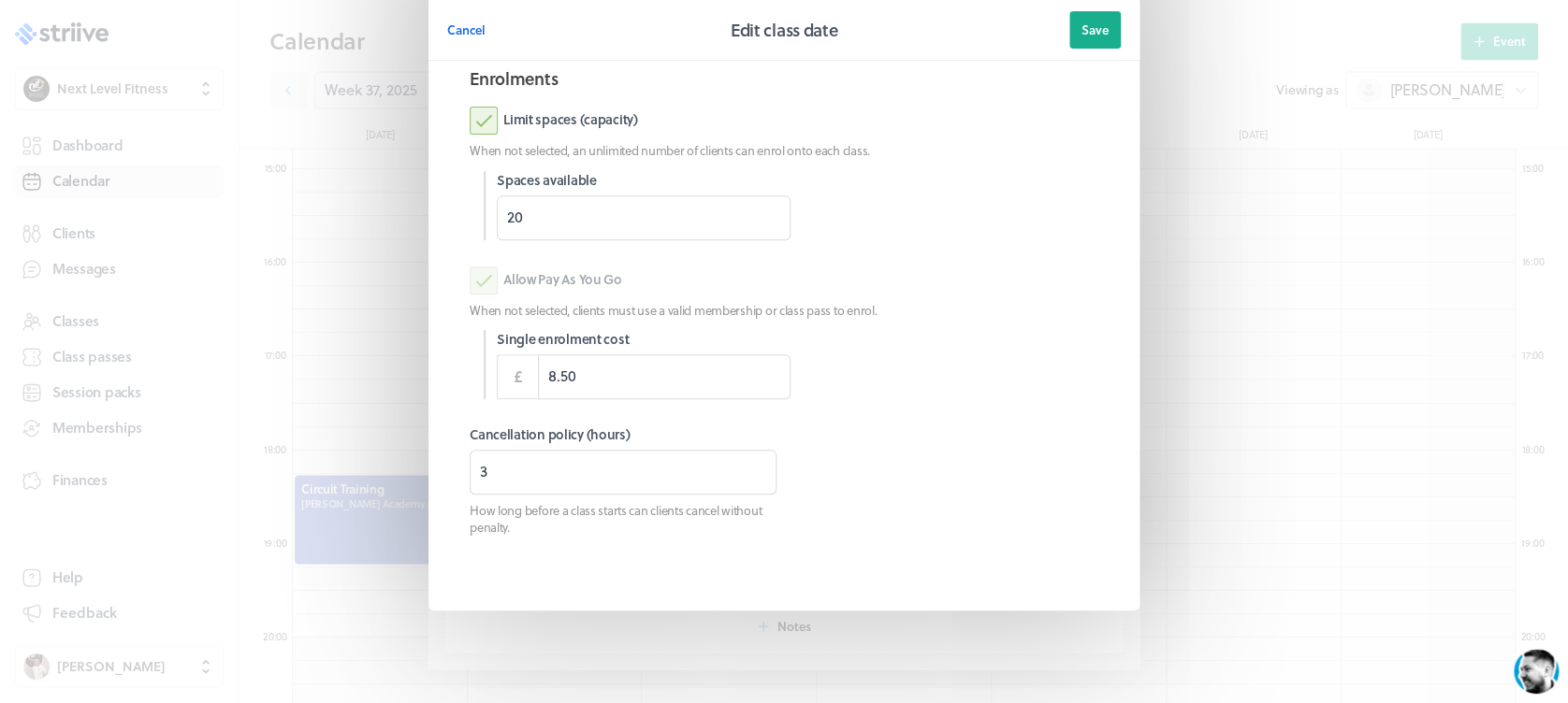
click at [1106, 29] on button "Save" at bounding box center [1095, 30] width 52 height 37
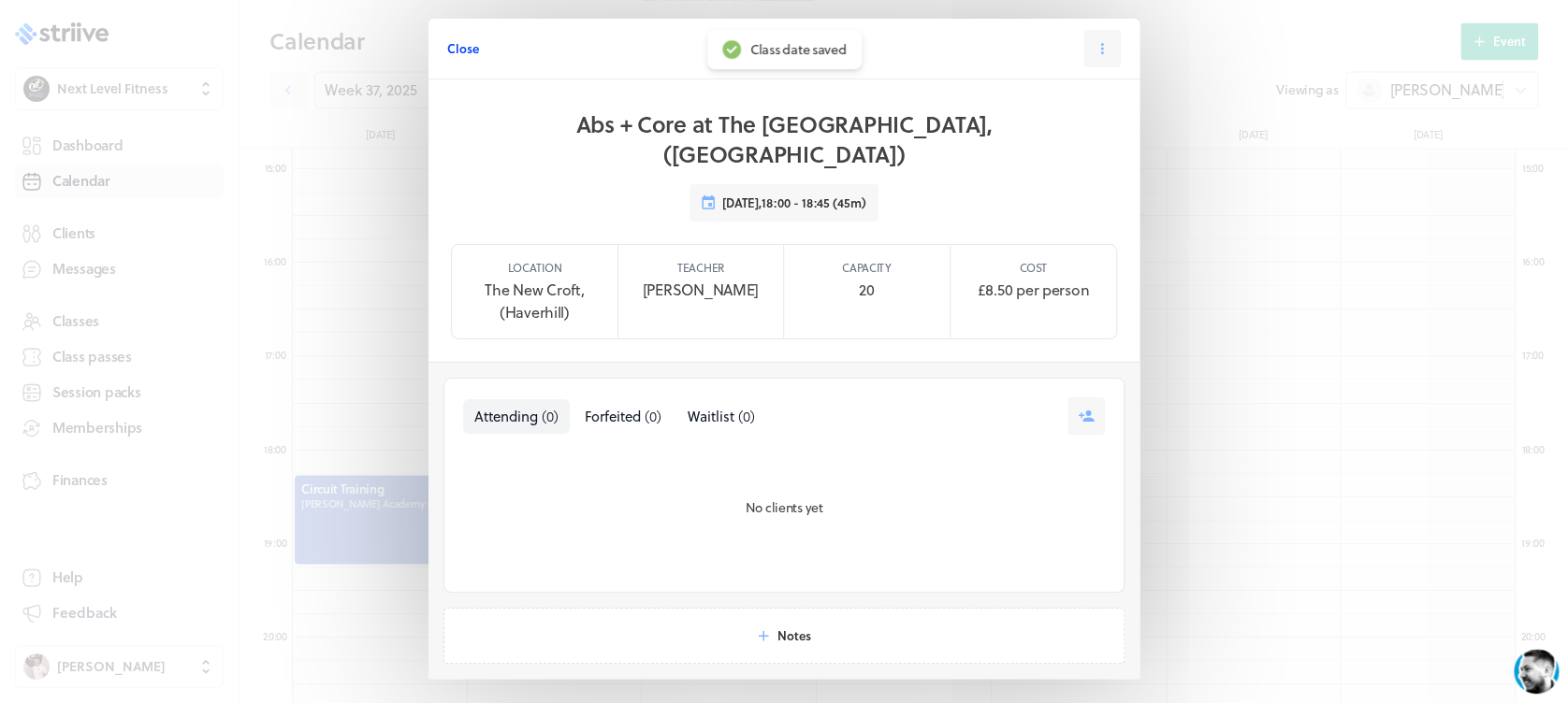
click at [452, 46] on span "Close" at bounding box center [463, 49] width 32 height 17
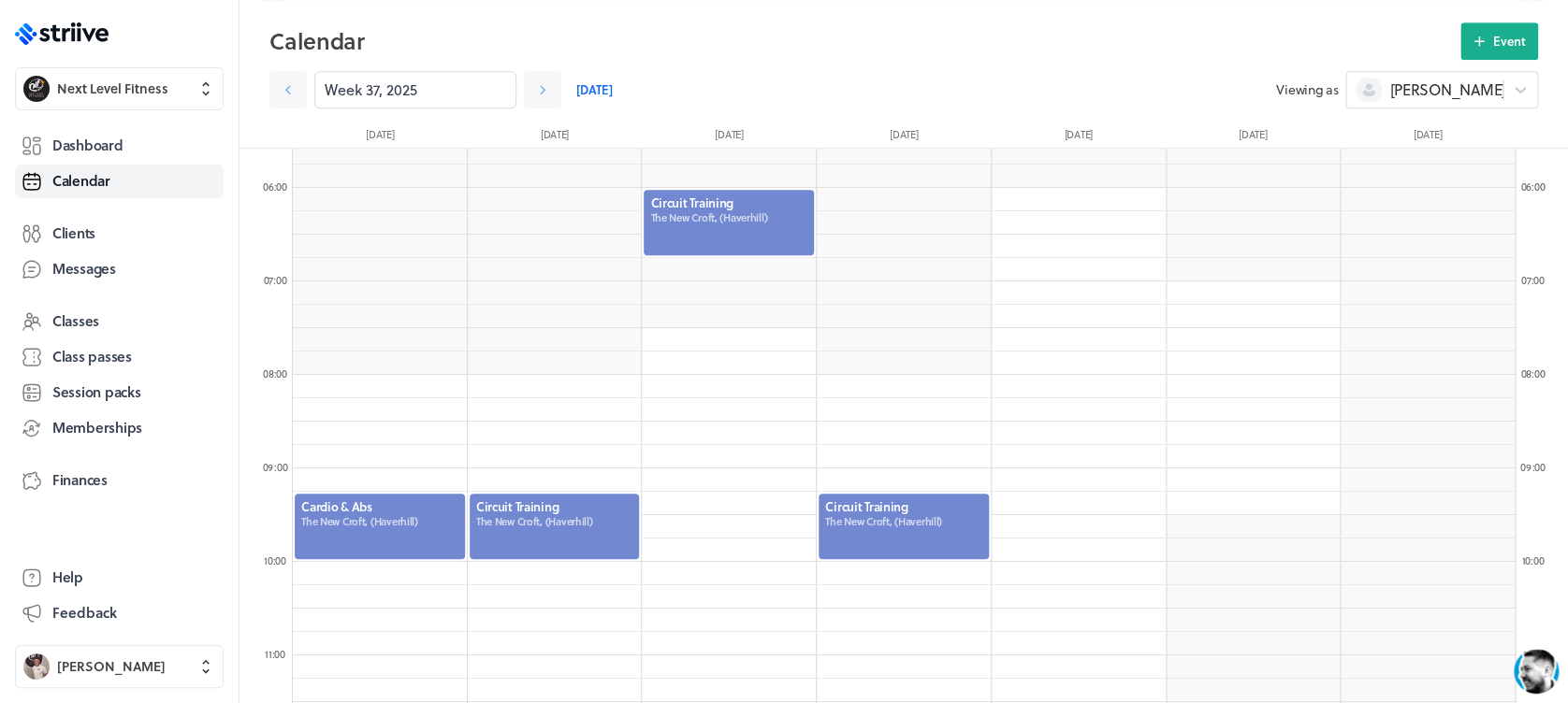
scroll to position [518, 0]
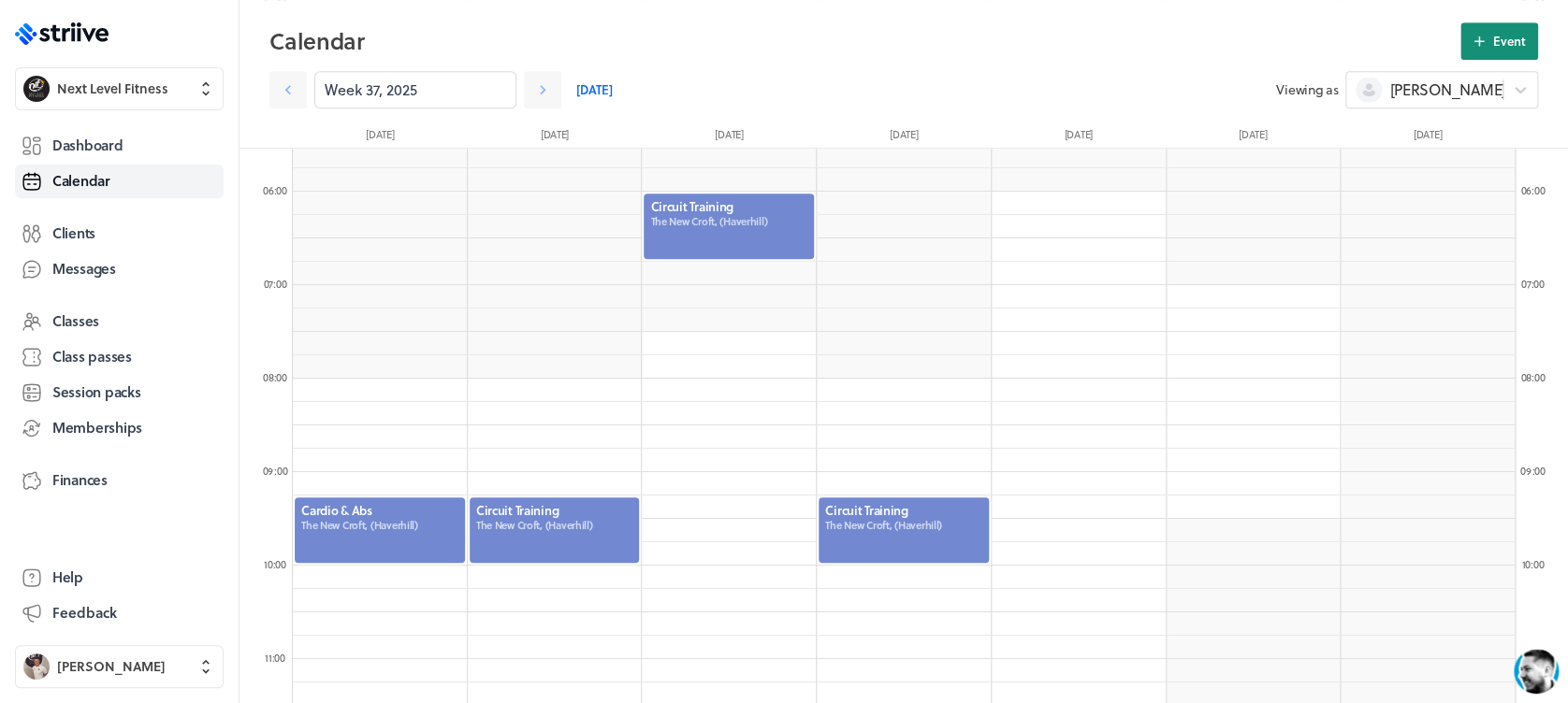
click at [1493, 37] on span "Event" at bounding box center [1509, 41] width 33 height 17
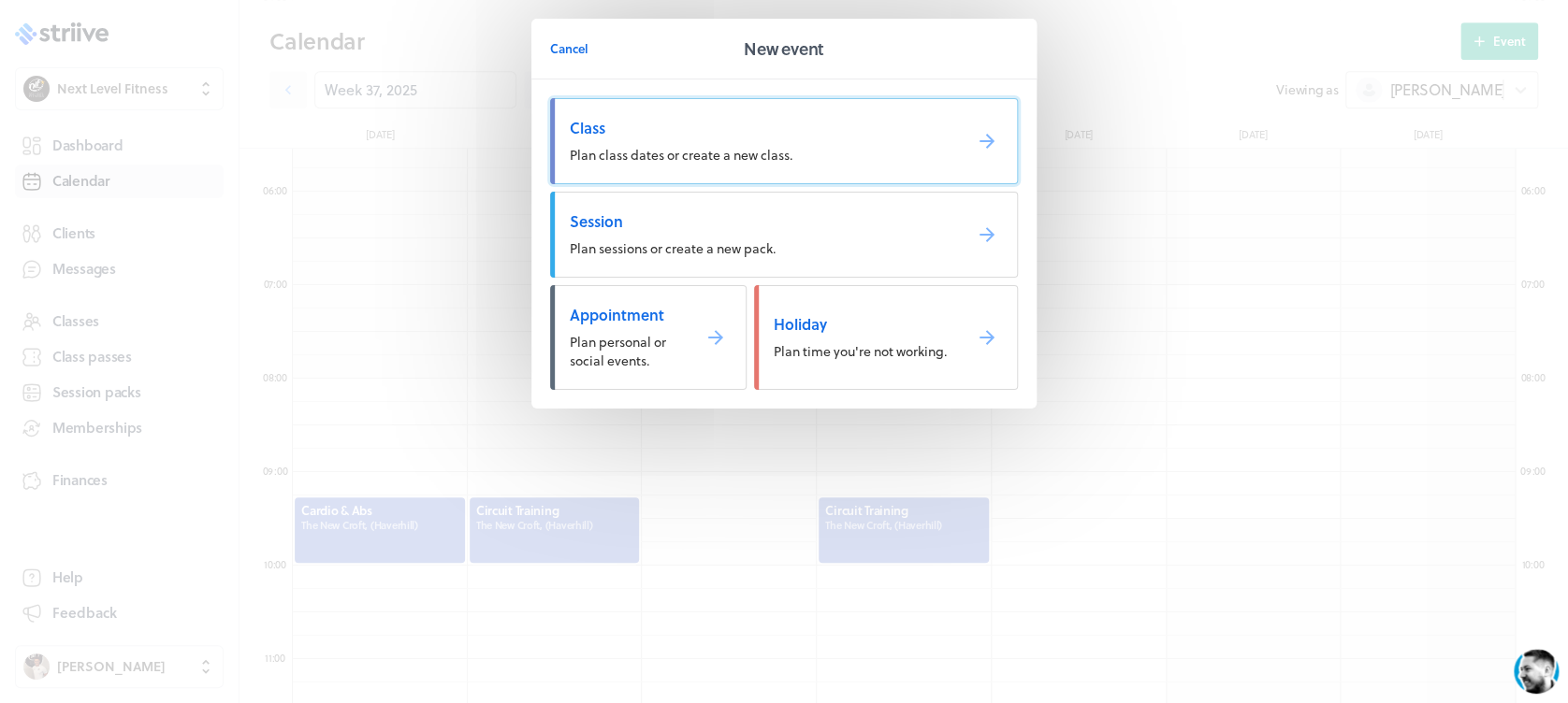
click at [770, 129] on span "Class" at bounding box center [758, 128] width 377 height 20
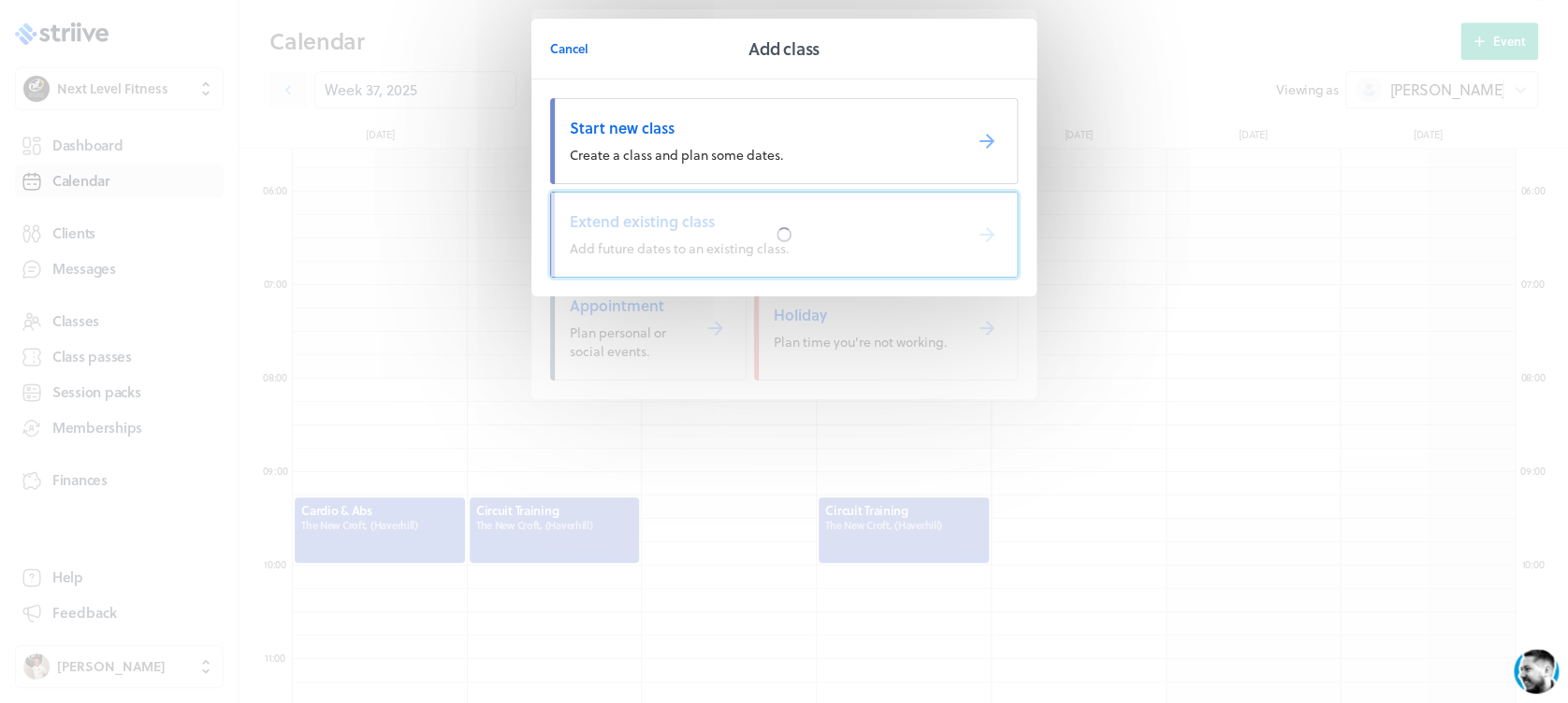
click at [754, 216] on div at bounding box center [783, 235] width 465 height 84
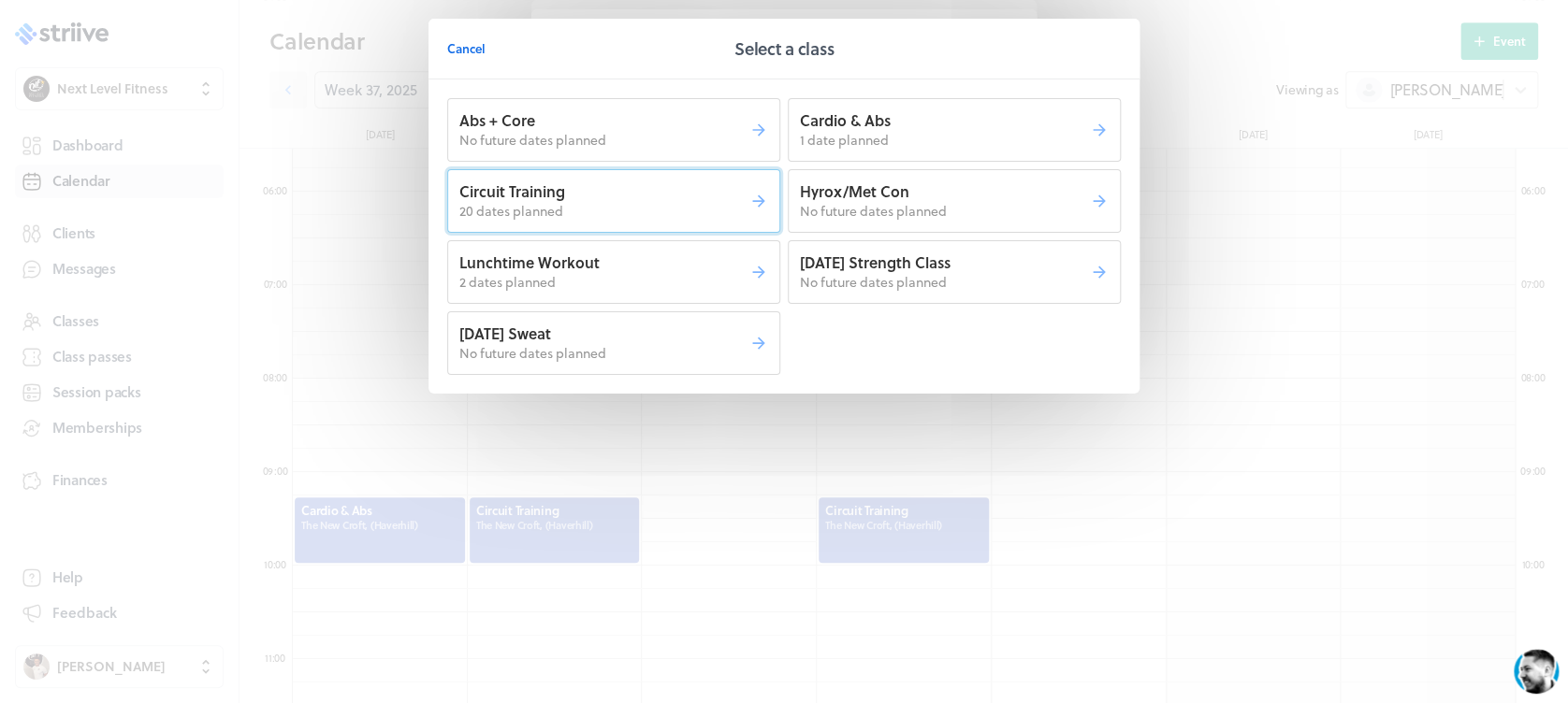
click at [694, 202] on p "20 dates planned" at bounding box center [605, 211] width 290 height 18
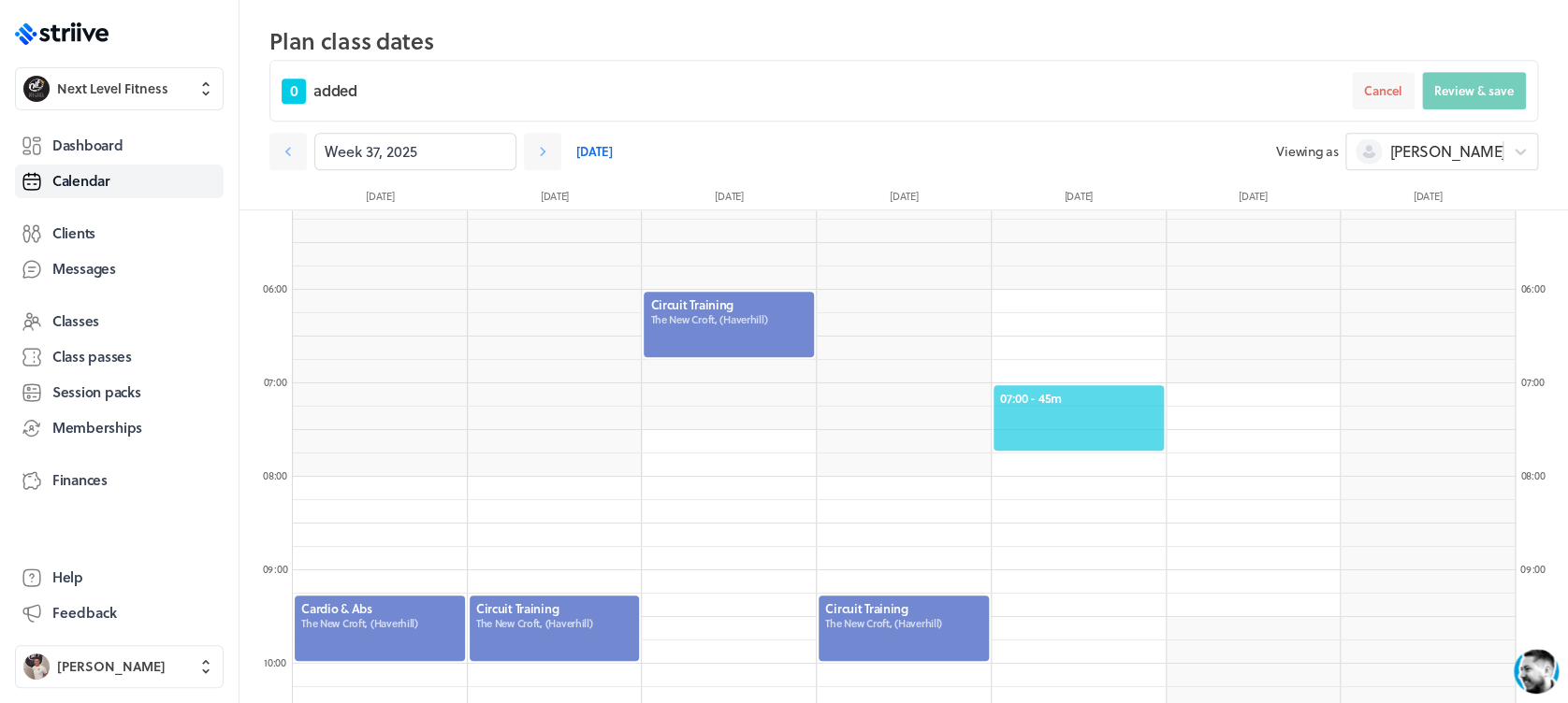
scroll to position [480, 0]
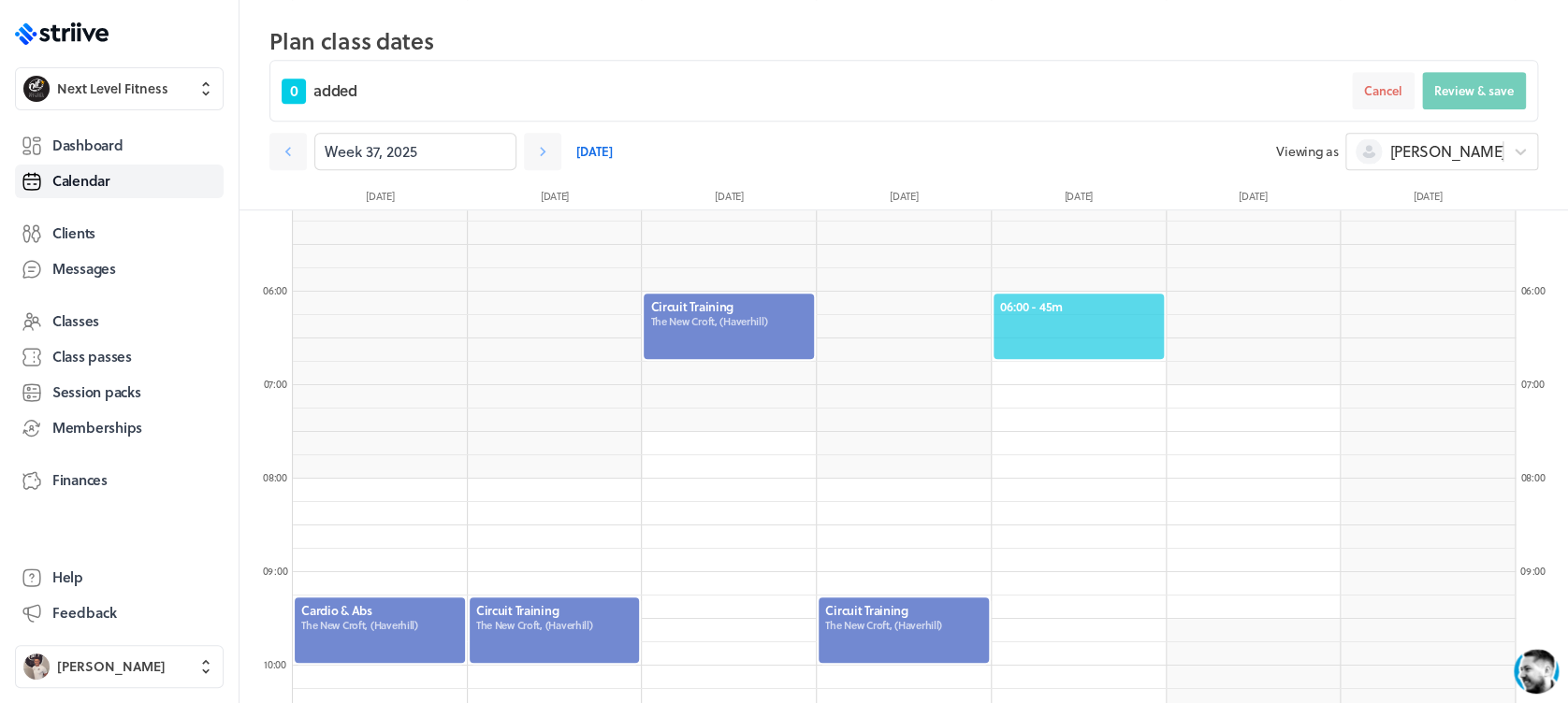
click at [1096, 295] on div "06:00 - 45m" at bounding box center [1078, 326] width 174 height 69
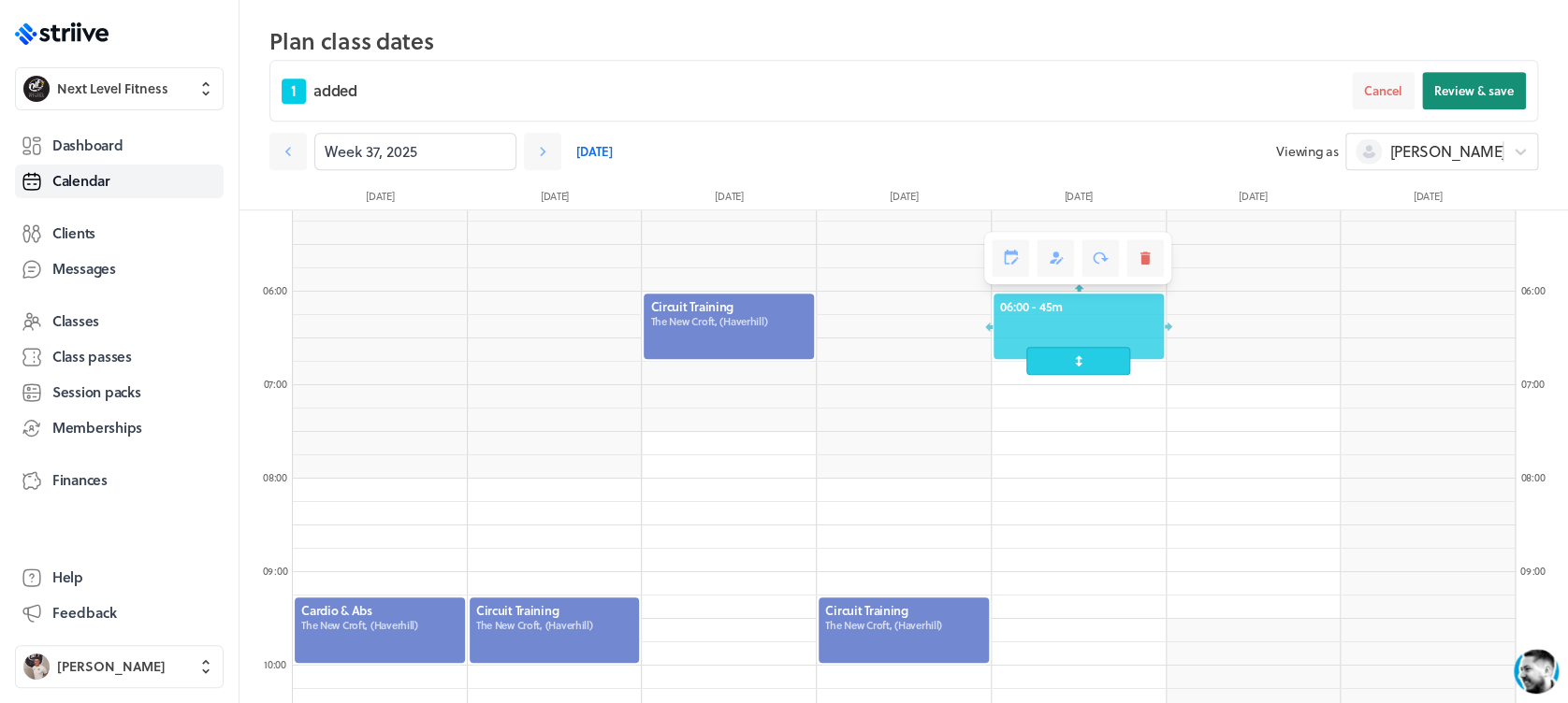
click at [1431, 90] on button "Review & save" at bounding box center [1474, 90] width 104 height 37
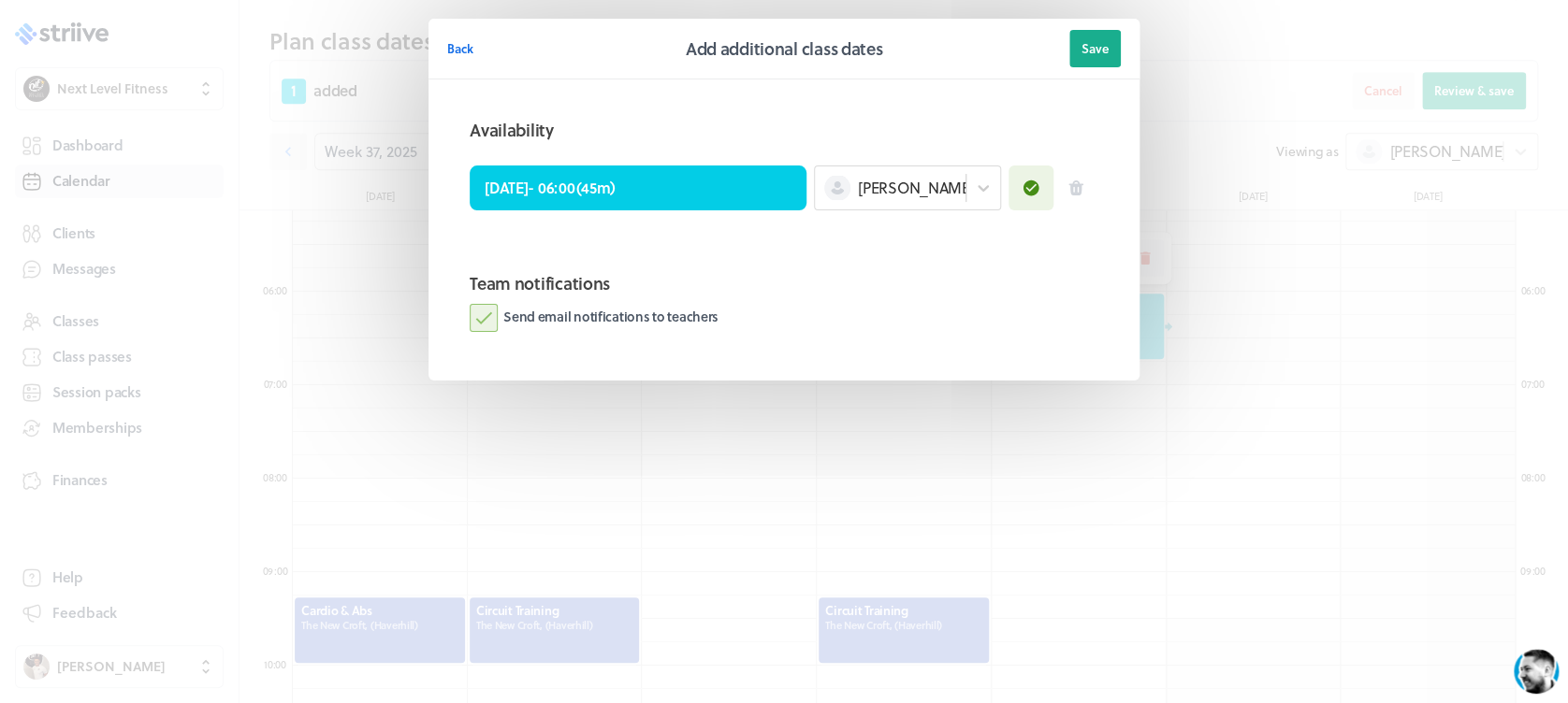
click at [505, 317] on label "Send email notifications to teachers" at bounding box center [593, 317] width 249 height 28
click at [0, 0] on input "Send email notifications to teachers" at bounding box center [0, 0] width 0 height 0
click at [1128, 29] on header "Back Add additional class dates Save" at bounding box center [783, 48] width 711 height 60
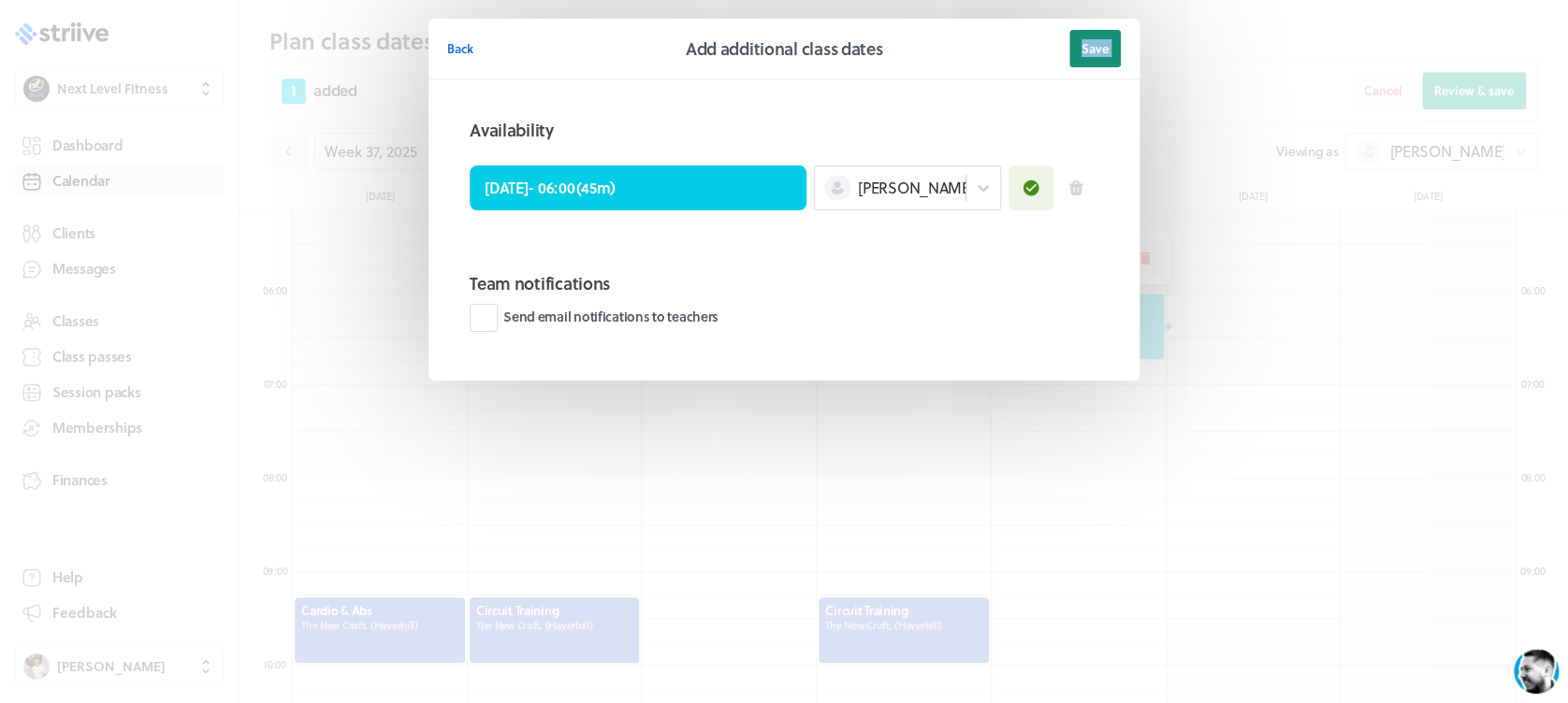
click at [1110, 47] on button "Save" at bounding box center [1095, 48] width 52 height 37
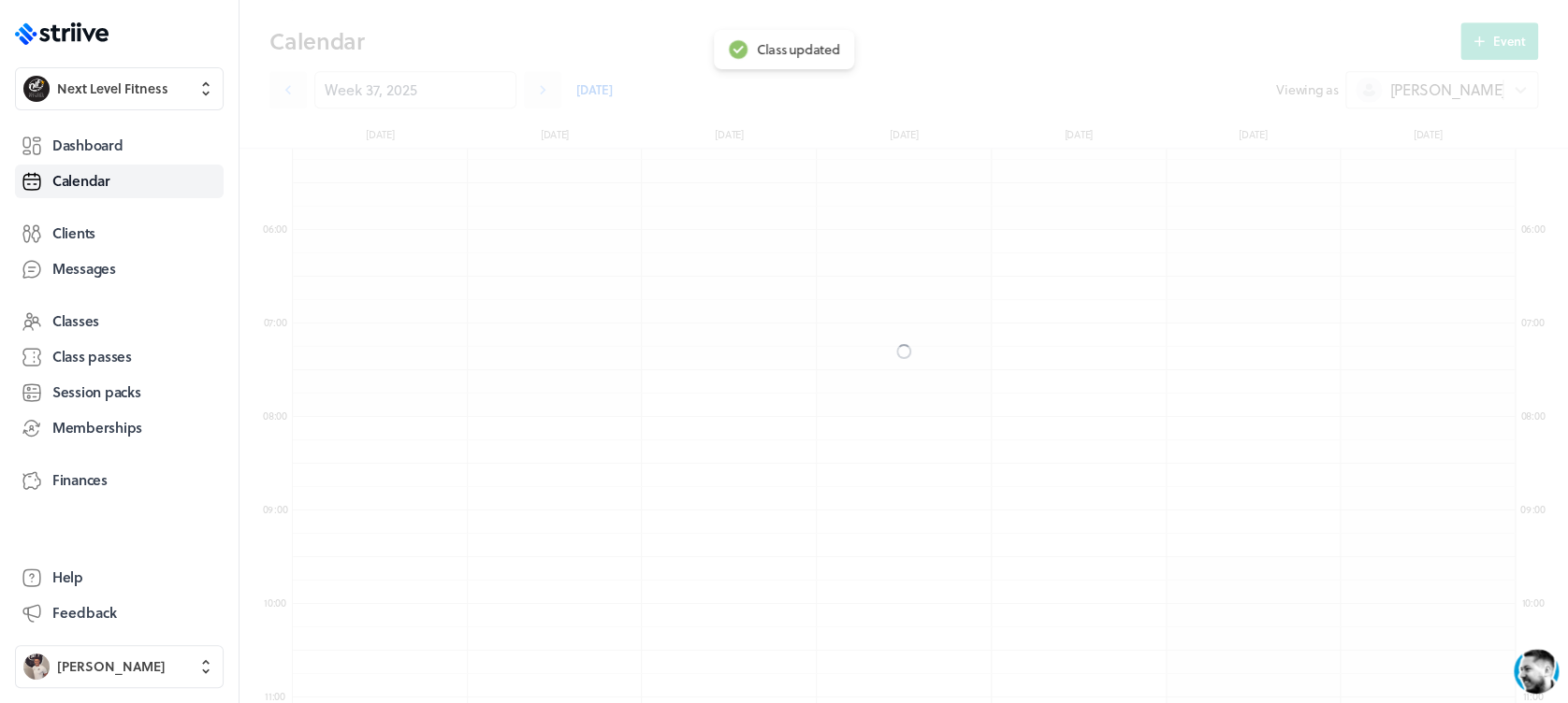
scroll to position [419, 0]
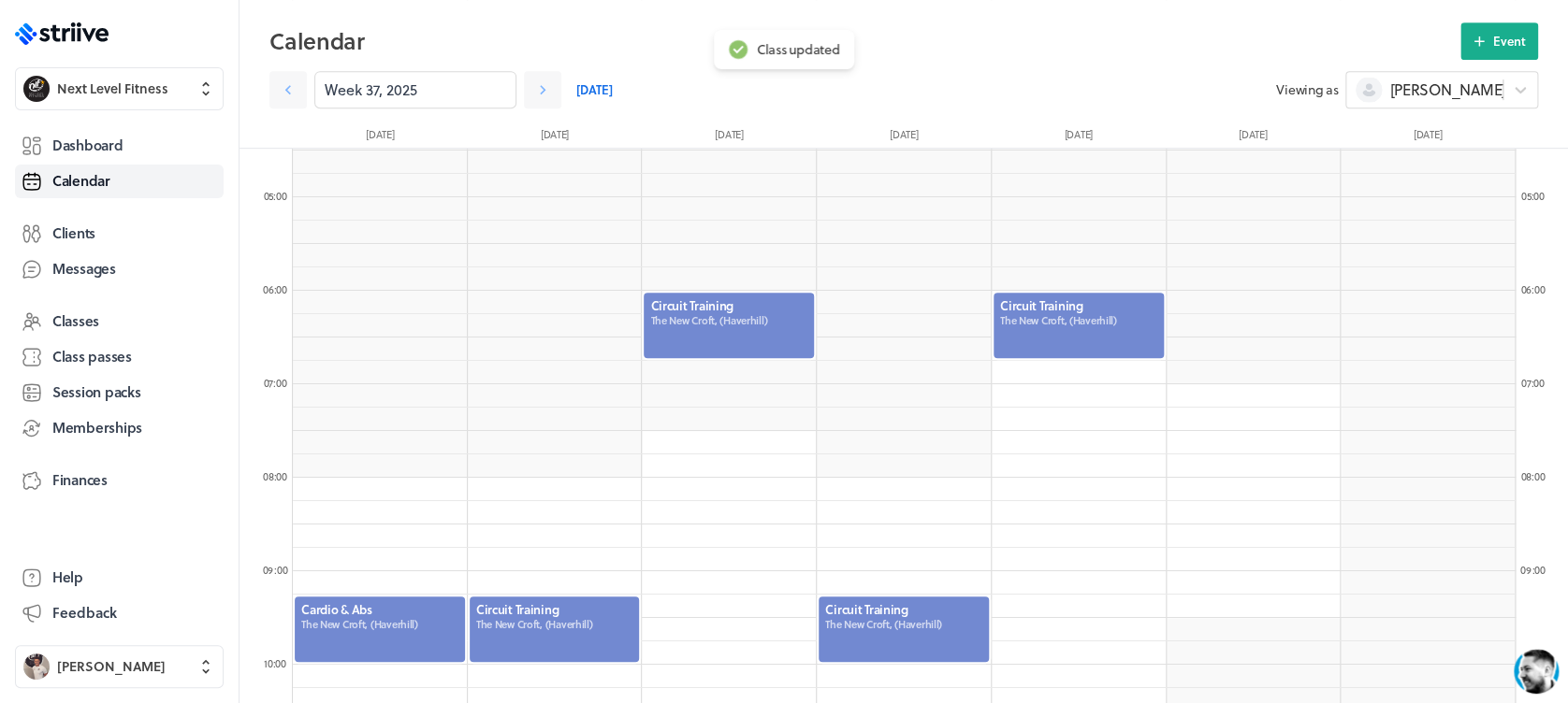
click at [1105, 332] on div at bounding box center [1078, 325] width 174 height 69
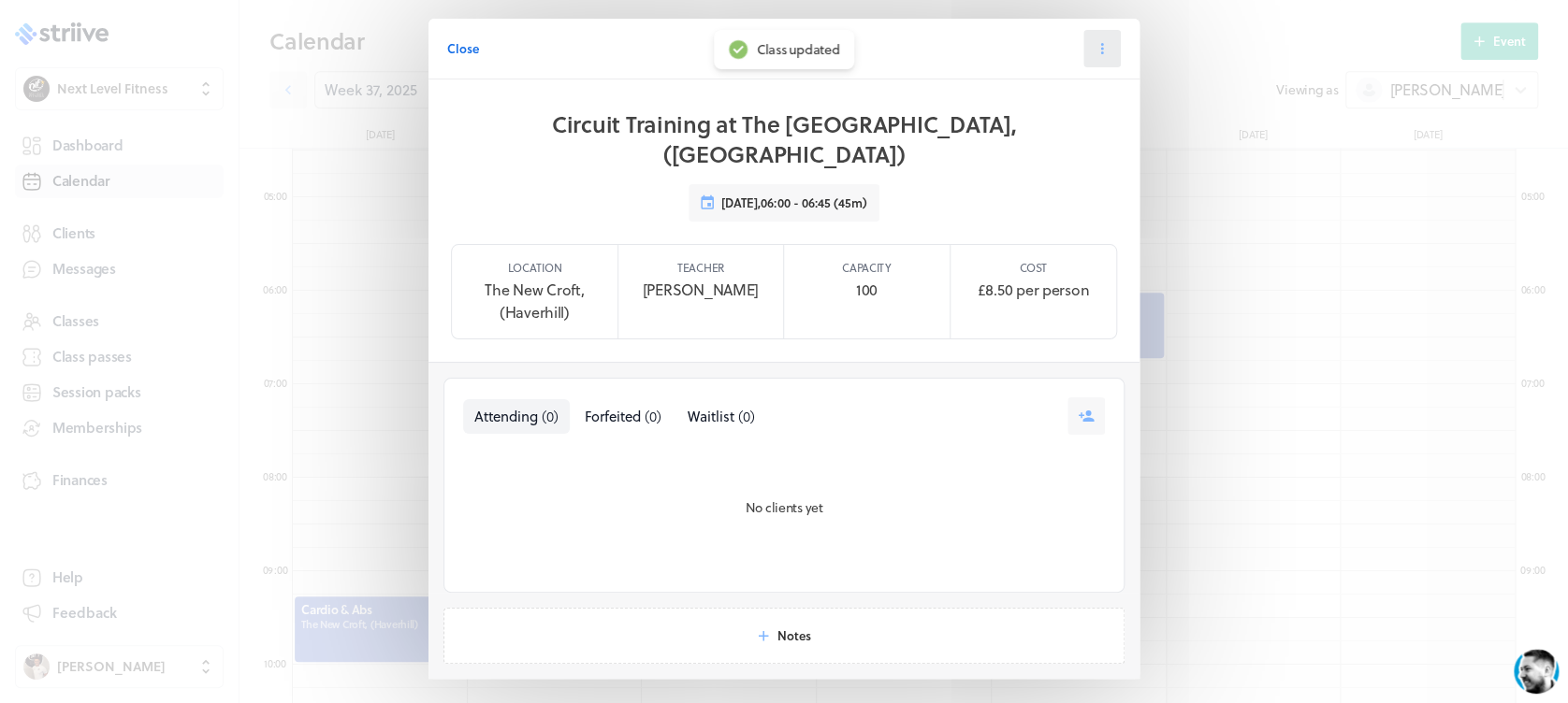
click at [1101, 50] on icon at bounding box center [1102, 49] width 3 height 12
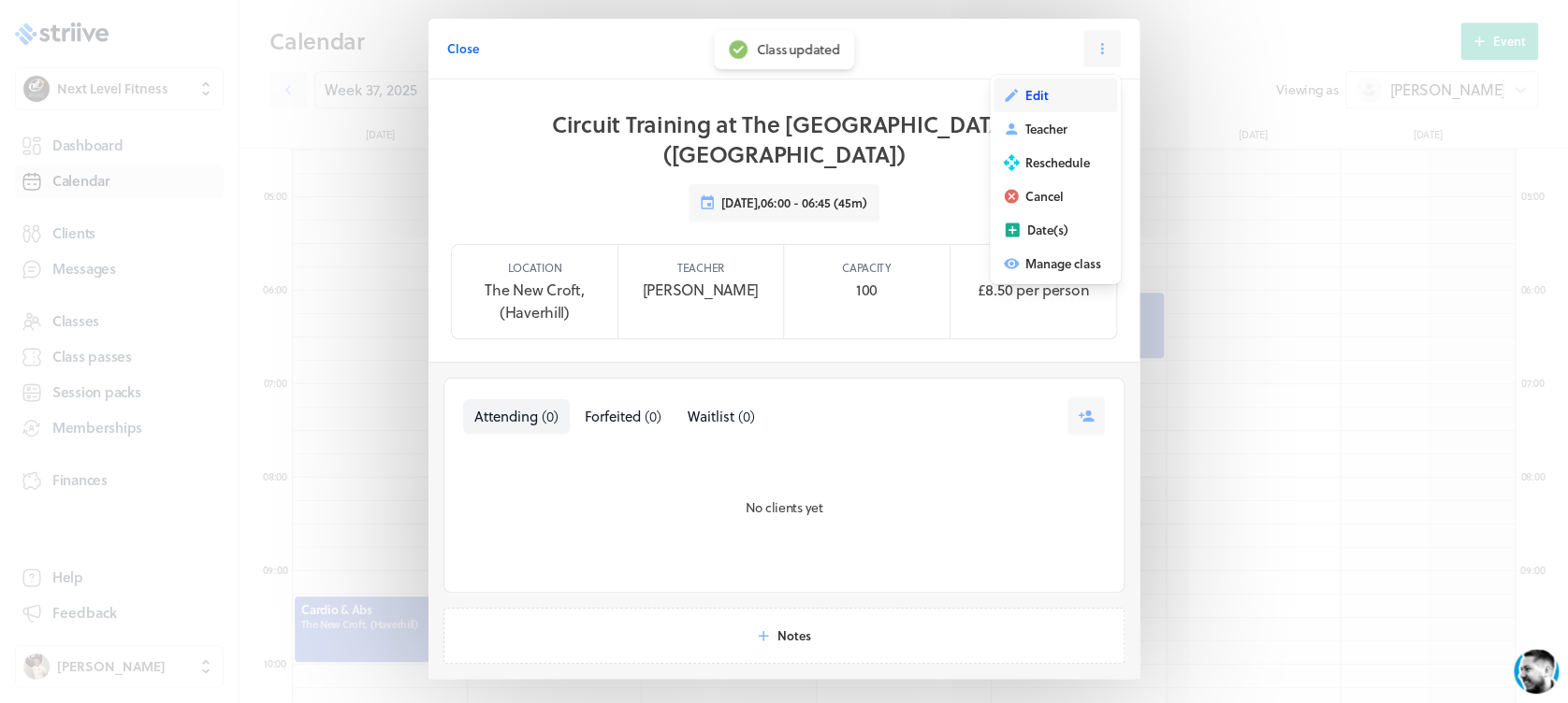
click at [1025, 103] on span "Edit" at bounding box center [1036, 96] width 23 height 17
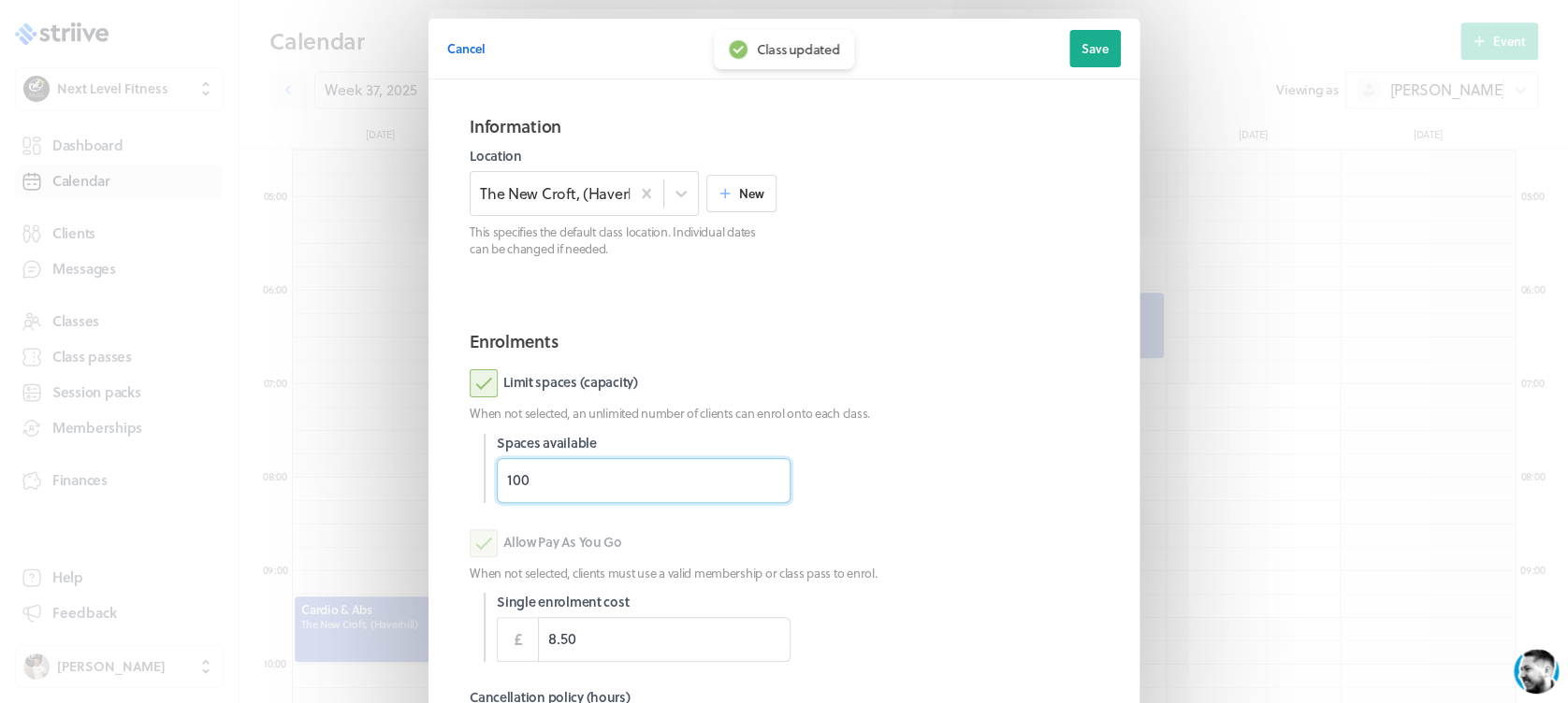
drag, startPoint x: 534, startPoint y: 480, endPoint x: 425, endPoint y: 474, distance: 109.2
click at [428, 474] on section "Information Location The [GEOGRAPHIC_DATA], ([GEOGRAPHIC_DATA]) New This specif…" at bounding box center [783, 477] width 711 height 794
type input "12"
click at [1084, 411] on p "When not selected, an unlimited number of clients can enrol onto each class." at bounding box center [783, 413] width 629 height 17
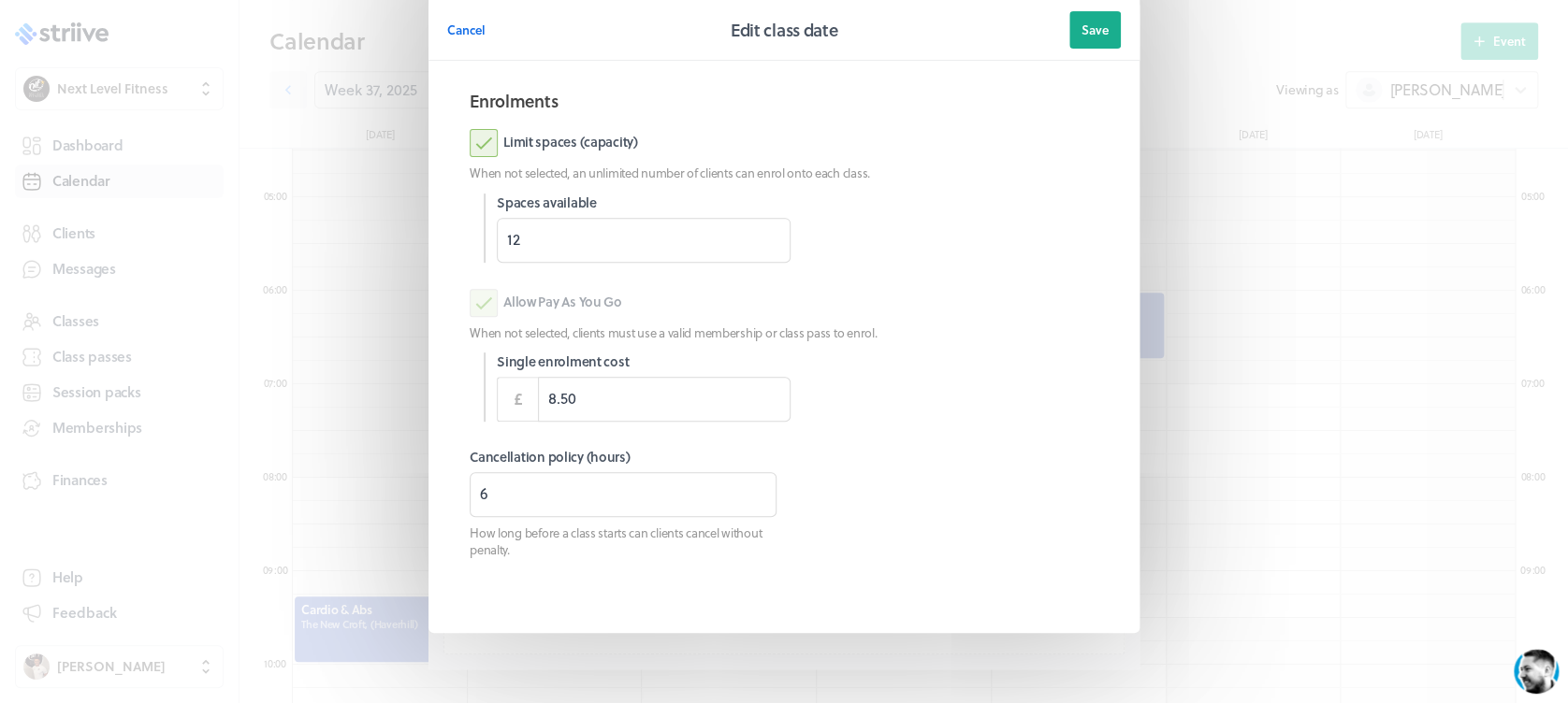
scroll to position [263, 0]
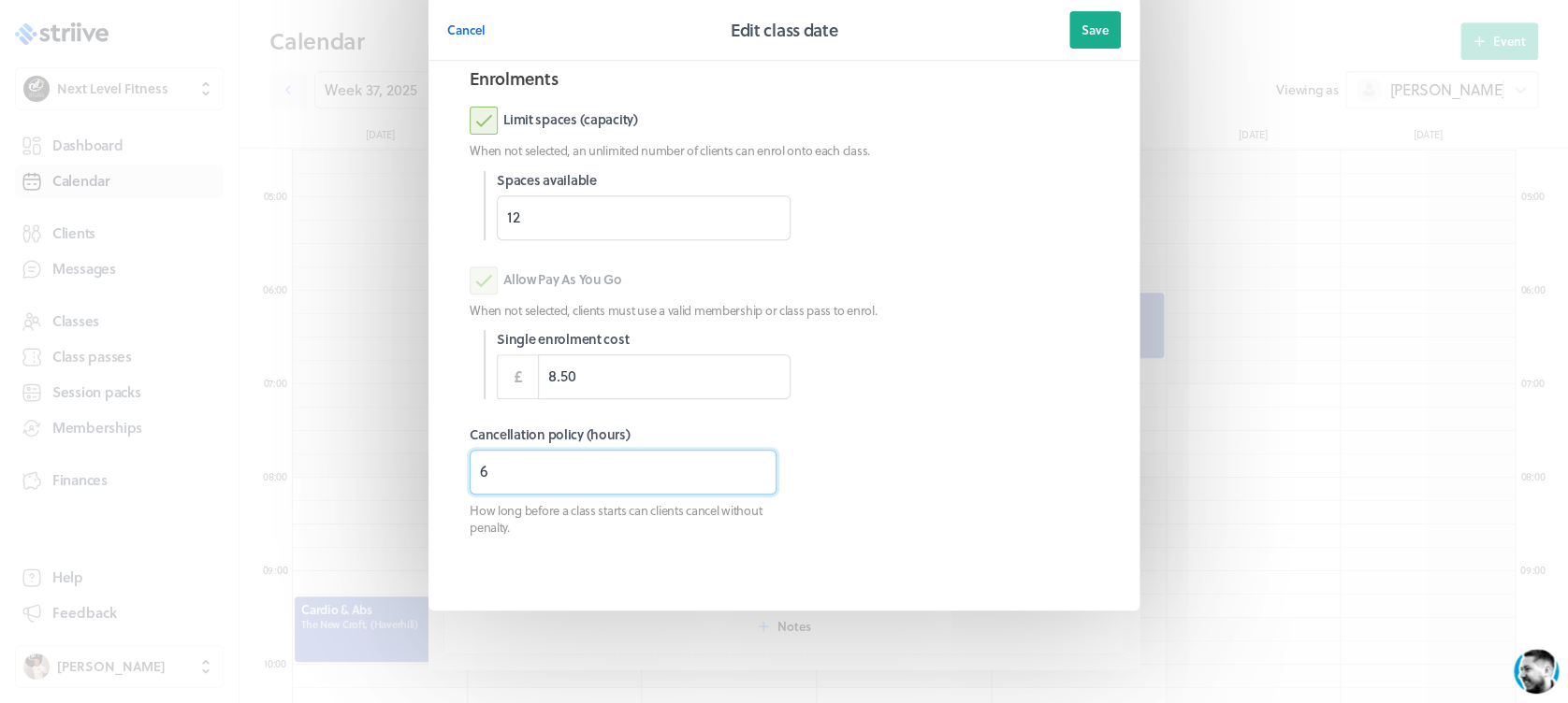
drag, startPoint x: 514, startPoint y: 472, endPoint x: 400, endPoint y: 497, distance: 116.7
click at [410, 497] on section "Cancel Edit class date Save Information Location The [GEOGRAPHIC_DATA], (Haverh…" at bounding box center [784, 221] width 748 height 967
type input "8"
click at [1071, 39] on button "Save" at bounding box center [1095, 30] width 52 height 37
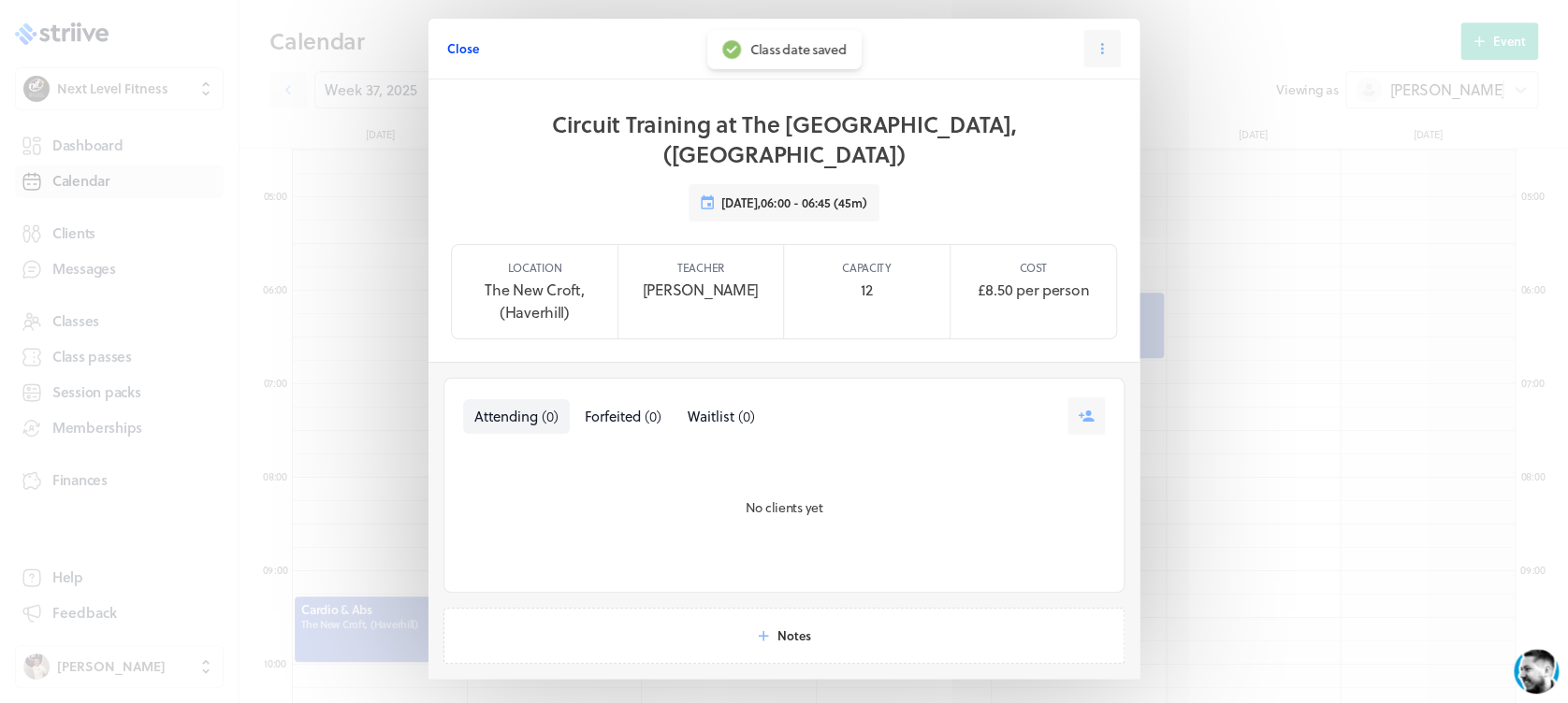
click at [461, 53] on span "Close" at bounding box center [463, 49] width 32 height 17
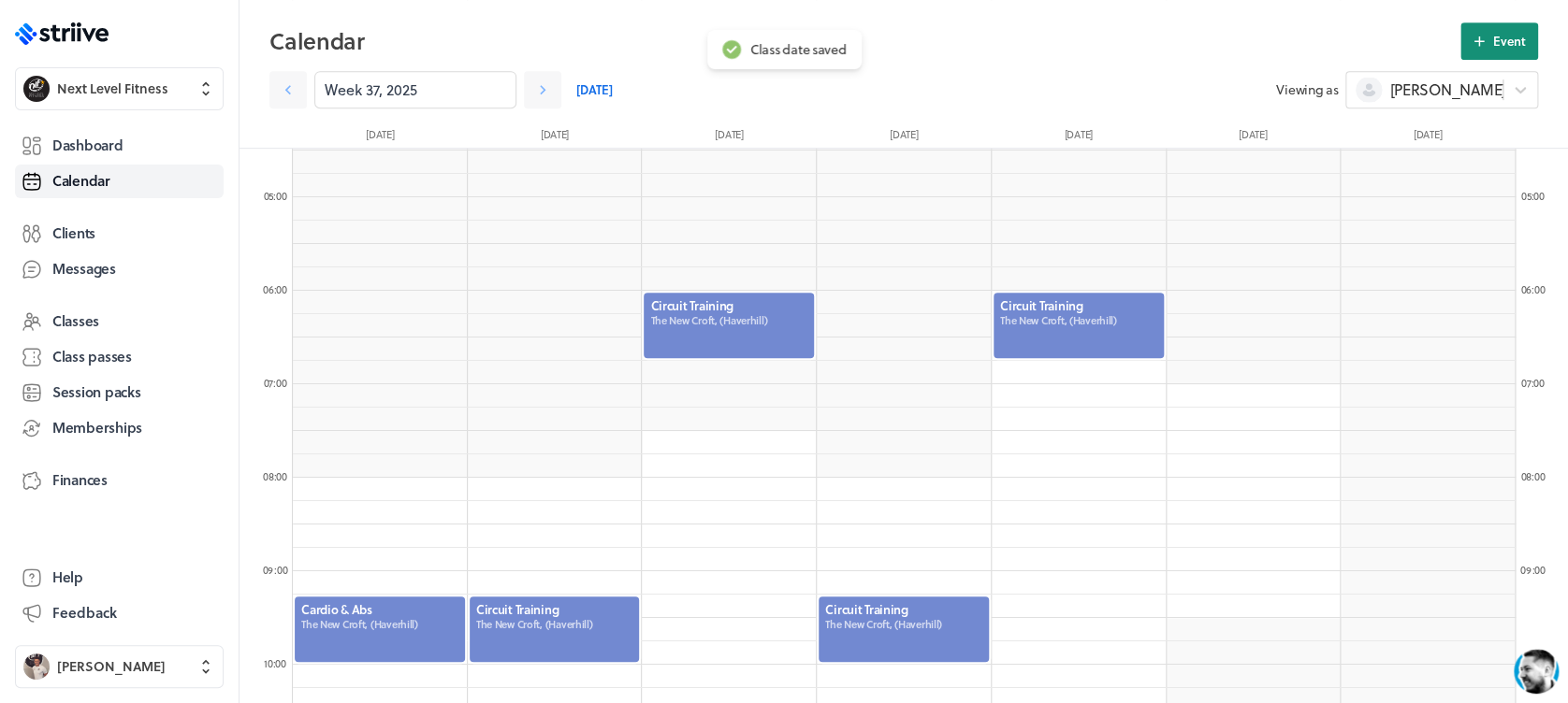
click at [1519, 45] on span "Event" at bounding box center [1509, 41] width 33 height 17
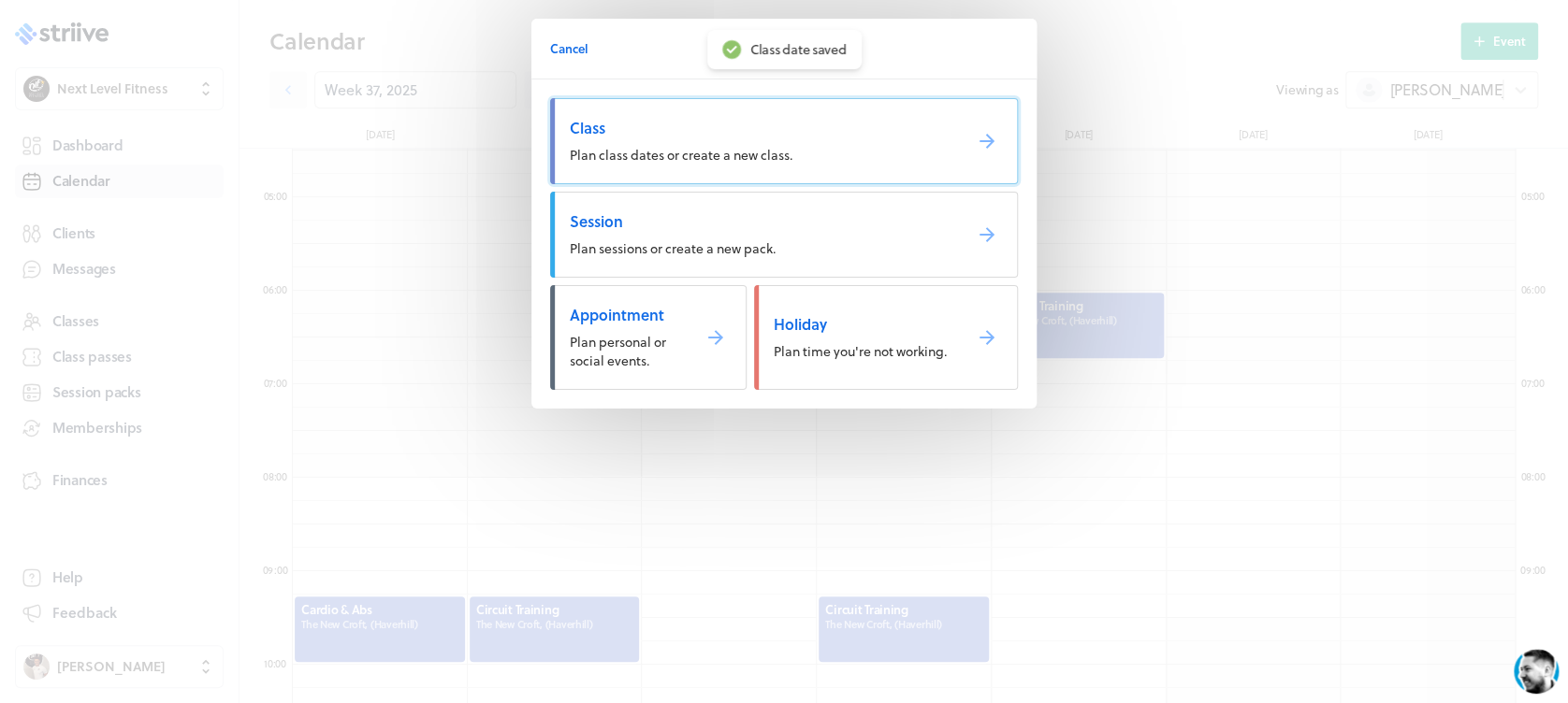
click at [868, 120] on span "Class" at bounding box center [758, 128] width 377 height 20
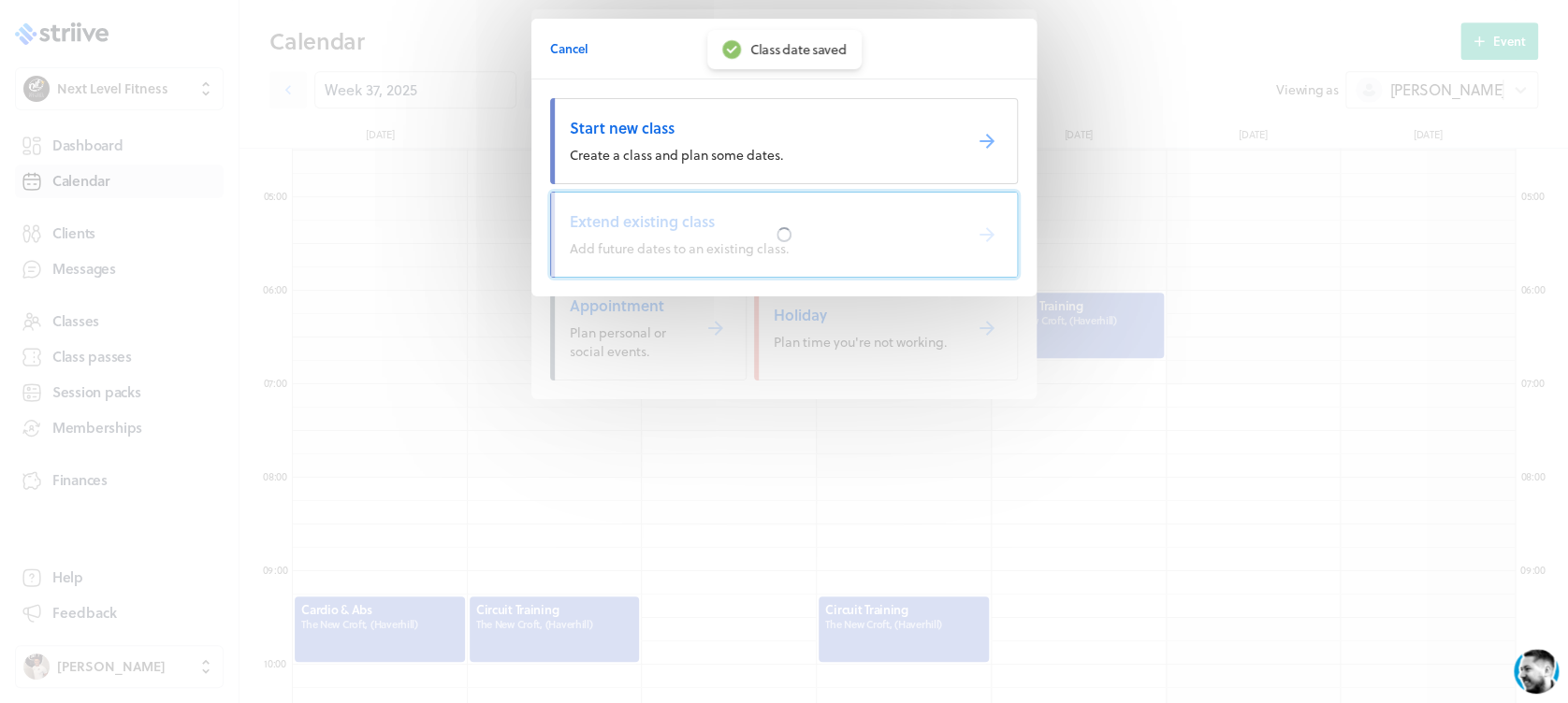
click at [842, 232] on div at bounding box center [783, 235] width 465 height 84
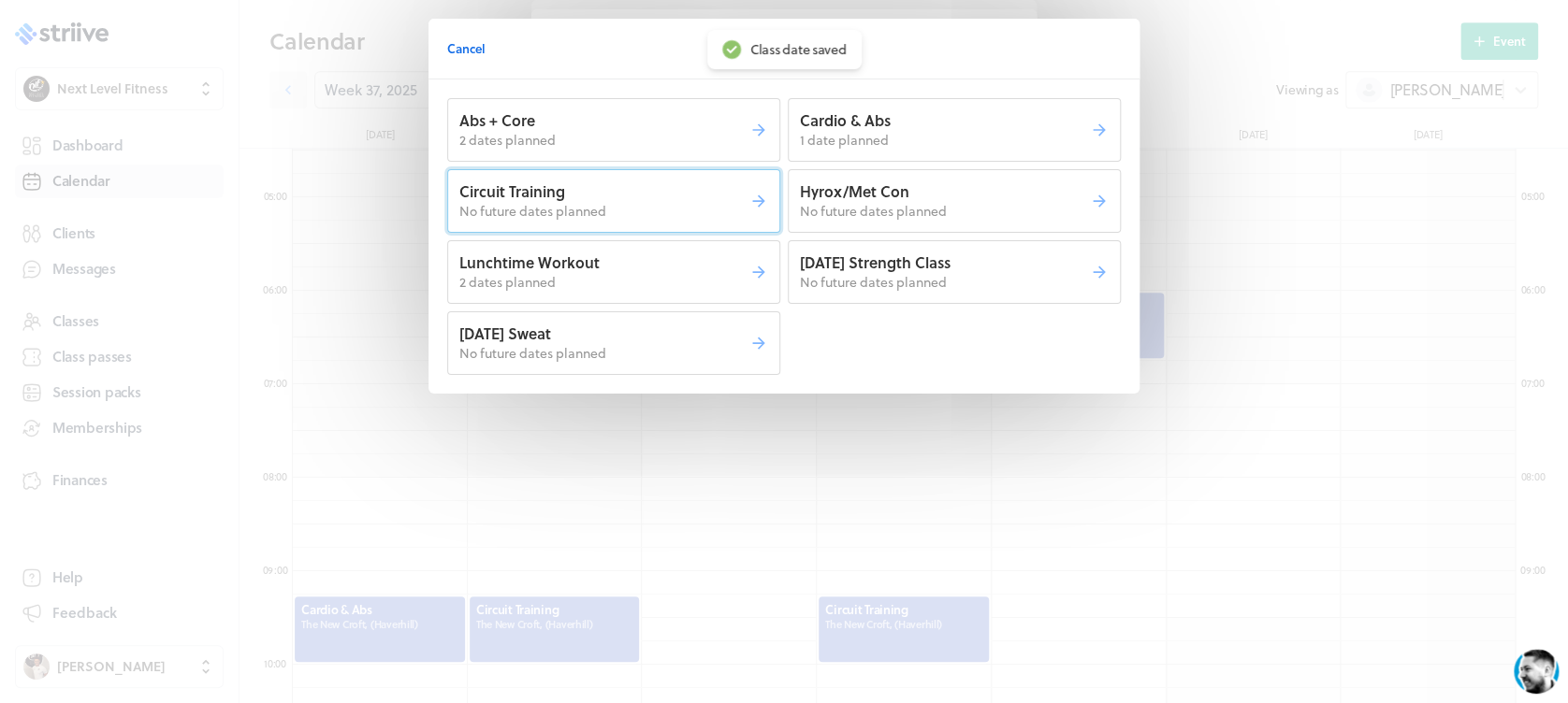
click at [691, 190] on p "Circuit Training" at bounding box center [605, 191] width 290 height 20
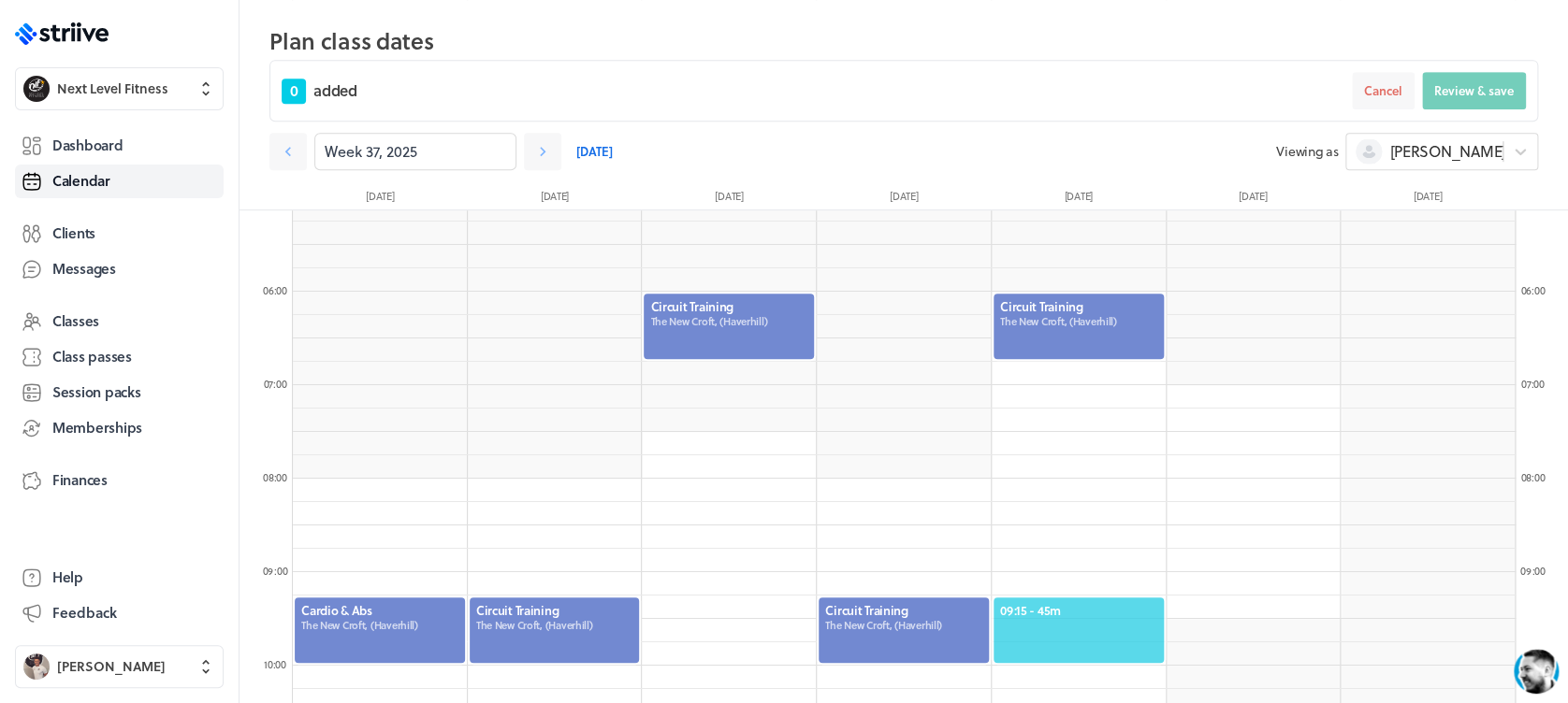
click at [1084, 598] on div "09:15 - 45m" at bounding box center [1078, 630] width 174 height 69
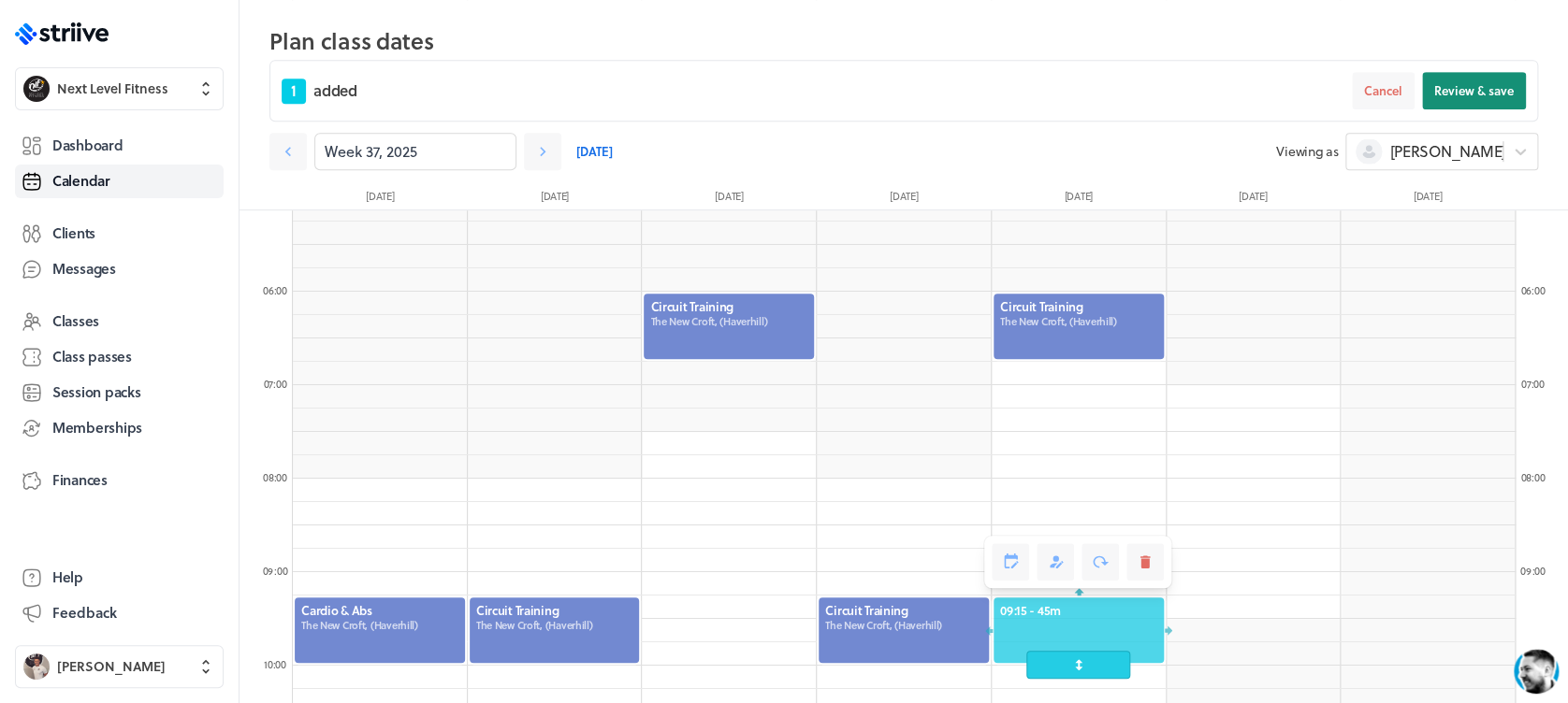
click at [1438, 103] on button "Review & save" at bounding box center [1474, 90] width 104 height 37
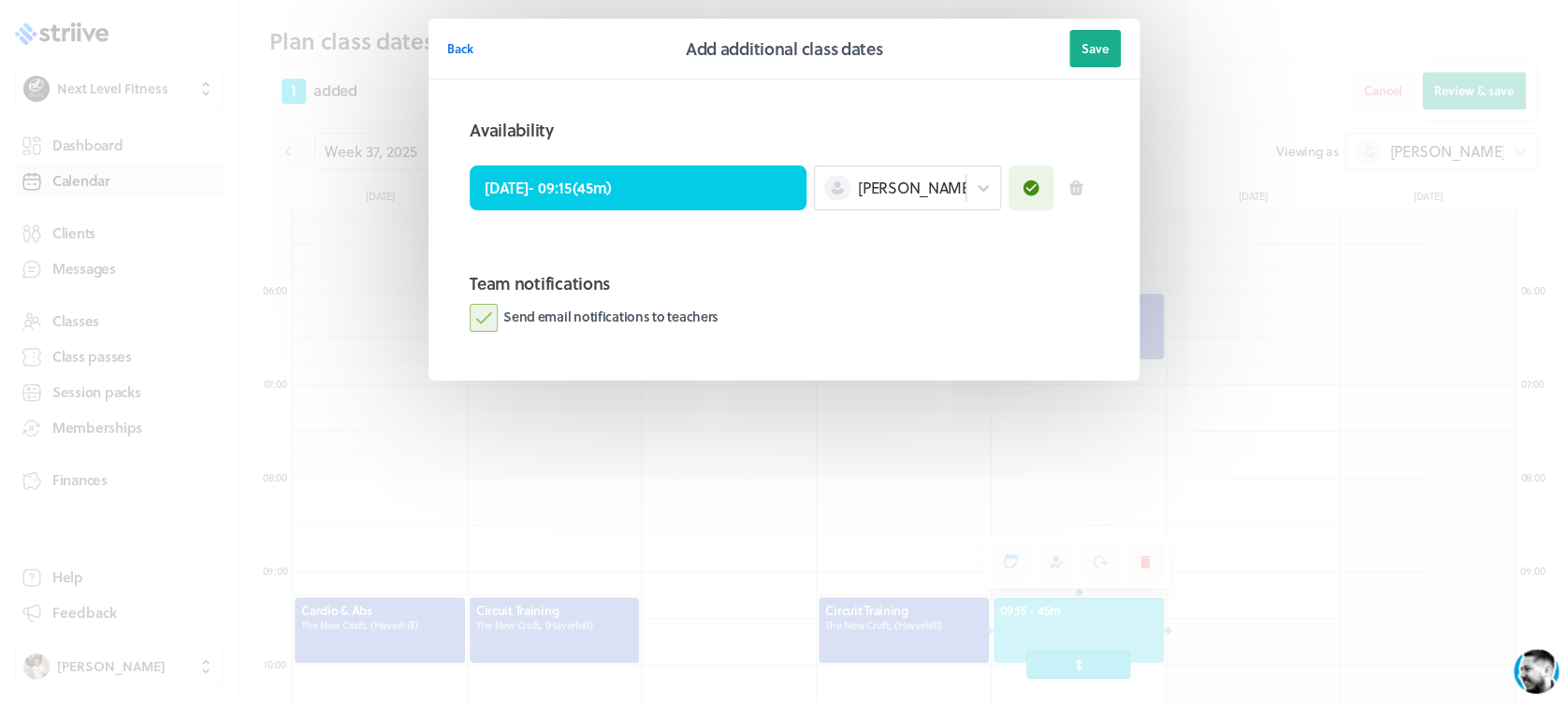
click at [477, 322] on label "Send email notifications to teachers" at bounding box center [593, 317] width 249 height 28
click at [0, 0] on input "Send email notifications to teachers" at bounding box center [0, 0] width 0 height 0
click at [1077, 48] on button "Save" at bounding box center [1095, 48] width 52 height 37
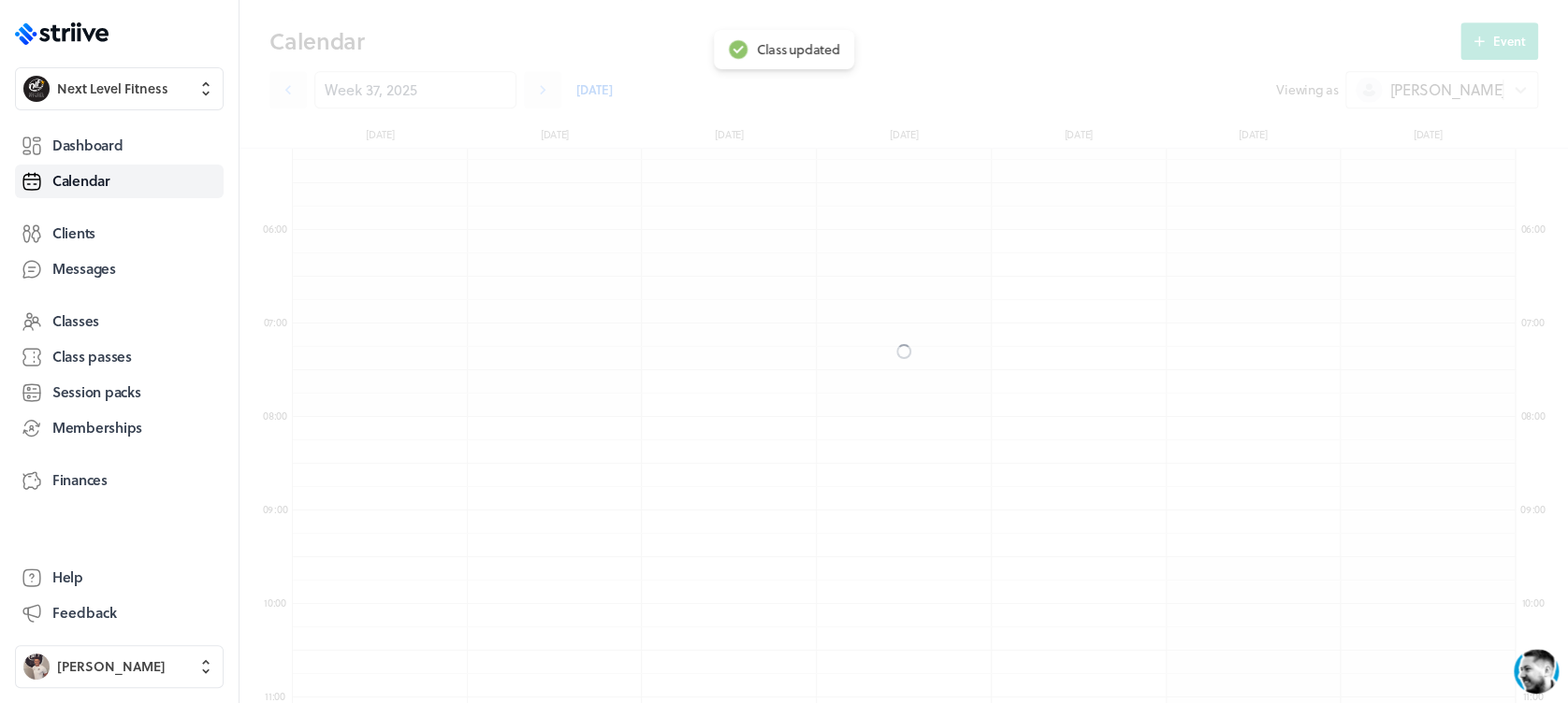
scroll to position [419, 0]
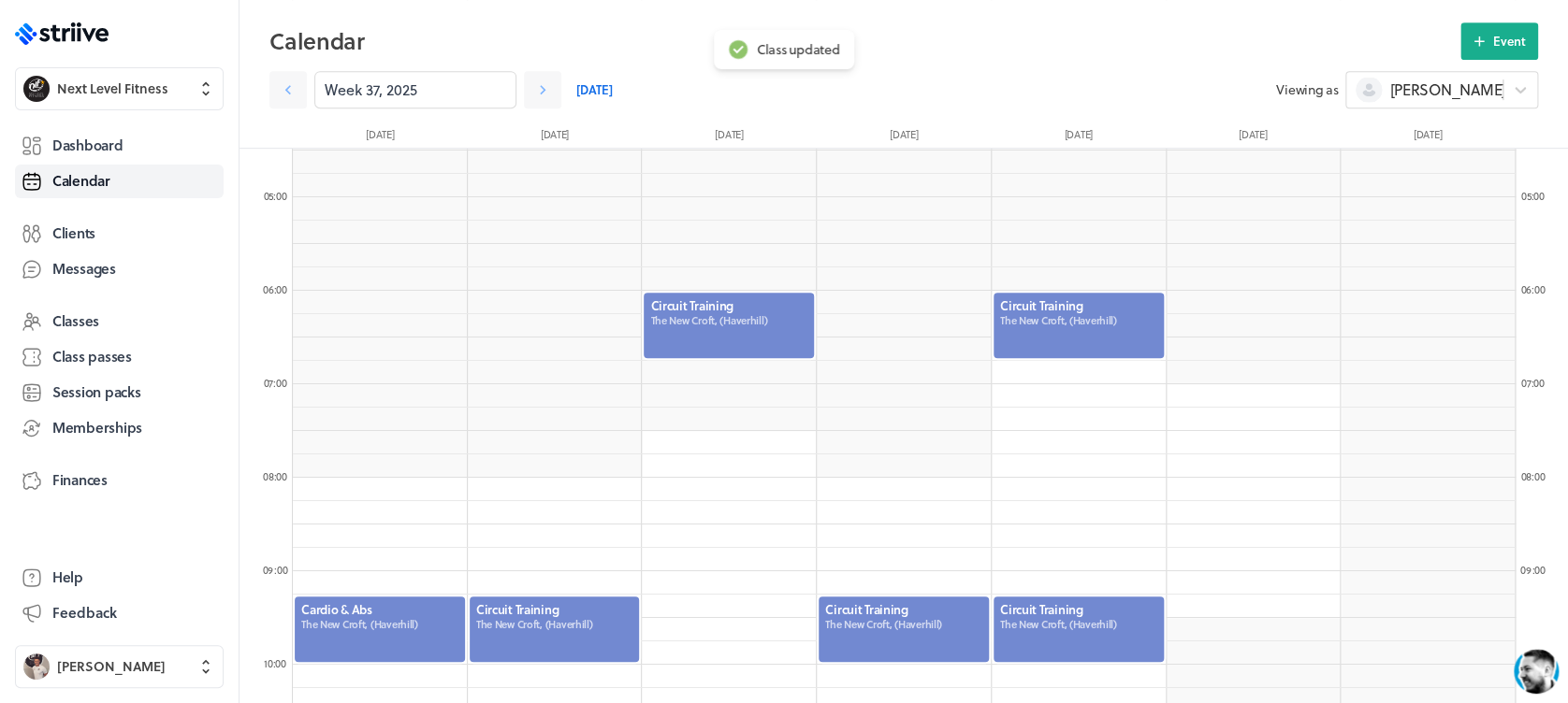
click at [1062, 636] on div at bounding box center [1078, 629] width 174 height 69
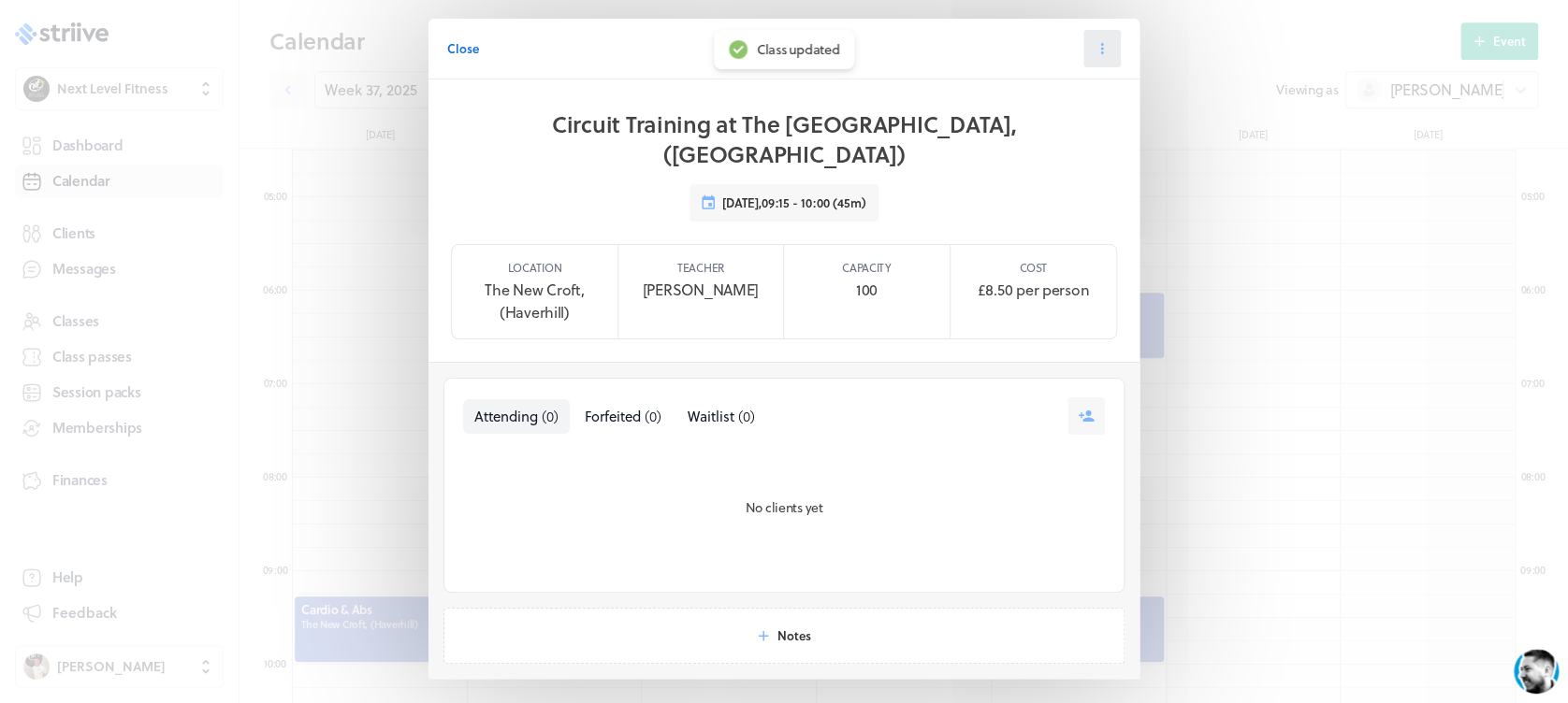
click at [1093, 50] on icon at bounding box center [1102, 49] width 17 height 17
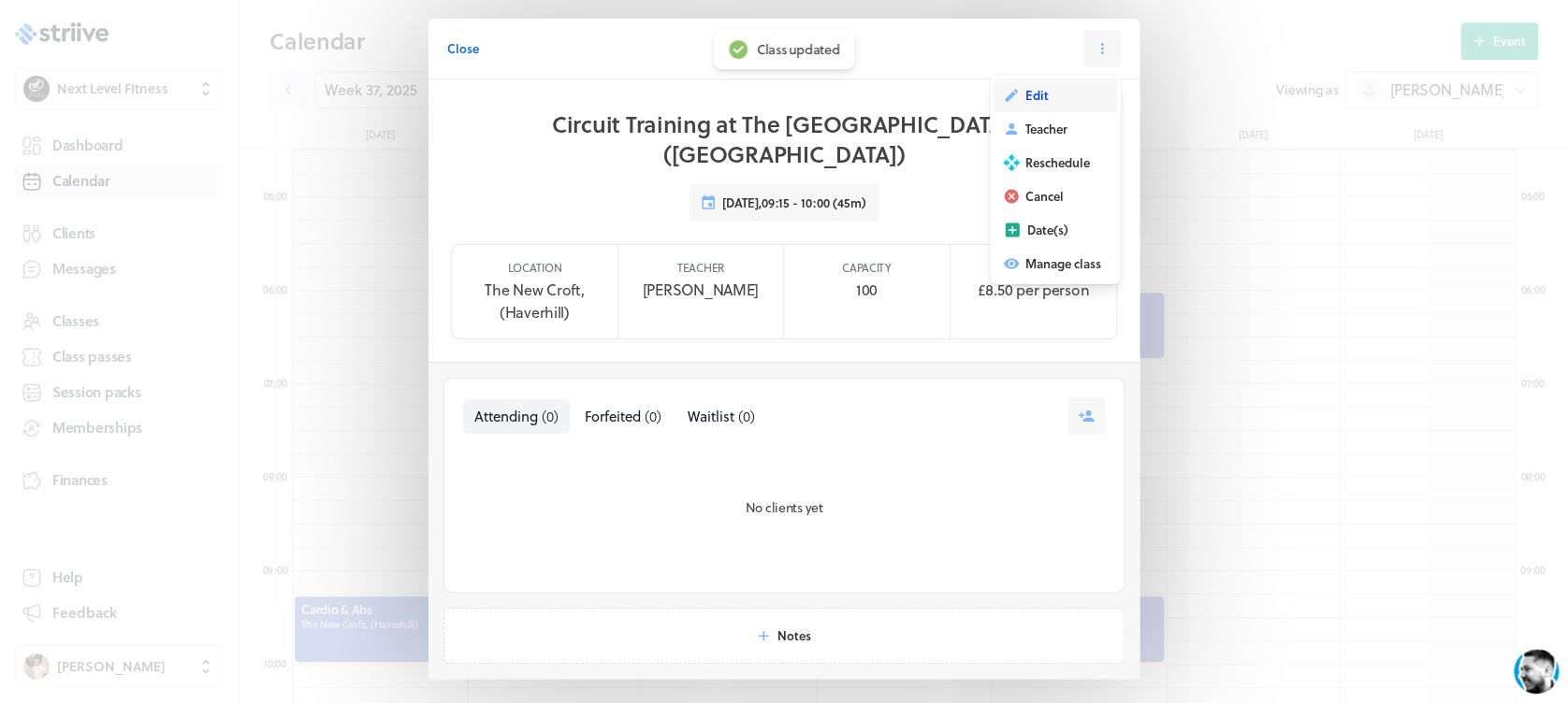
click at [1037, 102] on span "Edit" at bounding box center [1036, 96] width 23 height 17
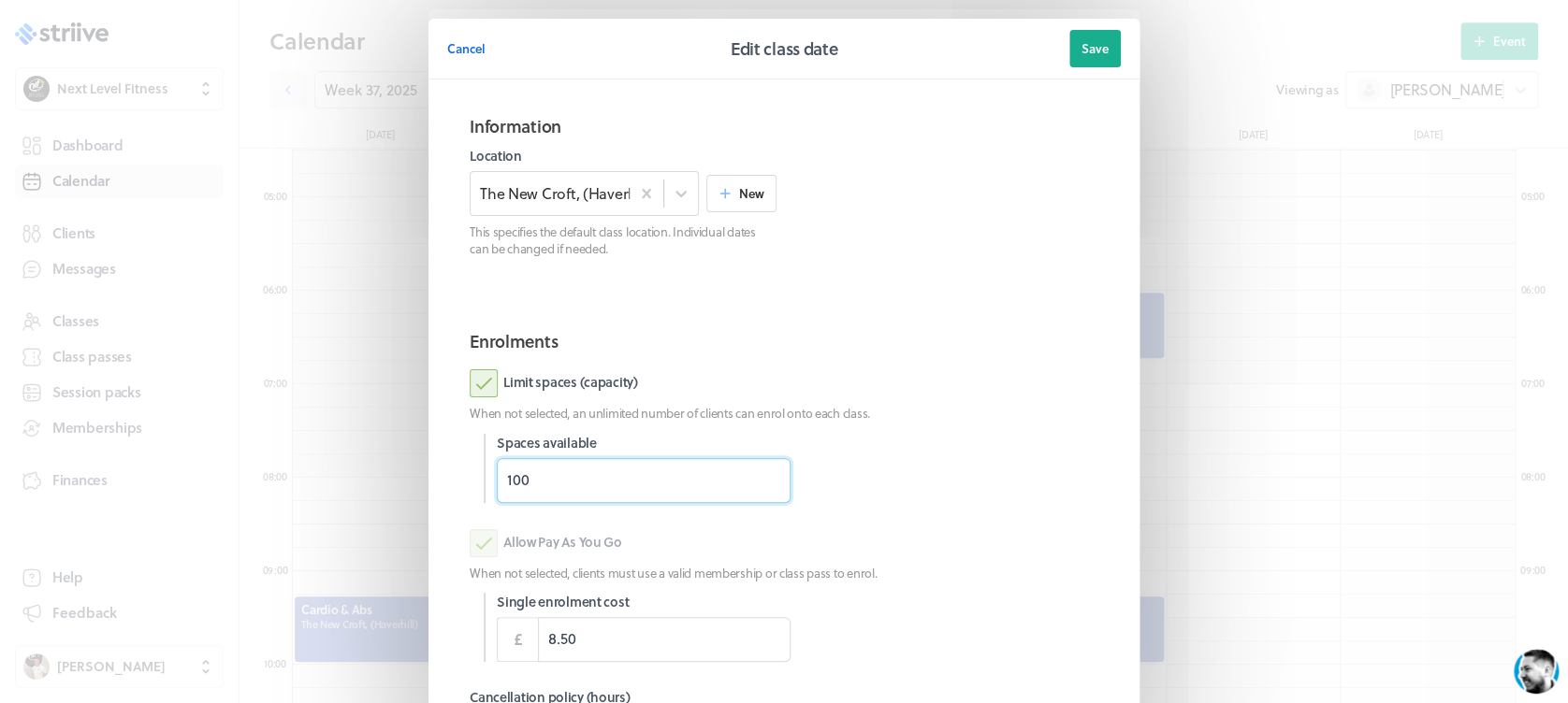
drag, startPoint x: 470, startPoint y: 479, endPoint x: 374, endPoint y: 491, distance: 96.7
click at [374, 491] on div "Cancel Edit class date Save Information Location The [GEOGRAPHIC_DATA], (Haverh…" at bounding box center [784, 483] width 1568 height 967
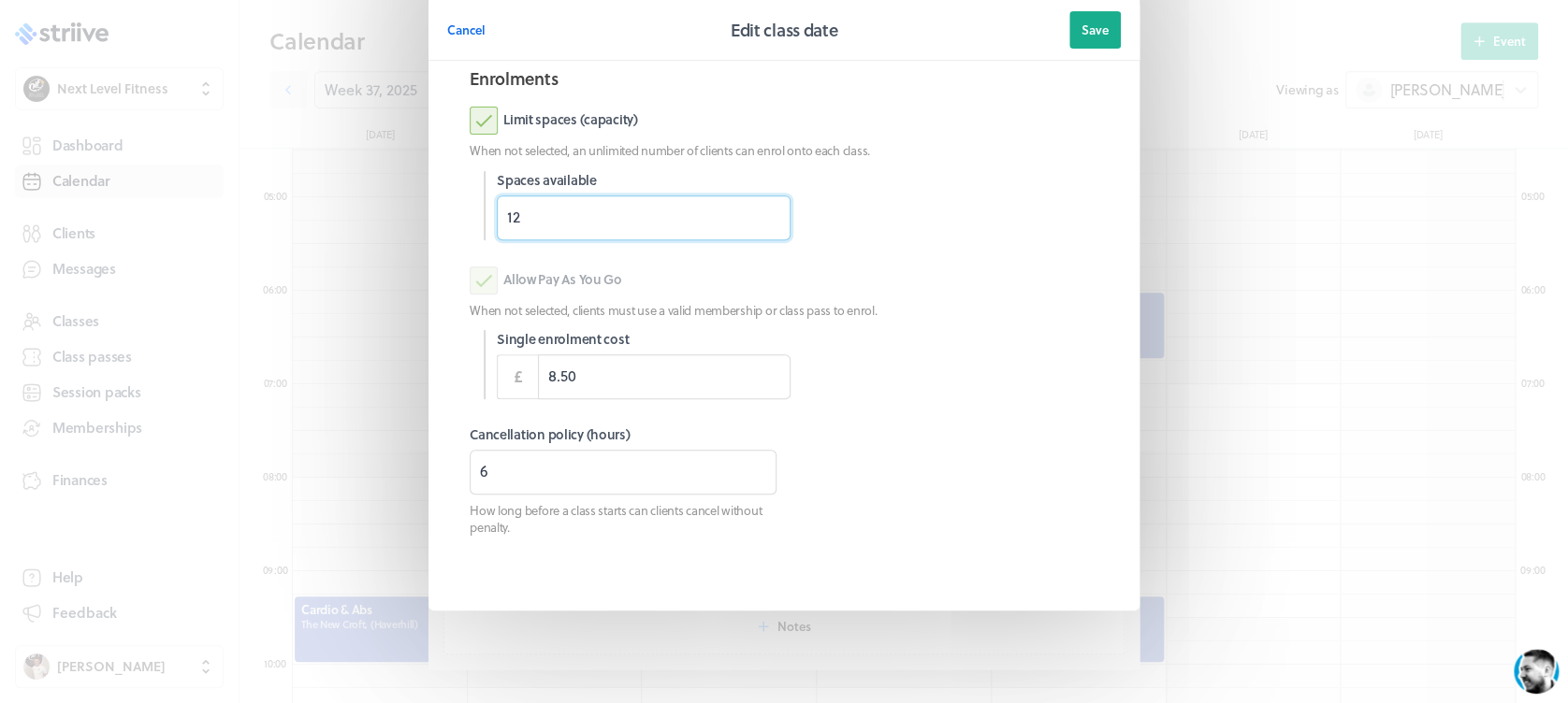
type input "12"
drag, startPoint x: 418, startPoint y: 483, endPoint x: 373, endPoint y: 488, distance: 45.3
click at [373, 488] on div "Cancel Edit class date Save Information Location The [GEOGRAPHIC_DATA], (Haverh…" at bounding box center [784, 221] width 1568 height 967
type input "3"
click at [1081, 30] on span "Save" at bounding box center [1095, 30] width 27 height 17
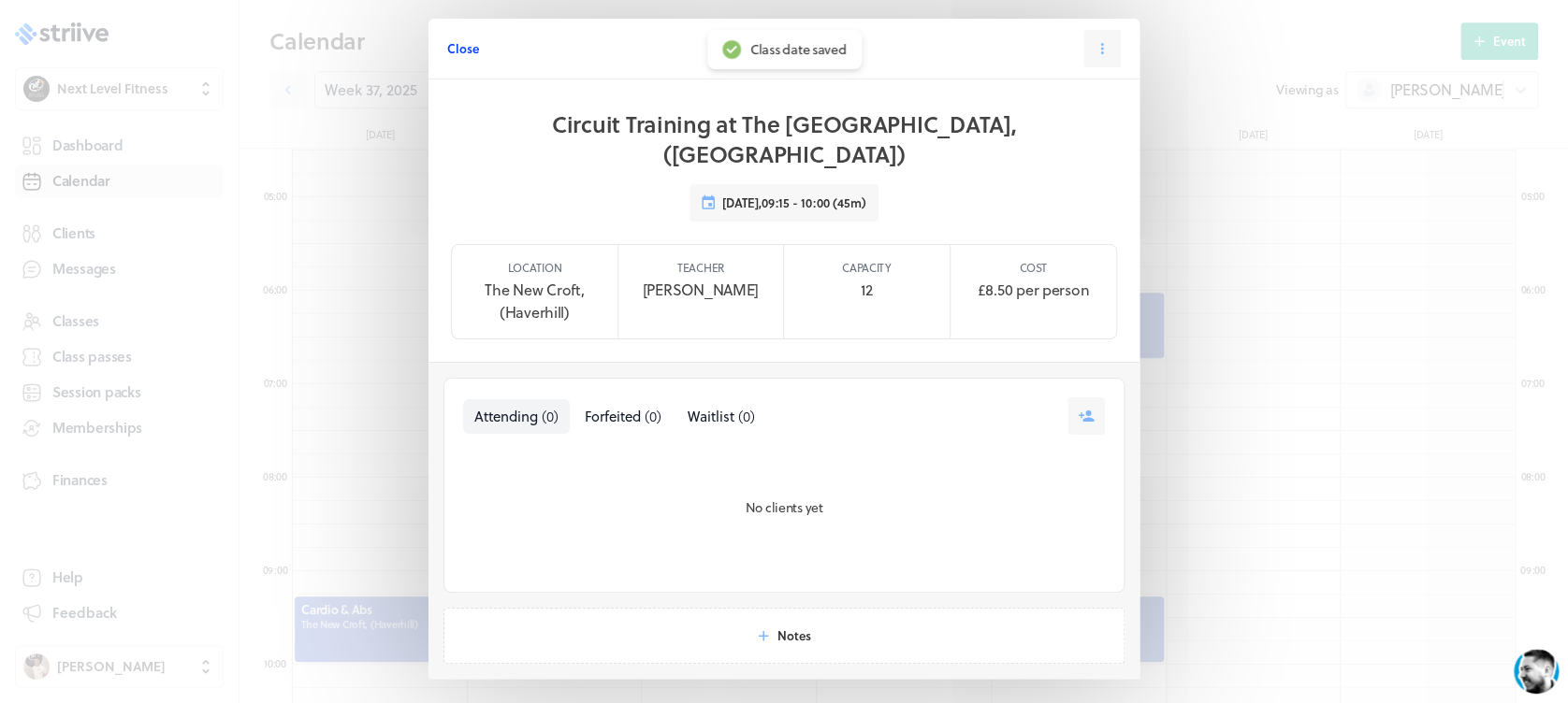
click at [465, 49] on span "Close" at bounding box center [463, 49] width 32 height 17
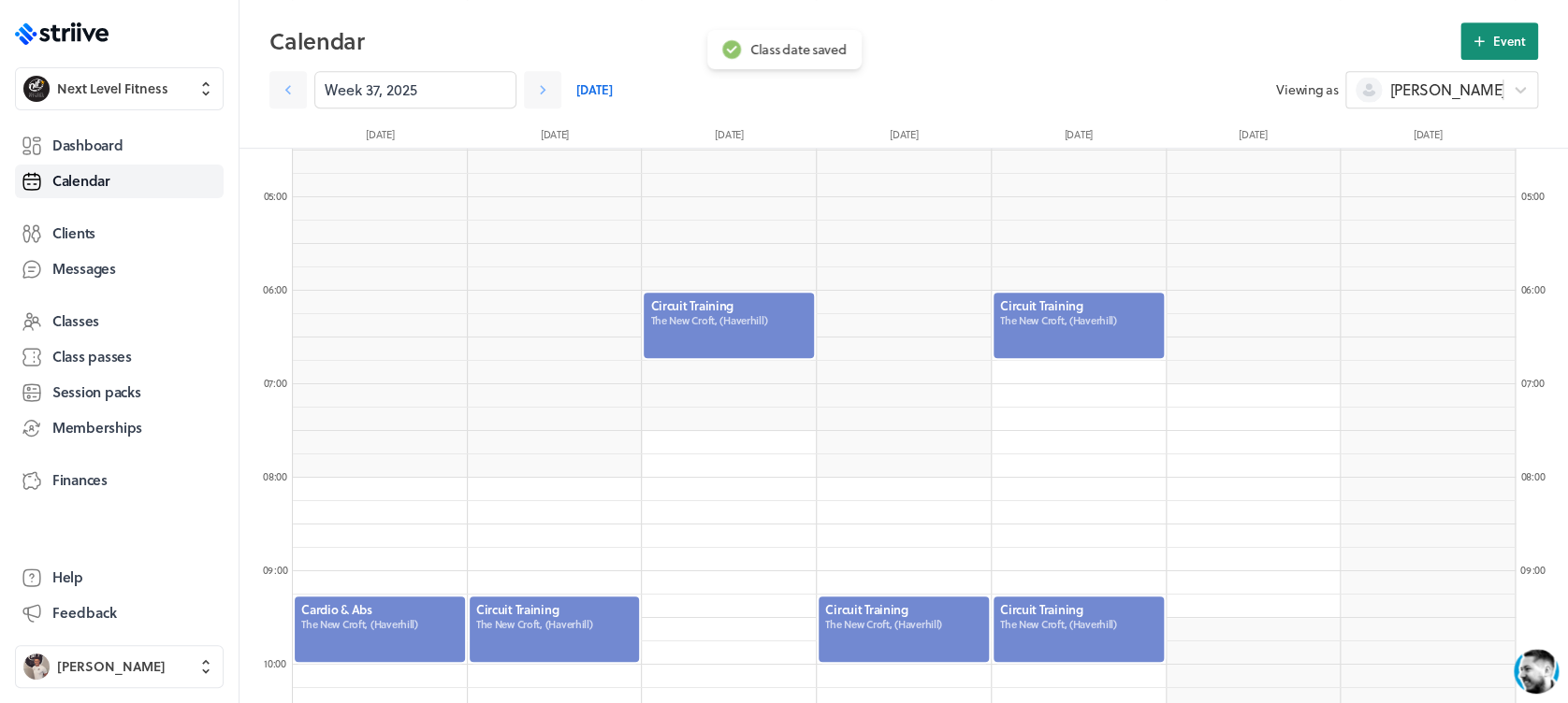
click at [1484, 36] on icon at bounding box center [1479, 41] width 17 height 17
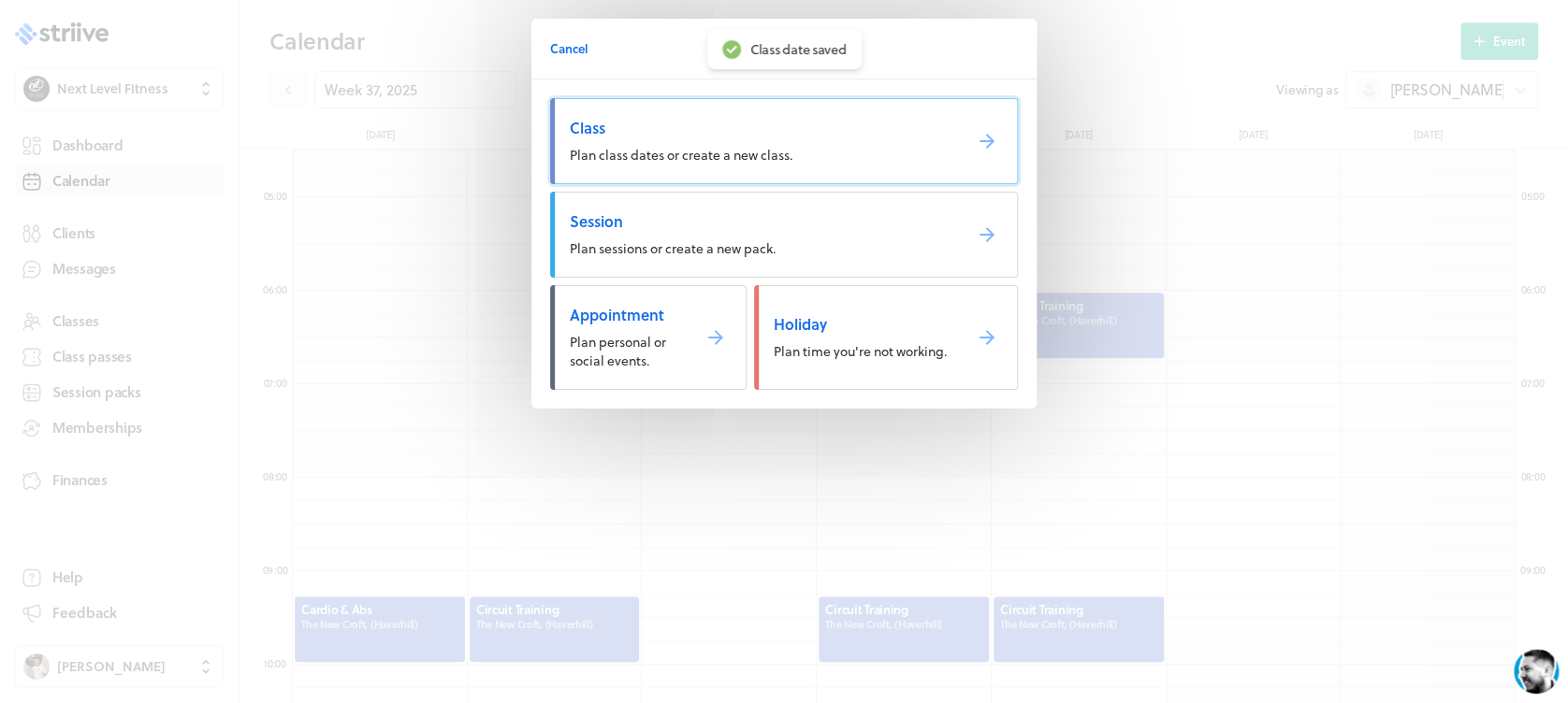
click at [779, 162] on span "Plan class dates or create a new class." at bounding box center [681, 154] width 223 height 19
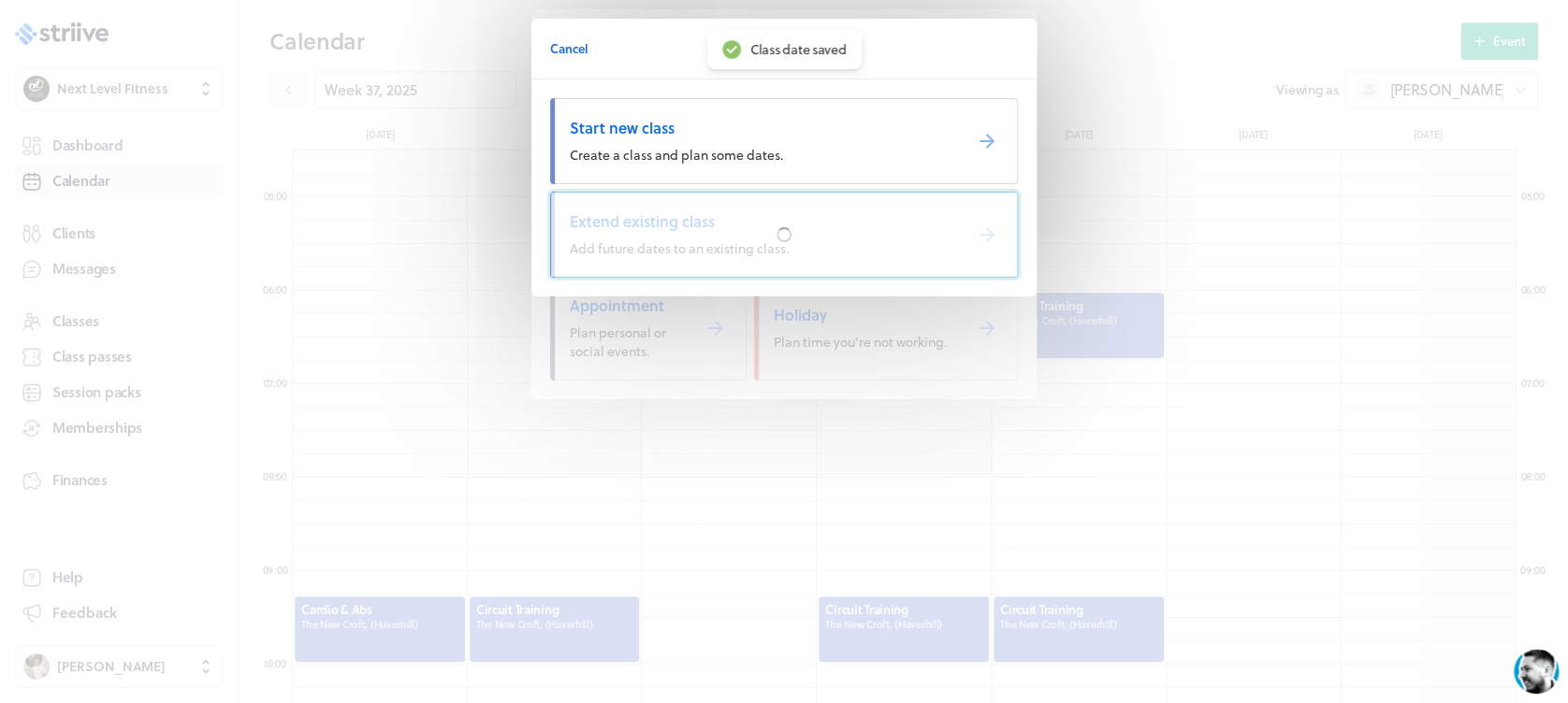
click at [789, 232] on div at bounding box center [783, 234] width 19 height 19
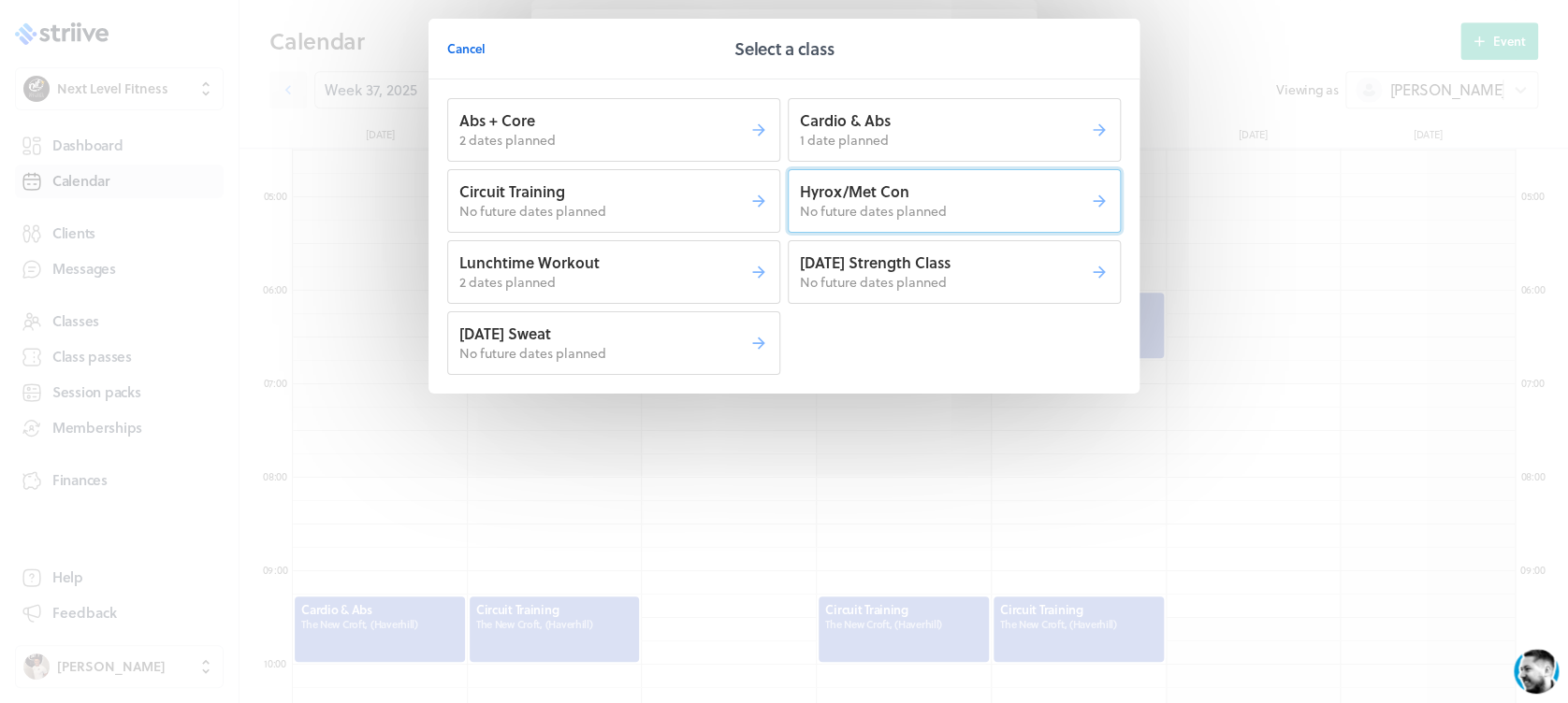
click at [868, 195] on p "Hyrox/Met Con" at bounding box center [944, 191] width 290 height 20
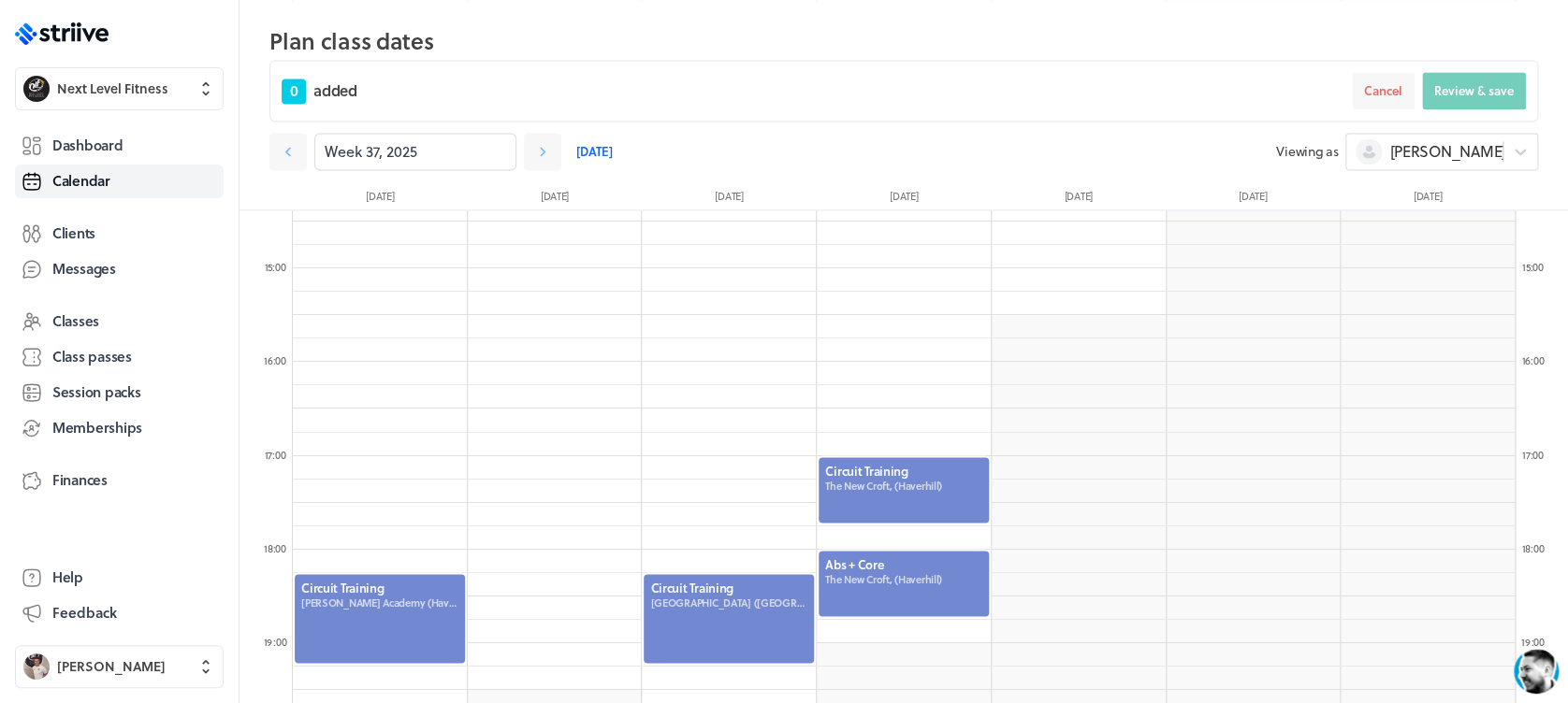
scroll to position [1377, 0]
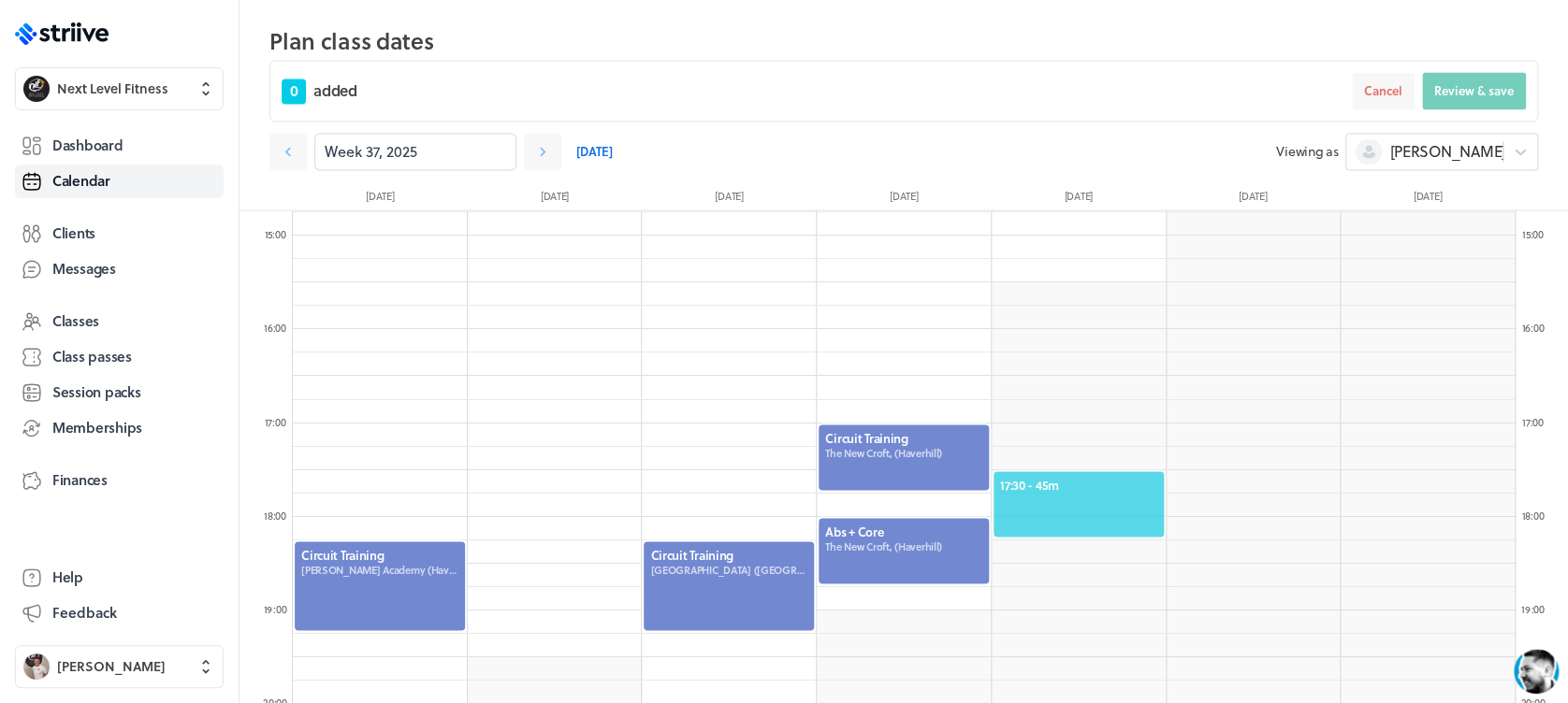
click at [1077, 476] on span "17:30 - 45m" at bounding box center [1079, 484] width 157 height 17
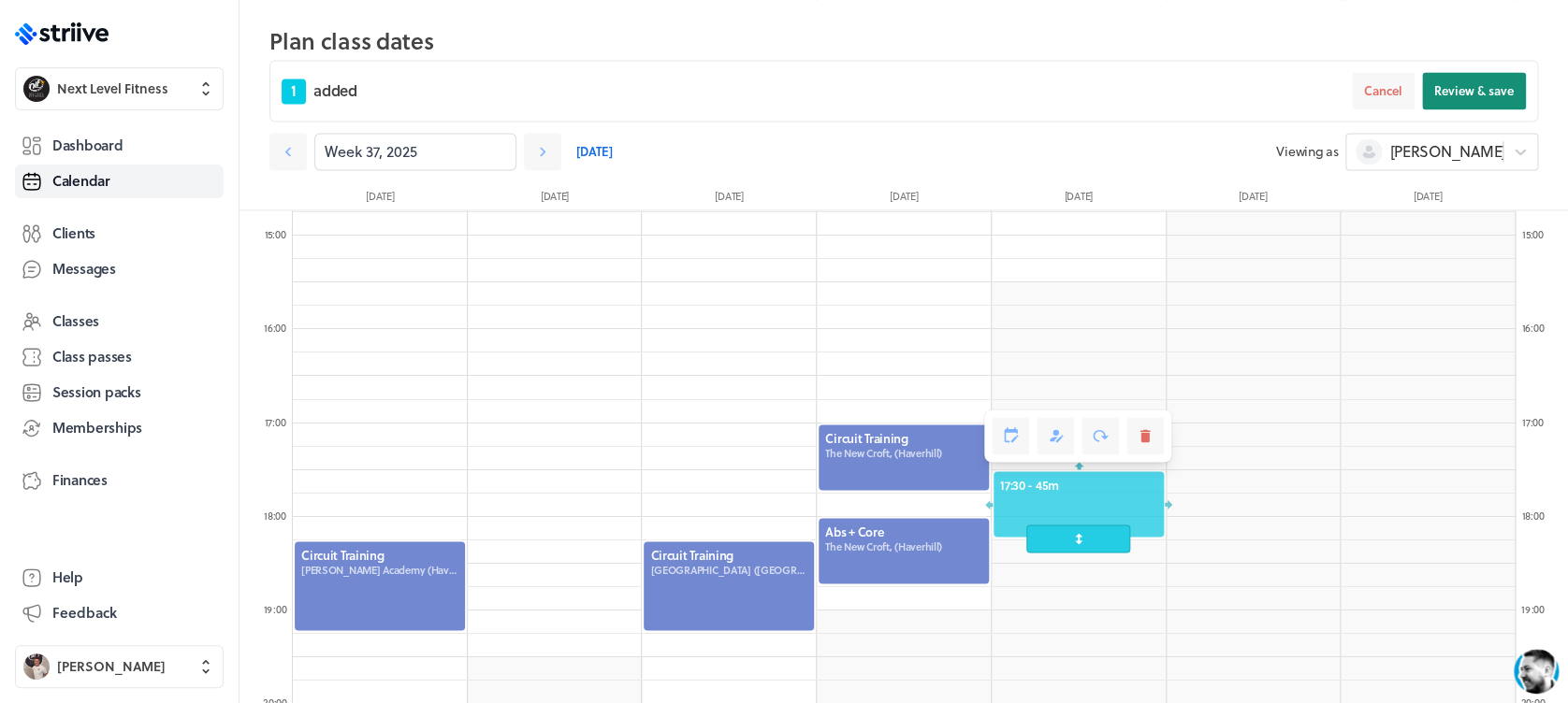
click at [1455, 97] on span "Review & save" at bounding box center [1473, 91] width 80 height 17
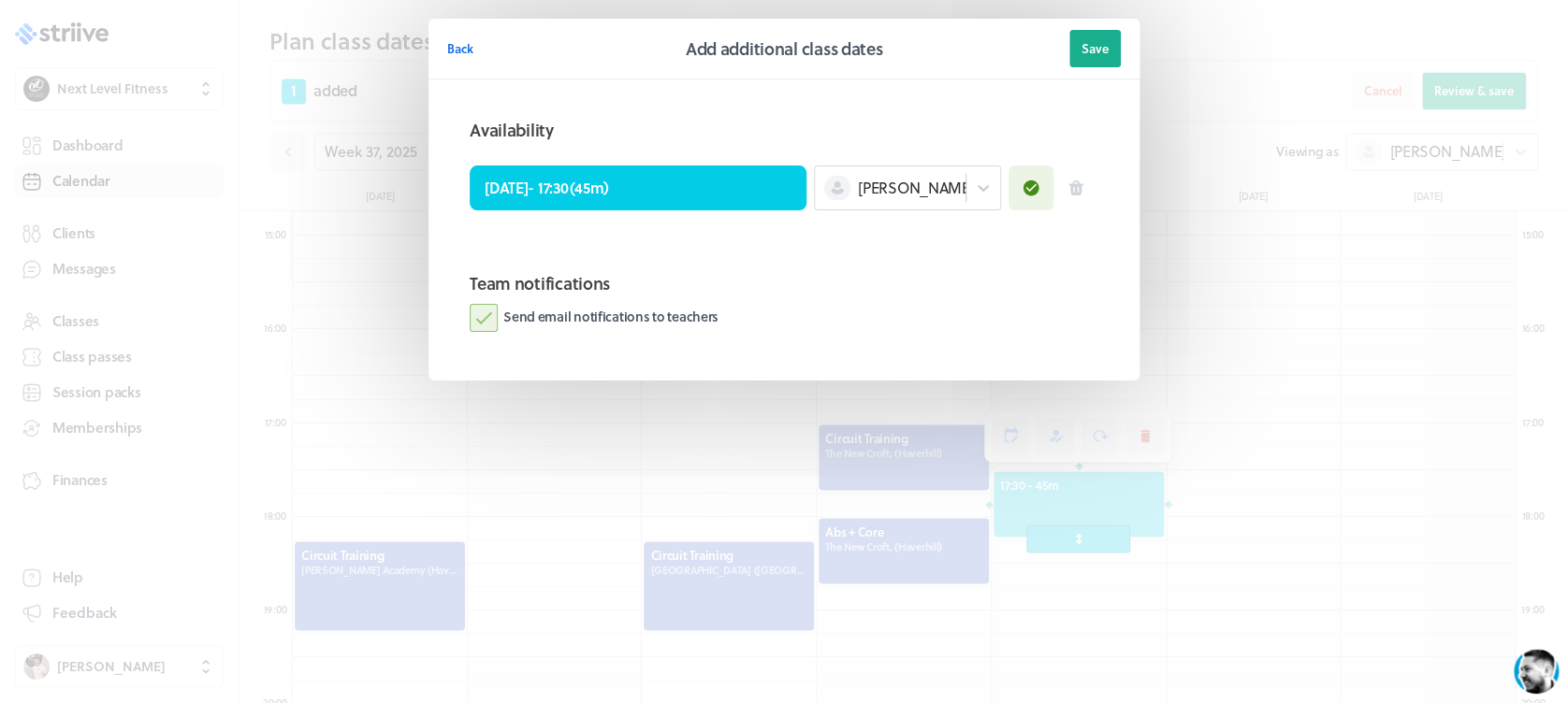
drag, startPoint x: 476, startPoint y: 316, endPoint x: 624, endPoint y: 264, distance: 156.9
click at [478, 316] on label "Send email notifications to teachers" at bounding box center [593, 317] width 249 height 28
click at [0, 0] on input "Send email notifications to teachers" at bounding box center [0, 0] width 0 height 0
click at [1109, 27] on header "Back Add additional class dates Save" at bounding box center [783, 48] width 711 height 60
click at [1109, 44] on button "Save" at bounding box center [1095, 48] width 52 height 37
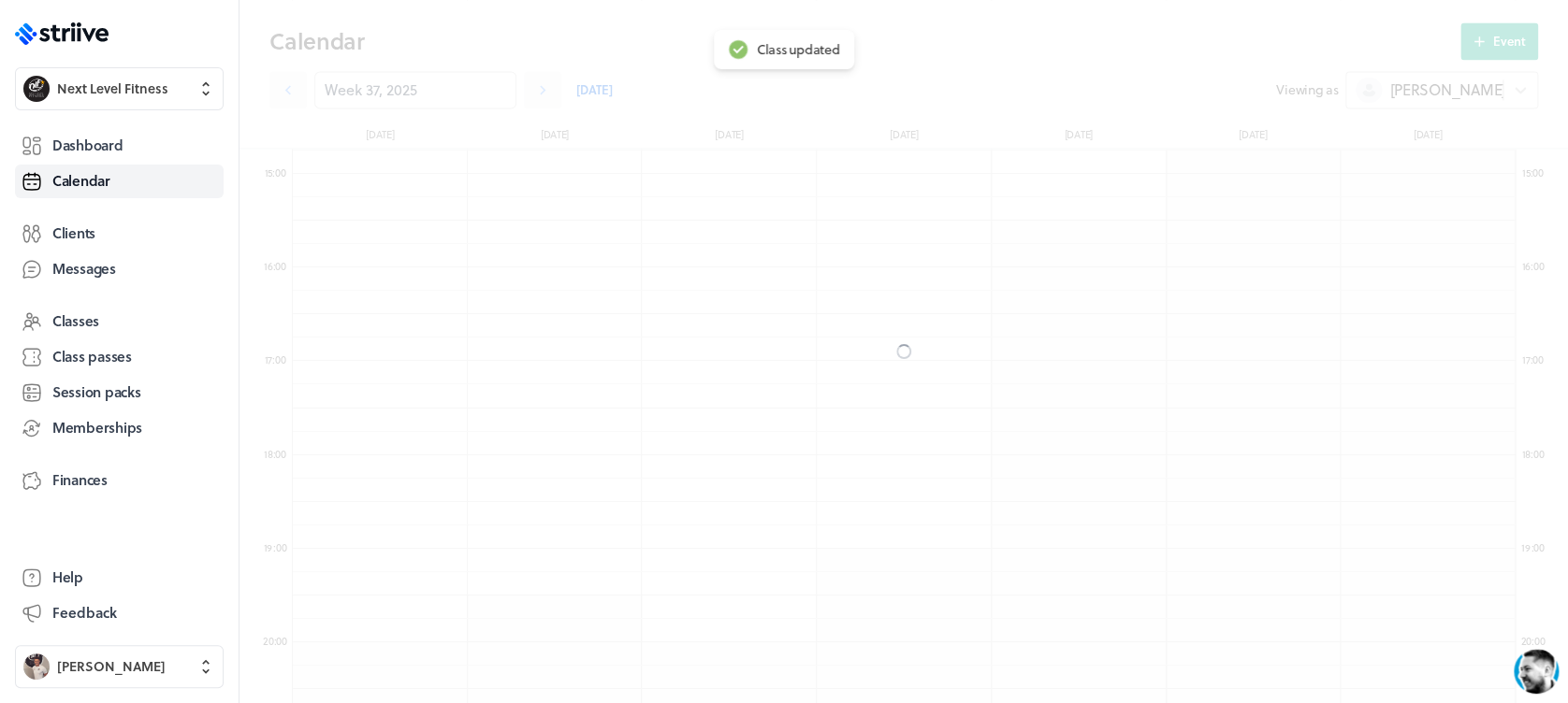
scroll to position [1316, 0]
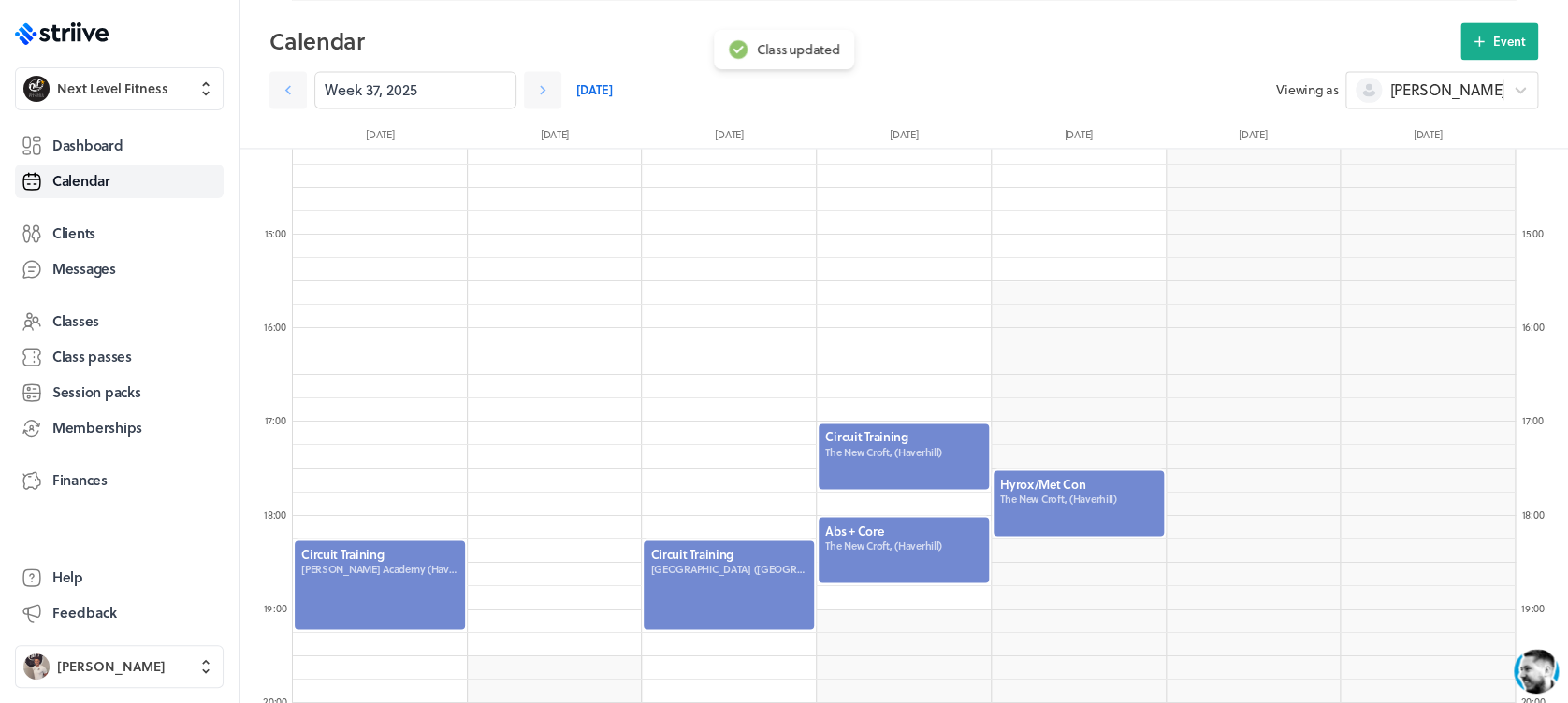
click at [1089, 515] on div at bounding box center [1078, 503] width 174 height 69
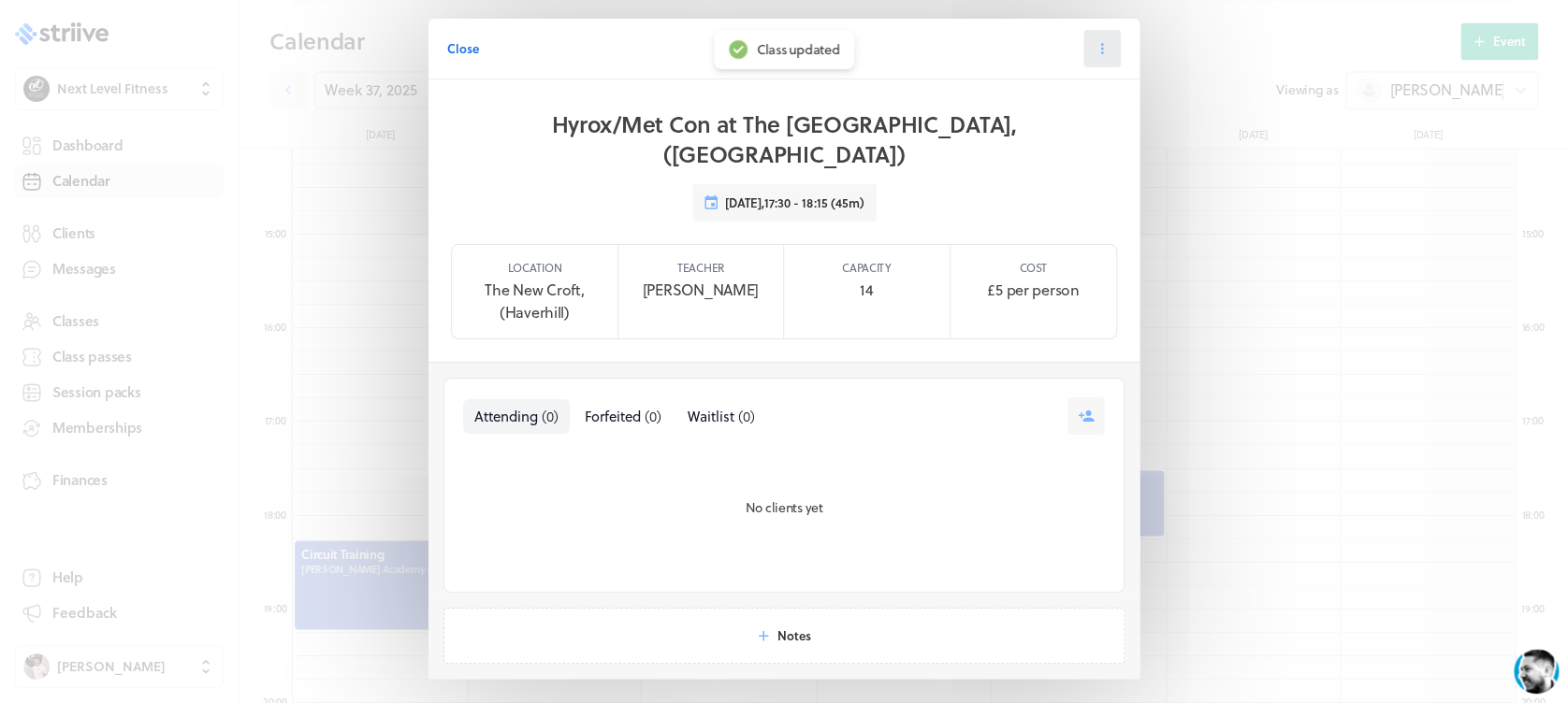
click at [1101, 39] on button at bounding box center [1102, 48] width 37 height 37
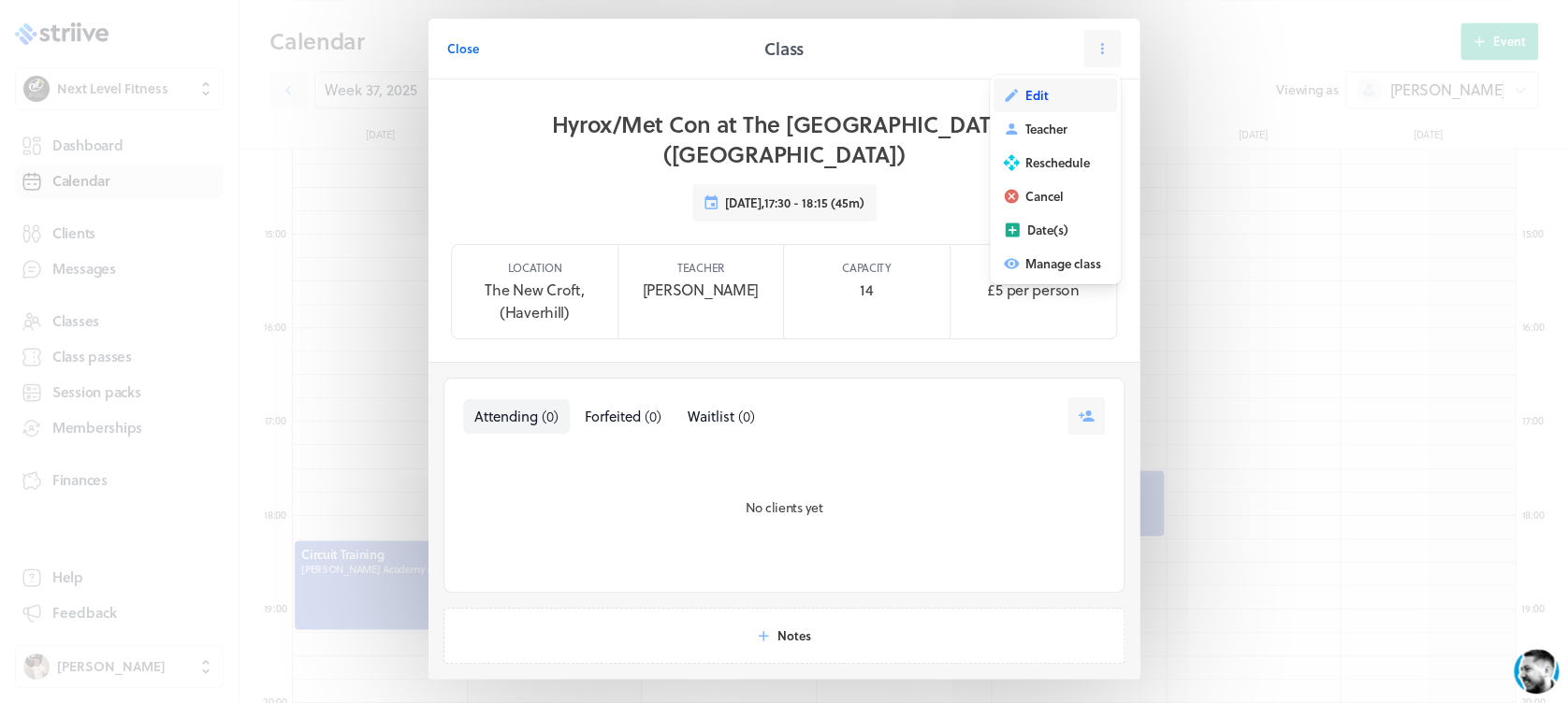
click at [1025, 98] on span "Edit" at bounding box center [1036, 96] width 23 height 17
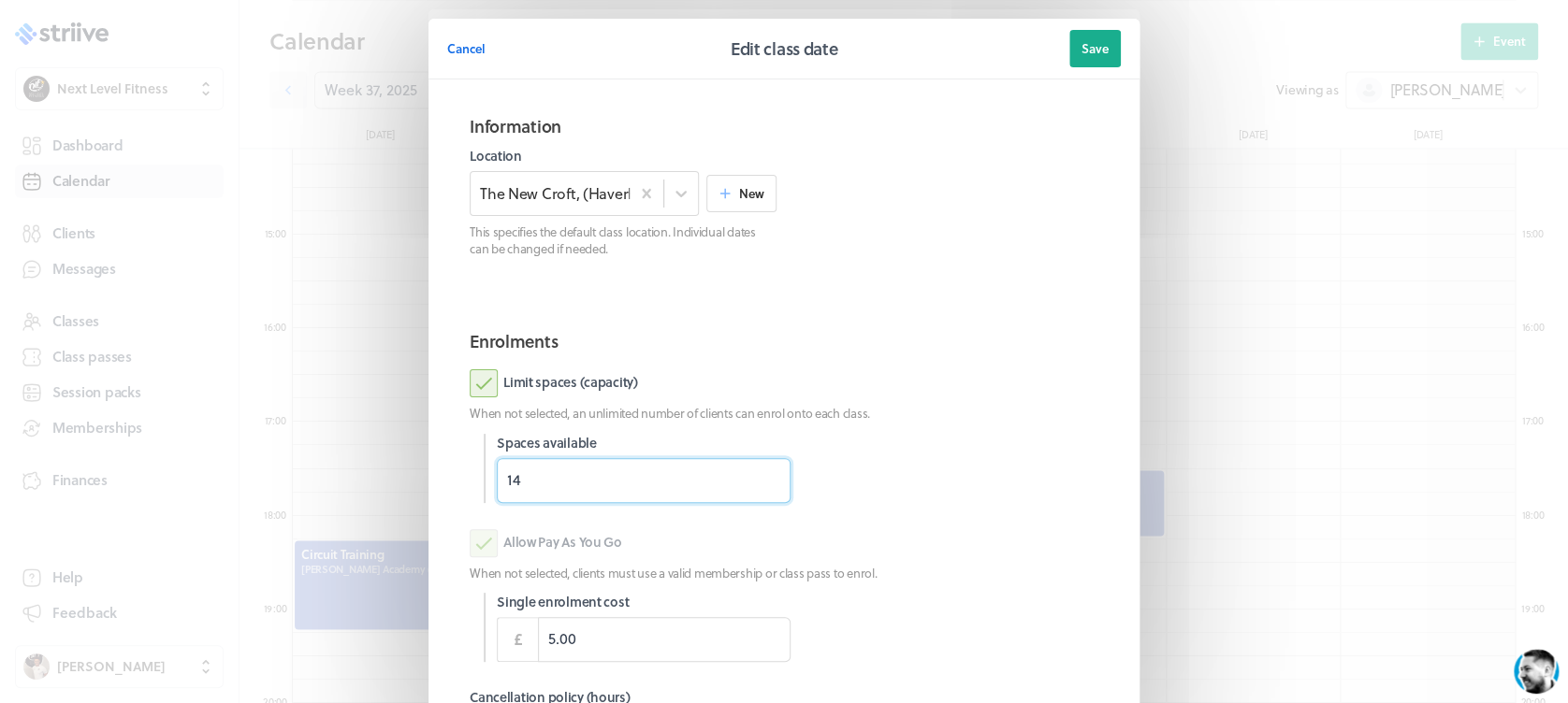
drag, startPoint x: 597, startPoint y: 489, endPoint x: 420, endPoint y: 489, distance: 177.0
click at [428, 489] on section "Information Location The [GEOGRAPHIC_DATA], ([GEOGRAPHIC_DATA]) New This specif…" at bounding box center [783, 477] width 711 height 794
click at [994, 431] on div "Limit spaces (capacity) When not selected, an unlimited number of clients can e…" at bounding box center [783, 435] width 629 height 132
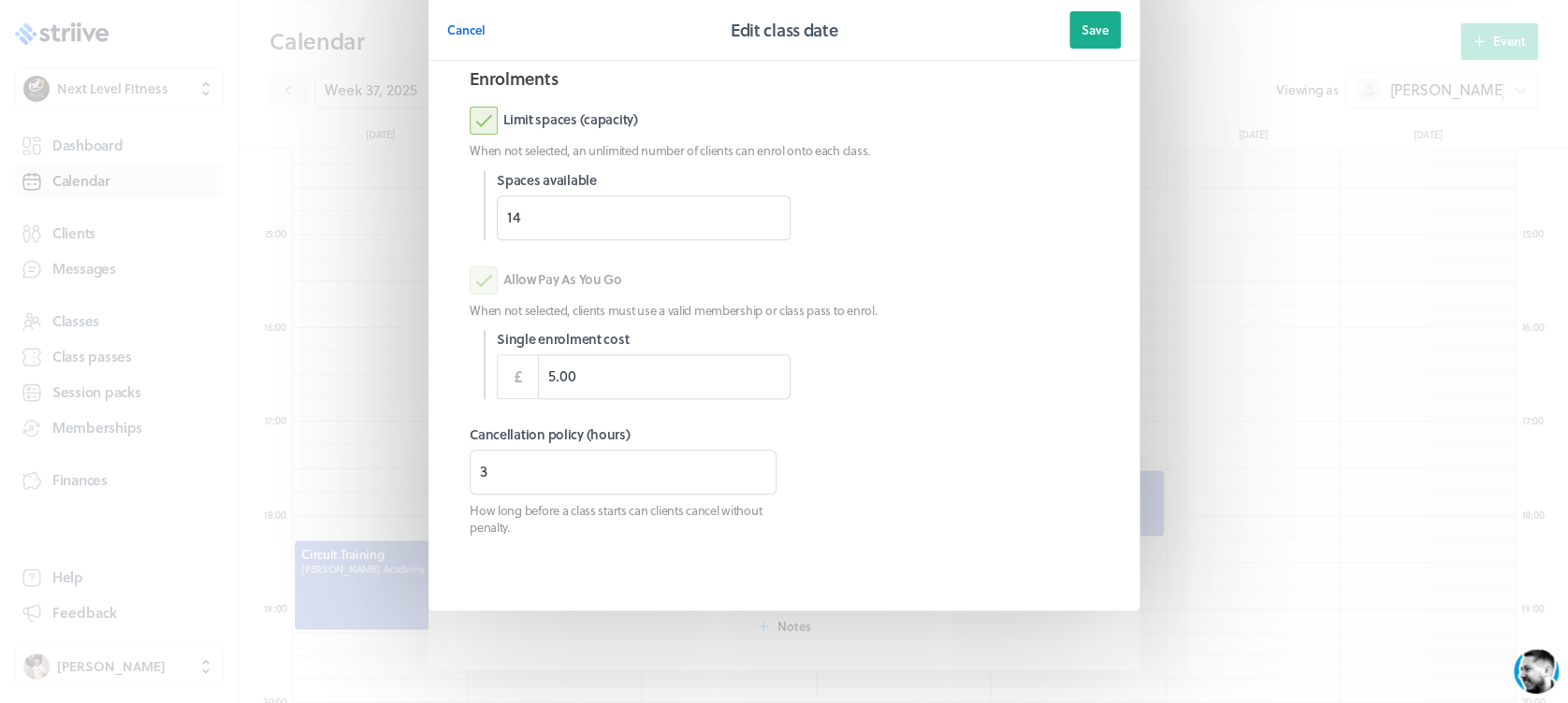
scroll to position [0, 0]
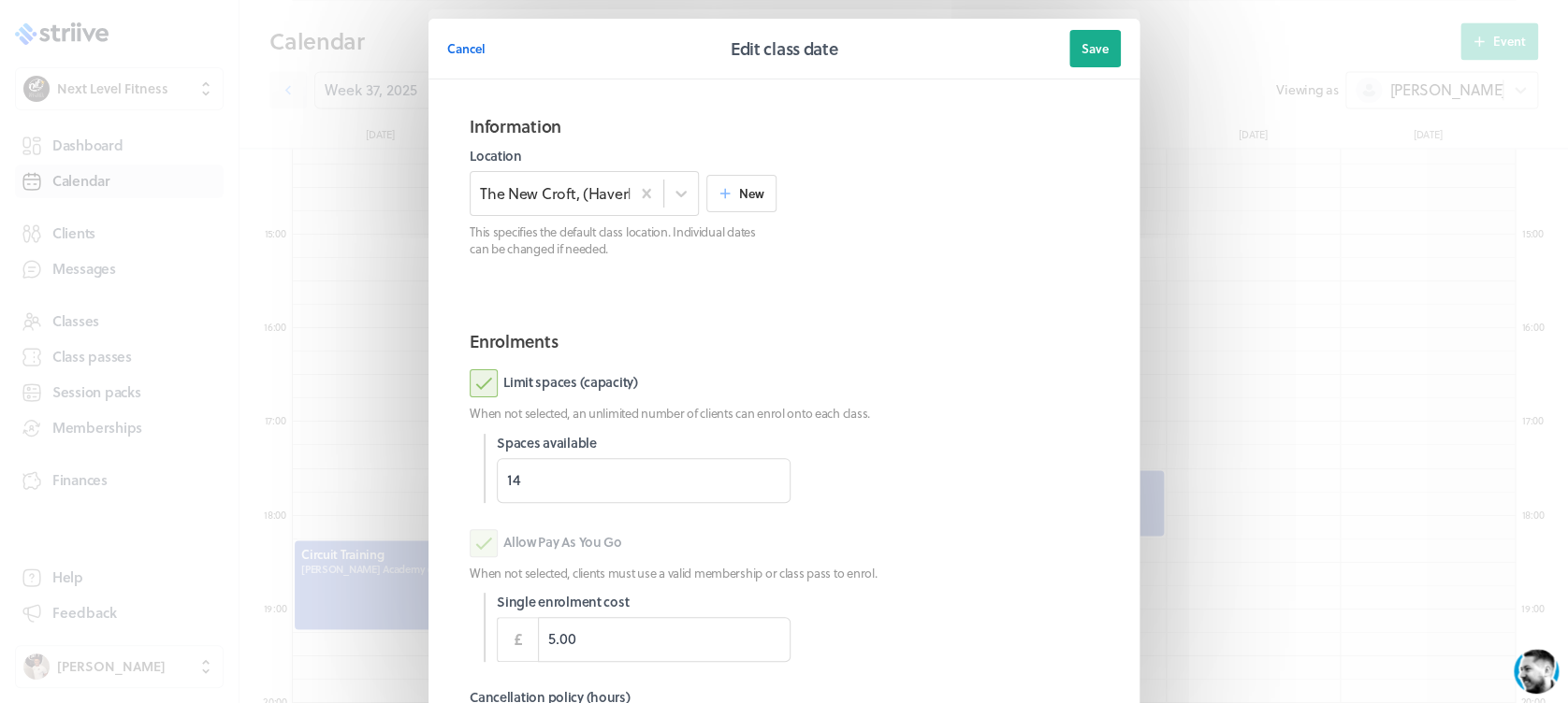
click at [1078, 67] on header "Cancel Edit class date Save" at bounding box center [783, 48] width 711 height 60
click at [1081, 55] on span "Save" at bounding box center [1095, 49] width 27 height 17
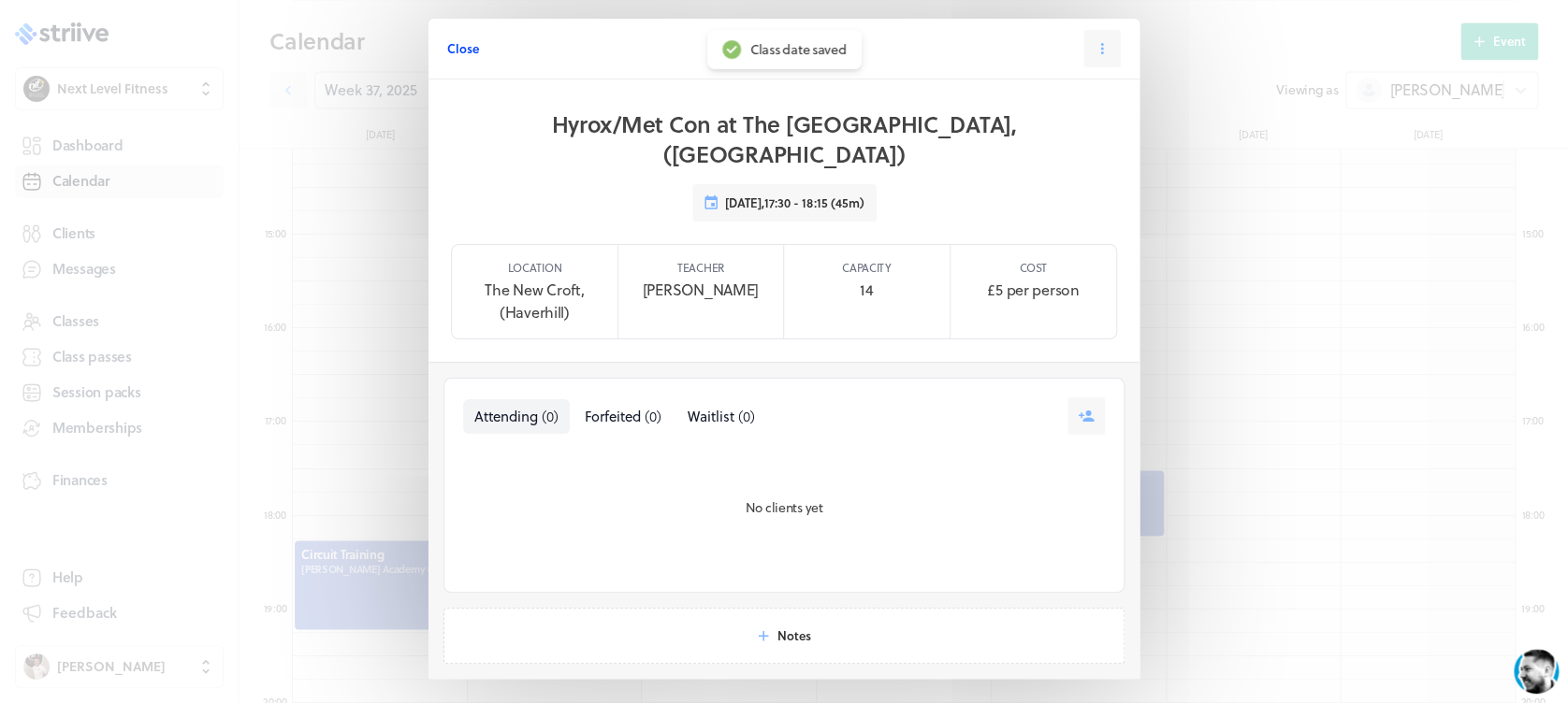
click at [449, 52] on span "Close" at bounding box center [463, 49] width 32 height 17
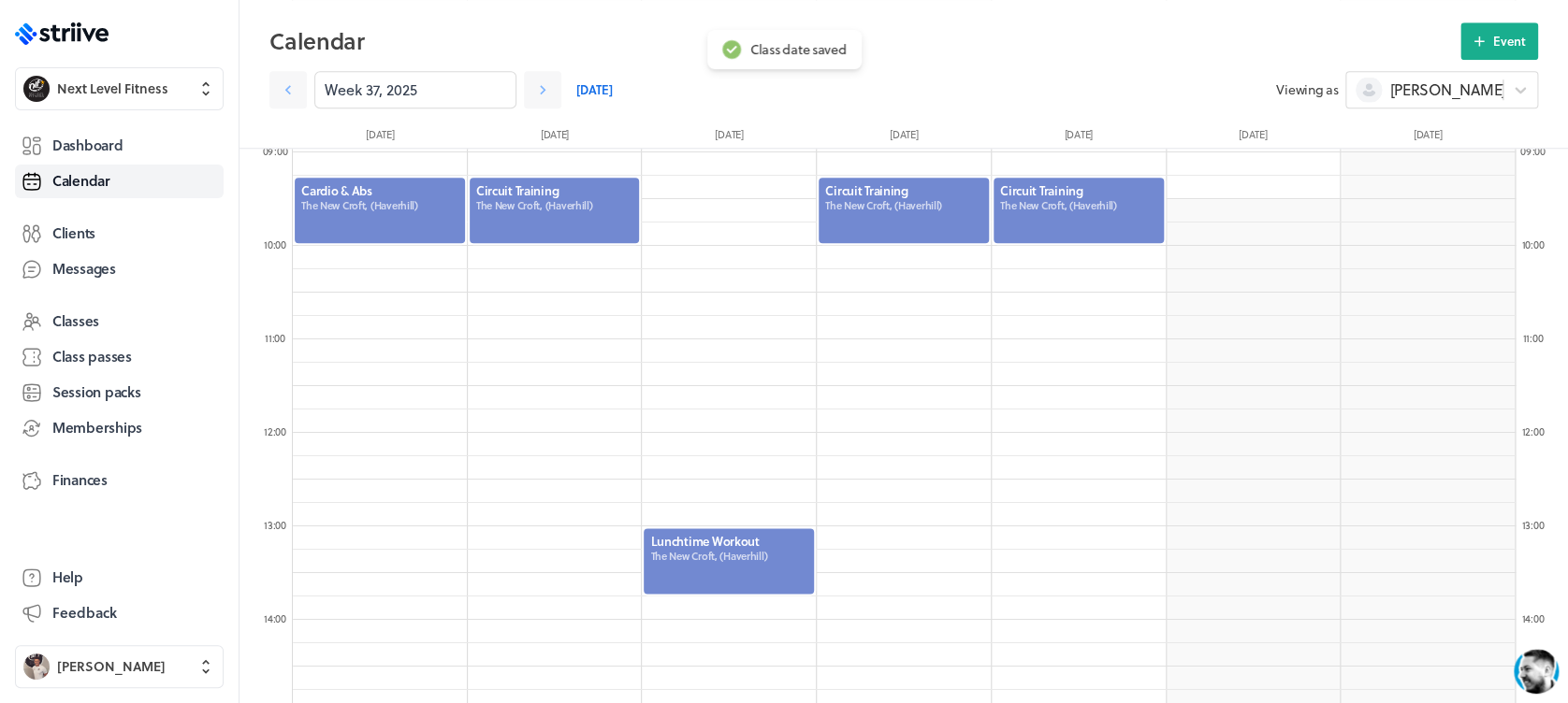
scroll to position [715, 0]
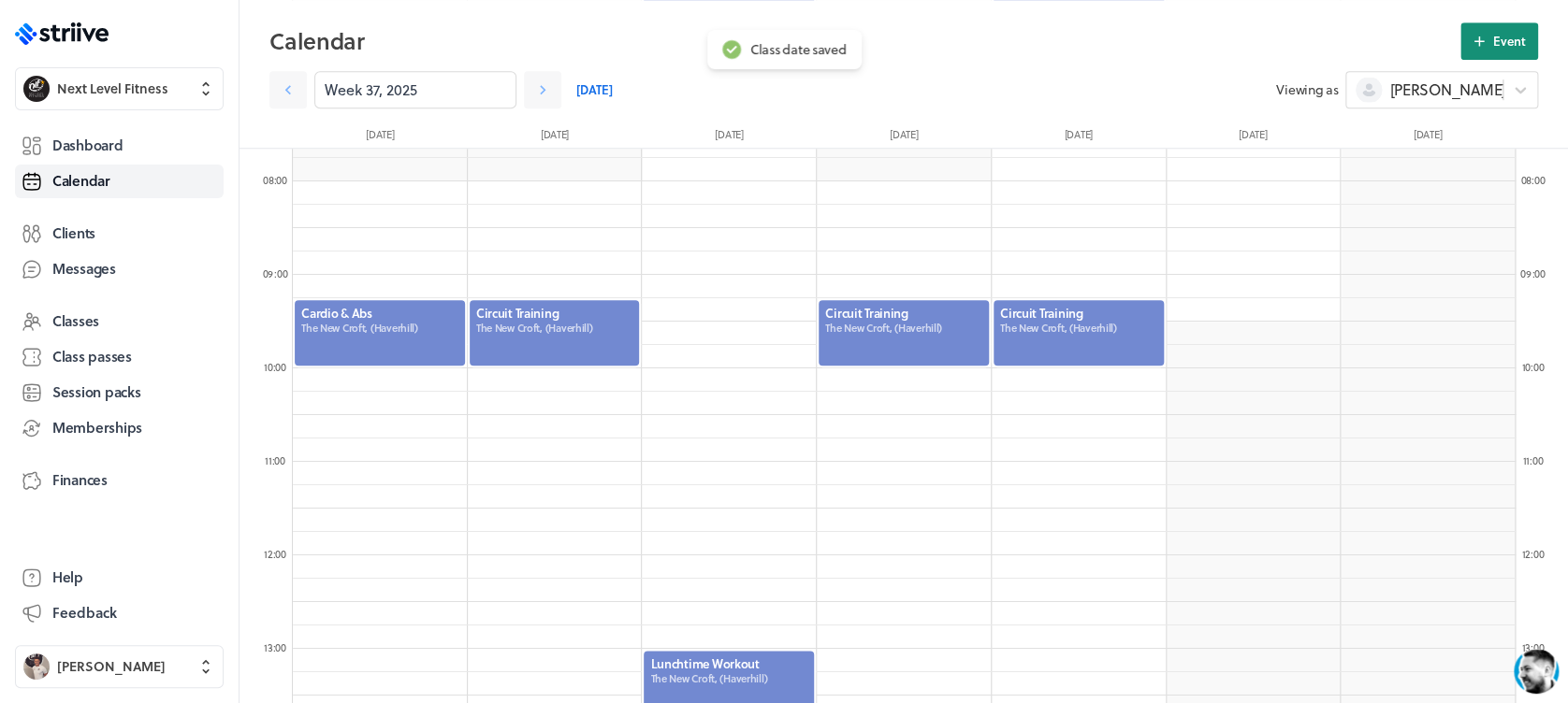
click at [1484, 38] on icon at bounding box center [1479, 41] width 17 height 17
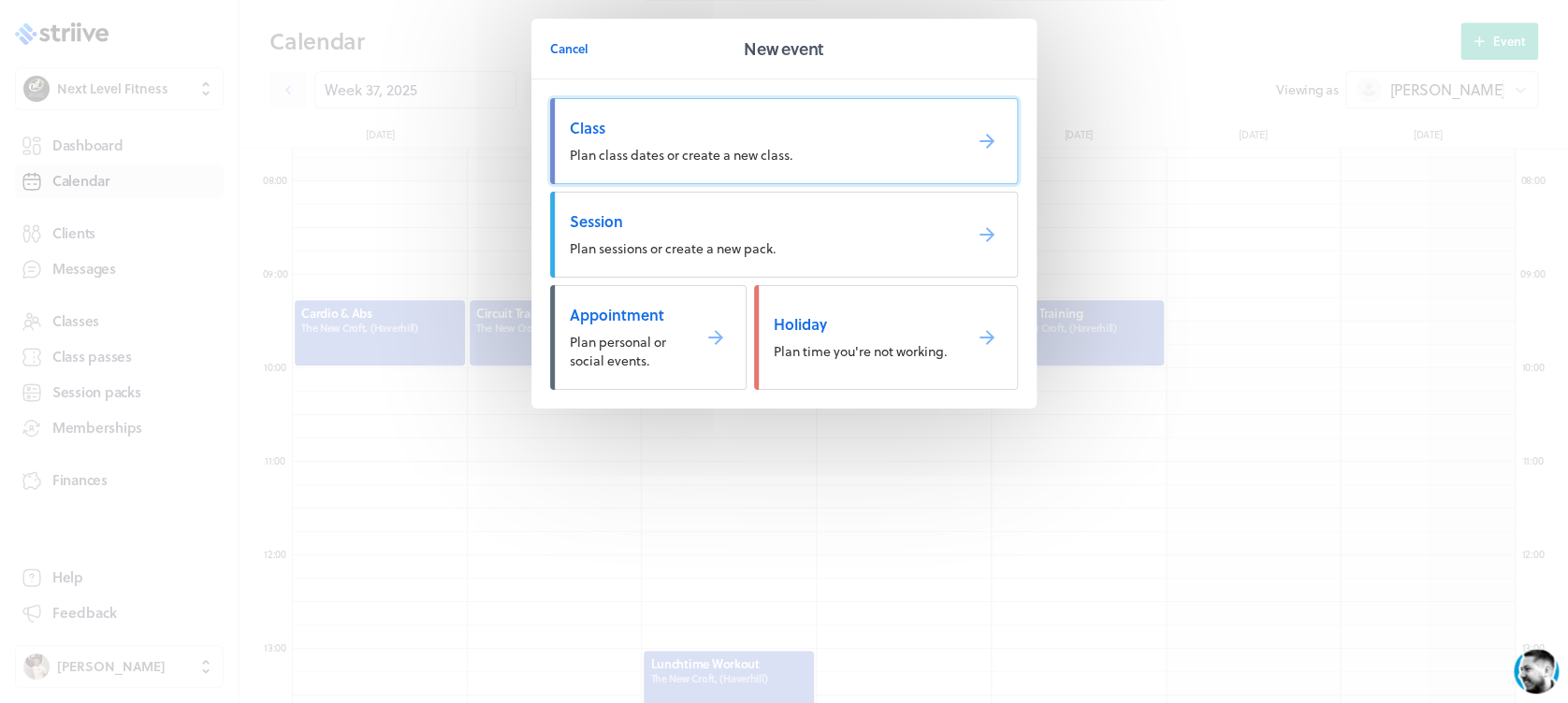
click at [699, 109] on link "Class Plan class dates or create a new class." at bounding box center [783, 141] width 467 height 86
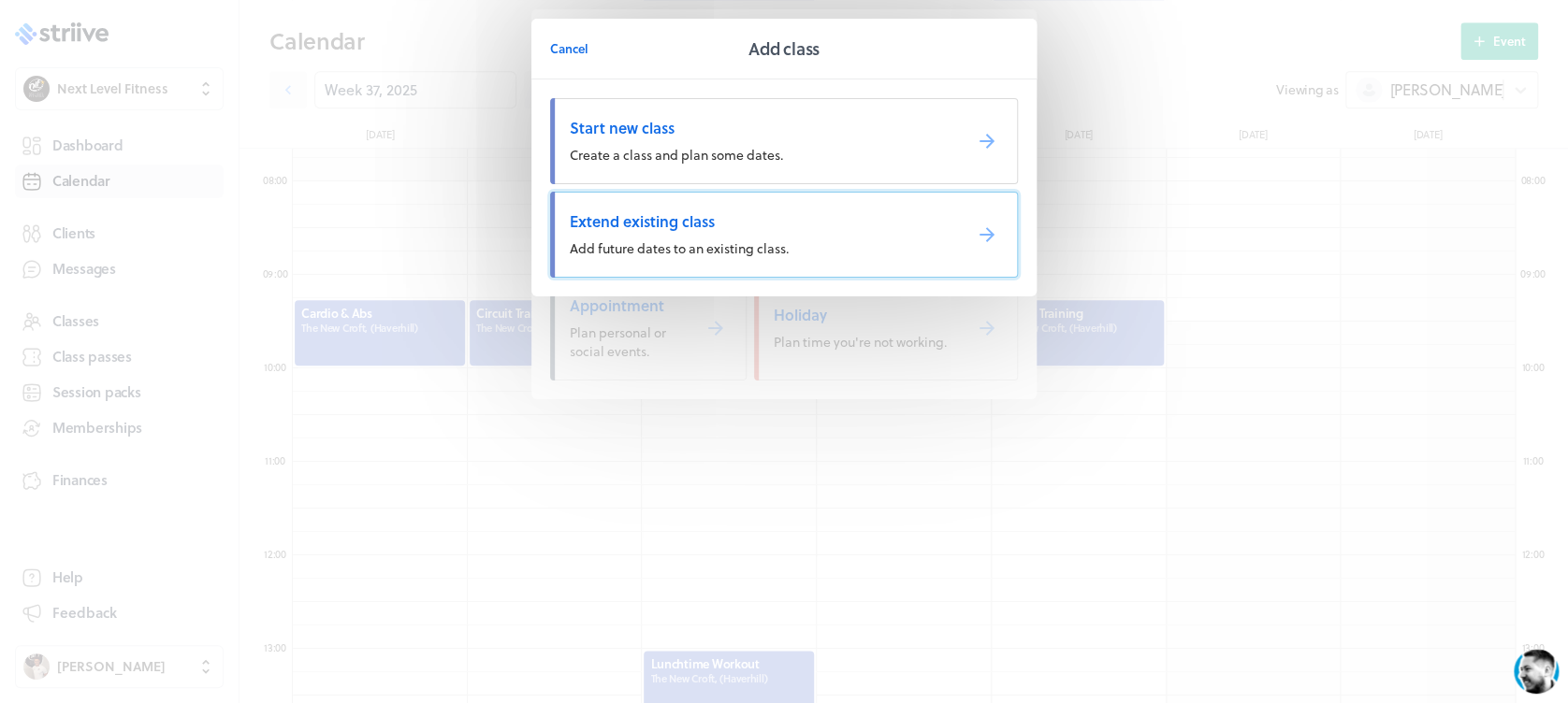
click at [708, 223] on span "Extend existing class" at bounding box center [758, 221] width 377 height 20
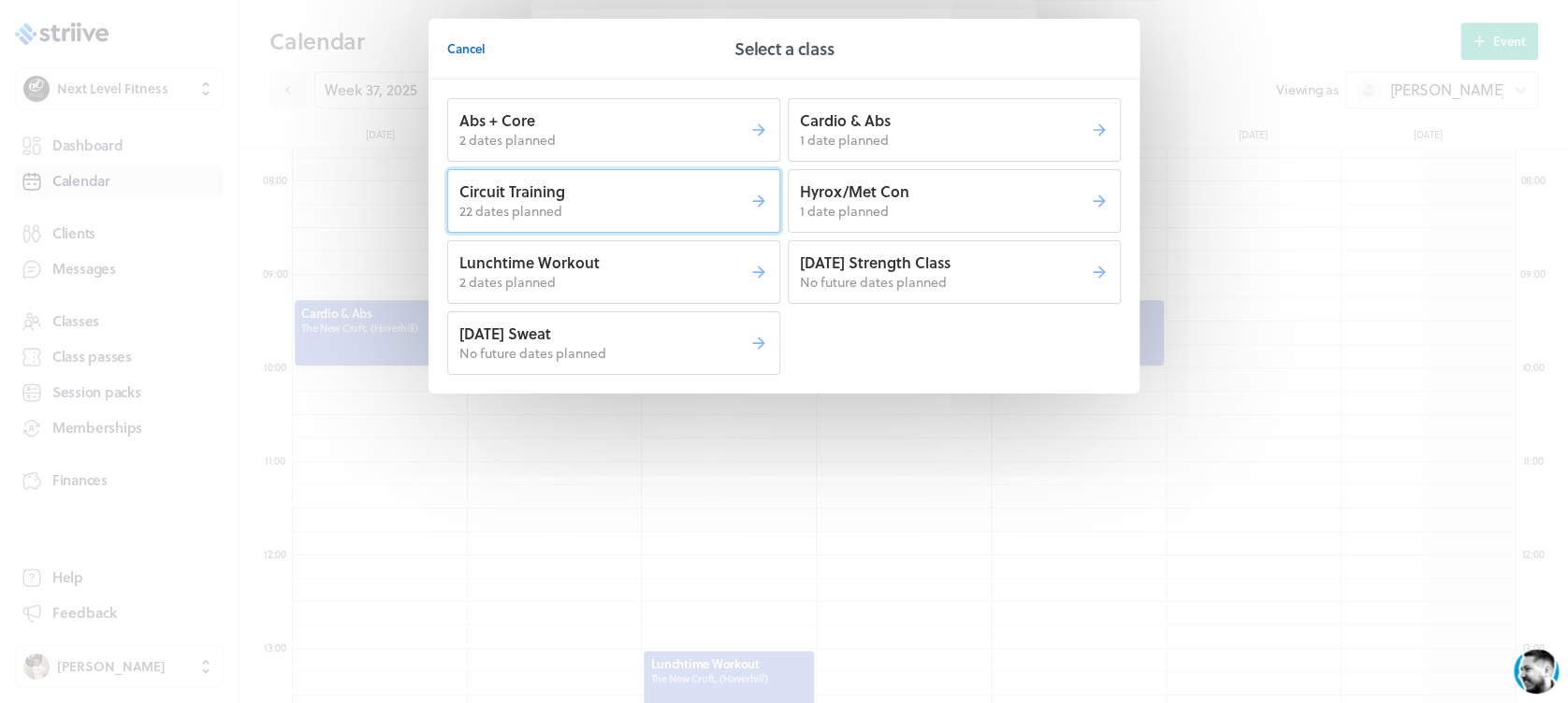
click at [677, 213] on p "22 dates planned" at bounding box center [605, 211] width 290 height 18
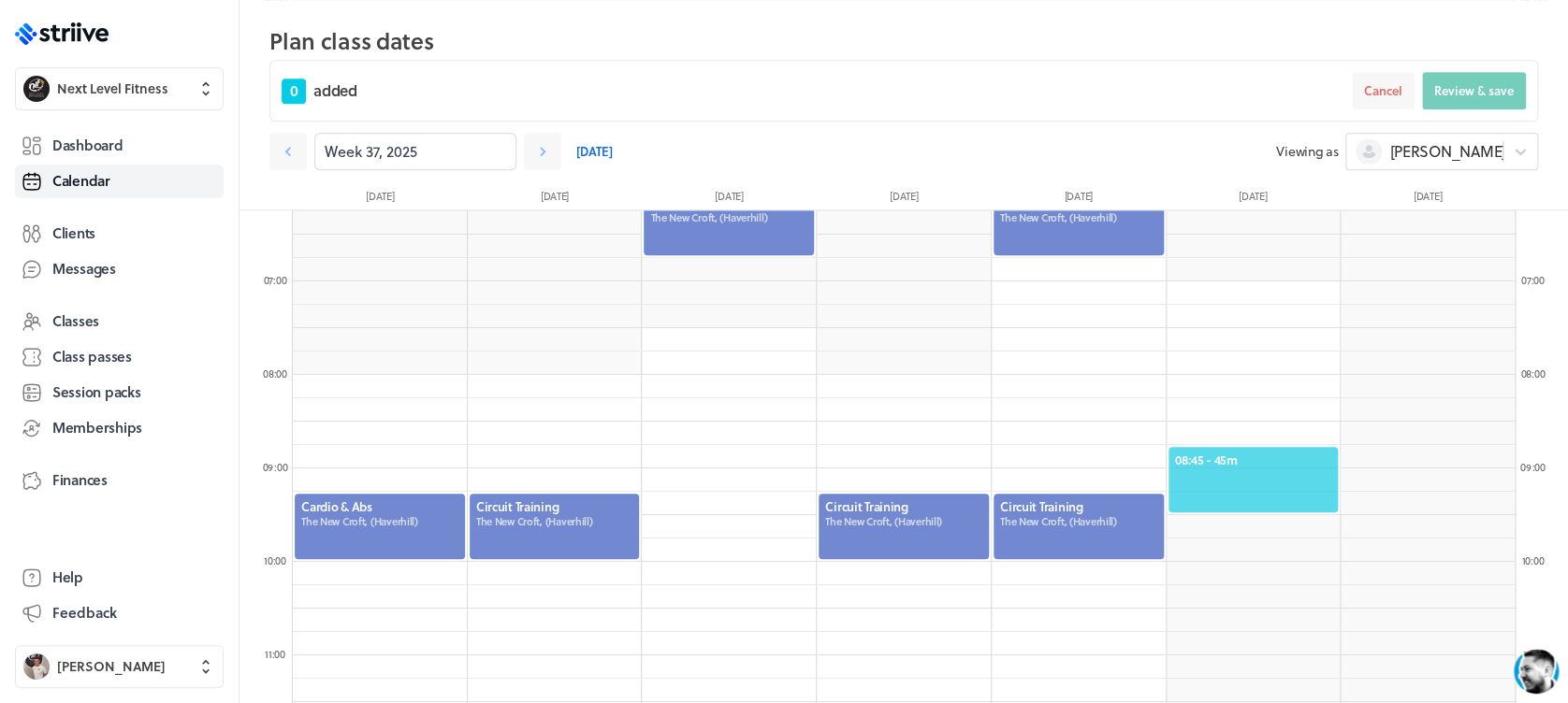
scroll to position [576, 0]
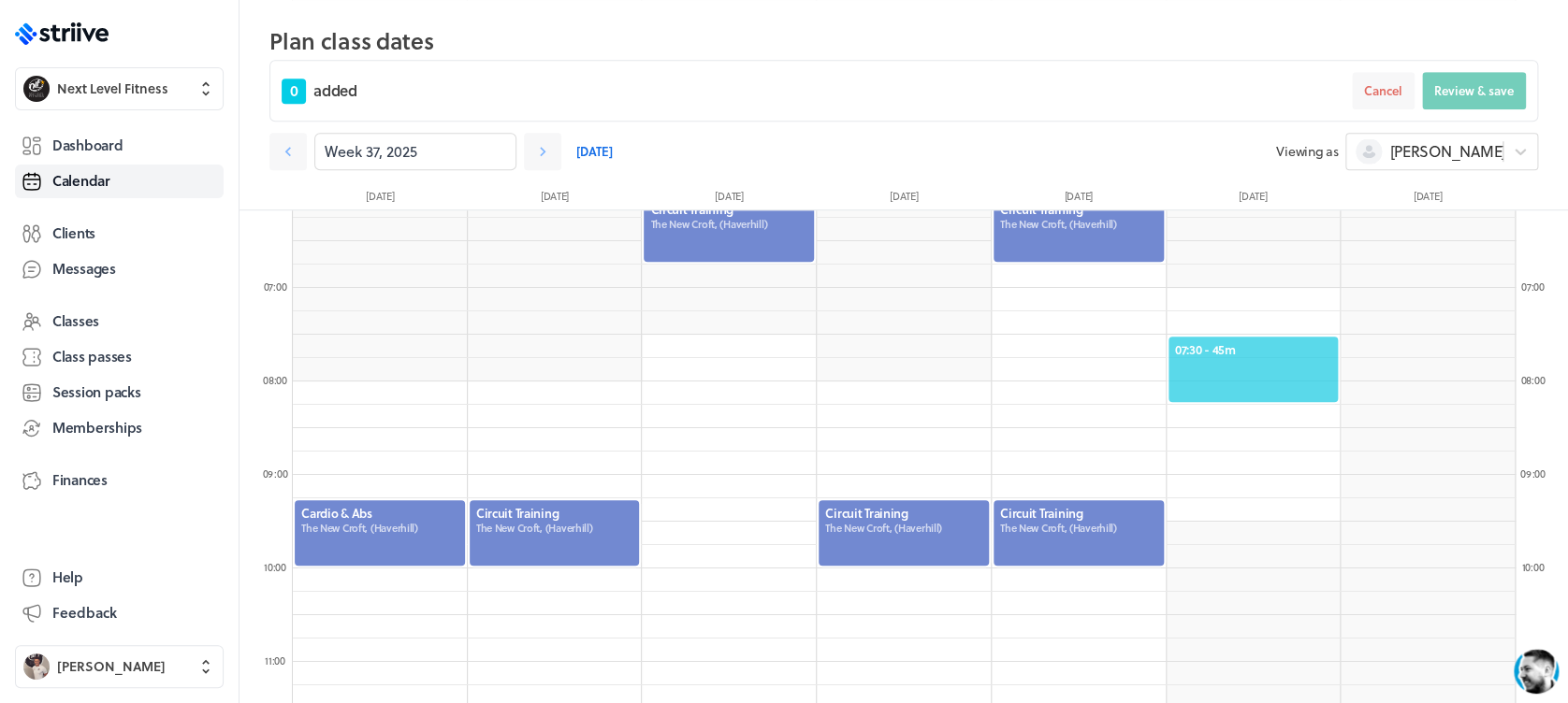
click at [1256, 358] on div "07:30 - 45m" at bounding box center [1252, 369] width 174 height 69
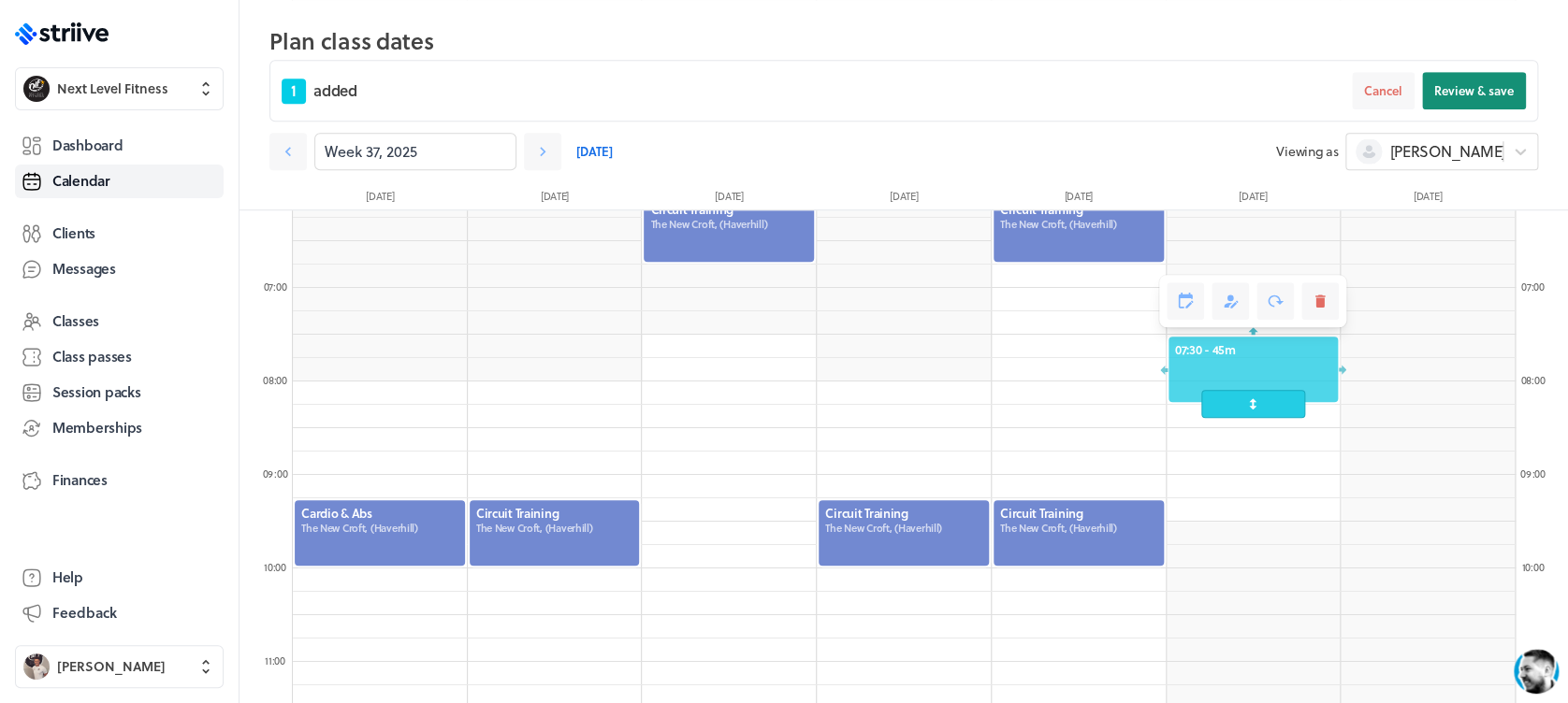
click at [1463, 99] on button "Review & save" at bounding box center [1474, 90] width 104 height 37
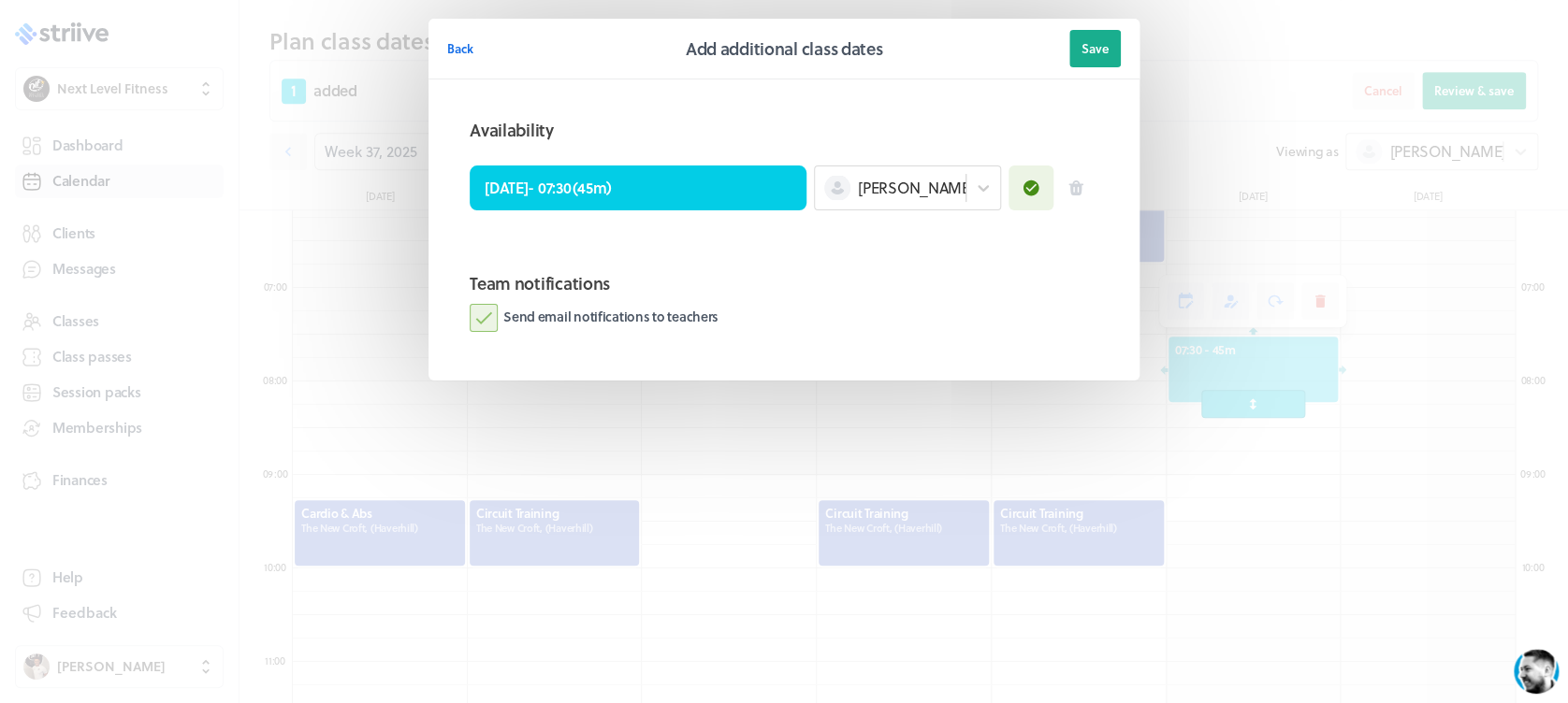
click at [478, 317] on label "Send email notifications to teachers" at bounding box center [593, 317] width 249 height 28
click at [0, 0] on input "Send email notifications to teachers" at bounding box center [0, 0] width 0 height 0
click at [1111, 35] on button "Save" at bounding box center [1095, 48] width 52 height 37
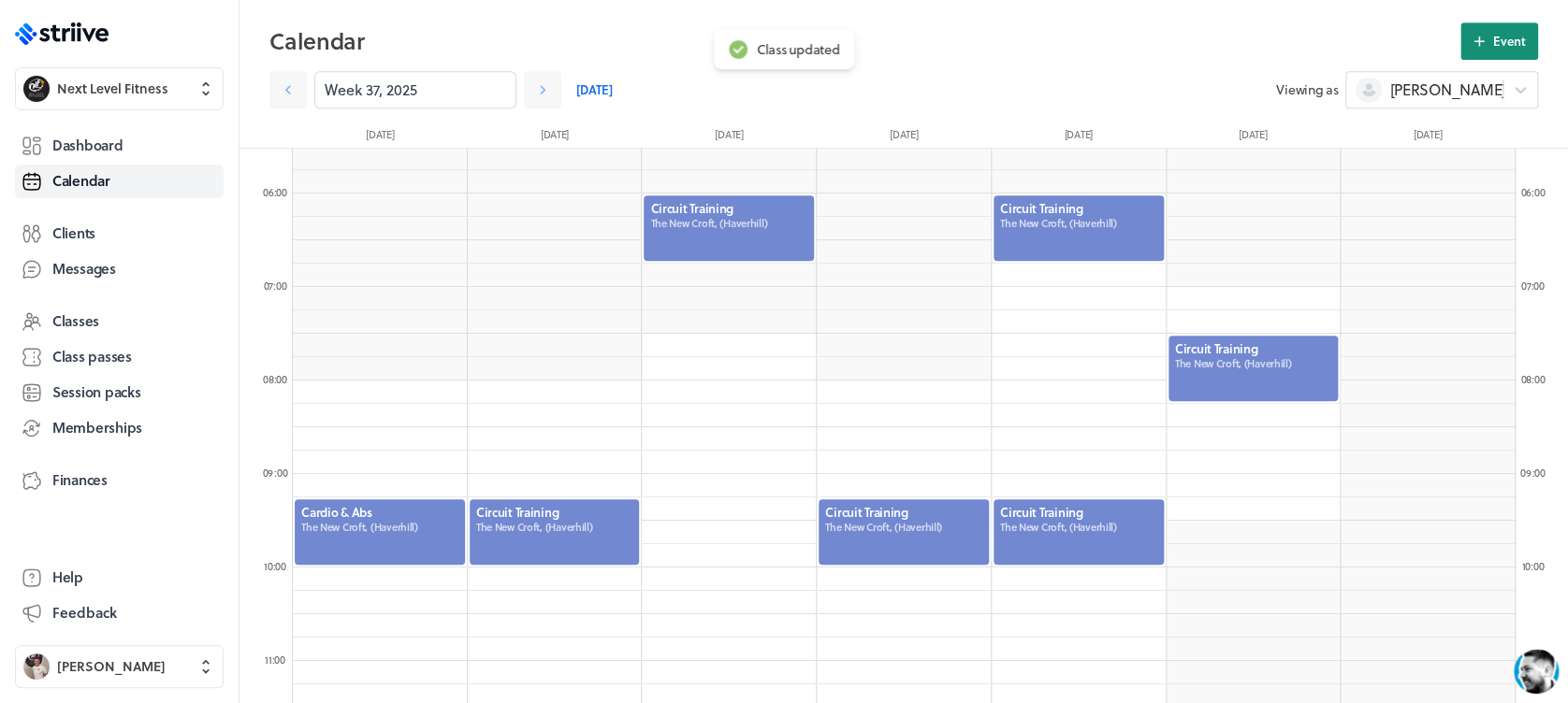
click at [1489, 49] on button "Event" at bounding box center [1499, 40] width 78 height 37
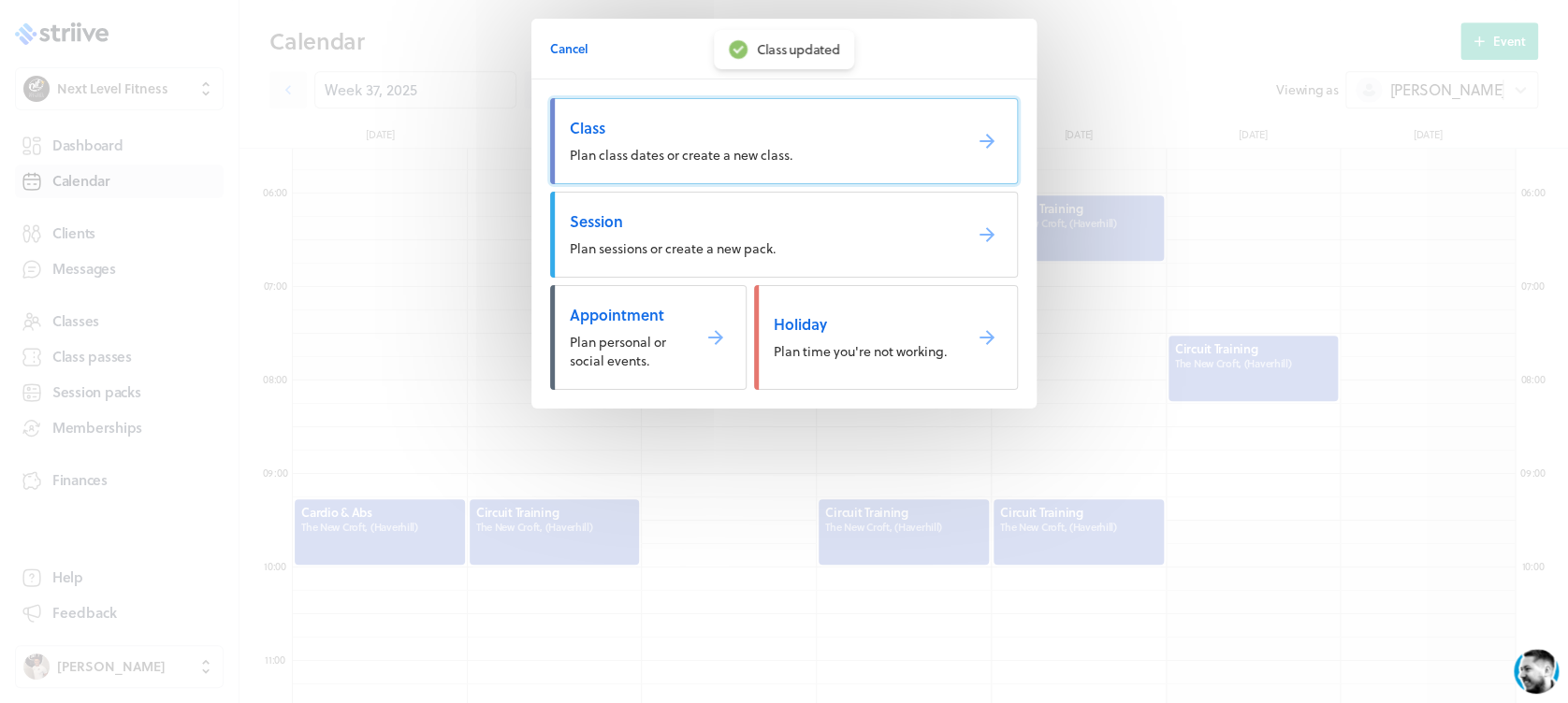
click at [897, 106] on link "Class Plan class dates or create a new class." at bounding box center [783, 141] width 467 height 86
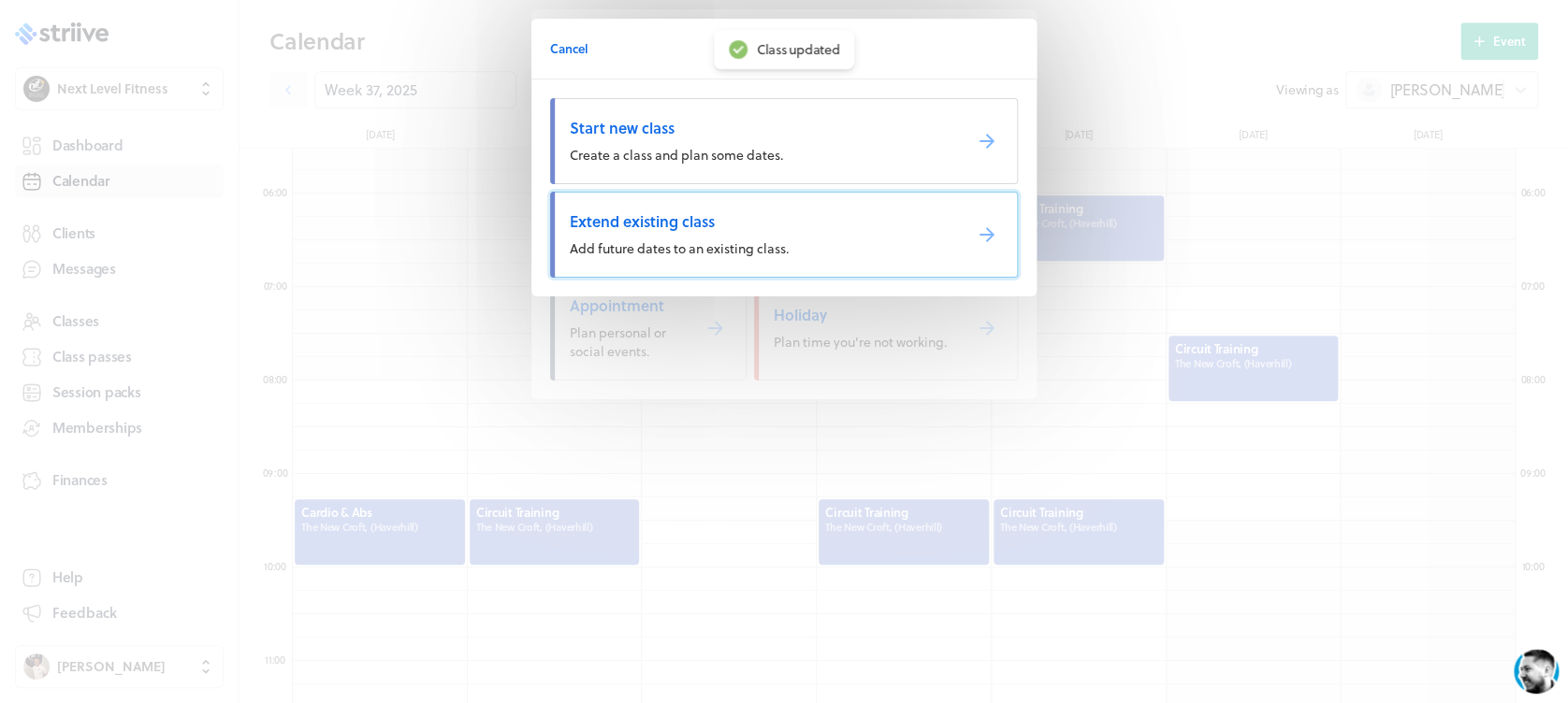
click at [724, 205] on link "Extend existing class Add future dates to an existing class." at bounding box center [783, 235] width 467 height 86
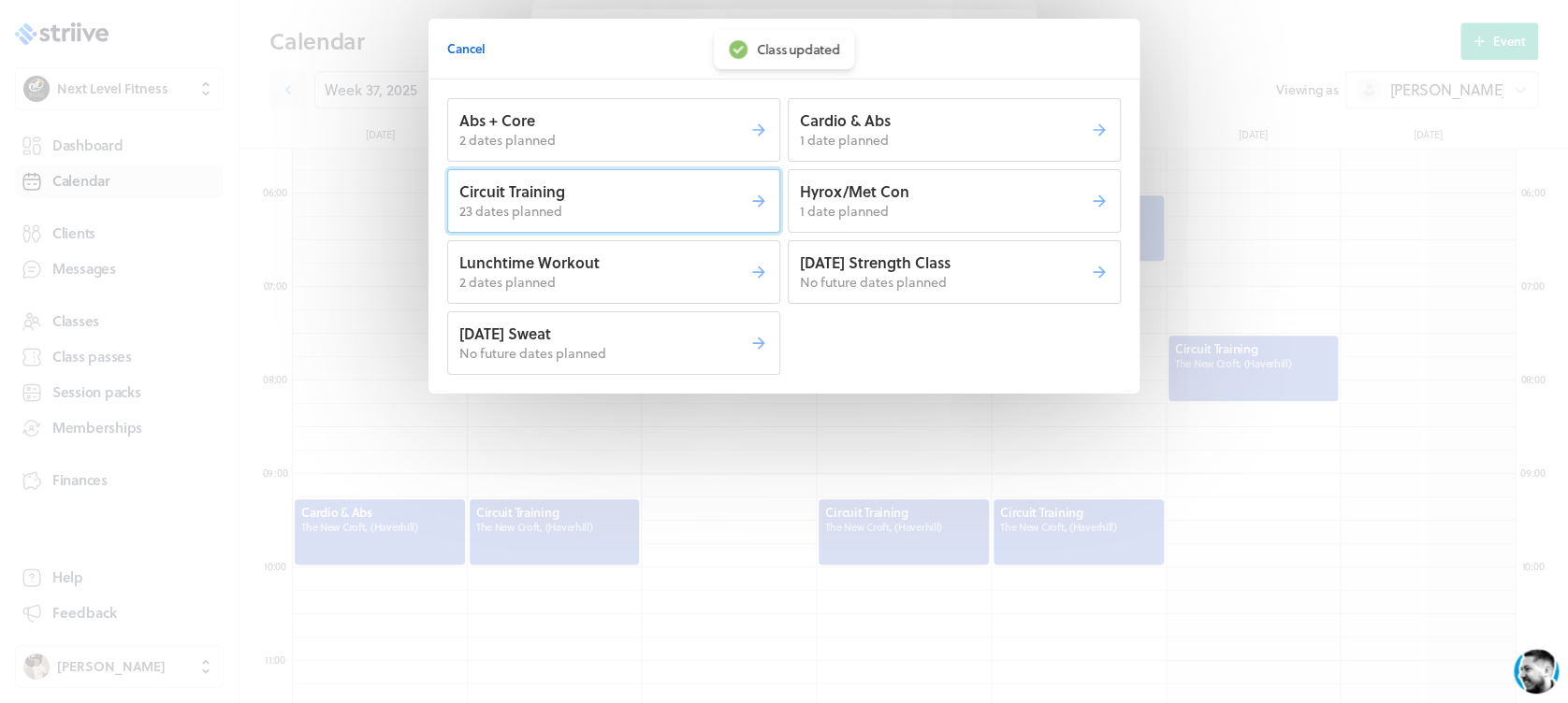
click at [725, 205] on p "23 dates planned" at bounding box center [605, 211] width 290 height 18
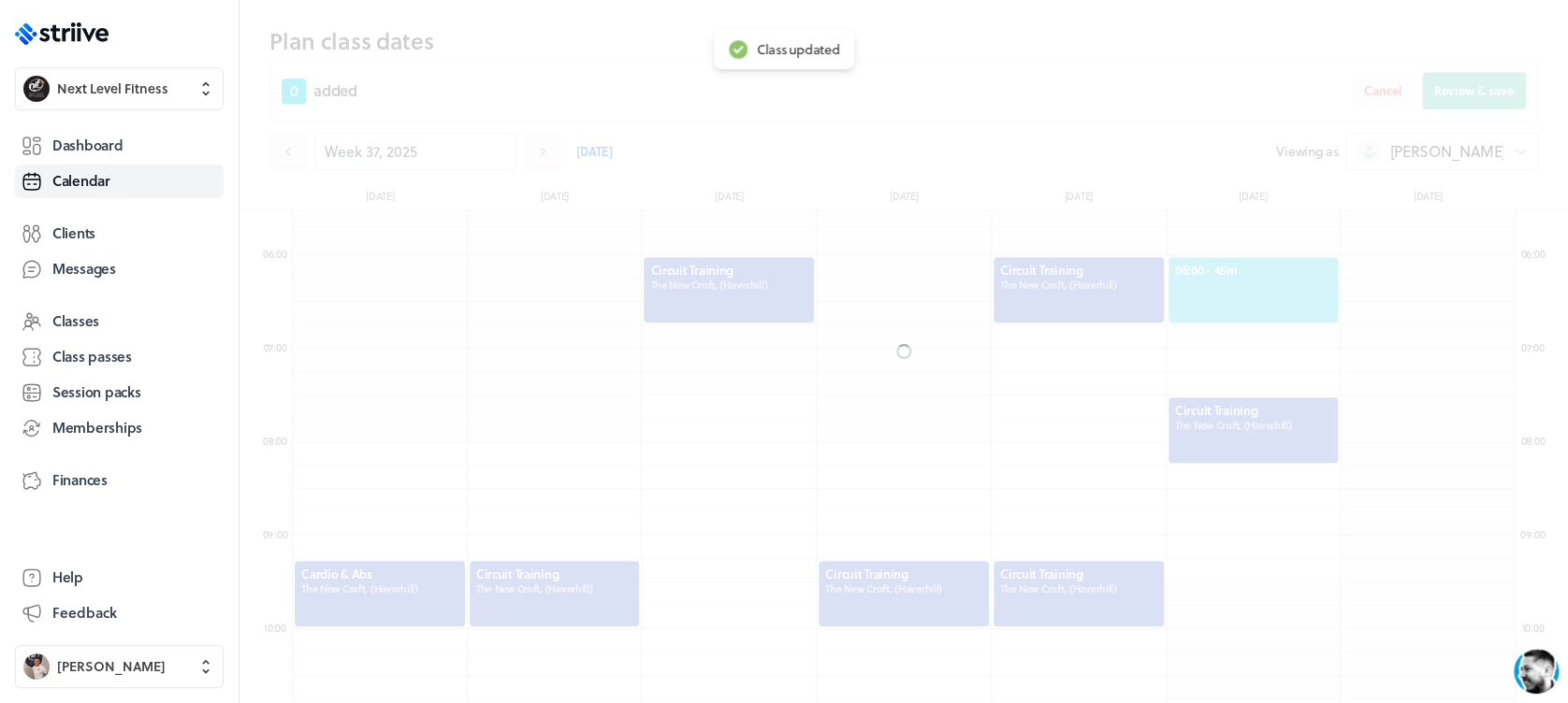
scroll to position [576, 0]
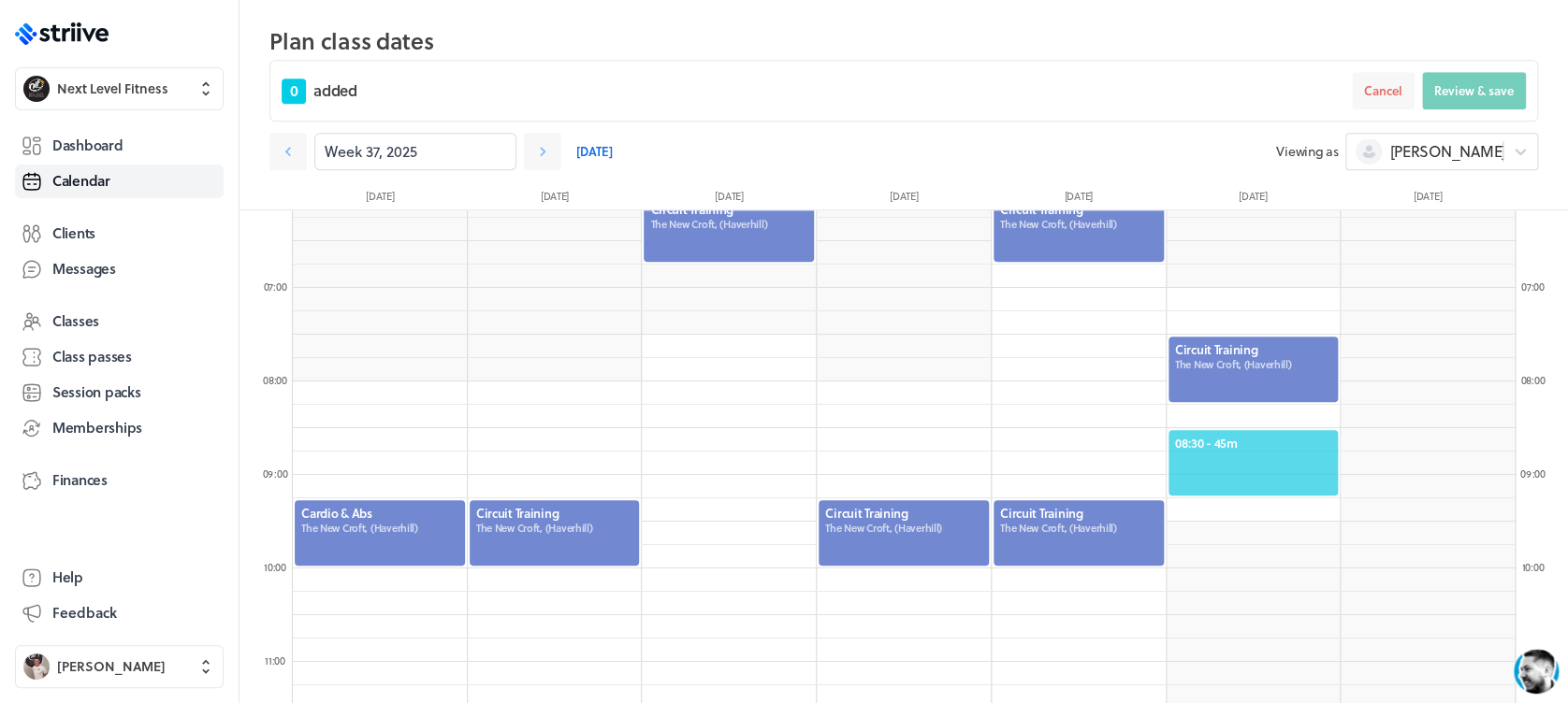
click at [1220, 435] on span "08:30 - 45m" at bounding box center [1253, 443] width 157 height 17
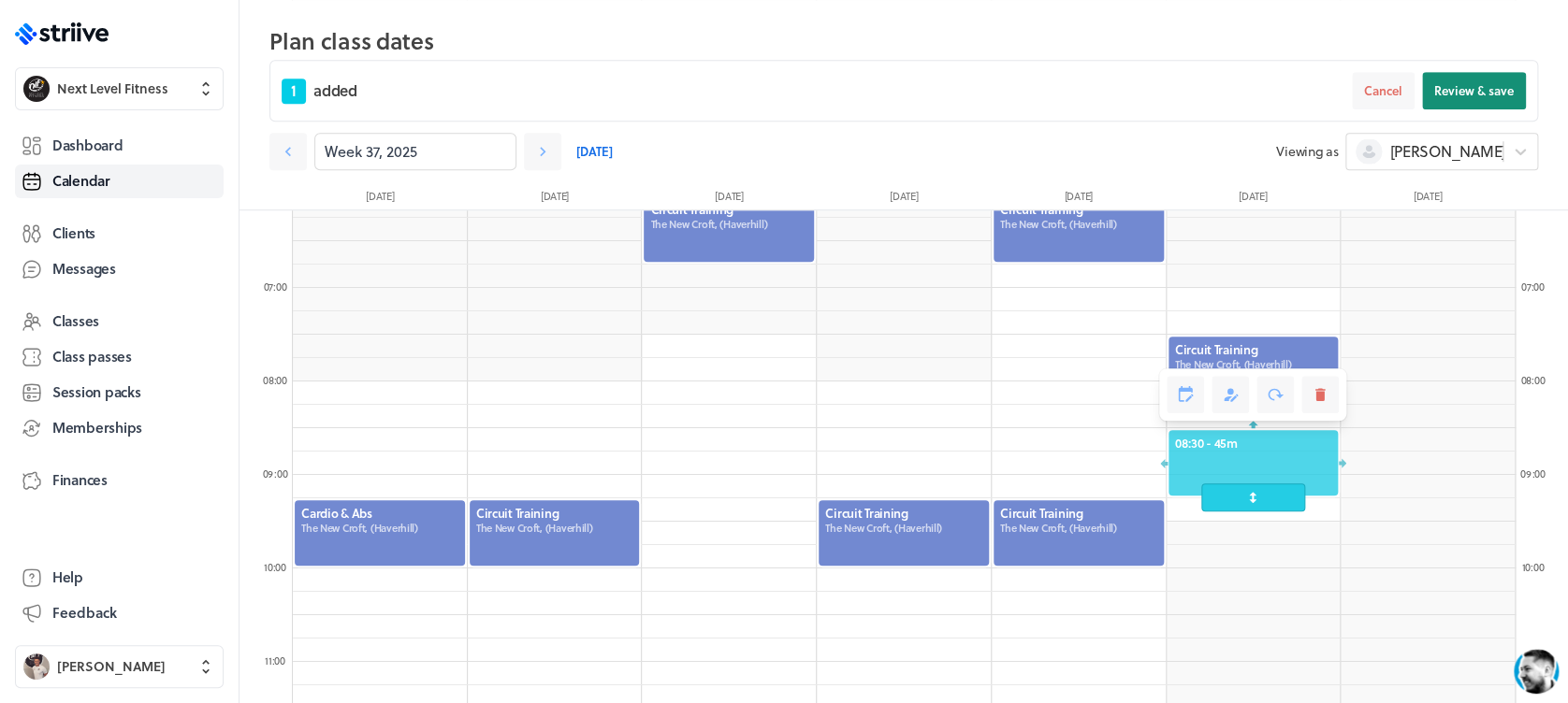
click at [1482, 73] on button "Review & save" at bounding box center [1474, 90] width 104 height 37
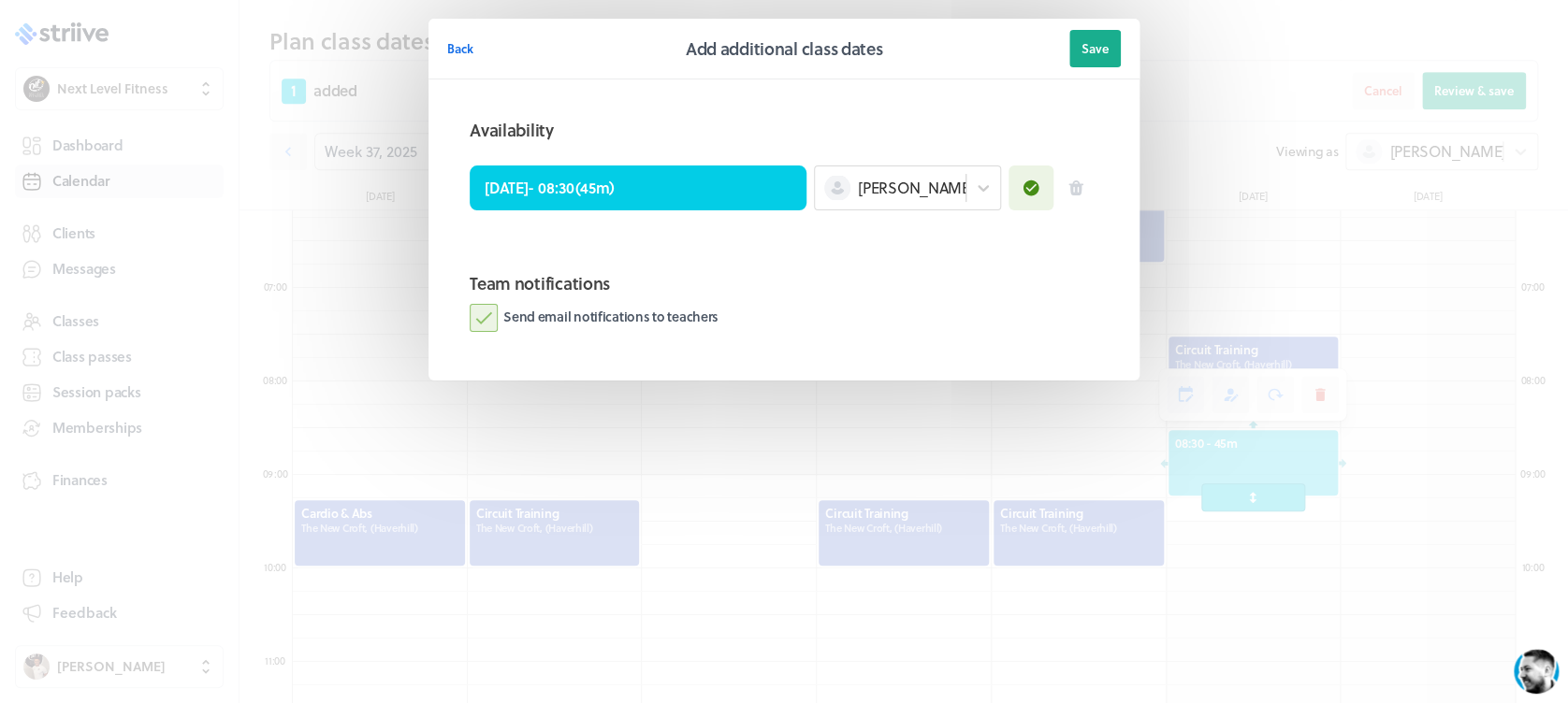
click at [500, 316] on label "Send email notifications to teachers" at bounding box center [593, 317] width 249 height 28
click at [0, 0] on input "Send email notifications to teachers" at bounding box center [0, 0] width 0 height 0
click at [1116, 45] on button "Save" at bounding box center [1095, 48] width 52 height 37
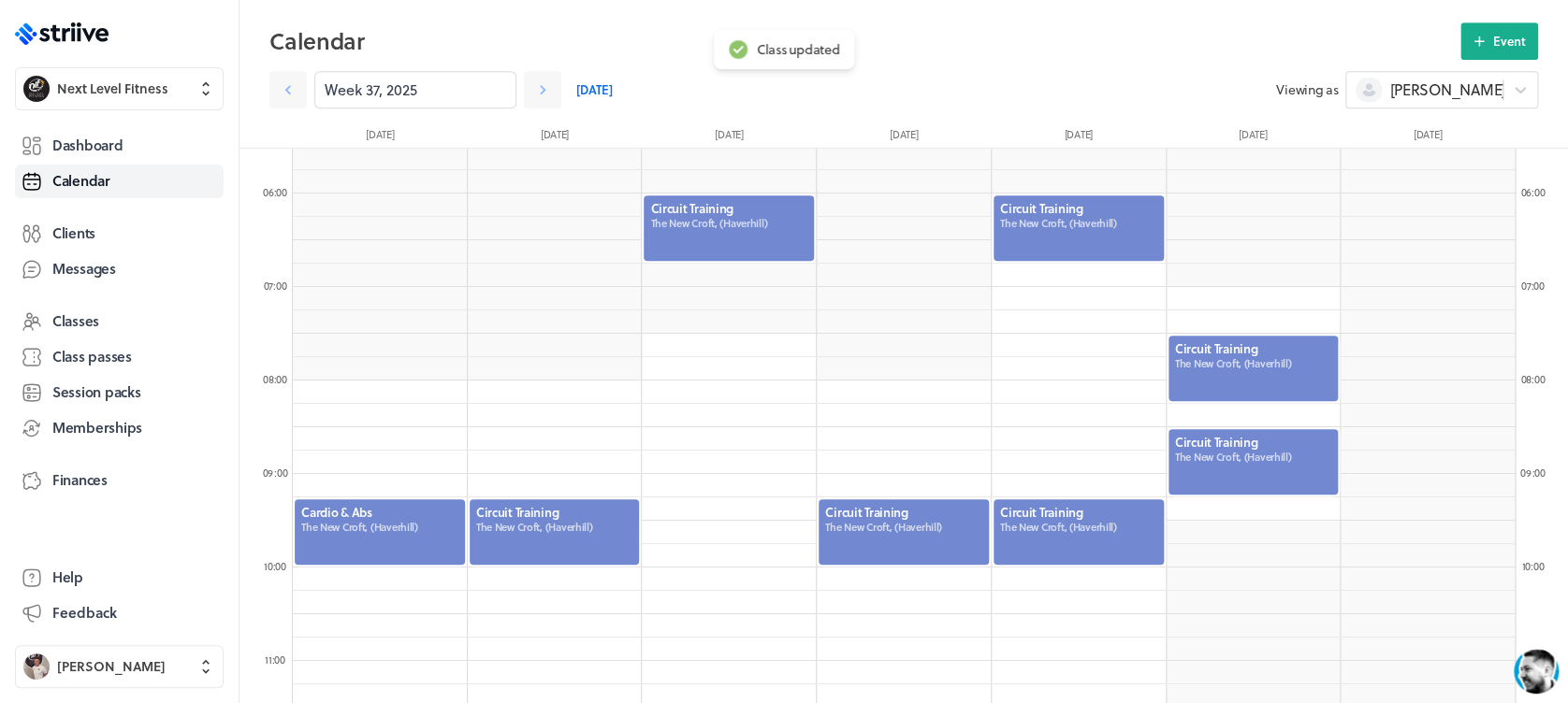
click at [1247, 368] on div at bounding box center [1252, 368] width 174 height 69
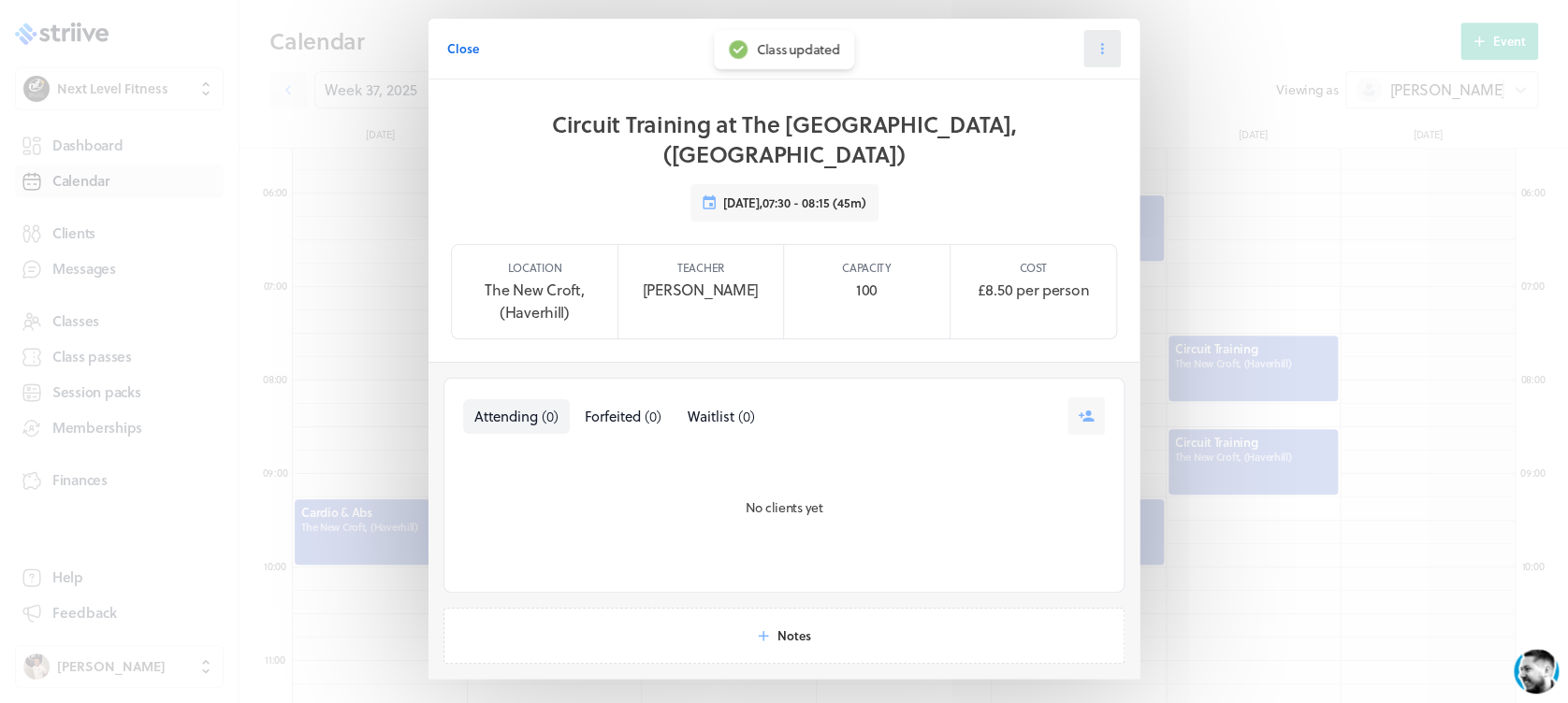
click at [1092, 36] on button at bounding box center [1102, 48] width 37 height 37
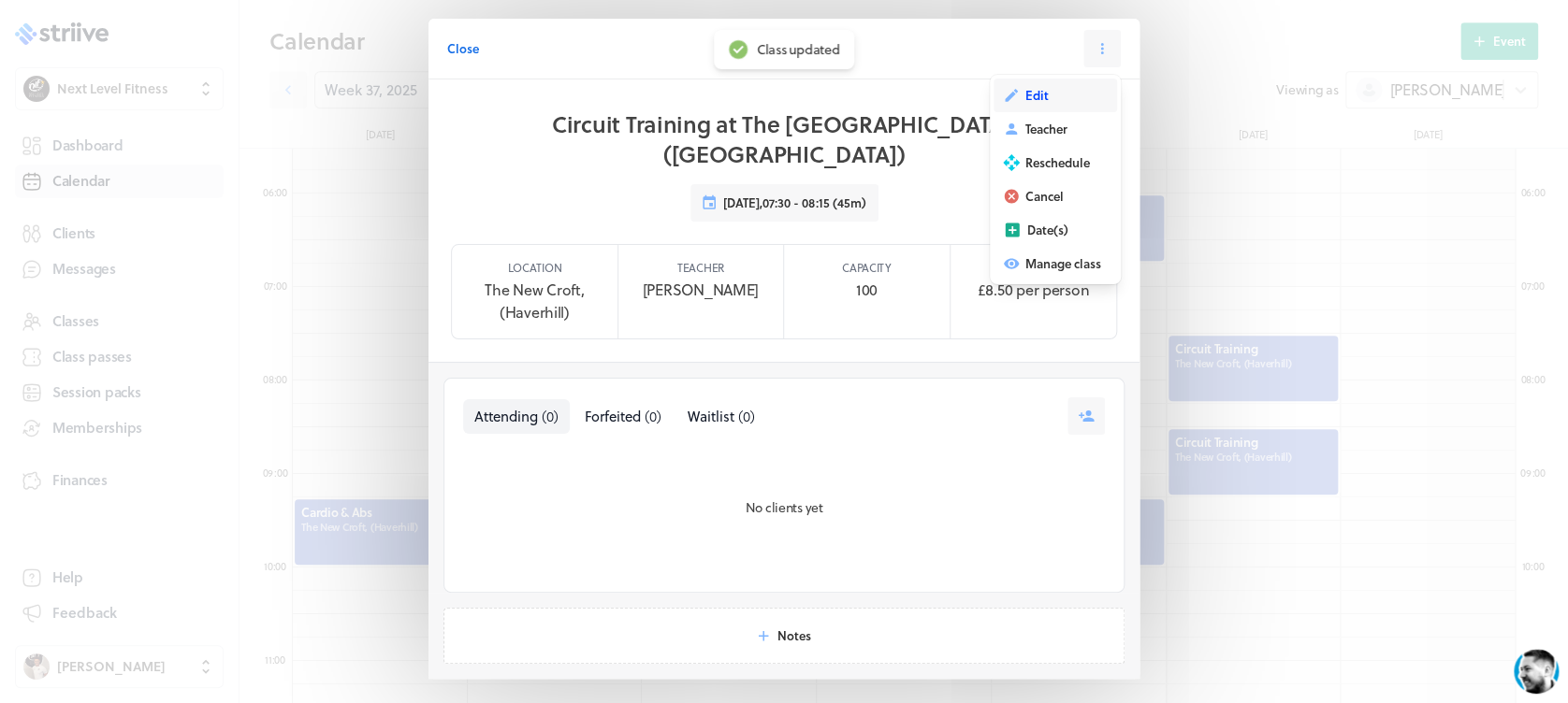
click at [1042, 89] on button "Edit" at bounding box center [1055, 95] width 124 height 34
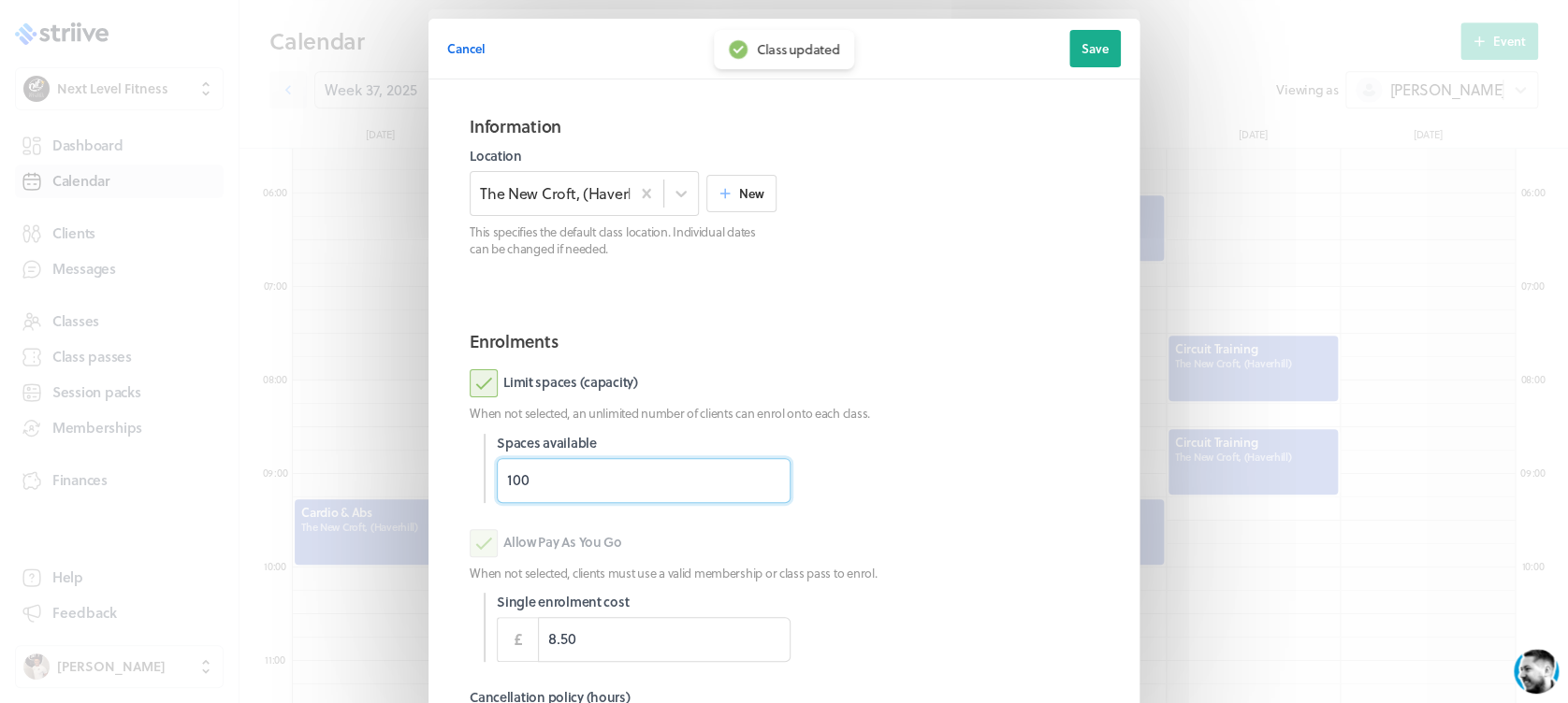
drag, startPoint x: 574, startPoint y: 494, endPoint x: 375, endPoint y: 499, distance: 199.1
click at [375, 499] on div "Cancel Edit class date Save Information Location The [GEOGRAPHIC_DATA], (Haverh…" at bounding box center [784, 483] width 1568 height 967
type input "12"
click at [956, 426] on div "Limit spaces (capacity) When not selected, an unlimited number of clients can e…" at bounding box center [783, 435] width 629 height 132
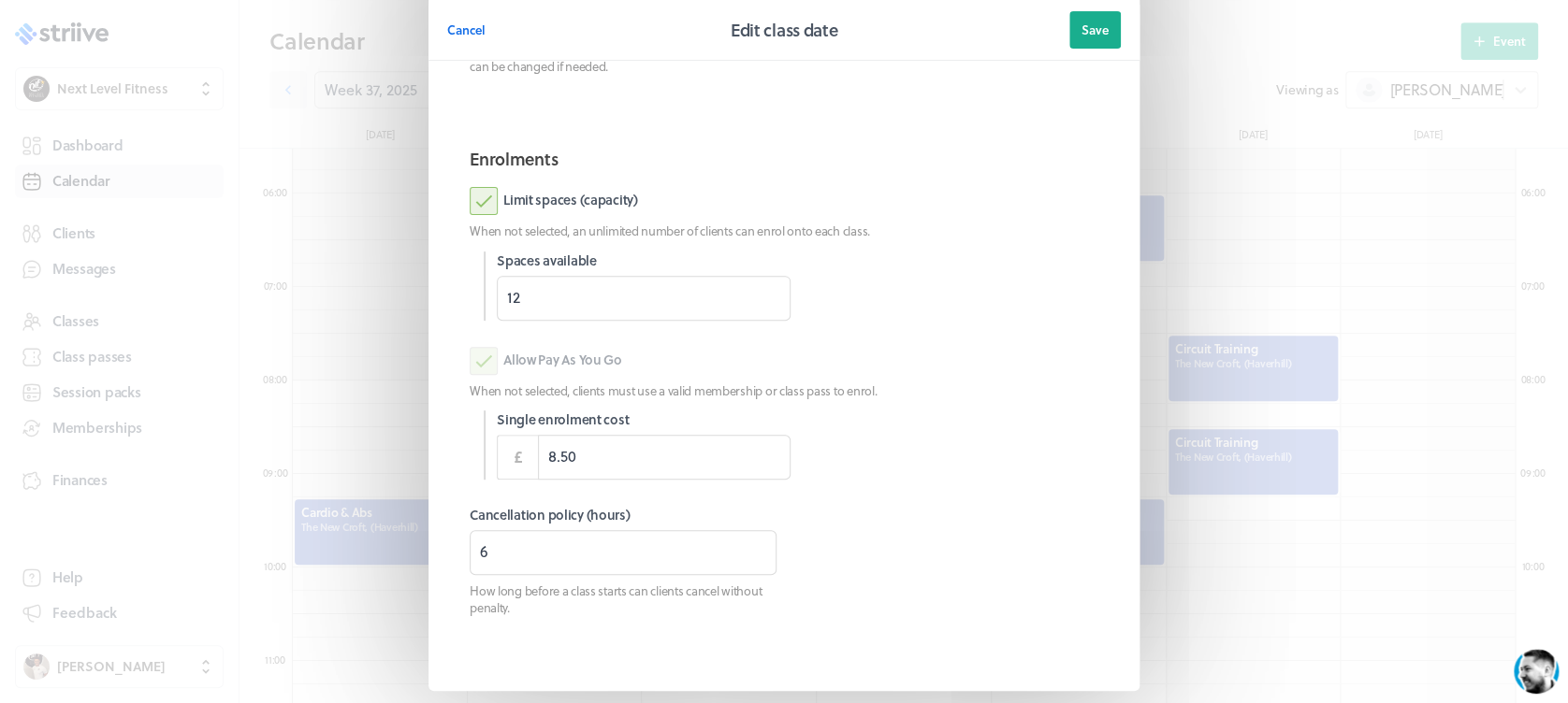
scroll to position [239, 0]
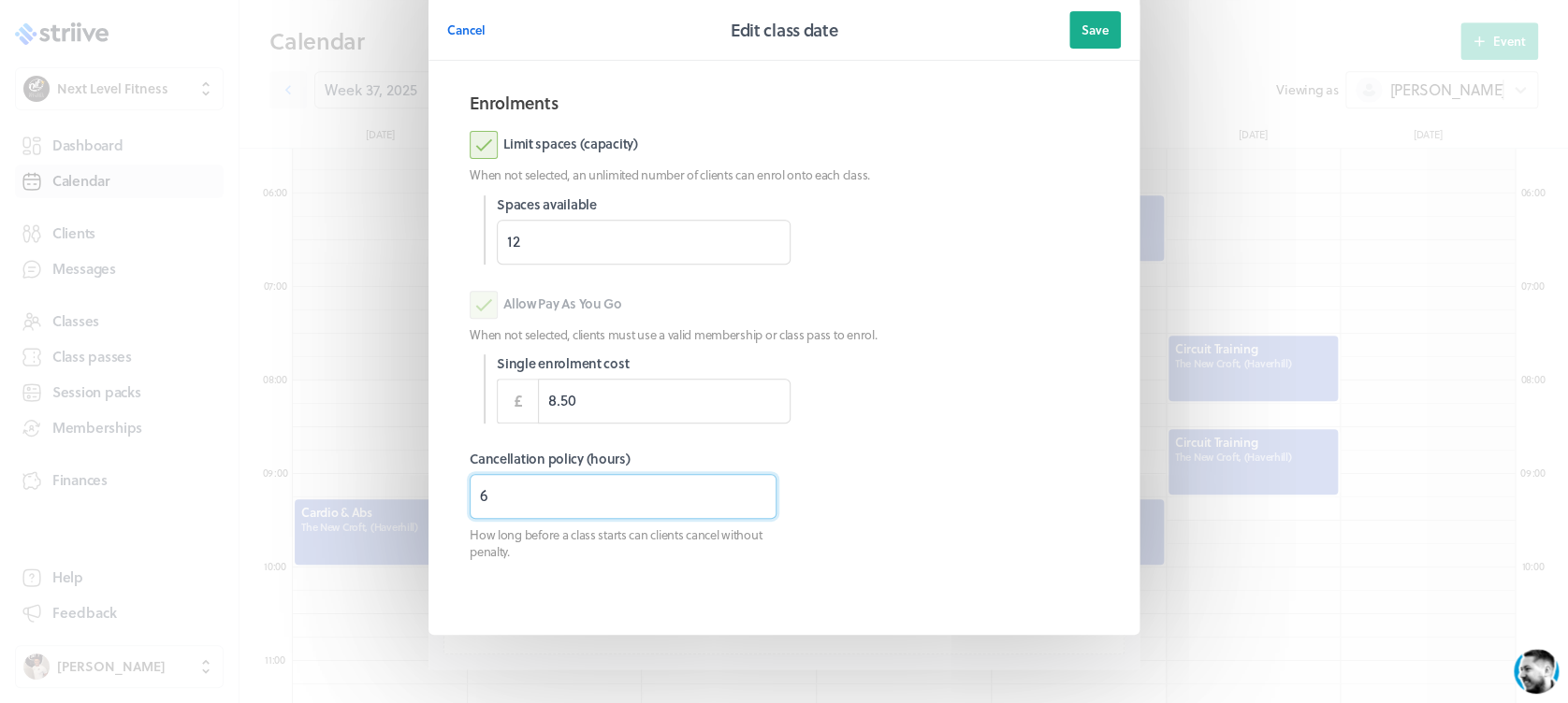
drag, startPoint x: 543, startPoint y: 489, endPoint x: 402, endPoint y: 504, distance: 141.8
click at [410, 504] on section "Cancel Edit class date Save Information Location The [GEOGRAPHIC_DATA], (Haverh…" at bounding box center [784, 245] width 748 height 967
type input "3"
type input "8"
click at [1081, 36] on span "Save" at bounding box center [1095, 30] width 27 height 17
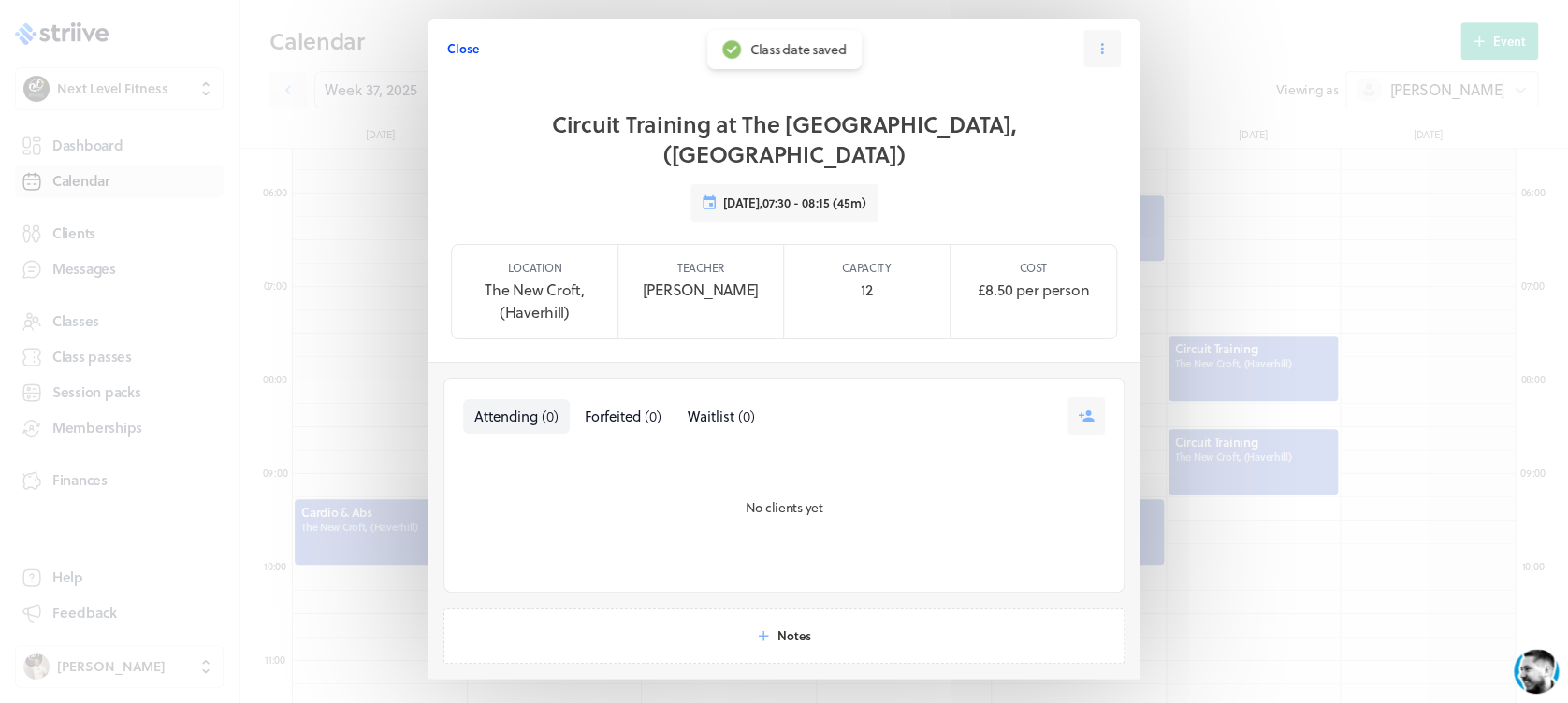
click at [450, 58] on button "Close" at bounding box center [463, 48] width 32 height 37
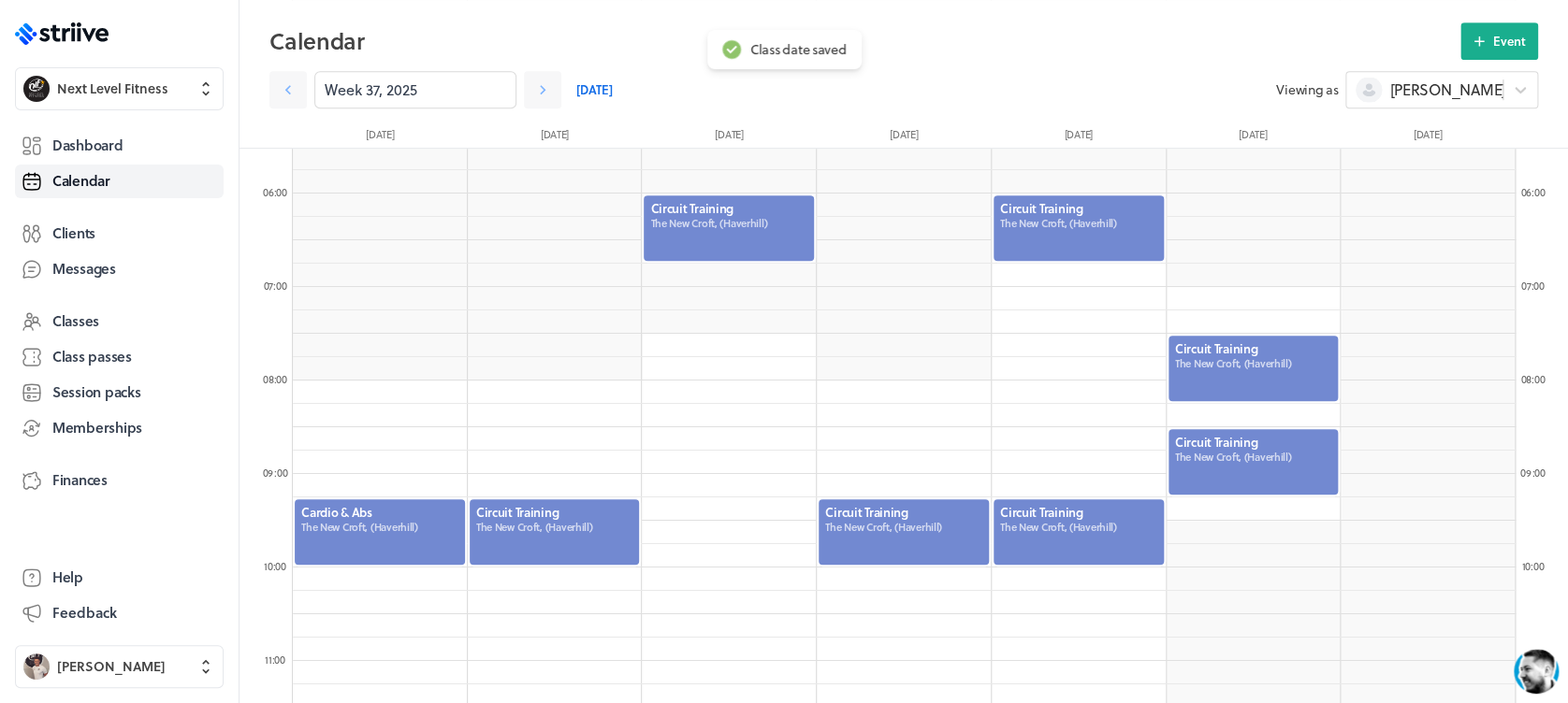
click at [1249, 470] on div at bounding box center [1252, 461] width 174 height 69
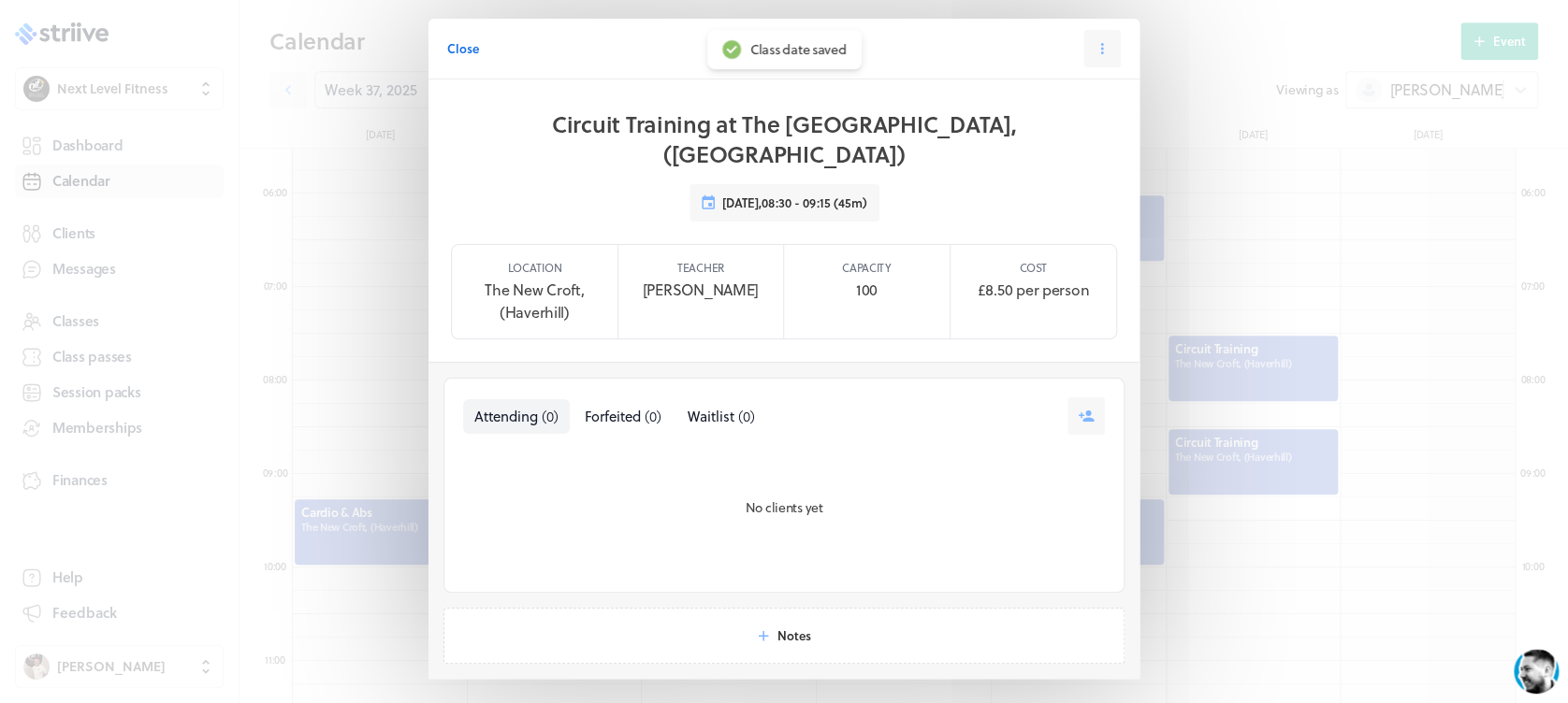
click at [1112, 51] on header "Close Class" at bounding box center [783, 48] width 711 height 60
click at [1098, 47] on icon at bounding box center [1102, 49] width 17 height 17
click at [1040, 93] on button "Edit" at bounding box center [1055, 95] width 124 height 34
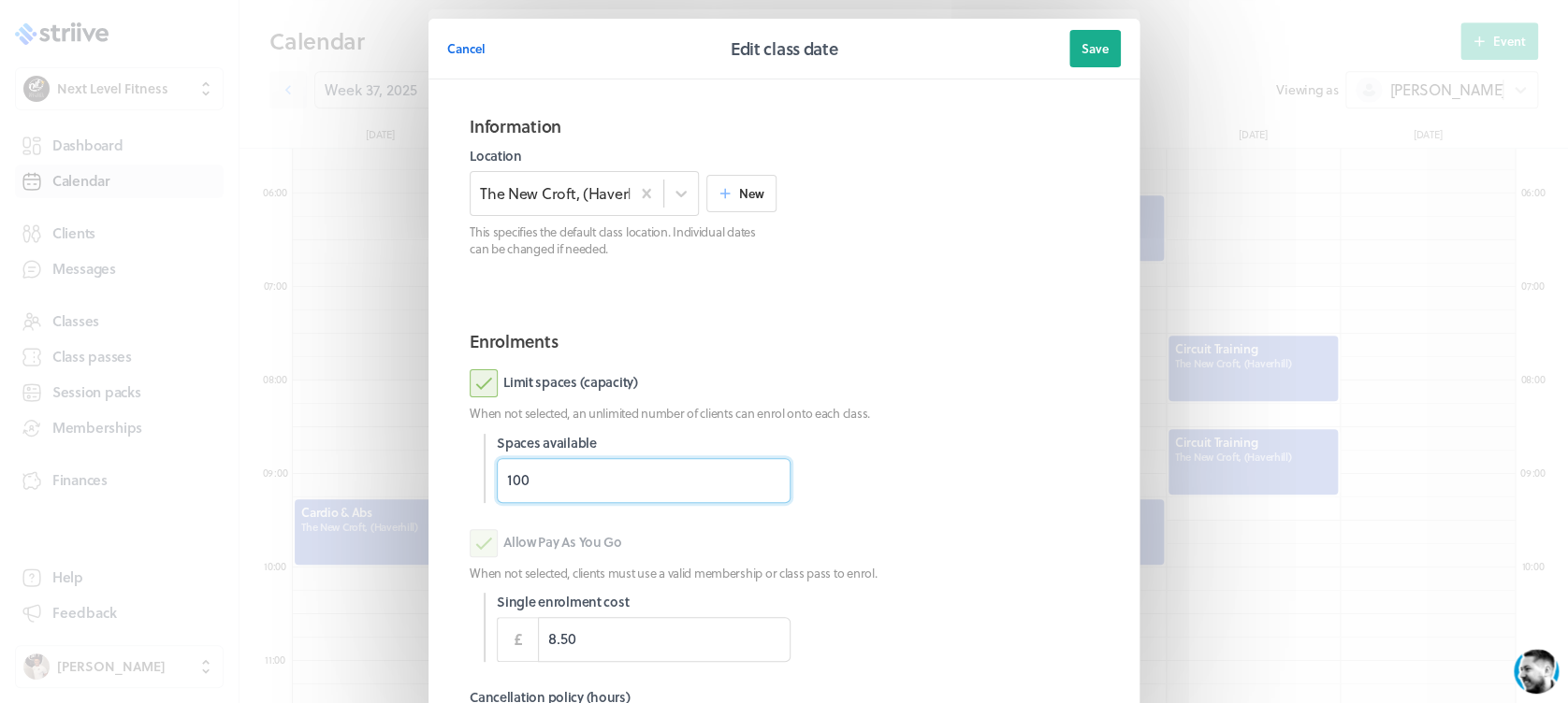
drag, startPoint x: 621, startPoint y: 478, endPoint x: 374, endPoint y: 495, distance: 247.6
click at [374, 495] on div "Cancel Edit class date Save Information Location The [GEOGRAPHIC_DATA], (Haverh…" at bounding box center [784, 483] width 1568 height 967
type input "8"
type input "12"
click at [1550, 189] on div "Cancel Edit class date Save Information Location The [GEOGRAPHIC_DATA], (Haverh…" at bounding box center [784, 351] width 1568 height 703
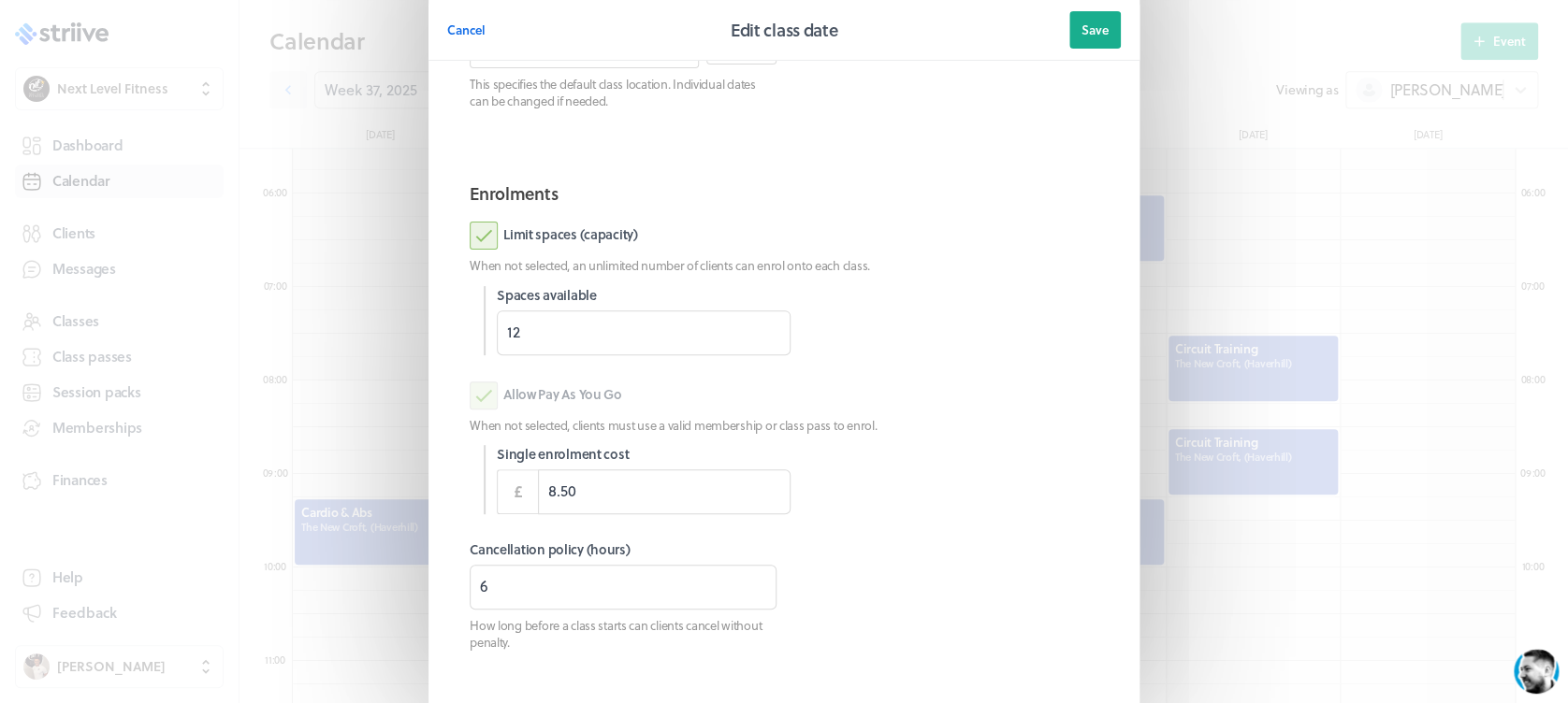
scroll to position [243, 0]
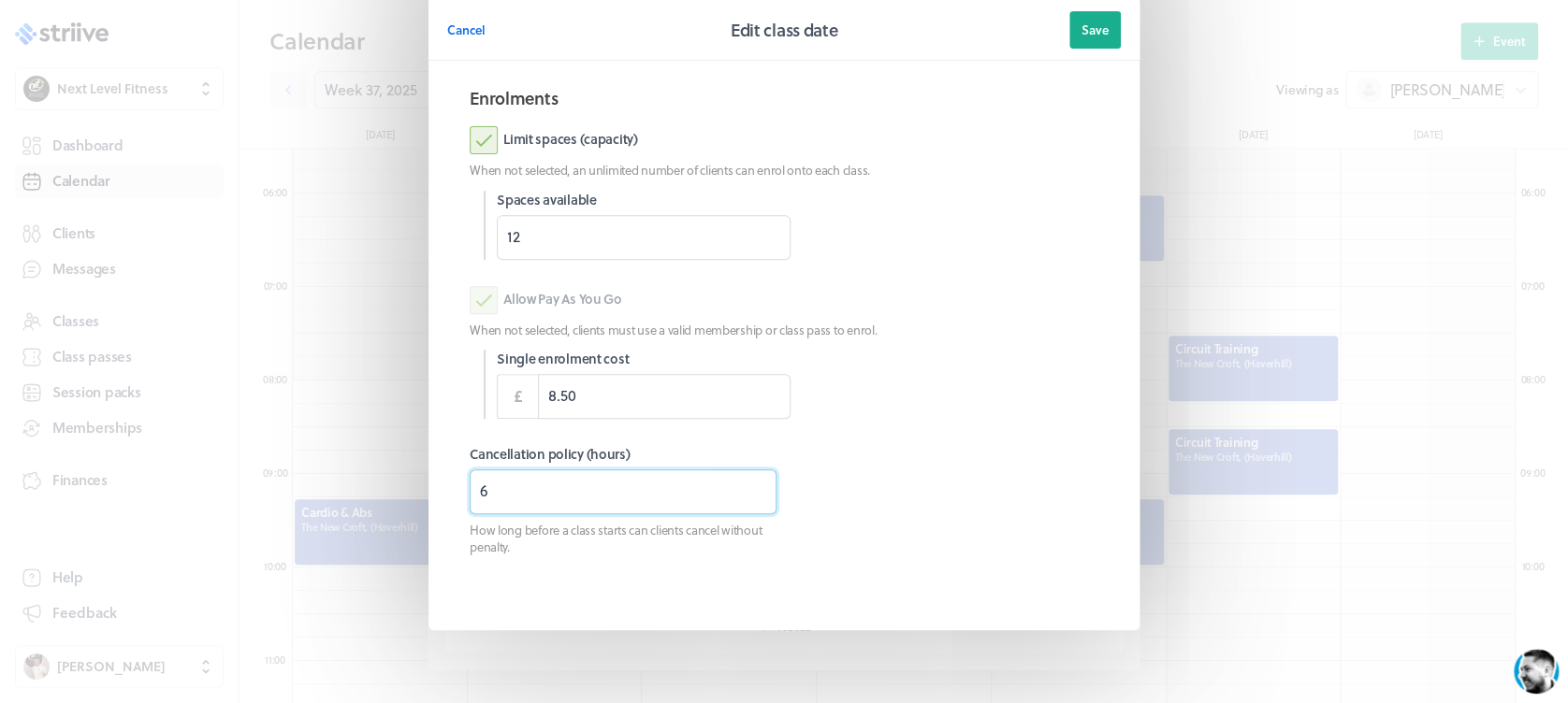
drag, startPoint x: 548, startPoint y: 507, endPoint x: 404, endPoint y: 518, distance: 144.4
click at [410, 518] on section "Cancel Edit class date Save Information Location The [GEOGRAPHIC_DATA], (Haverh…" at bounding box center [784, 241] width 748 height 967
type input "3"
type input "8"
click at [1095, 24] on span "Save" at bounding box center [1095, 30] width 27 height 17
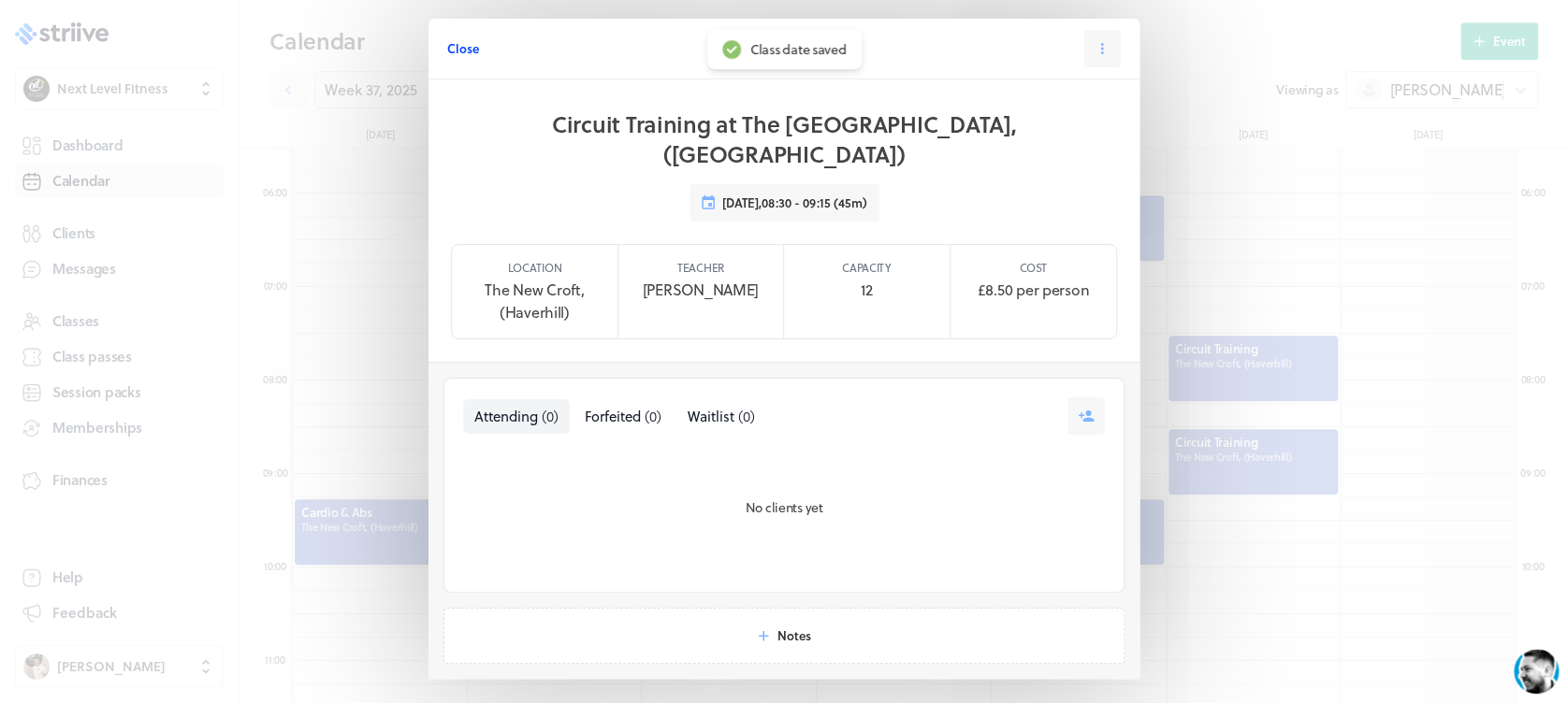
click at [453, 53] on span "Close" at bounding box center [463, 49] width 32 height 17
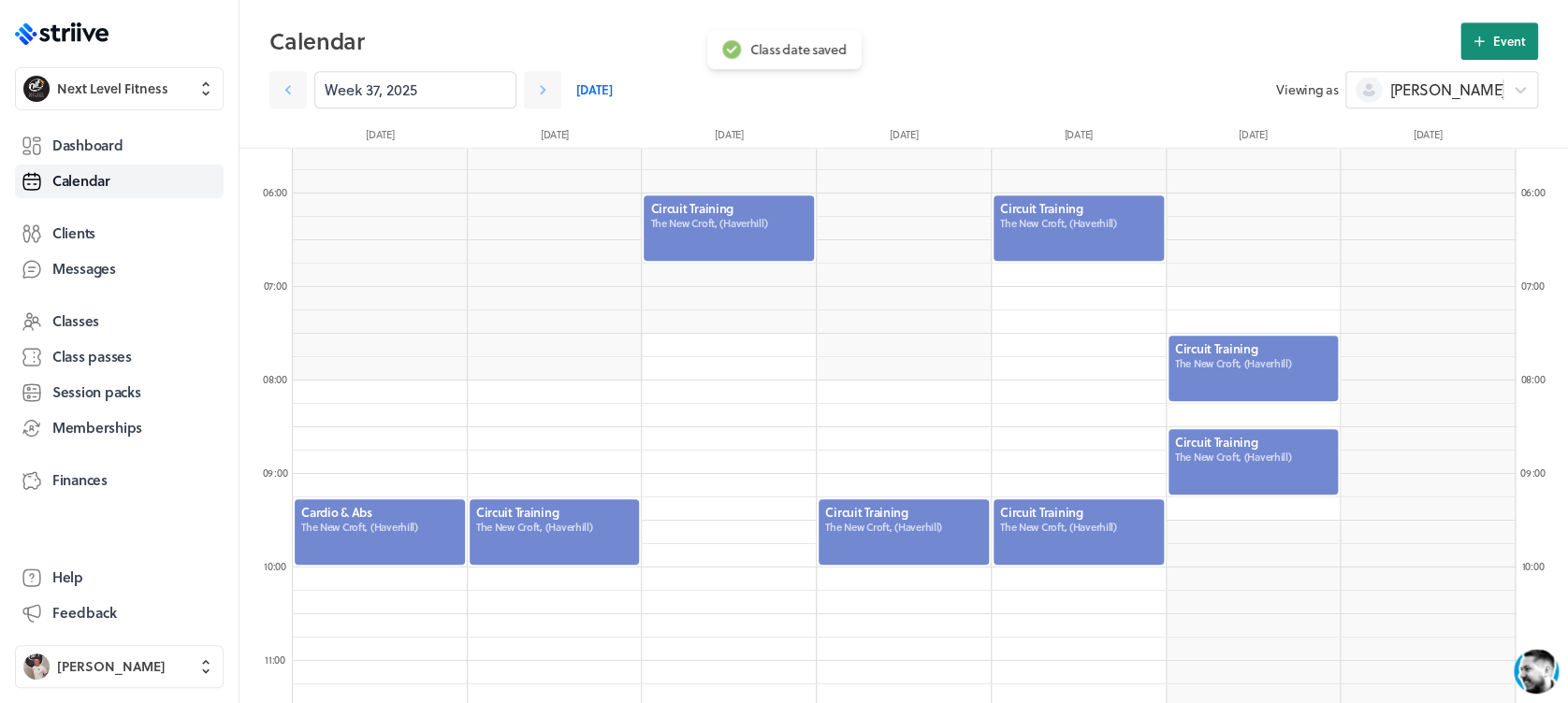
click at [1498, 47] on span "Event" at bounding box center [1509, 41] width 33 height 17
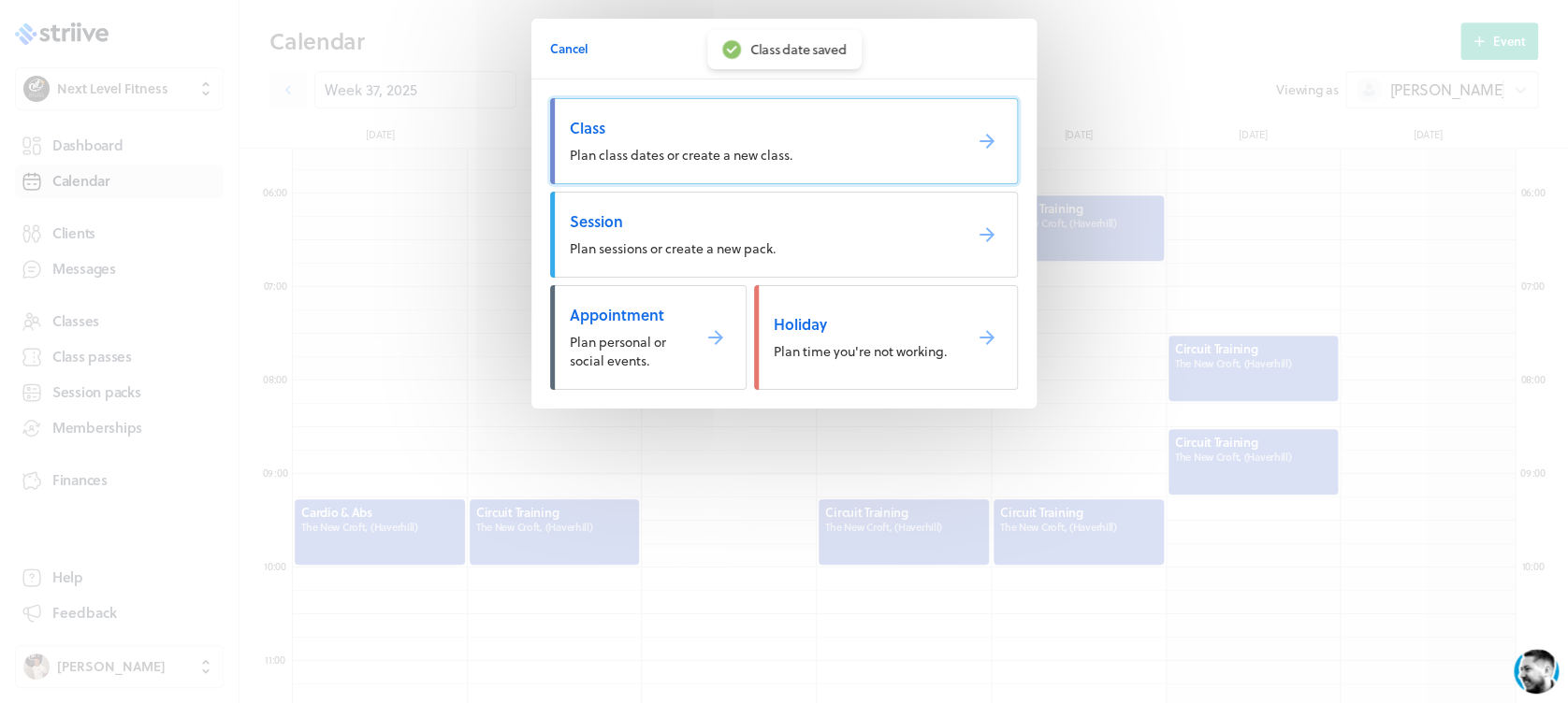
click at [789, 129] on span "Class" at bounding box center [758, 128] width 377 height 20
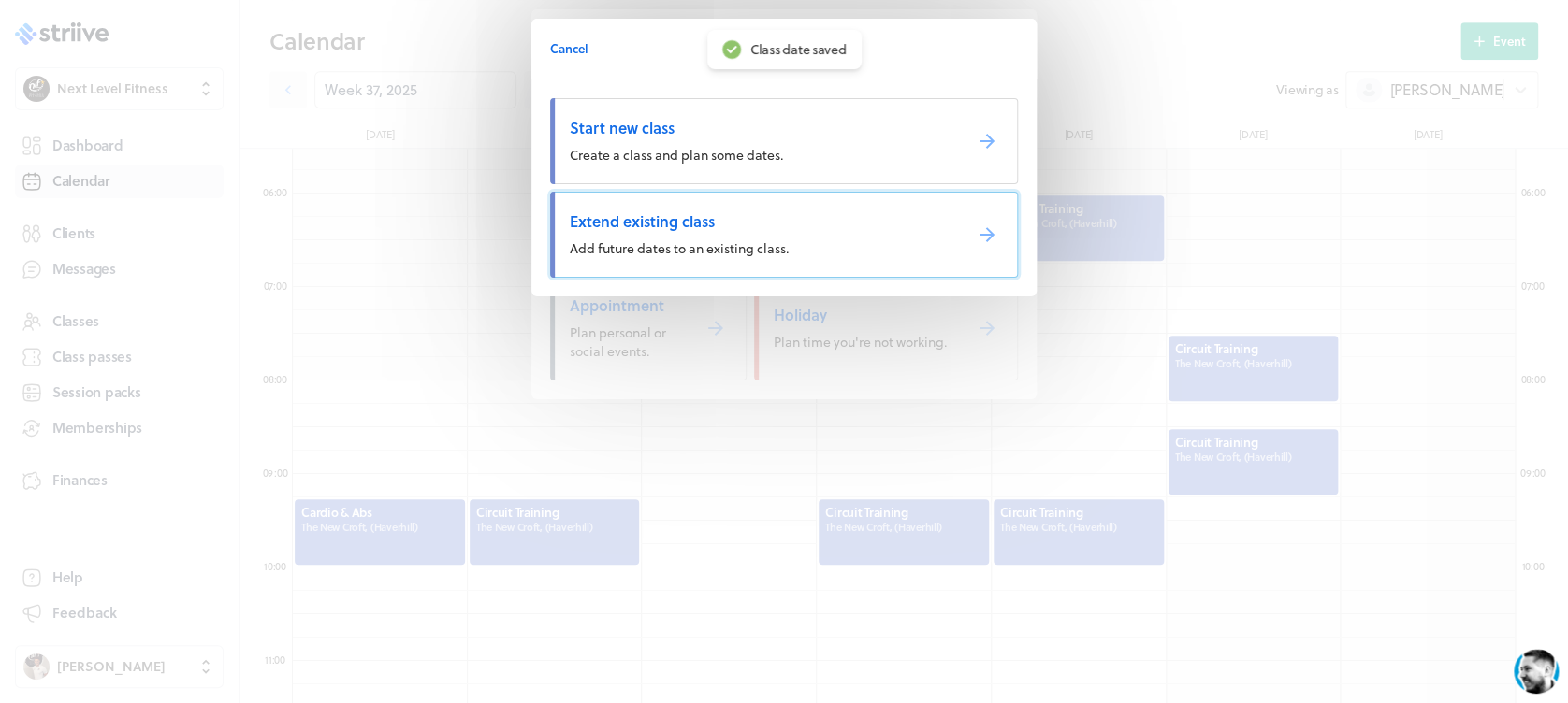
click at [730, 227] on span "Extend existing class" at bounding box center [758, 221] width 377 height 20
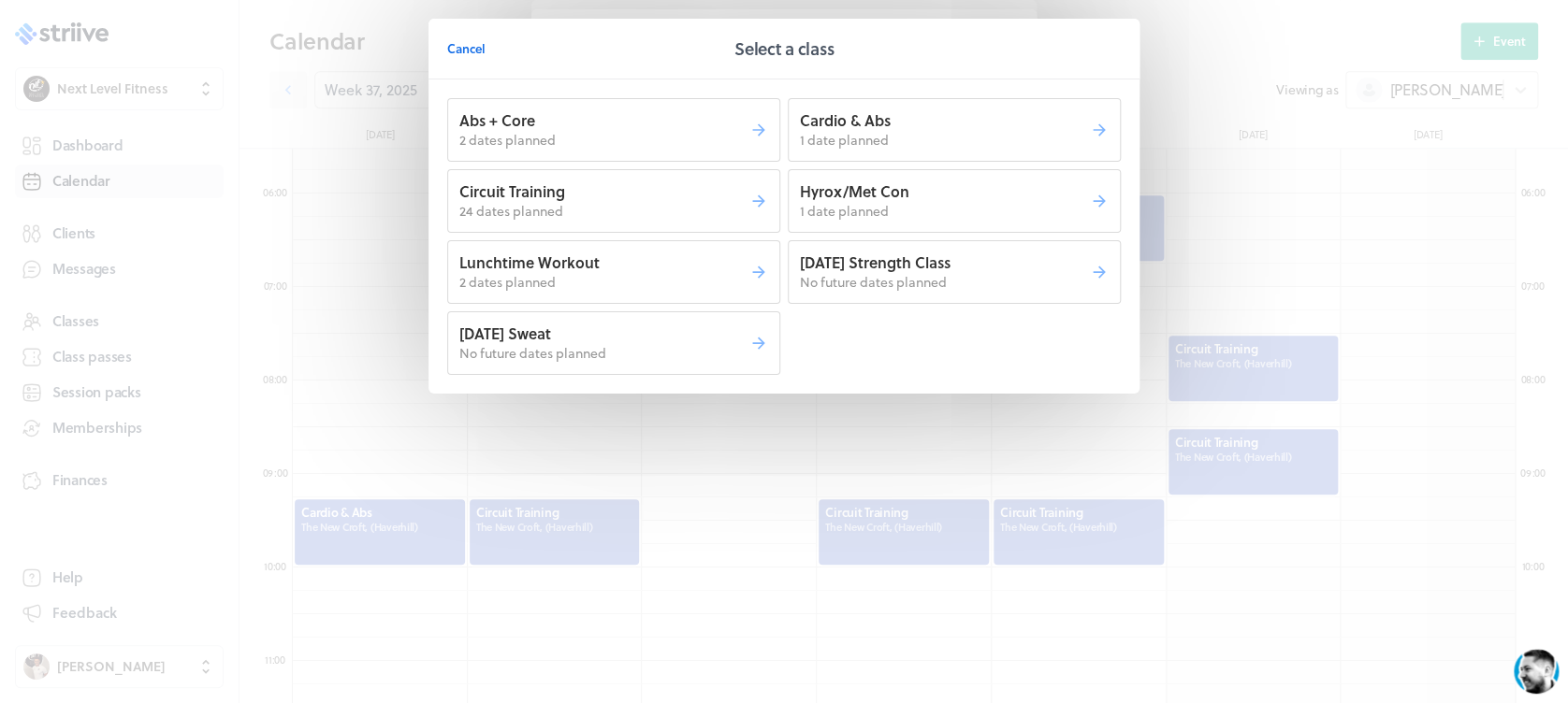
click at [887, 265] on p "[DATE] Strength Class" at bounding box center [944, 262] width 290 height 20
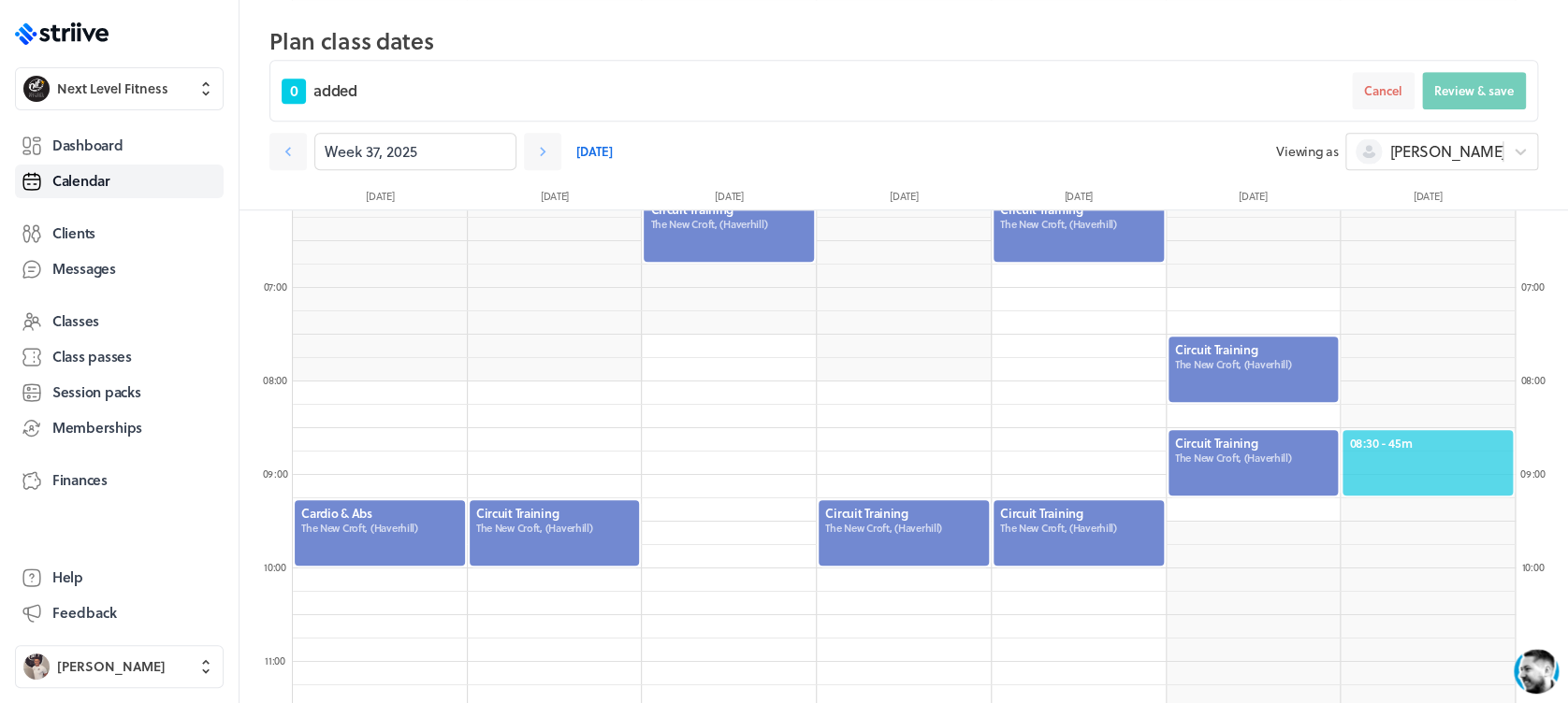
click at [1418, 440] on span "08:30 - 45m" at bounding box center [1428, 443] width 157 height 17
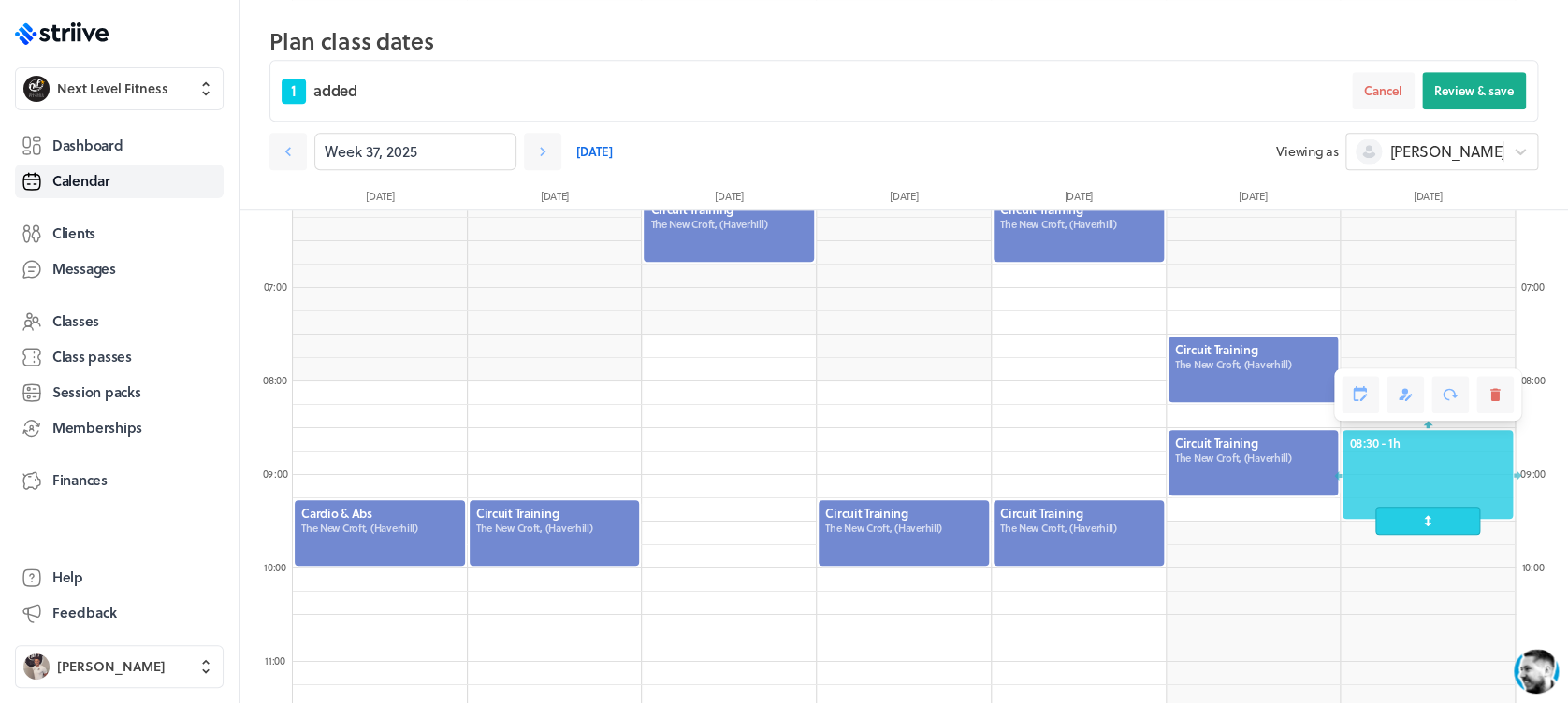
drag, startPoint x: 1432, startPoint y: 496, endPoint x: 1438, endPoint y: 517, distance: 21.8
click at [1438, 517] on span at bounding box center [1427, 520] width 104 height 28
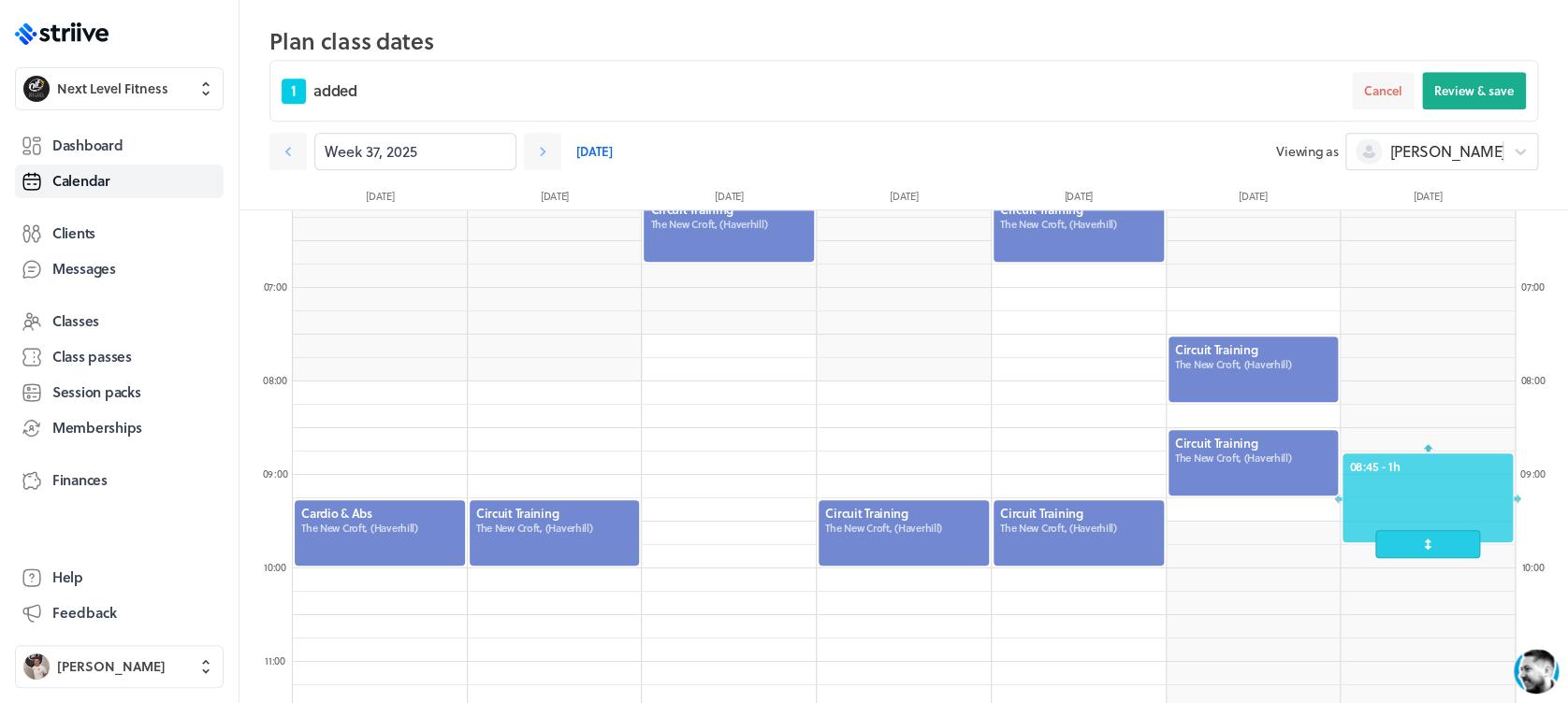
drag, startPoint x: 1420, startPoint y: 471, endPoint x: 1423, endPoint y: 504, distance: 33.1
click at [1423, 504] on div at bounding box center [1427, 498] width 174 height 92
click at [1478, 82] on span "Review & save" at bounding box center [1473, 91] width 80 height 17
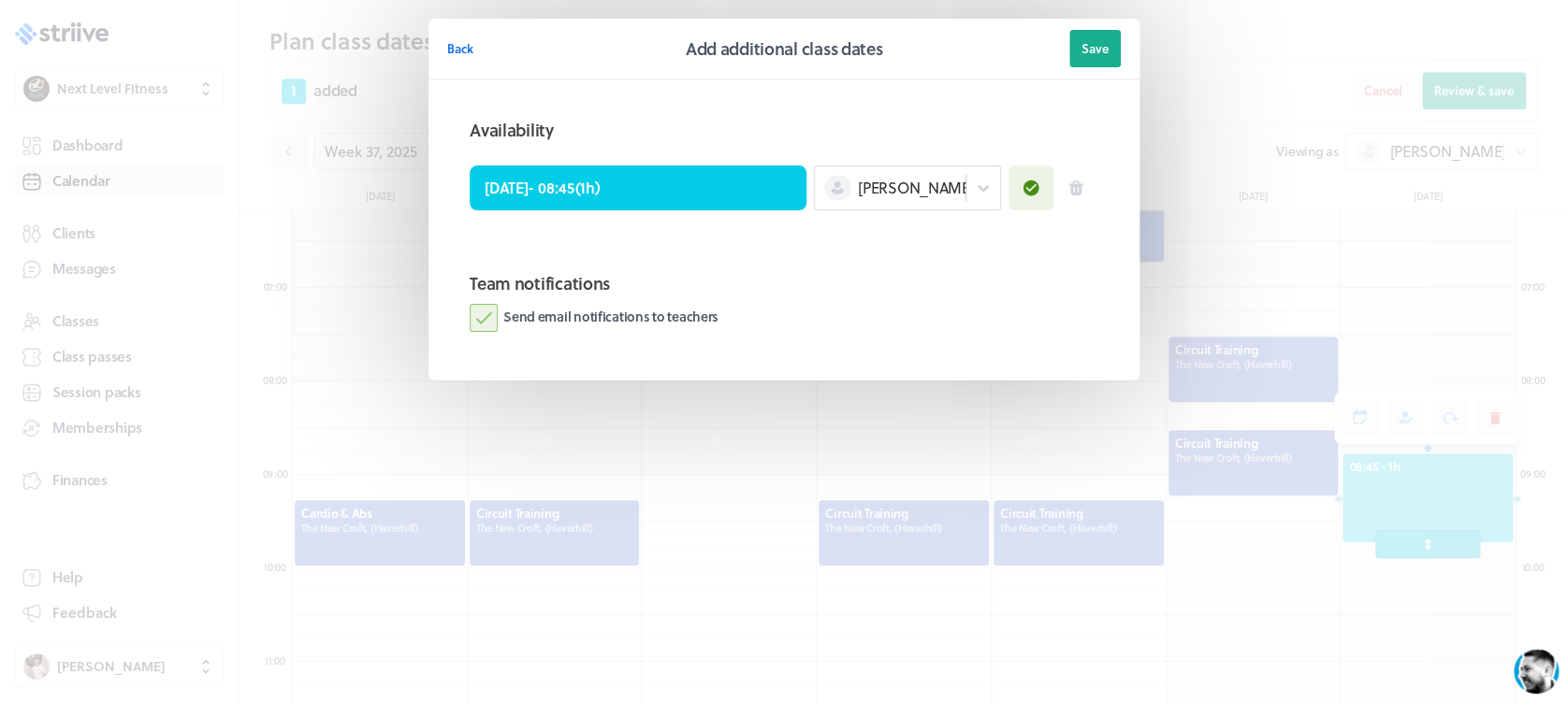
drag, startPoint x: 493, startPoint y: 309, endPoint x: 558, endPoint y: 299, distance: 65.8
click at [492, 309] on label "Send email notifications to teachers" at bounding box center [593, 317] width 249 height 28
click at [0, 0] on input "Send email notifications to teachers" at bounding box center [0, 0] width 0 height 0
click at [1100, 61] on button "Save" at bounding box center [1095, 48] width 52 height 37
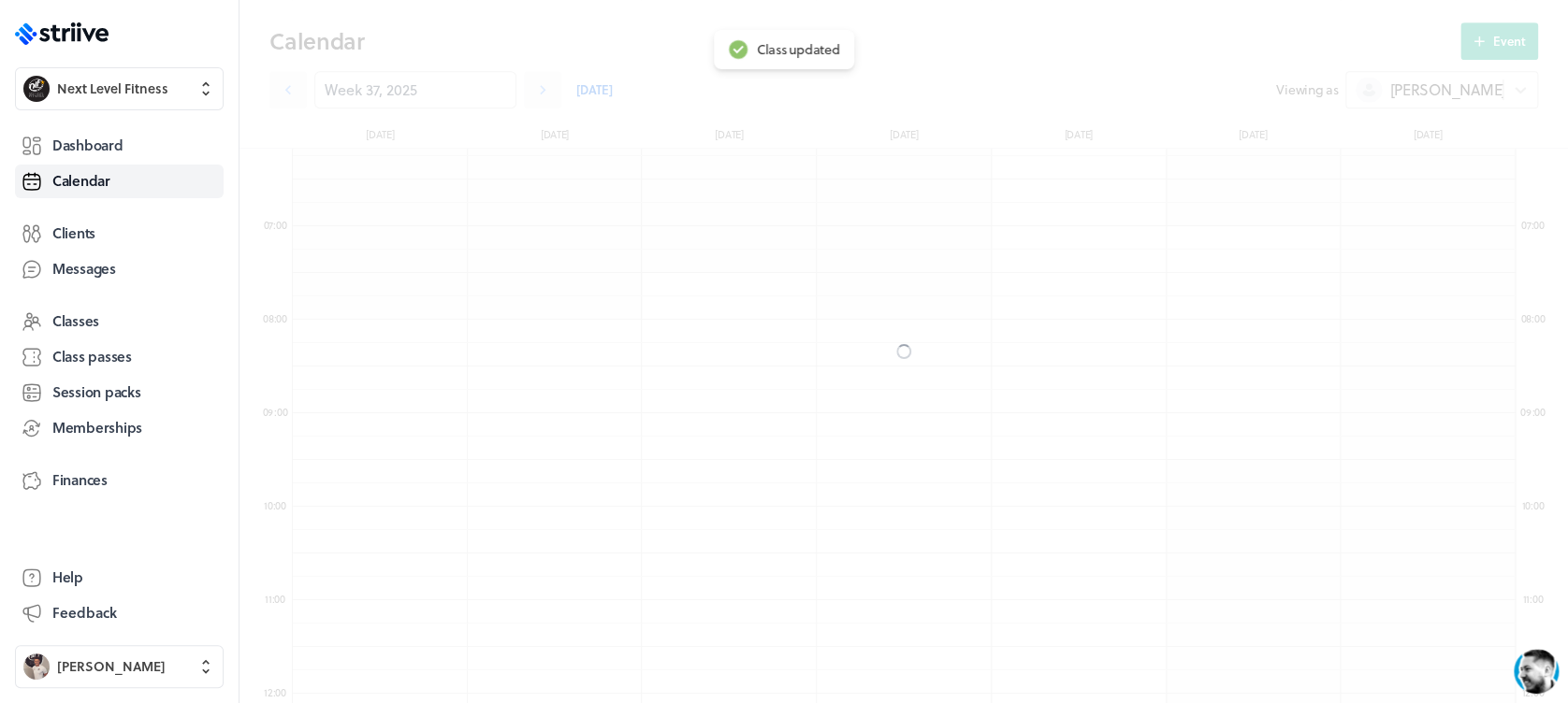
scroll to position [516, 0]
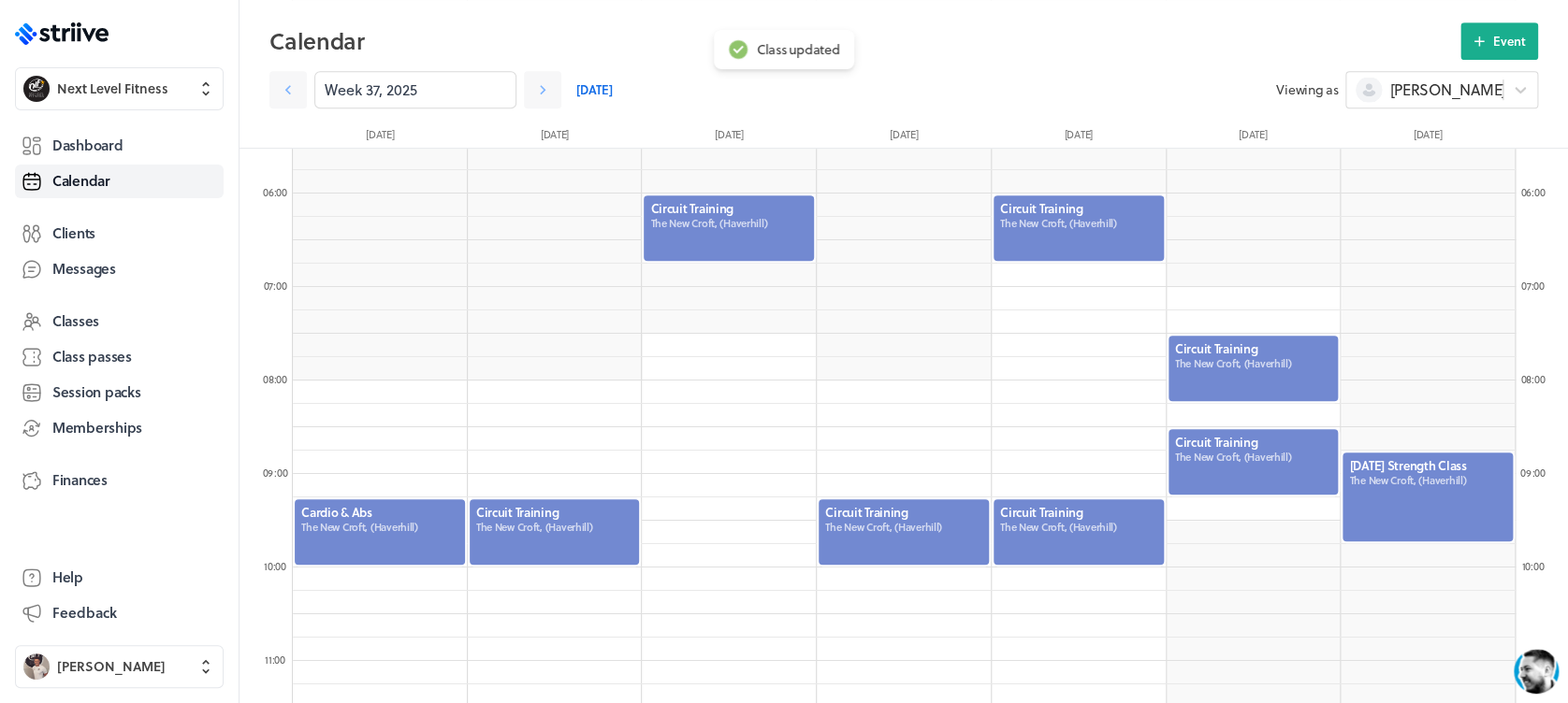
click at [1397, 489] on div at bounding box center [1427, 497] width 174 height 92
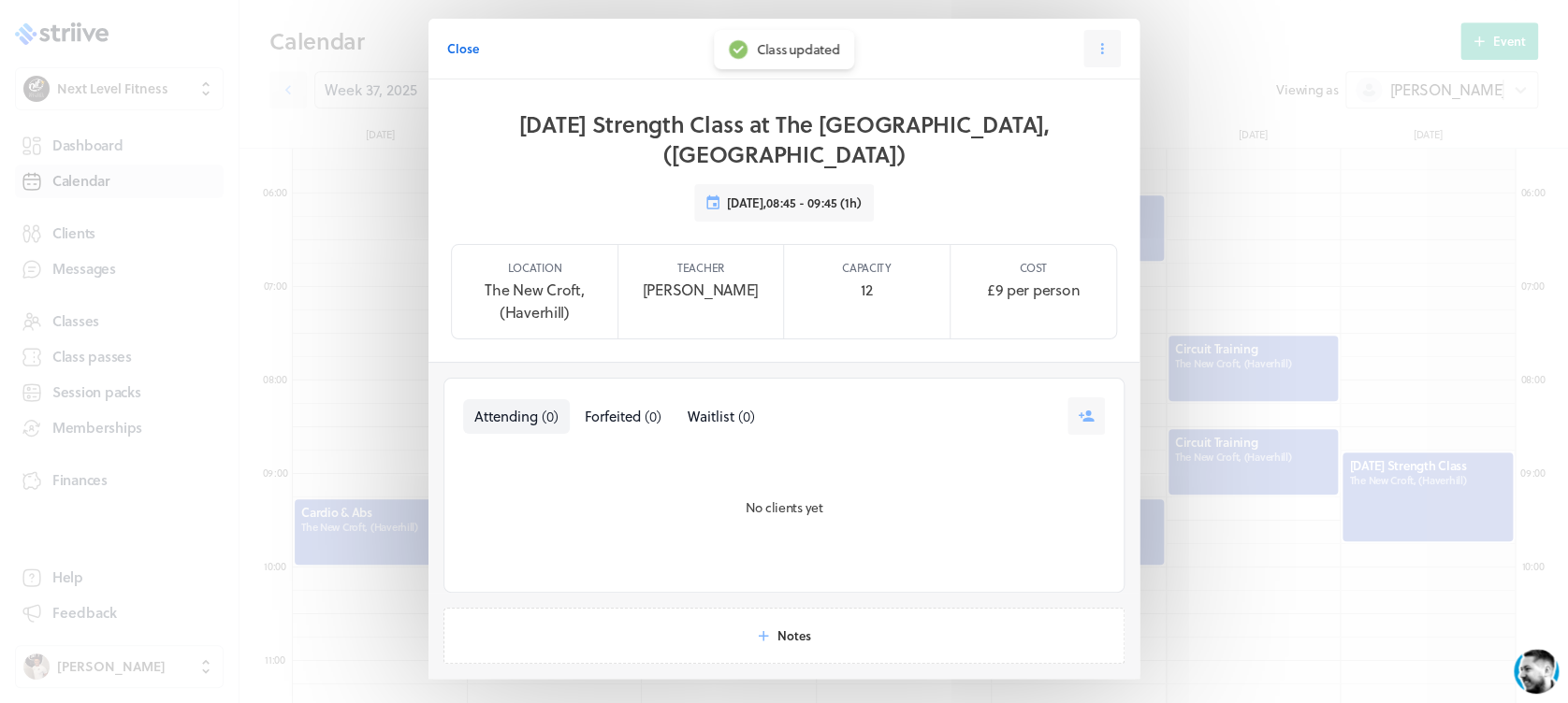
click at [454, 43] on span "Close" at bounding box center [463, 49] width 32 height 17
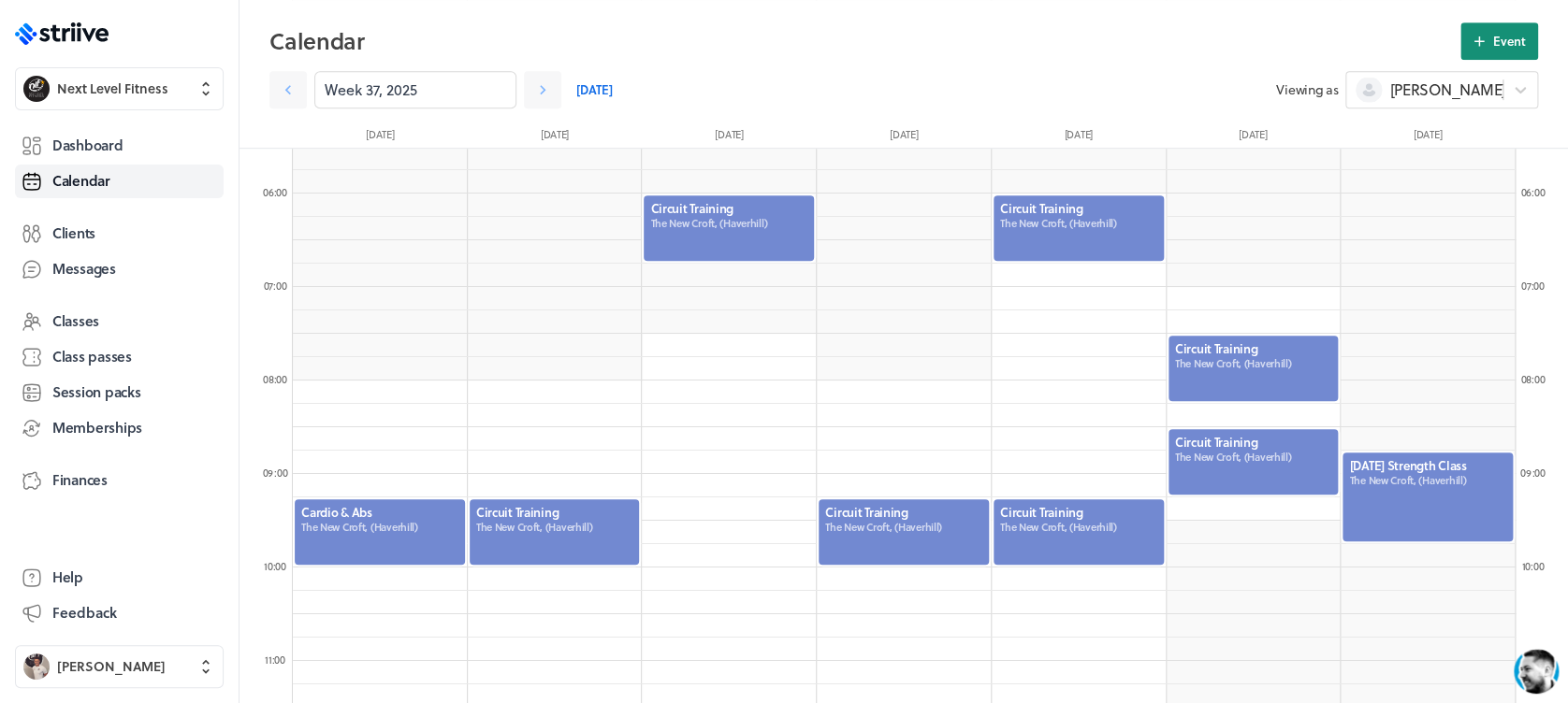
click at [1498, 54] on button "Event" at bounding box center [1499, 40] width 78 height 37
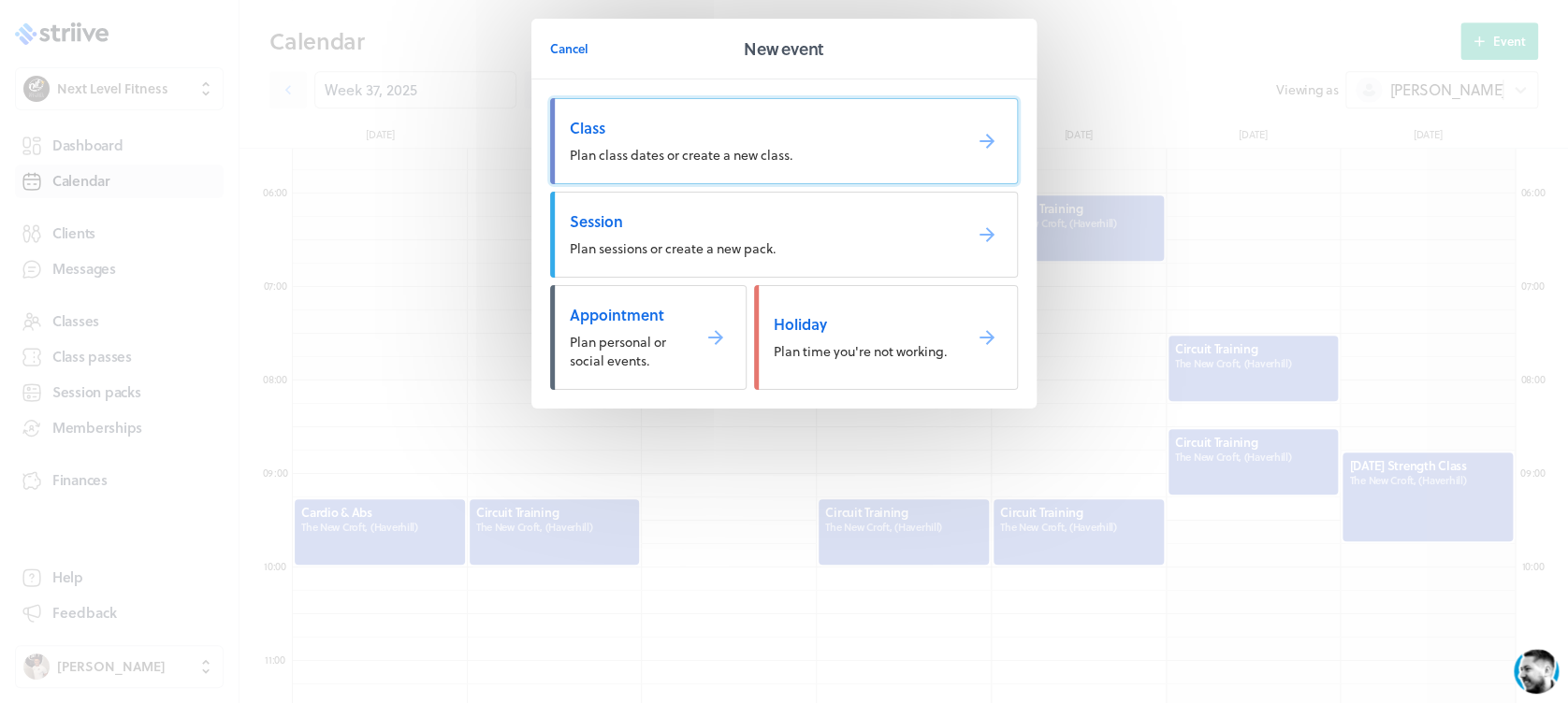
click at [938, 123] on span "Class" at bounding box center [758, 128] width 377 height 20
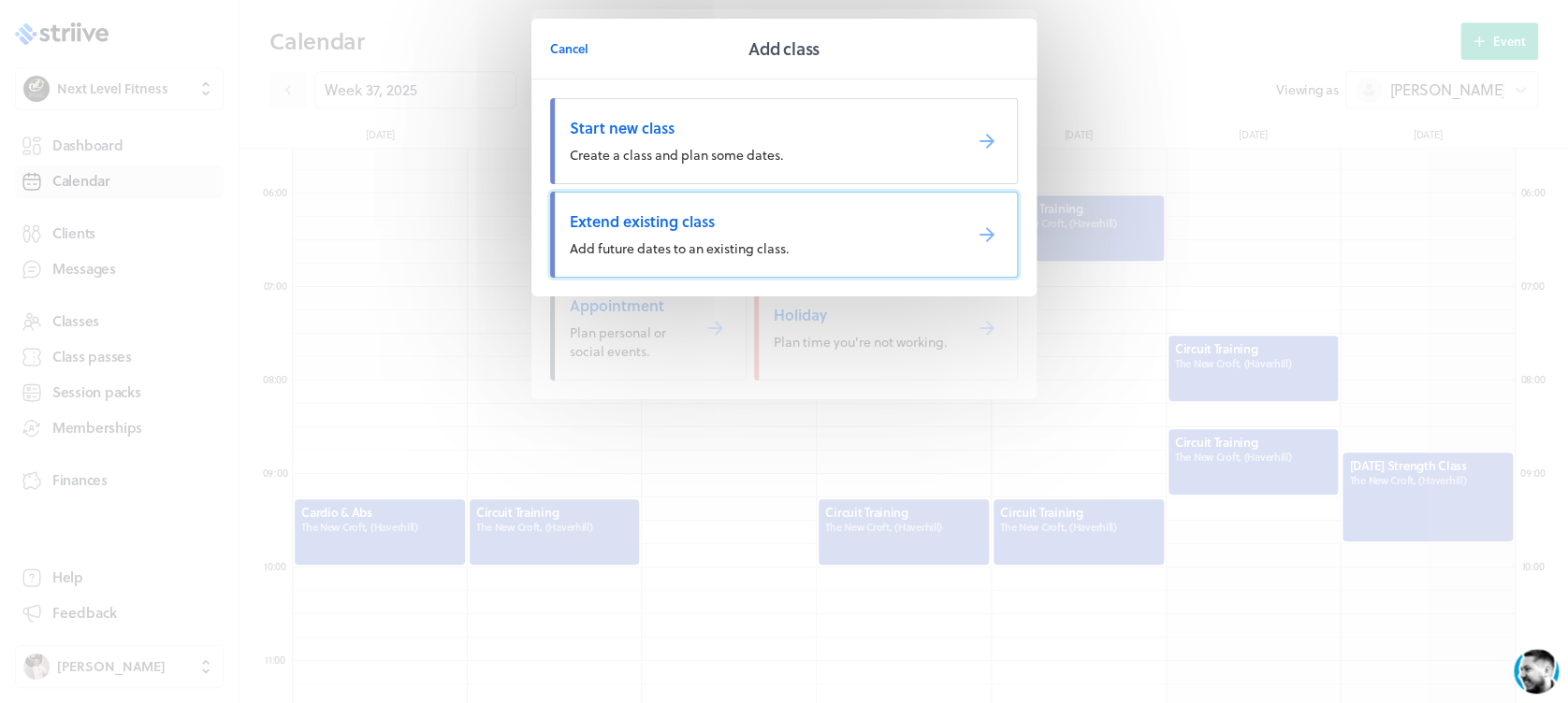
click at [815, 218] on span "Extend existing class" at bounding box center [758, 221] width 377 height 20
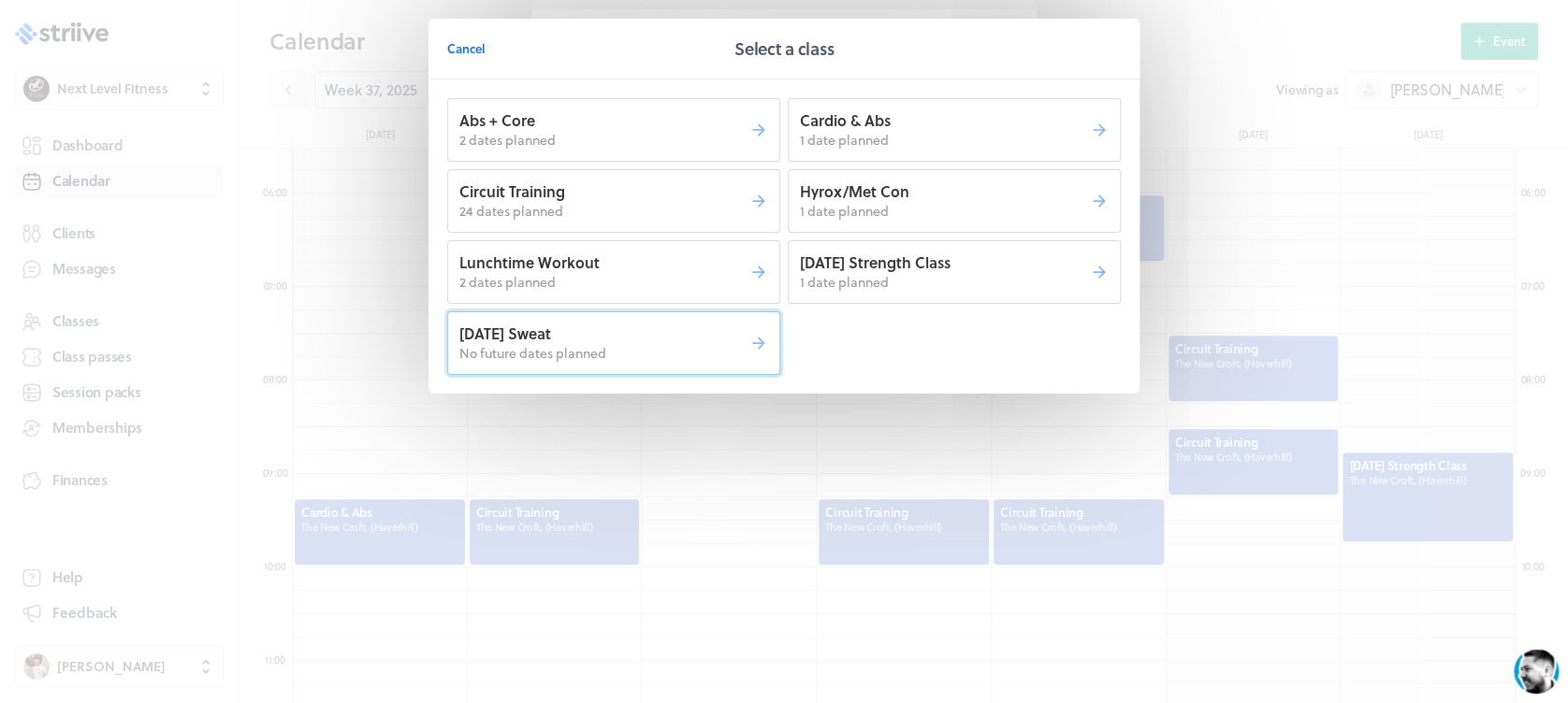
click at [745, 323] on p "[DATE] Sweat" at bounding box center [605, 333] width 290 height 20
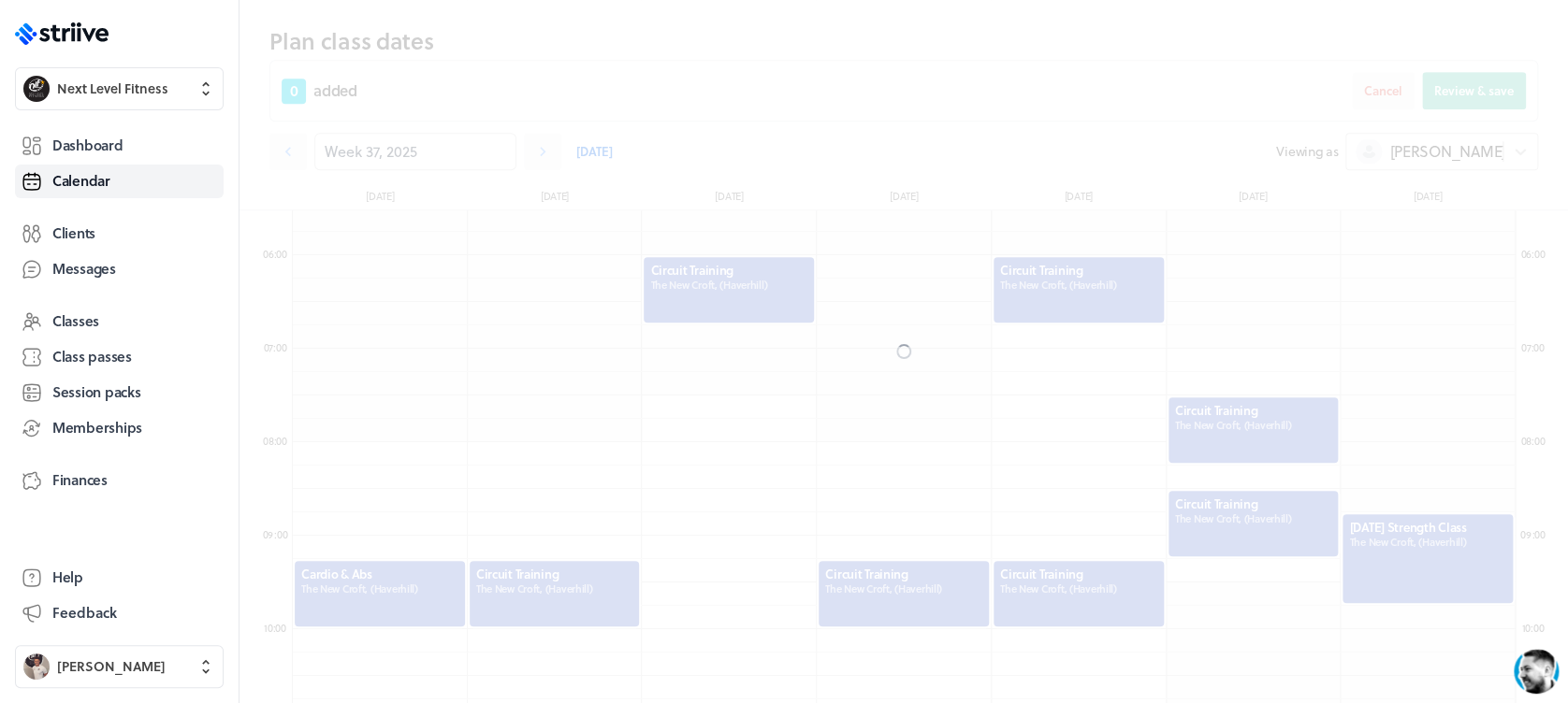
scroll to position [576, 0]
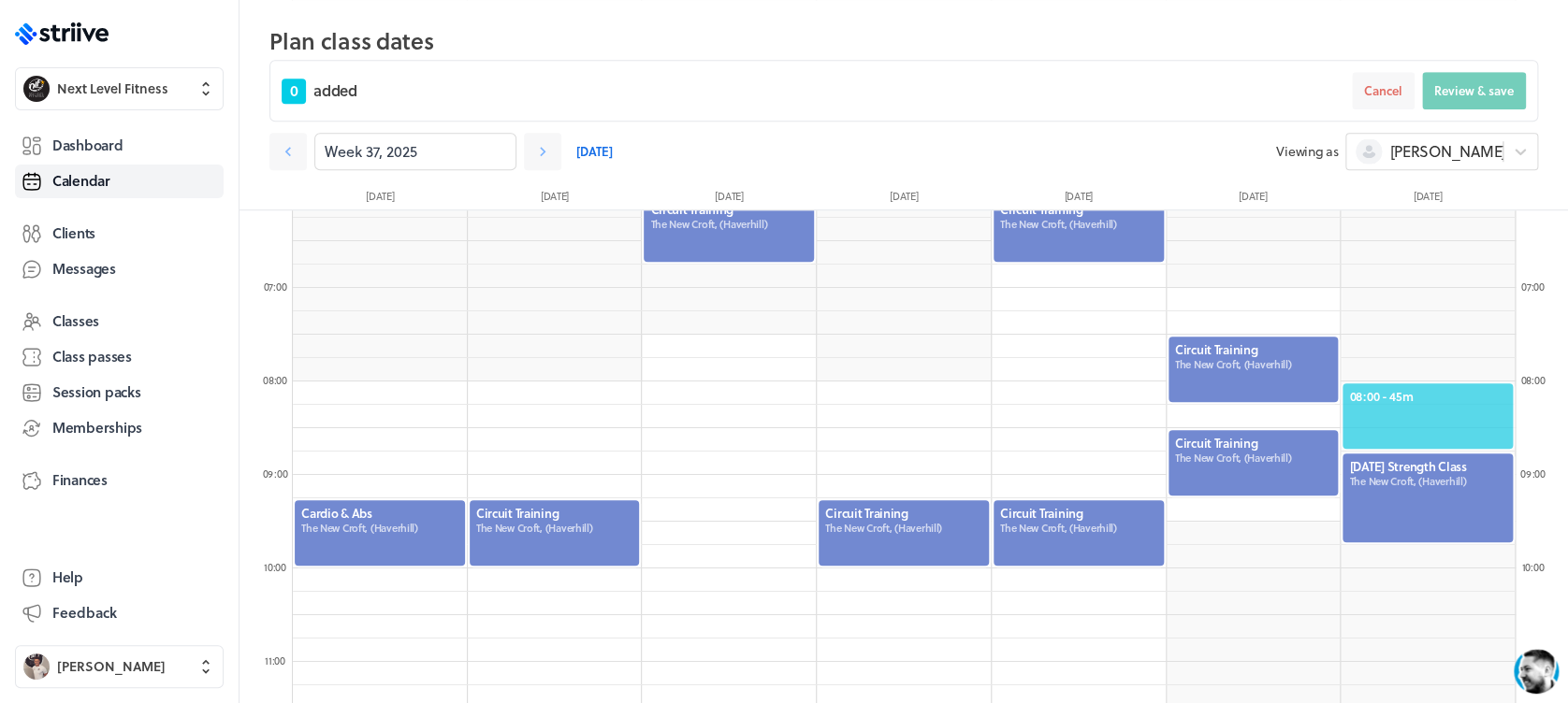
click at [1432, 393] on span "08:00 - 45m" at bounding box center [1428, 397] width 157 height 17
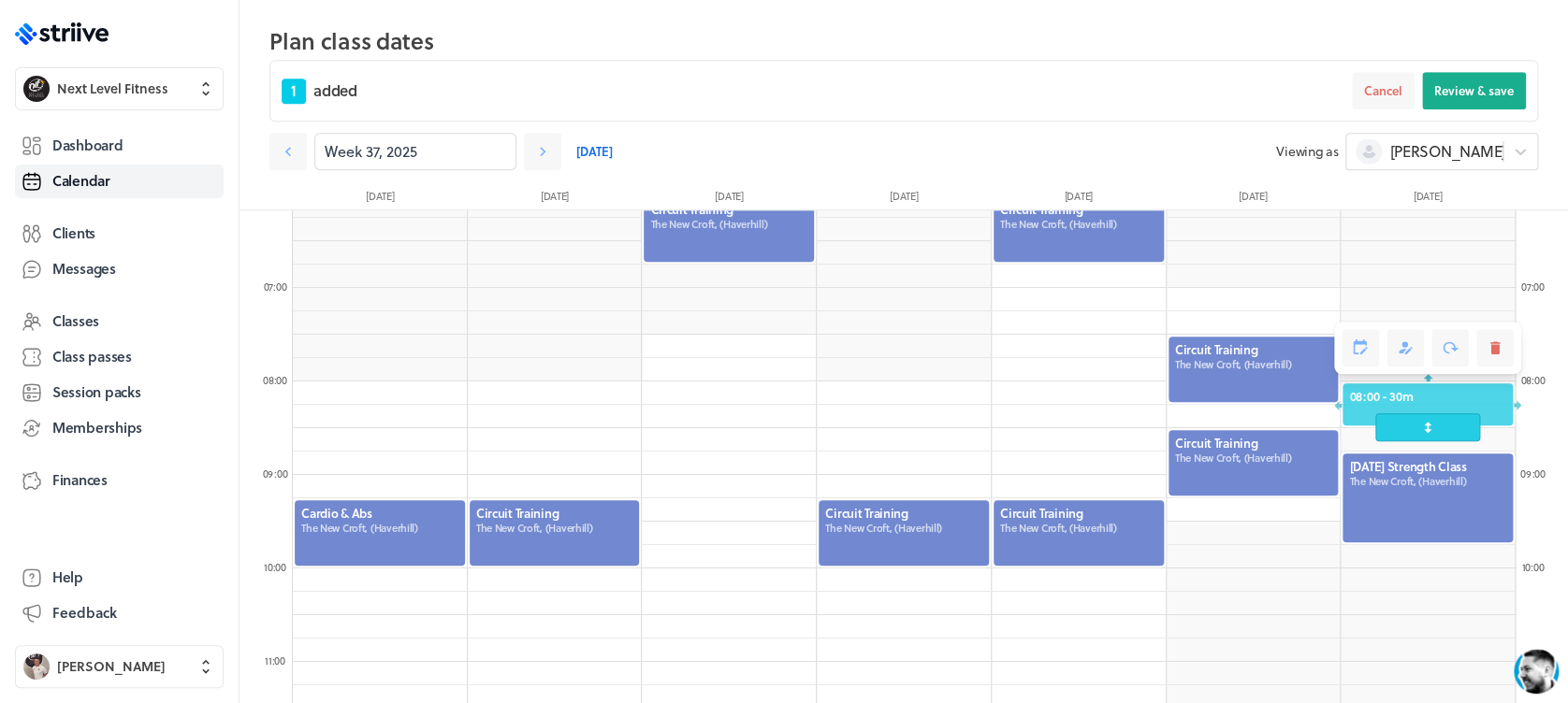
drag, startPoint x: 1430, startPoint y: 445, endPoint x: 1430, endPoint y: 434, distance: 11.0
click at [1430, 434] on span at bounding box center [1427, 427] width 104 height 28
click at [1485, 76] on button "Review & save" at bounding box center [1474, 90] width 104 height 37
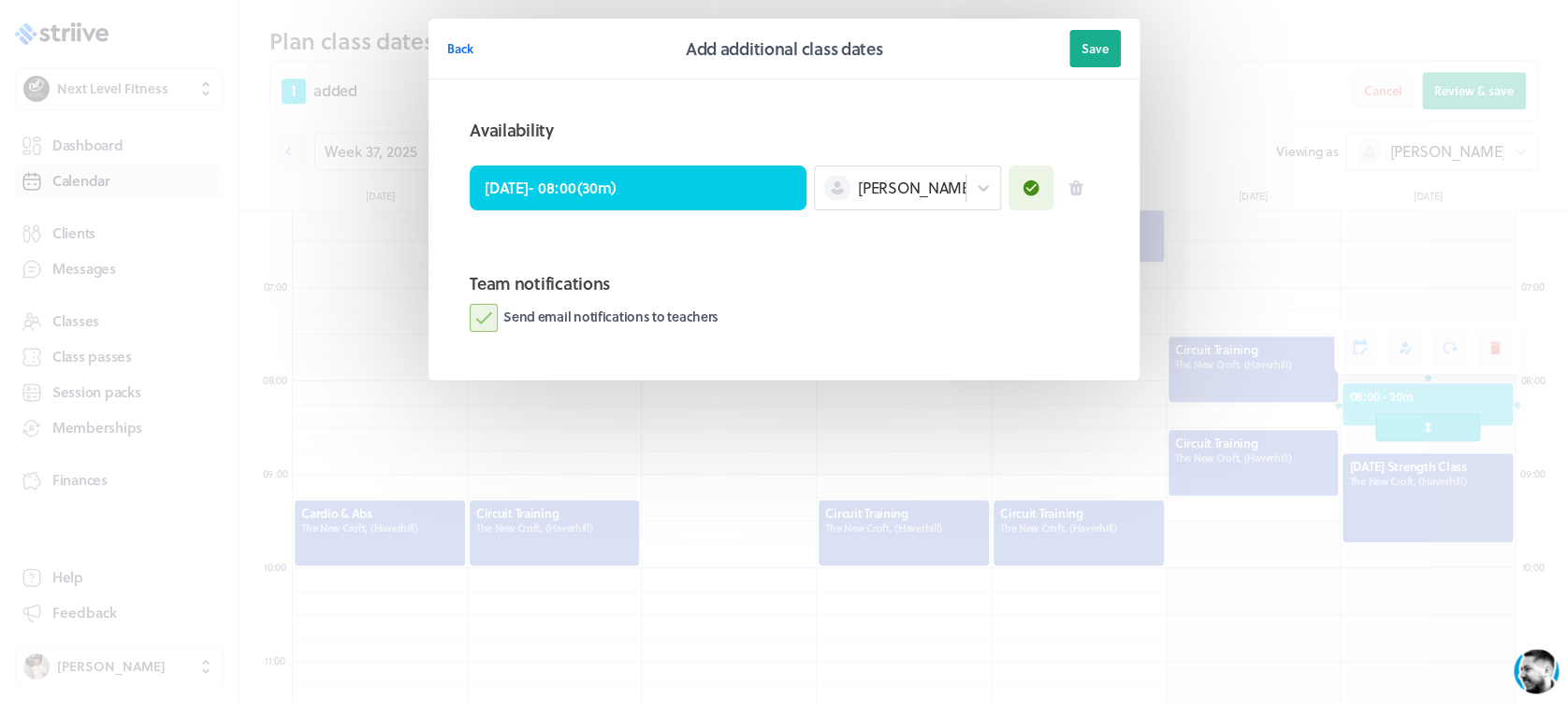
click at [473, 321] on label "Send email notifications to teachers" at bounding box center [593, 317] width 249 height 28
click at [0, 0] on input "Send email notifications to teachers" at bounding box center [0, 0] width 0 height 0
click at [1117, 56] on button "Save" at bounding box center [1095, 48] width 52 height 37
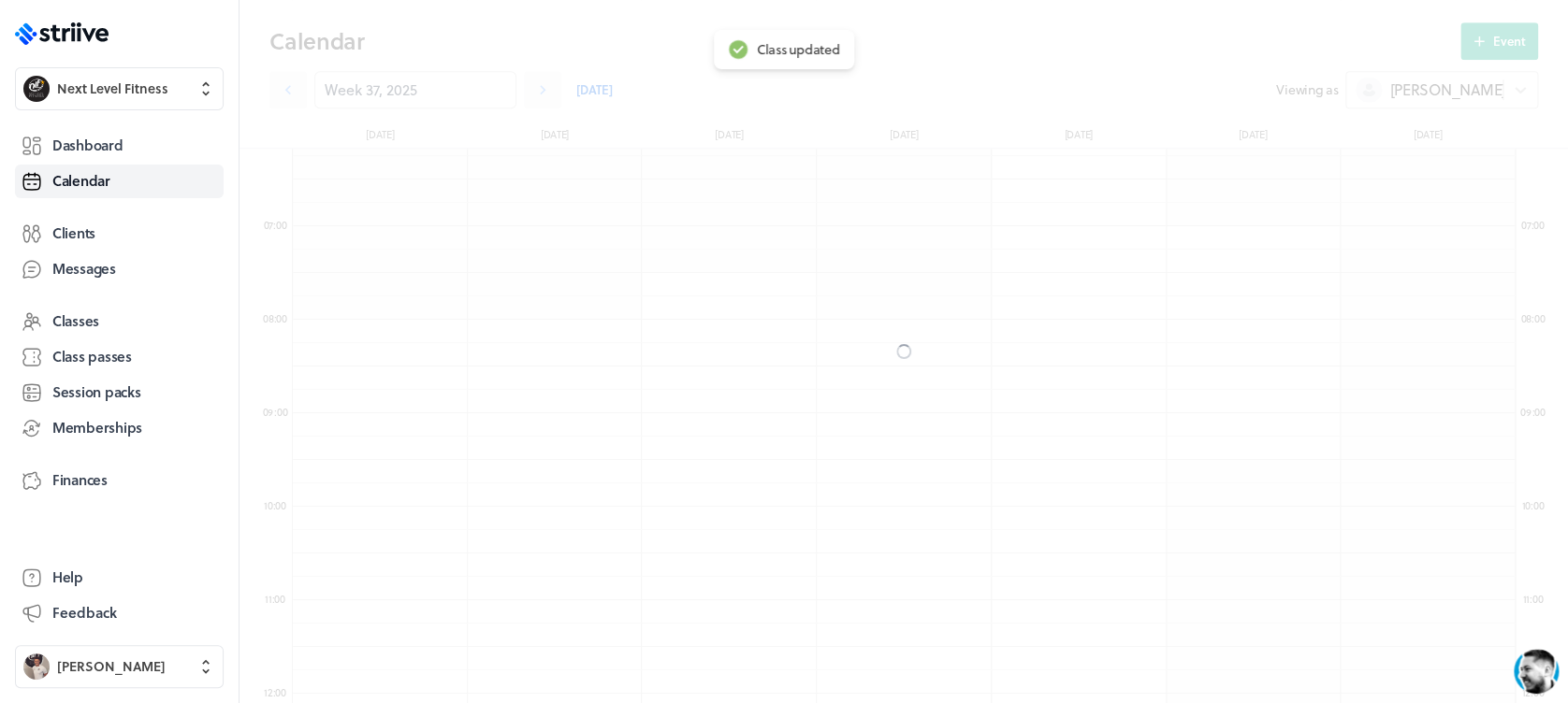
scroll to position [516, 0]
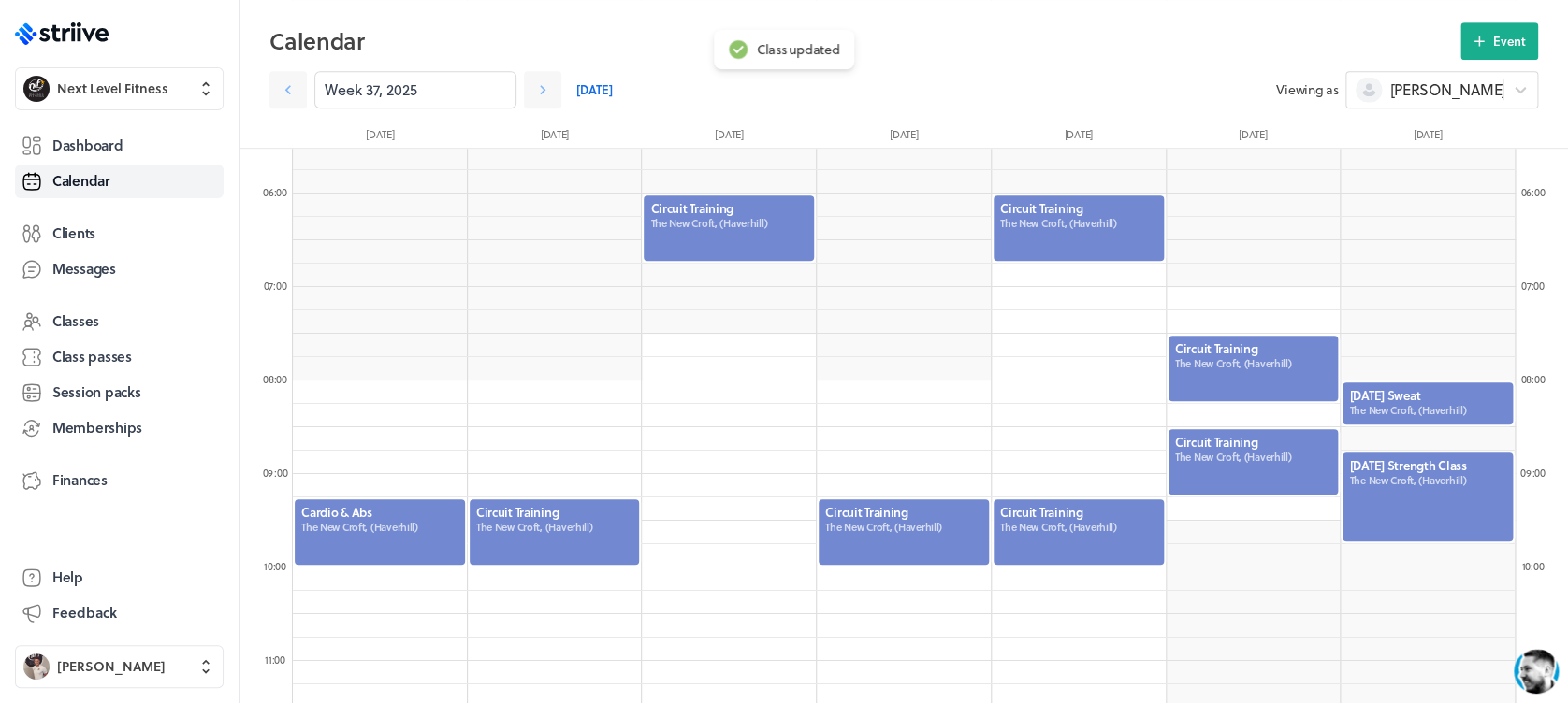
click at [1436, 406] on div at bounding box center [1427, 404] width 174 height 46
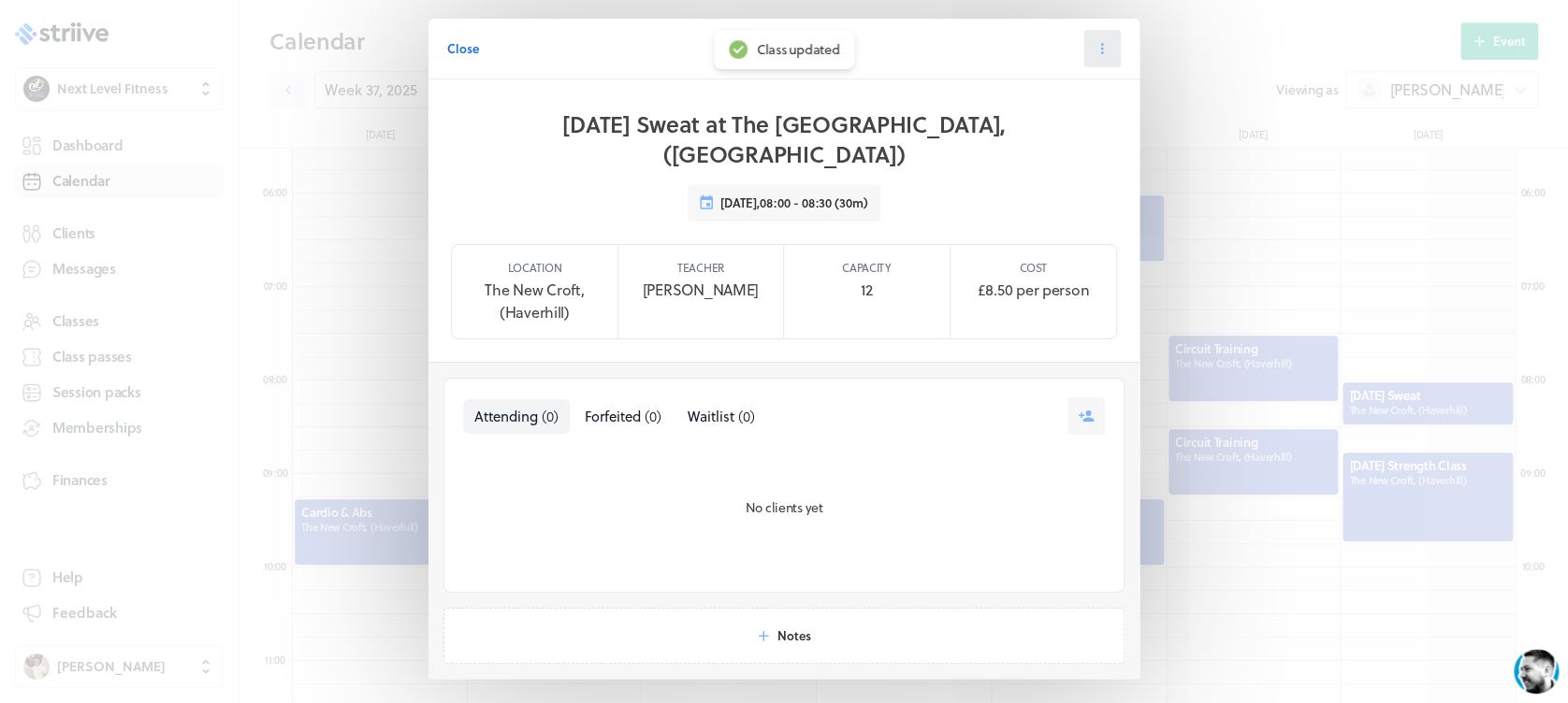
click at [1100, 45] on icon at bounding box center [1102, 49] width 17 height 17
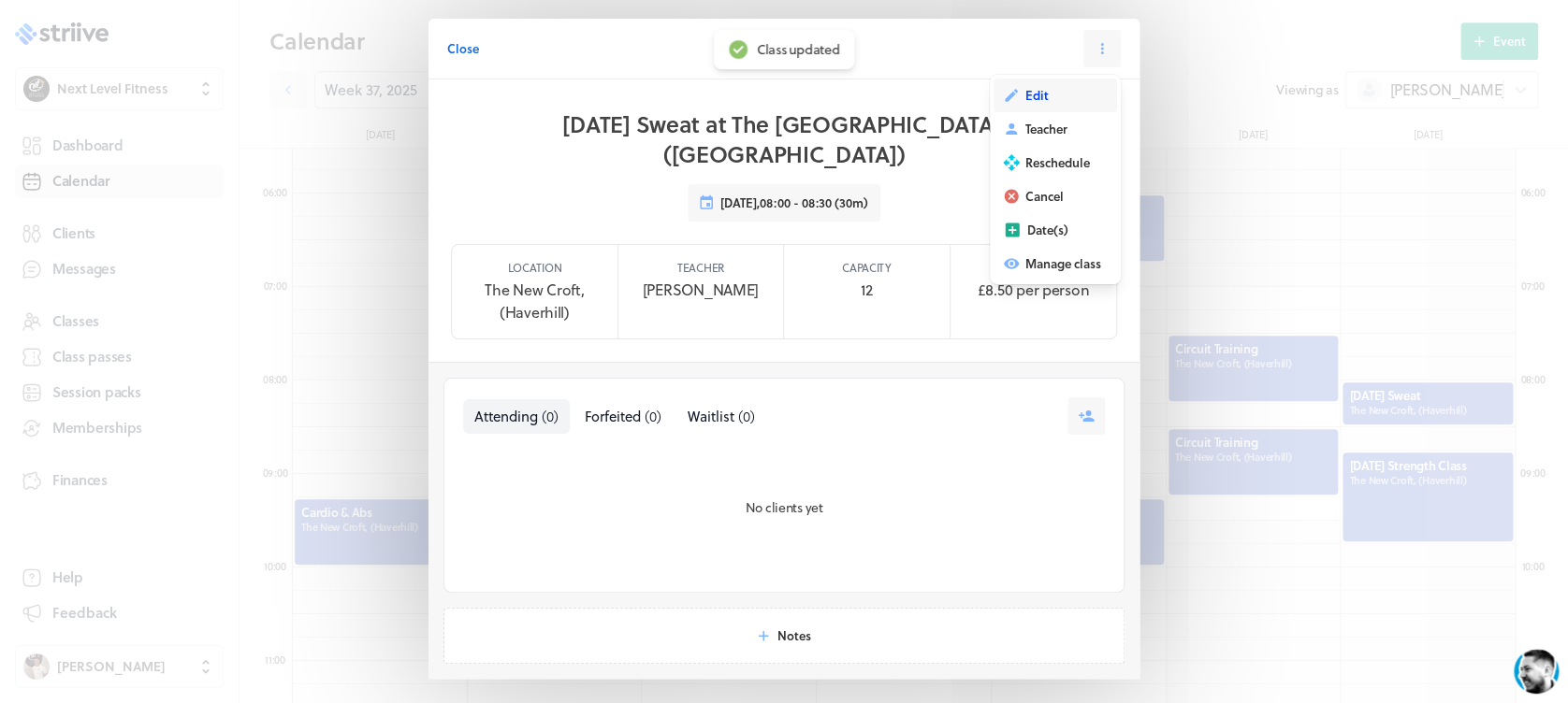
click at [1025, 97] on span "Edit" at bounding box center [1036, 96] width 23 height 17
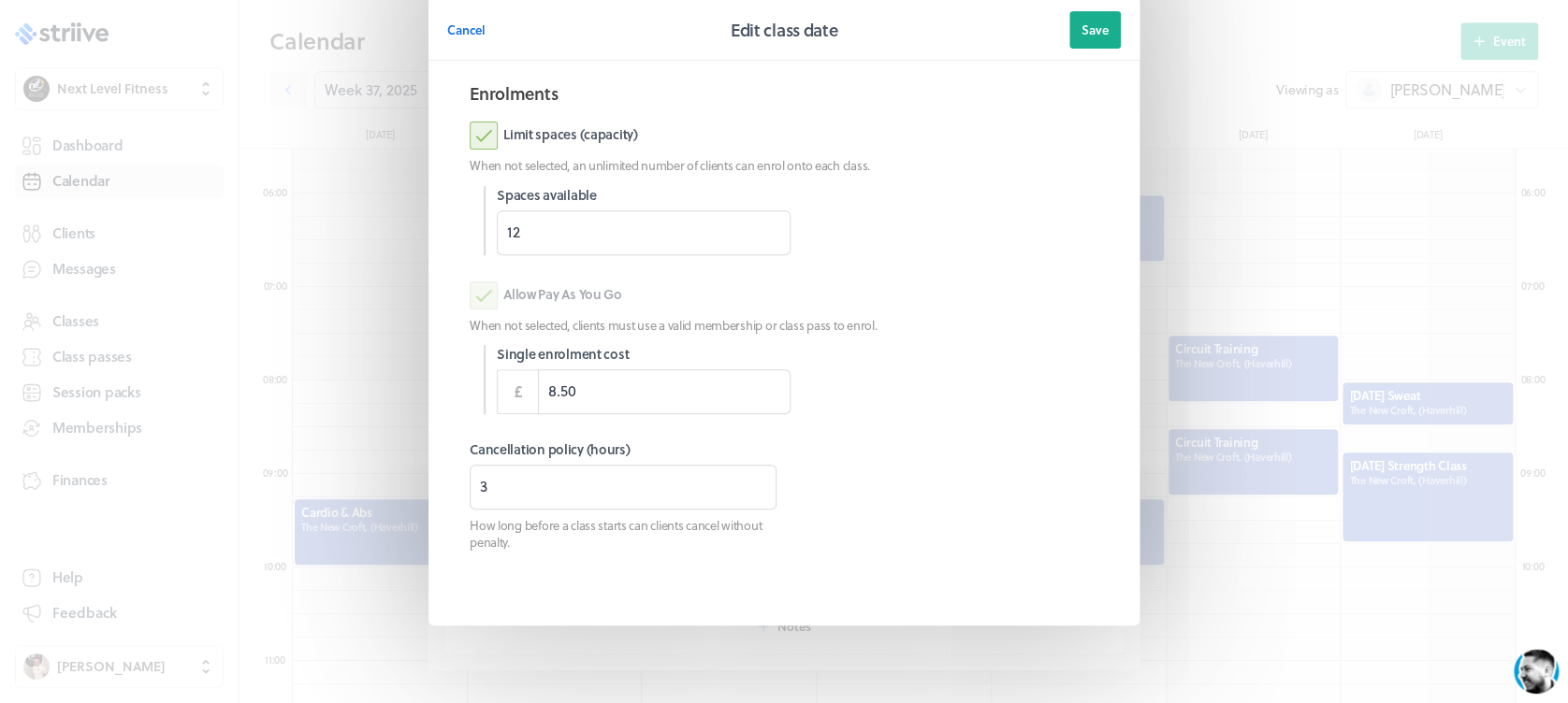
scroll to position [245, 0]
click at [1081, 23] on span "Save" at bounding box center [1095, 30] width 27 height 17
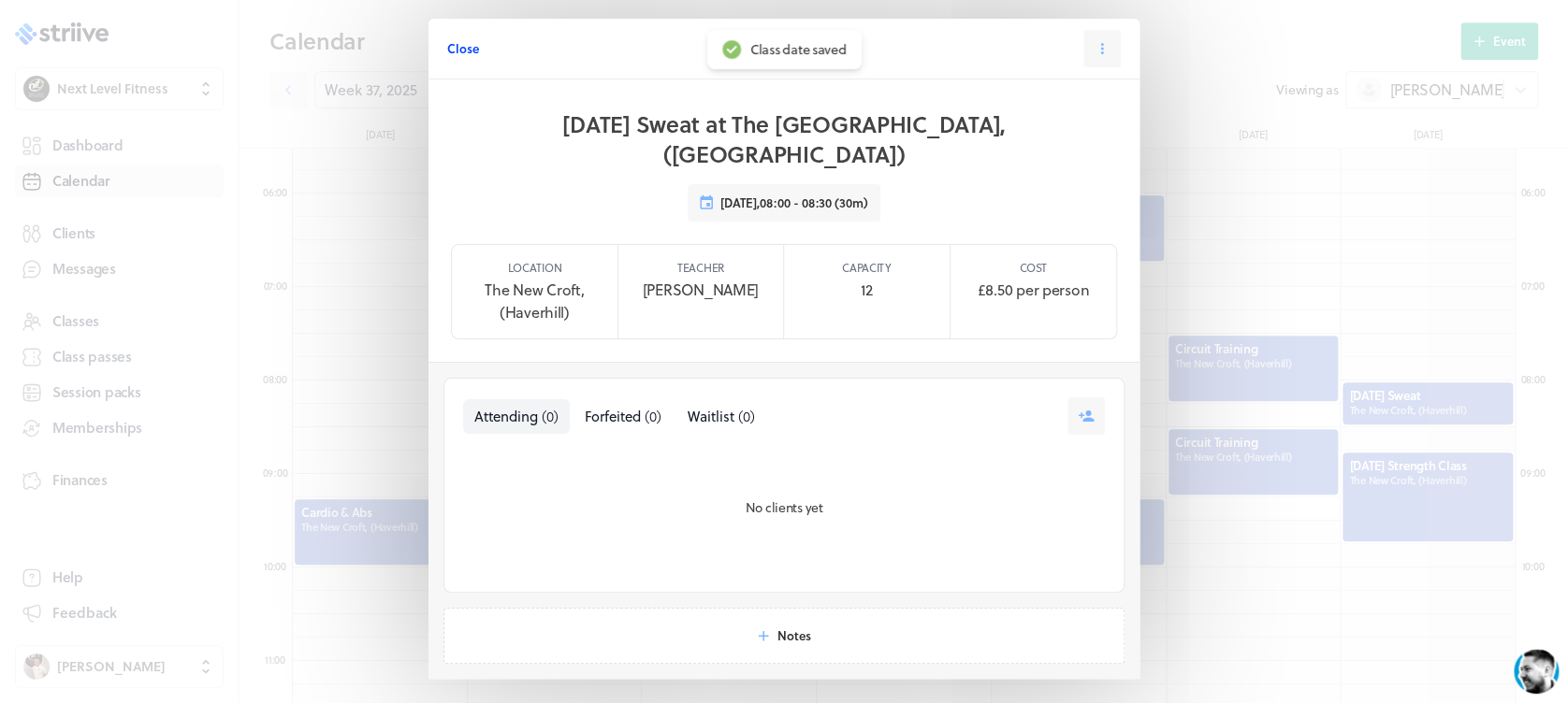
click at [447, 45] on span "Close" at bounding box center [463, 49] width 32 height 17
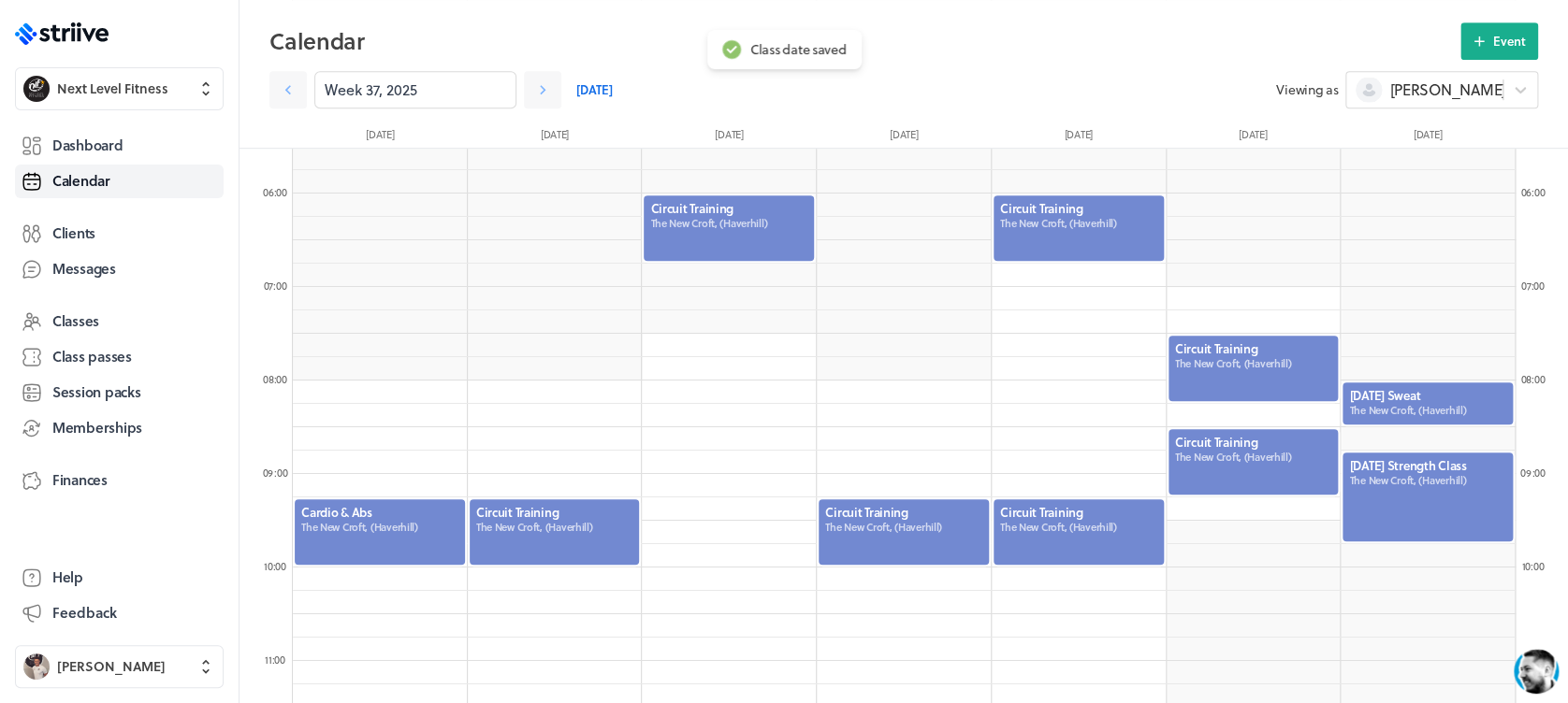
click at [360, 538] on div at bounding box center [379, 532] width 174 height 69
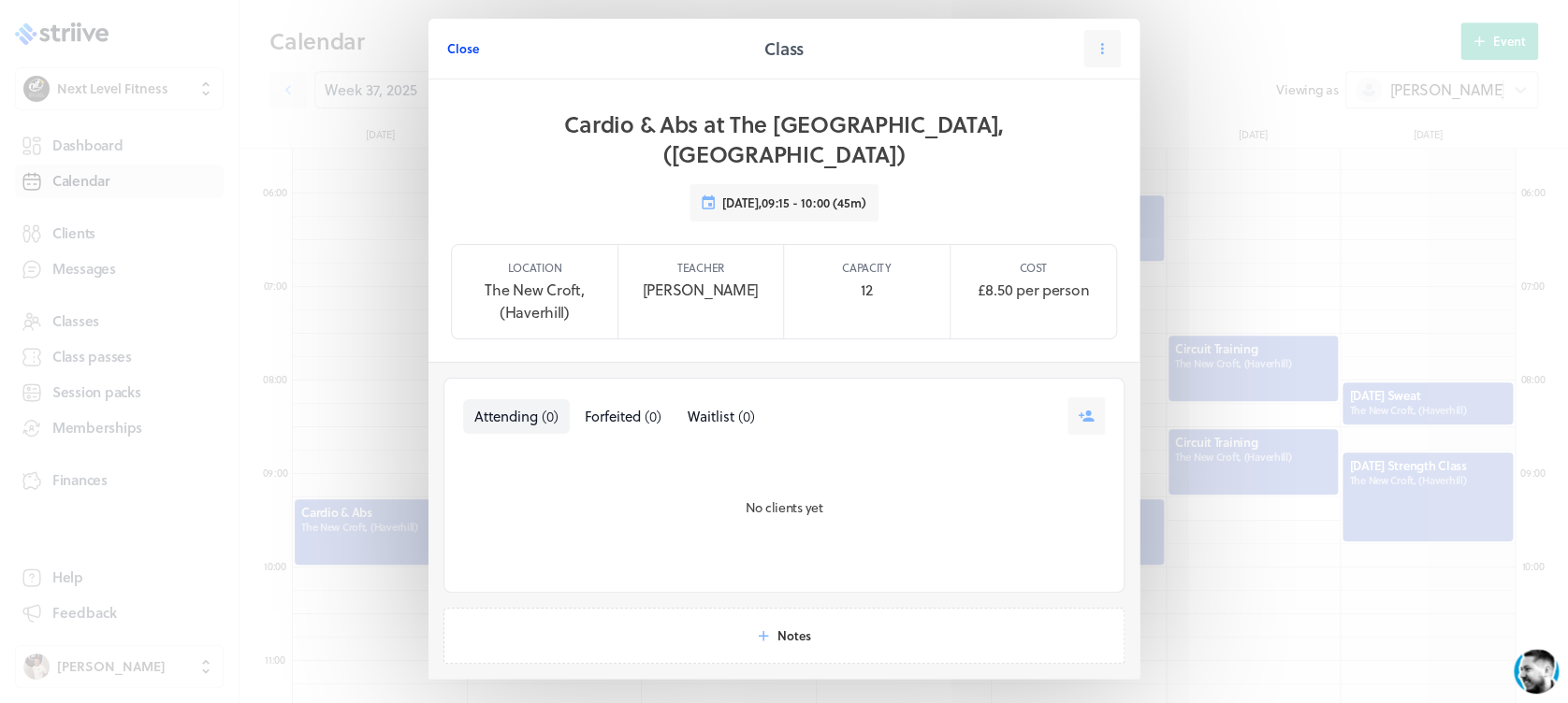
click at [460, 59] on button "Close" at bounding box center [463, 48] width 32 height 37
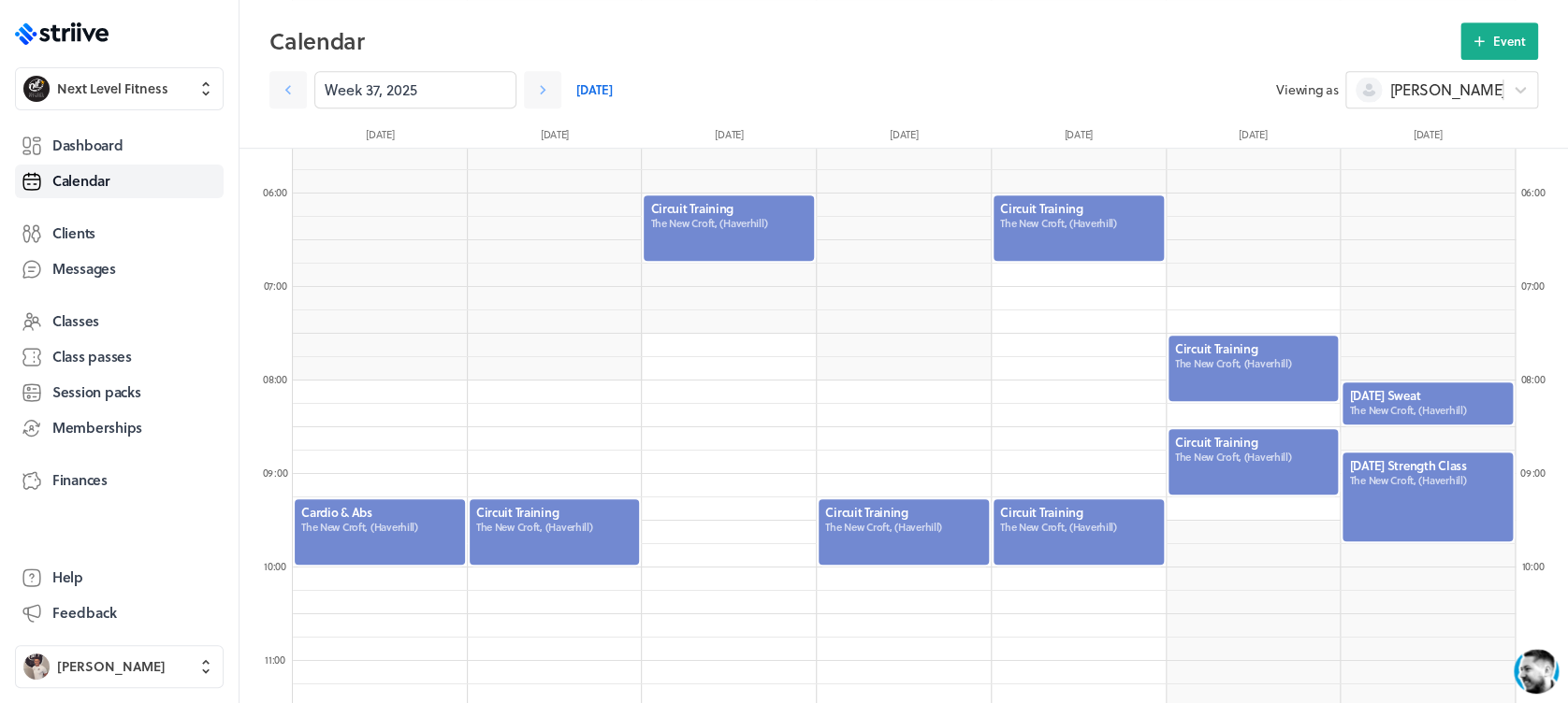
click at [581, 556] on div at bounding box center [554, 532] width 174 height 69
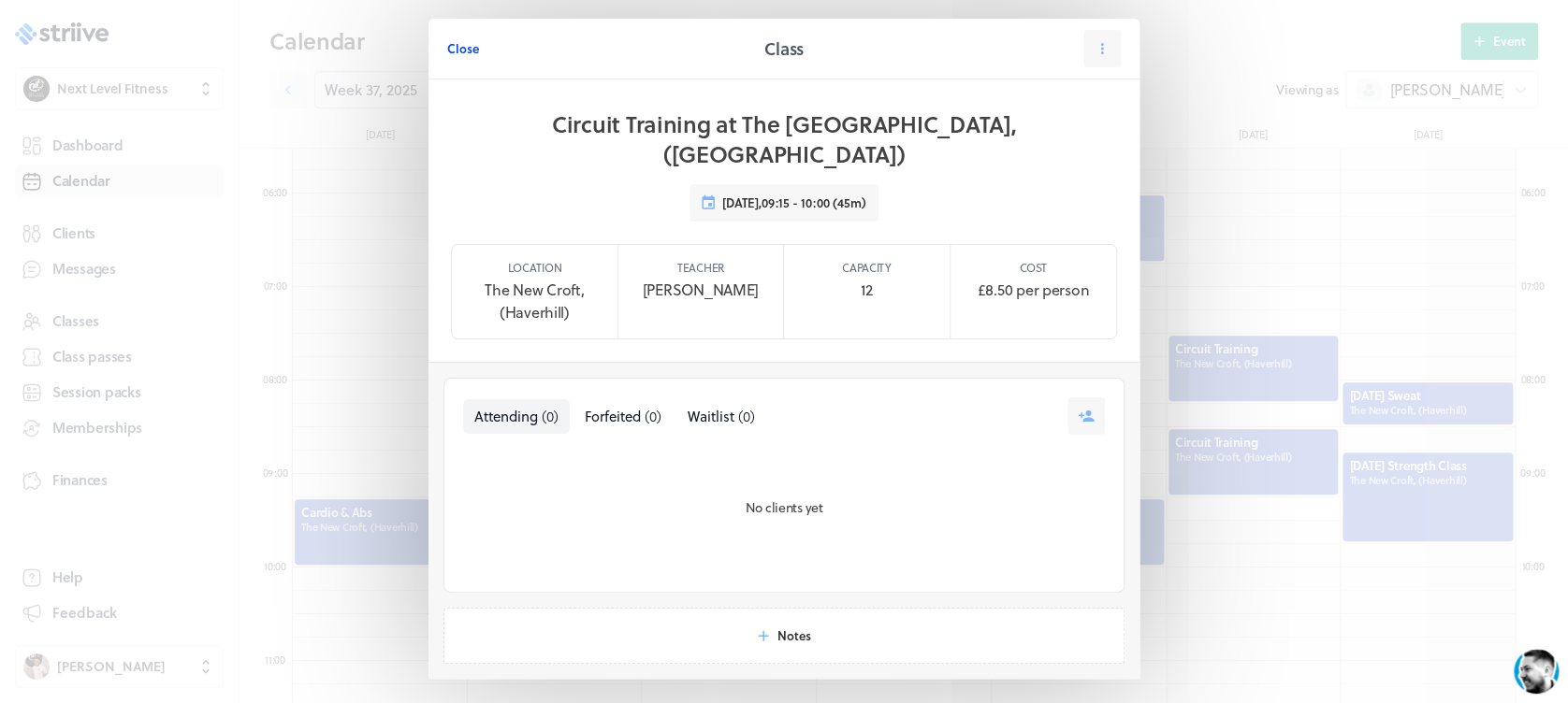
click at [447, 33] on button "Close" at bounding box center [463, 48] width 32 height 37
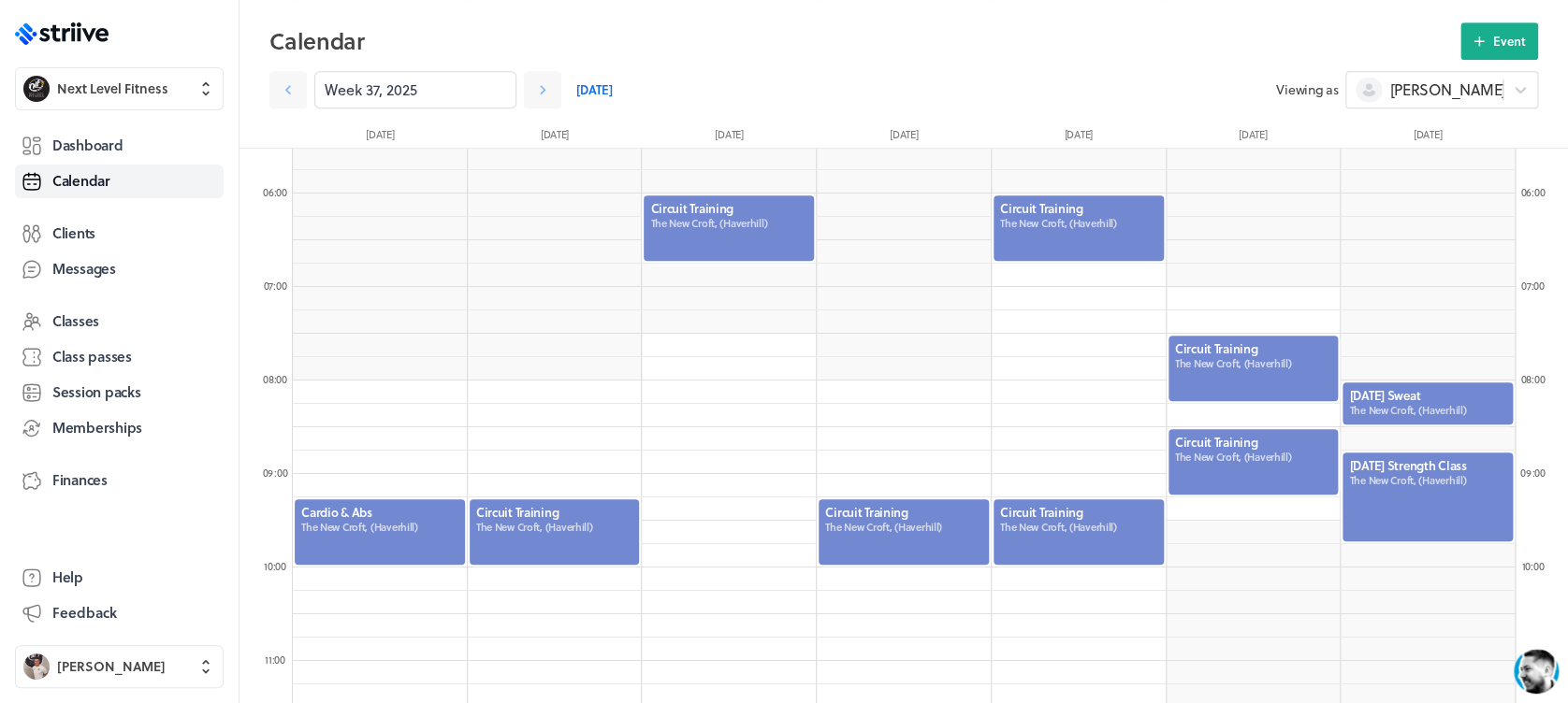
click at [780, 216] on div at bounding box center [728, 228] width 174 height 69
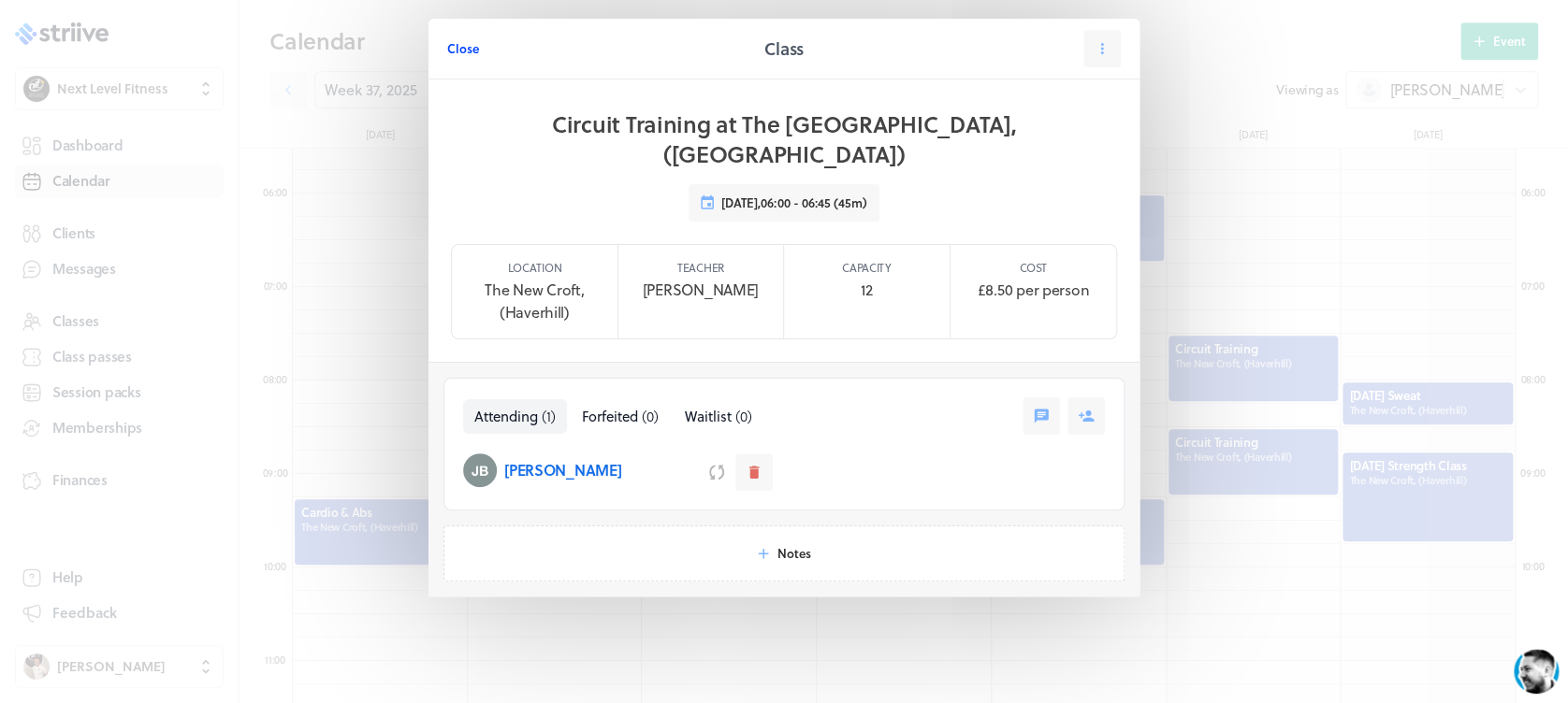
click at [468, 40] on span "Close" at bounding box center [463, 49] width 32 height 17
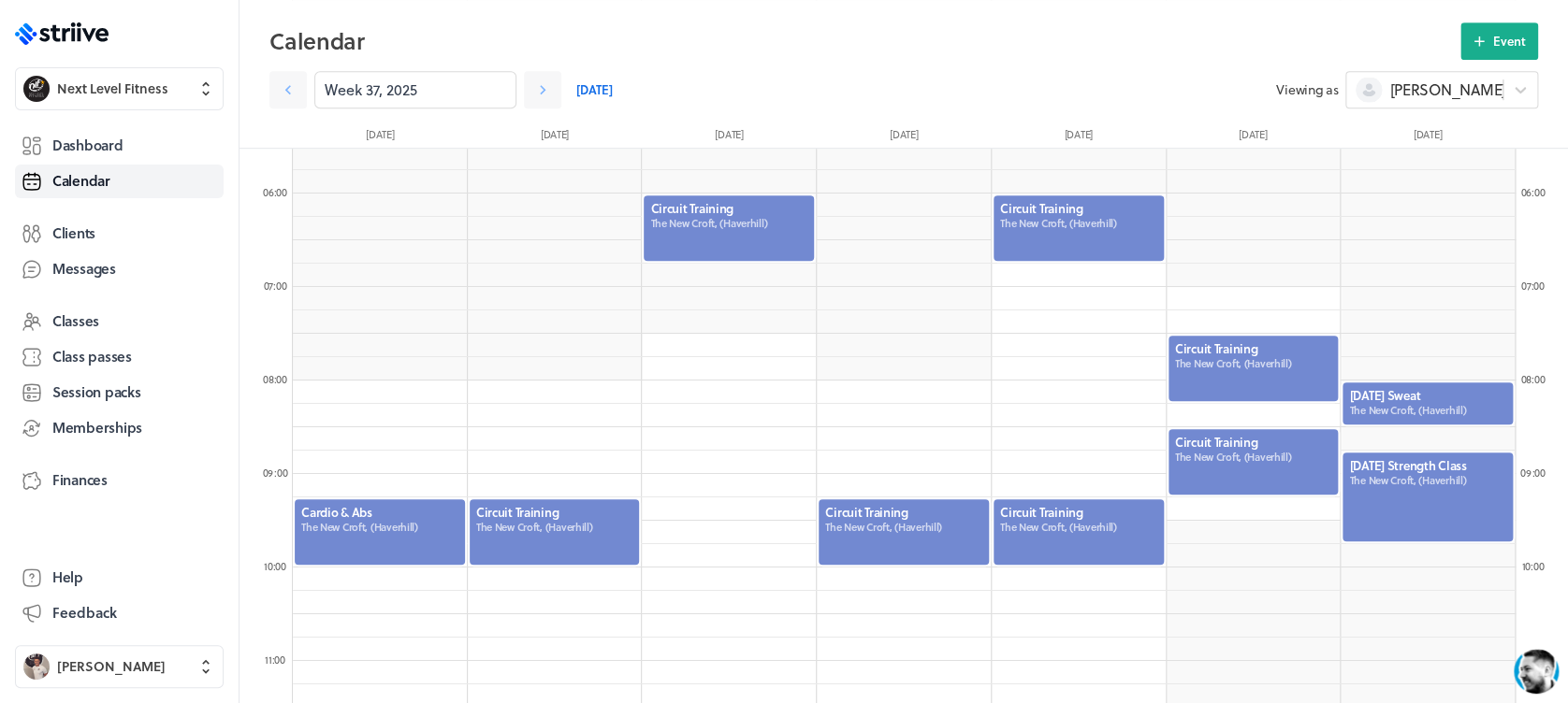
click at [912, 499] on div at bounding box center [903, 532] width 174 height 69
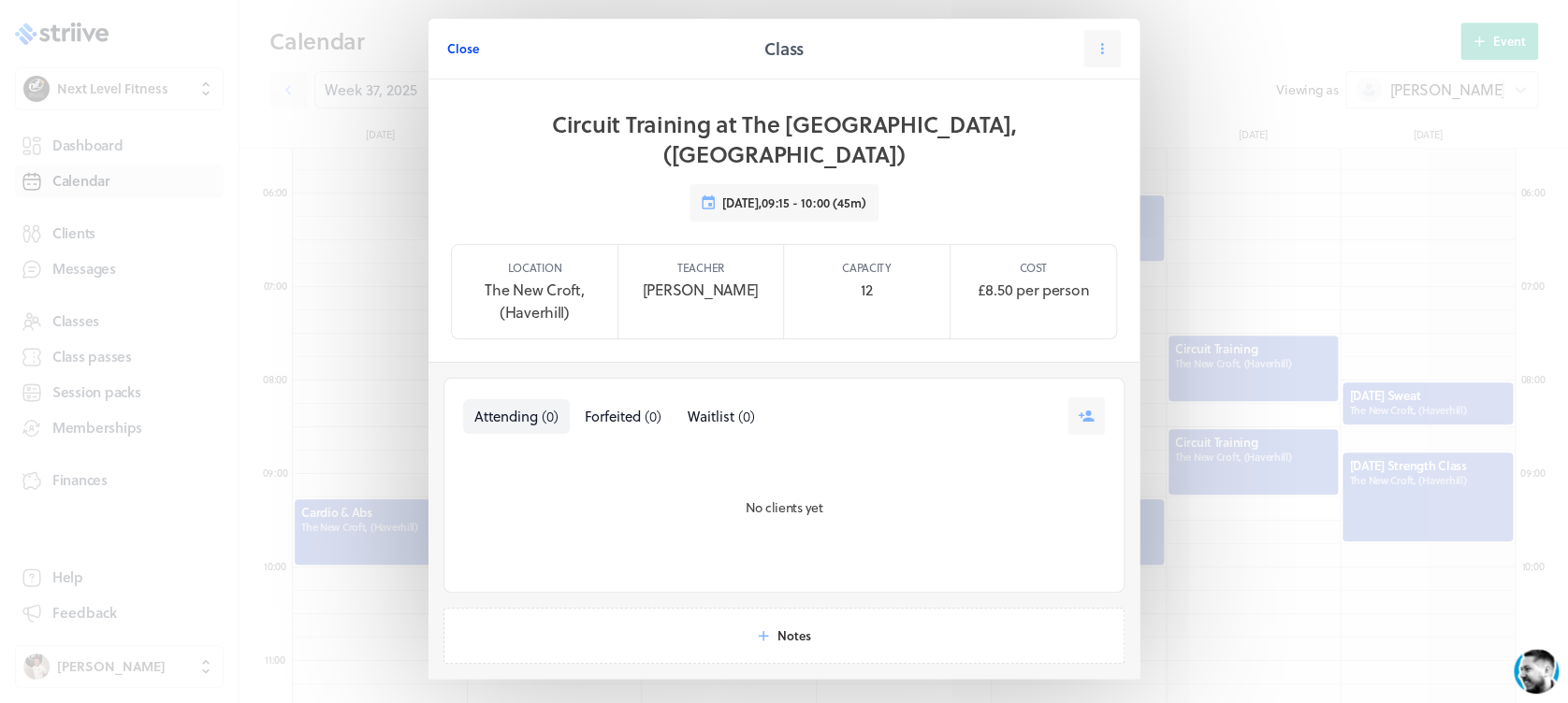
click at [451, 45] on span "Close" at bounding box center [463, 49] width 32 height 17
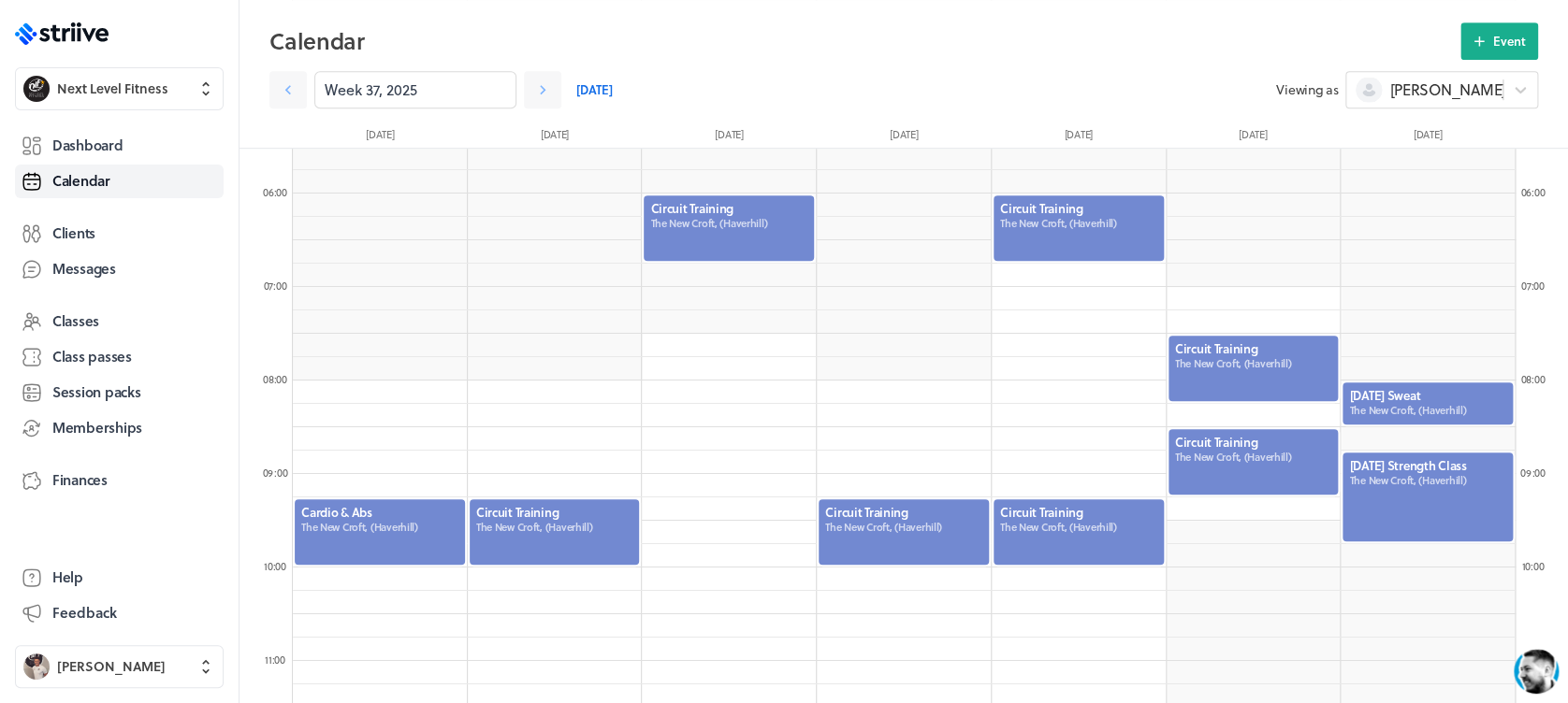
click at [1073, 246] on div at bounding box center [1078, 228] width 174 height 69
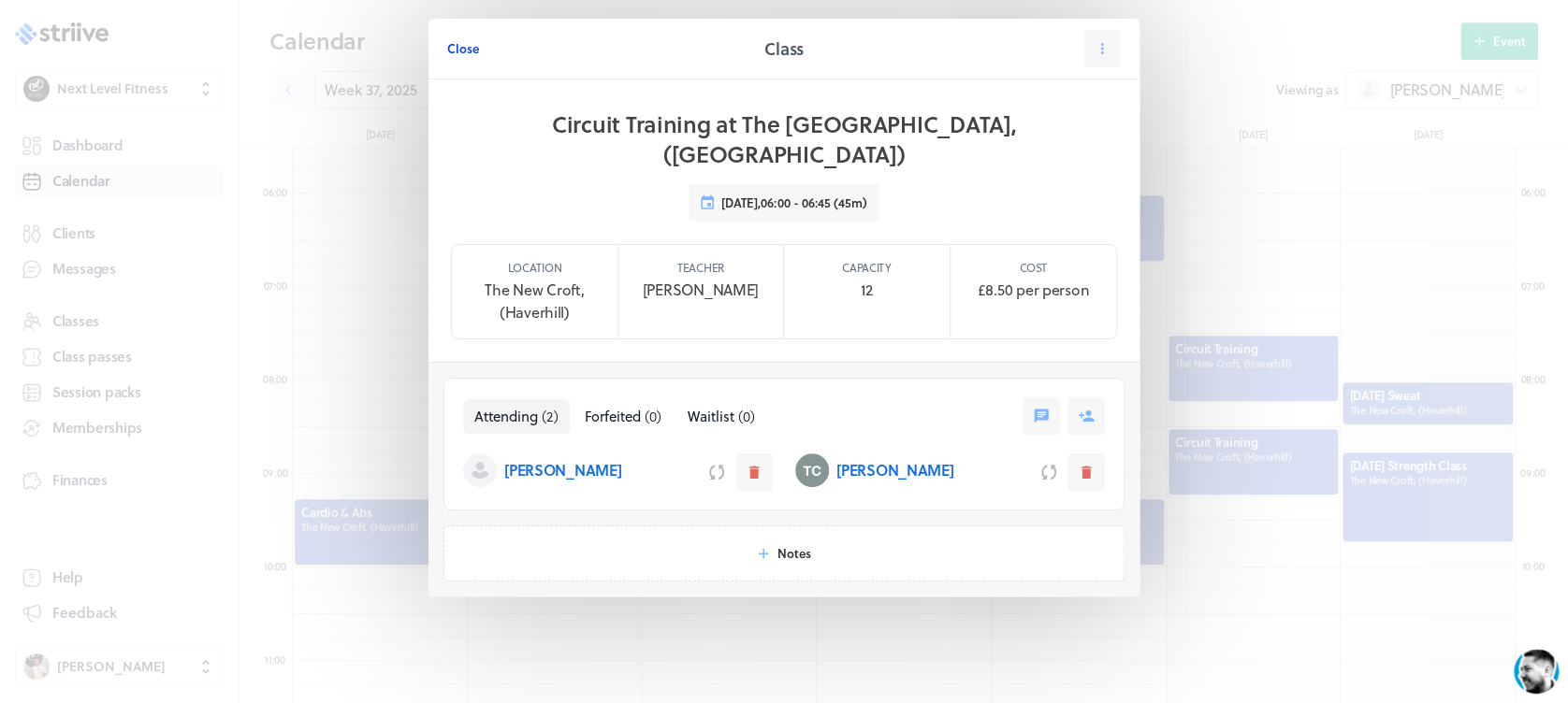
click at [463, 48] on span "Close" at bounding box center [463, 49] width 32 height 17
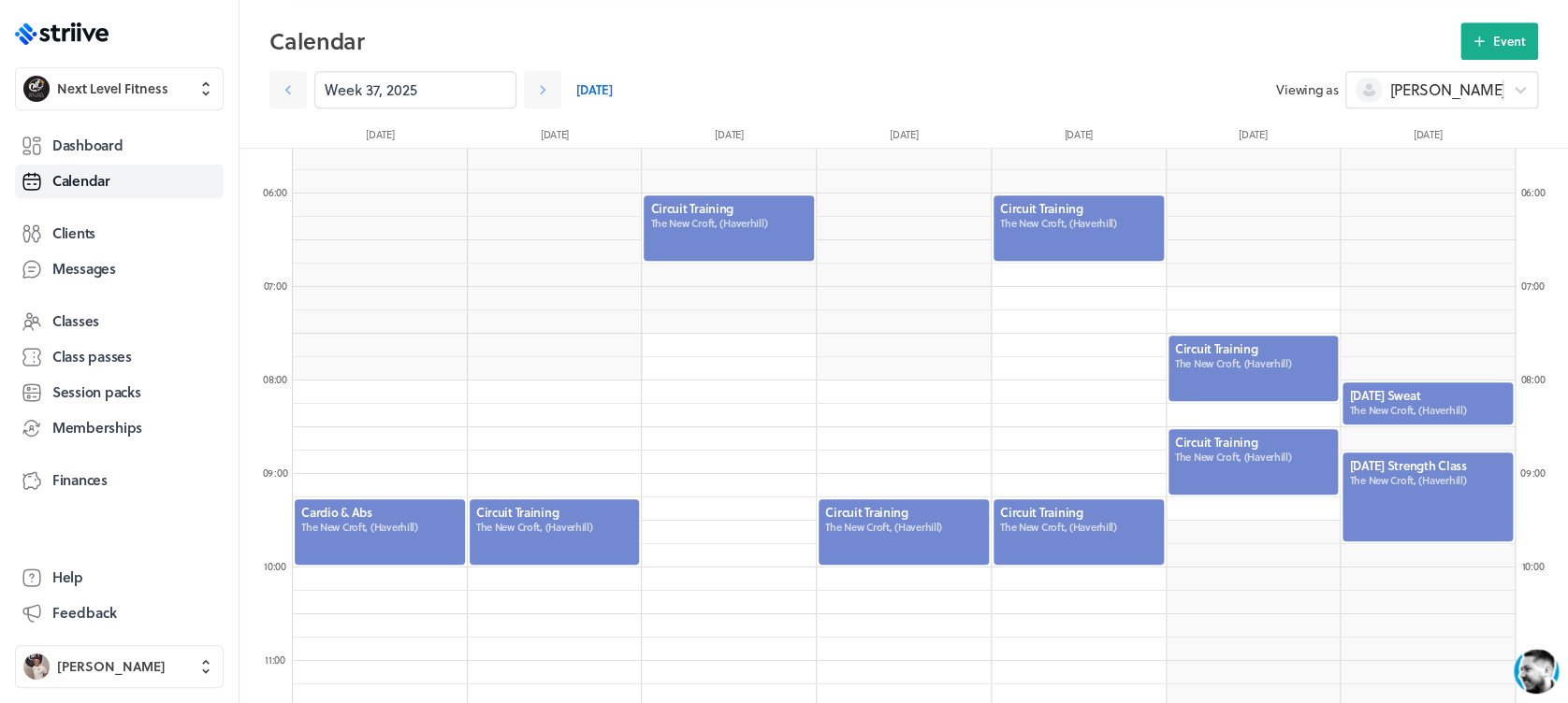
click at [1042, 527] on div at bounding box center [1078, 532] width 174 height 69
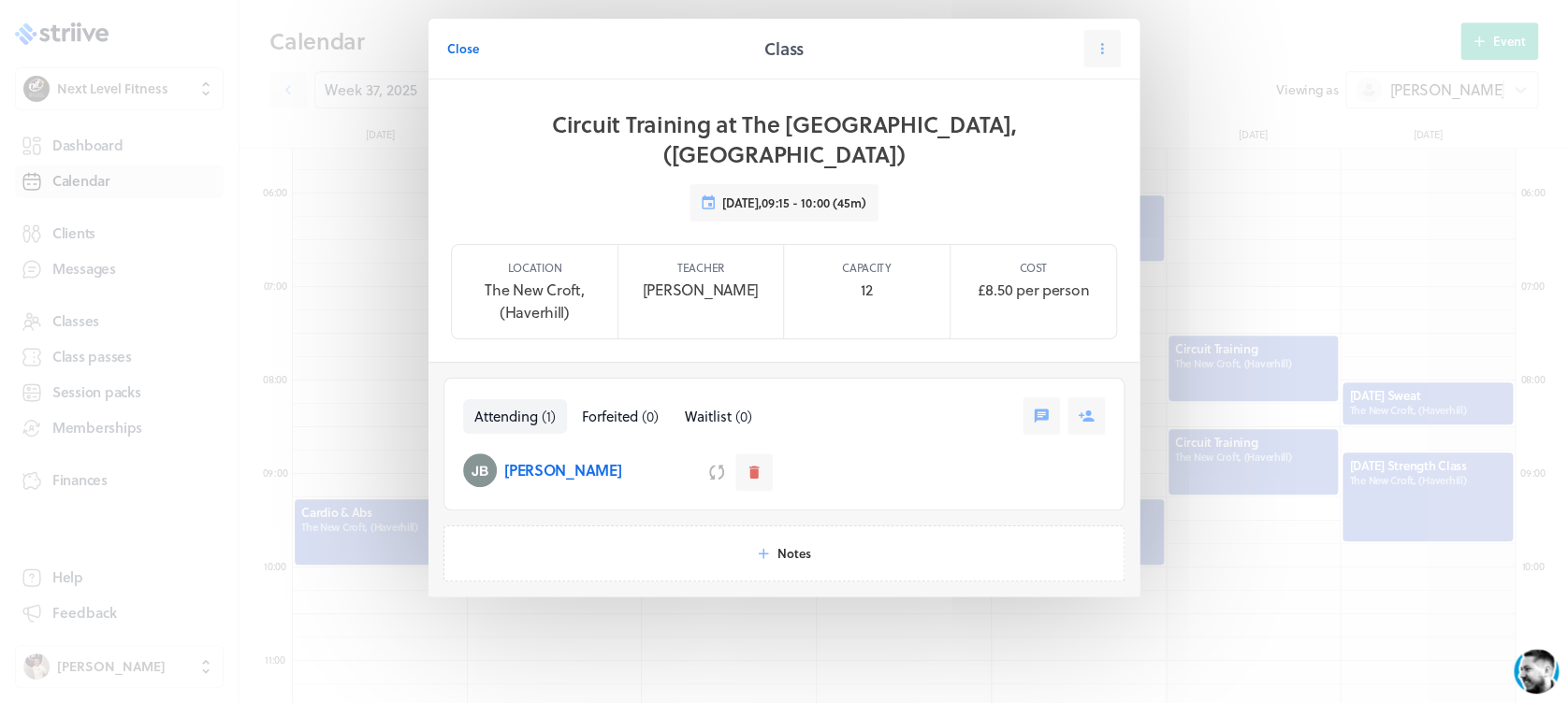
click at [458, 52] on span "Close" at bounding box center [463, 49] width 32 height 17
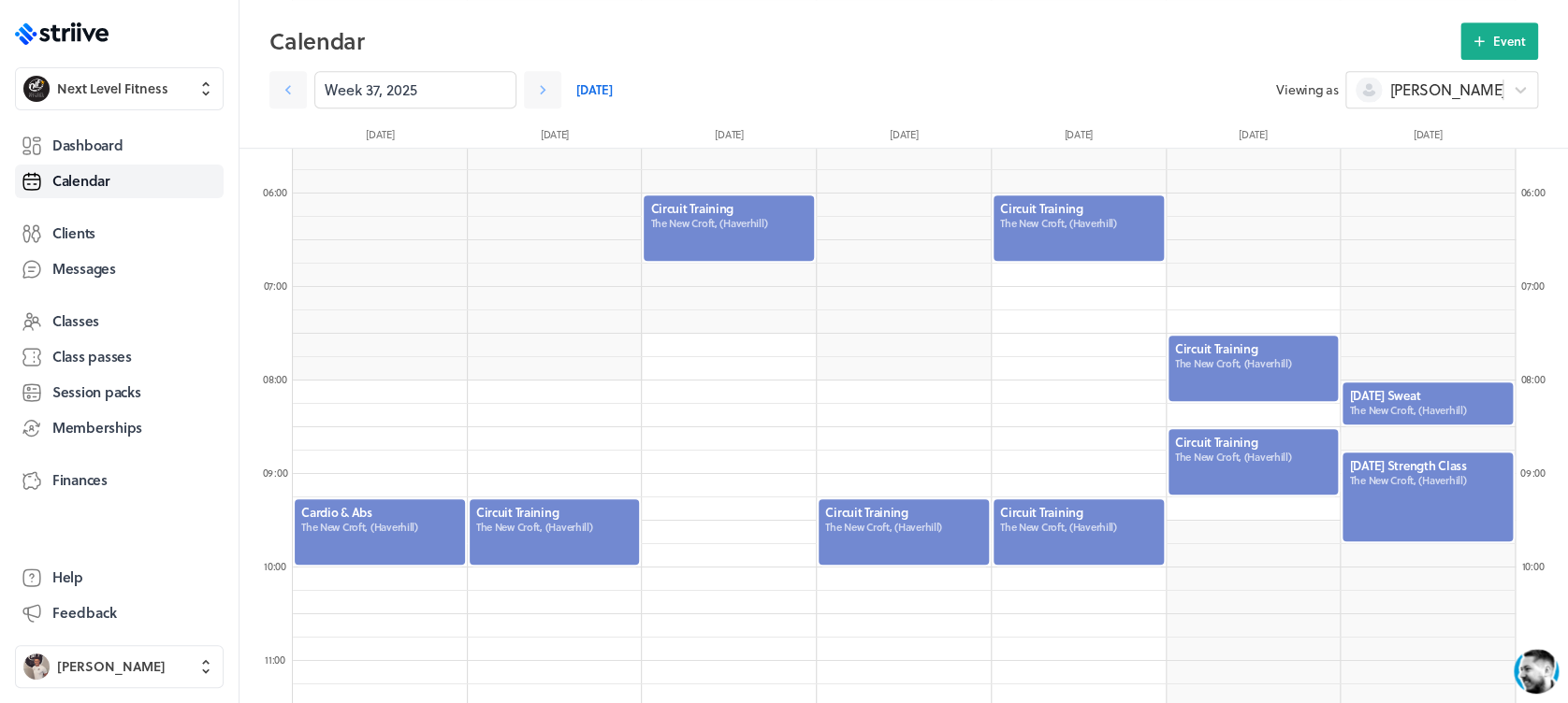
click at [1252, 394] on div at bounding box center [1252, 368] width 174 height 69
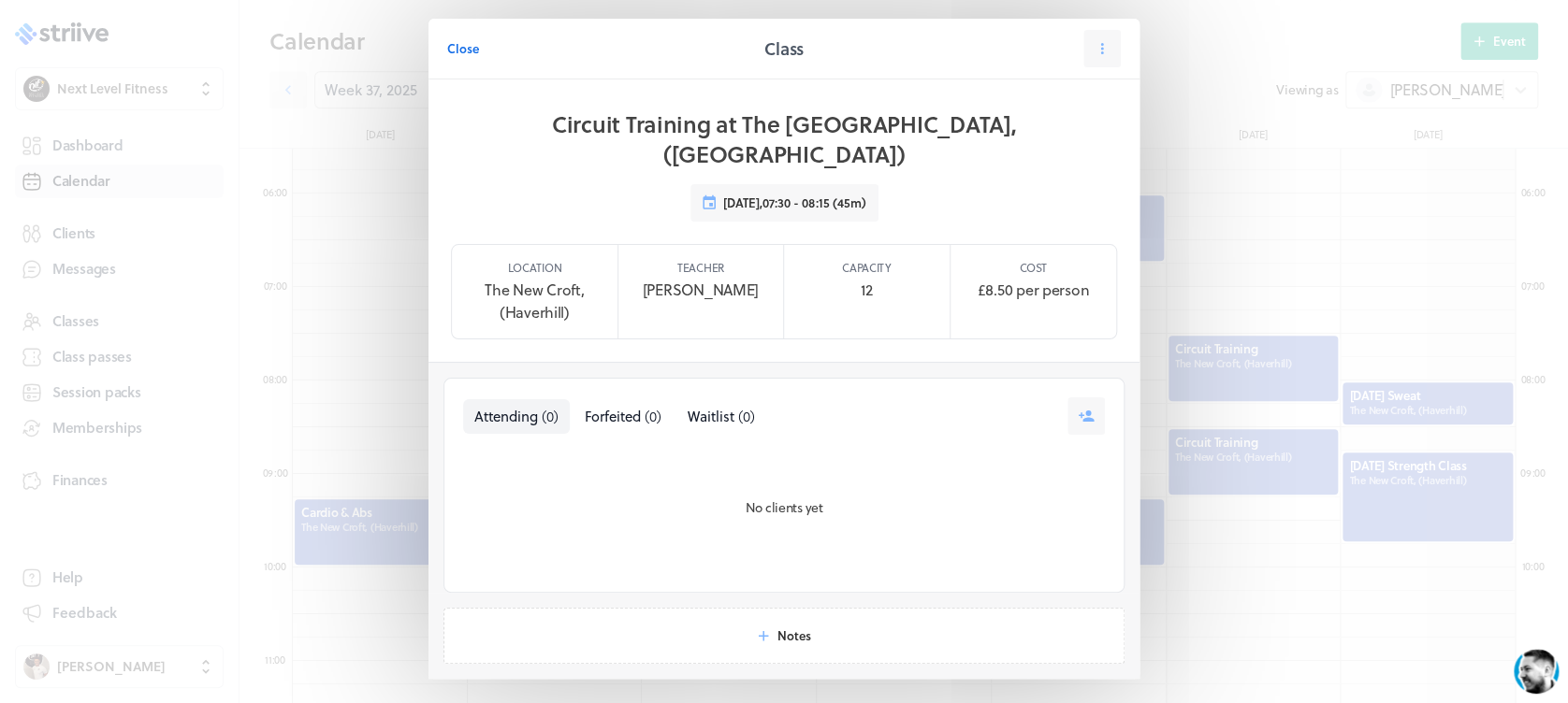
drag, startPoint x: 463, startPoint y: 53, endPoint x: 516, endPoint y: 68, distance: 55.1
click at [463, 55] on span "Close" at bounding box center [463, 49] width 32 height 17
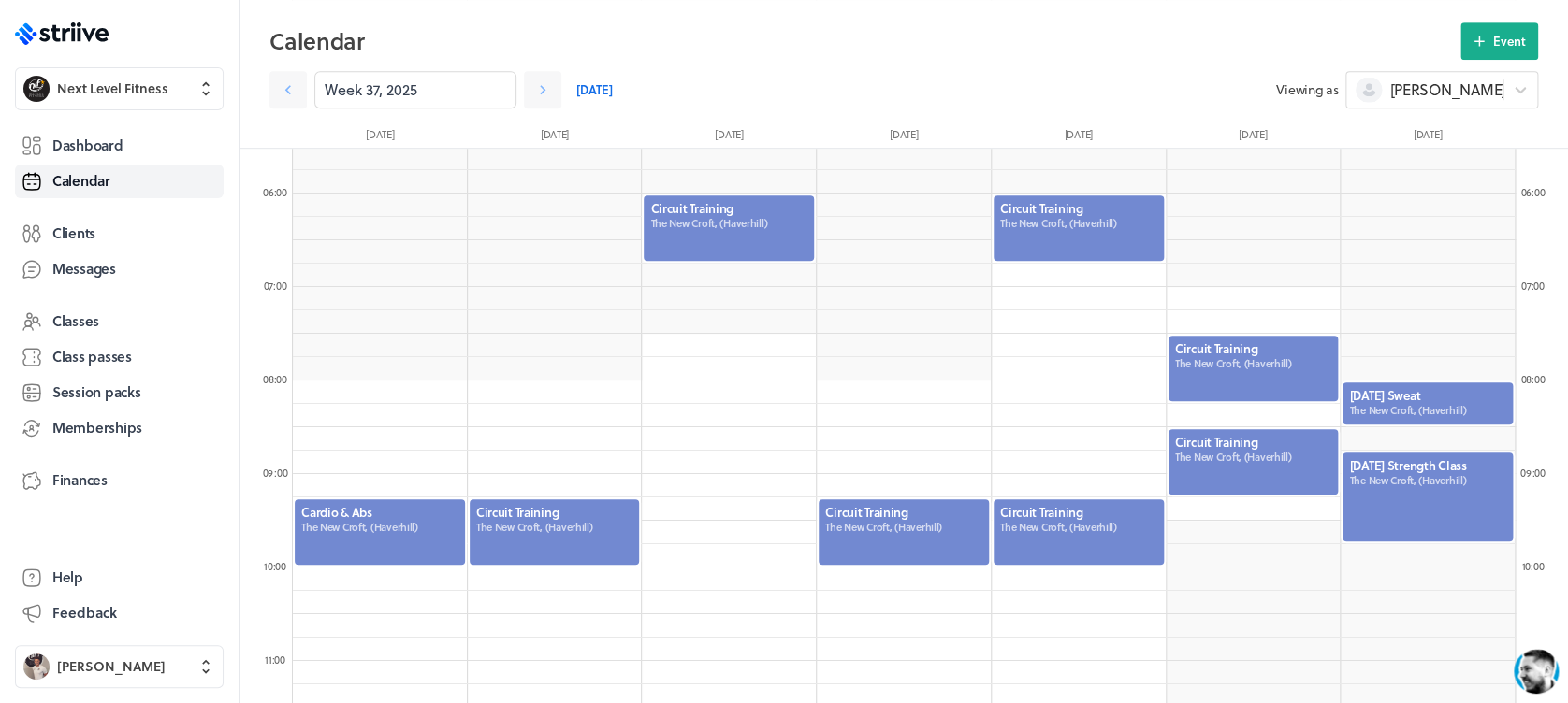
click at [1247, 466] on div at bounding box center [1252, 461] width 174 height 69
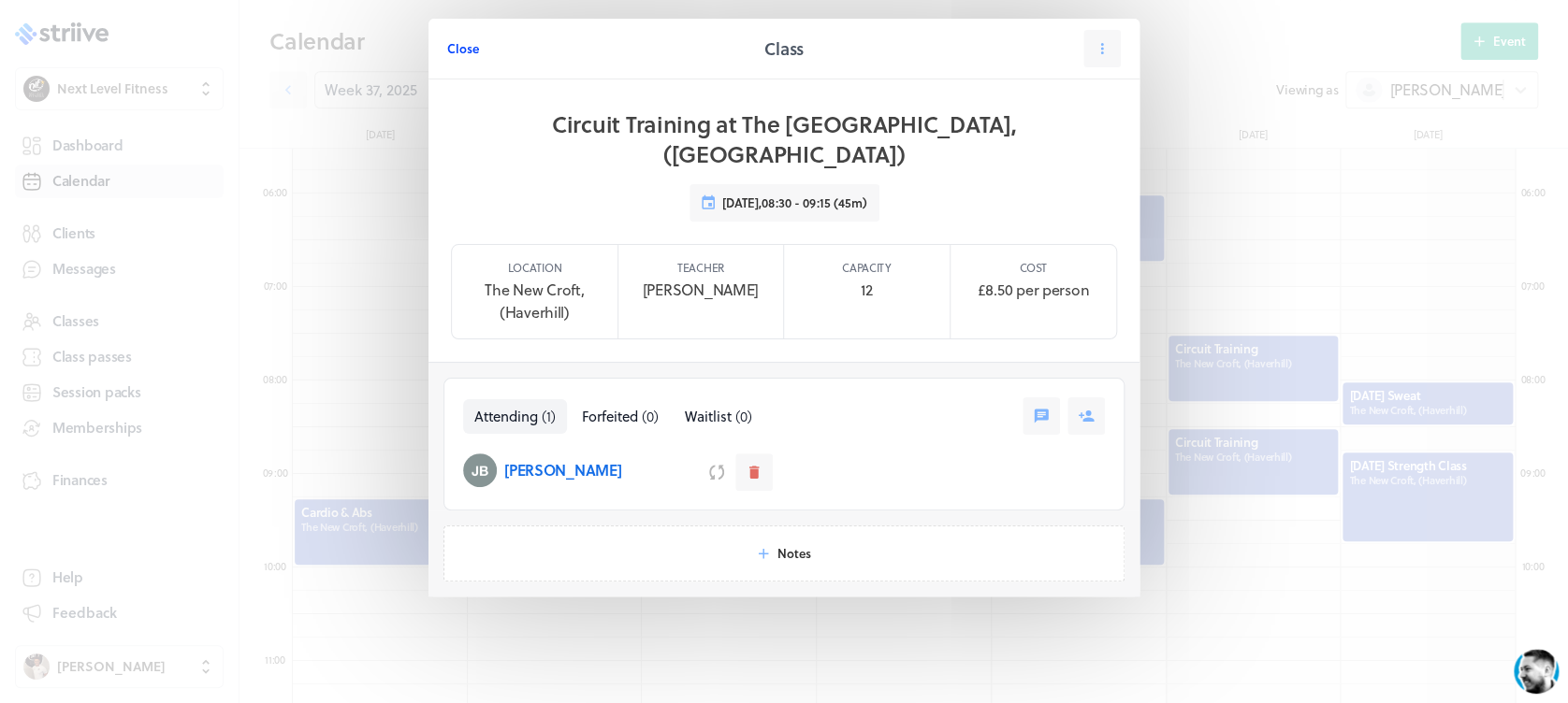
click at [471, 48] on span "Close" at bounding box center [463, 49] width 32 height 17
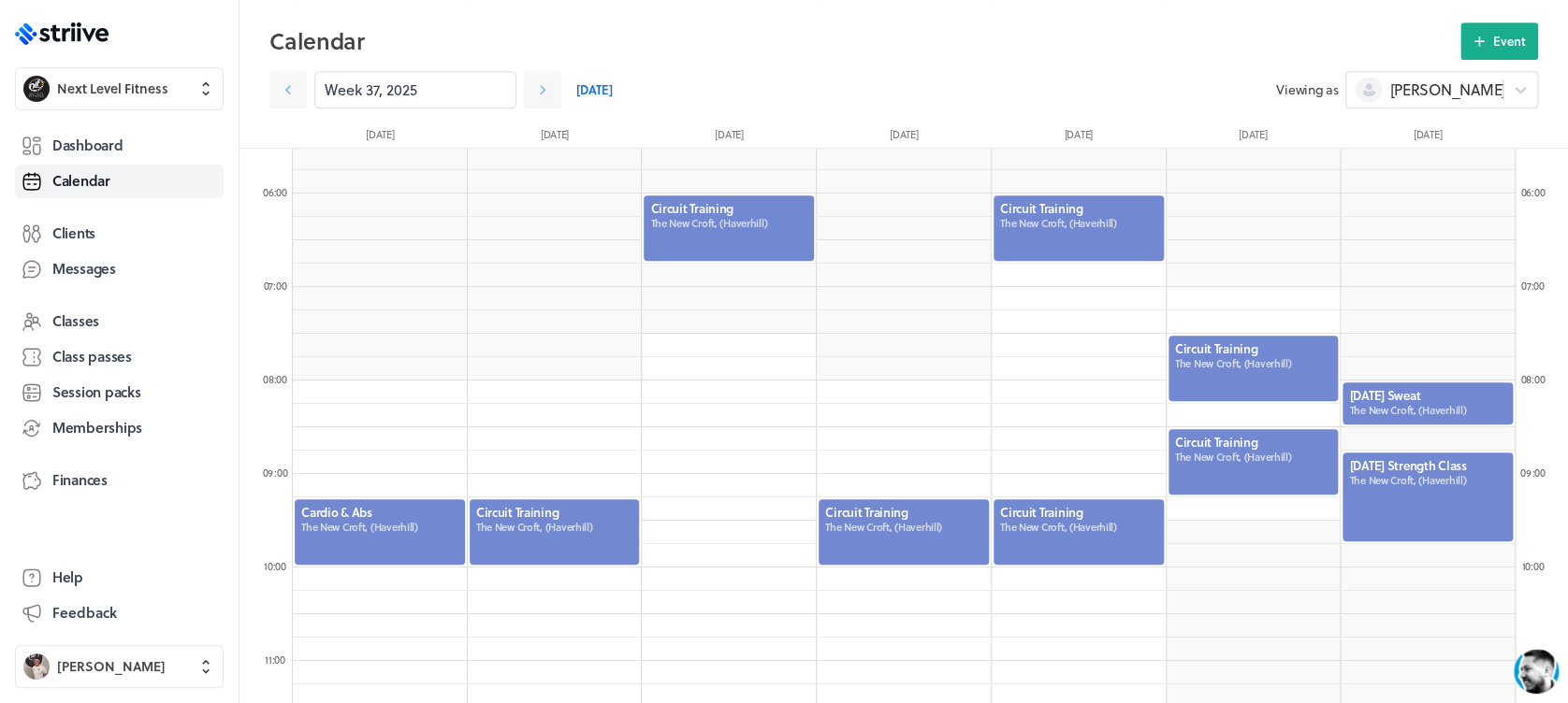
click at [1403, 405] on div at bounding box center [1427, 404] width 174 height 46
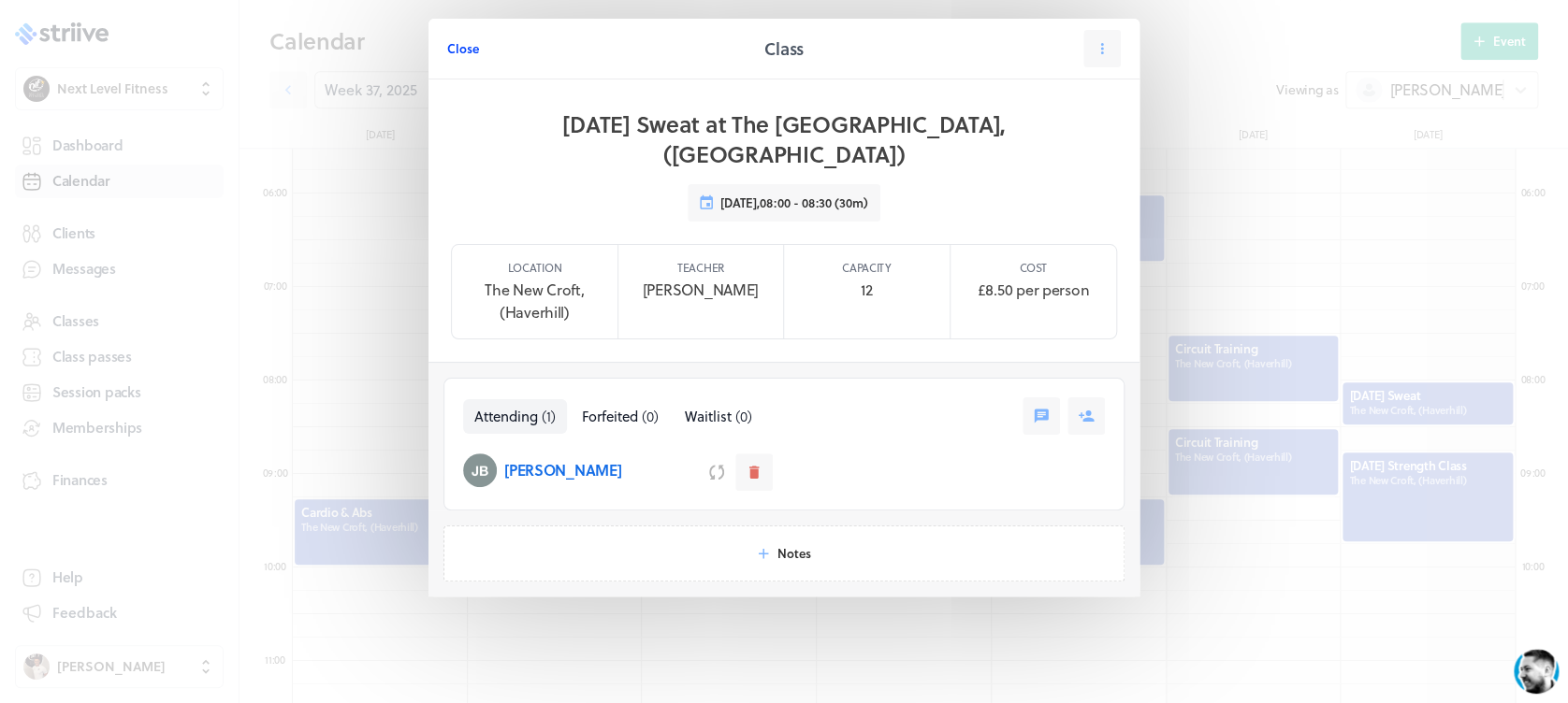
click at [467, 35] on button "Close" at bounding box center [463, 48] width 32 height 37
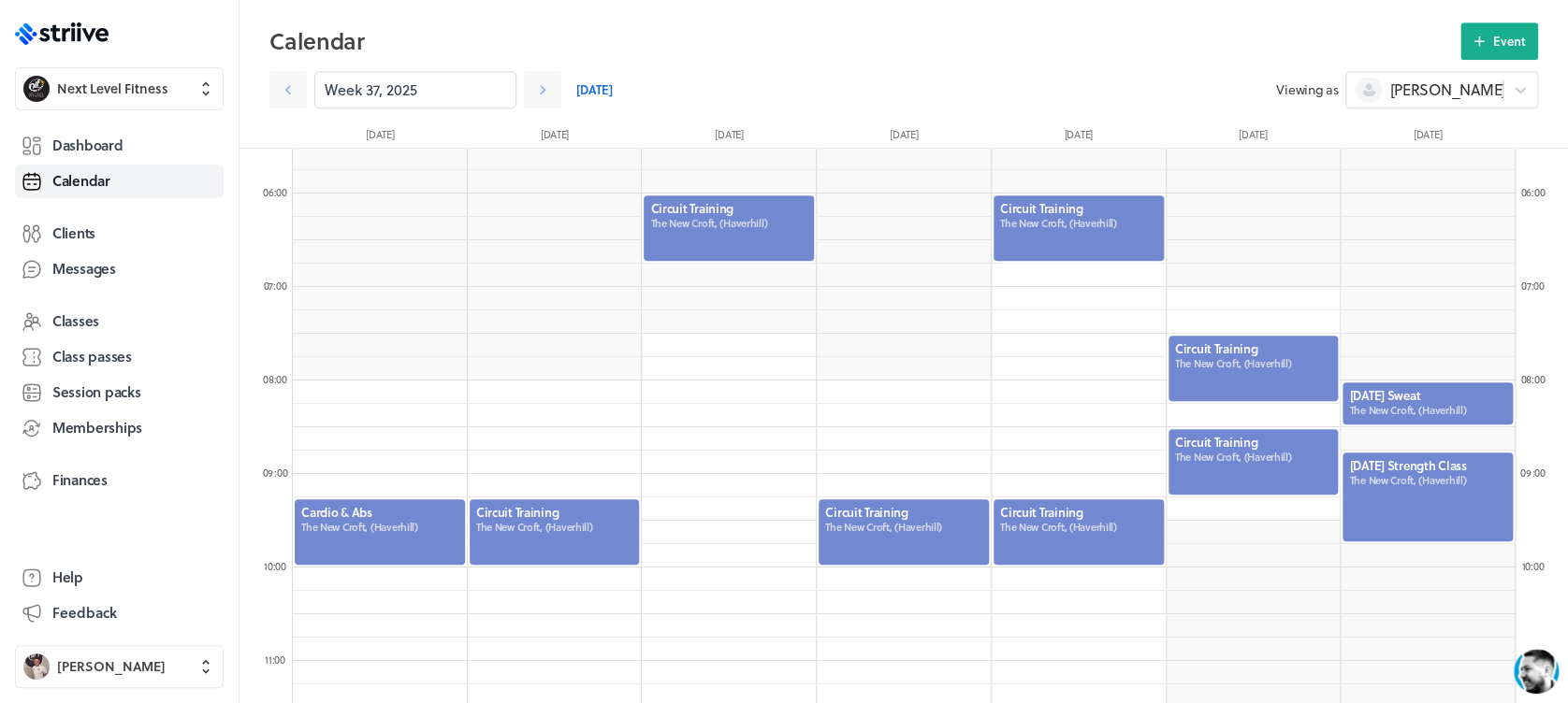
click at [1395, 487] on div at bounding box center [1427, 497] width 174 height 92
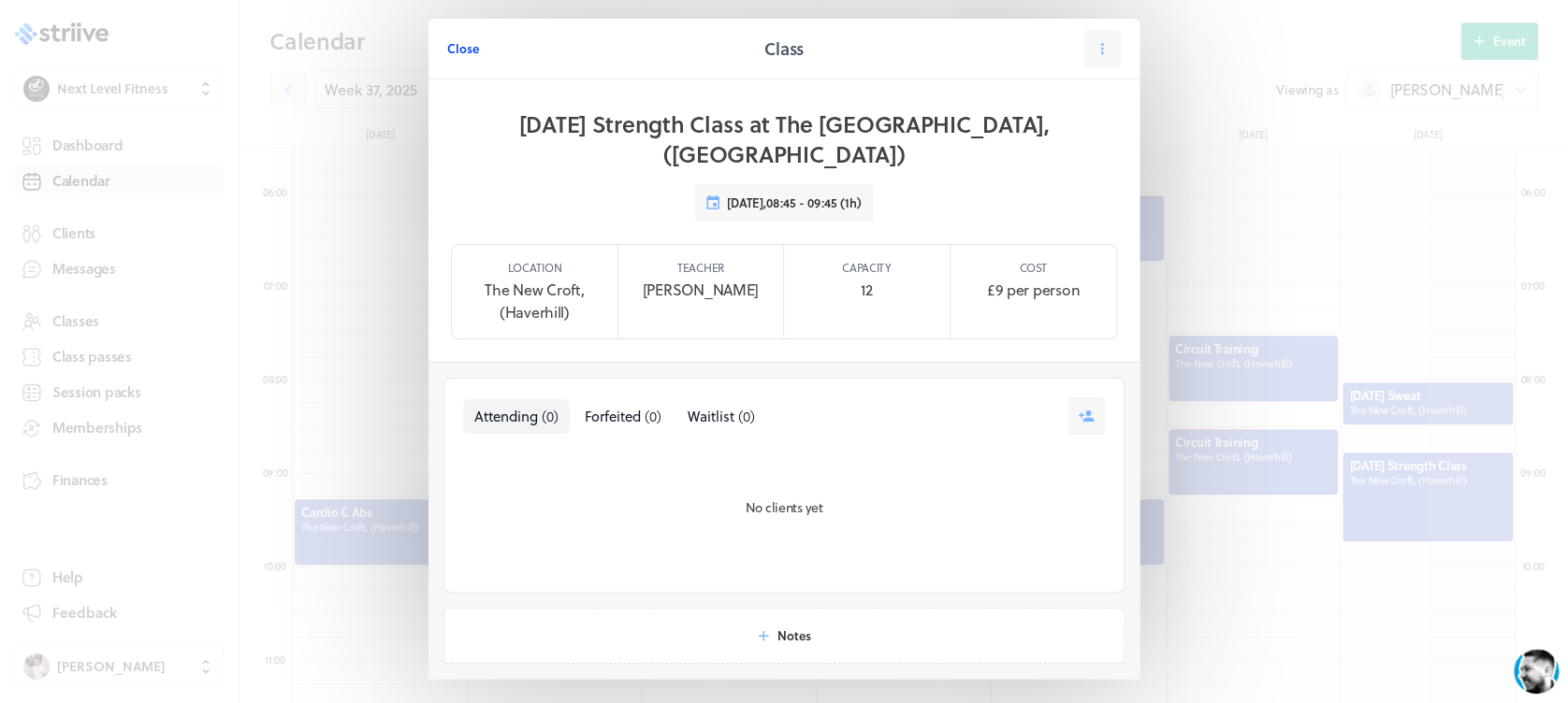
click at [454, 49] on span "Close" at bounding box center [463, 49] width 32 height 17
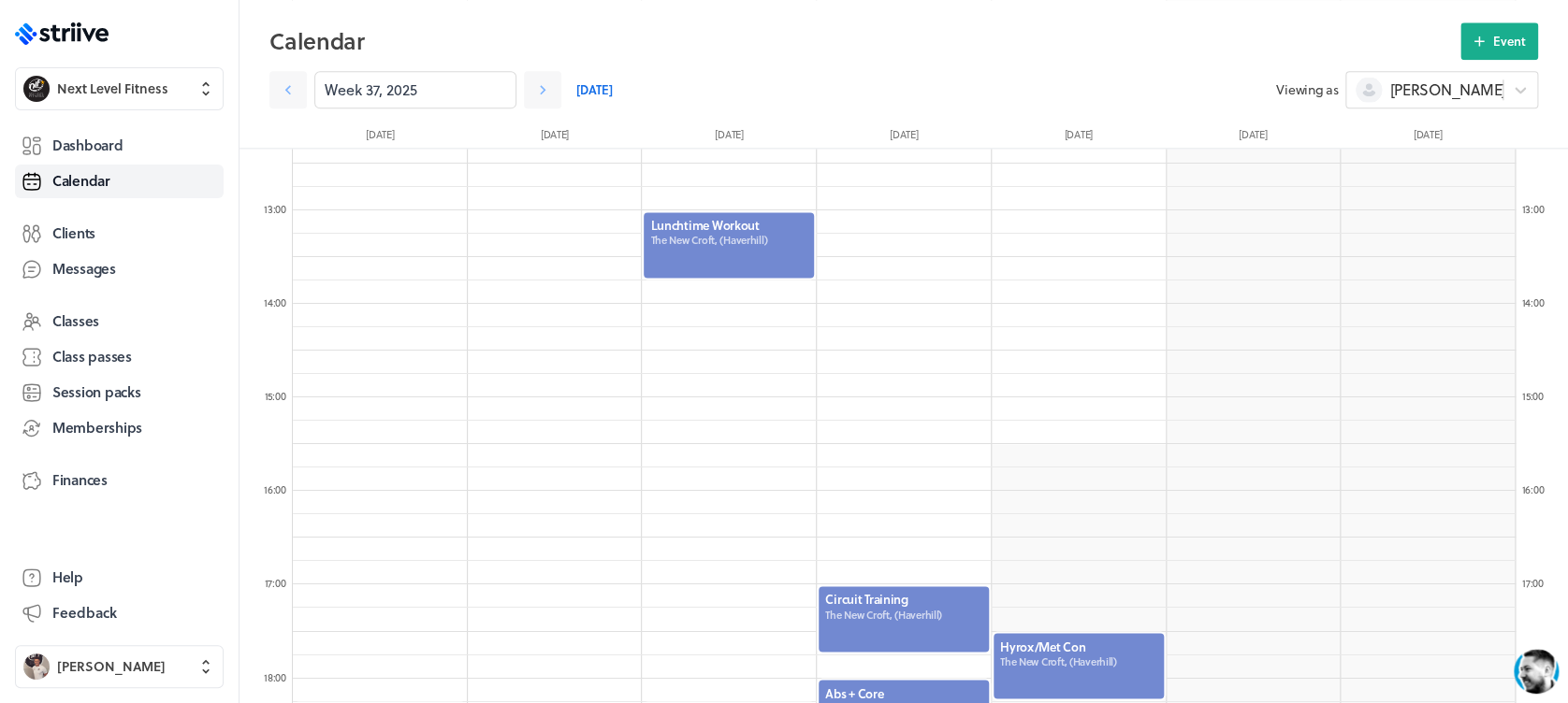
scroll to position [1211, 0]
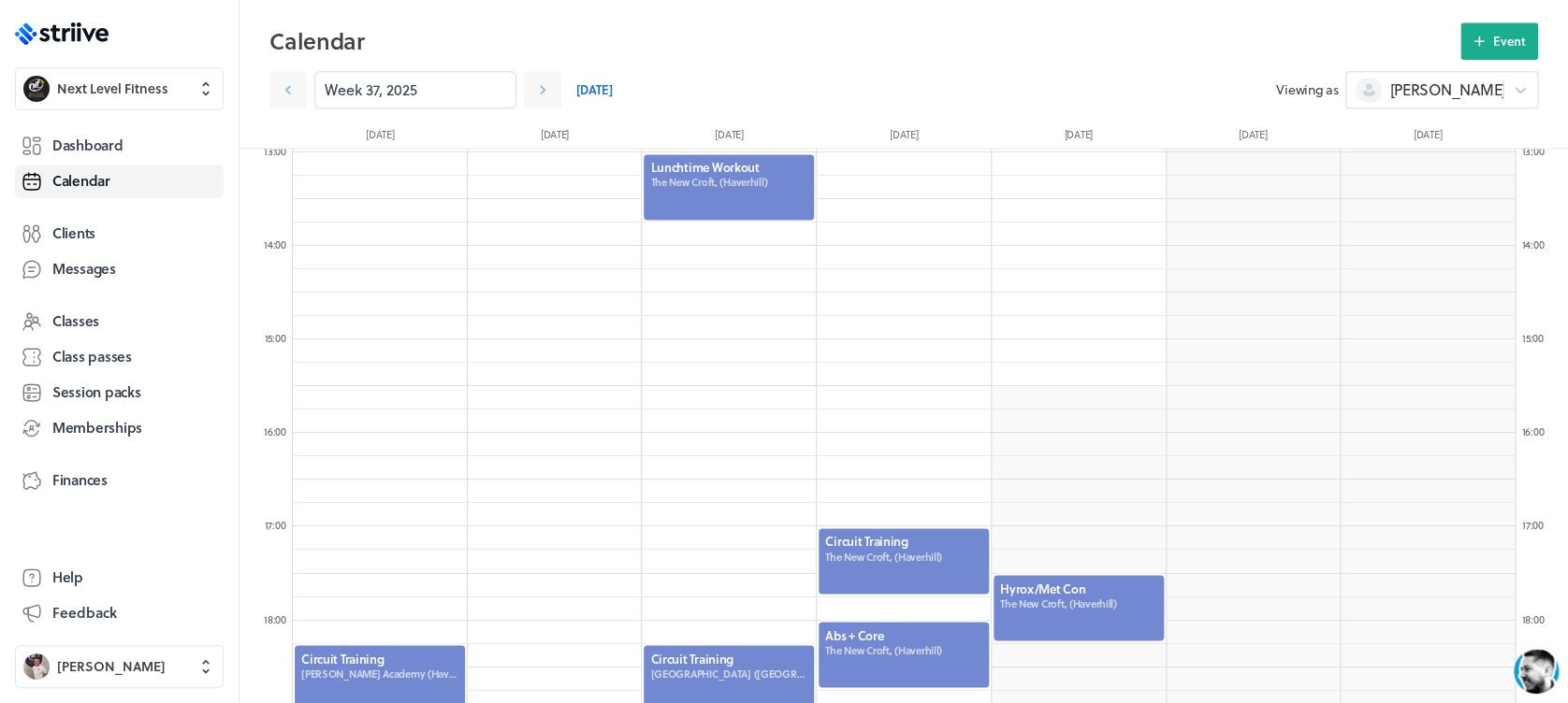
click at [671, 192] on div at bounding box center [728, 187] width 174 height 69
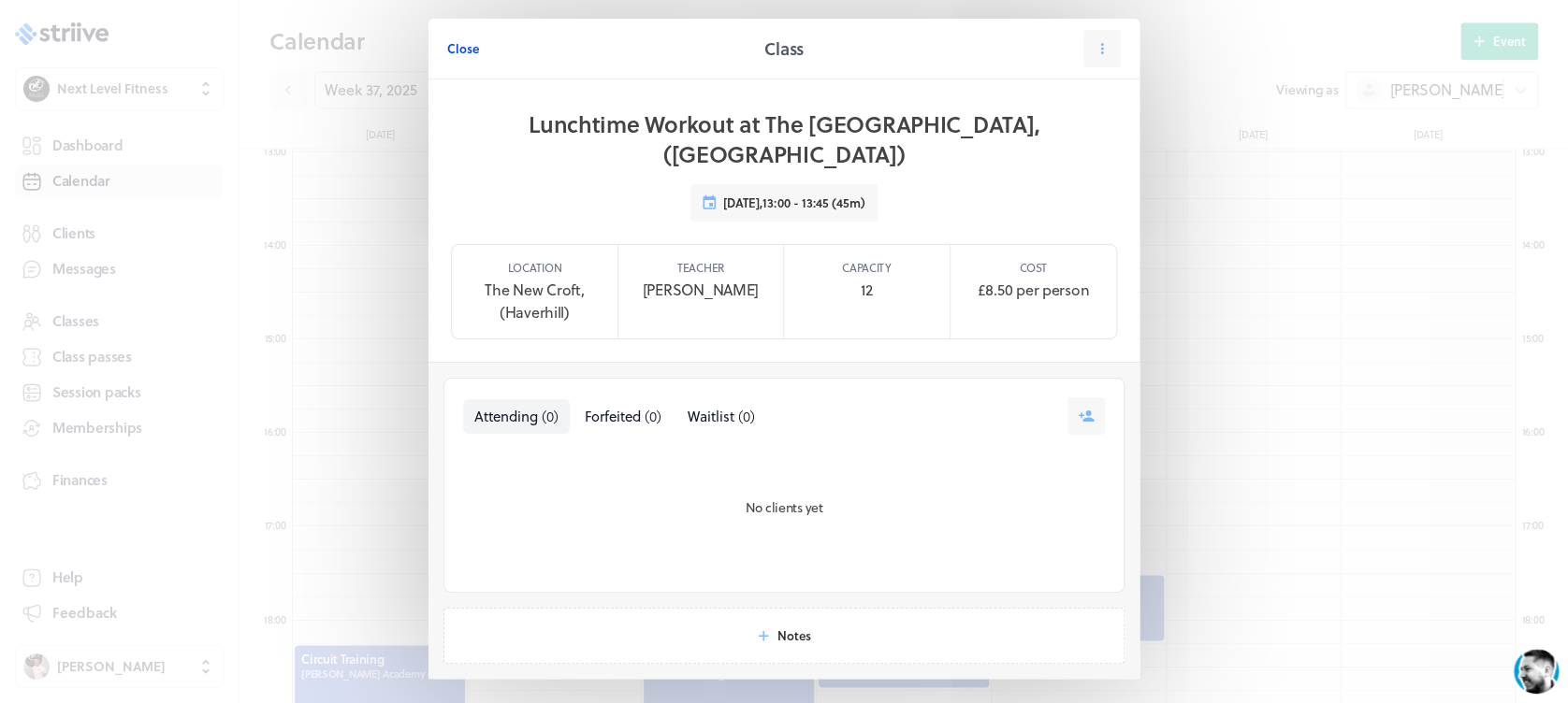
click at [457, 46] on span "Close" at bounding box center [463, 49] width 32 height 17
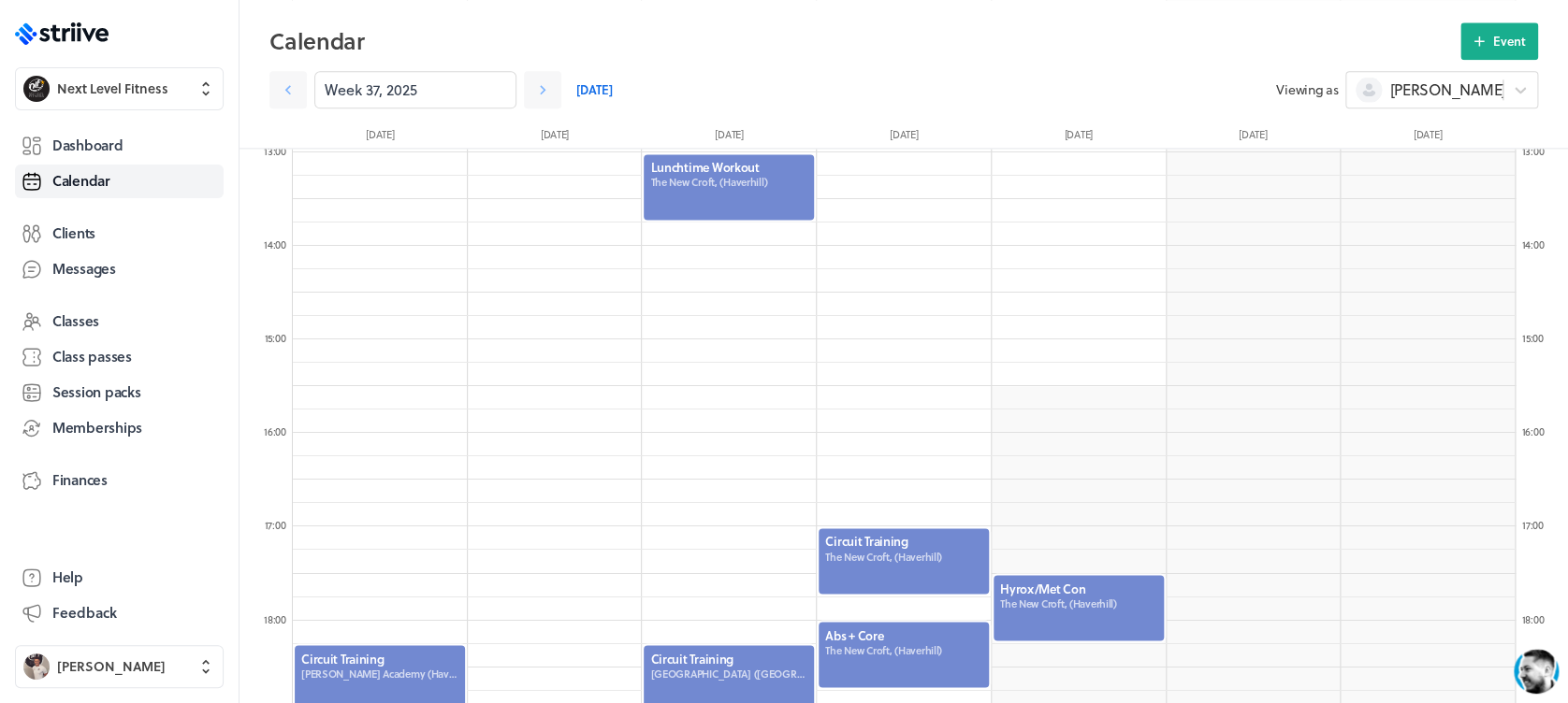
click at [926, 545] on div at bounding box center [903, 561] width 174 height 69
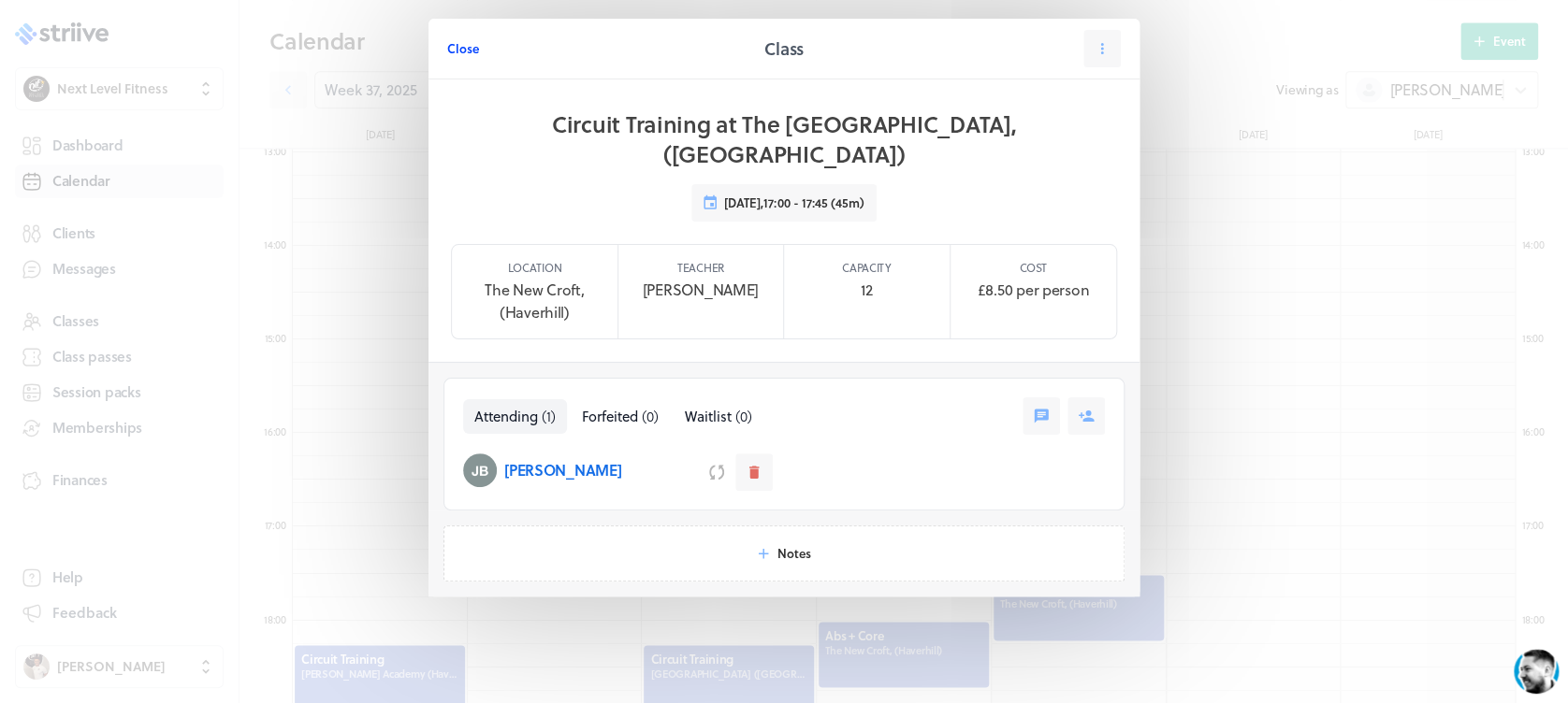
click at [457, 45] on span "Close" at bounding box center [463, 49] width 32 height 17
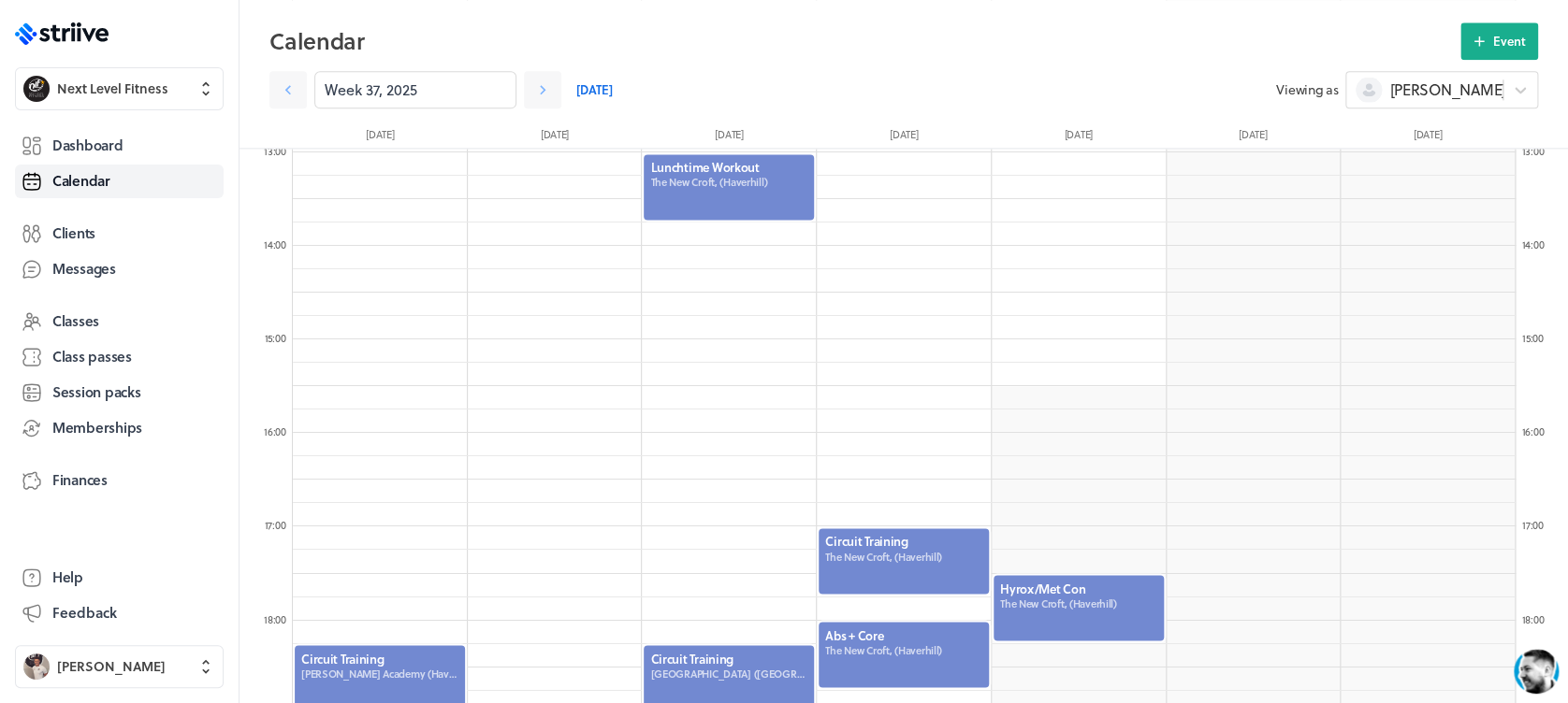
click at [871, 630] on div at bounding box center [903, 654] width 174 height 69
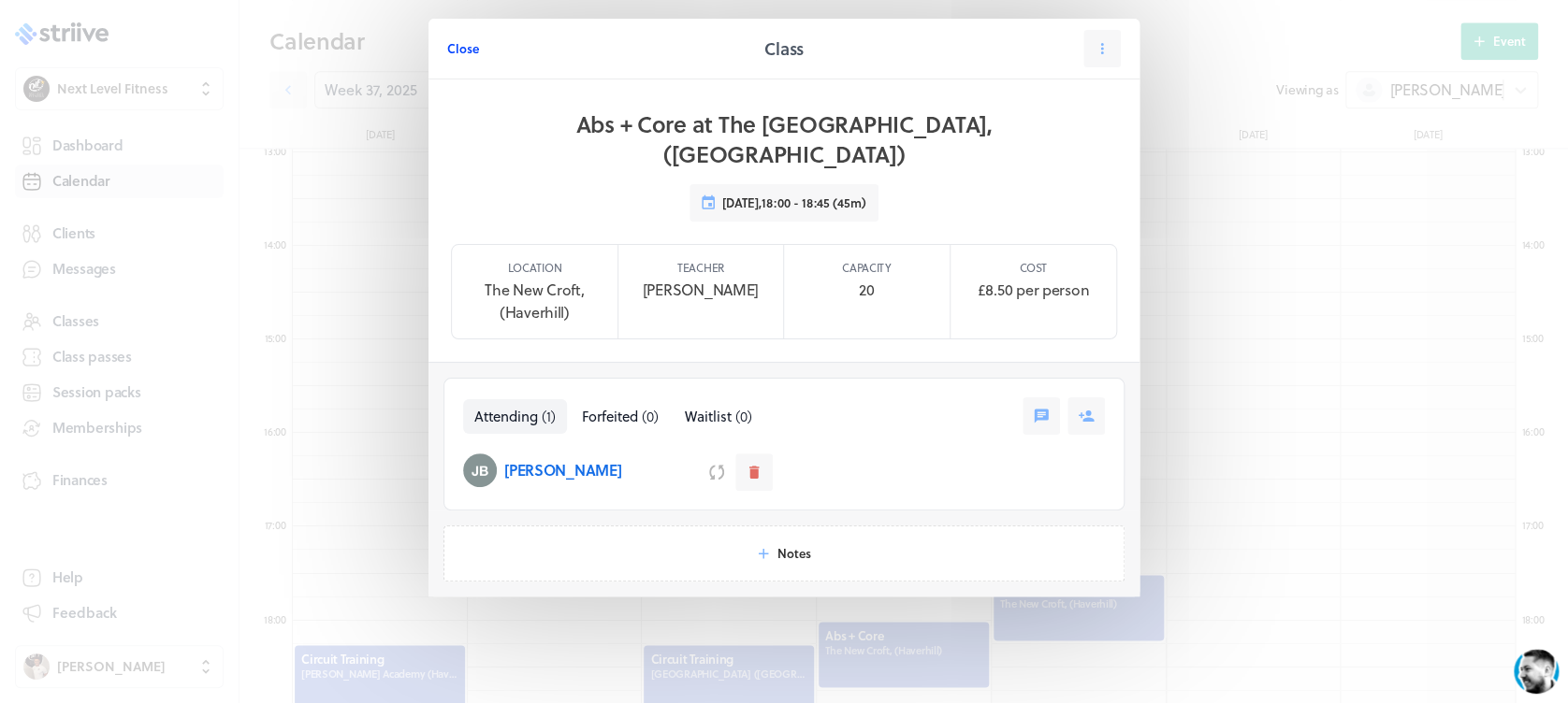
click at [473, 46] on span "Close" at bounding box center [463, 49] width 32 height 17
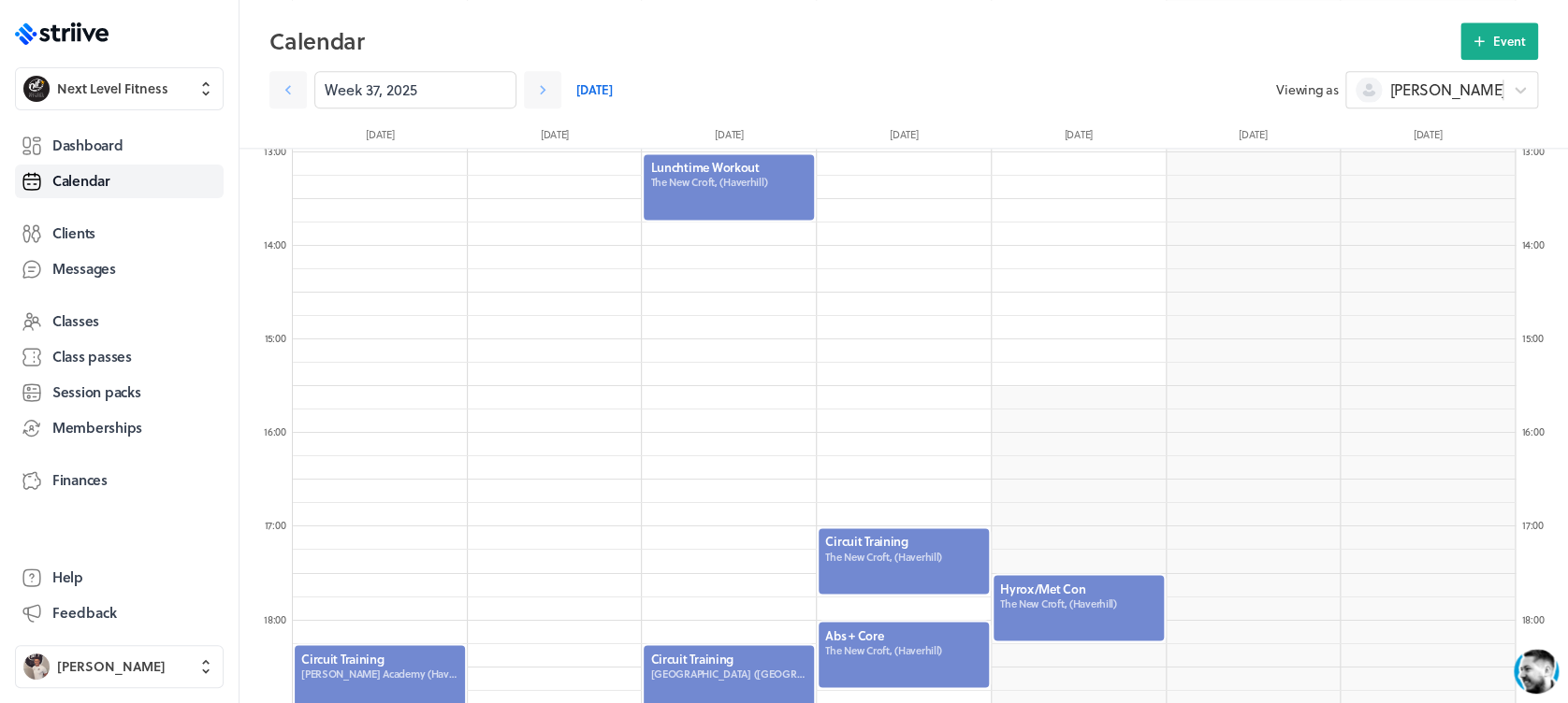
click at [712, 662] on div at bounding box center [728, 690] width 174 height 92
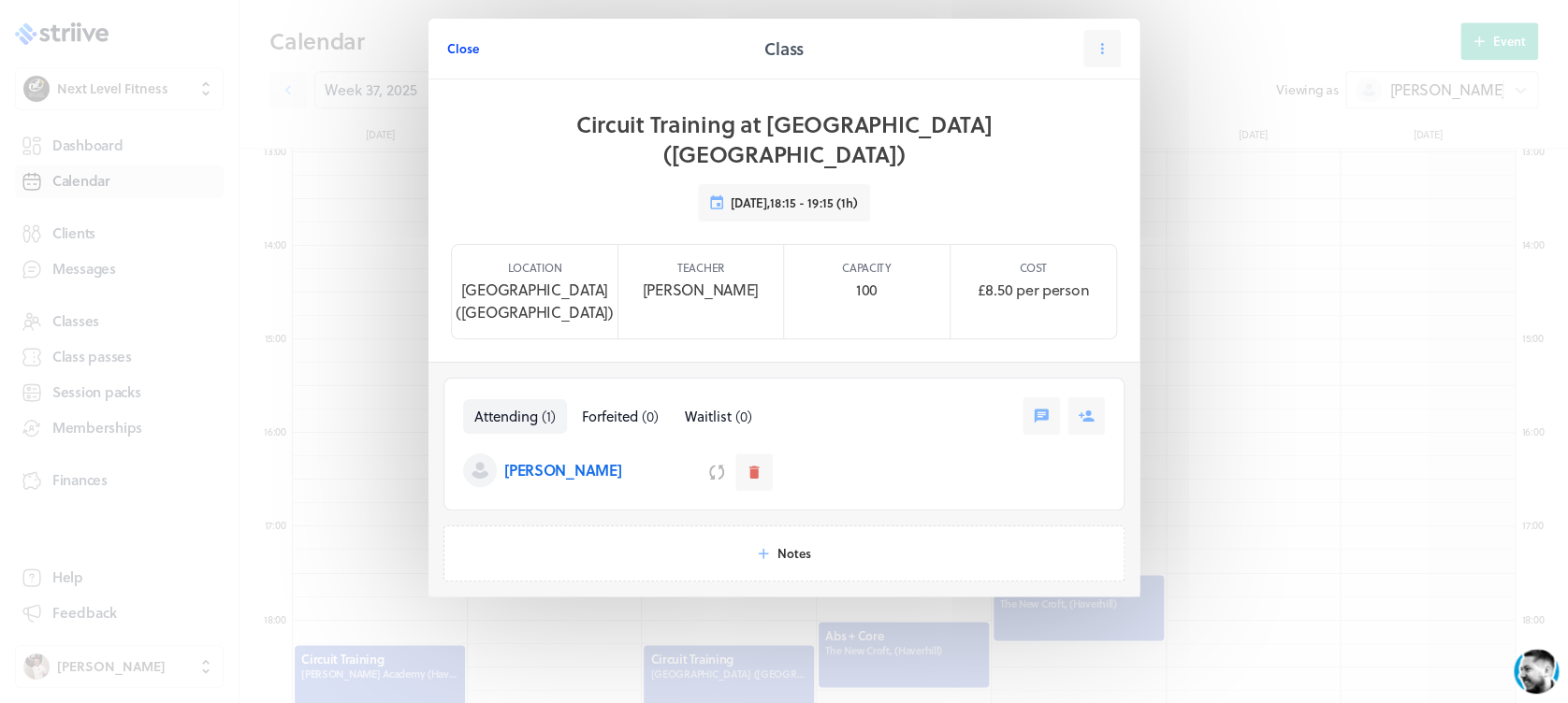
click at [463, 54] on span "Close" at bounding box center [463, 49] width 32 height 17
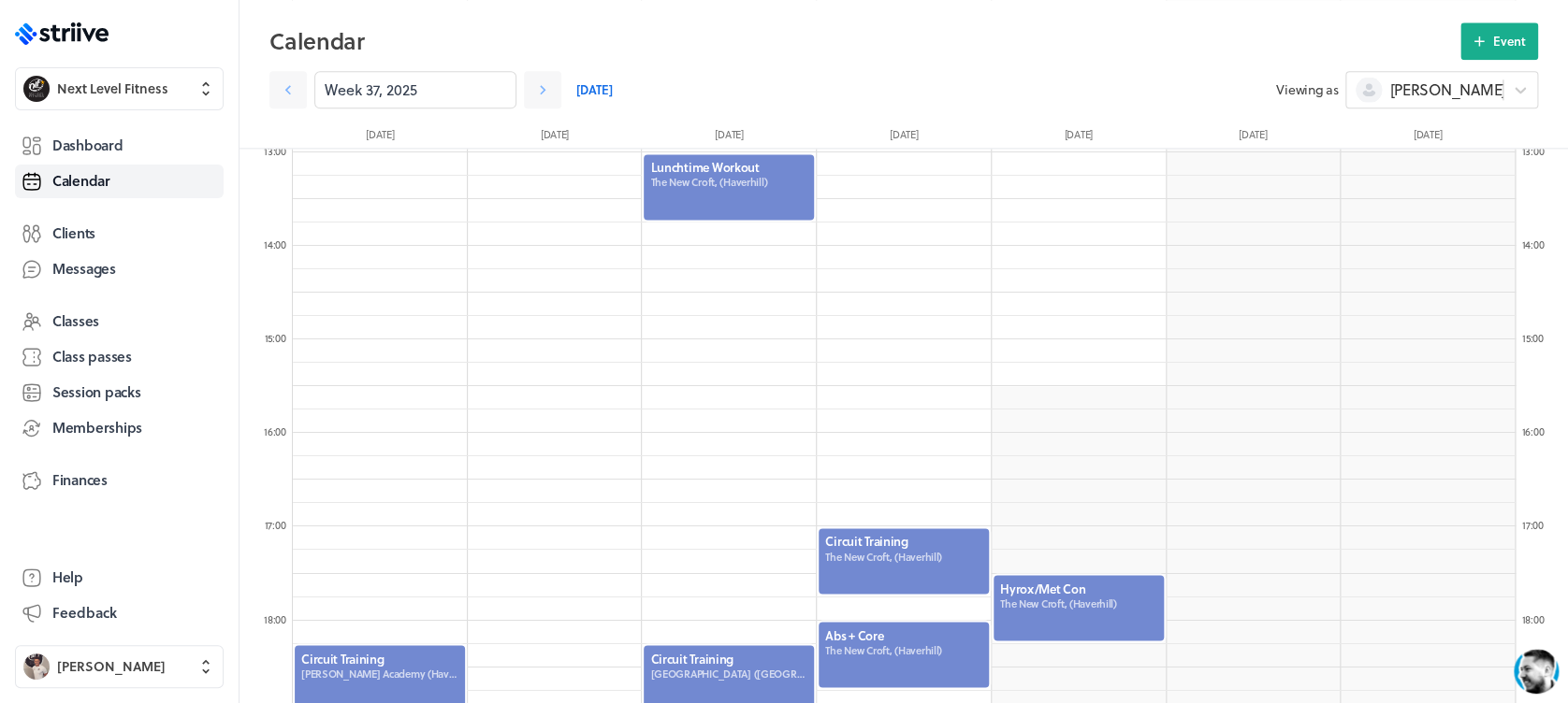
click at [436, 652] on div at bounding box center [379, 690] width 174 height 92
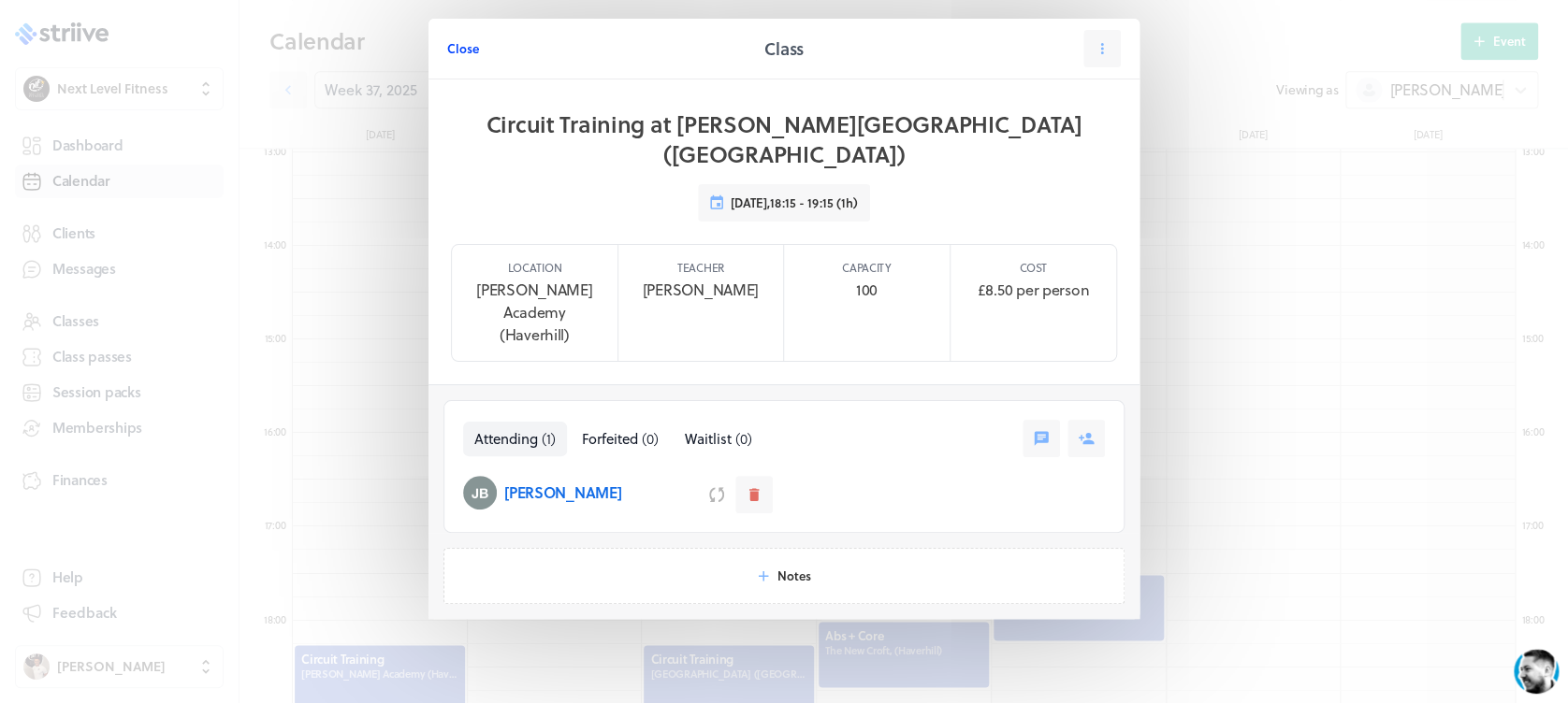
click at [462, 44] on span "Close" at bounding box center [463, 49] width 32 height 17
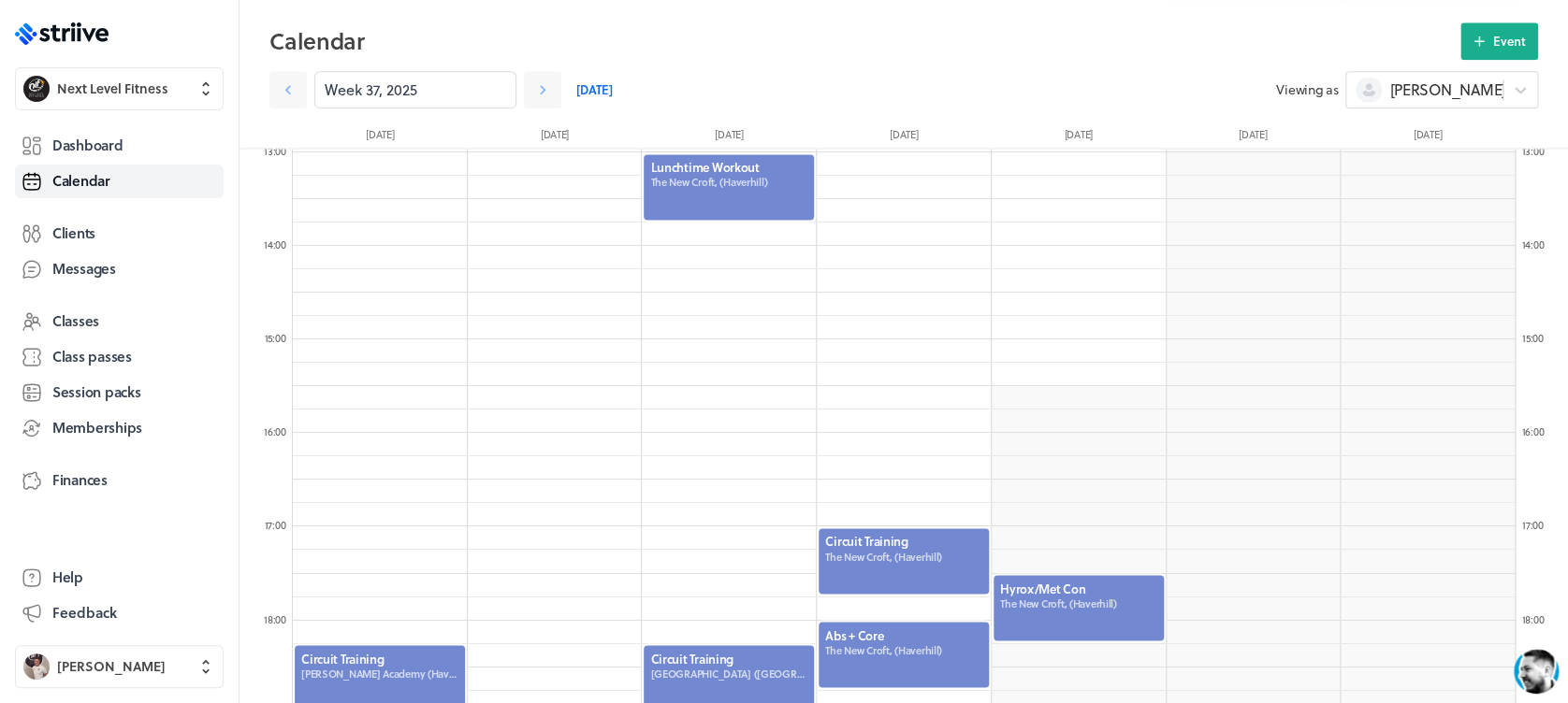
click at [1093, 613] on div at bounding box center [1078, 608] width 174 height 69
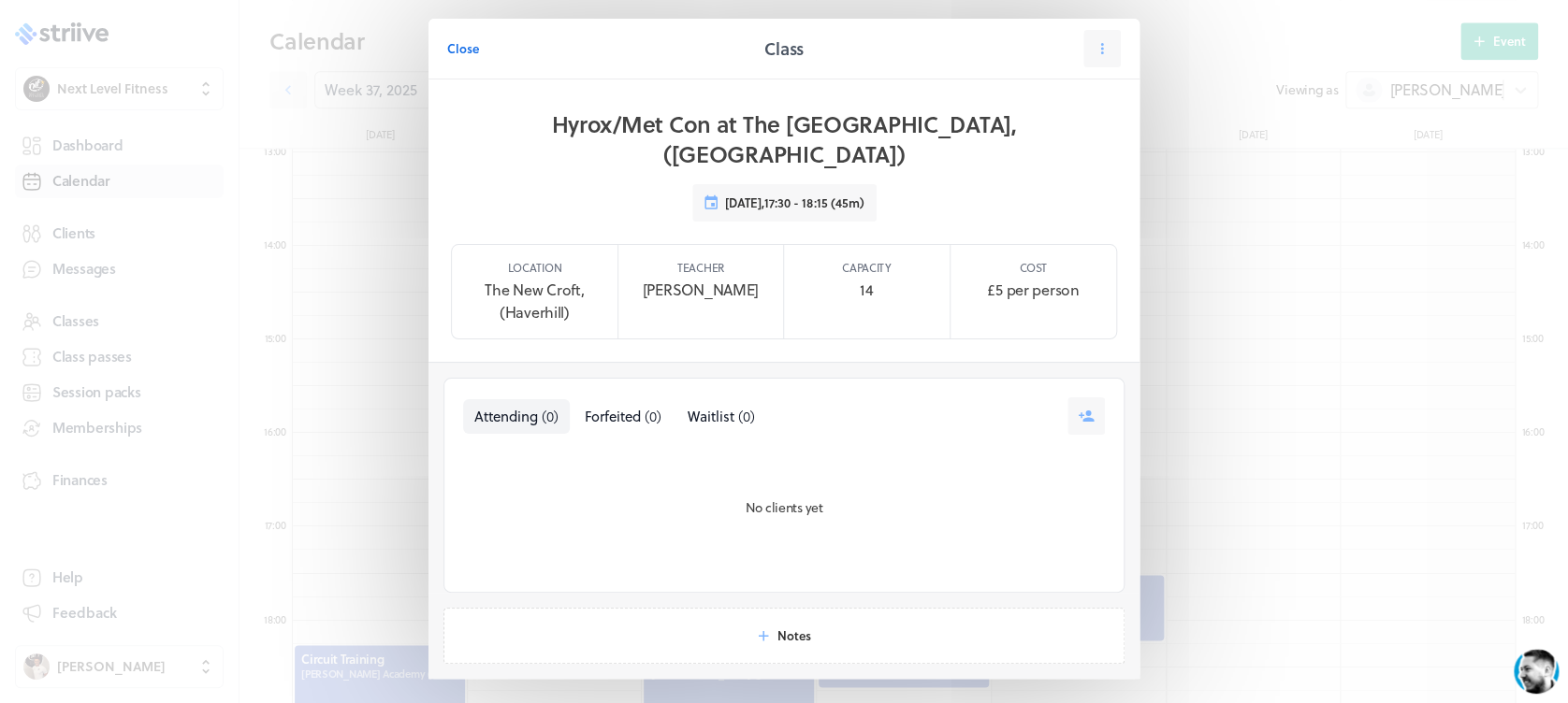
drag, startPoint x: 463, startPoint y: 45, endPoint x: 552, endPoint y: 56, distance: 89.7
click at [463, 45] on span "Close" at bounding box center [463, 49] width 32 height 17
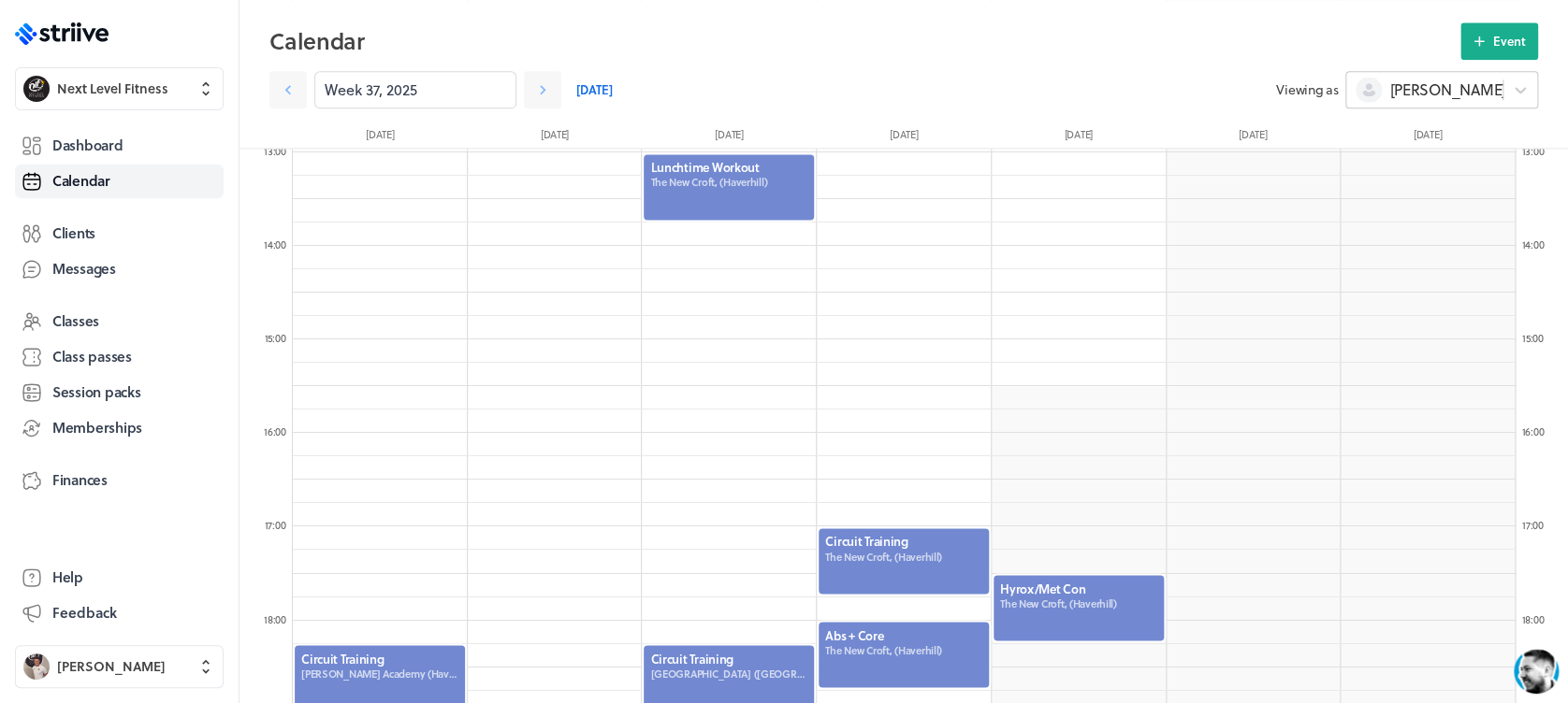
click at [1437, 94] on div "[PERSON_NAME]" at bounding box center [1424, 89] width 156 height 24
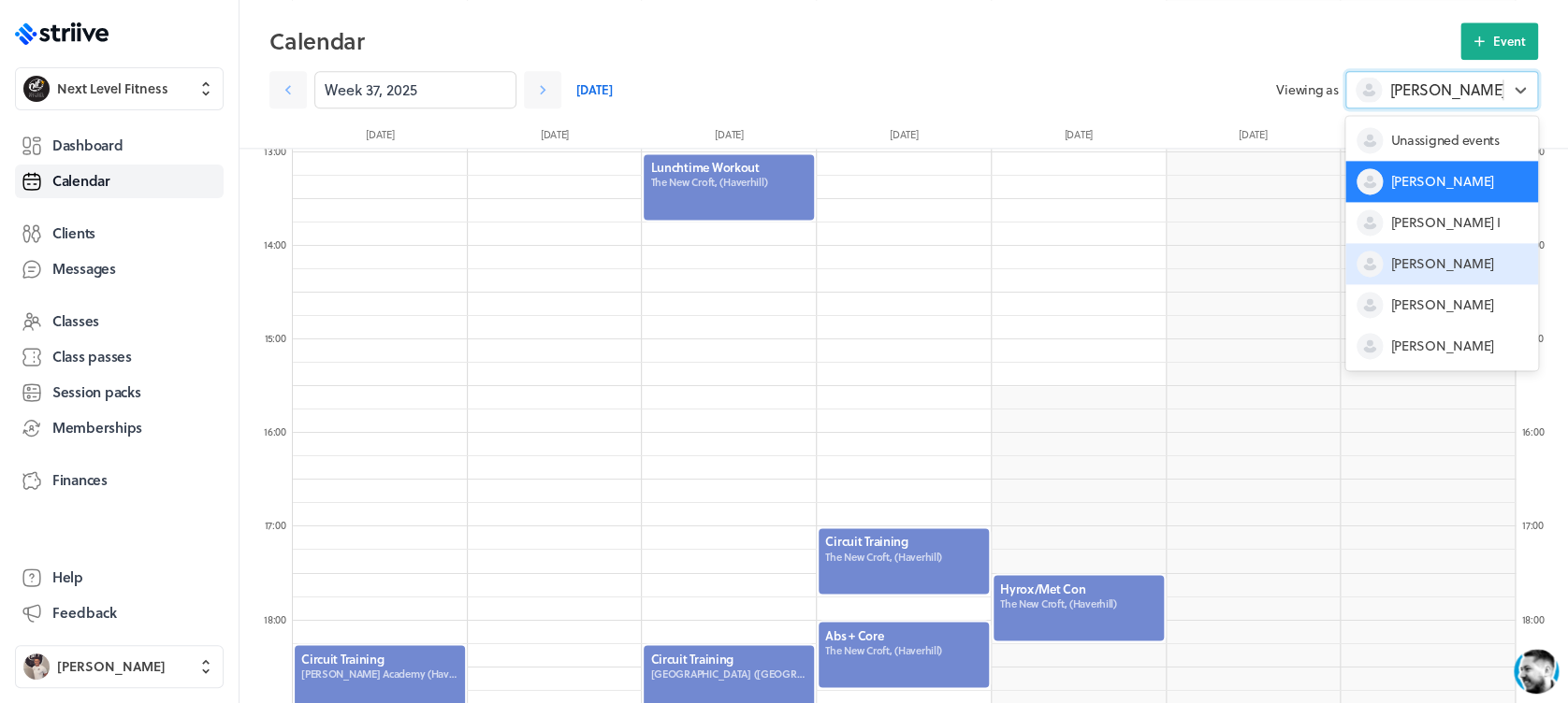
click at [1418, 266] on span "[PERSON_NAME]" at bounding box center [1440, 263] width 103 height 18
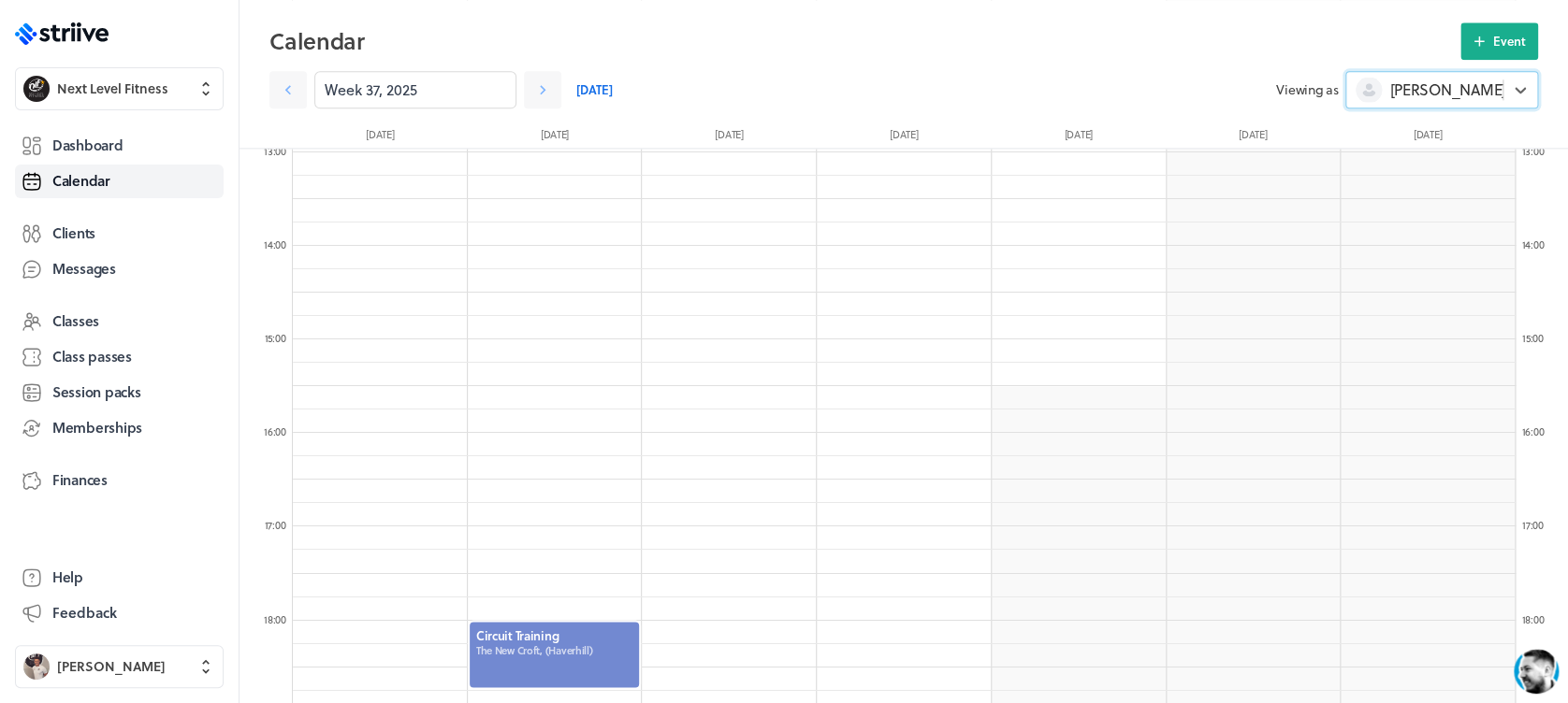
click at [536, 647] on div at bounding box center [554, 654] width 174 height 69
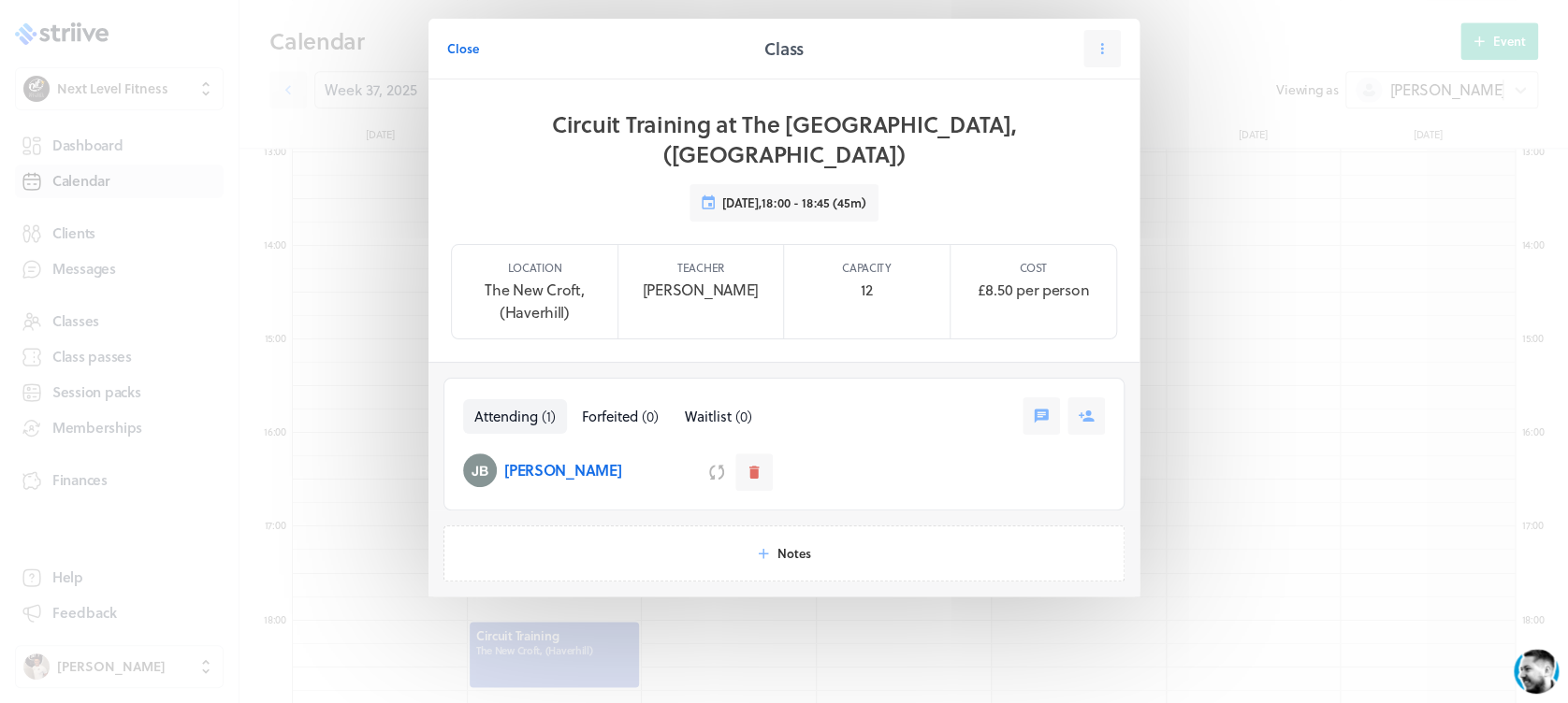
drag, startPoint x: 459, startPoint y: 45, endPoint x: 482, endPoint y: 63, distance: 29.2
click at [460, 47] on span "Close" at bounding box center [463, 49] width 32 height 17
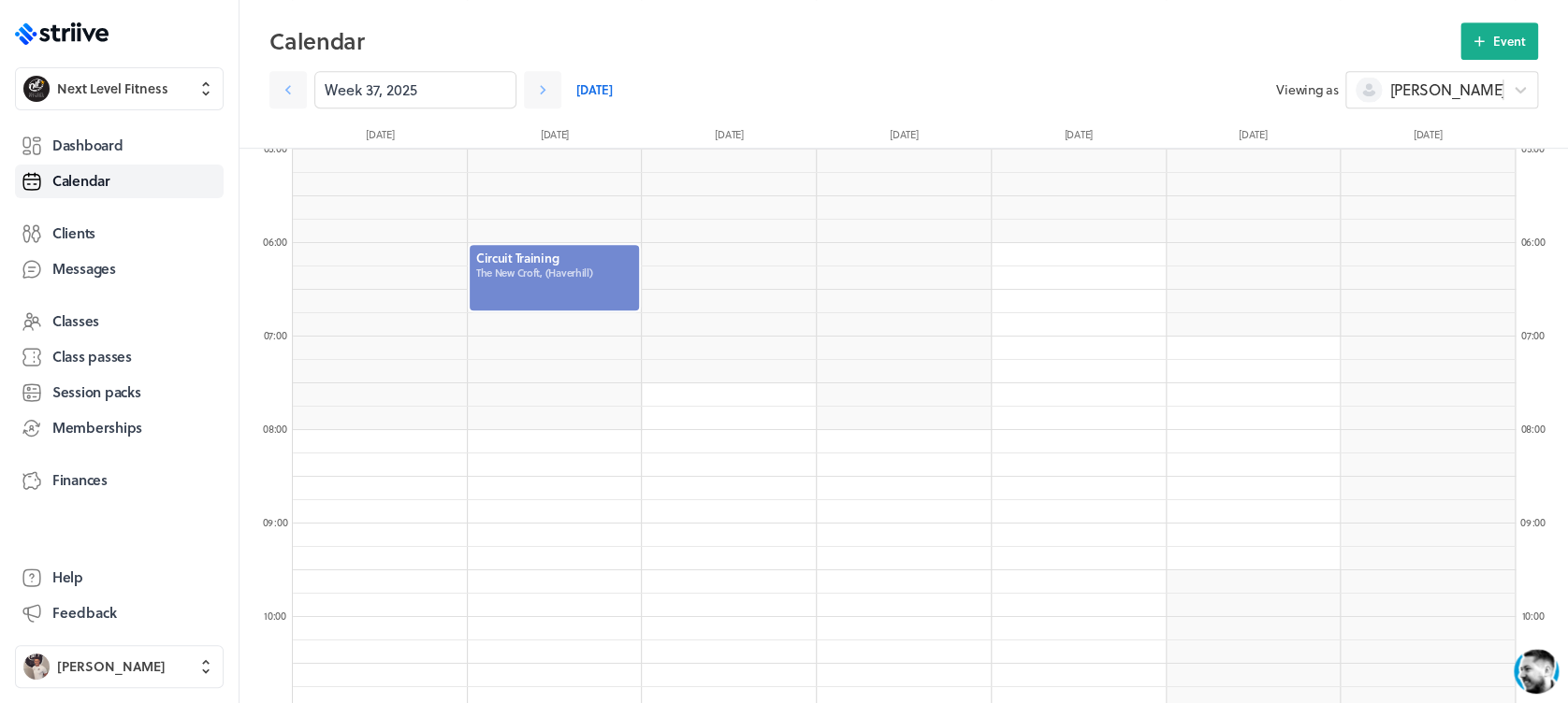
scroll to position [424, 0]
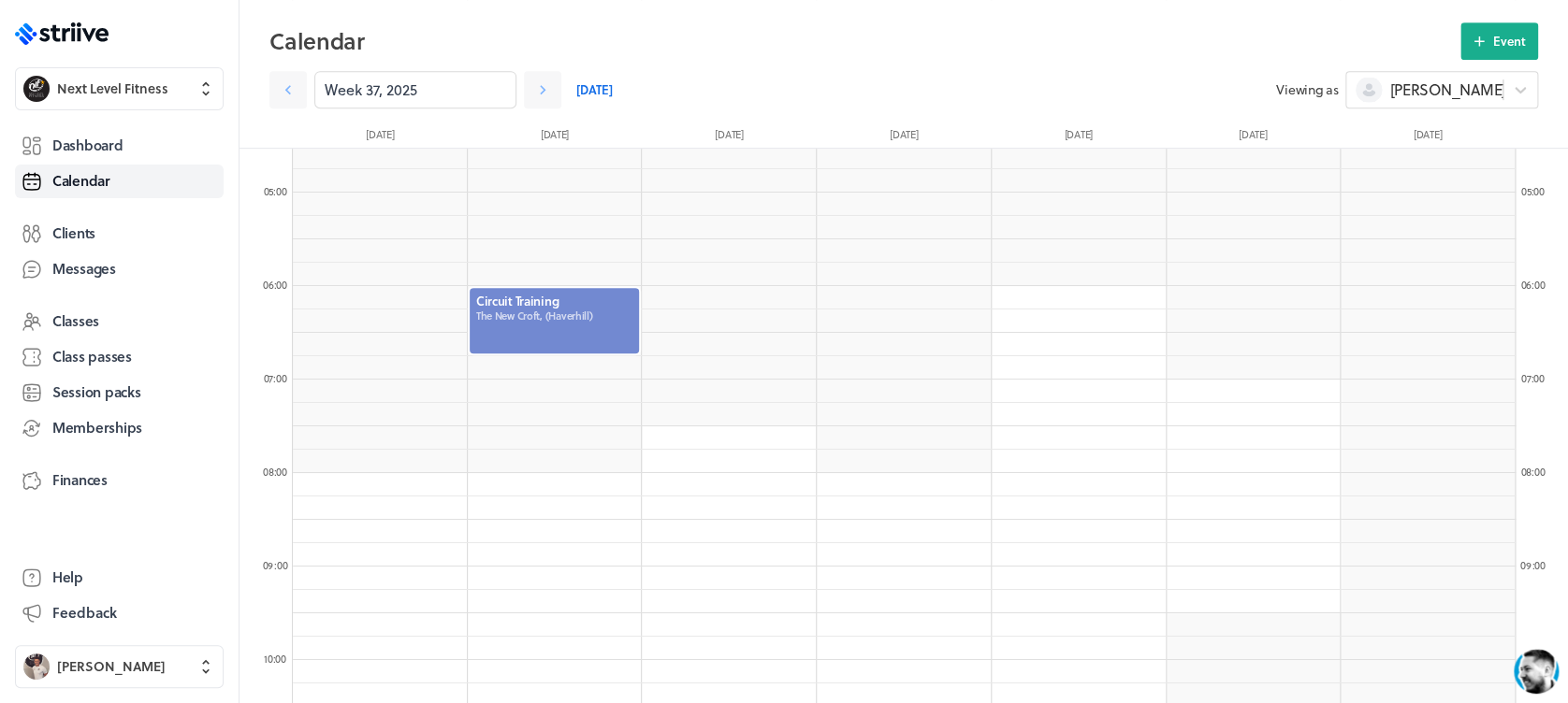
click at [546, 309] on div at bounding box center [554, 320] width 174 height 69
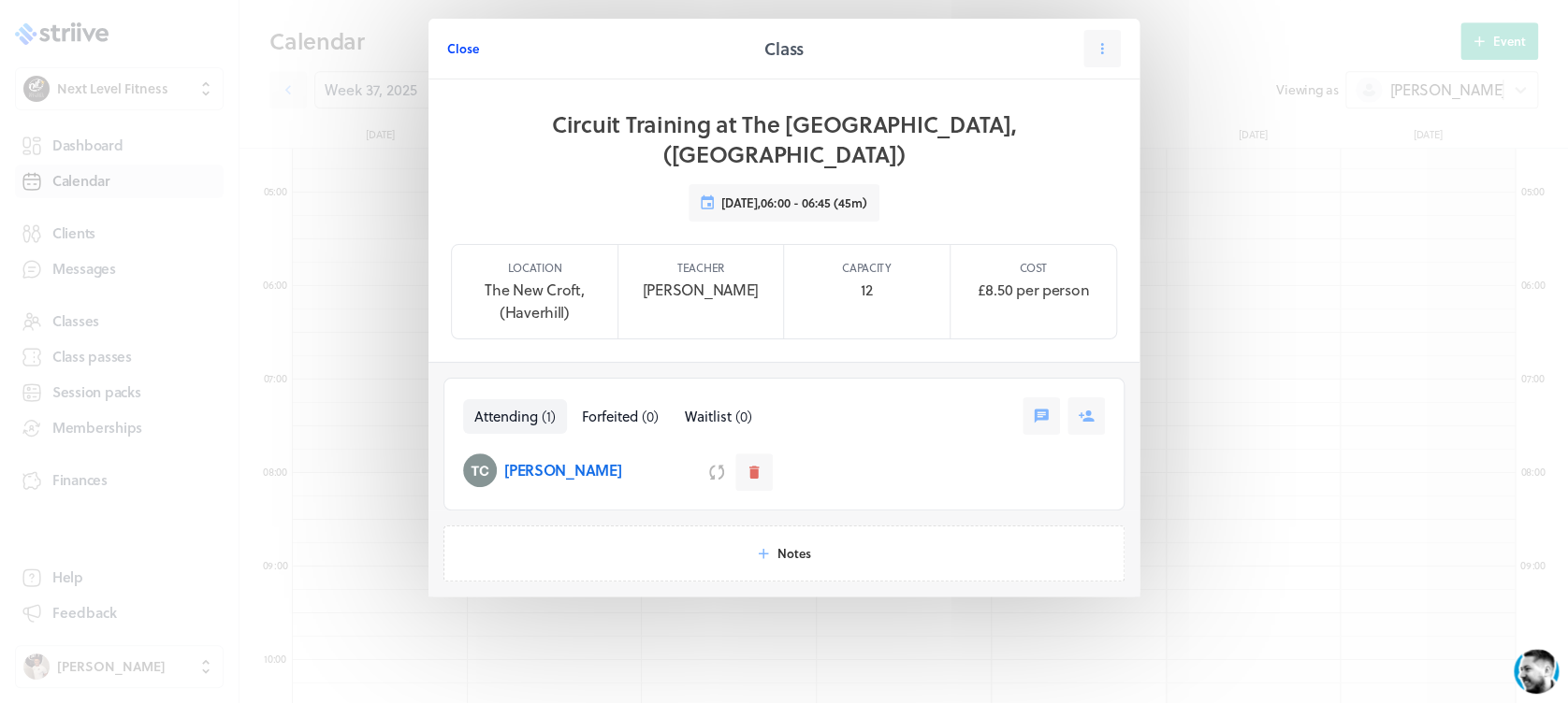
click at [474, 52] on span "Close" at bounding box center [463, 49] width 32 height 17
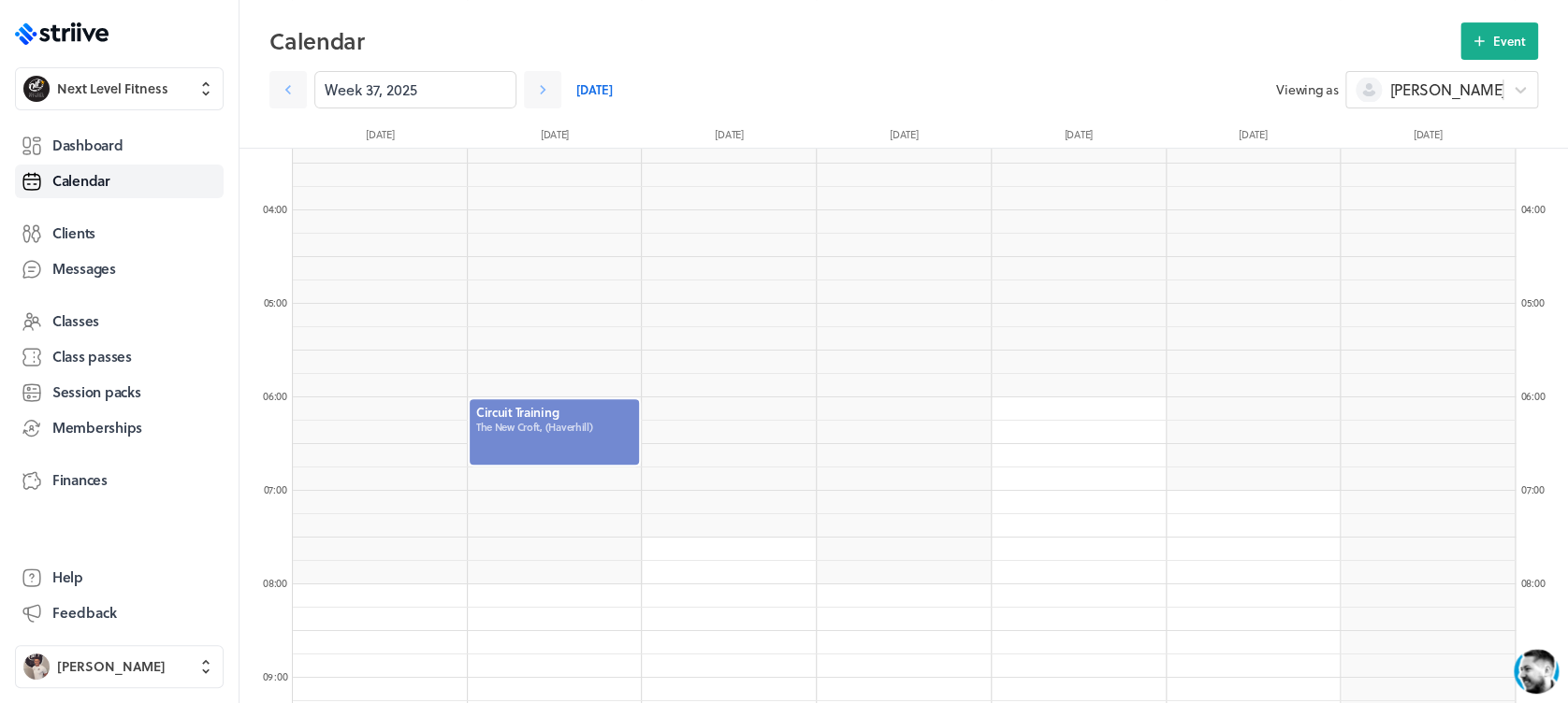
scroll to position [343, 0]
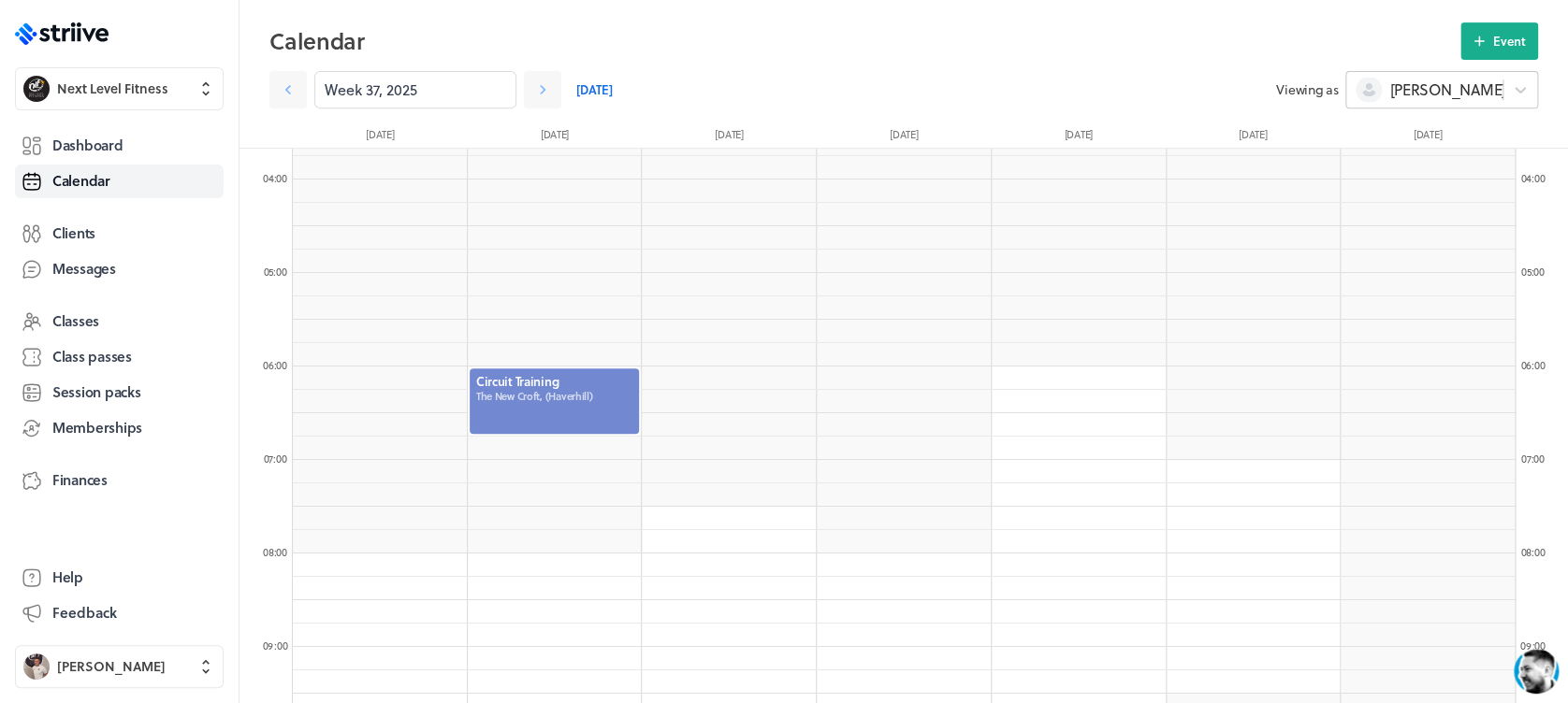
click at [1452, 105] on div "[PERSON_NAME]" at bounding box center [1441, 89] width 193 height 37
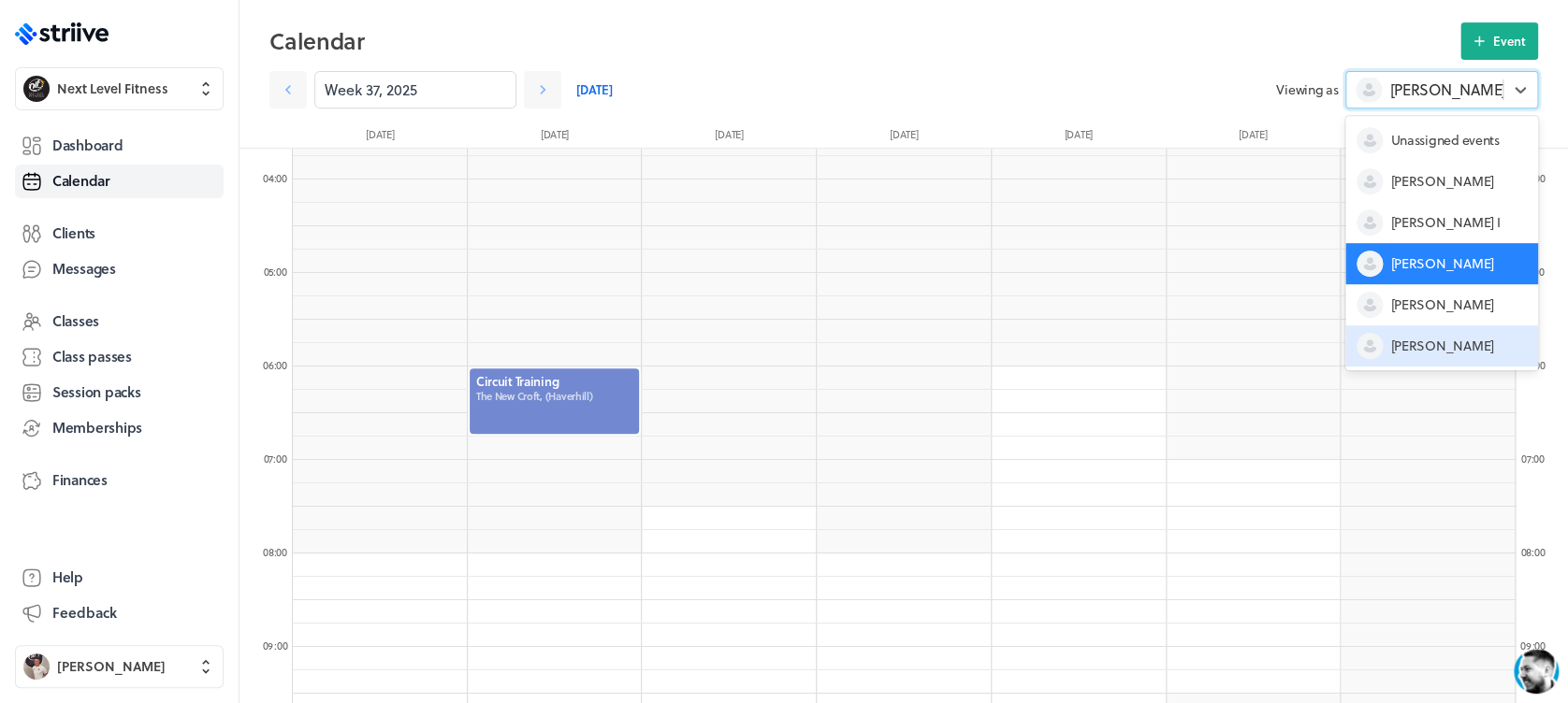
click at [1441, 337] on span "[PERSON_NAME]" at bounding box center [1440, 345] width 103 height 18
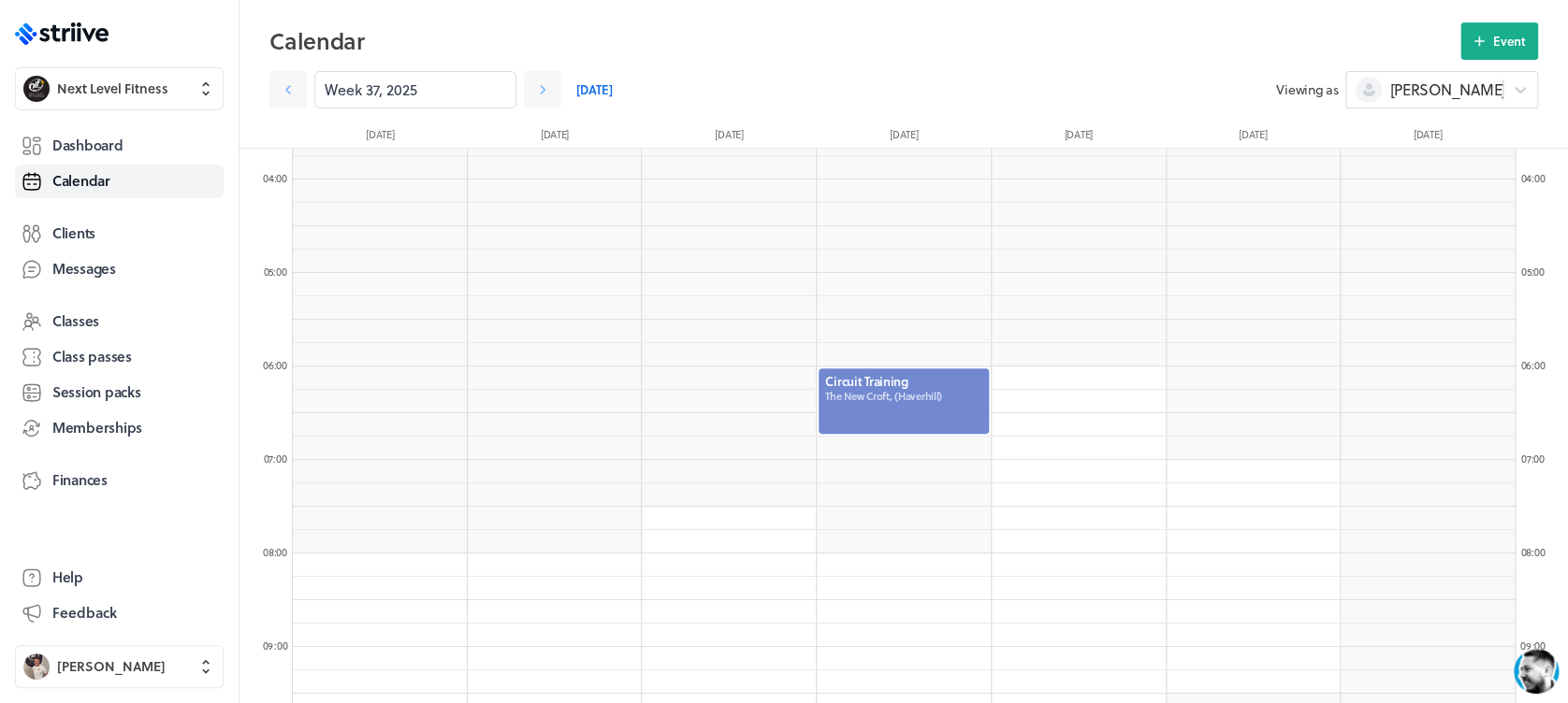
click at [892, 390] on div at bounding box center [903, 401] width 174 height 69
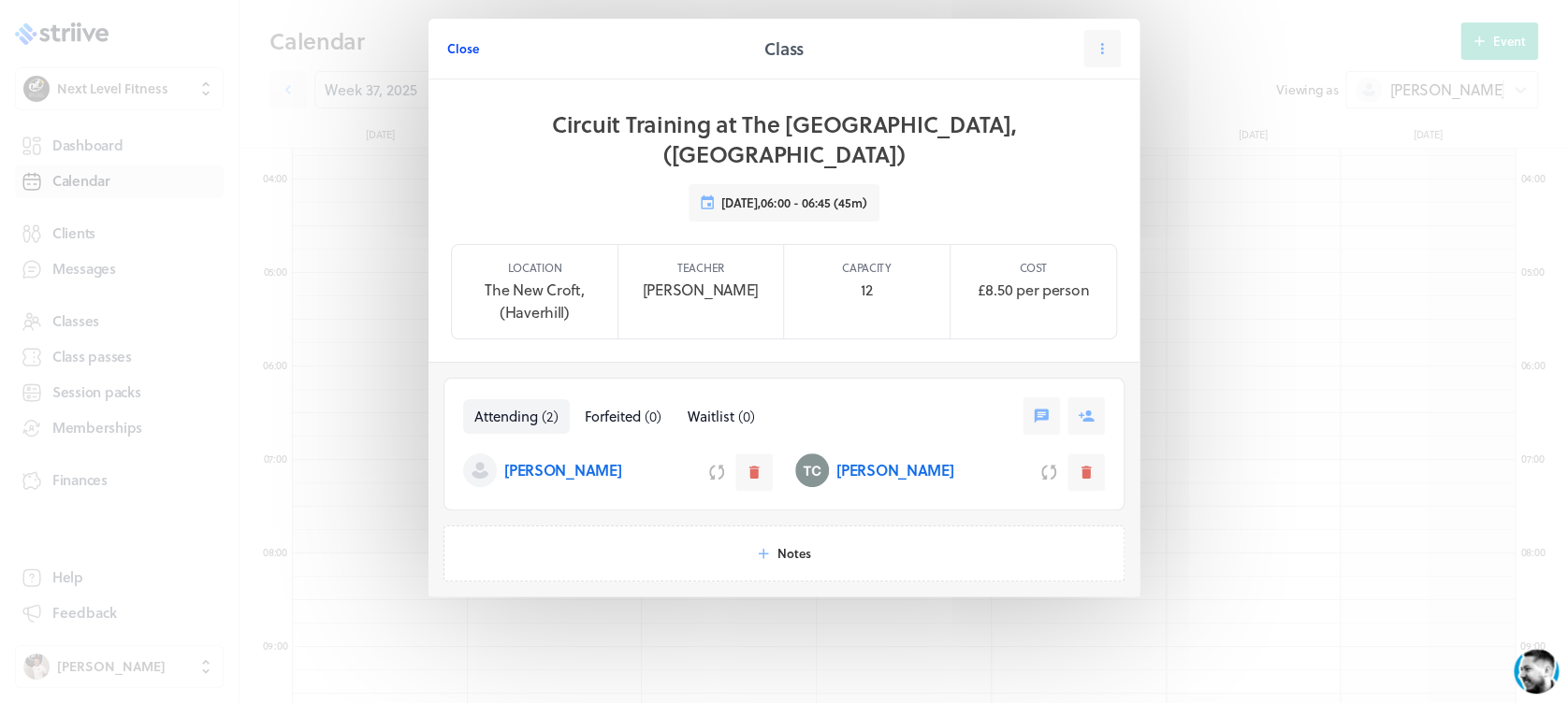
click at [466, 56] on span "Close" at bounding box center [463, 49] width 32 height 17
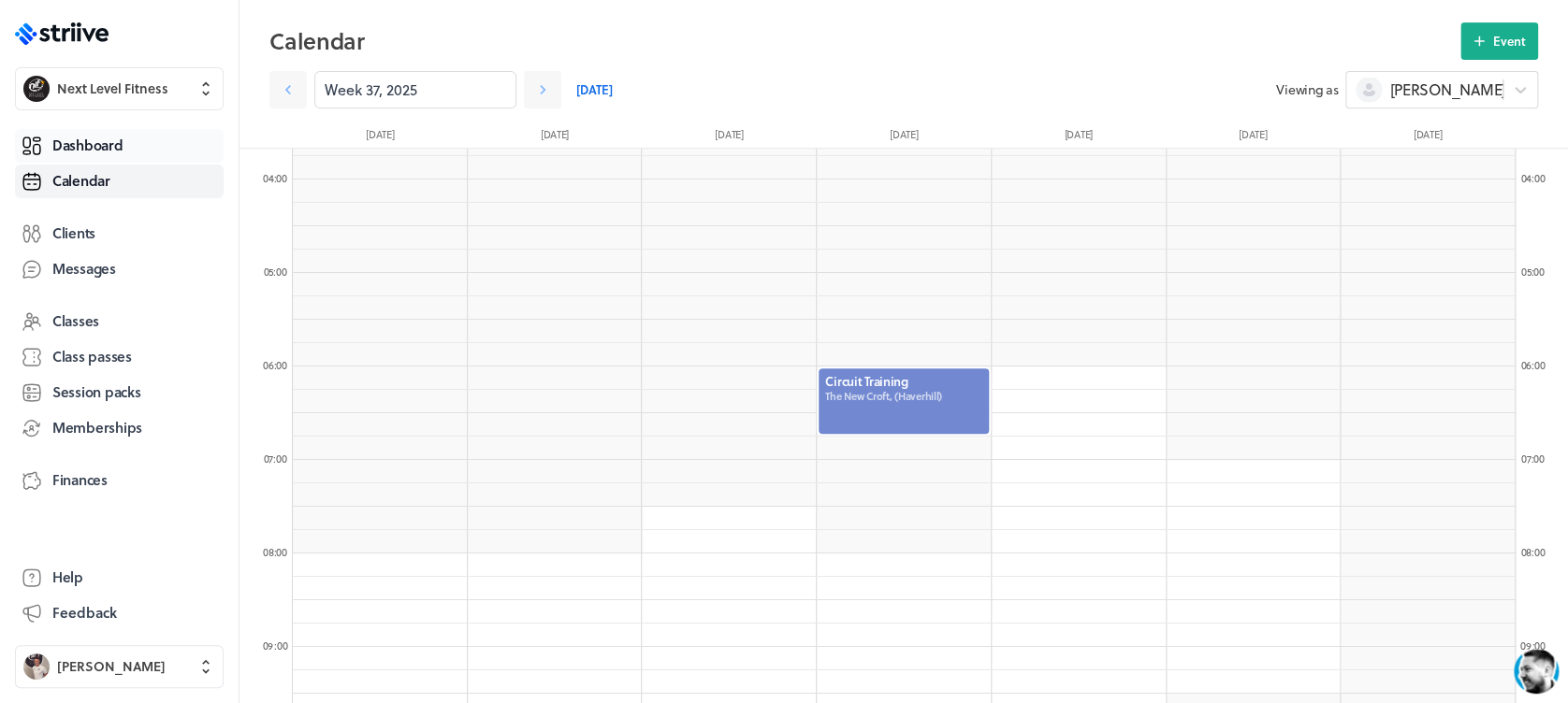
click at [125, 154] on link "Dashboard" at bounding box center [119, 146] width 208 height 34
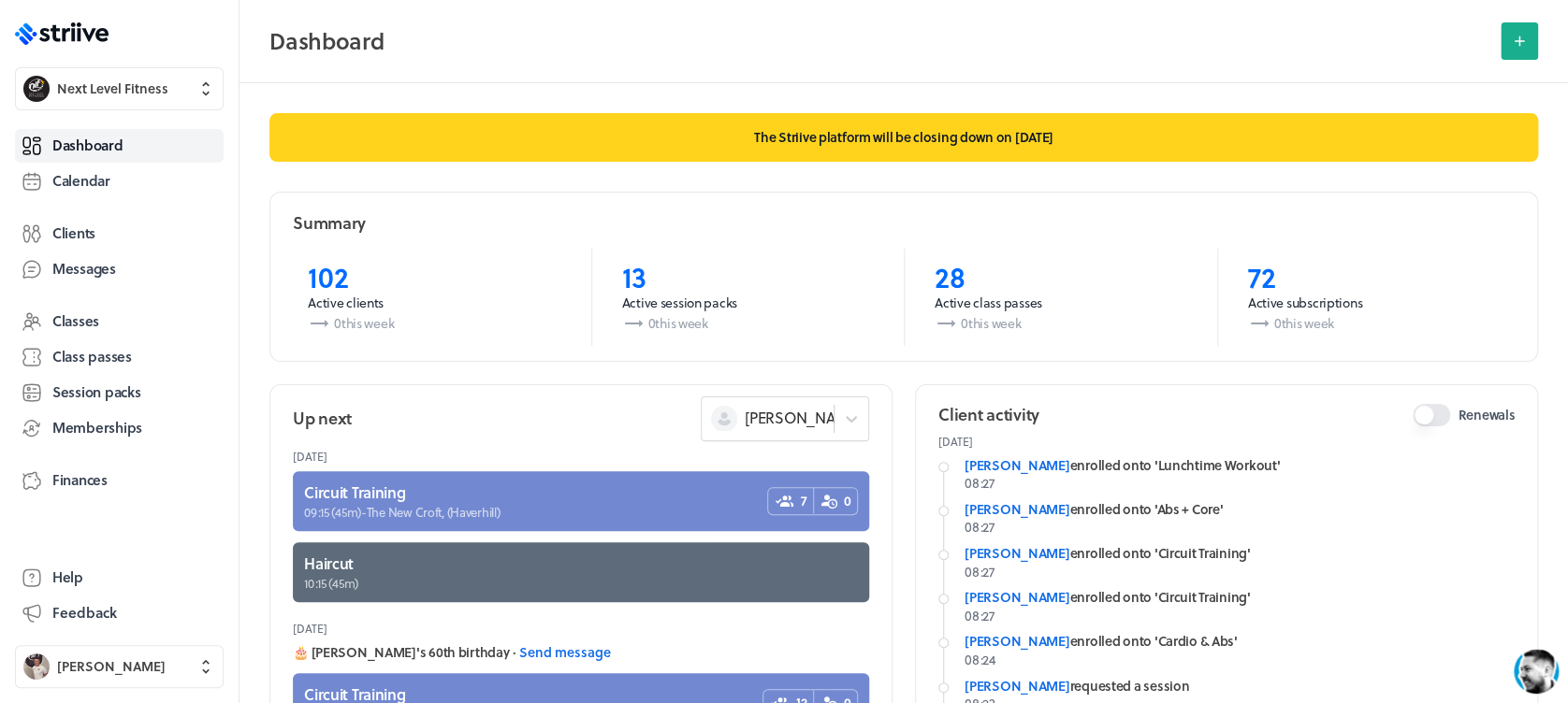
click at [500, 66] on header "Dashboard" at bounding box center [904, 41] width 1328 height 83
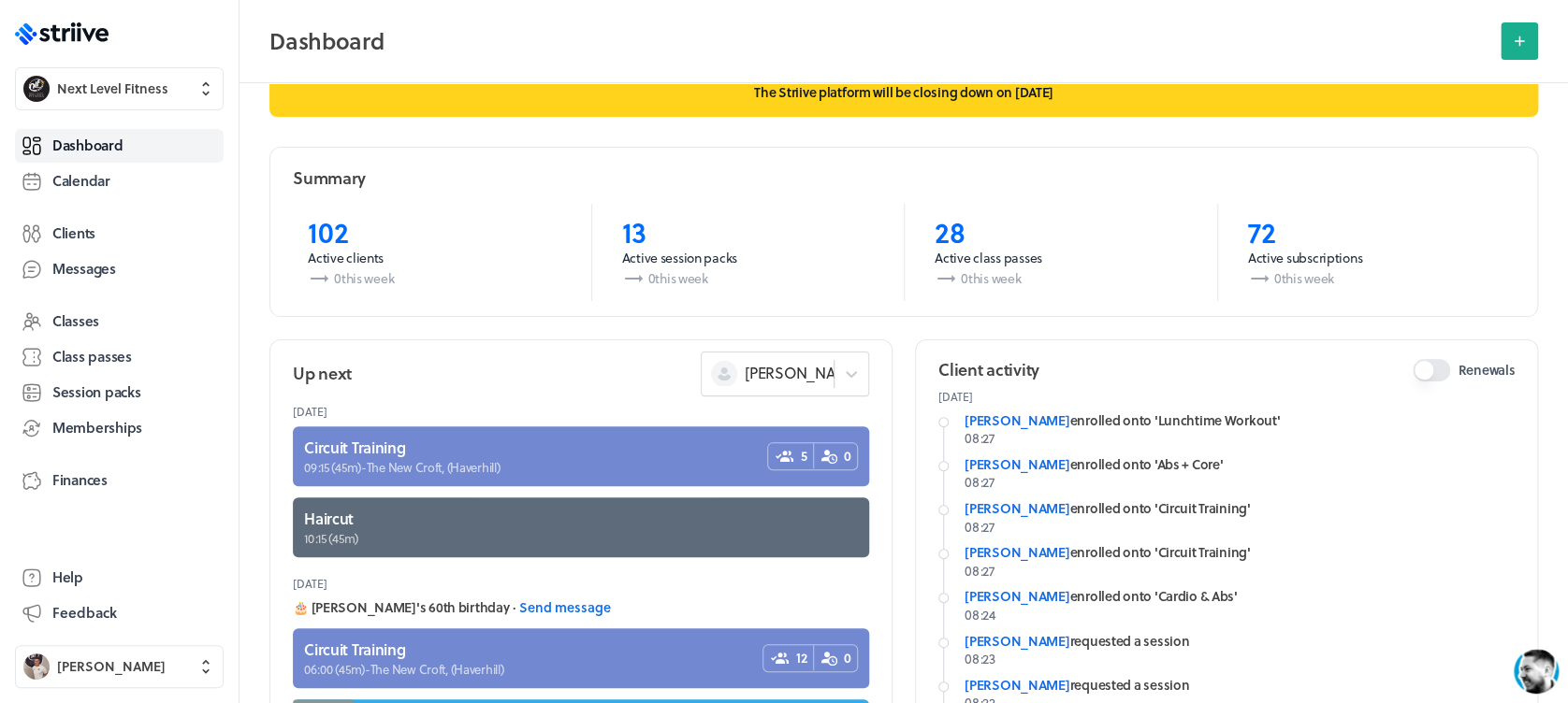
scroll to position [50, 0]
